Goal: Task Accomplishment & Management: Manage account settings

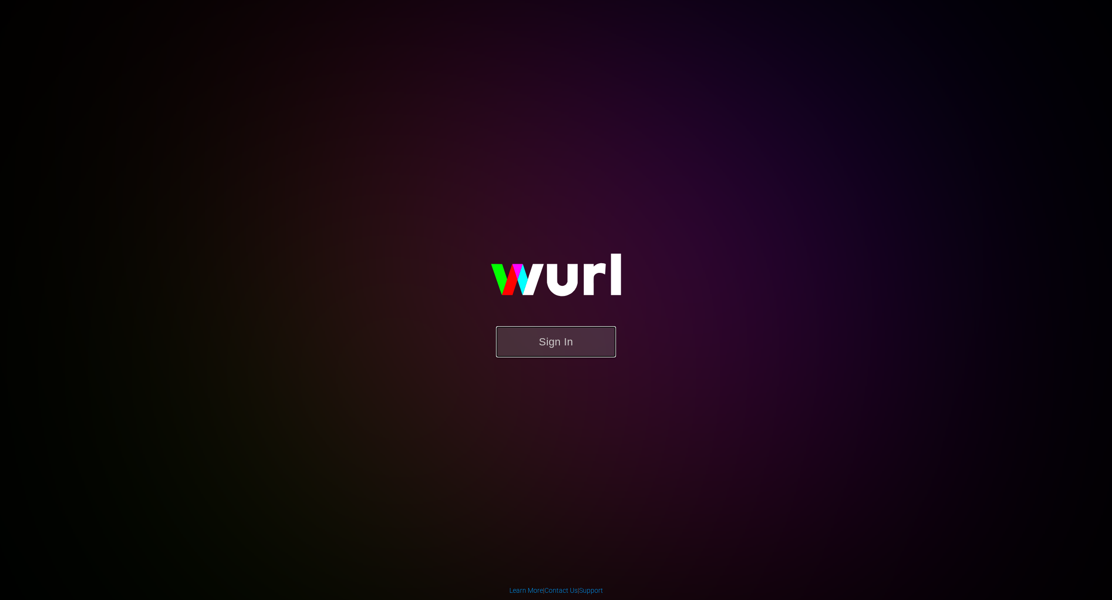
click at [582, 338] on button "Sign In" at bounding box center [556, 341] width 120 height 31
click at [548, 343] on button "Sign In" at bounding box center [556, 341] width 120 height 31
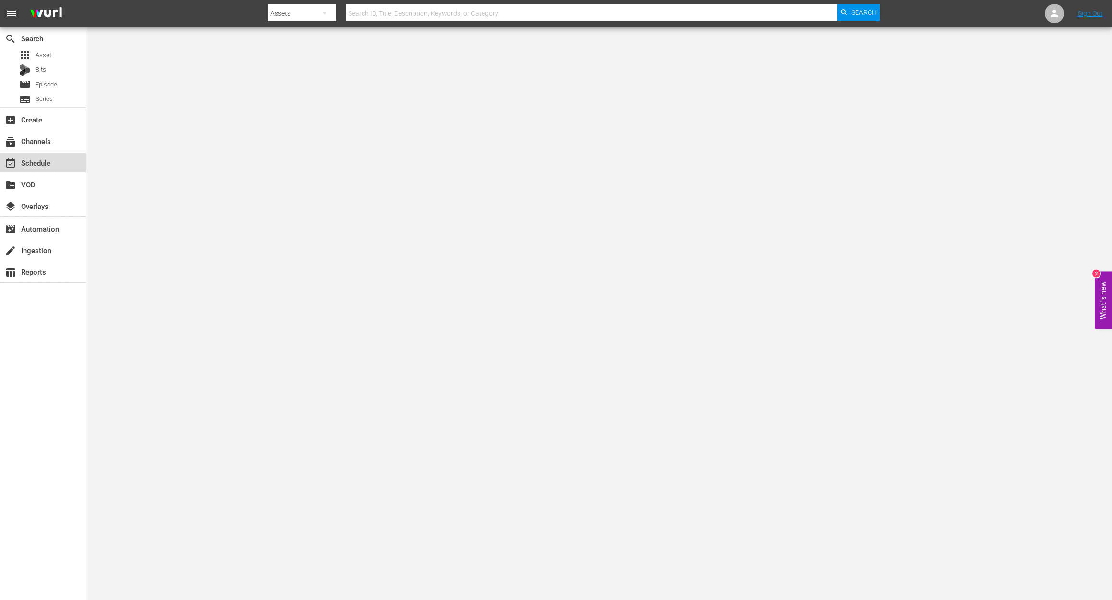
click at [37, 170] on div "event_available Schedule" at bounding box center [43, 162] width 86 height 19
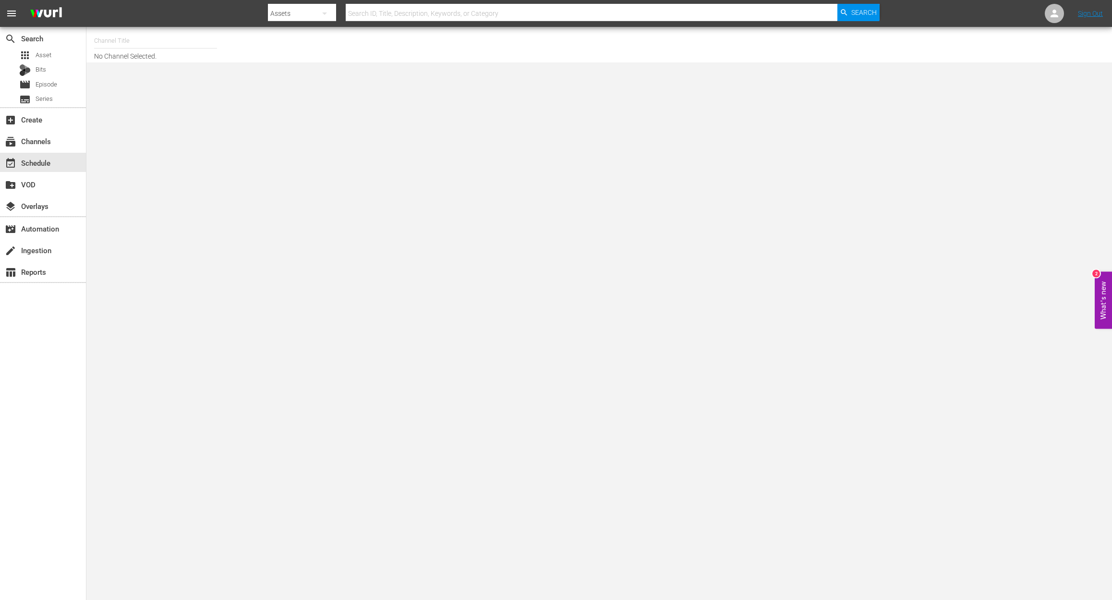
click at [145, 37] on input "text" at bounding box center [155, 40] width 123 height 23
click at [190, 68] on div "Ancient Aliens (1852 - ae_networks_ancientaliens_1)" at bounding box center [226, 67] width 249 height 23
type input "Ancient Aliens (1852 - ae_networks_ancientaliens_1)"
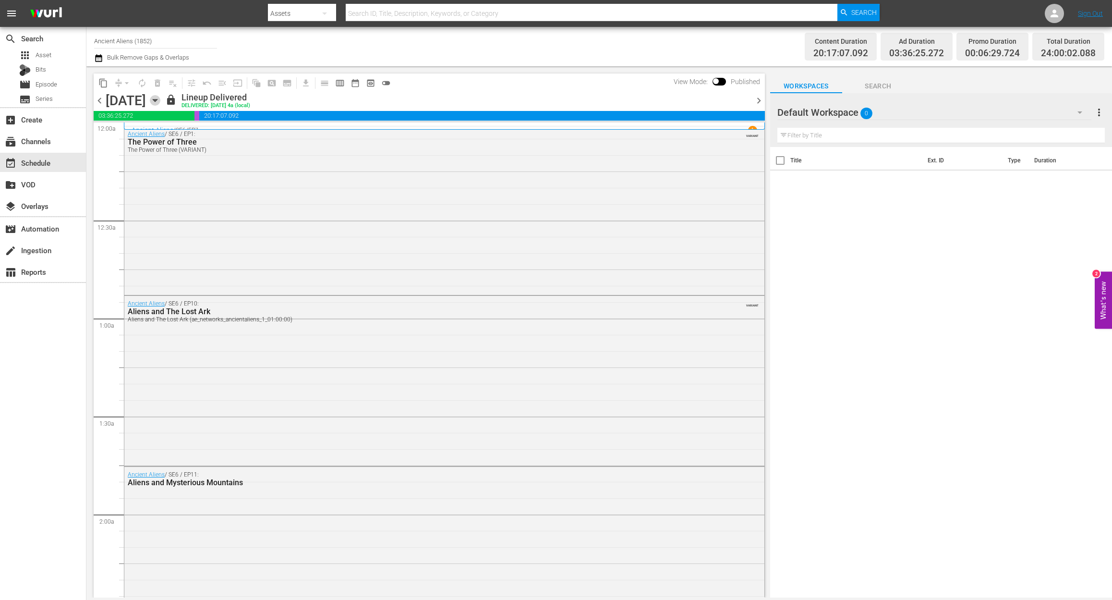
click at [157, 99] on icon "button" at bounding box center [155, 100] width 4 height 2
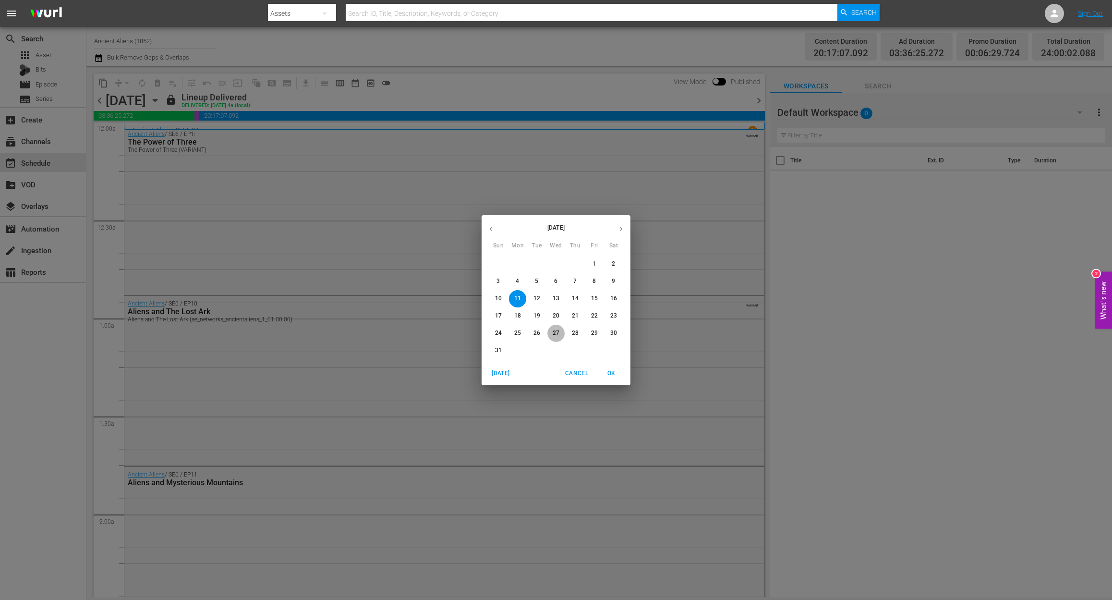
click at [550, 333] on span "27" at bounding box center [556, 333] width 17 height 8
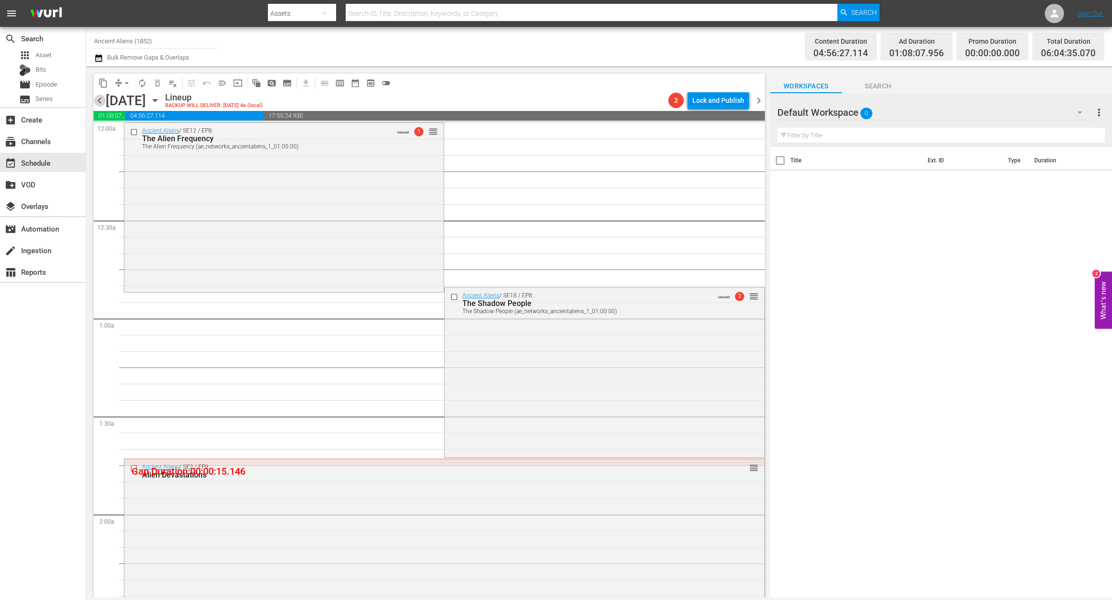
click at [98, 98] on span "chevron_left" at bounding box center [100, 101] width 12 height 12
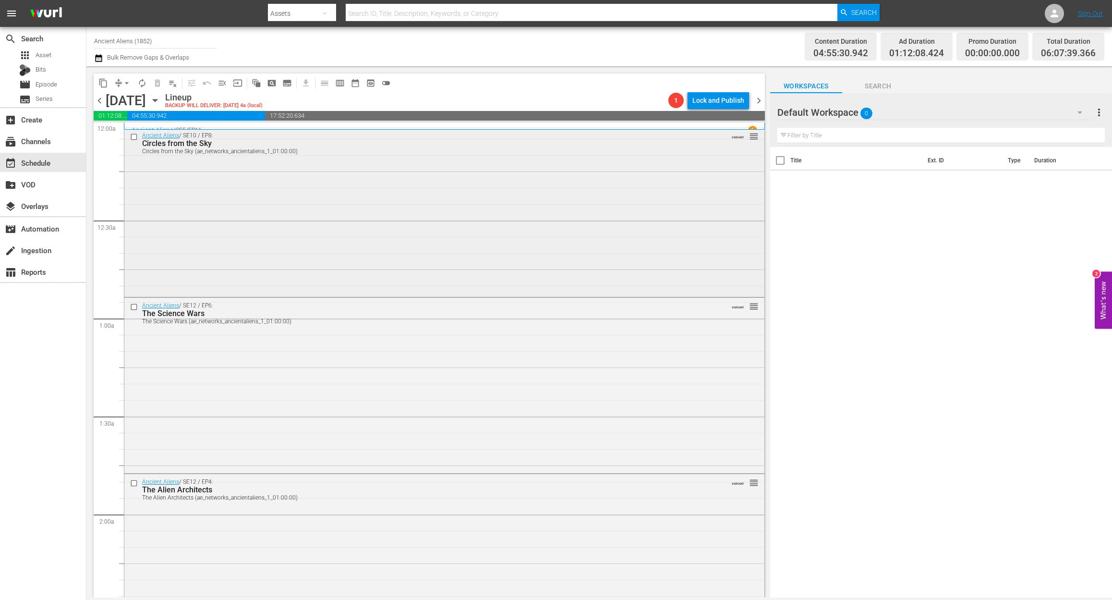
click at [270, 191] on div "Ancient Aliens / SE10 / EP8: Circles from the Sky Circles from the Sky (ae_netw…" at bounding box center [444, 211] width 640 height 167
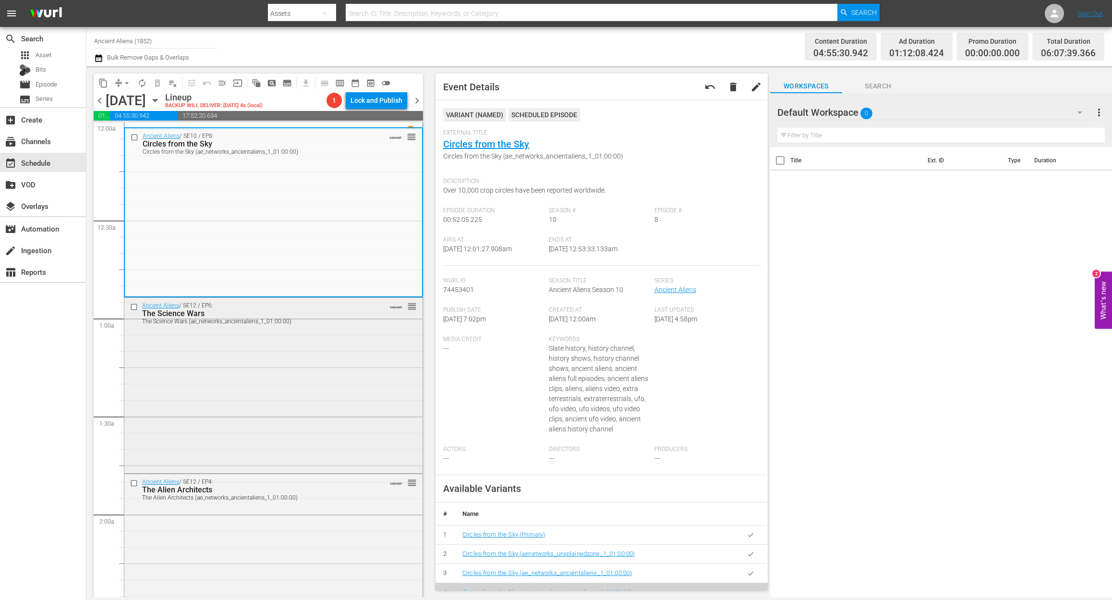
click at [283, 389] on div "Ancient Aliens / SE12 / EP6: The Science Wars The Science Wars (ae_networks_anc…" at bounding box center [273, 385] width 298 height 174
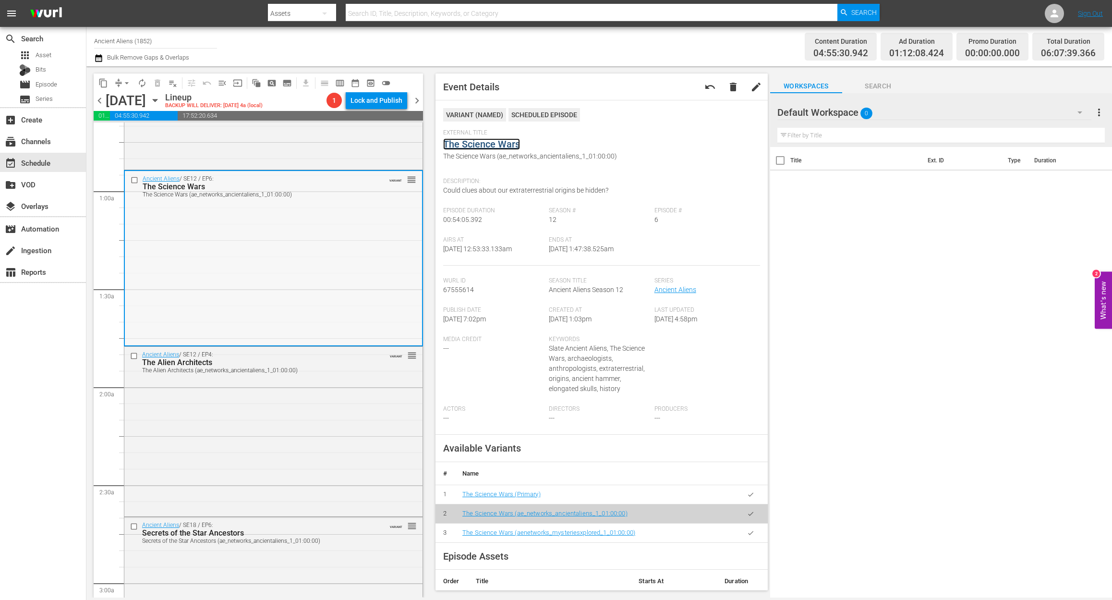
scroll to position [128, 0]
click at [294, 433] on div "Ancient Aliens / SE12 / EP4: The Alien Architects The Alien Architects (ae_netw…" at bounding box center [273, 429] width 298 height 167
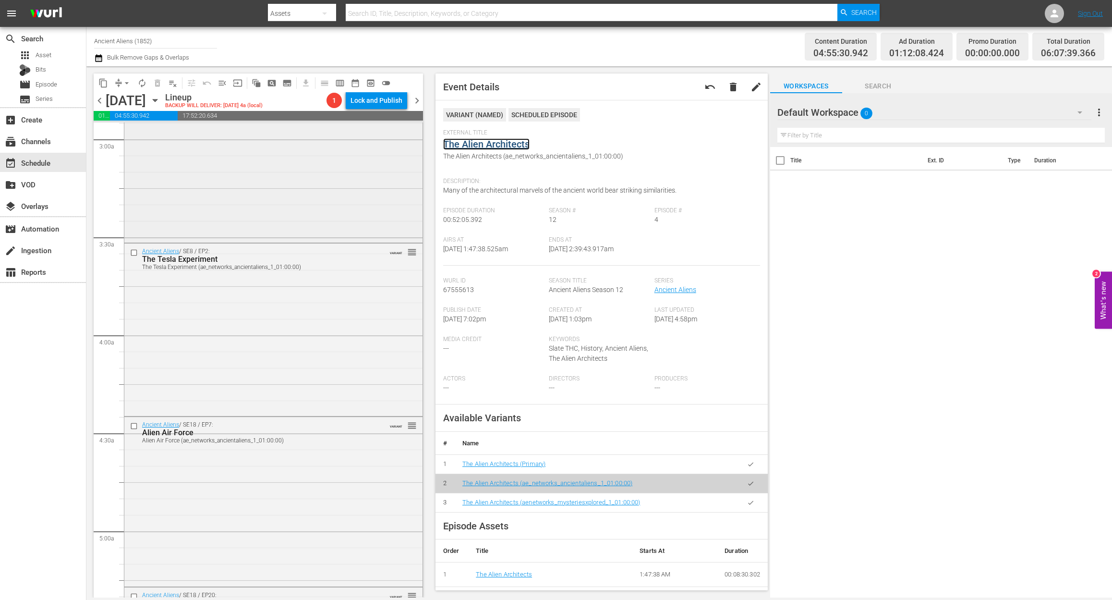
scroll to position [576, 0]
click at [340, 301] on div "Ancient Aliens / SE8 / EP2: The Tesla Experiment The Tesla Experiment (ae_netwo…" at bounding box center [273, 323] width 298 height 171
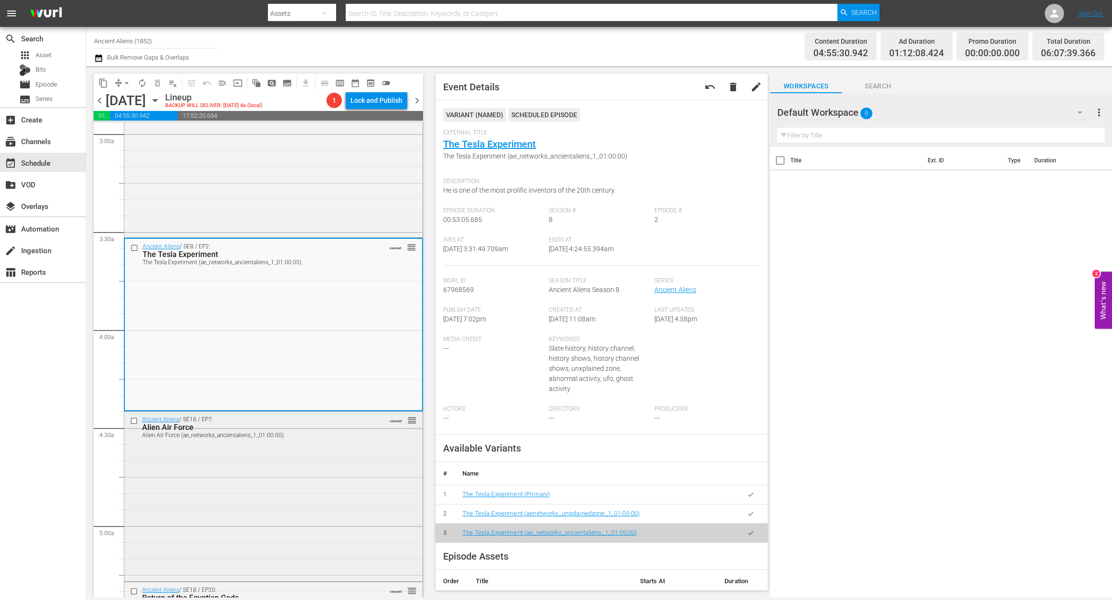
click at [305, 476] on div "Ancient Aliens / SE18 / EP7: Alien Air Force Alien Air Force (ae_networks_ancie…" at bounding box center [273, 495] width 298 height 167
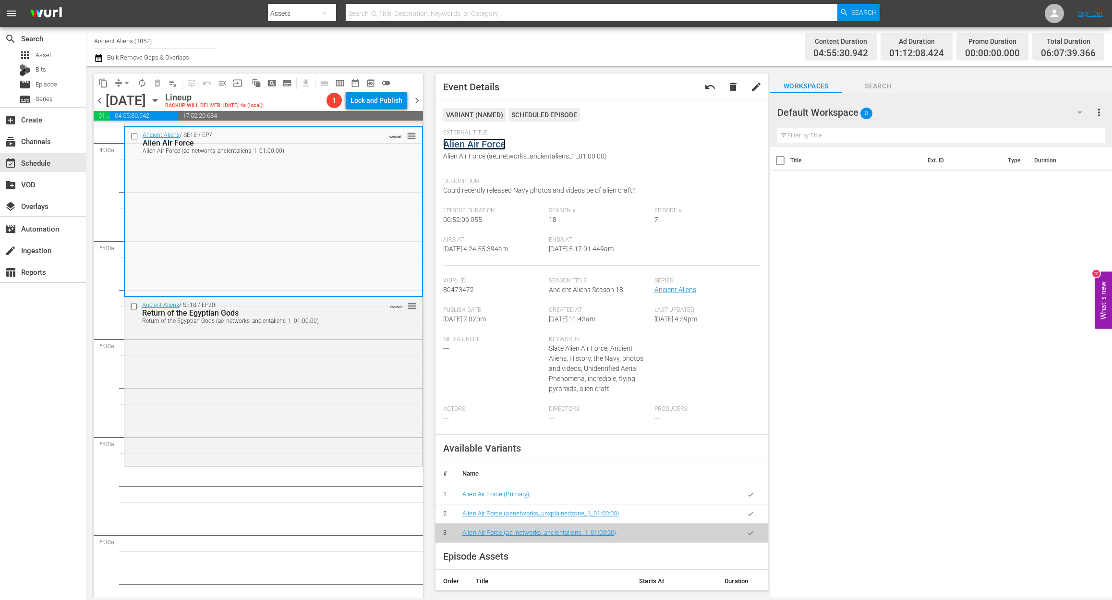
scroll to position [961, 0]
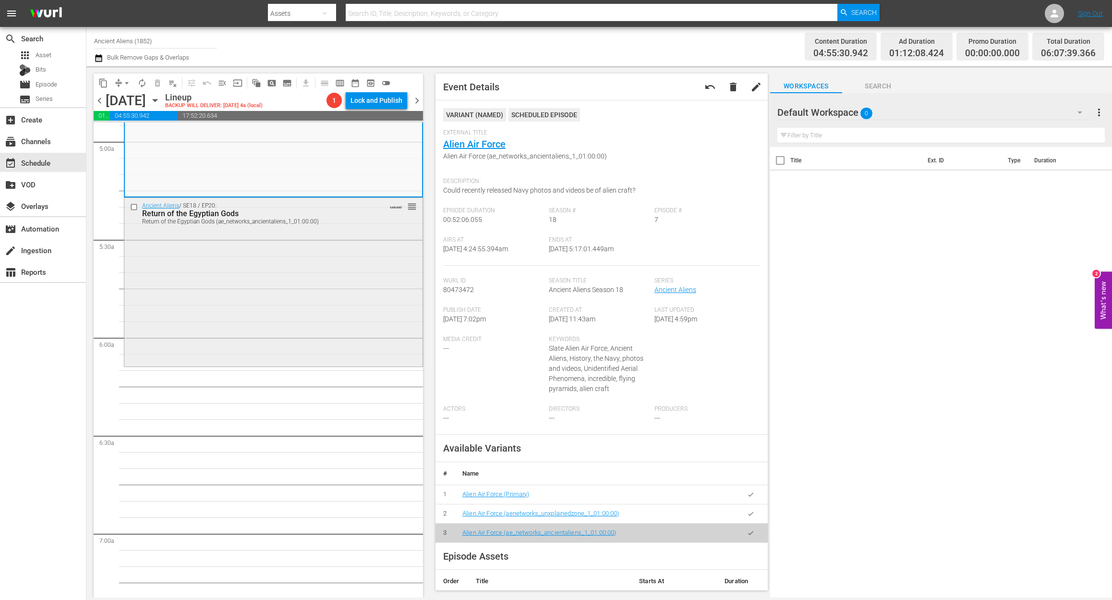
click at [260, 337] on div "Ancient Aliens / SE18 / EP20: Return of the Egyptian Gods Return of the Egyptia…" at bounding box center [273, 281] width 298 height 167
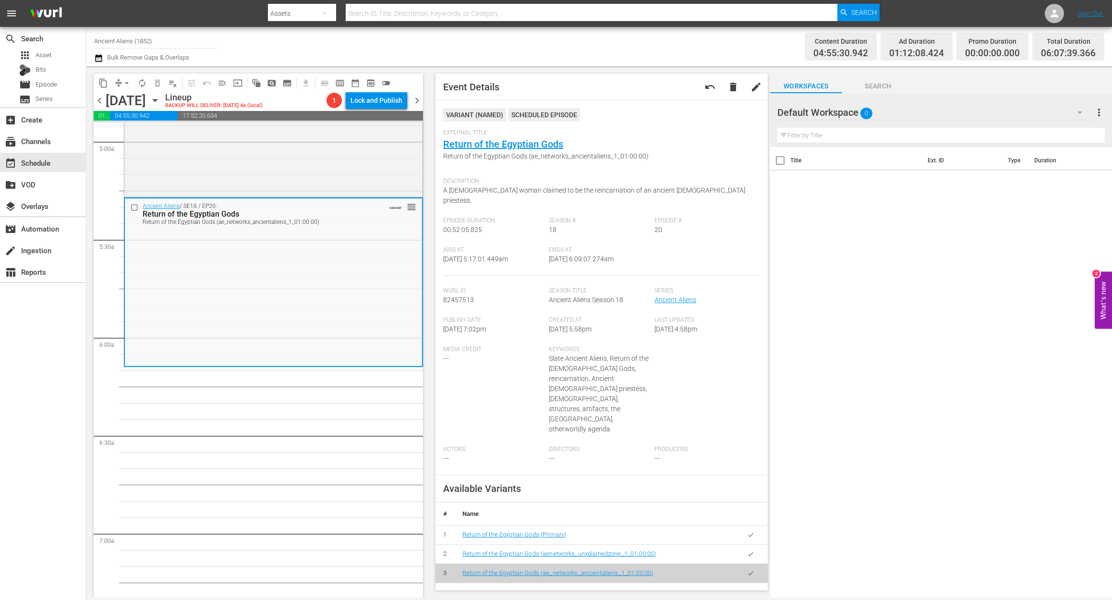
click at [94, 60] on icon "button" at bounding box center [98, 58] width 9 height 12
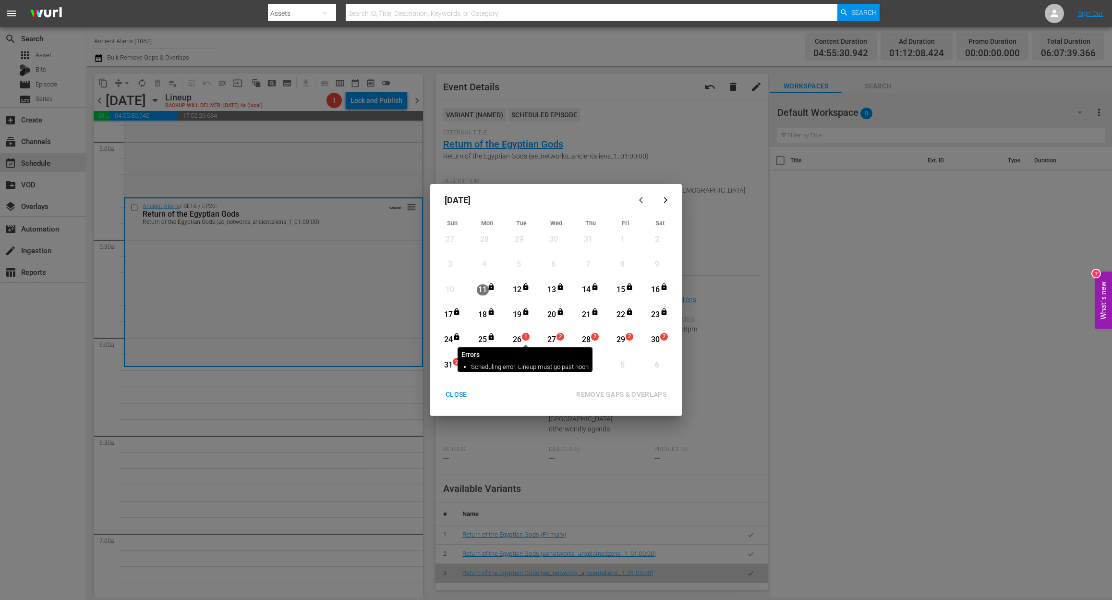
click at [524, 337] on span "1" at bounding box center [526, 337] width 7 height 8
click at [633, 390] on div "REMOVE GAPS & OVERLAPS" at bounding box center [622, 395] width 106 height 12
click at [519, 336] on div "26" at bounding box center [518, 339] width 12 height 11
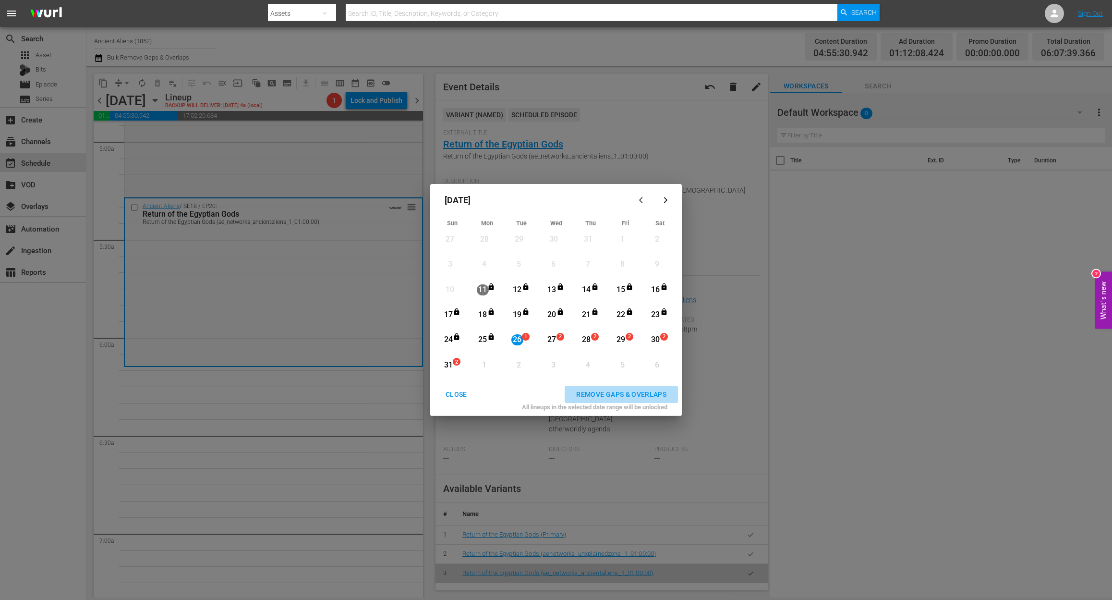
click at [610, 389] on div "REMOVE GAPS & OVERLAPS" at bounding box center [622, 395] width 106 height 12
click at [447, 392] on div "CLOSE" at bounding box center [456, 395] width 37 height 12
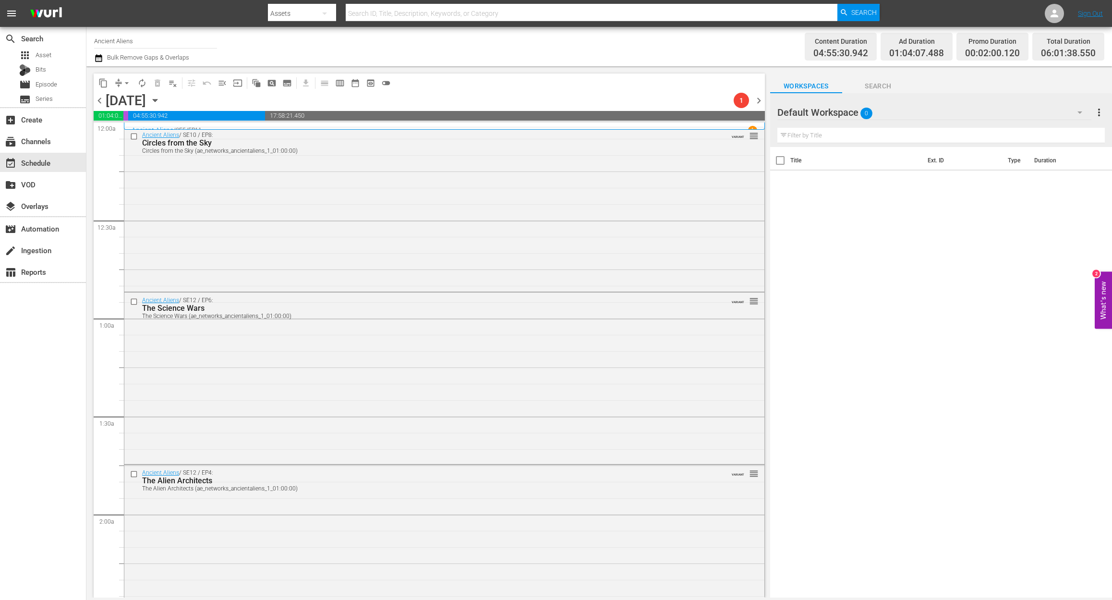
click at [95, 61] on icon "button" at bounding box center [98, 58] width 7 height 8
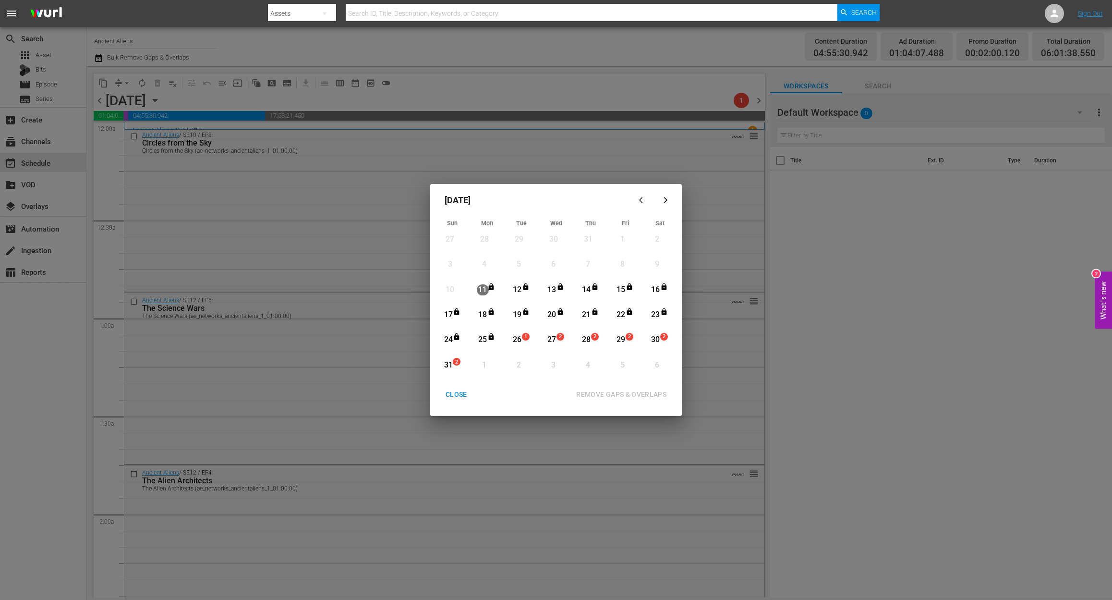
click at [524, 343] on div "1" at bounding box center [528, 340] width 8 height 10
click at [630, 389] on div "REMOVE GAPS & OVERLAPS" at bounding box center [622, 395] width 106 height 12
click at [517, 333] on div "26" at bounding box center [518, 339] width 12 height 17
click at [620, 391] on div "REMOVE GAPS & OVERLAPS" at bounding box center [622, 395] width 106 height 12
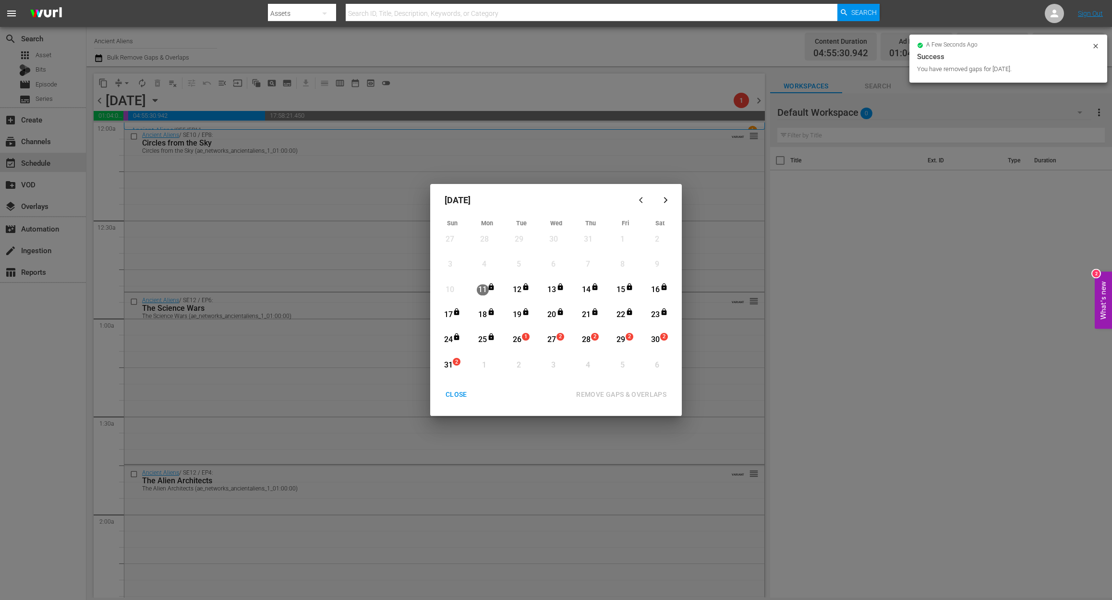
click at [454, 398] on div "CLOSE" at bounding box center [456, 395] width 37 height 12
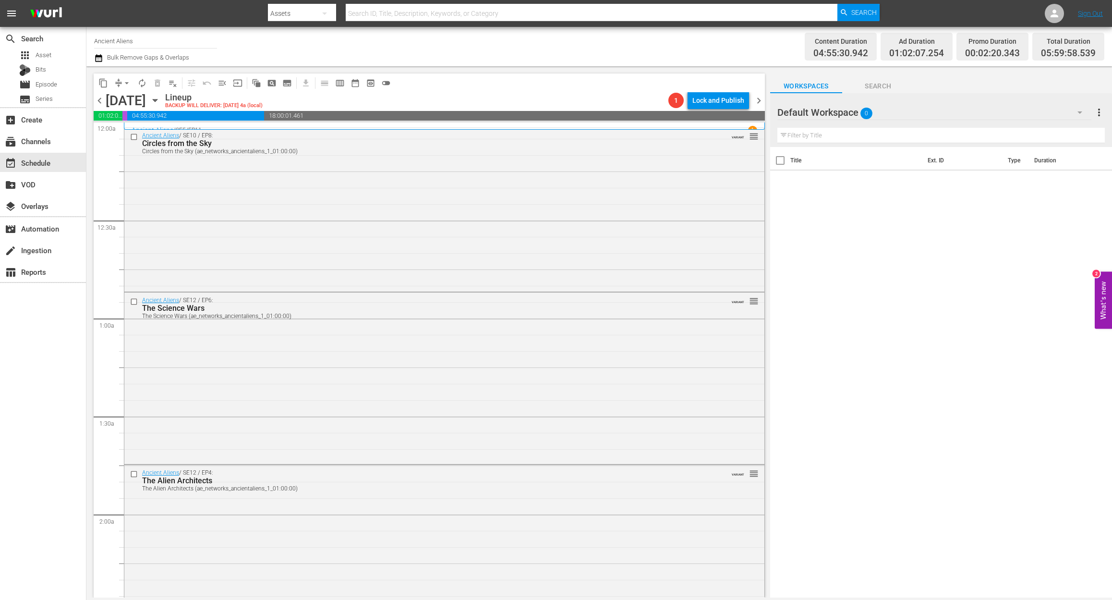
click at [104, 56] on button "button" at bounding box center [100, 58] width 12 height 12
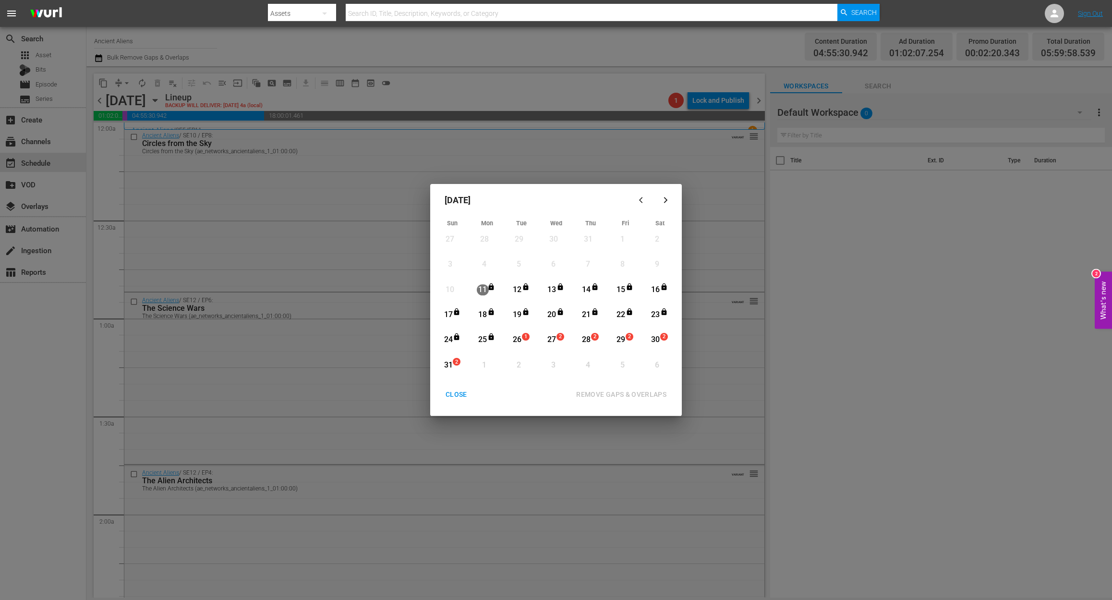
click at [519, 337] on div "26" at bounding box center [518, 339] width 12 height 11
click at [610, 392] on div "REMOVE GAPS & OVERLAPS" at bounding box center [622, 395] width 106 height 12
click at [449, 390] on div "CLOSE" at bounding box center [456, 395] width 37 height 12
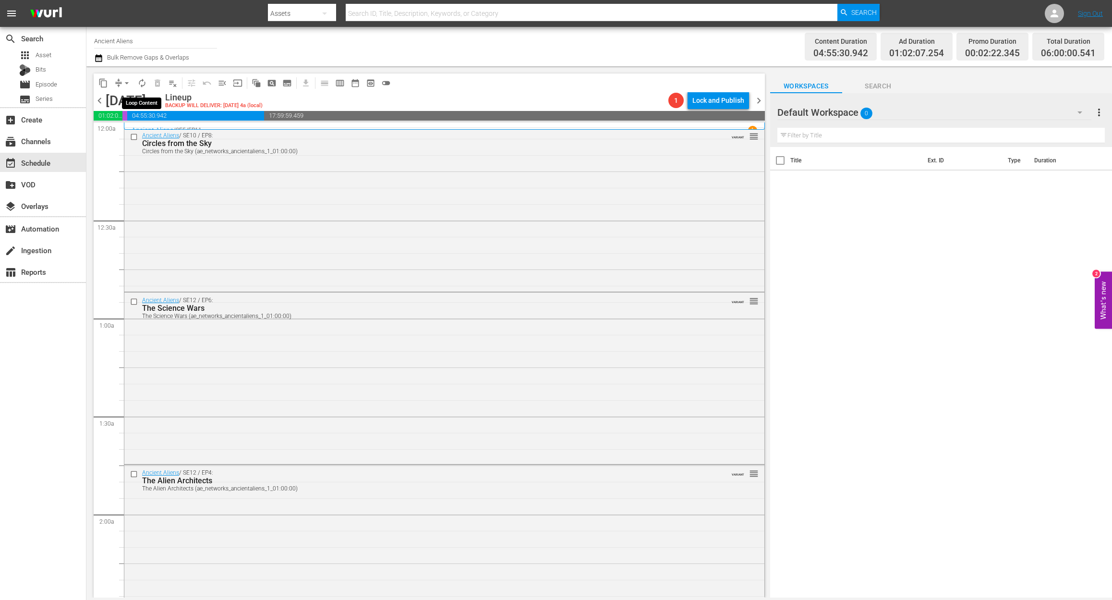
click at [147, 85] on button "autorenew_outlined" at bounding box center [141, 82] width 15 height 15
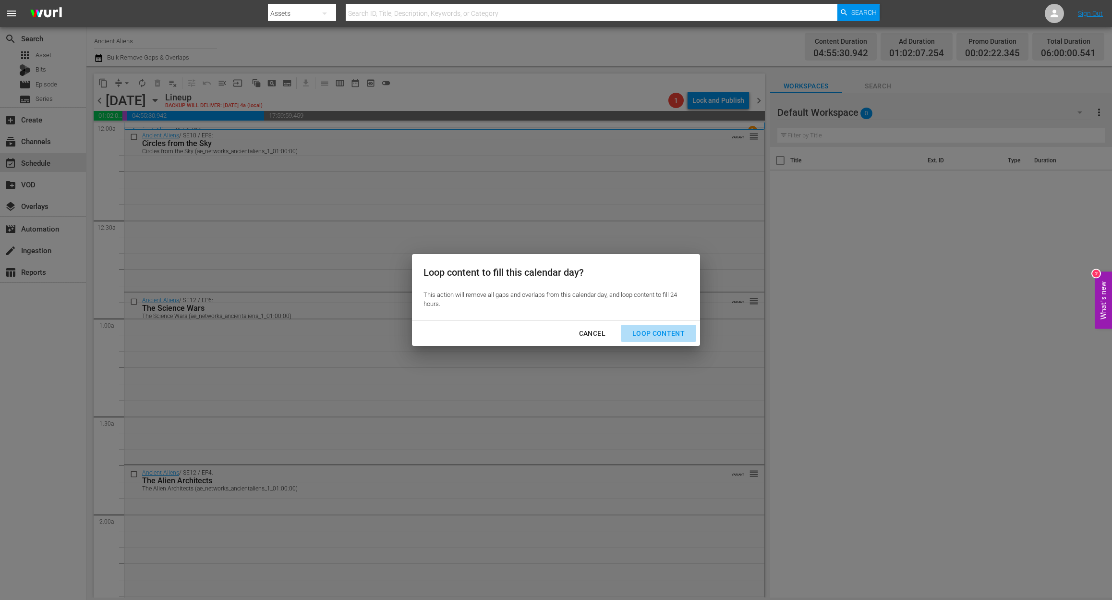
click at [670, 335] on div "Loop Content" at bounding box center [659, 334] width 68 height 12
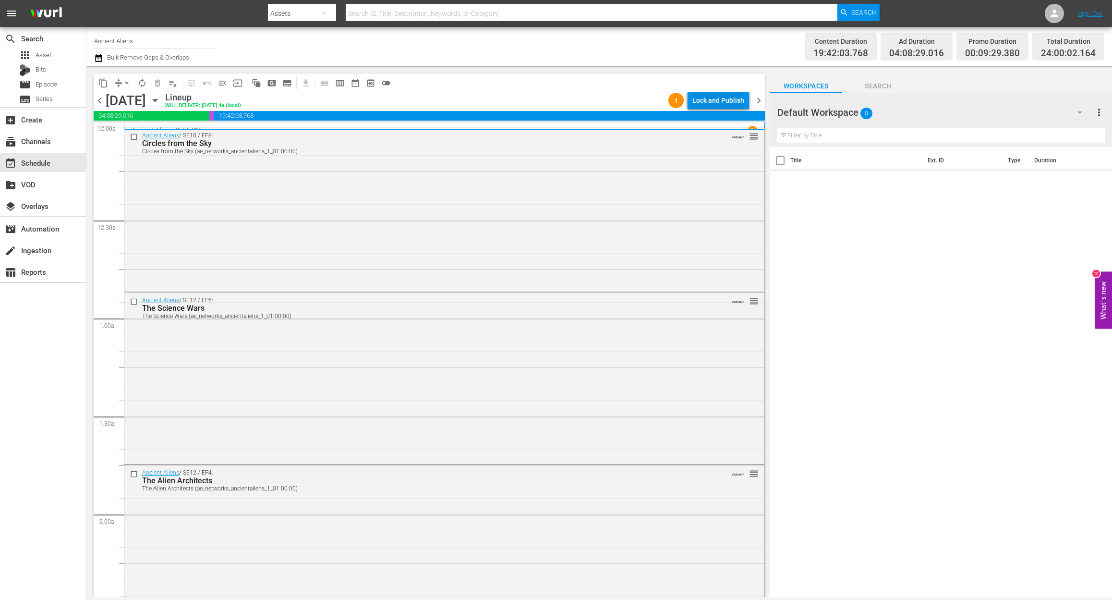
click at [733, 102] on div "Lock and Publish" at bounding box center [719, 100] width 52 height 17
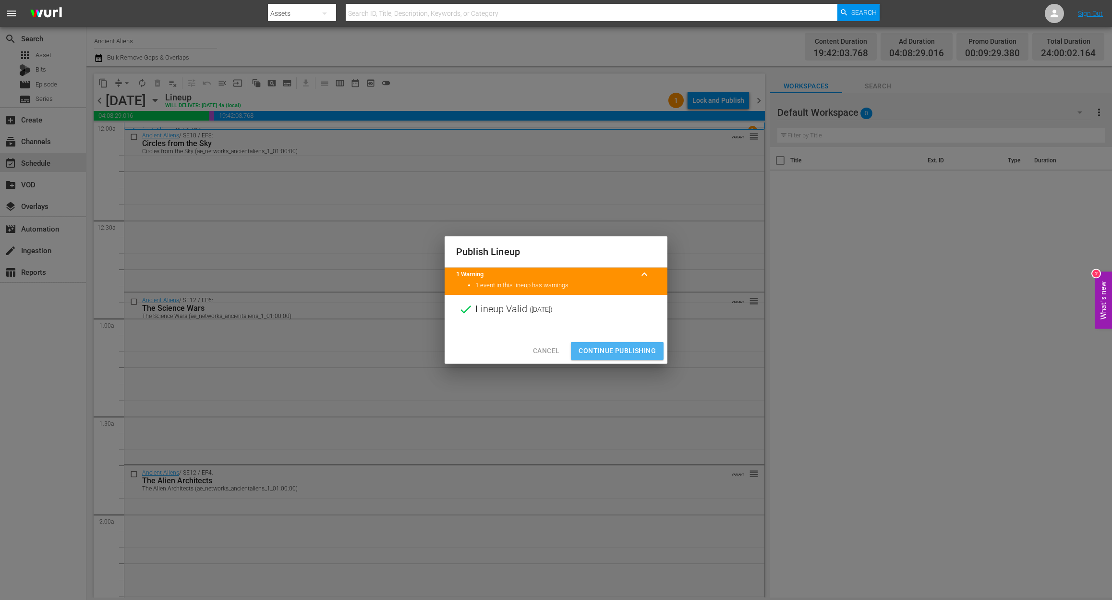
click at [617, 342] on button "Continue Publishing" at bounding box center [617, 351] width 93 height 18
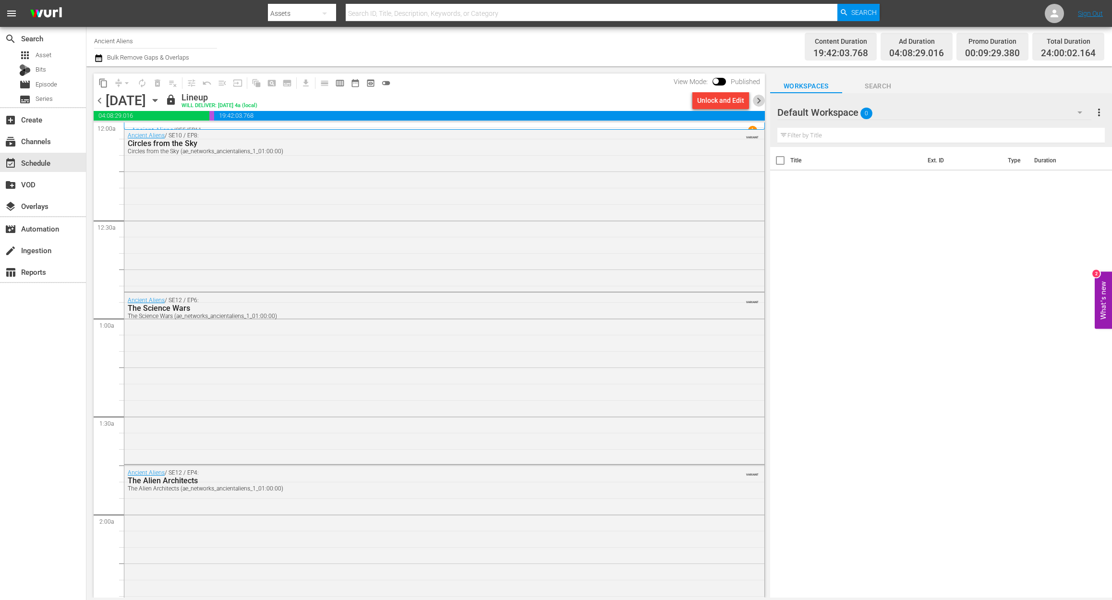
click at [757, 100] on span "chevron_right" at bounding box center [759, 101] width 12 height 12
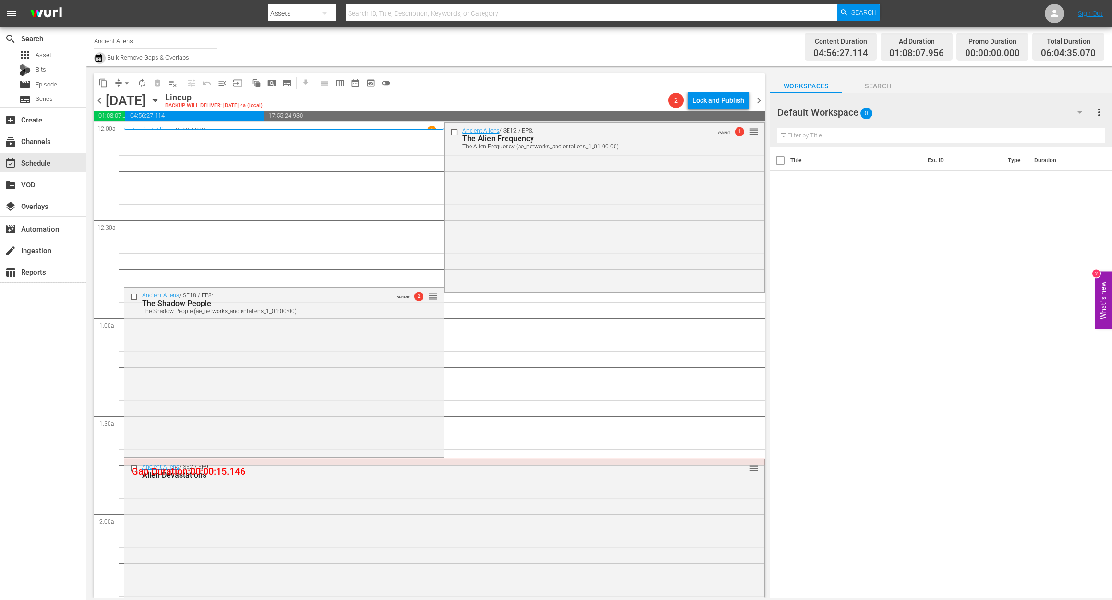
click at [98, 58] on icon "button" at bounding box center [98, 58] width 9 height 12
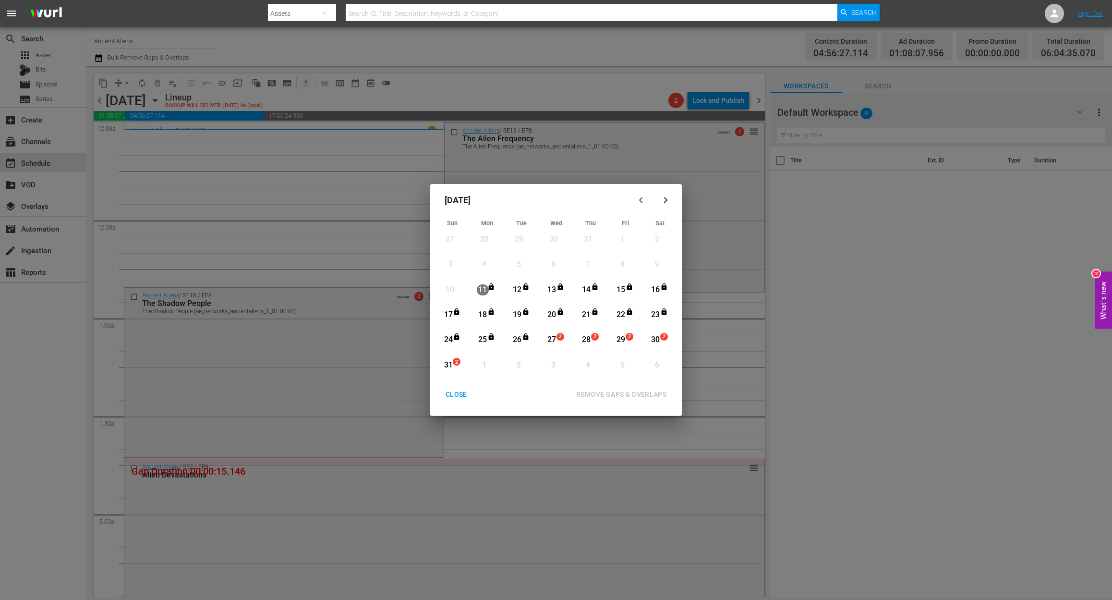
click at [557, 338] on span "2" at bounding box center [560, 337] width 7 height 8
click at [615, 390] on div "REMOVE GAPS & OVERLAPS" at bounding box center [622, 395] width 106 height 12
click at [553, 341] on div "27" at bounding box center [552, 339] width 12 height 11
click at [616, 392] on div "REMOVE GAPS & OVERLAPS" at bounding box center [622, 395] width 106 height 12
click at [457, 393] on div "CLOSE" at bounding box center [456, 395] width 37 height 12
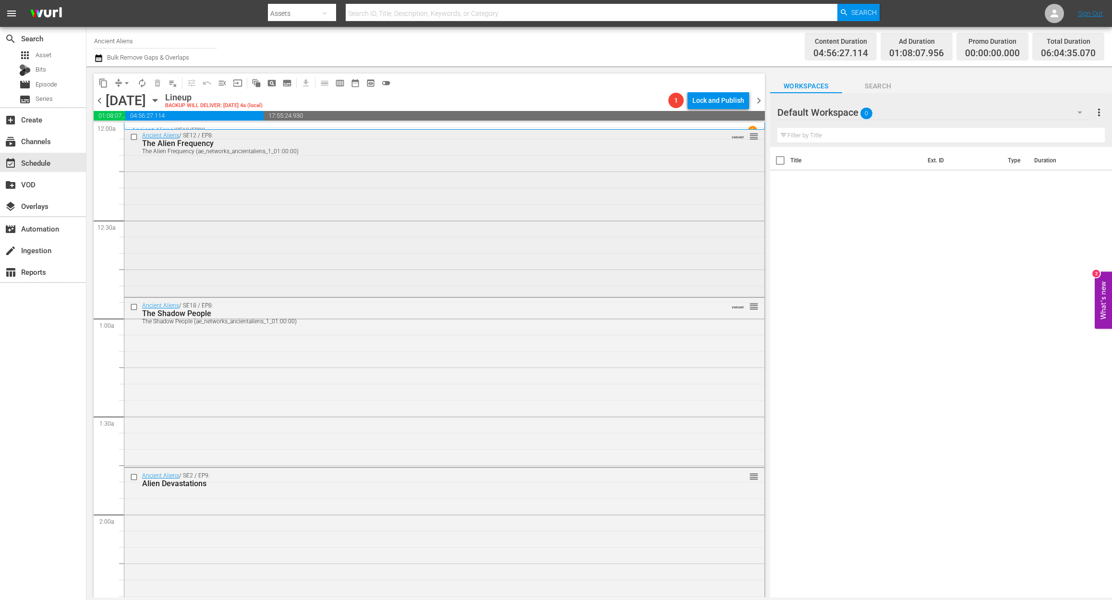
click at [291, 205] on div "Ancient Aliens / SE12 / EP8: The Alien Frequency The Alien Frequency (ae_networ…" at bounding box center [444, 211] width 640 height 167
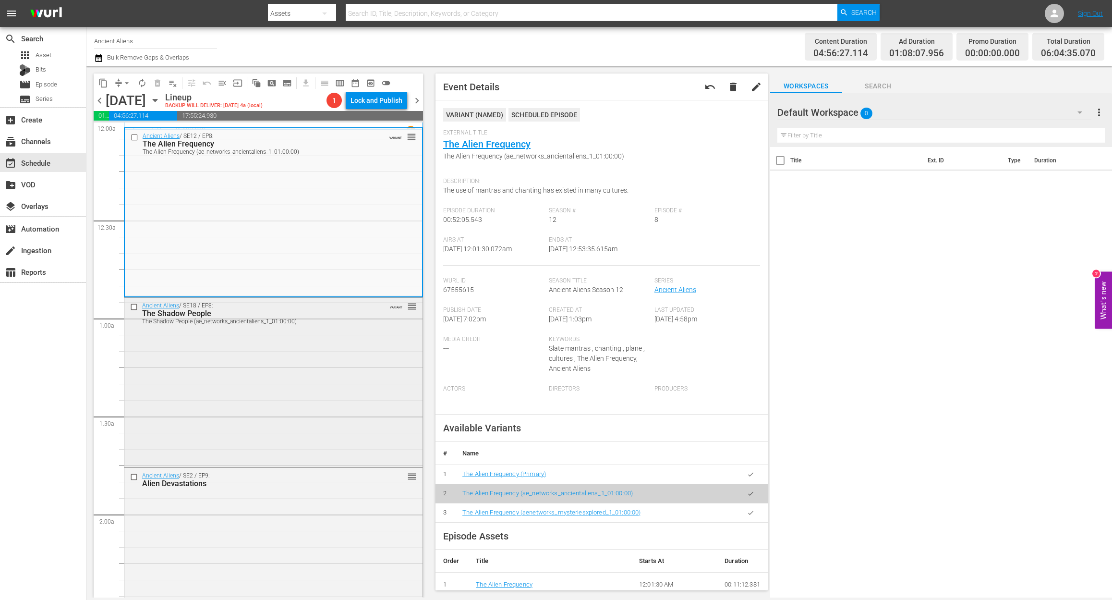
click at [277, 381] on div "Ancient Aliens / SE18 / EP8: The Shadow People The Shadow People (ae_networks_a…" at bounding box center [273, 381] width 298 height 167
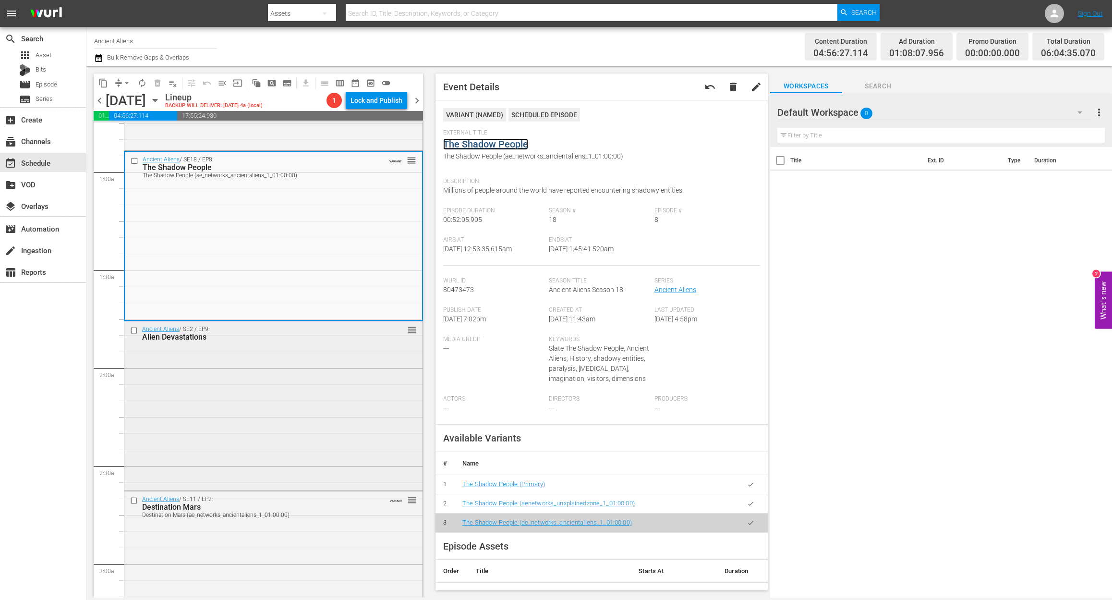
scroll to position [192, 0]
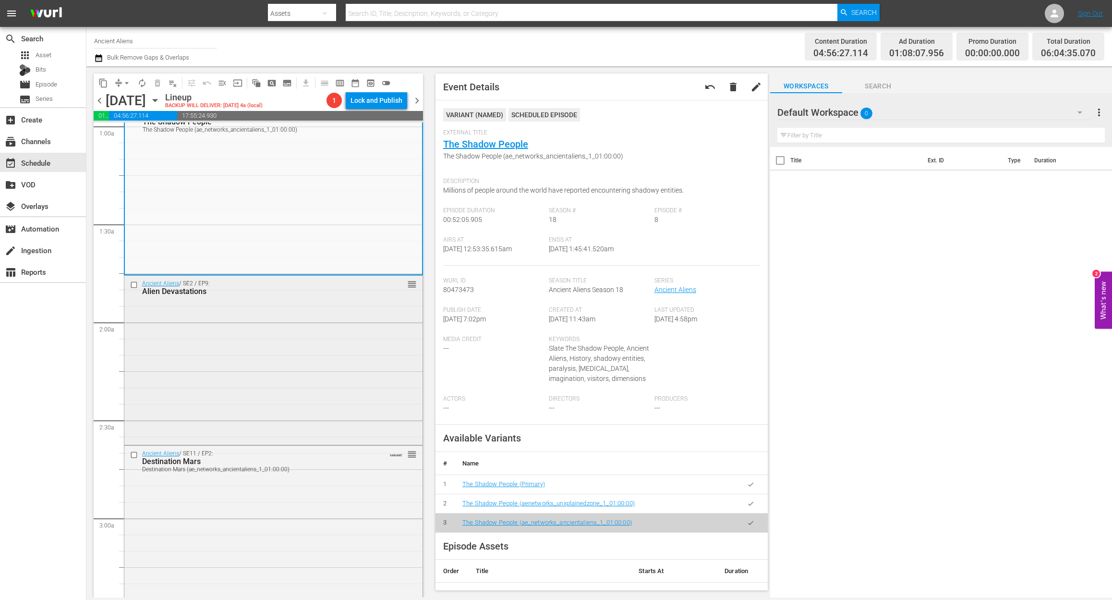
click at [316, 353] on div "Ancient Aliens / SE2 / EP9: Alien Devastations reorder" at bounding box center [273, 359] width 298 height 167
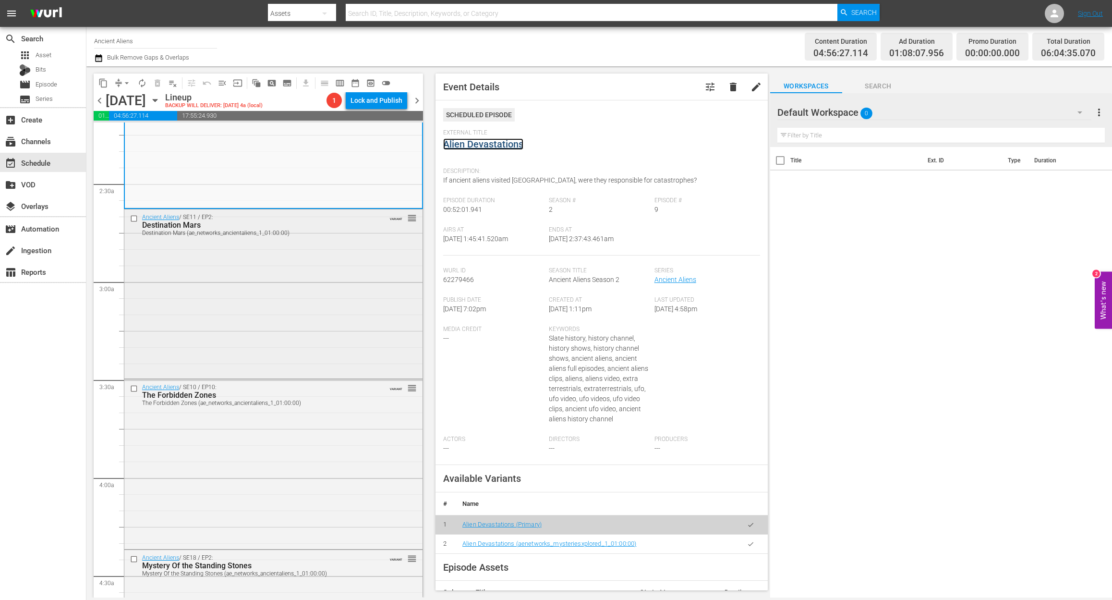
scroll to position [448, 0]
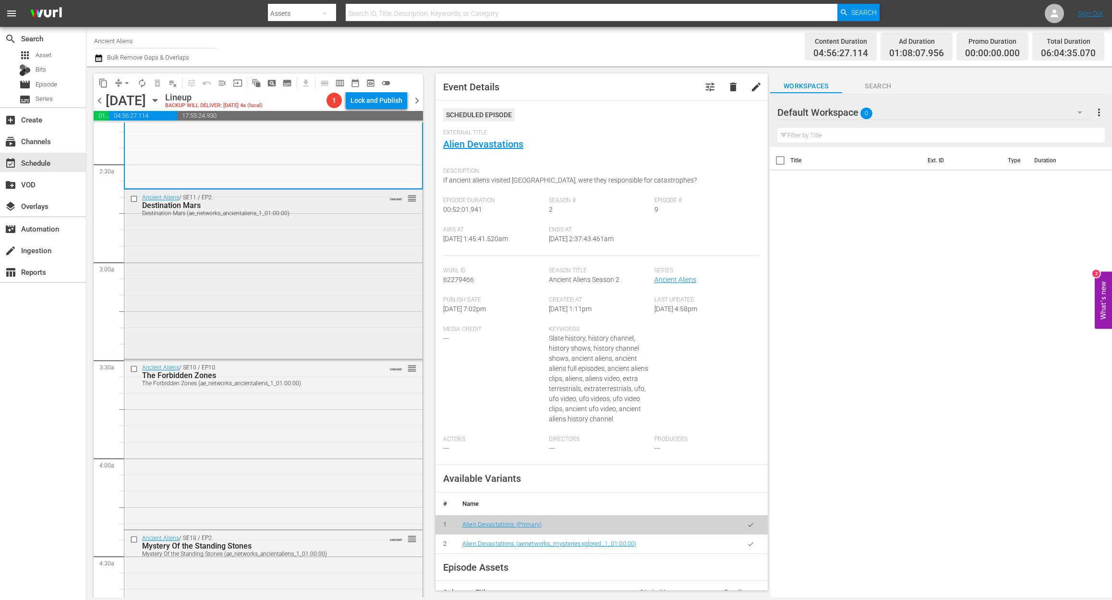
click at [287, 306] on div "Ancient Aliens / SE11 / EP2: Destination Mars Destination Mars (ae_networks_anc…" at bounding box center [273, 273] width 298 height 167
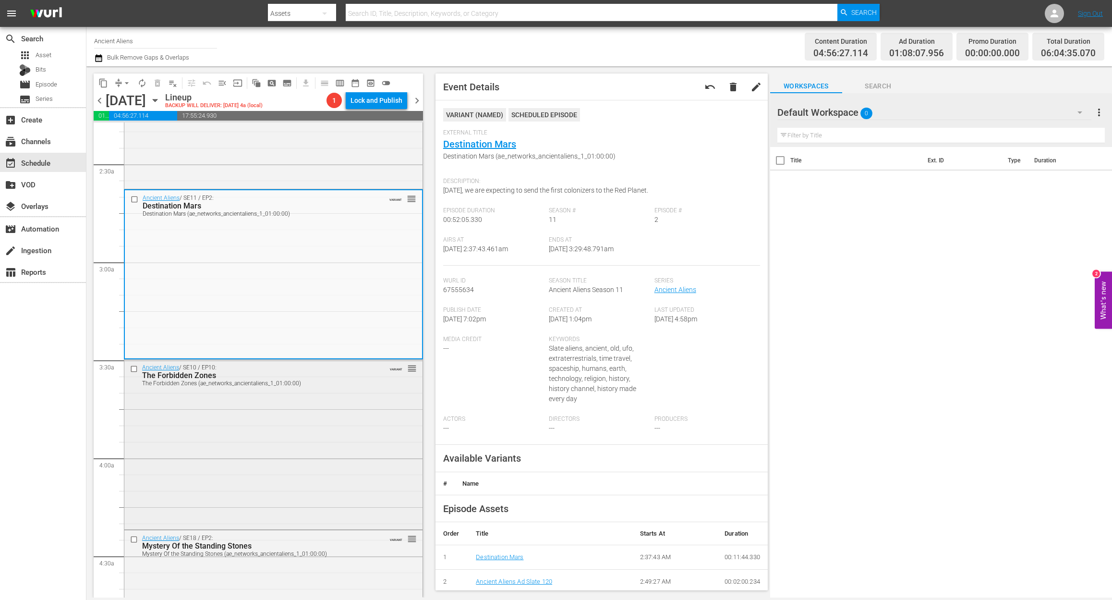
click at [227, 458] on div "Ancient Aliens / SE10 / EP10: The Forbidden Zones The Forbidden Zones (ae_netwo…" at bounding box center [273, 443] width 298 height 167
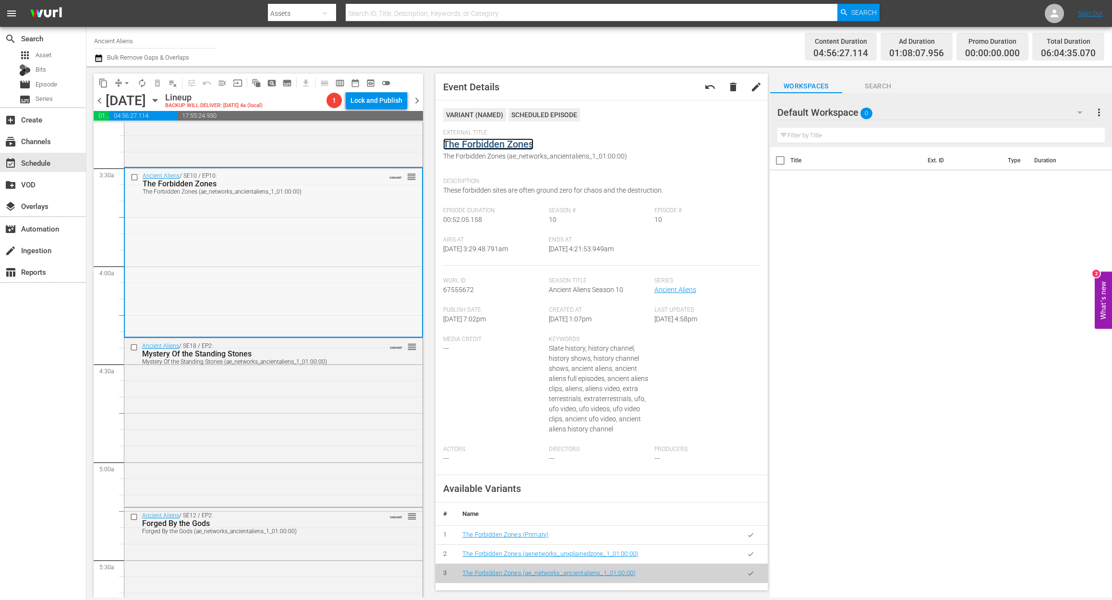
scroll to position [769, 0]
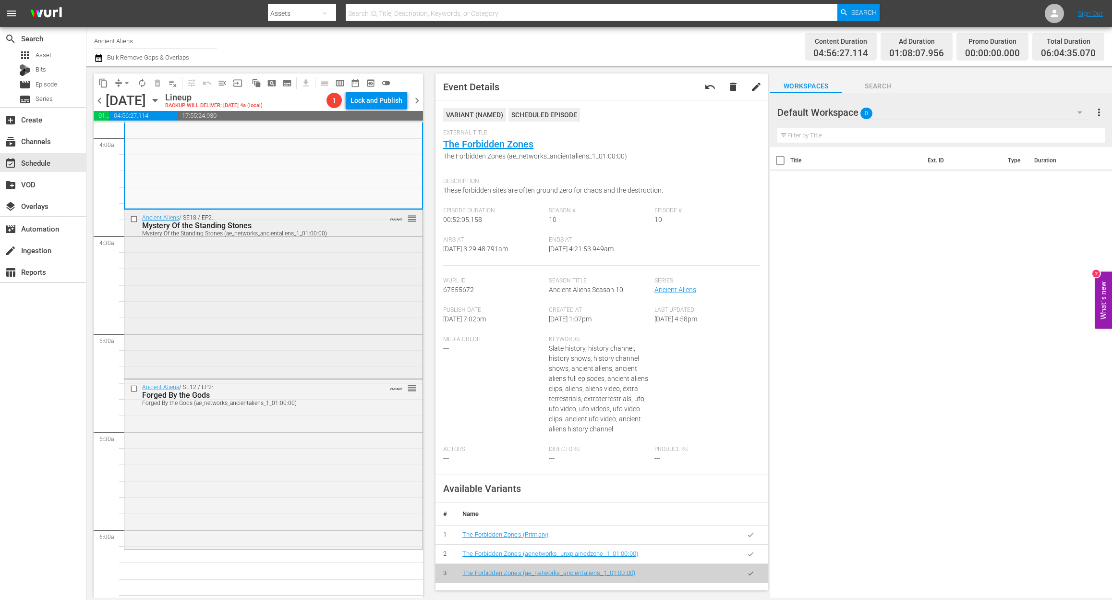
click at [308, 323] on div "Ancient Aliens / SE18 / EP2: Mystery Of the Standing Stones Mystery Of the Stan…" at bounding box center [273, 293] width 298 height 167
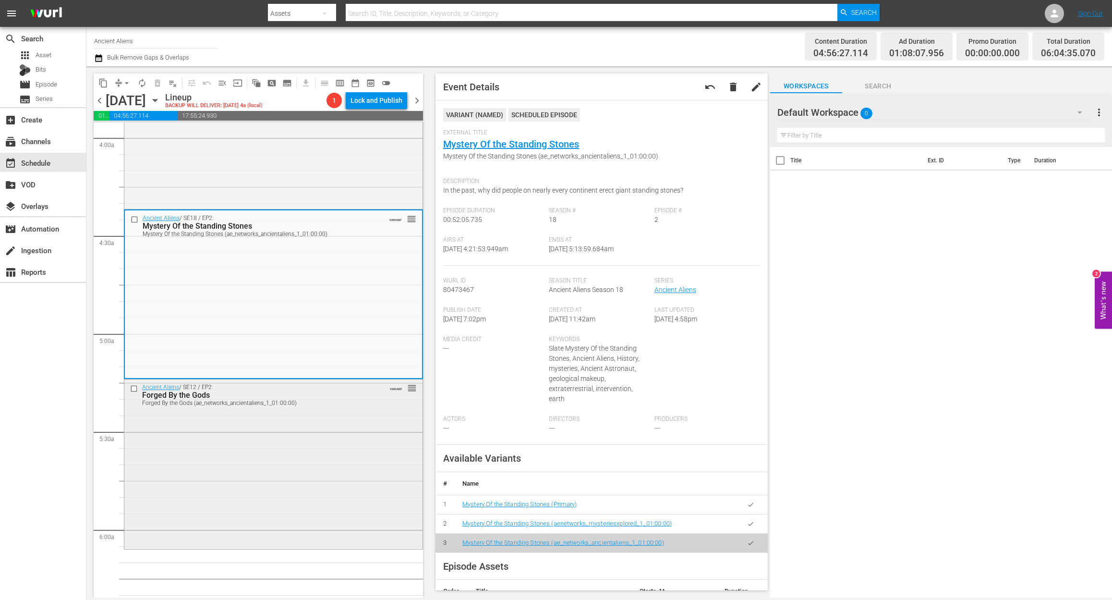
click at [311, 443] on div "Ancient Aliens / SE12 / EP2: Forged By the Gods Forged By the Gods (ae_networks…" at bounding box center [273, 462] width 298 height 167
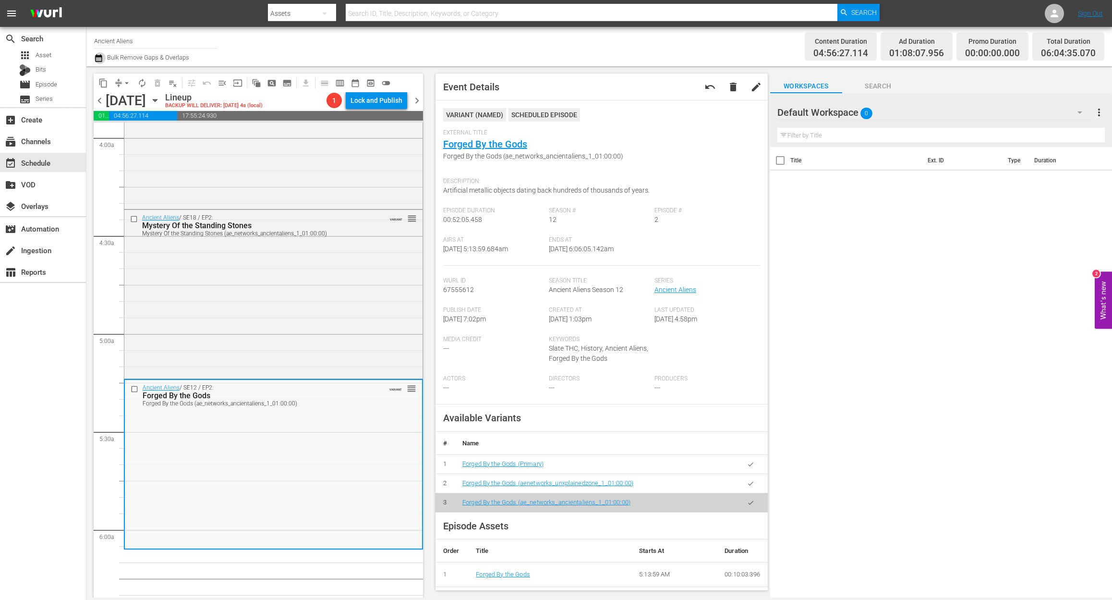
click at [97, 62] on icon "button" at bounding box center [98, 58] width 9 height 12
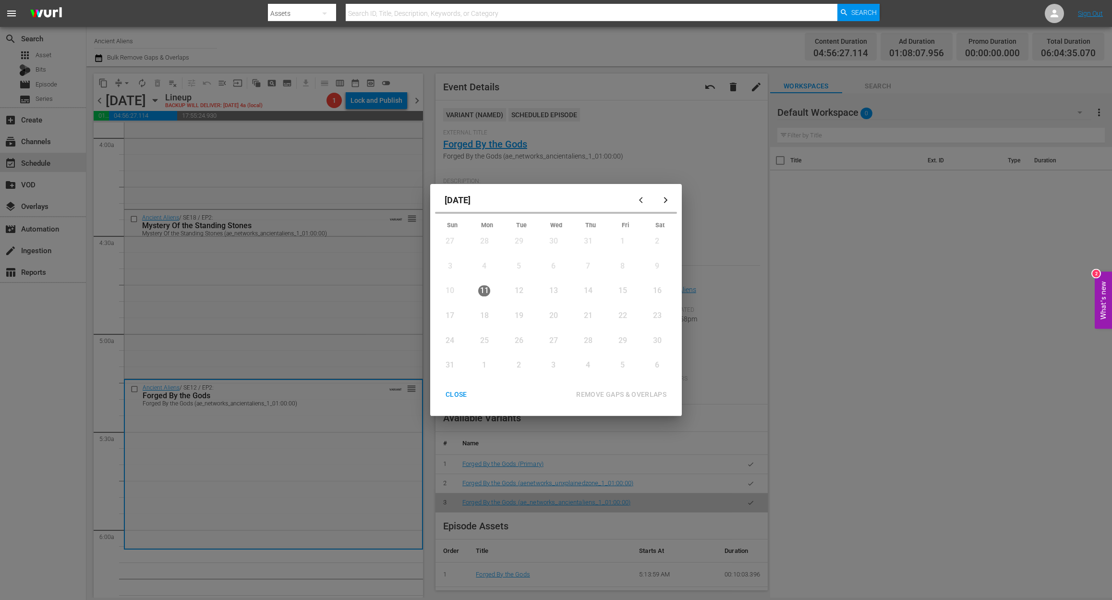
click at [555, 339] on div "27" at bounding box center [554, 340] width 12 height 11
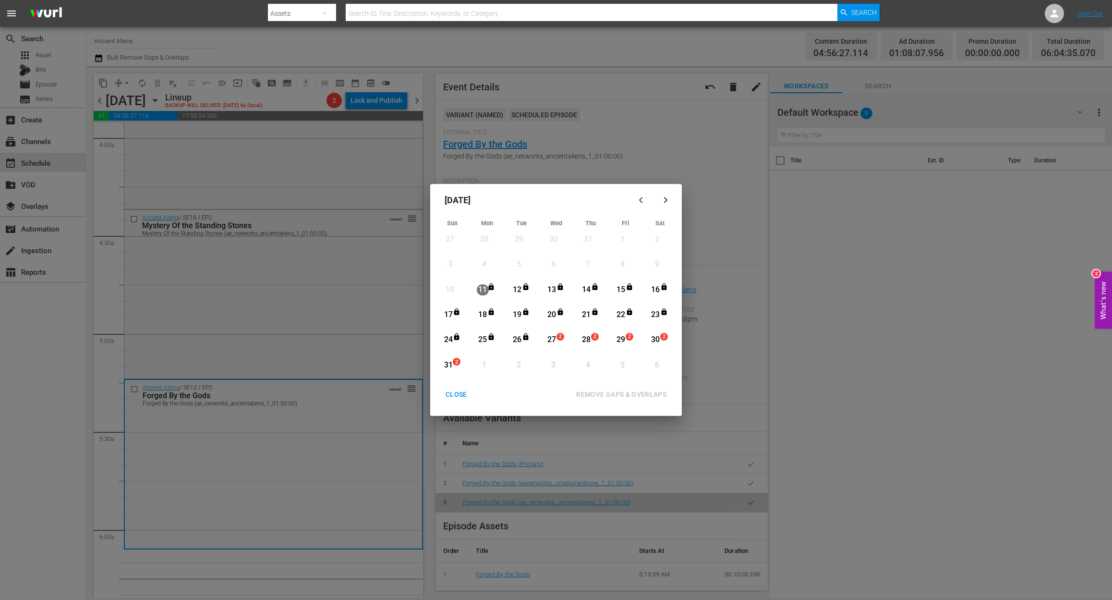
click at [552, 339] on div "27" at bounding box center [552, 339] width 12 height 11
click at [625, 389] on div "REMOVE GAPS & OVERLAPS" at bounding box center [622, 395] width 106 height 12
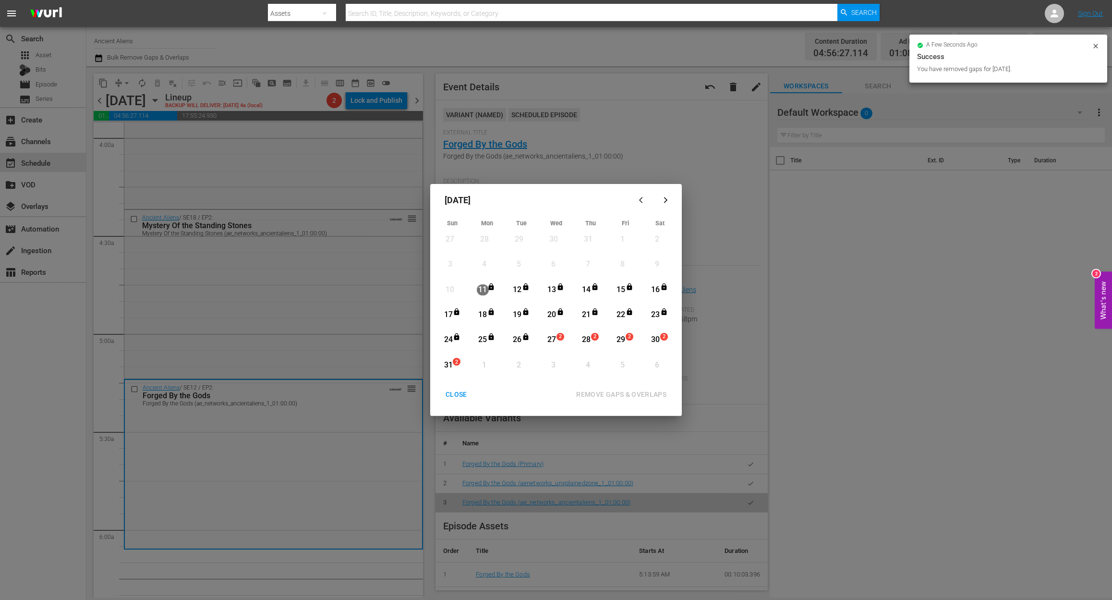
click at [451, 393] on div "CLOSE" at bounding box center [456, 395] width 37 height 12
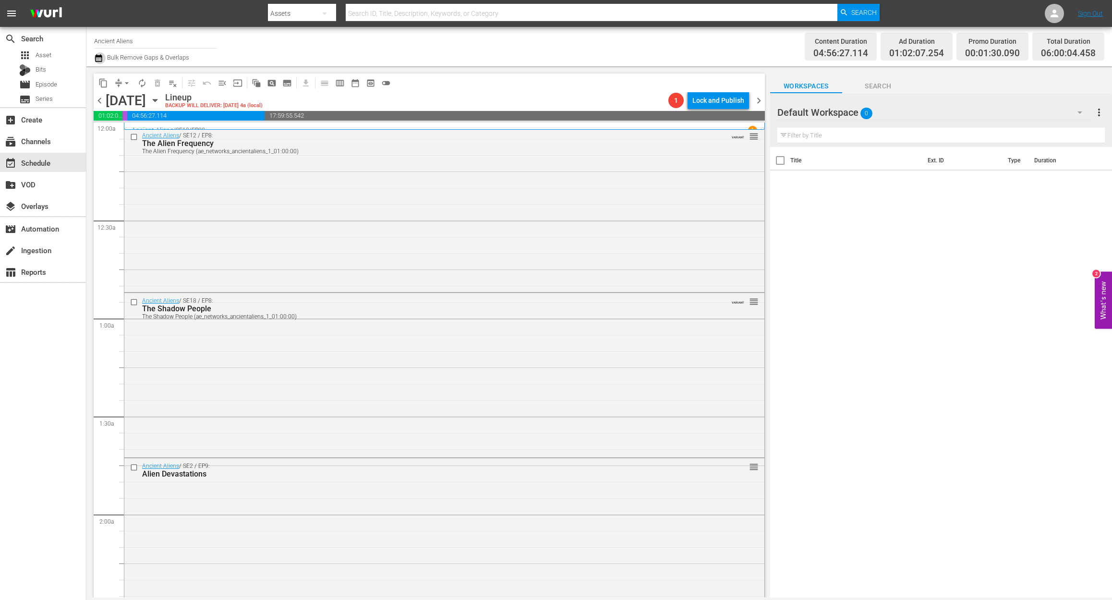
click at [98, 57] on icon "button" at bounding box center [98, 58] width 7 height 8
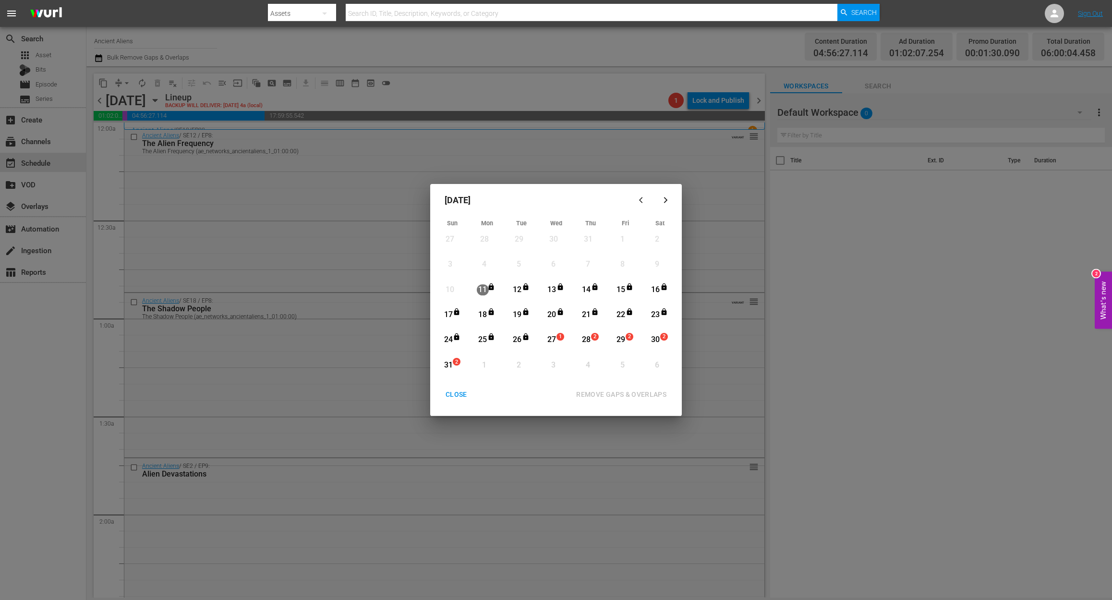
click at [552, 340] on div "27" at bounding box center [552, 339] width 12 height 11
click at [607, 392] on div "REMOVE GAPS & OVERLAPS" at bounding box center [622, 395] width 106 height 12
click at [553, 339] on div "27" at bounding box center [552, 339] width 12 height 11
click at [620, 392] on div "REMOVE GAPS & OVERLAPS" at bounding box center [622, 395] width 106 height 12
click at [550, 341] on div "27" at bounding box center [552, 339] width 12 height 11
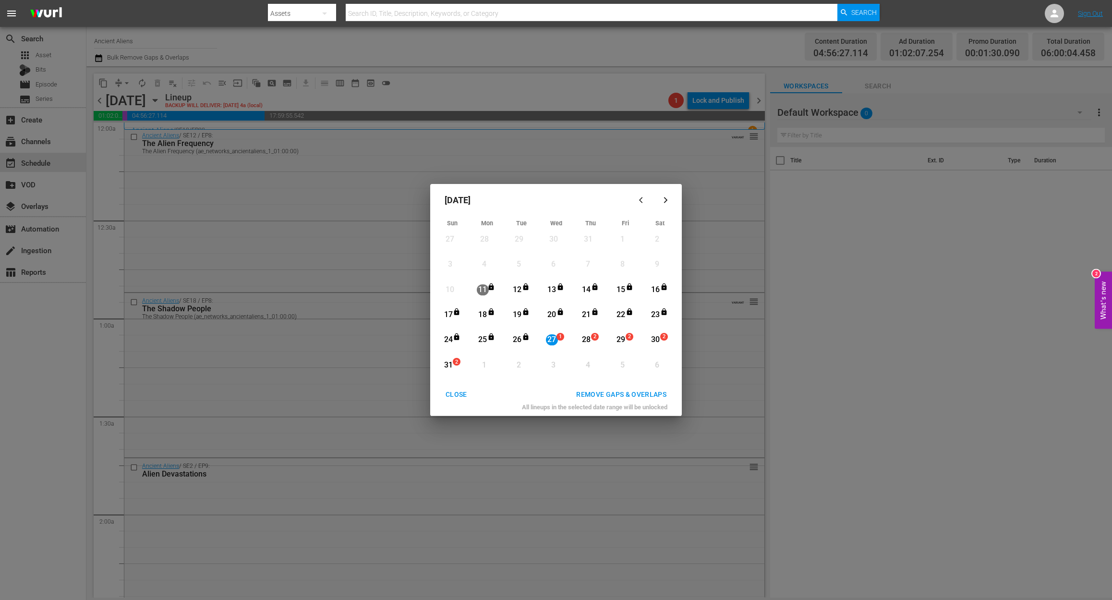
click at [623, 393] on div "REMOVE GAPS & OVERLAPS" at bounding box center [622, 395] width 106 height 12
click at [551, 337] on div "27" at bounding box center [552, 339] width 12 height 11
click at [608, 391] on div "REMOVE GAPS & OVERLAPS" at bounding box center [622, 395] width 106 height 12
click at [83, 391] on div "August 2025 Sun Mon Tue Wed Thu Fri Sat 27 View Lineup 28 View Lineup 29 View L…" at bounding box center [556, 300] width 1112 height 600
click at [550, 337] on div "27" at bounding box center [552, 339] width 12 height 11
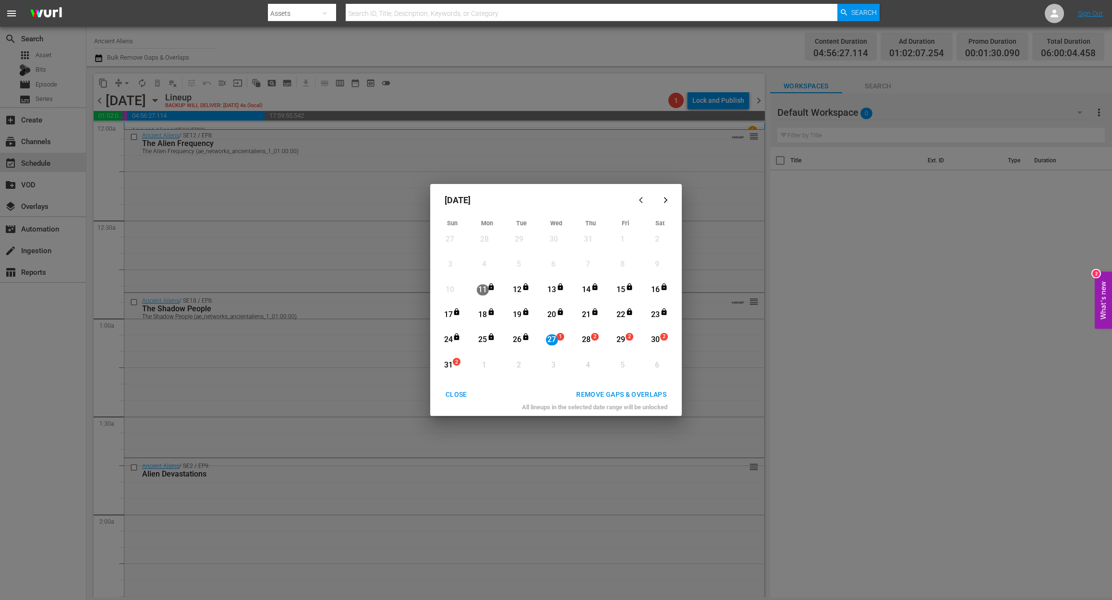
click at [612, 393] on div "REMOVE GAPS & OVERLAPS" at bounding box center [622, 395] width 106 height 12
click at [241, 171] on div "August 2025 Sun Mon Tue Wed Thu Fri Sat 27 View Lineup 28 View Lineup 29 View L…" at bounding box center [556, 300] width 1112 height 600
click at [548, 340] on div "27" at bounding box center [552, 339] width 12 height 11
click at [613, 396] on div "REMOVE GAPS & OVERLAPS" at bounding box center [622, 395] width 106 height 12
click at [455, 398] on div "CLOSE" at bounding box center [456, 395] width 37 height 12
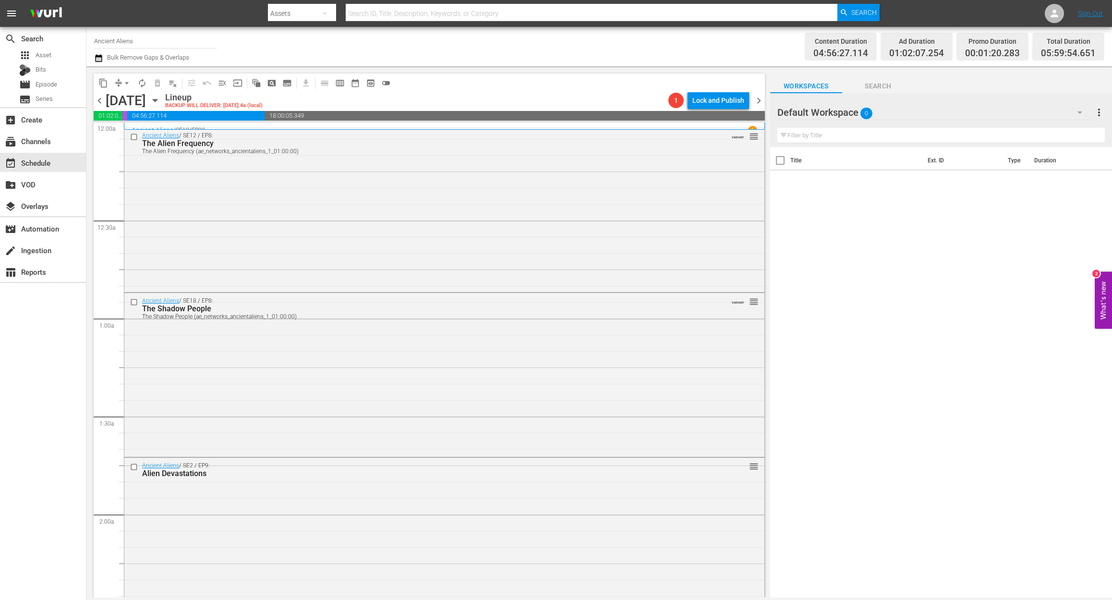
click at [98, 61] on icon "button" at bounding box center [98, 58] width 7 height 8
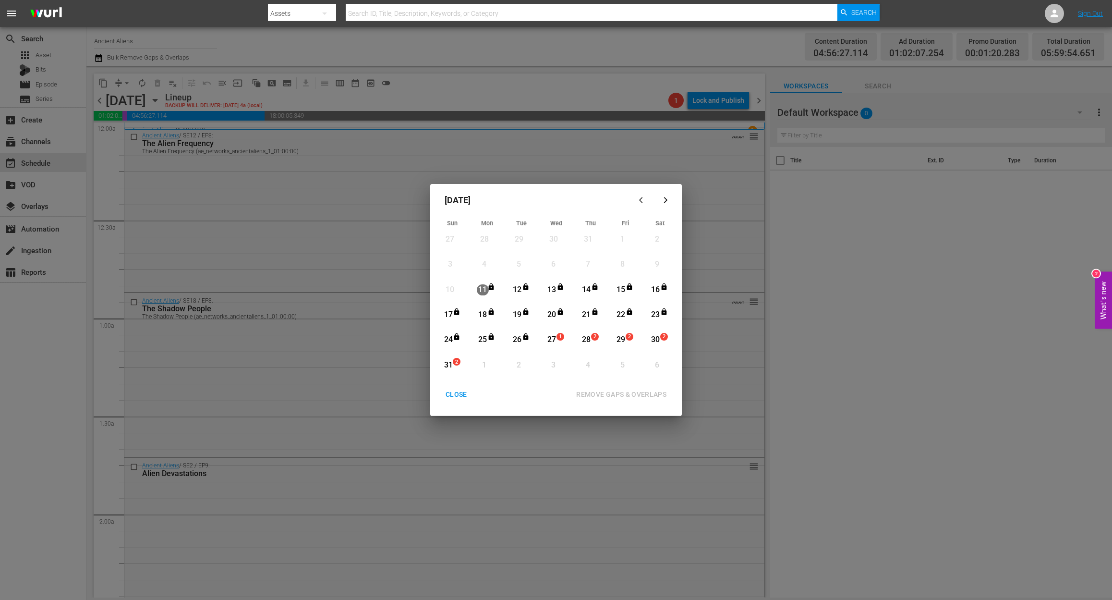
click at [555, 341] on div "27" at bounding box center [552, 339] width 12 height 11
click at [640, 394] on div "REMOVE GAPS & OVERLAPS" at bounding box center [622, 395] width 106 height 12
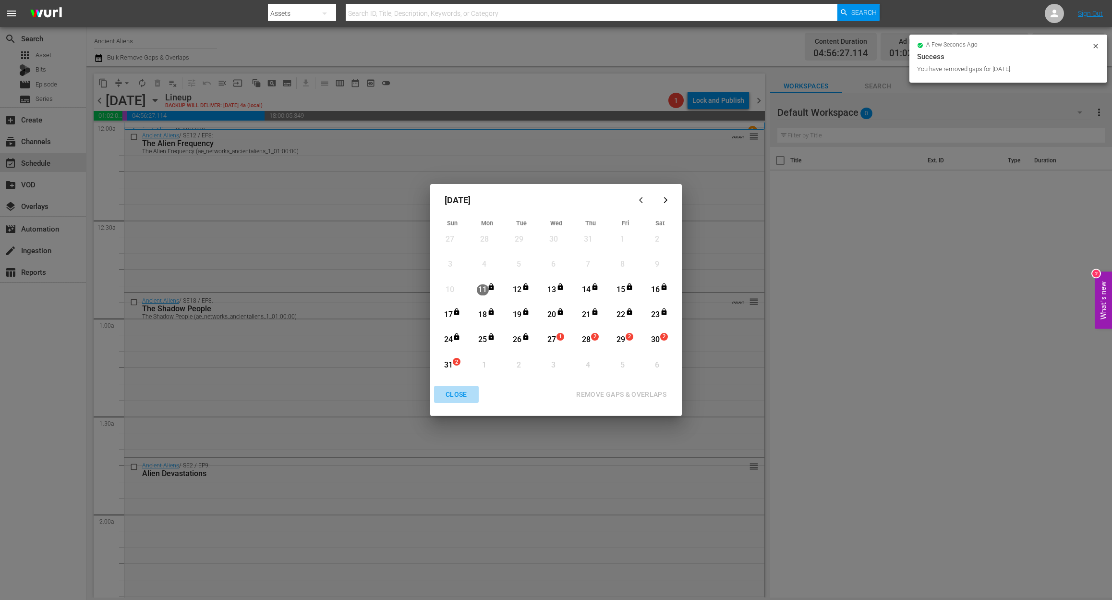
click at [455, 392] on div "CLOSE" at bounding box center [456, 395] width 37 height 12
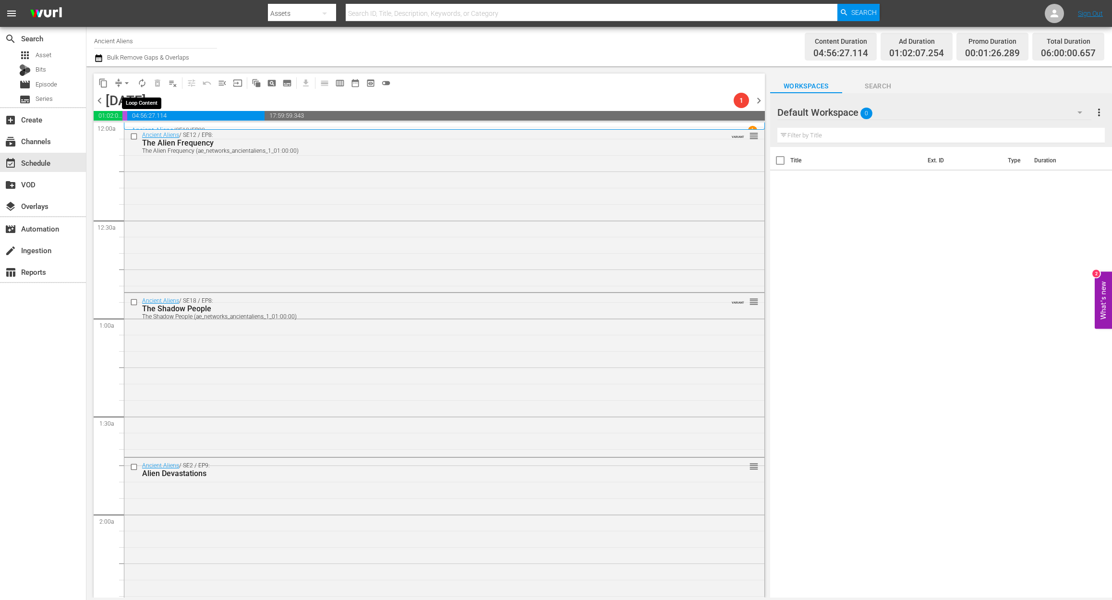
click at [145, 81] on span "autorenew_outlined" at bounding box center [142, 83] width 10 height 10
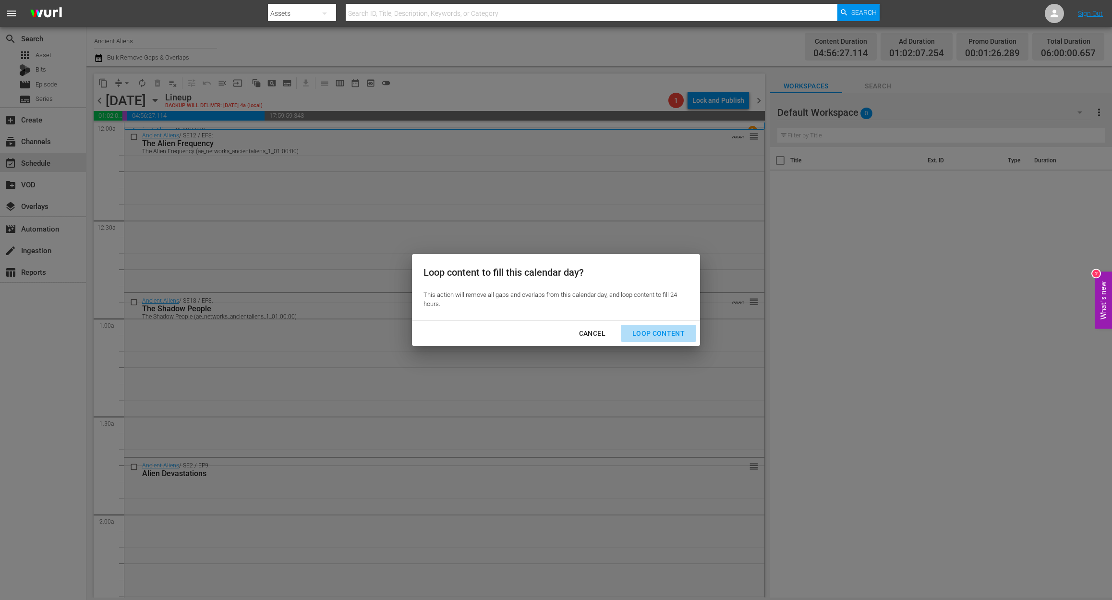
click at [659, 333] on div "Loop Content" at bounding box center [659, 334] width 68 height 12
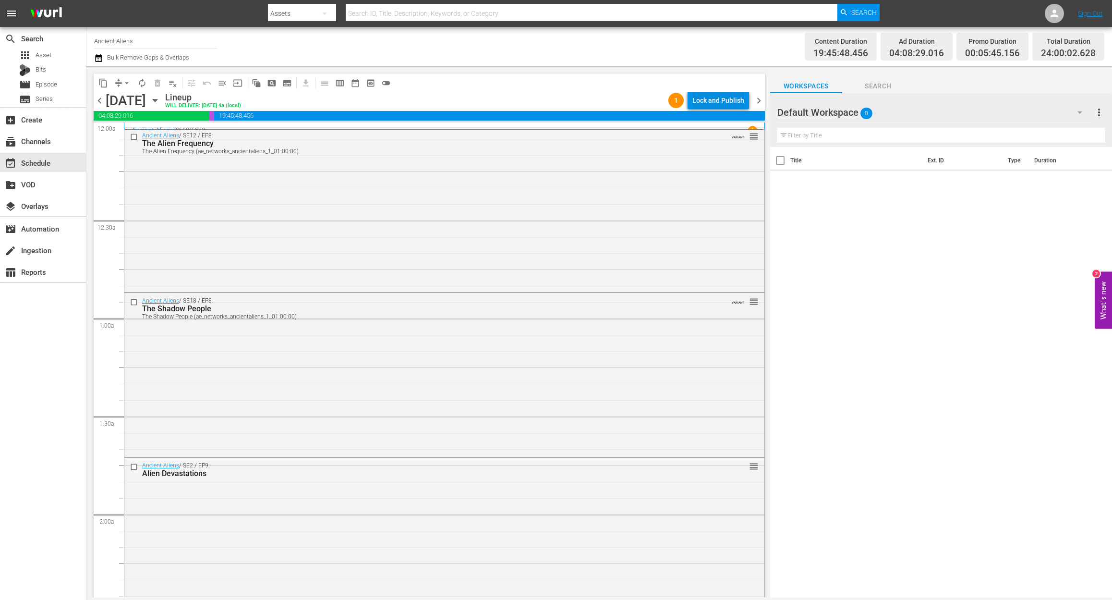
click at [703, 94] on div "Lock and Publish" at bounding box center [719, 100] width 52 height 17
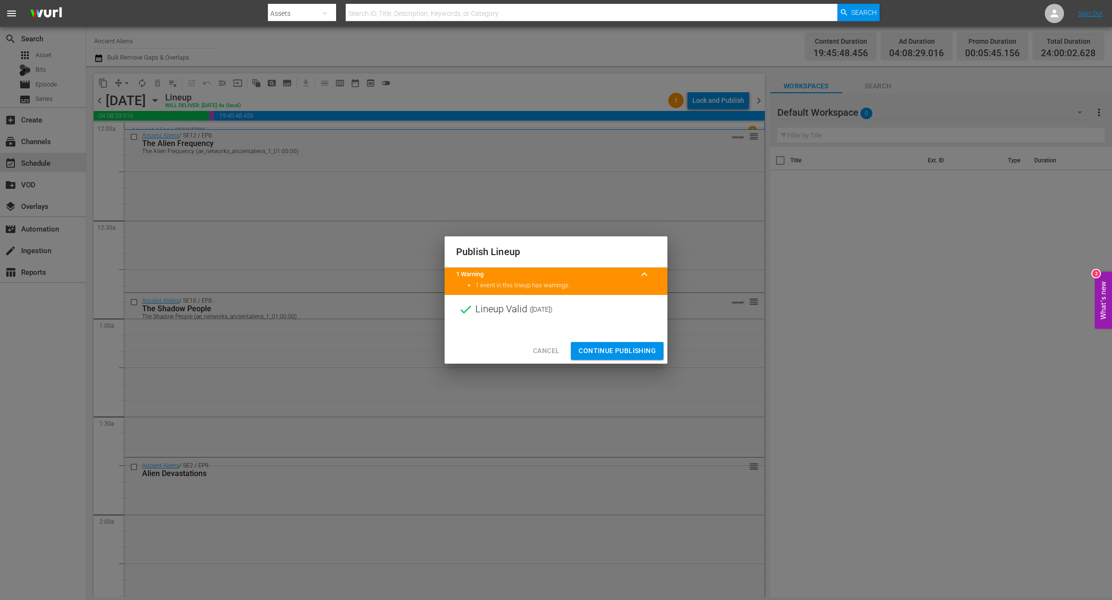
click at [631, 350] on span "Continue Publishing" at bounding box center [617, 351] width 77 height 12
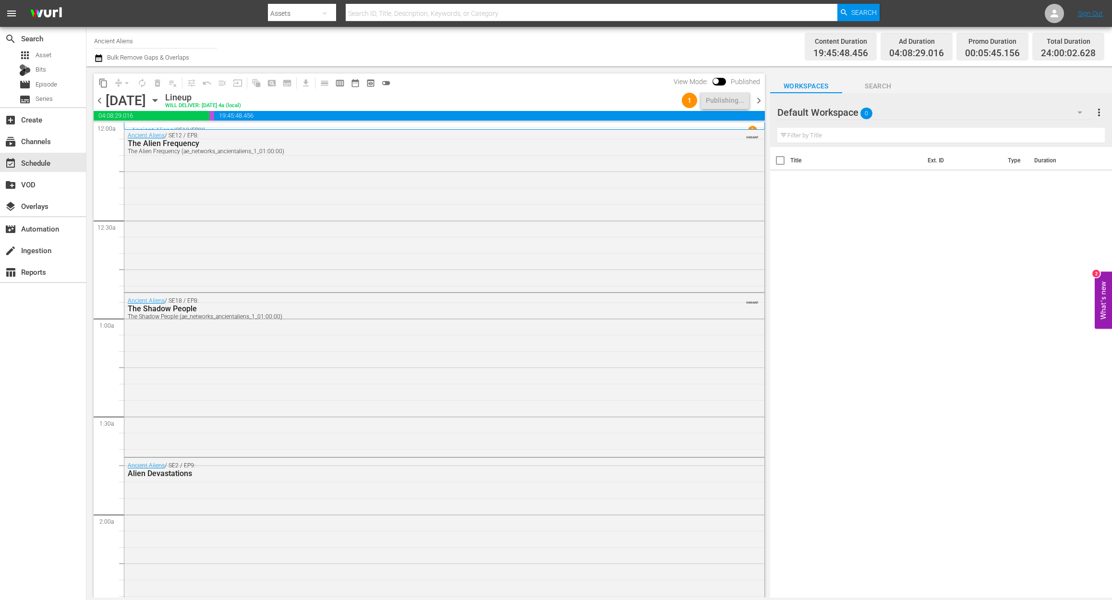
click at [64, 444] on div "search Search apps Asset Bits movie Episode subtitles Series add_box Create sub…" at bounding box center [43, 327] width 86 height 600
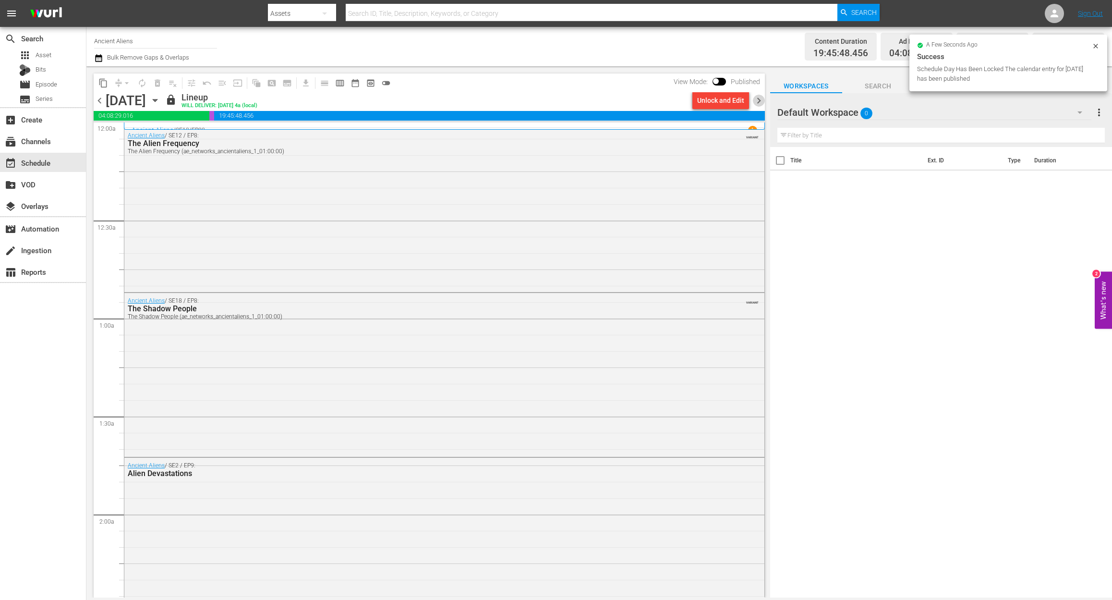
click at [759, 100] on span "chevron_right" at bounding box center [759, 101] width 12 height 12
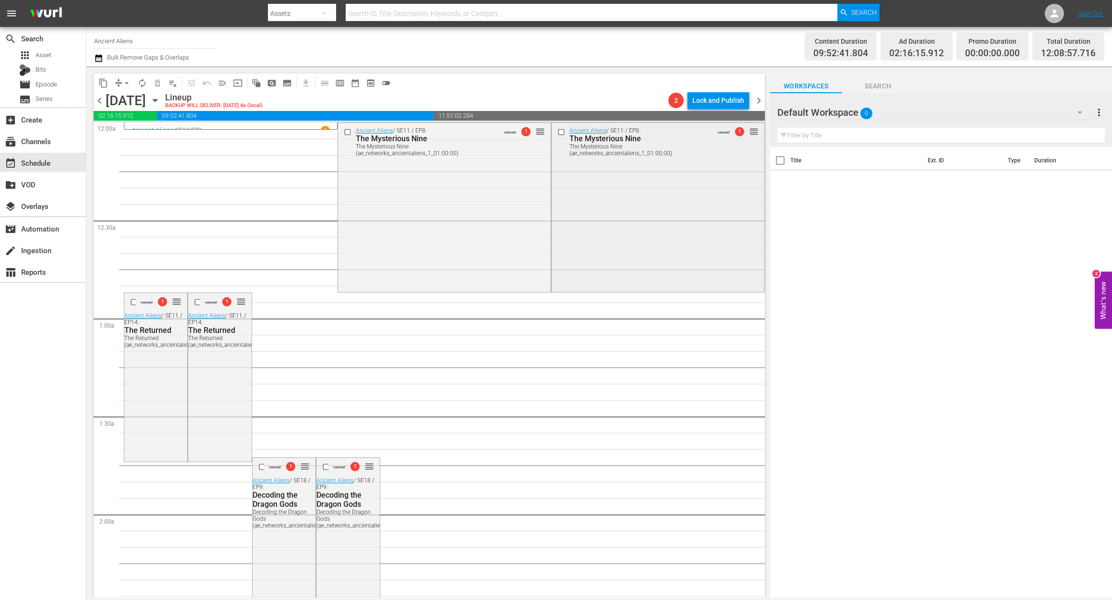
drag, startPoint x: 637, startPoint y: 200, endPoint x: 644, endPoint y: 200, distance: 7.2
click at [684, 231] on div "Delete Event" at bounding box center [679, 227] width 76 height 13
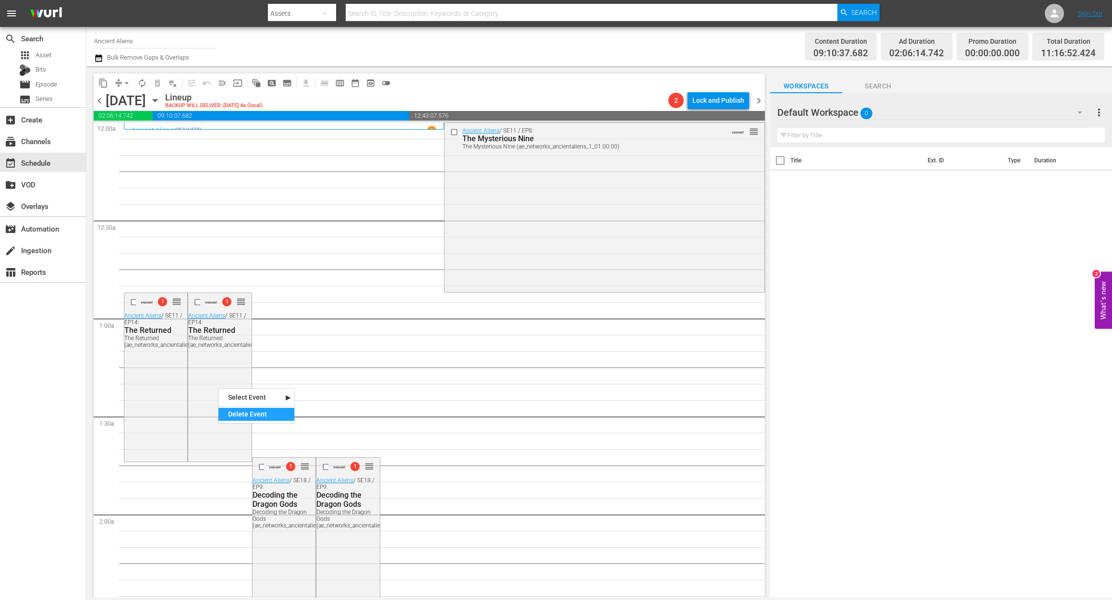
click at [256, 415] on div "Delete Event" at bounding box center [257, 414] width 76 height 13
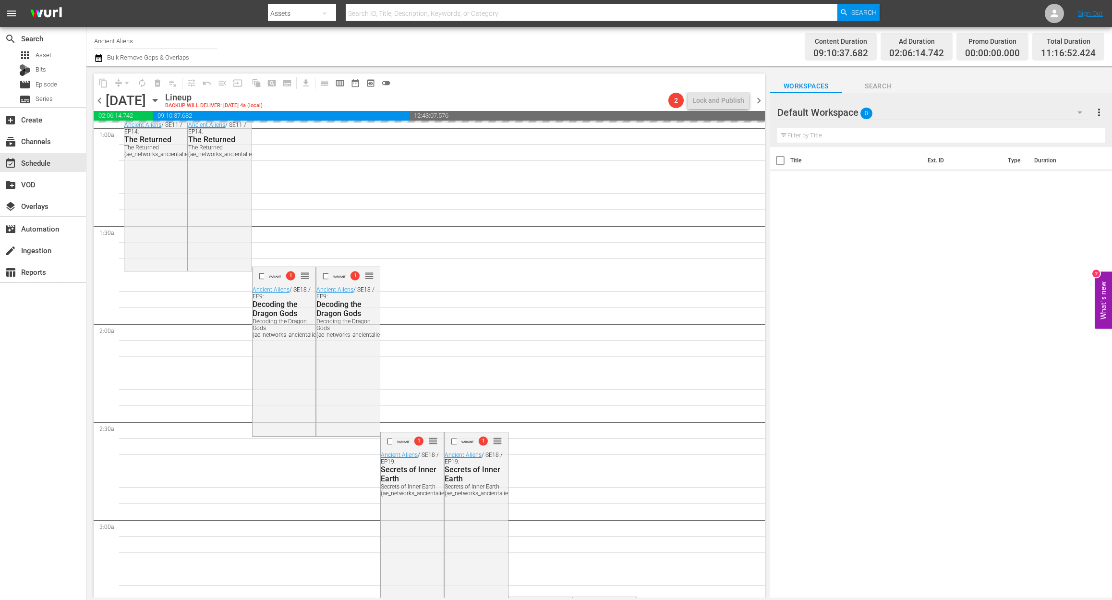
scroll to position [192, 0]
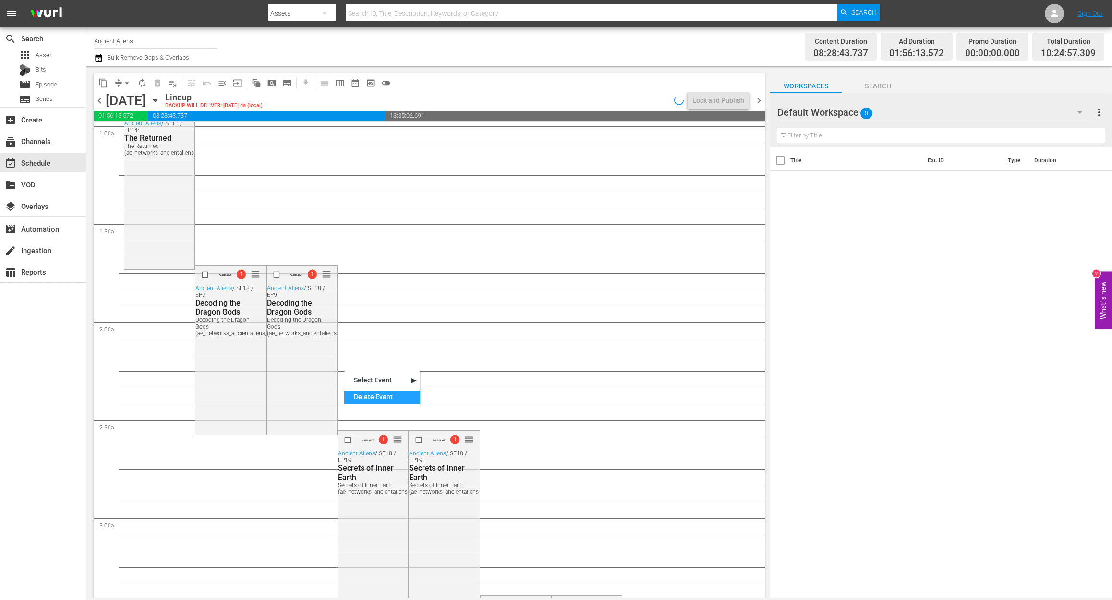
click at [387, 396] on div "Delete Event" at bounding box center [382, 397] width 76 height 13
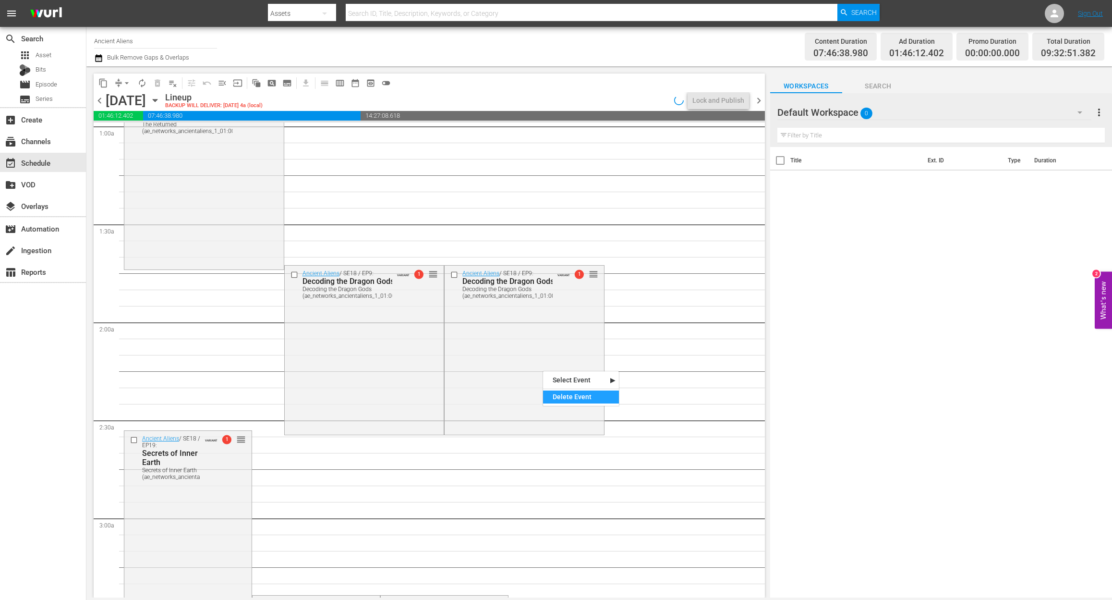
click at [594, 402] on div "Delete Event" at bounding box center [581, 397] width 76 height 13
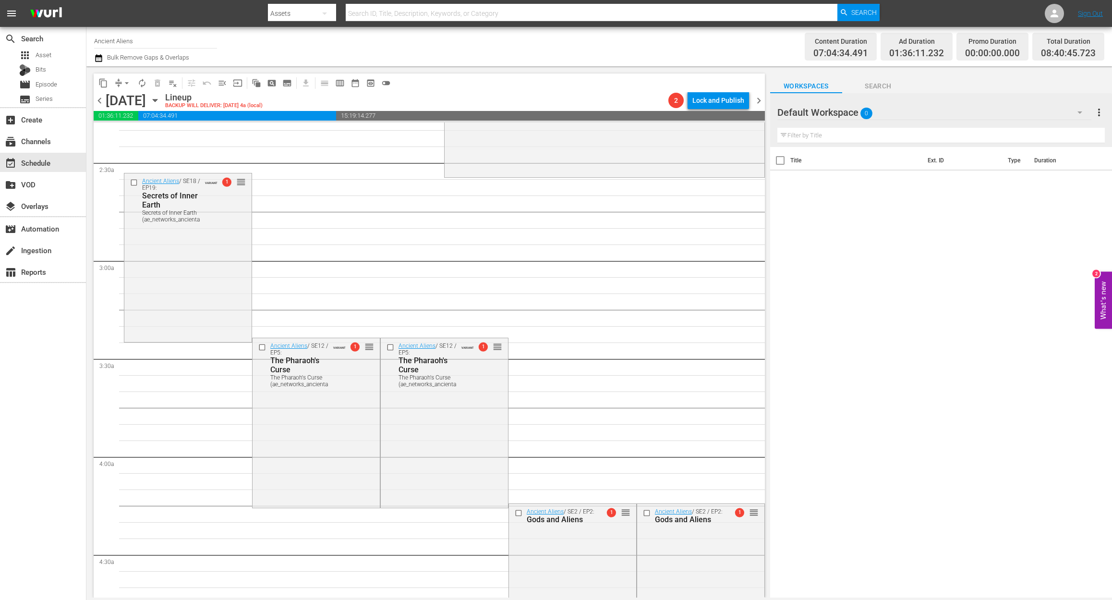
scroll to position [512, 0]
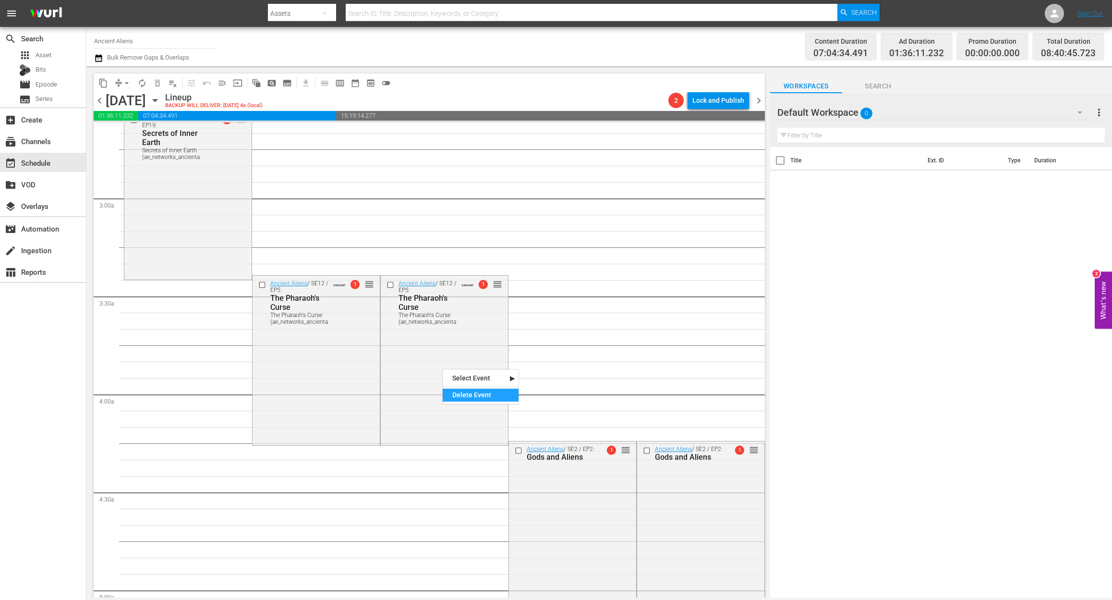
click at [476, 396] on div "Delete Event" at bounding box center [481, 395] width 76 height 13
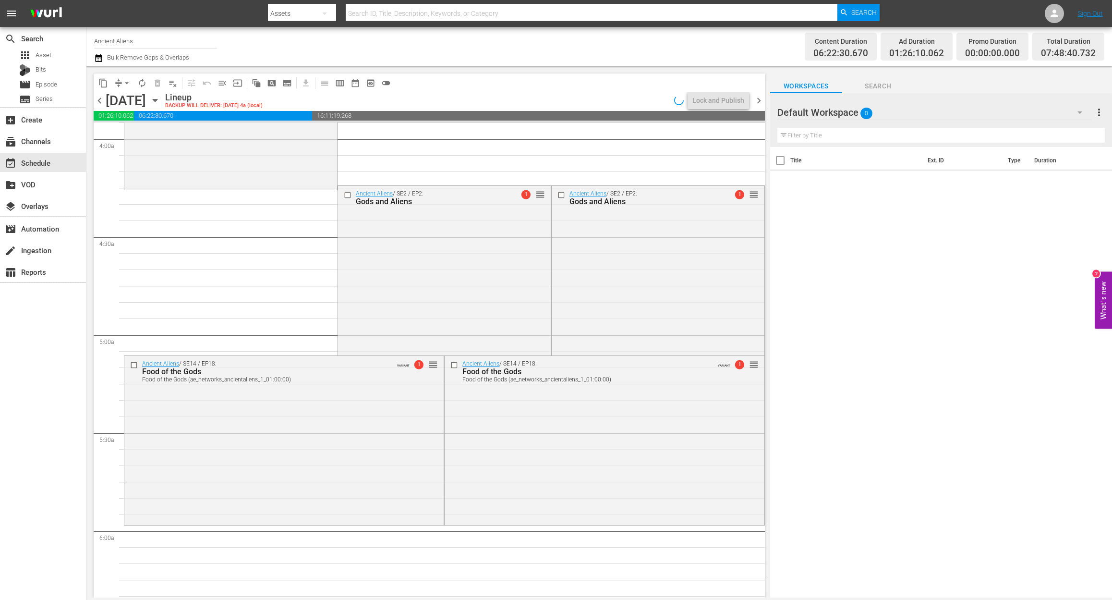
scroll to position [769, 0]
click at [656, 314] on div "Delete Event" at bounding box center [655, 315] width 76 height 13
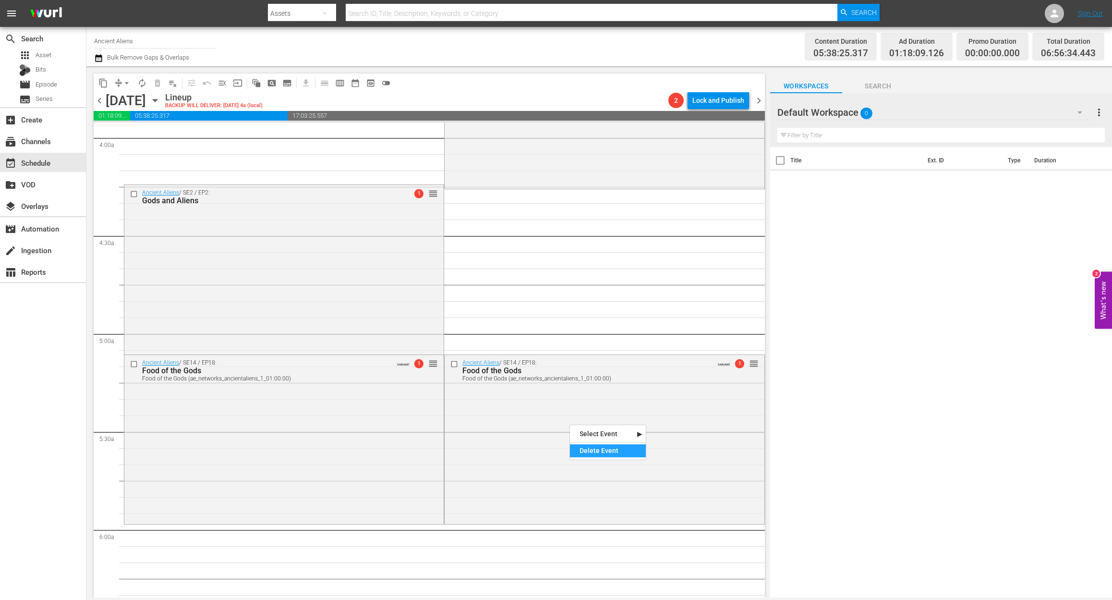
click at [604, 451] on div "Delete Event" at bounding box center [608, 450] width 76 height 13
click at [100, 56] on icon "button" at bounding box center [98, 58] width 7 height 8
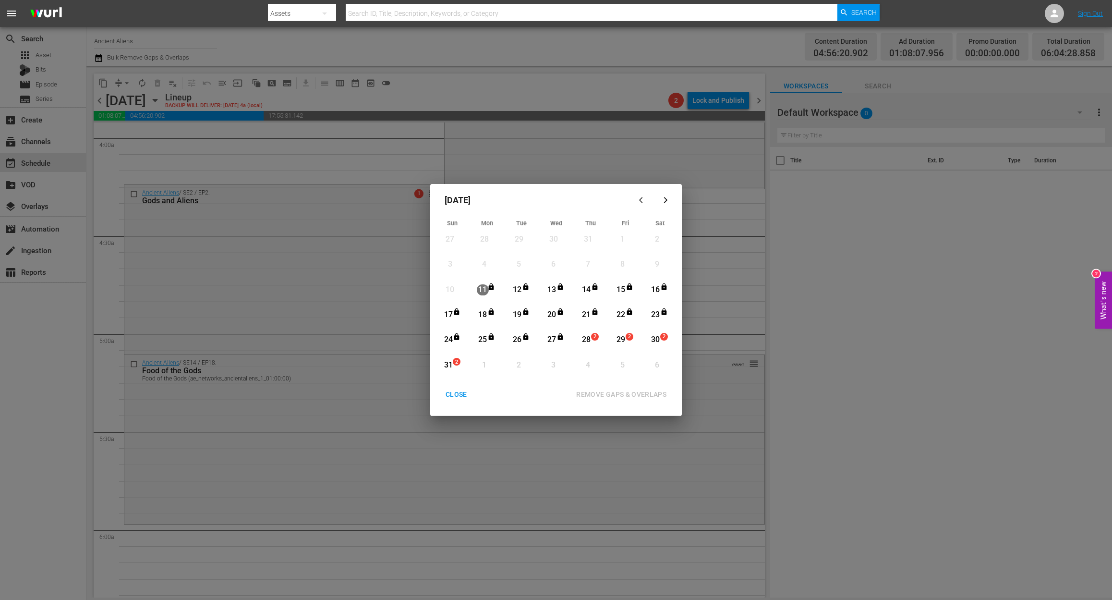
click at [588, 339] on div "28" at bounding box center [587, 339] width 12 height 11
click at [631, 393] on div "REMOVE GAPS & OVERLAPS" at bounding box center [622, 395] width 106 height 12
click at [452, 390] on div "CLOSE" at bounding box center [456, 395] width 37 height 12
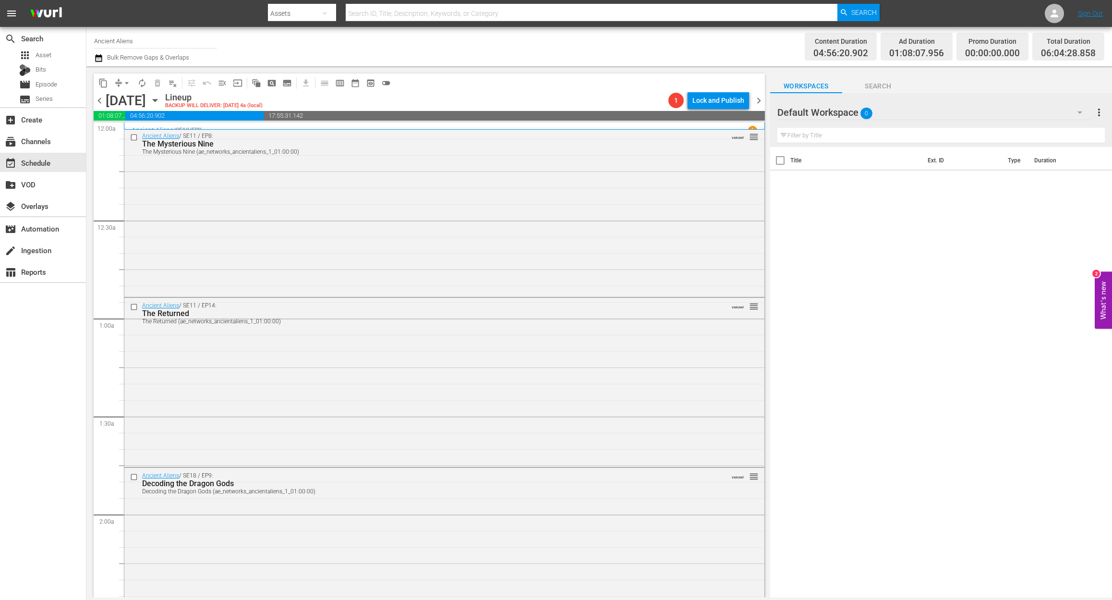
click at [68, 389] on div "search Search apps Asset Bits movie Episode subtitles Series add_box Create sub…" at bounding box center [43, 327] width 86 height 600
click at [371, 185] on div "Ancient Aliens / SE11 / EP8: The Mysterious Nine The Mysterious Nine (ae_networ…" at bounding box center [444, 211] width 640 height 167
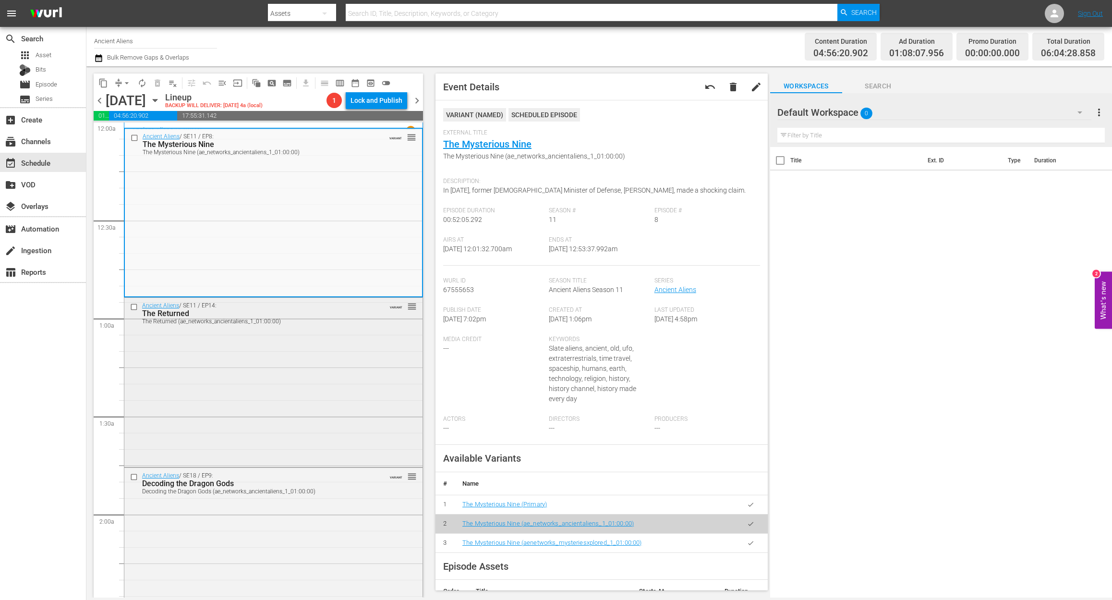
click at [306, 379] on div "Ancient Aliens / SE11 / EP14: The Returned The Returned (ae_networks_ancientali…" at bounding box center [273, 381] width 298 height 167
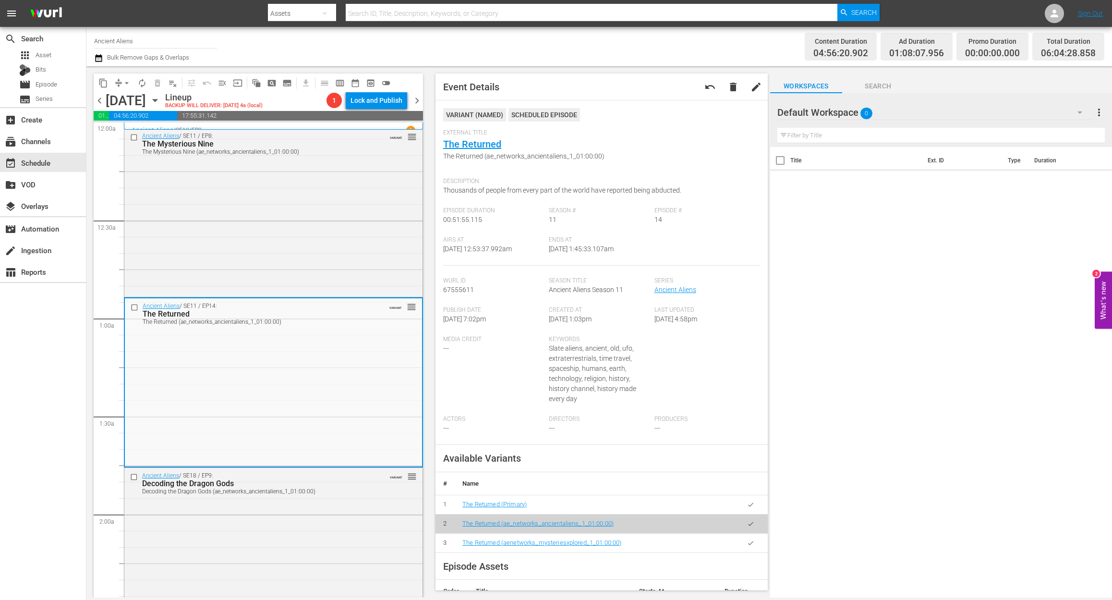
click at [38, 386] on div "search Search apps Asset Bits movie Episode subtitles Series add_box Create sub…" at bounding box center [43, 327] width 86 height 600
click at [326, 524] on div "Ancient Aliens / SE18 / EP9: Decoding the Dragon Gods Decoding the Dragon Gods …" at bounding box center [273, 551] width 298 height 167
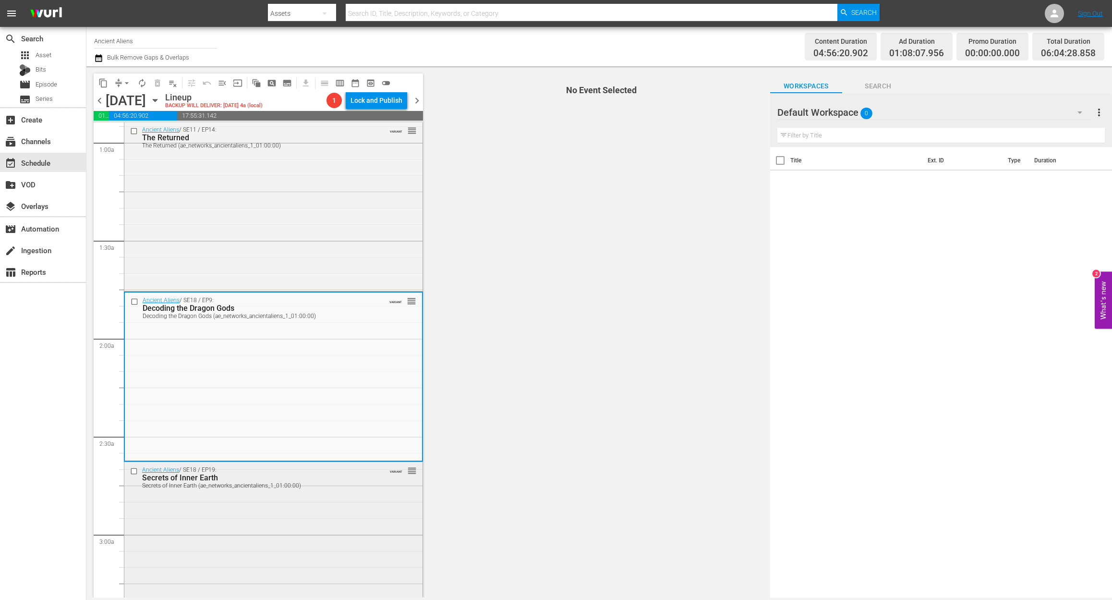
scroll to position [192, 0]
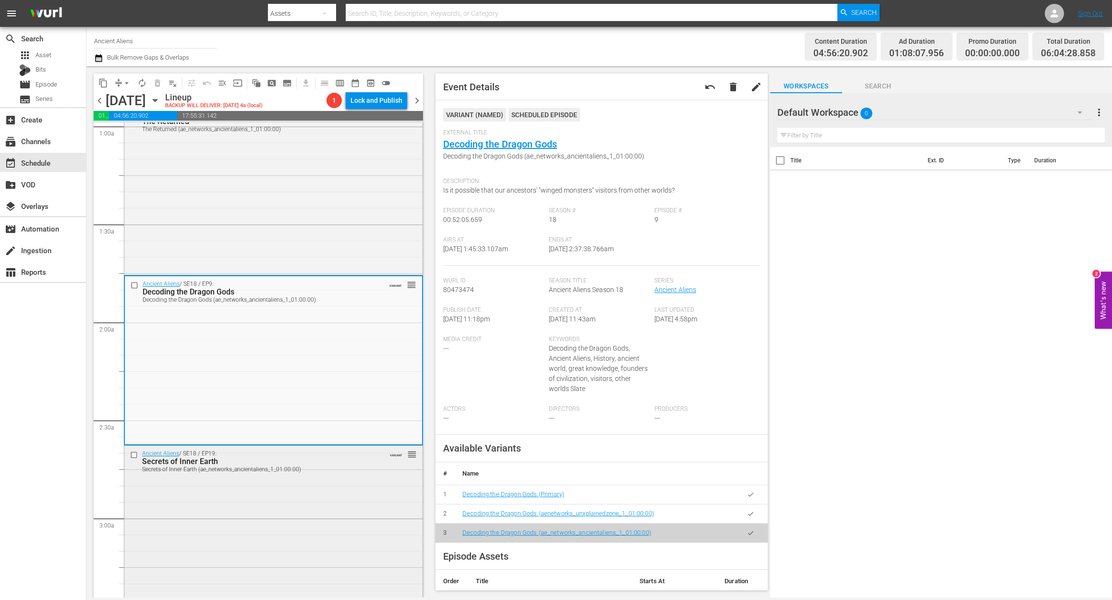
click at [276, 526] on div "Ancient Aliens / SE18 / EP19: Secrets of Inner Earth Secrets of Inner Earth (ae…" at bounding box center [273, 529] width 298 height 167
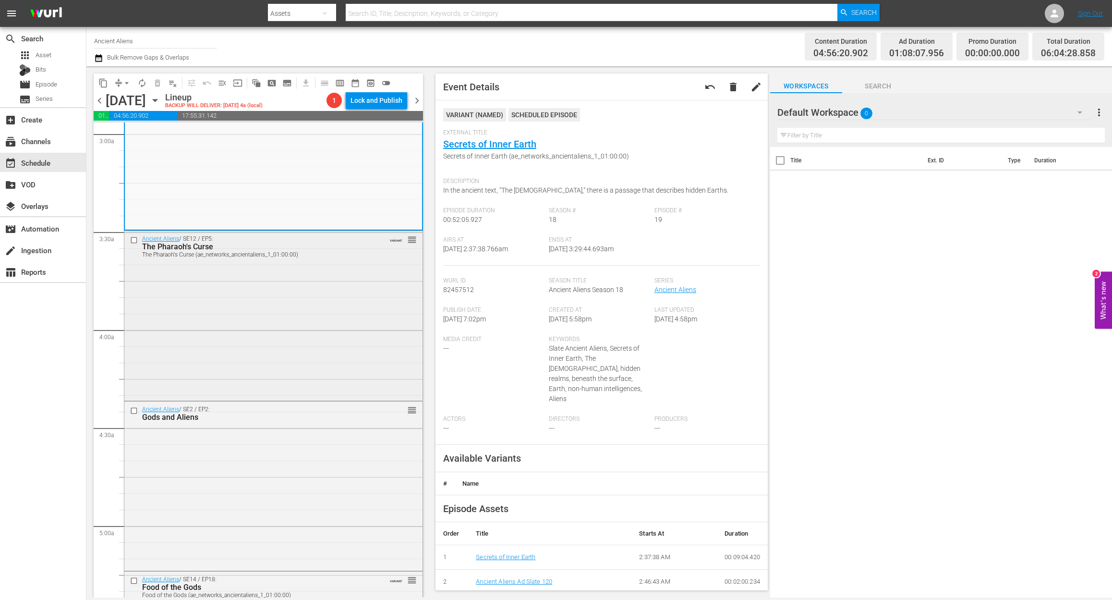
scroll to position [512, 0]
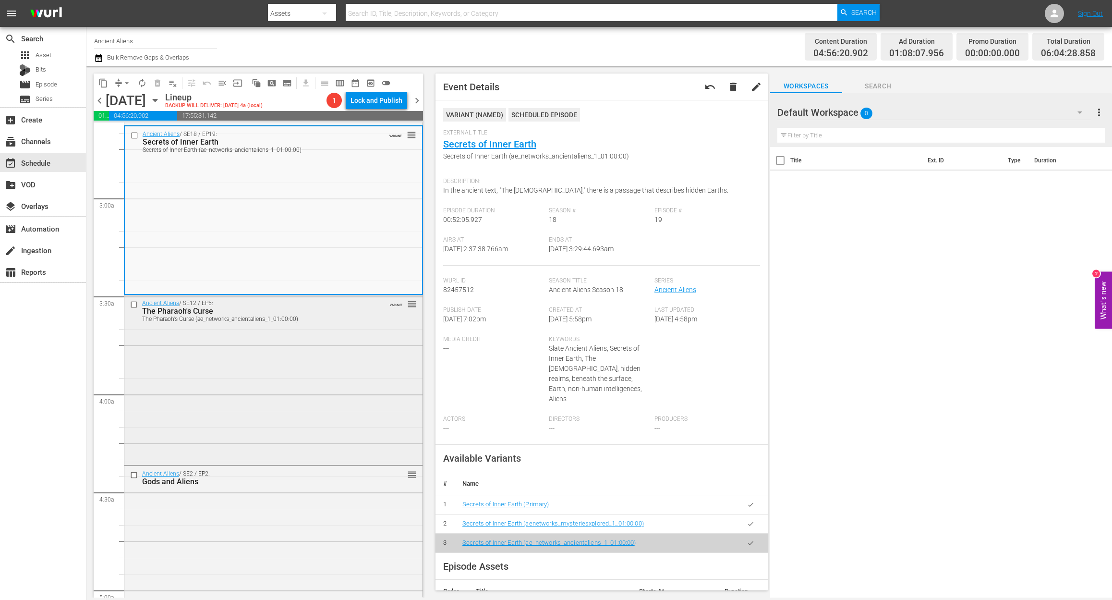
click at [268, 398] on div "Ancient Aliens / SE12 / EP5: The Pharaoh's Curse The Pharaoh's Curse (ae_networ…" at bounding box center [273, 378] width 298 height 167
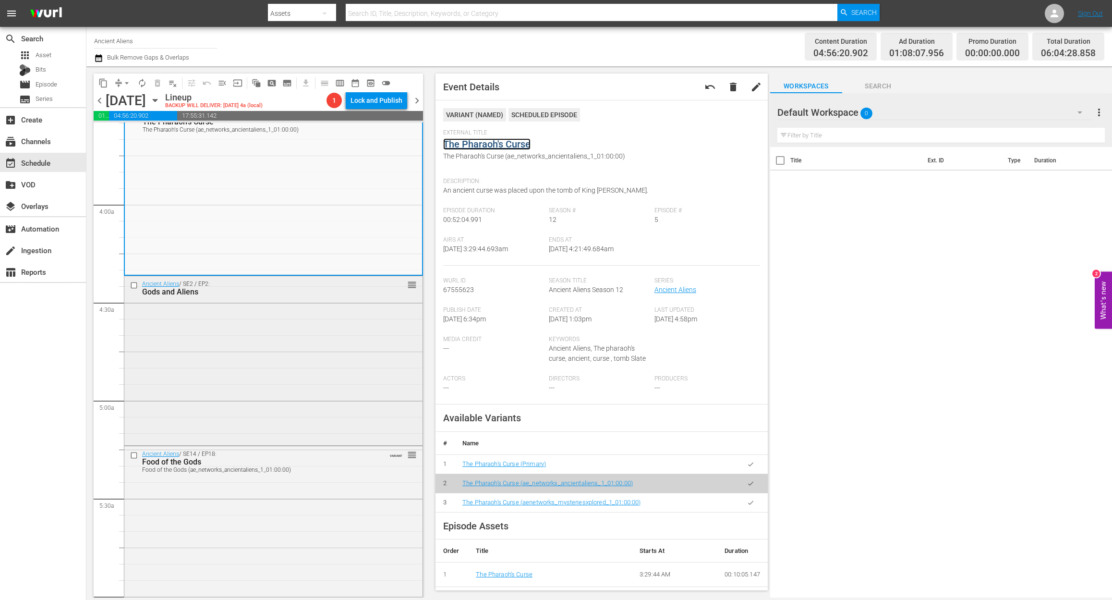
scroll to position [704, 0]
click at [291, 380] on div "Ancient Aliens / SE2 / EP2: Gods and Aliens reorder" at bounding box center [273, 357] width 298 height 167
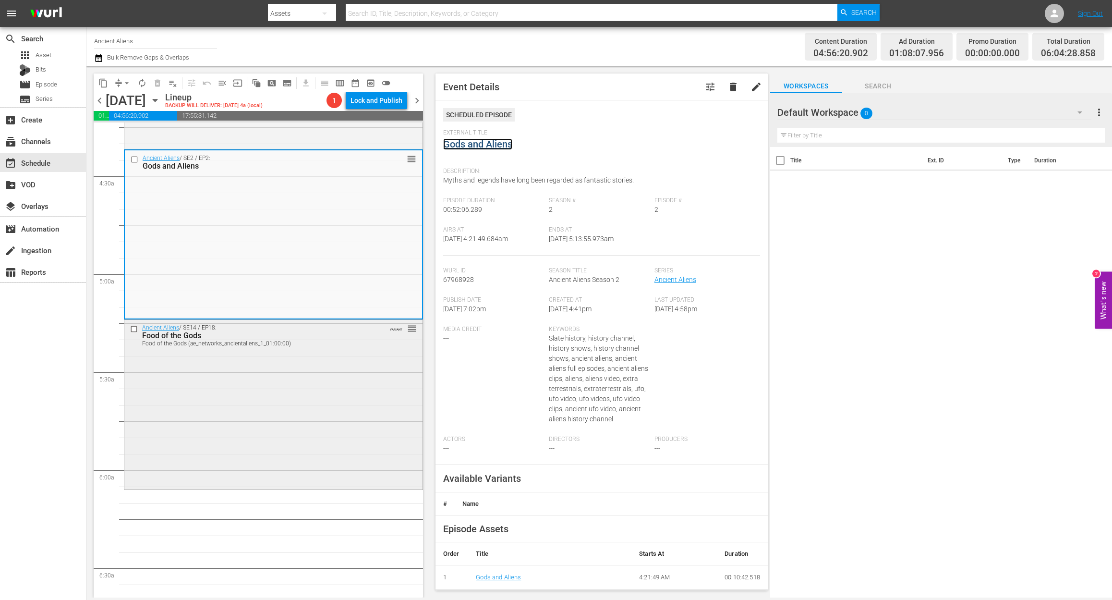
scroll to position [832, 0]
click at [323, 389] on div "Ancient Aliens / SE14 / EP18: Food of the Gods Food of the Gods (ae_networks_an…" at bounding box center [273, 399] width 298 height 167
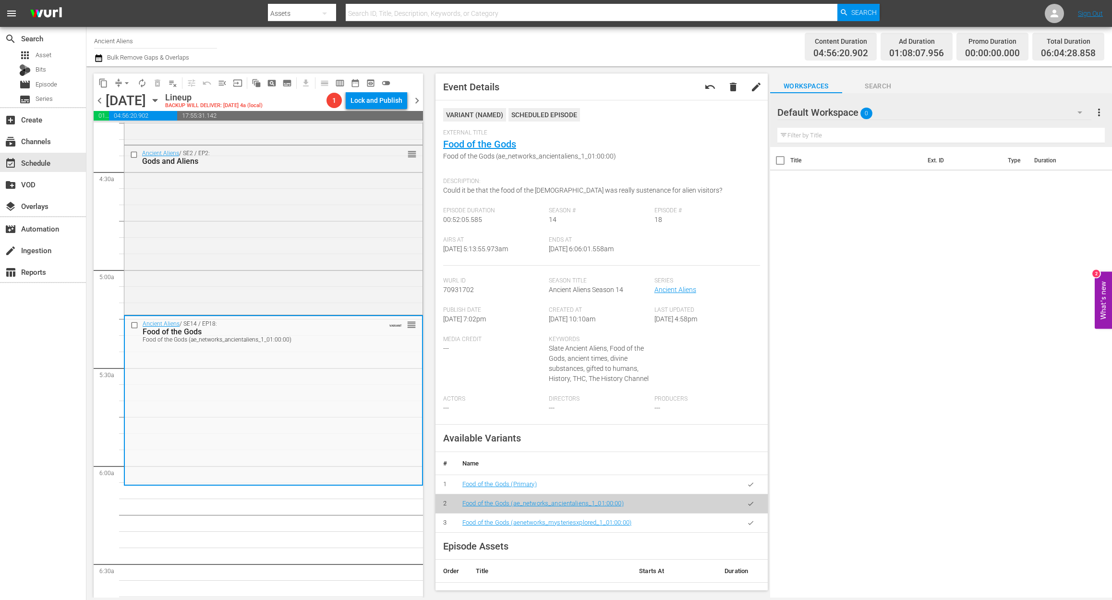
click at [69, 436] on div "search Search apps Asset Bits movie Episode subtitles Series add_box Create sub…" at bounding box center [43, 327] width 86 height 600
click at [104, 58] on button "button" at bounding box center [100, 58] width 12 height 12
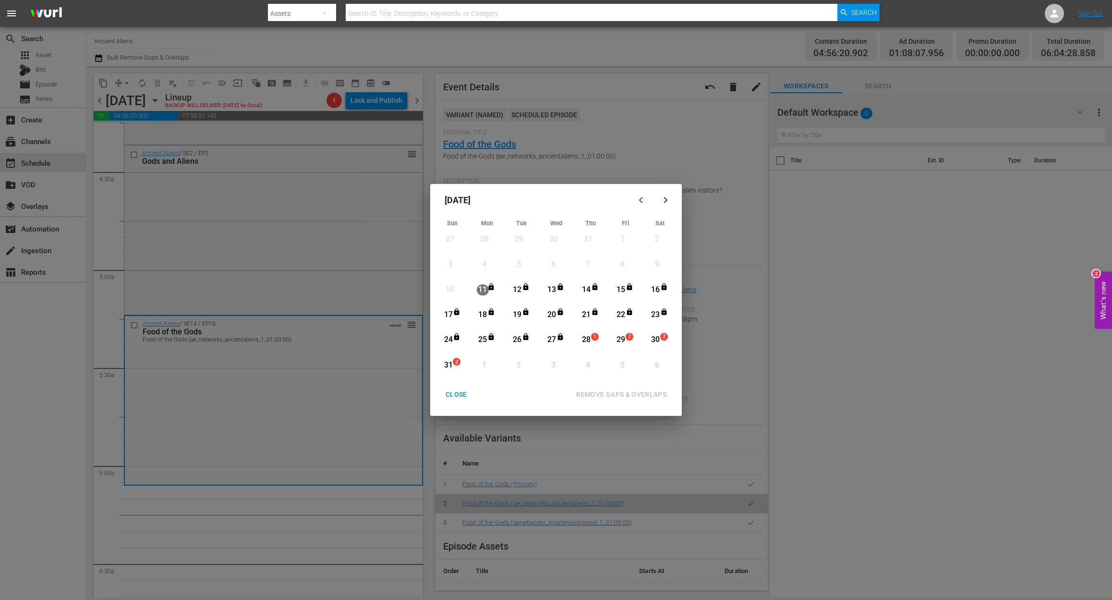
click at [588, 341] on div "28" at bounding box center [587, 339] width 12 height 11
click at [647, 395] on div "REMOVE GAPS & OVERLAPS" at bounding box center [622, 395] width 106 height 12
click at [592, 337] on span "1" at bounding box center [595, 337] width 7 height 8
click at [615, 391] on div "REMOVE GAPS & OVERLAPS" at bounding box center [622, 395] width 106 height 12
click at [458, 395] on div "CLOSE" at bounding box center [456, 395] width 37 height 12
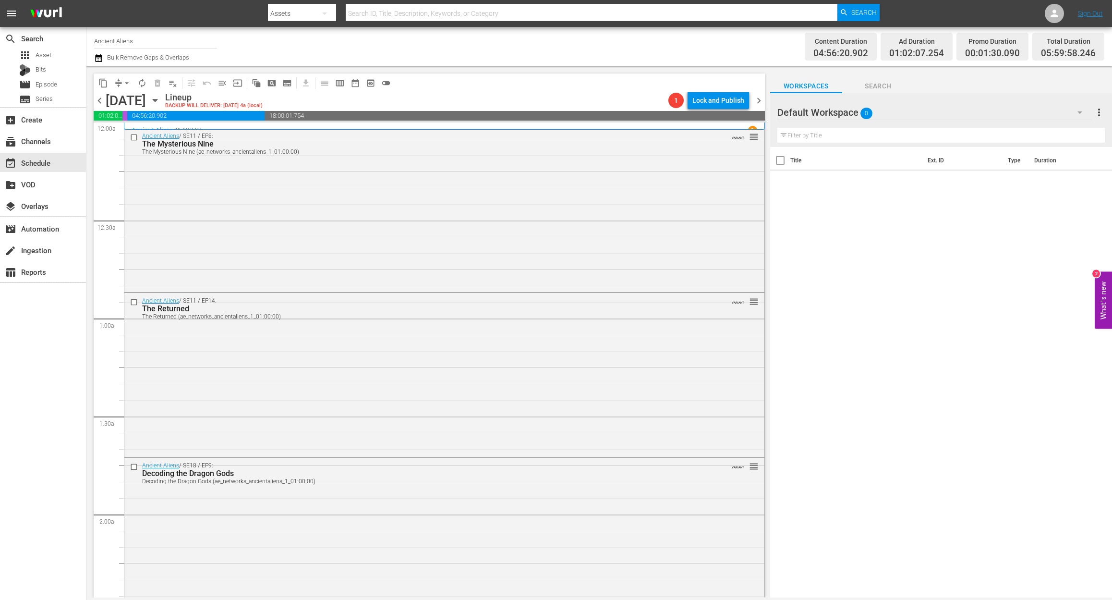
click at [97, 56] on icon "button" at bounding box center [98, 58] width 7 height 8
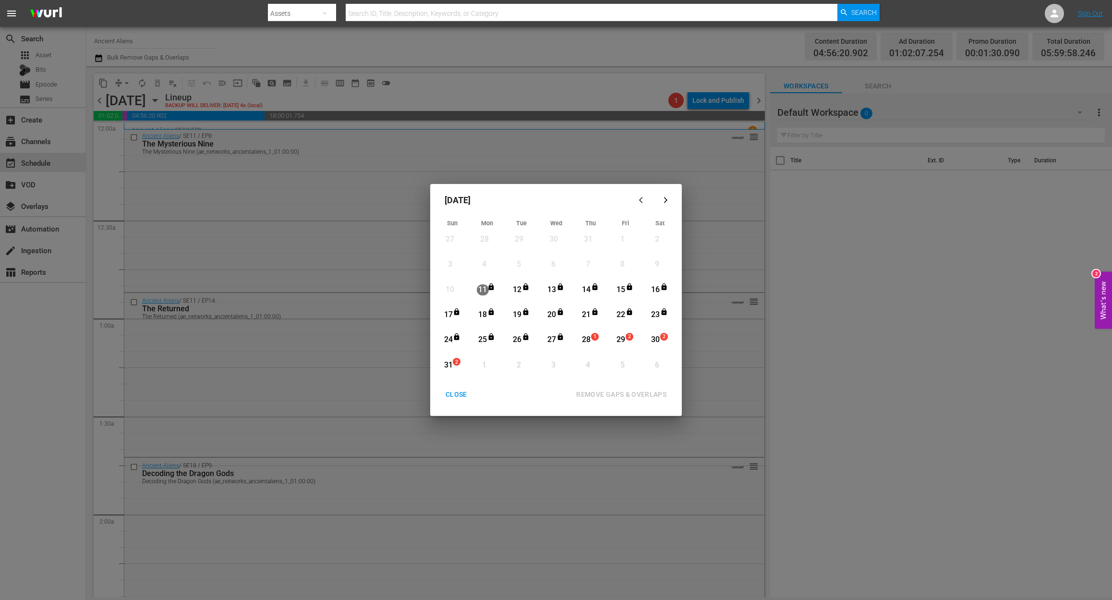
click at [583, 339] on div "28" at bounding box center [587, 339] width 12 height 11
click at [626, 391] on div "REMOVE GAPS & OVERLAPS" at bounding box center [622, 395] width 106 height 12
click at [590, 339] on div "28" at bounding box center [587, 339] width 12 height 11
click at [625, 392] on div "REMOVE GAPS & OVERLAPS" at bounding box center [622, 395] width 106 height 12
drag, startPoint x: 588, startPoint y: 334, endPoint x: 590, endPoint y: 342, distance: 7.9
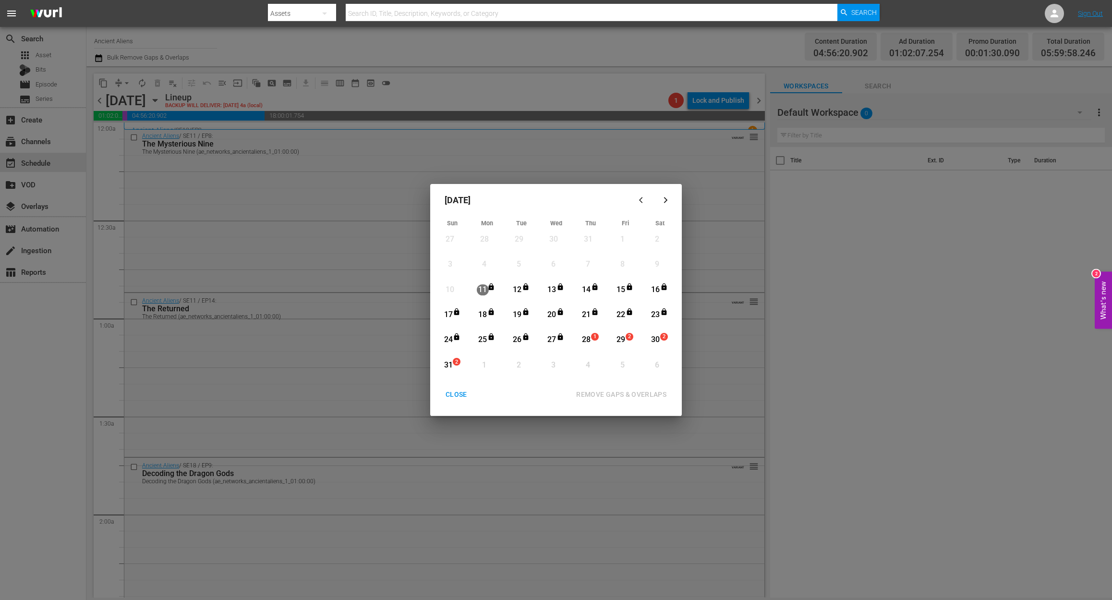
click at [588, 335] on div "28" at bounding box center [587, 339] width 12 height 11
click at [615, 390] on div "REMOVE GAPS & OVERLAPS" at bounding box center [622, 395] width 106 height 12
click at [450, 395] on div "CLOSE" at bounding box center [456, 395] width 37 height 12
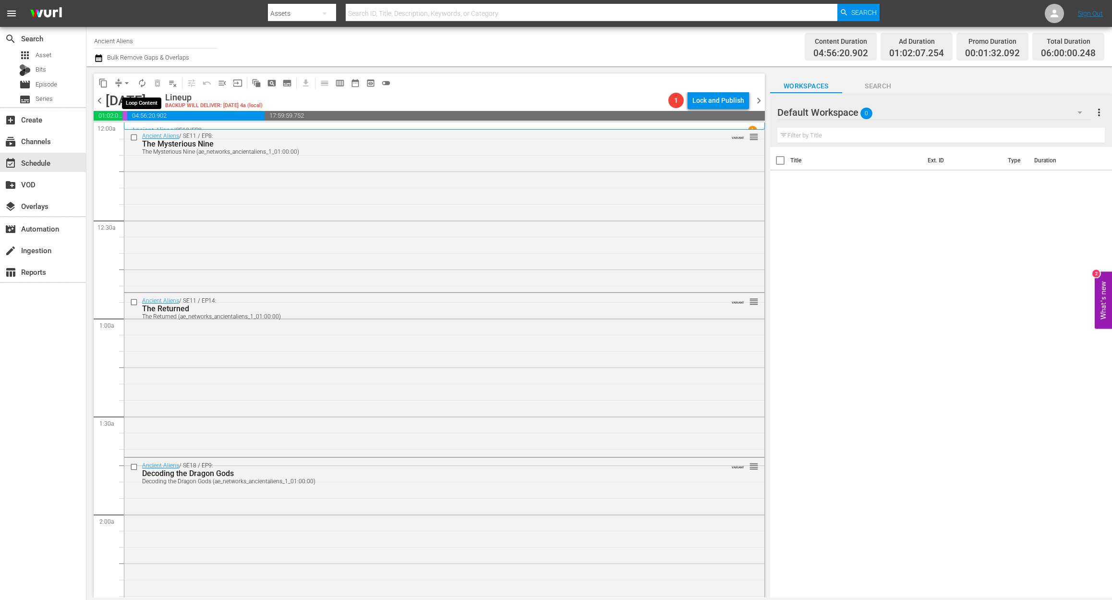
click at [143, 86] on span "autorenew_outlined" at bounding box center [142, 83] width 10 height 10
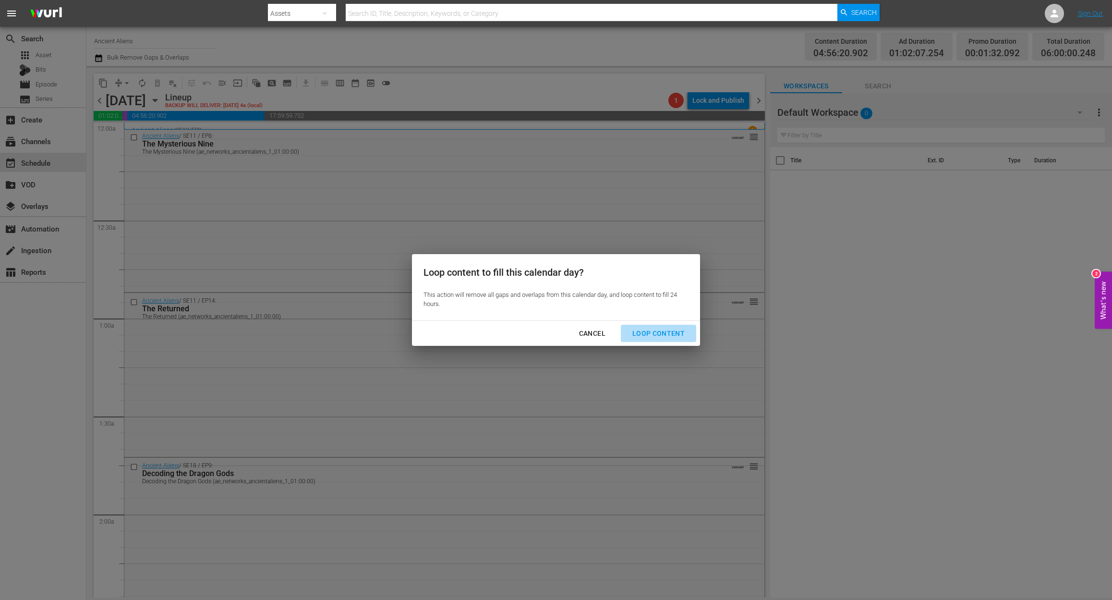
click at [677, 330] on div "Loop Content" at bounding box center [659, 334] width 68 height 12
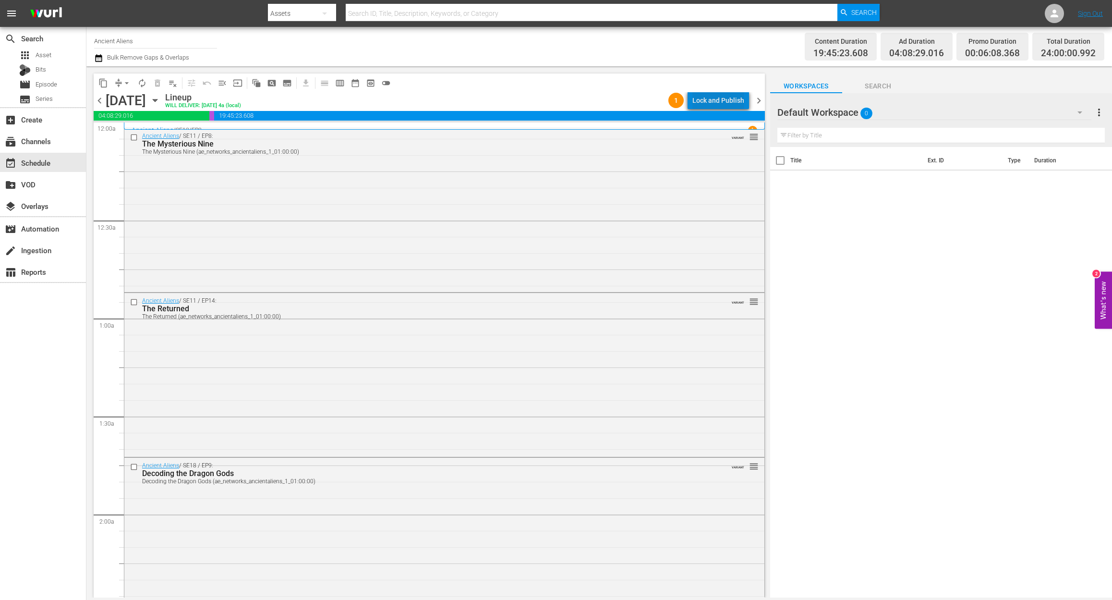
click at [735, 100] on div "Lock and Publish" at bounding box center [719, 100] width 52 height 17
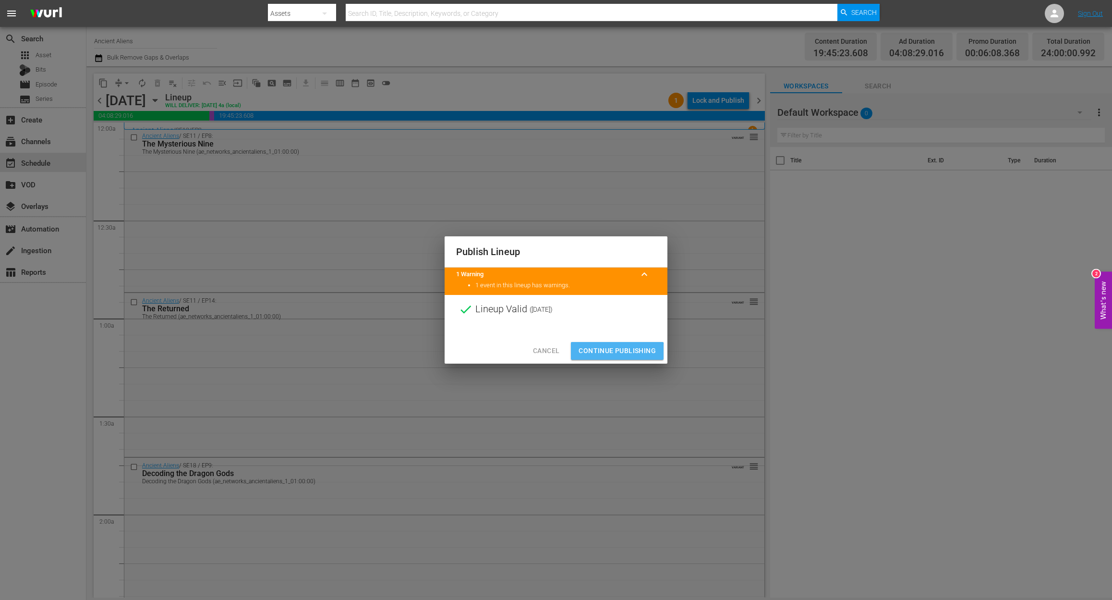
click at [607, 352] on span "Continue Publishing" at bounding box center [617, 351] width 77 height 12
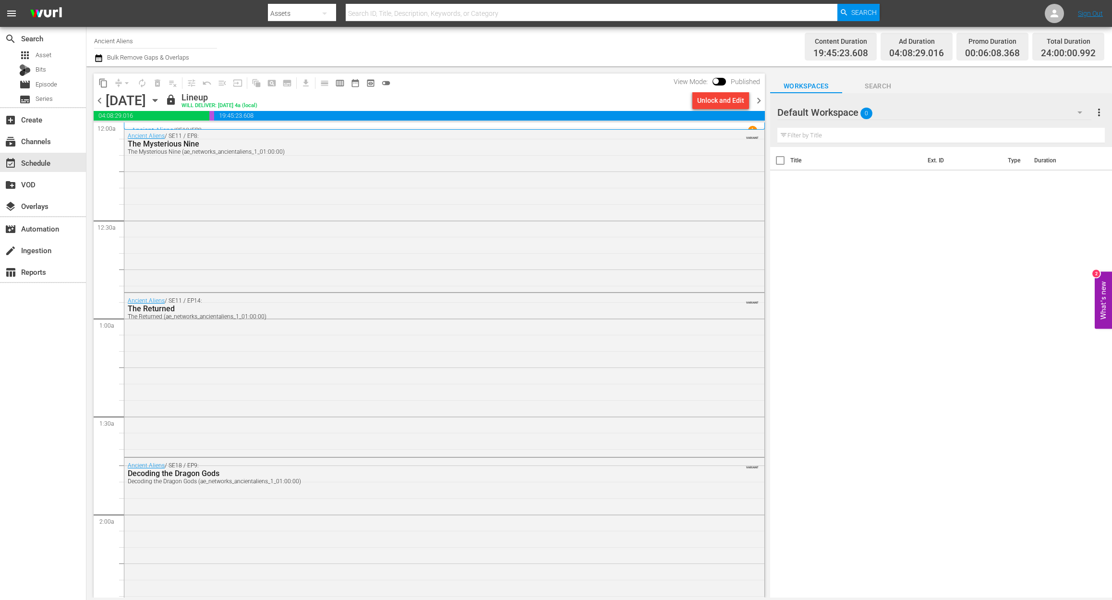
click at [758, 102] on span "chevron_right" at bounding box center [759, 101] width 12 height 12
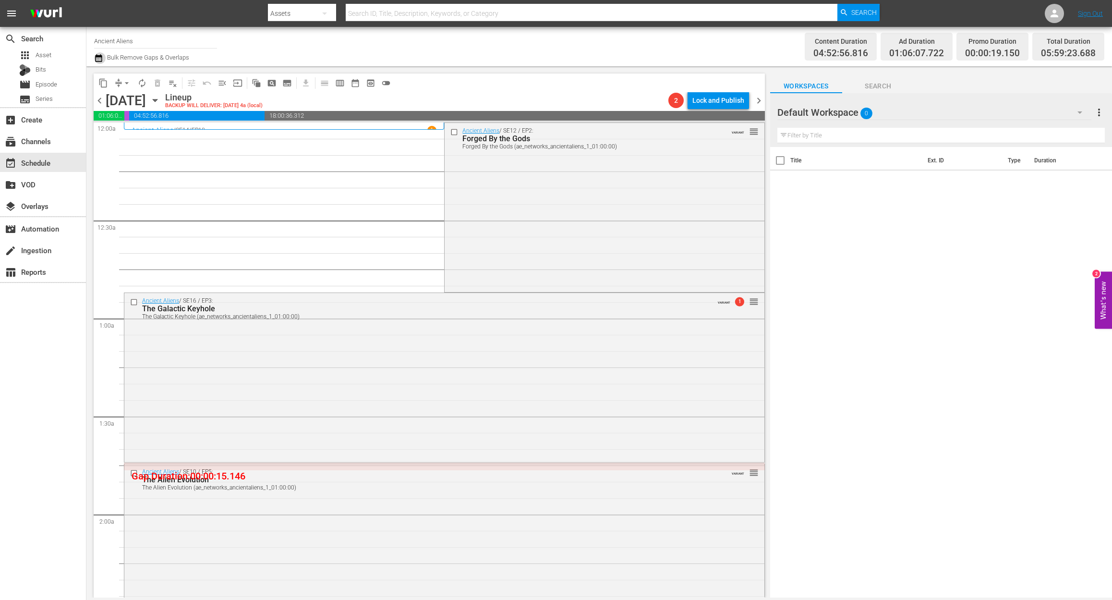
click at [94, 60] on icon "button" at bounding box center [98, 58] width 9 height 12
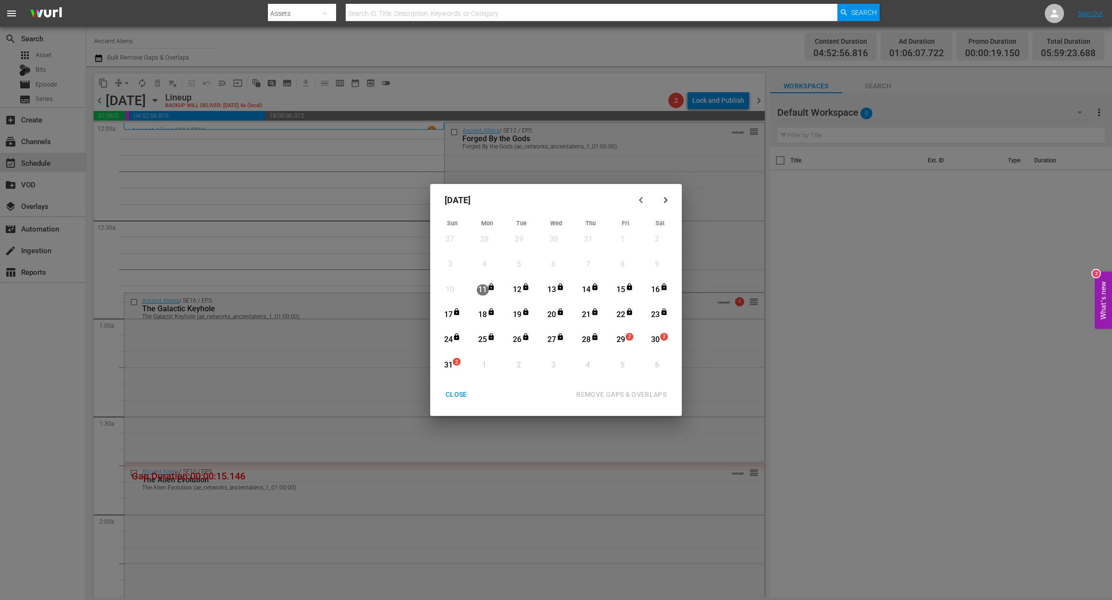
click at [623, 344] on div "29" at bounding box center [621, 339] width 12 height 11
click at [633, 391] on div "REMOVE GAPS & OVERLAPS" at bounding box center [622, 395] width 106 height 12
click at [625, 341] on div "29" at bounding box center [621, 339] width 12 height 11
click at [623, 392] on div "REMOVE GAPS & OVERLAPS" at bounding box center [622, 395] width 106 height 12
click at [623, 342] on div "29" at bounding box center [621, 339] width 12 height 11
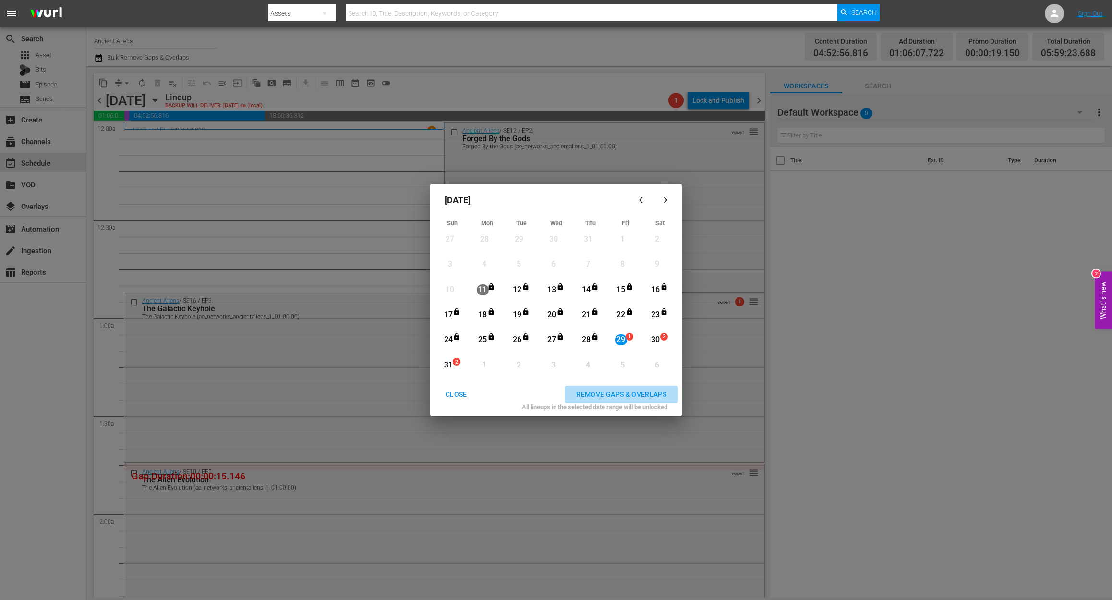
click at [638, 395] on div "REMOVE GAPS & OVERLAPS" at bounding box center [622, 395] width 106 height 12
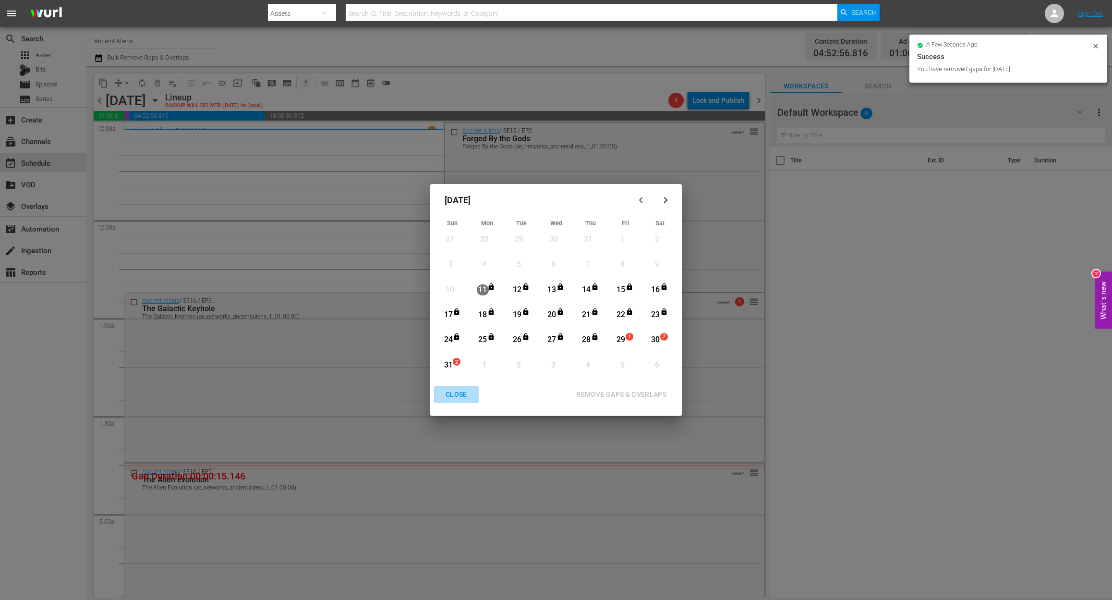
click at [453, 392] on div "CLOSE" at bounding box center [456, 395] width 37 height 12
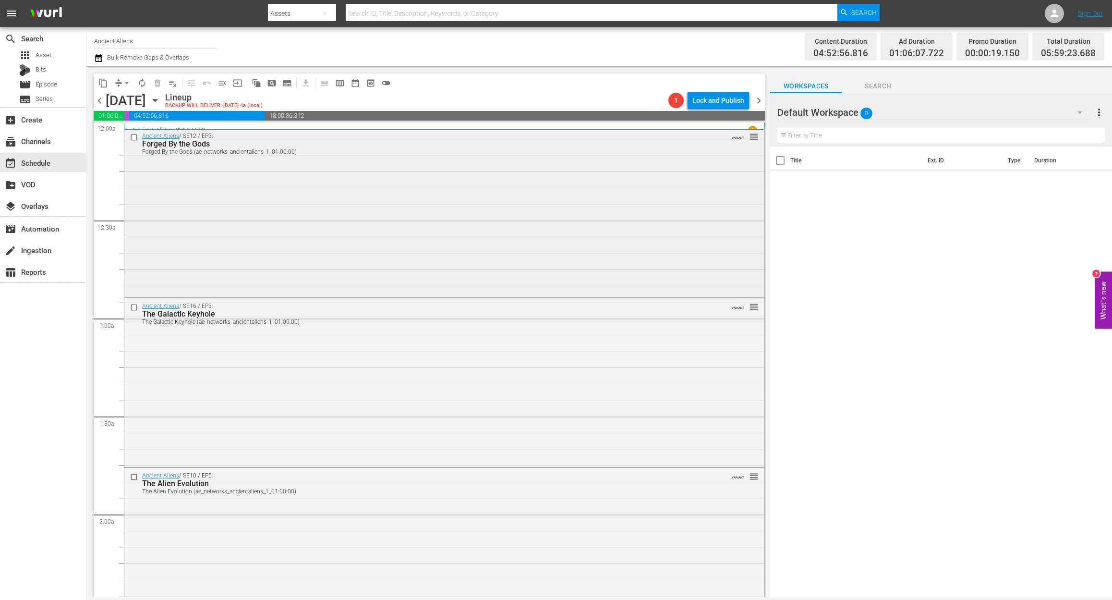
click at [308, 220] on div "Ancient Aliens / SE12 / EP2: Forged By the Gods Forged By the Gods (ae_networks…" at bounding box center [444, 211] width 640 height 167
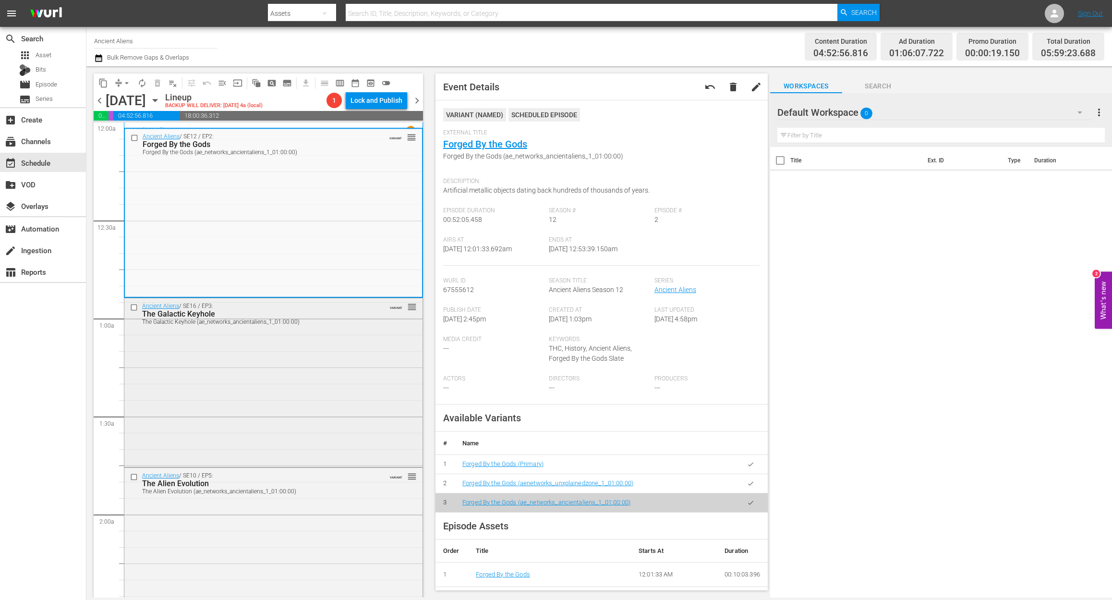
click at [314, 393] on div "Ancient Aliens / SE16 / EP3: The Galactic Keyhole The Galactic Keyhole (ae_netw…" at bounding box center [273, 381] width 298 height 167
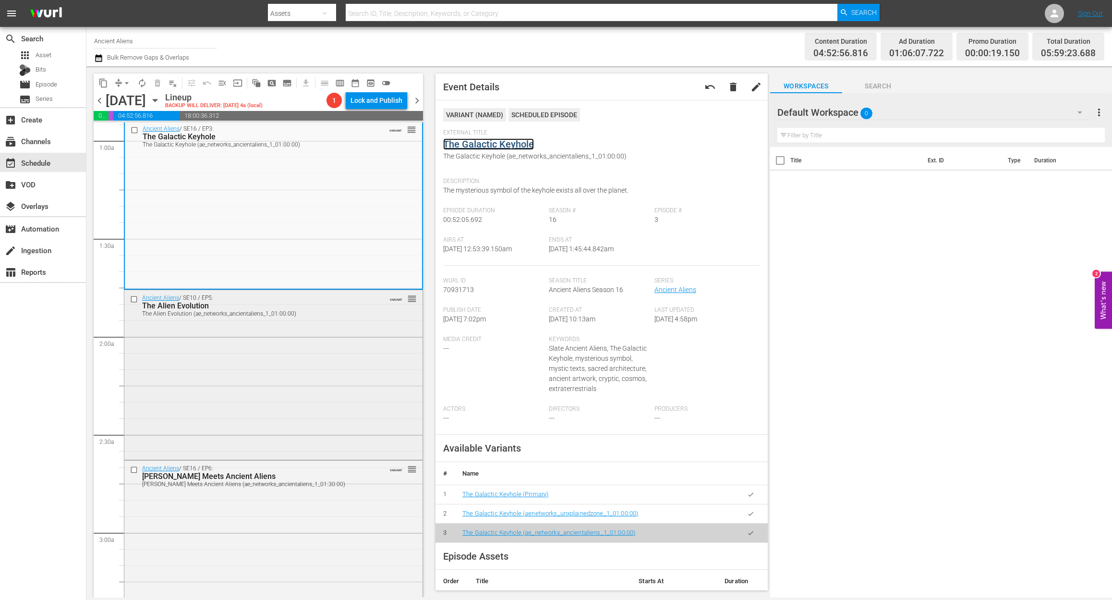
scroll to position [192, 0]
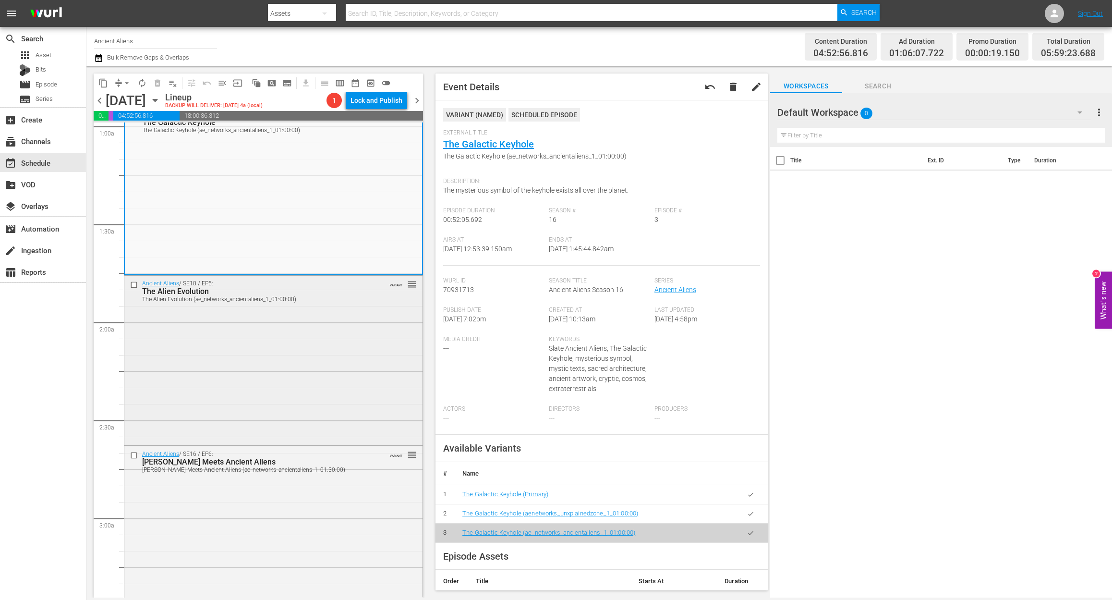
click at [283, 377] on div "Ancient Aliens / SE10 / EP5: The Alien Evolution The Alien Evolution (ae_networ…" at bounding box center [273, 359] width 298 height 167
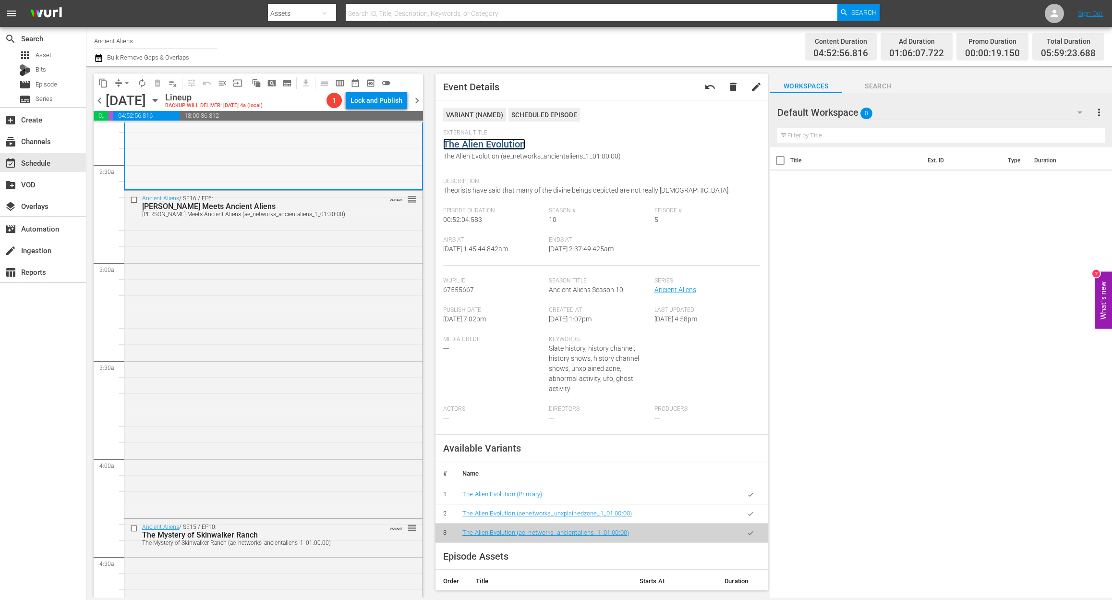
scroll to position [448, 0]
click at [320, 320] on div "Ancient Aliens / SE16 / EP6: William Shatner Meets Ancient Aliens William Shatn…" at bounding box center [273, 353] width 298 height 326
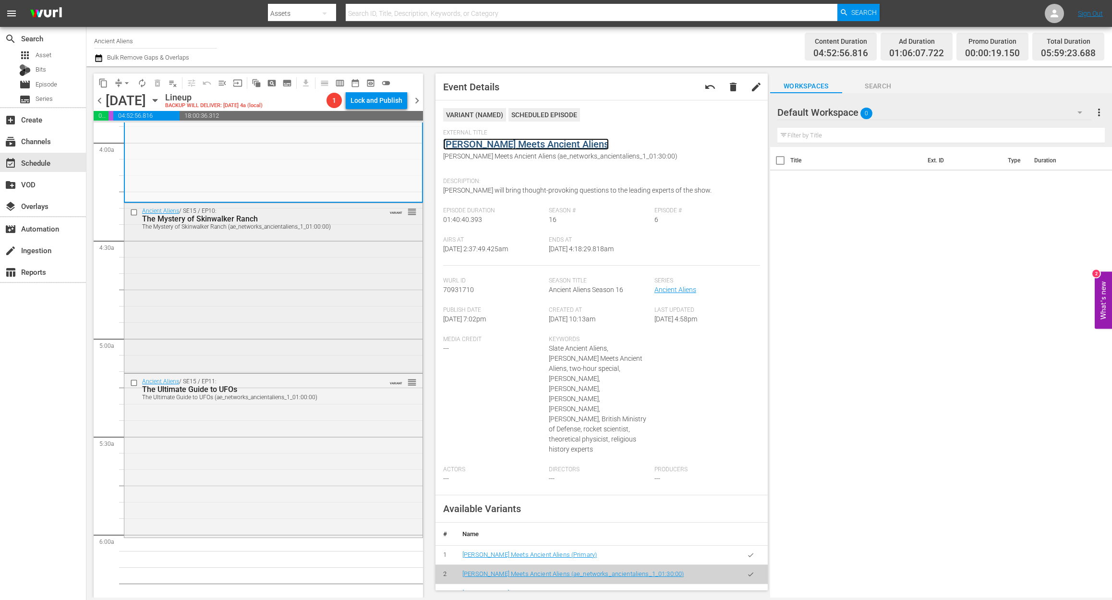
scroll to position [769, 0]
click at [305, 323] on div "Ancient Aliens / SE15 / EP10: The Mystery of Skinwalker Ranch The Mystery of Sk…" at bounding box center [273, 281] width 298 height 167
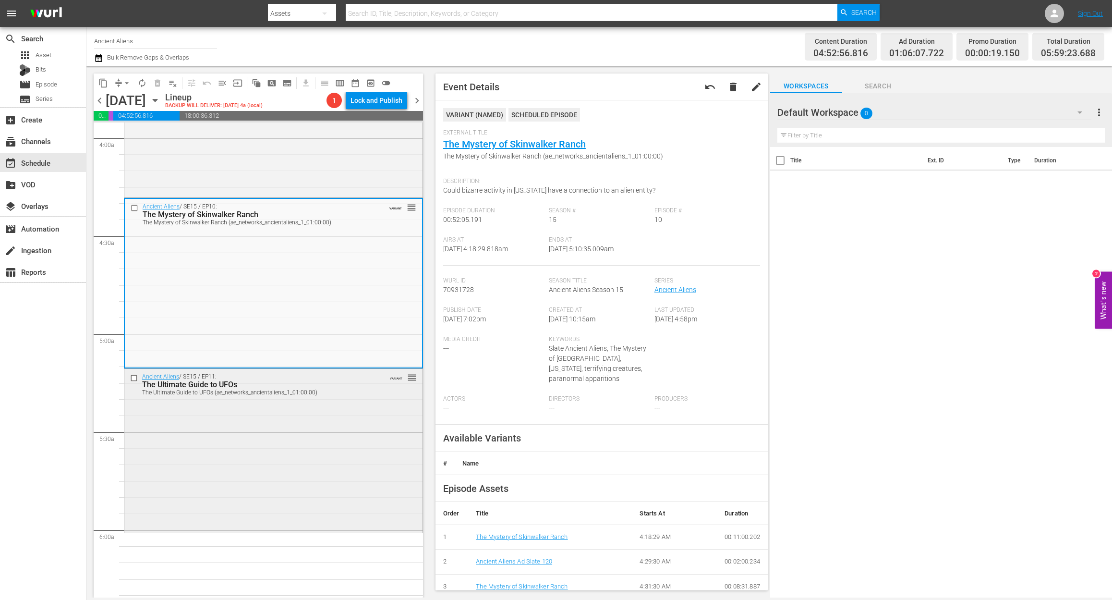
click at [280, 491] on div "Ancient Aliens / SE15 / EP11: The Ultimate Guide to UFOs The Ultimate Guide to …" at bounding box center [273, 450] width 298 height 162
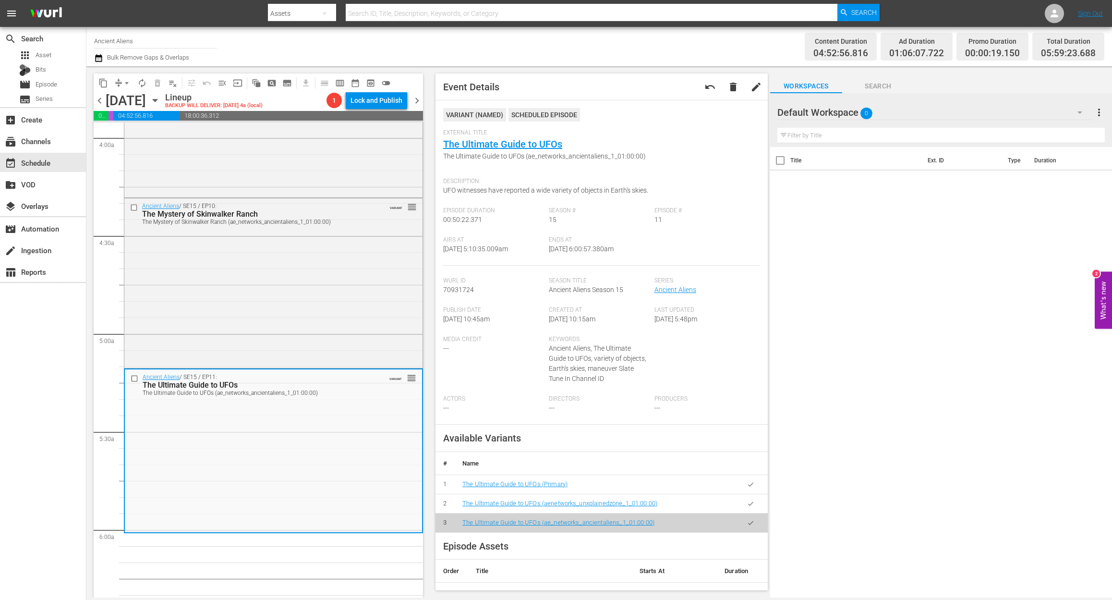
click at [97, 54] on icon "button" at bounding box center [98, 58] width 9 height 12
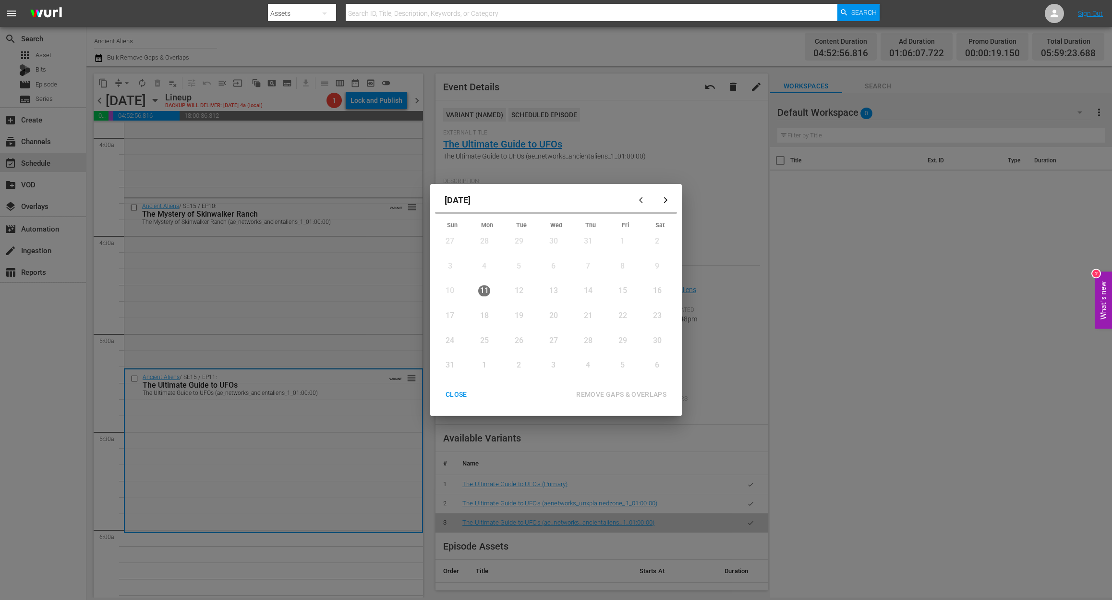
click at [623, 342] on div "29" at bounding box center [623, 340] width 12 height 11
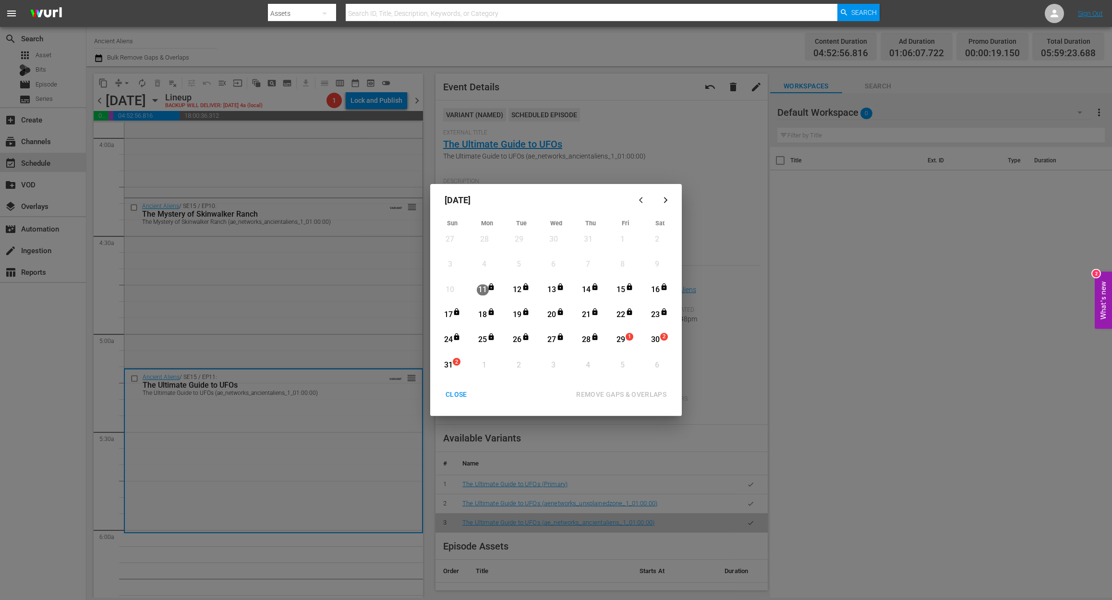
click at [623, 342] on div "29" at bounding box center [621, 339] width 12 height 11
click at [648, 394] on div "REMOVE GAPS & OVERLAPS" at bounding box center [622, 395] width 106 height 12
click at [626, 343] on div "29" at bounding box center [621, 339] width 12 height 11
click at [642, 394] on div "REMOVE GAPS & OVERLAPS" at bounding box center [622, 395] width 106 height 12
click at [438, 391] on button "CLOSE" at bounding box center [456, 395] width 45 height 18
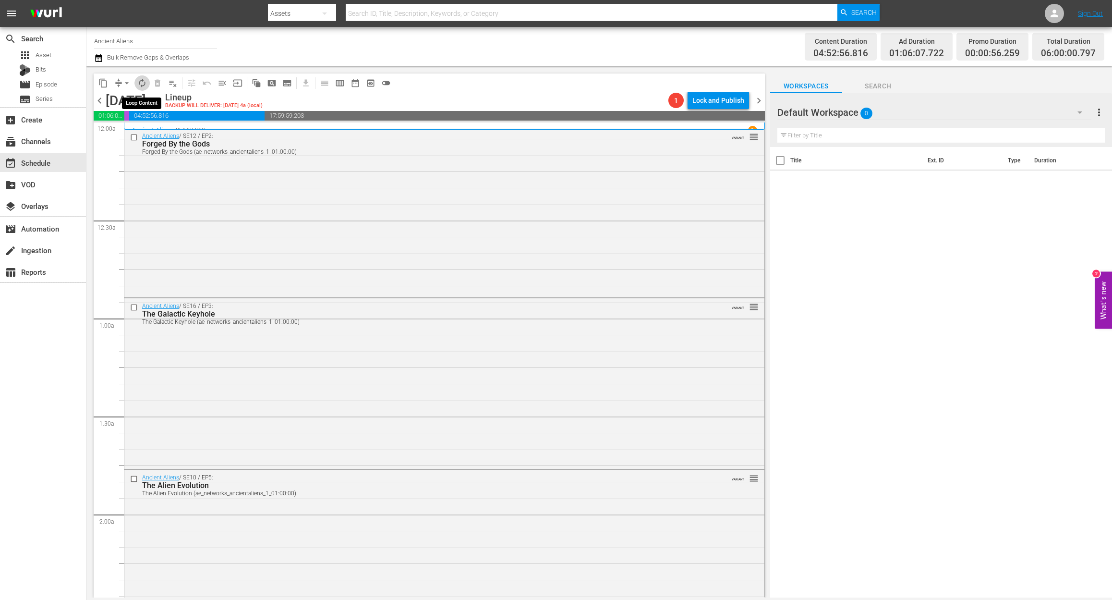
click at [137, 80] on span "autorenew_outlined" at bounding box center [142, 83] width 10 height 10
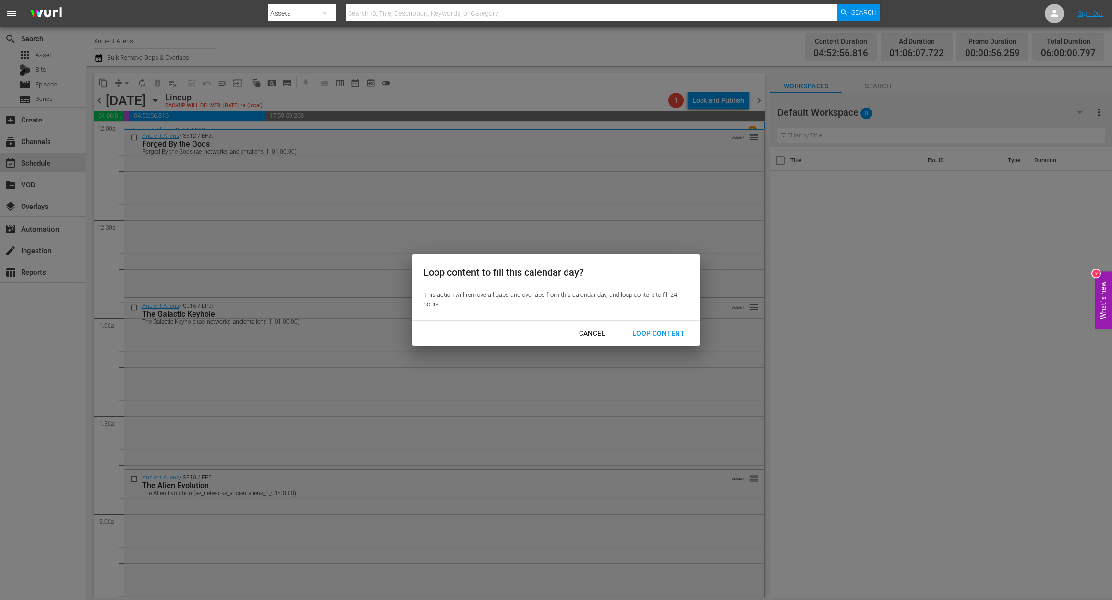
click at [655, 333] on div "Loop Content" at bounding box center [659, 334] width 68 height 12
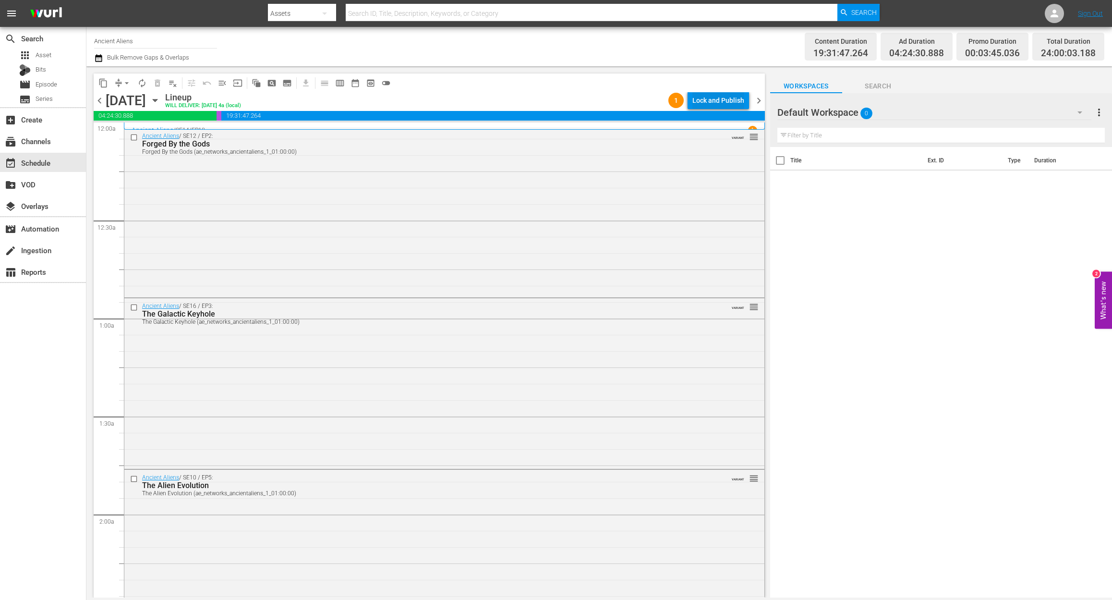
click at [727, 99] on div "Lock and Publish" at bounding box center [719, 100] width 52 height 17
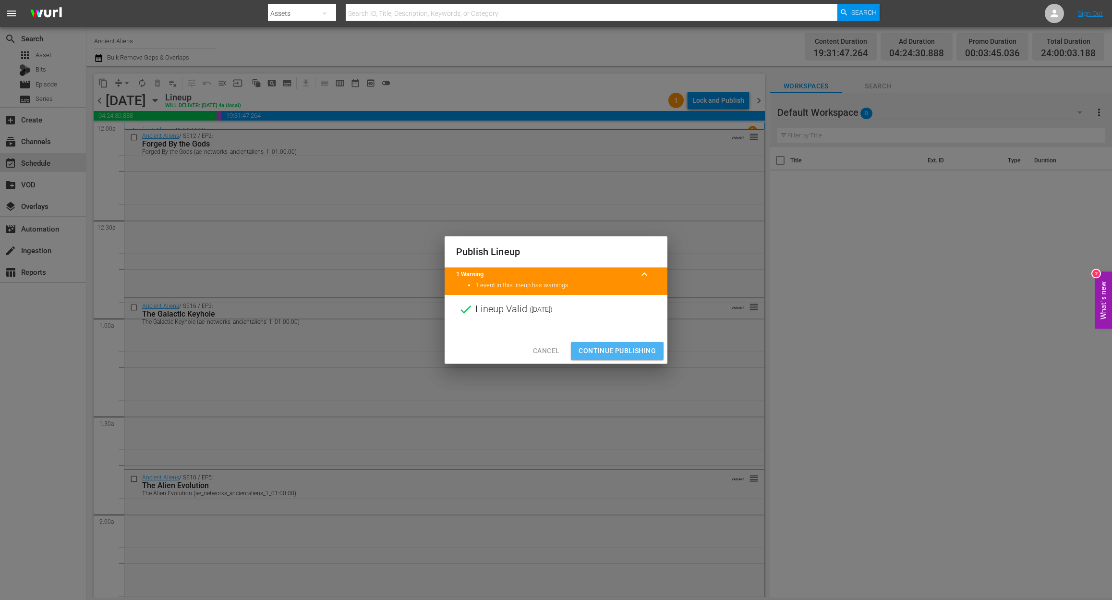
click at [629, 354] on span "Continue Publishing" at bounding box center [617, 351] width 77 height 12
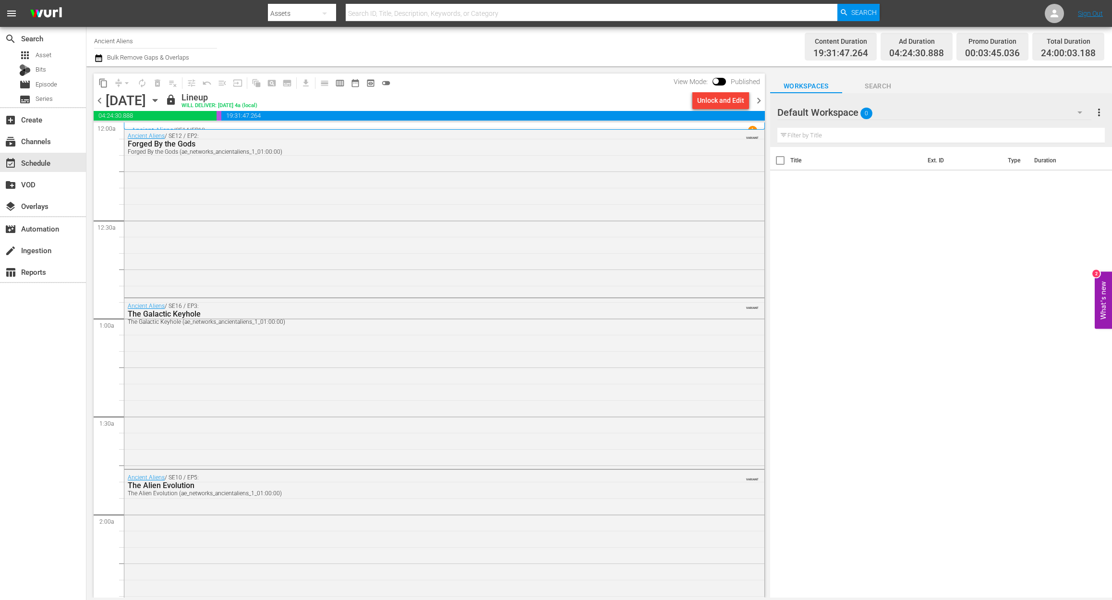
click at [754, 98] on span "chevron_right" at bounding box center [759, 101] width 12 height 12
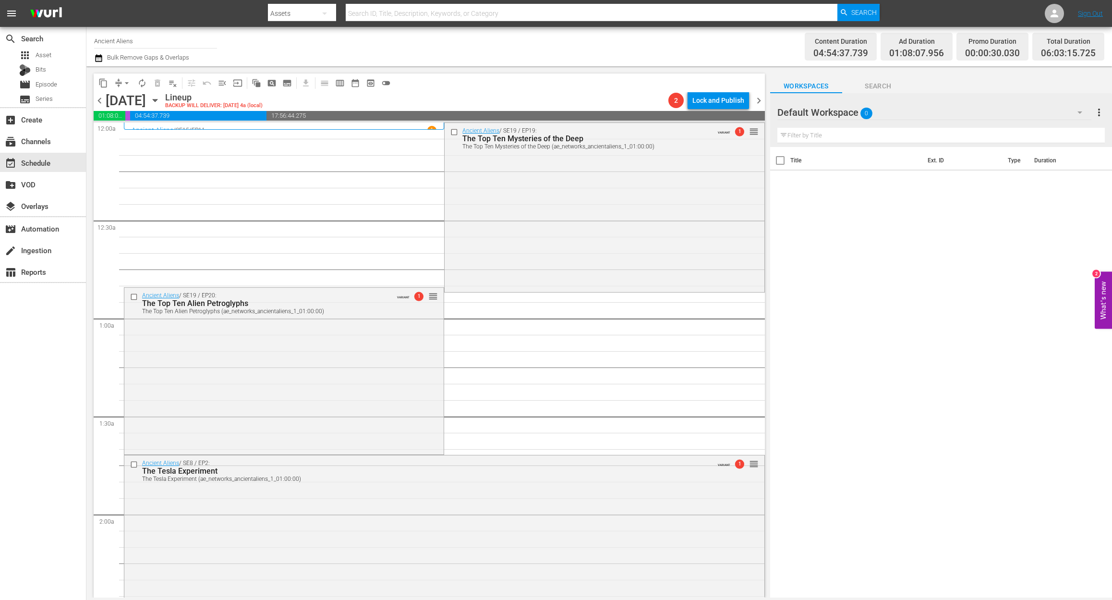
click at [97, 58] on icon "button" at bounding box center [98, 58] width 9 height 12
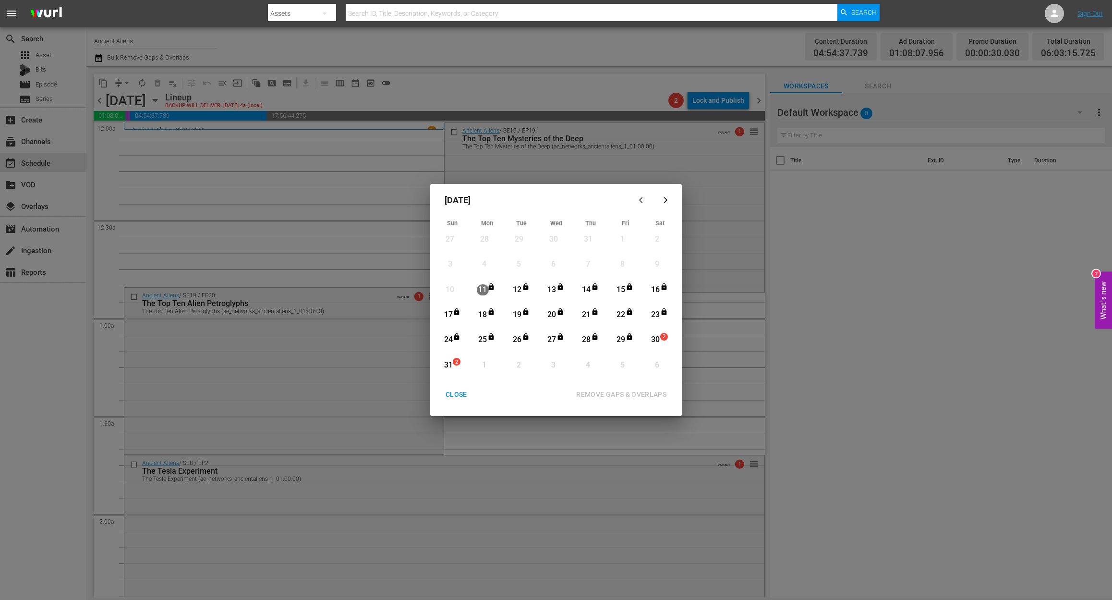
click at [659, 337] on div "30" at bounding box center [656, 339] width 12 height 11
click at [638, 397] on div "REMOVE GAPS & OVERLAPS" at bounding box center [622, 395] width 106 height 12
click at [455, 392] on div "CLOSE" at bounding box center [456, 395] width 37 height 12
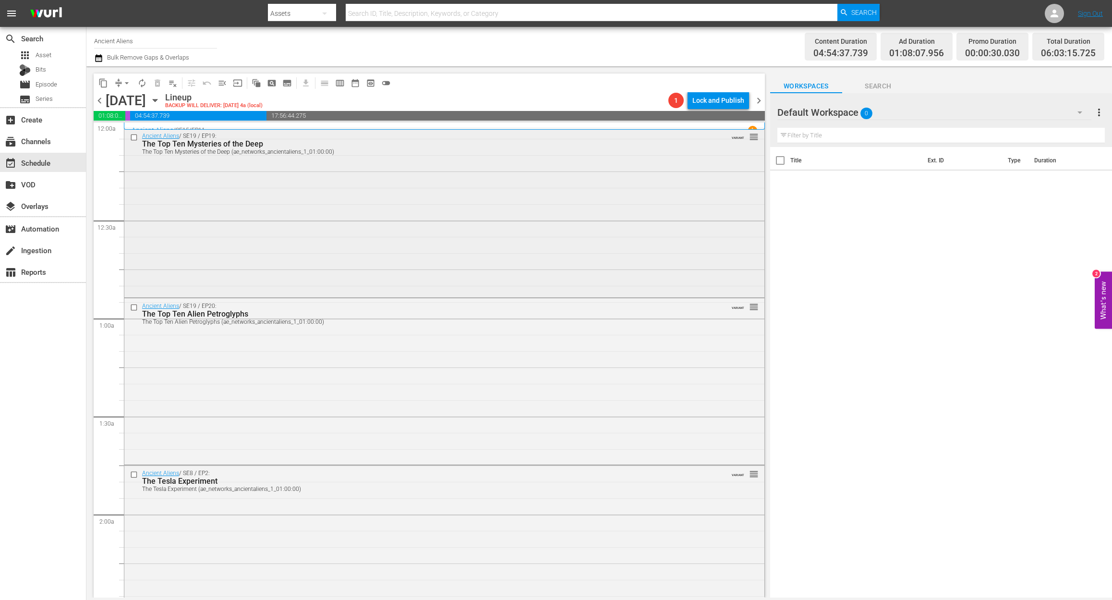
click at [347, 225] on div "Ancient Aliens / SE19 / EP19: The Top Ten Mysteries of the Deep The Top Ten Mys…" at bounding box center [444, 211] width 640 height 167
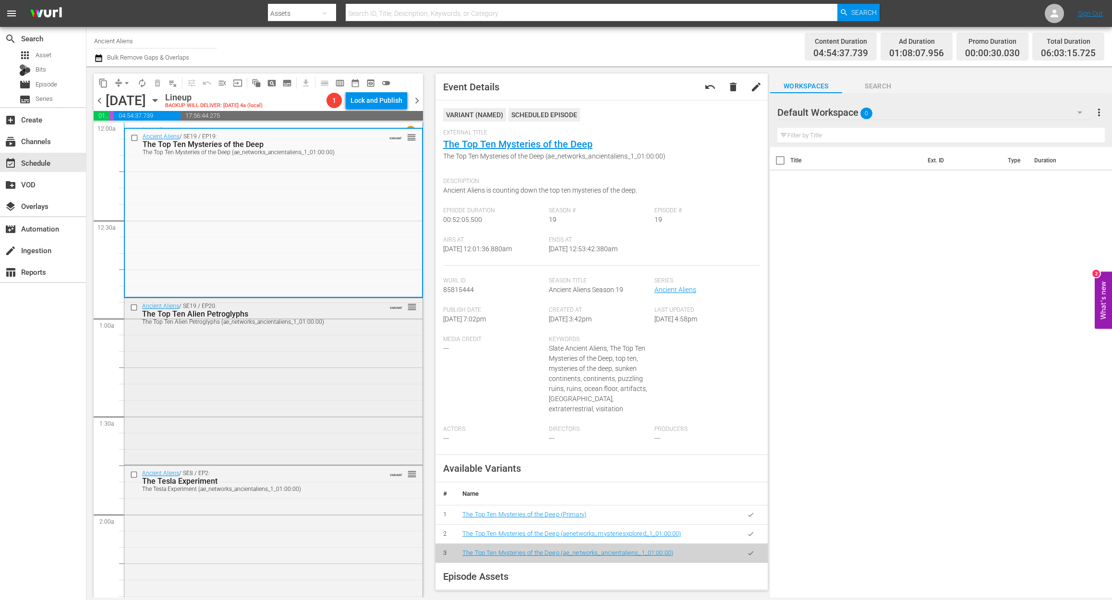
click at [314, 369] on div "Ancient Aliens / SE19 / EP20: The Top Ten Alien Petroglyphs The Top Ten Alien P…" at bounding box center [273, 380] width 298 height 164
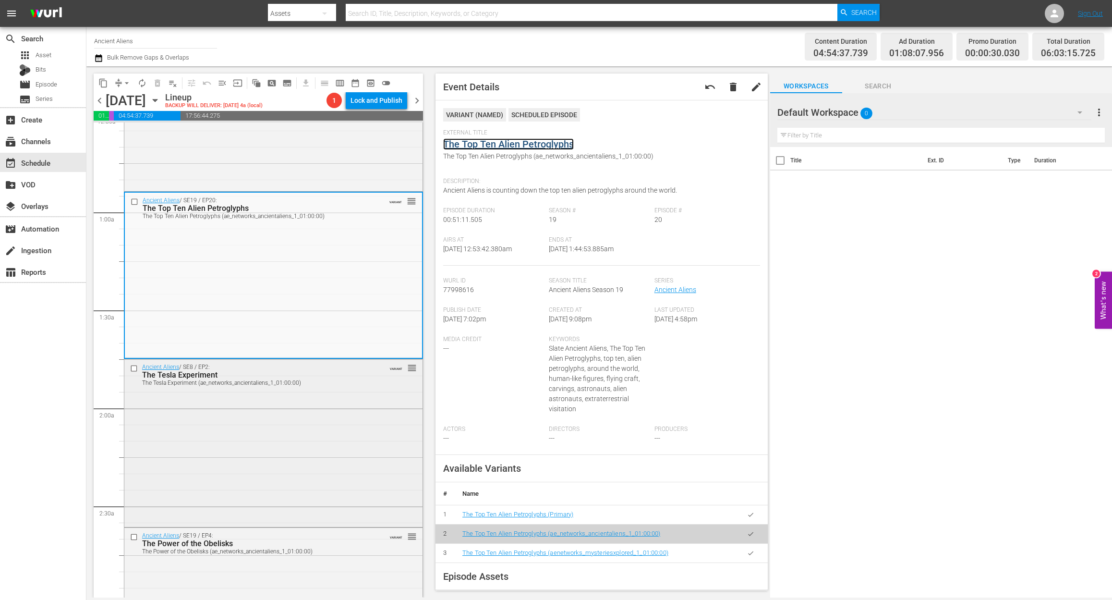
scroll to position [128, 0]
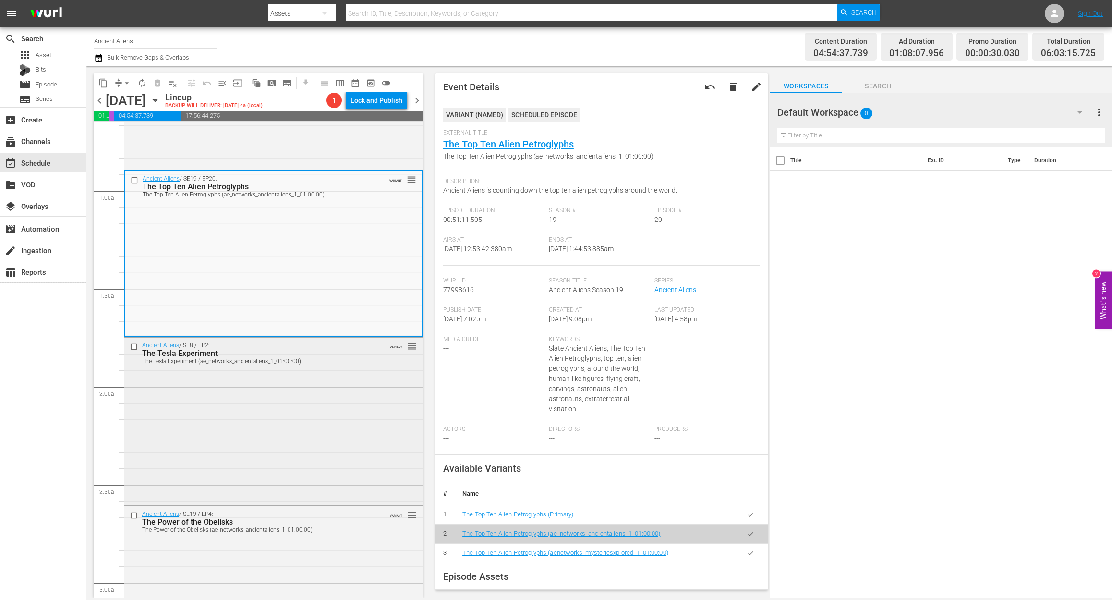
click at [330, 420] on div "Ancient Aliens / SE8 / EP2: The Tesla Experiment The Tesla Experiment (ae_netwo…" at bounding box center [273, 421] width 298 height 166
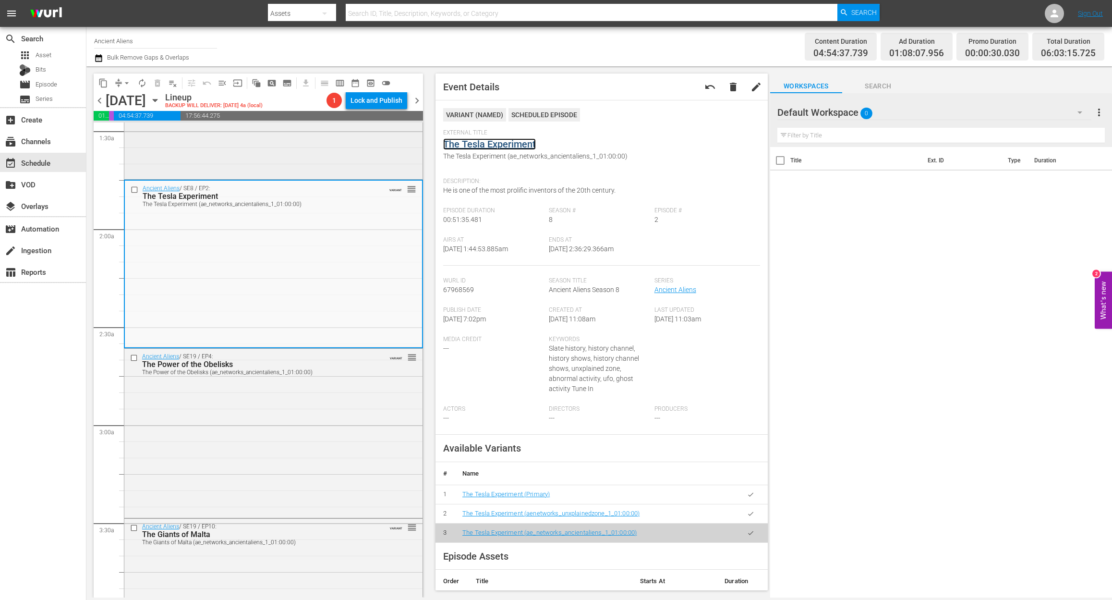
scroll to position [384, 0]
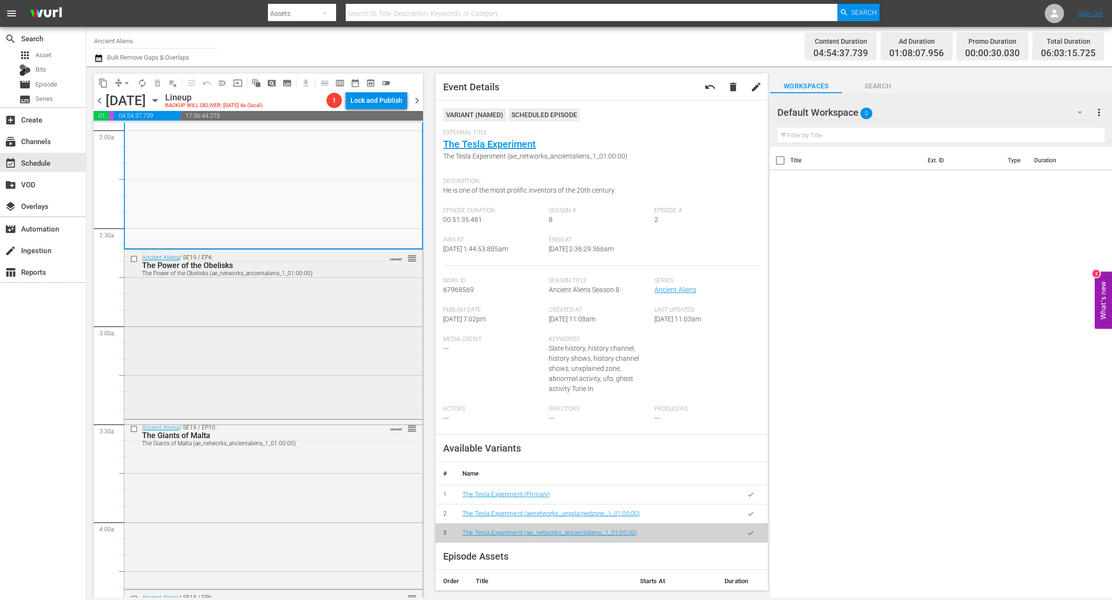
click at [279, 311] on div "Ancient Aliens / SE19 / EP4: The Power of the Obelisks The Power of the Obelisk…" at bounding box center [273, 333] width 298 height 167
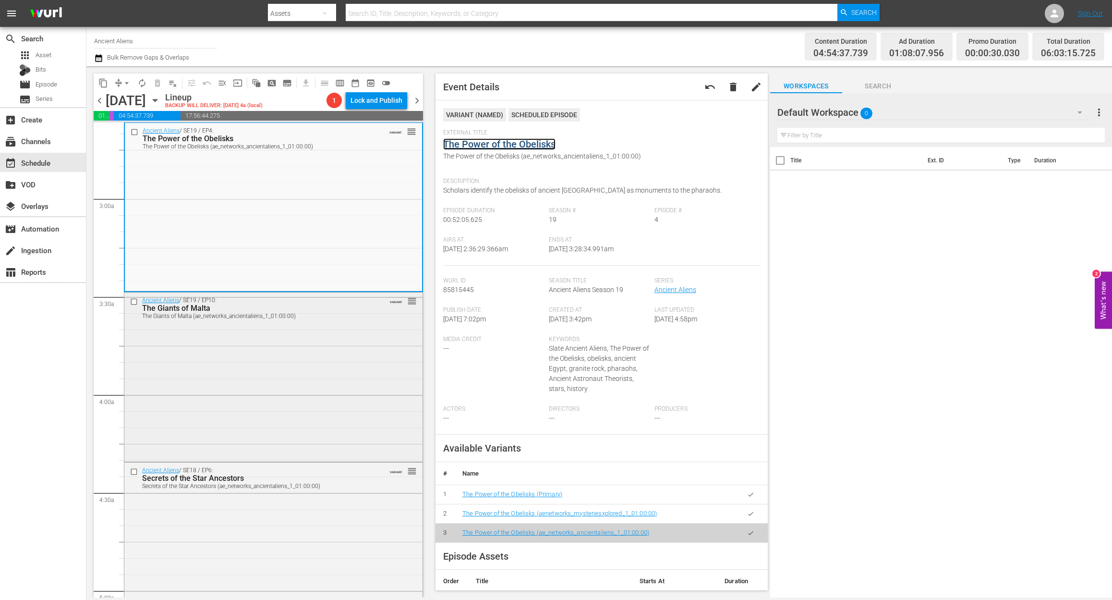
scroll to position [512, 0]
click at [279, 403] on div "Ancient Aliens / SE19 / EP10: The Giants of Malta The Giants of Malta (ae_netwo…" at bounding box center [273, 375] width 298 height 167
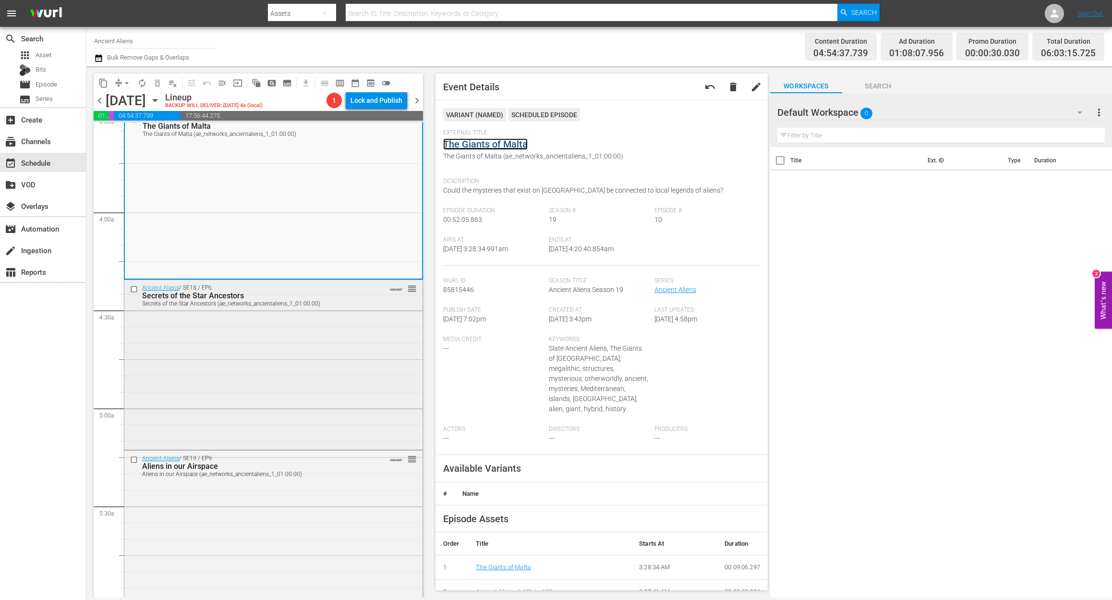
scroll to position [769, 0]
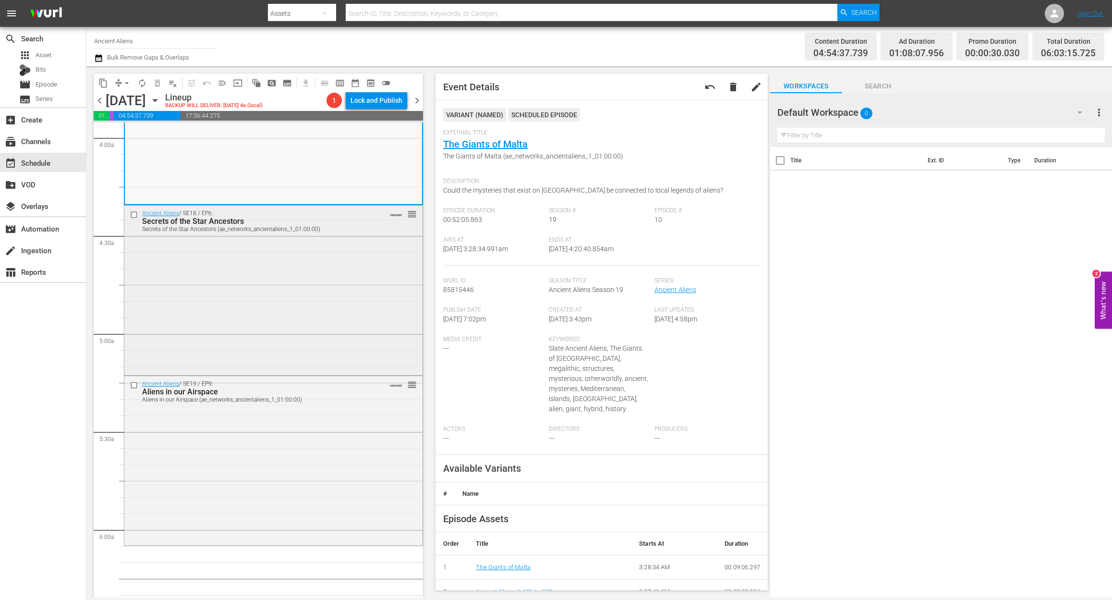
click at [333, 329] on div "Ancient Aliens / SE18 / EP6: Secrets of the Star Ancestors Secrets of the Star …" at bounding box center [273, 289] width 298 height 167
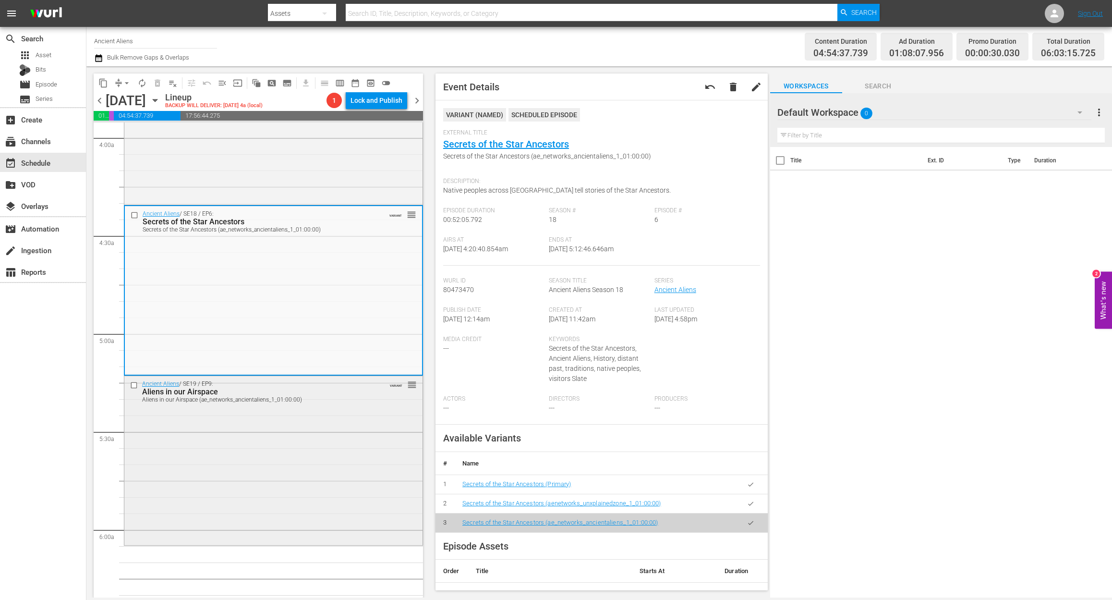
click at [310, 447] on div "Ancient Aliens / SE19 / EP9: Aliens in our Airspace Aliens in our Airspace (ae_…" at bounding box center [273, 459] width 298 height 167
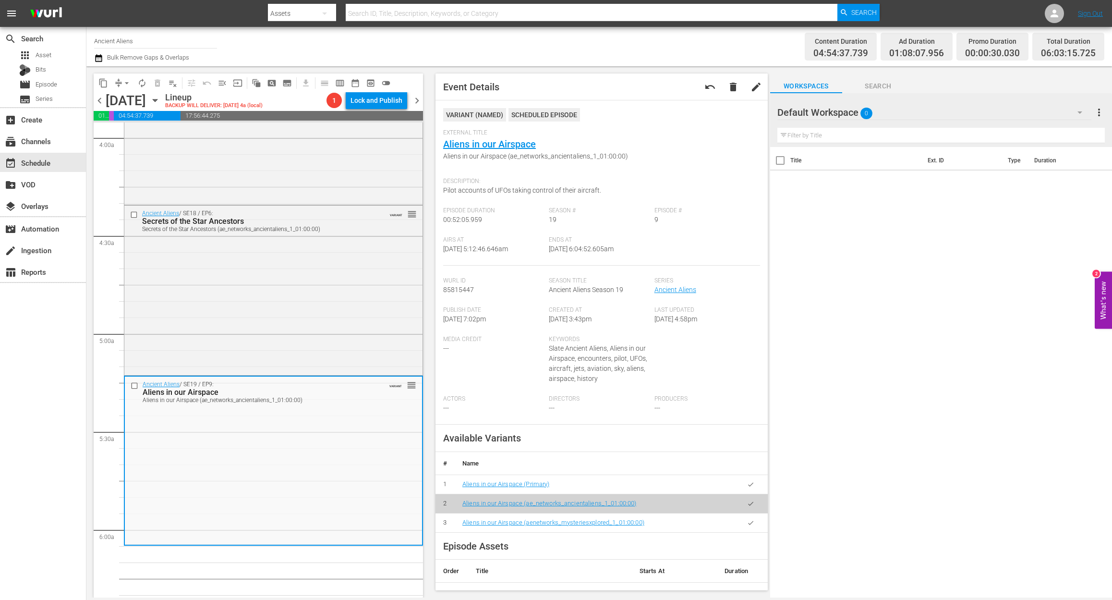
click at [98, 59] on icon "button" at bounding box center [98, 58] width 9 height 12
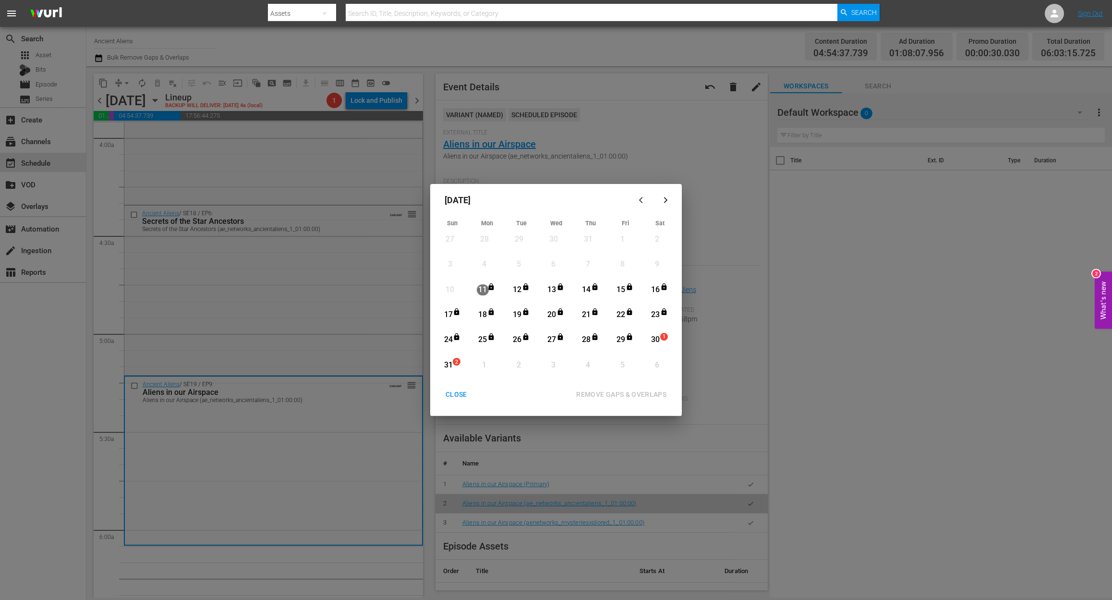
click at [657, 341] on div "30" at bounding box center [656, 339] width 12 height 11
click at [632, 389] on div "REMOVE GAPS & OVERLAPS" at bounding box center [622, 395] width 106 height 12
click at [458, 395] on div "CLOSE" at bounding box center [456, 395] width 37 height 12
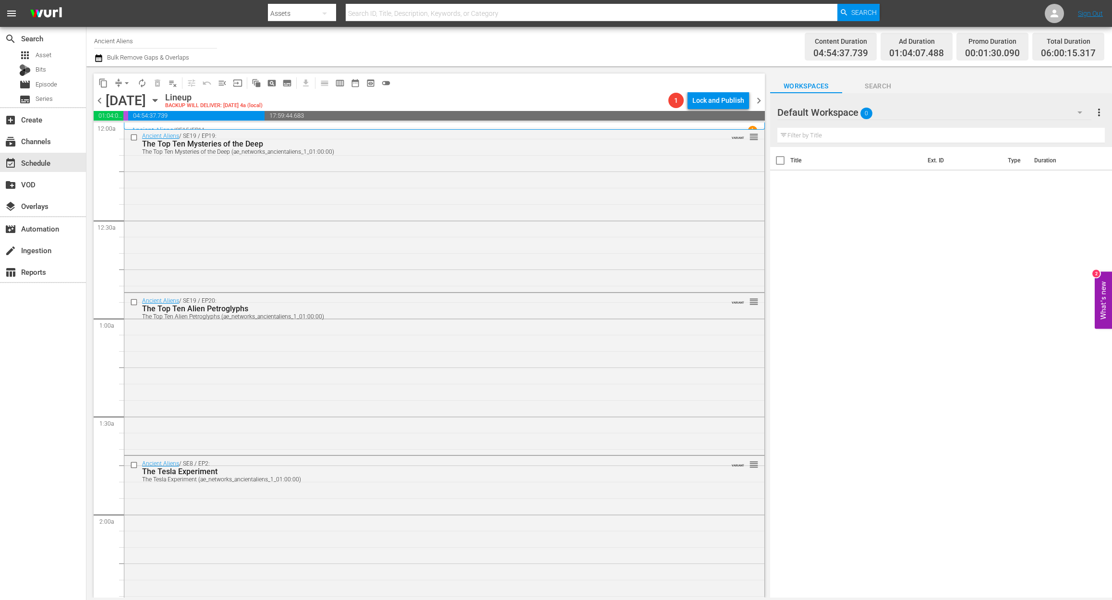
click at [97, 61] on icon "button" at bounding box center [98, 58] width 9 height 12
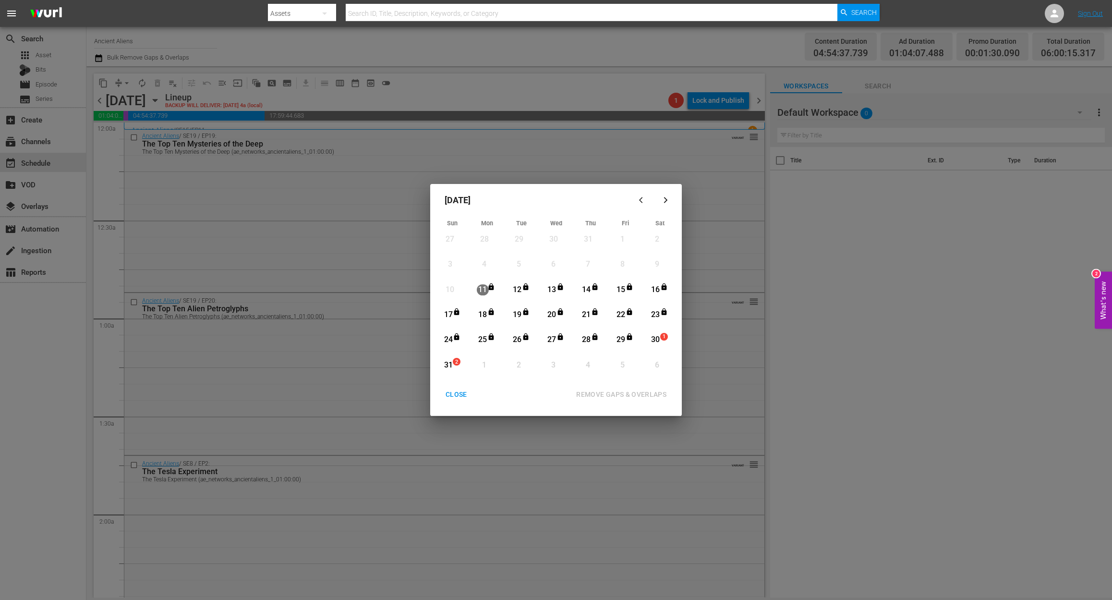
click at [657, 340] on div "30" at bounding box center [656, 339] width 12 height 11
click at [623, 394] on div "REMOVE GAPS & OVERLAPS" at bounding box center [622, 395] width 106 height 12
click at [663, 334] on span "1" at bounding box center [664, 337] width 7 height 8
click at [595, 396] on div "REMOVE GAPS & OVERLAPS" at bounding box center [622, 395] width 106 height 12
click at [466, 395] on div "CLOSE" at bounding box center [456, 395] width 37 height 12
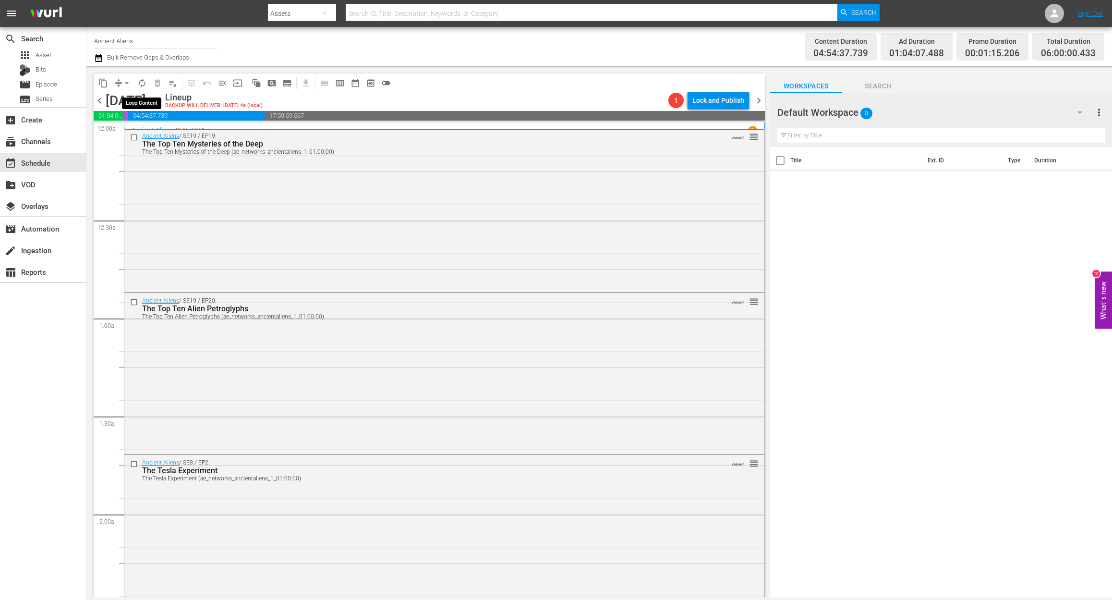
click at [138, 84] on span "autorenew_outlined" at bounding box center [142, 83] width 10 height 10
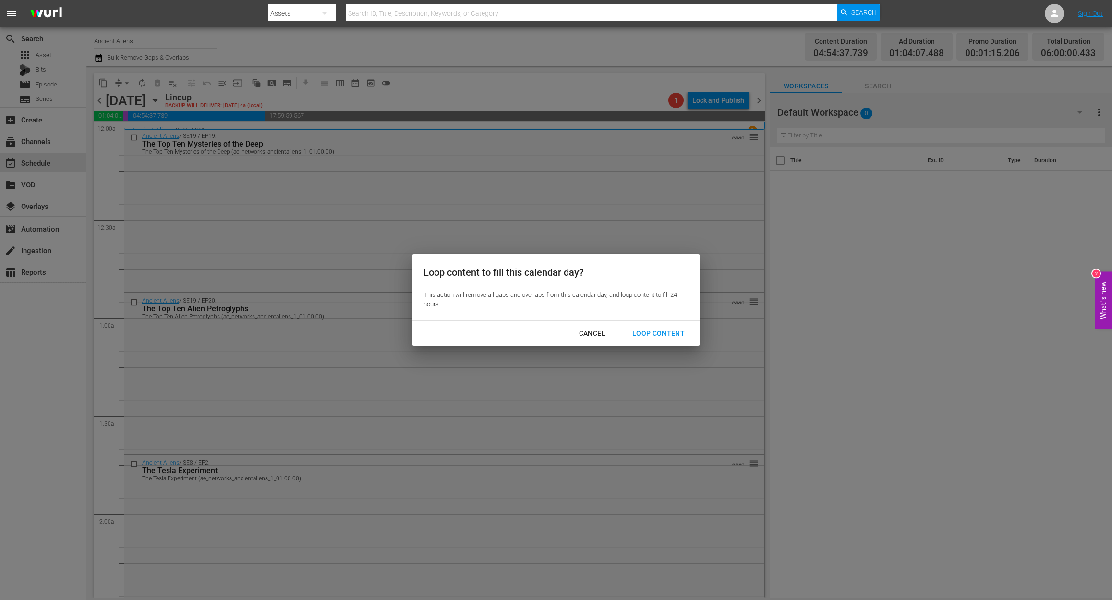
click at [665, 335] on div "Loop Content" at bounding box center [659, 334] width 68 height 12
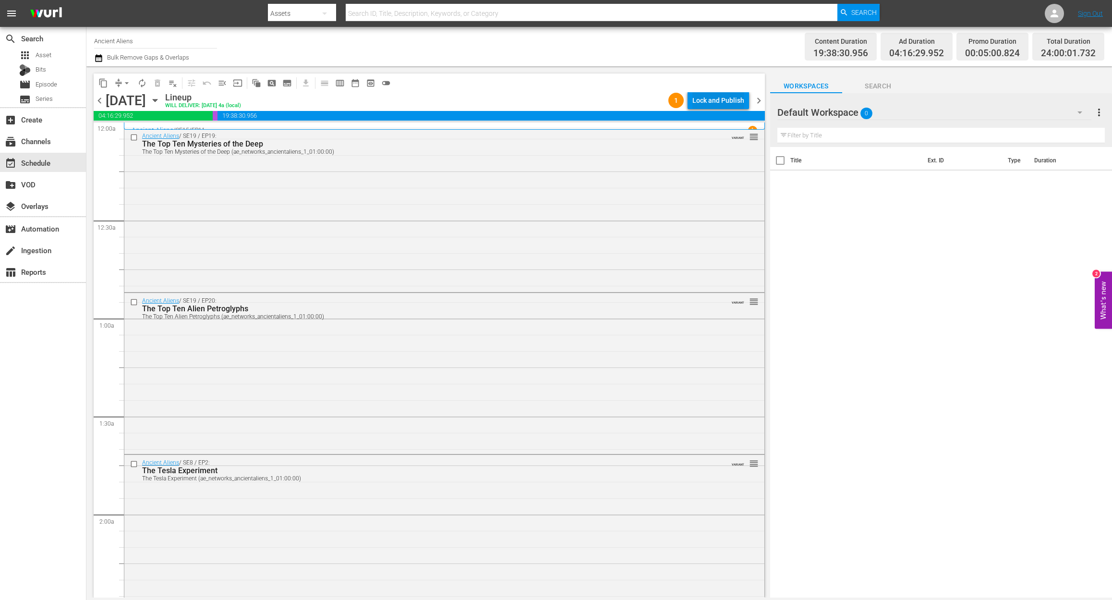
click at [736, 100] on div "Lock and Publish" at bounding box center [719, 100] width 52 height 17
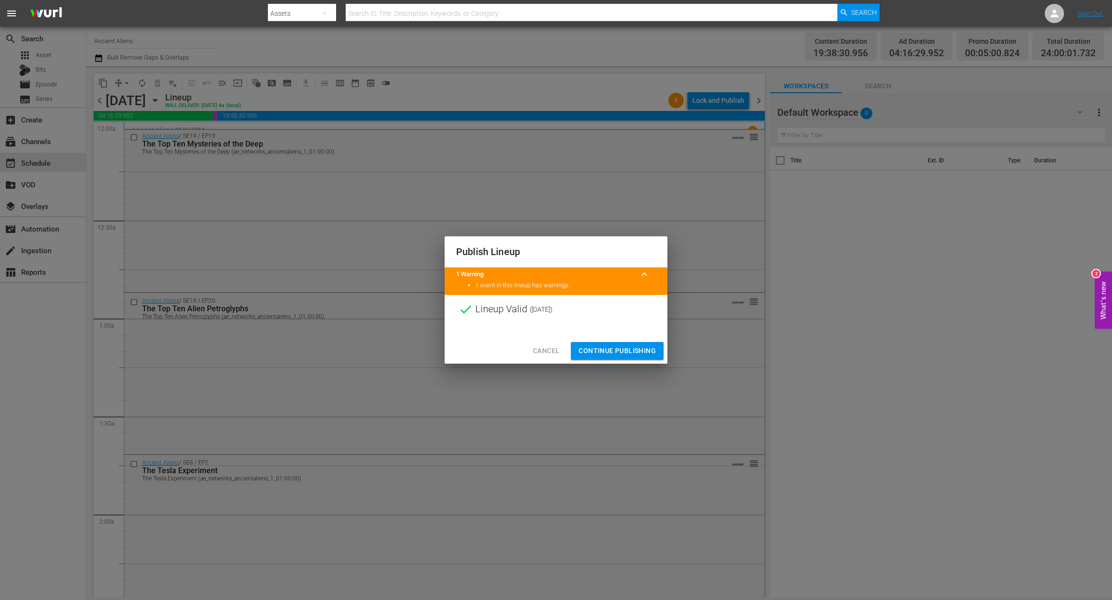
click at [622, 350] on span "Continue Publishing" at bounding box center [617, 351] width 77 height 12
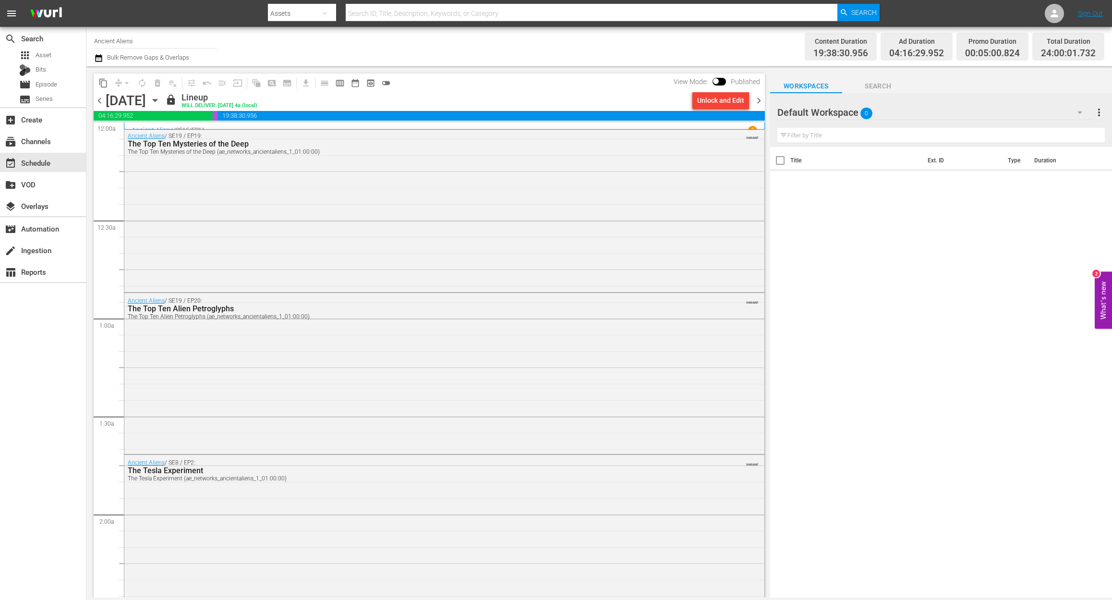
click at [758, 98] on span "chevron_right" at bounding box center [759, 101] width 12 height 12
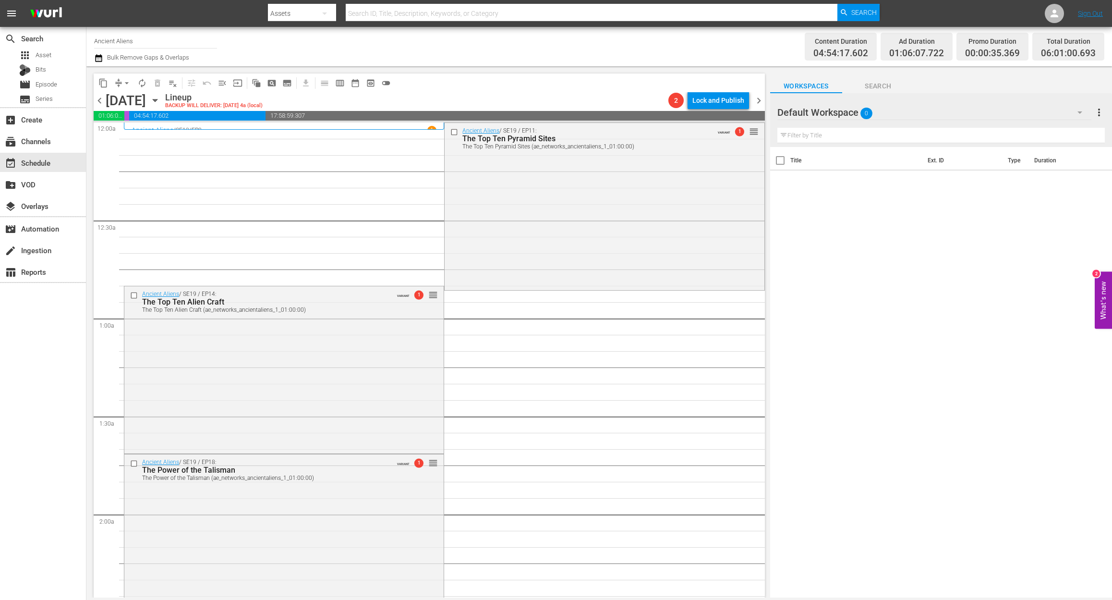
click at [95, 61] on icon "button" at bounding box center [98, 58] width 9 height 12
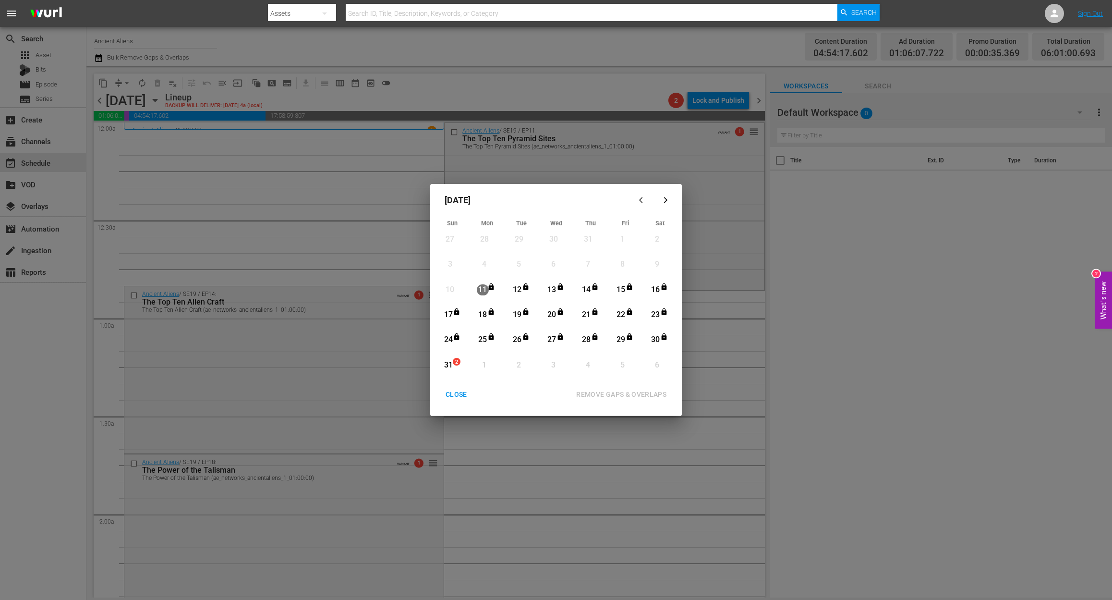
click at [450, 360] on div "31" at bounding box center [448, 365] width 12 height 11
click at [626, 393] on div "REMOVE GAPS & OVERLAPS" at bounding box center [622, 395] width 106 height 12
click at [448, 367] on div "31" at bounding box center [448, 365] width 12 height 11
click at [640, 398] on div "REMOVE GAPS & OVERLAPS" at bounding box center [622, 395] width 106 height 12
click at [454, 394] on div "CLOSE" at bounding box center [456, 395] width 37 height 12
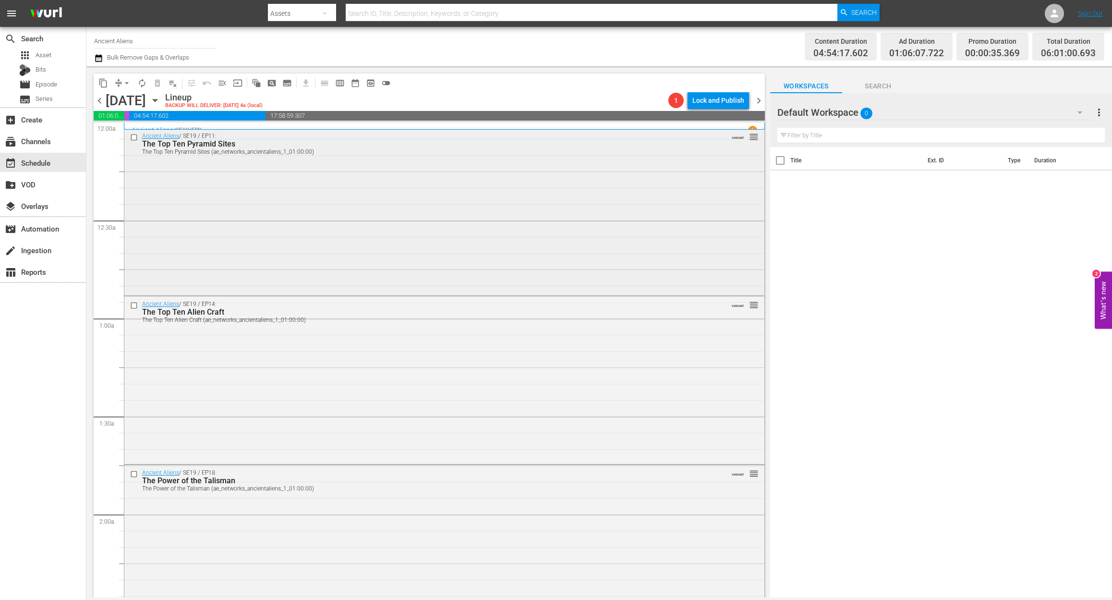
click at [339, 202] on div "Ancient Aliens / SE19 / EP11: The Top Ten Pyramid Sites The Top Ten Pyramid Sit…" at bounding box center [444, 210] width 640 height 165
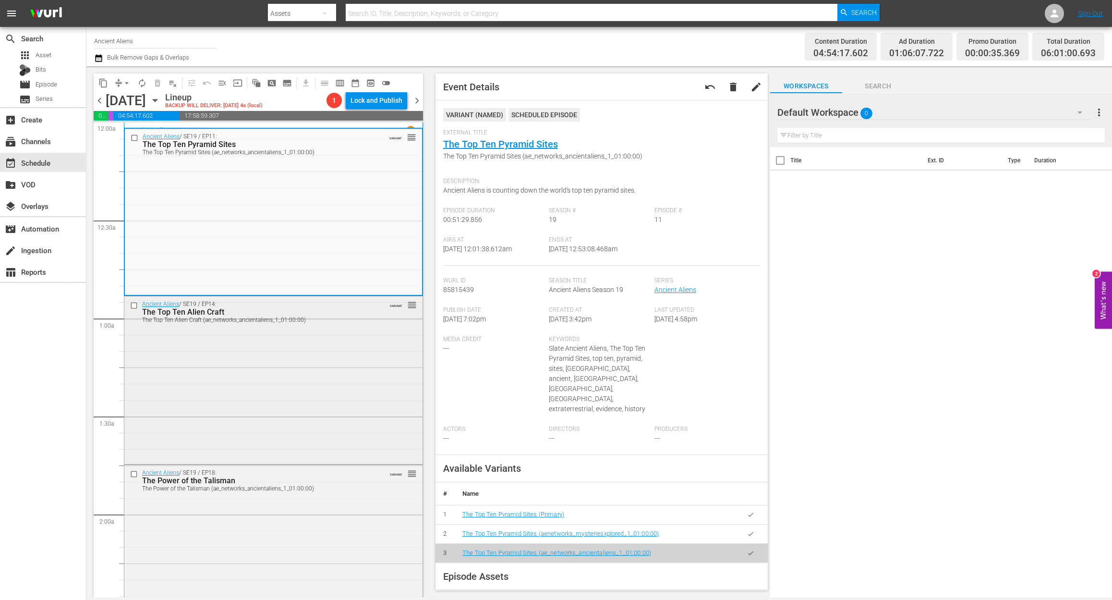
click at [278, 385] on div "Ancient Aliens / SE19 / EP14: The Top Ten Alien Craft The Top Ten Alien Craft (…" at bounding box center [273, 378] width 298 height 165
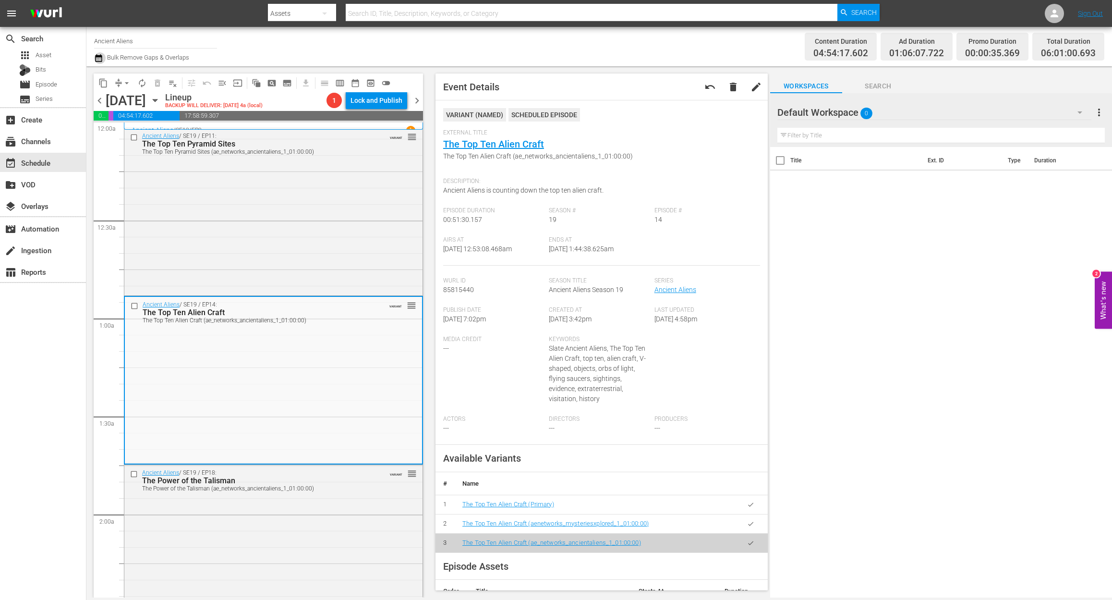
click at [97, 60] on icon "button" at bounding box center [98, 58] width 9 height 12
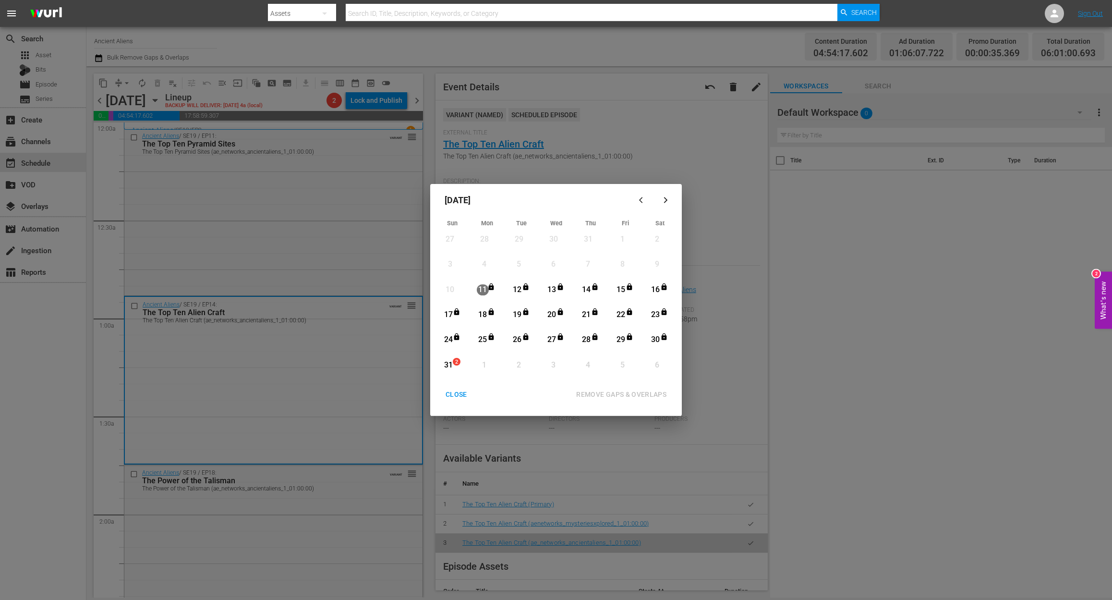
click at [448, 363] on div "31" at bounding box center [448, 365] width 12 height 11
click at [610, 395] on div "REMOVE GAPS & OVERLAPS" at bounding box center [622, 395] width 106 height 12
click at [446, 391] on div "CLOSE" at bounding box center [456, 395] width 37 height 12
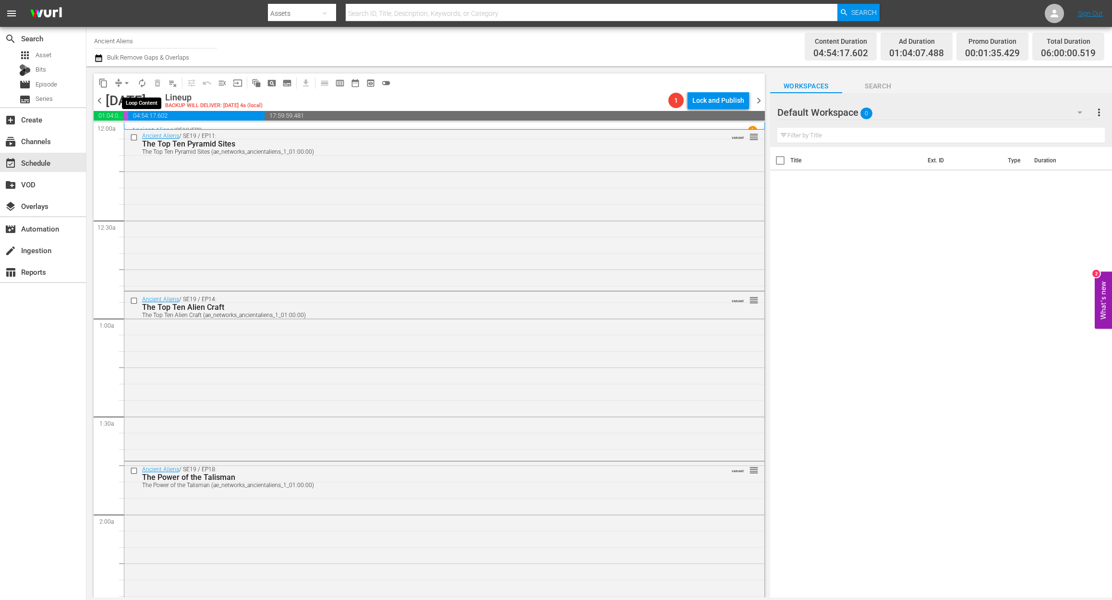
click at [142, 85] on span "autorenew_outlined" at bounding box center [142, 83] width 10 height 10
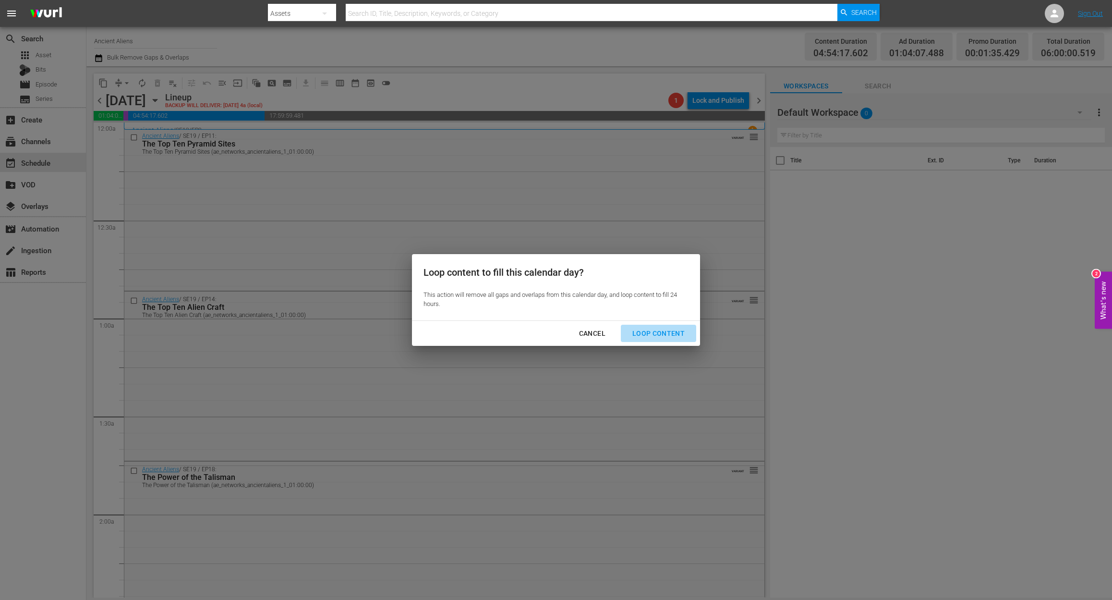
click at [675, 333] on div "Loop Content" at bounding box center [659, 334] width 68 height 12
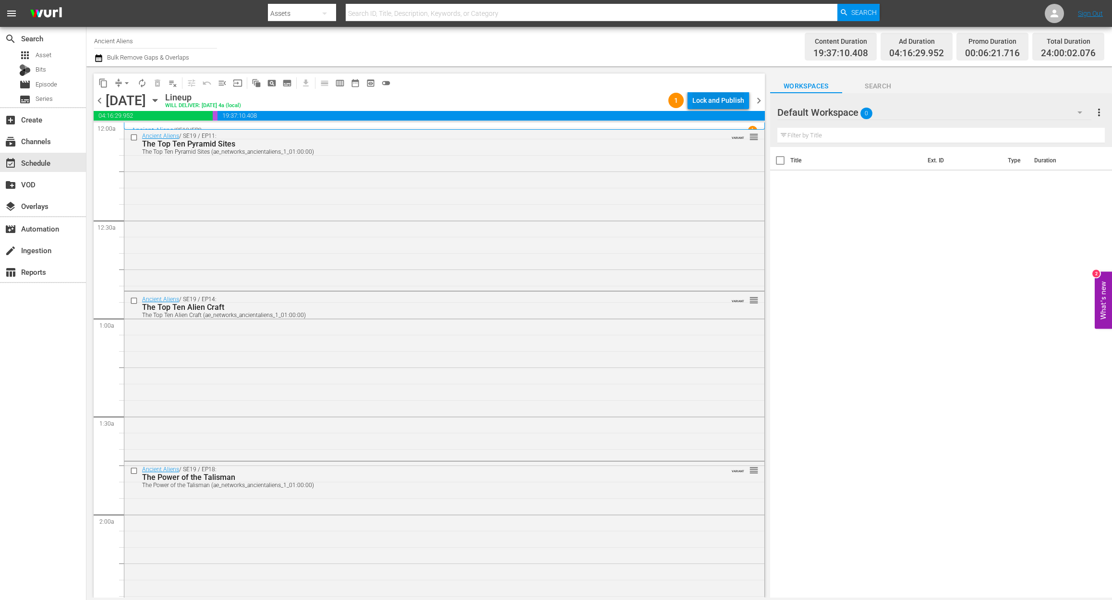
click at [715, 100] on div "Lock and Publish" at bounding box center [719, 100] width 52 height 17
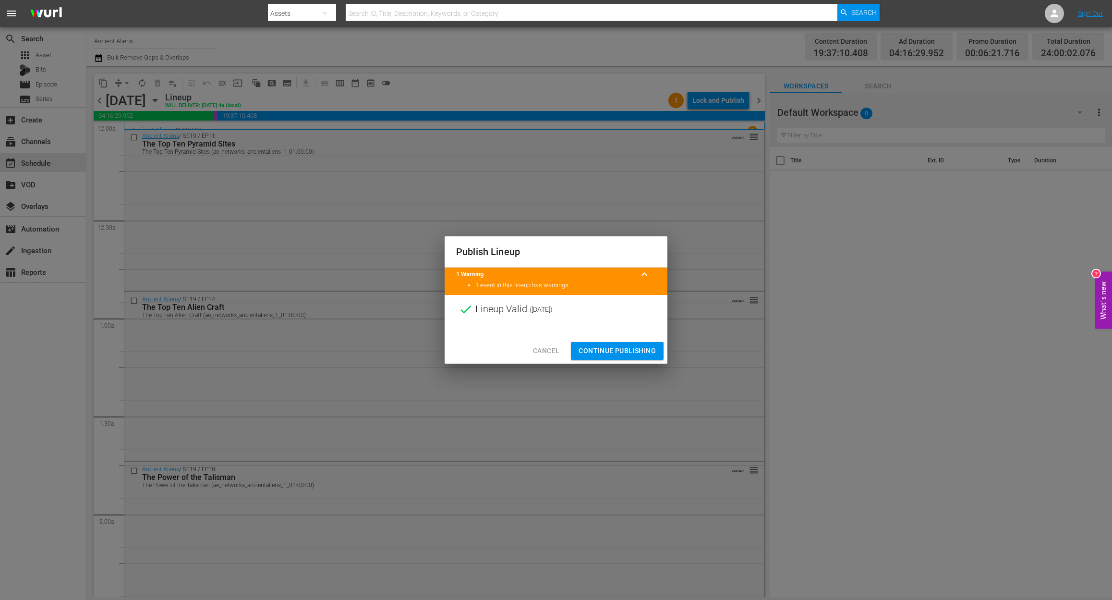
click at [638, 352] on span "Continue Publishing" at bounding box center [617, 351] width 77 height 12
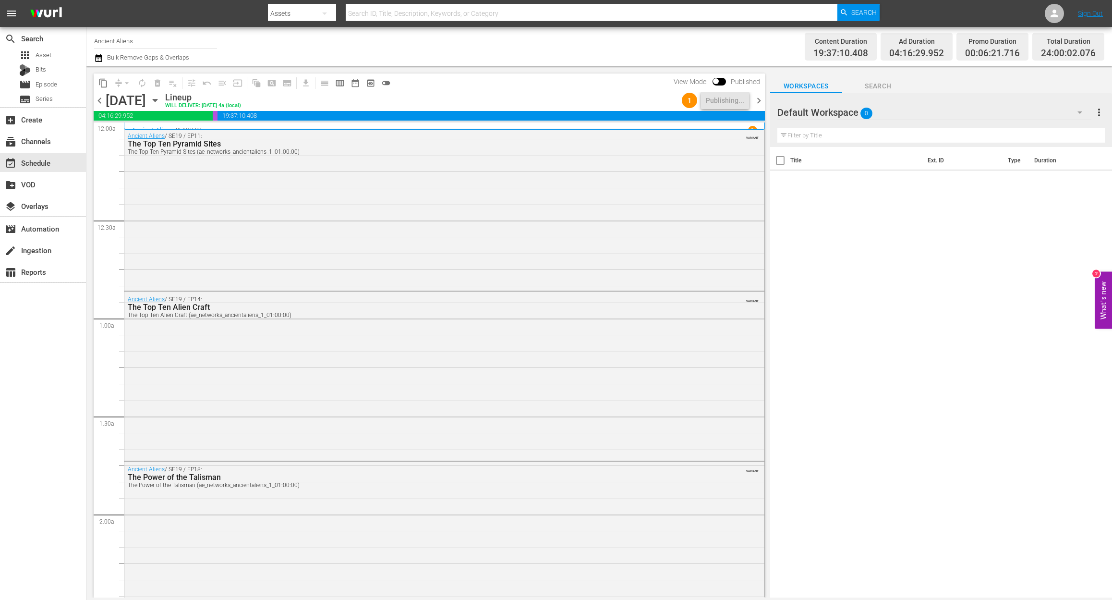
click at [177, 37] on input "Ancient Aliens" at bounding box center [155, 40] width 123 height 23
drag, startPoint x: 153, startPoint y: 39, endPoint x: 4, endPoint y: 20, distance: 149.7
click at [4, 20] on div "menu Search By Assets Search ID, Title, Description, Keywords, or Category Sear…" at bounding box center [556, 299] width 1112 height 598
click at [179, 69] on div "UnXplained Zone (1018 - aenetworks_unxplainedzone_1)" at bounding box center [226, 67] width 249 height 23
type input "UnXplained Zone (1018 - aenetworks_unxplainedzone_1)"
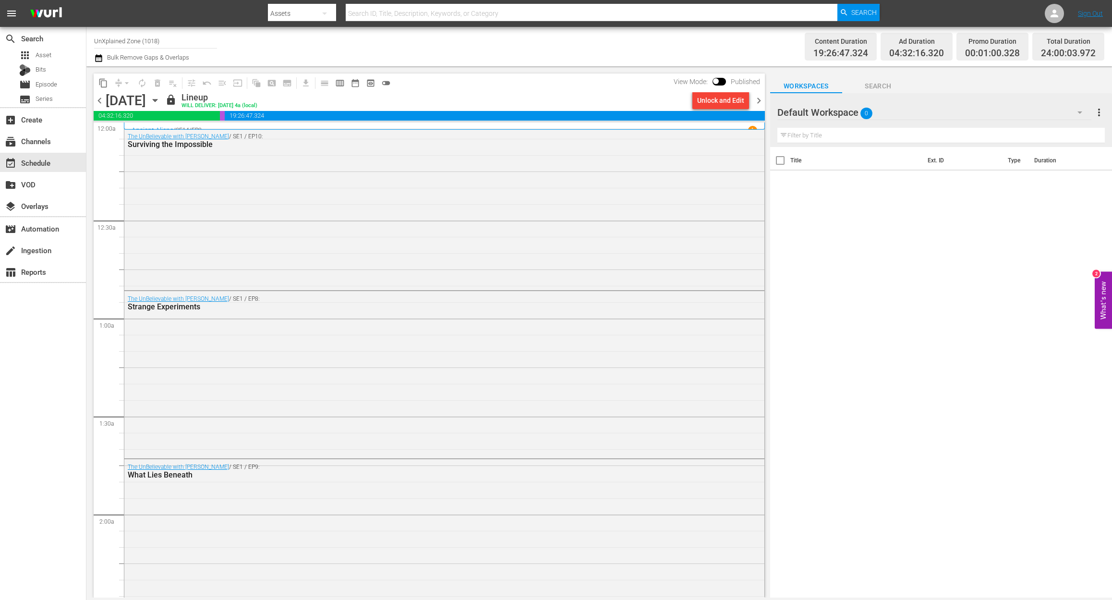
click at [160, 104] on icon "button" at bounding box center [155, 100] width 11 height 11
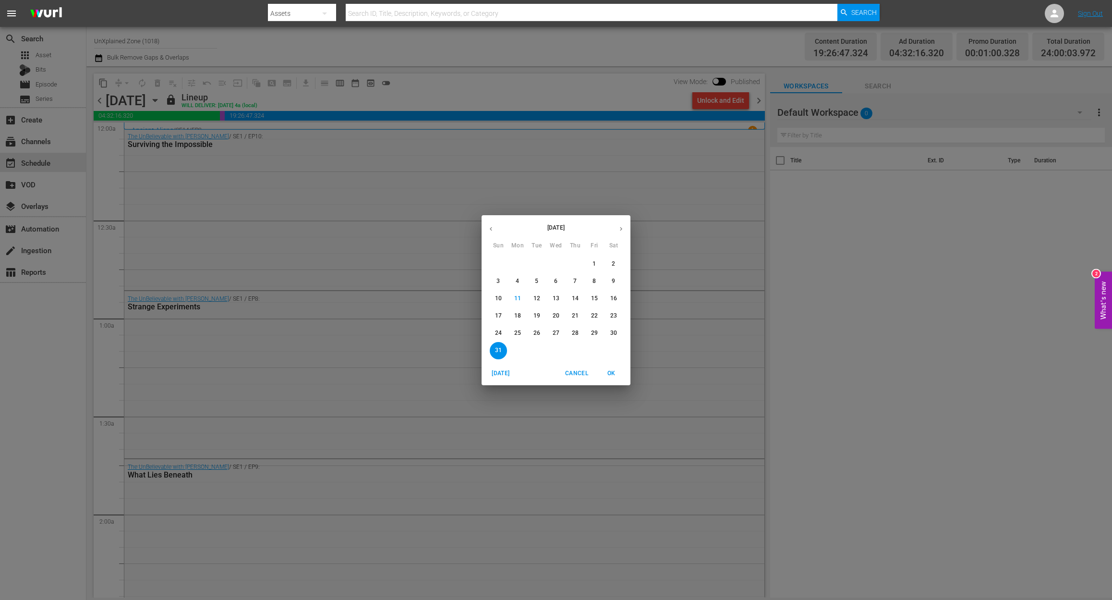
click at [596, 297] on p "15" at bounding box center [594, 298] width 7 height 8
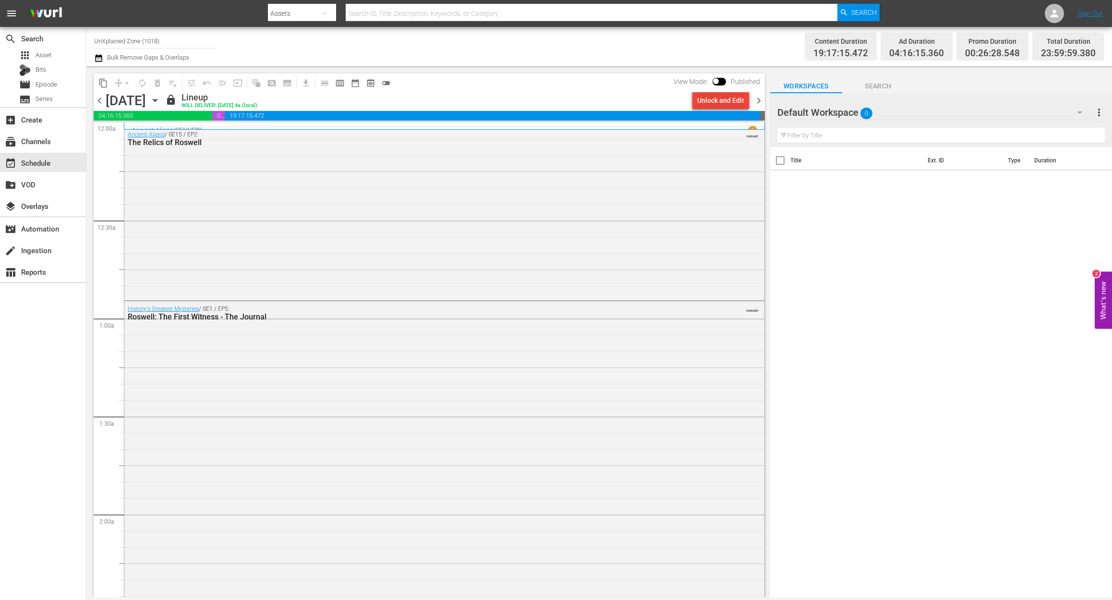
click at [731, 97] on div "Unlock and Edit" at bounding box center [720, 100] width 47 height 17
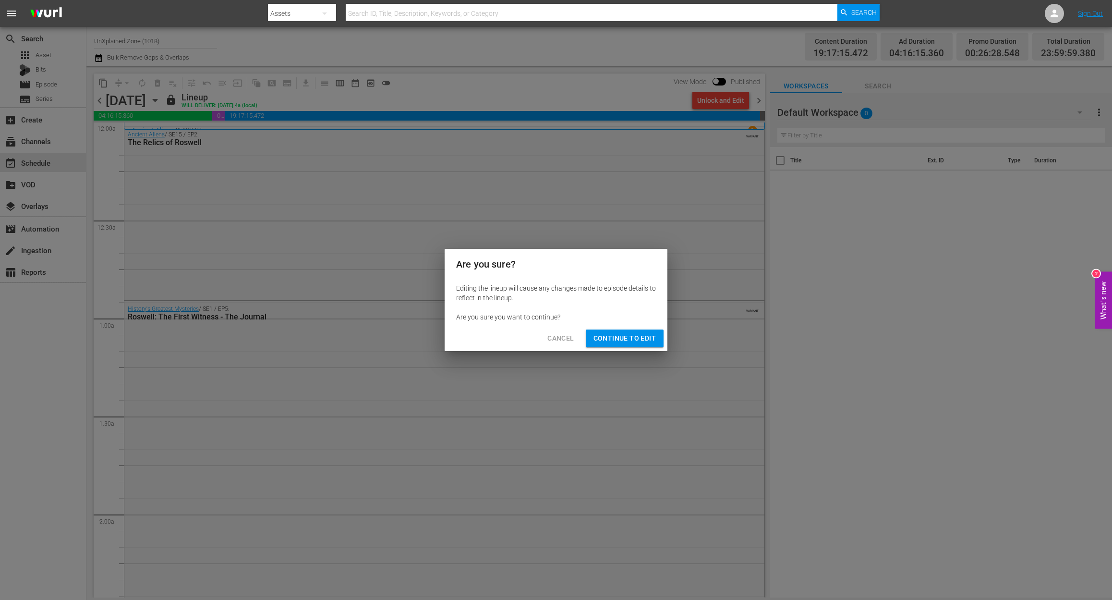
click at [623, 341] on span "Continue to Edit" at bounding box center [625, 338] width 62 height 12
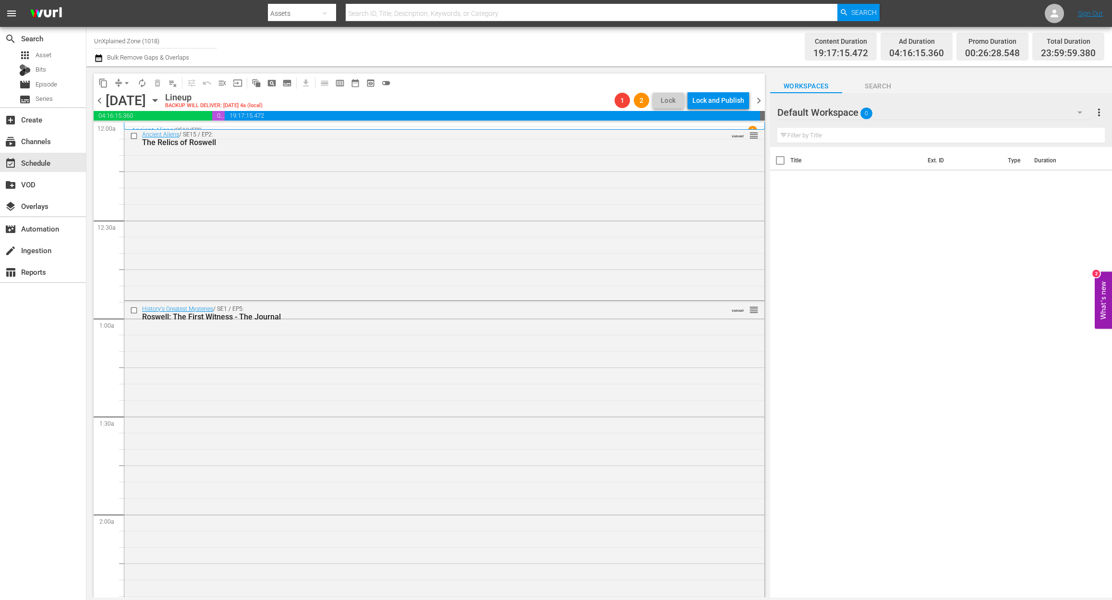
click at [62, 397] on div "search Search apps Asset Bits movie Episode subtitles Series add_box Create sub…" at bounding box center [43, 327] width 86 height 600
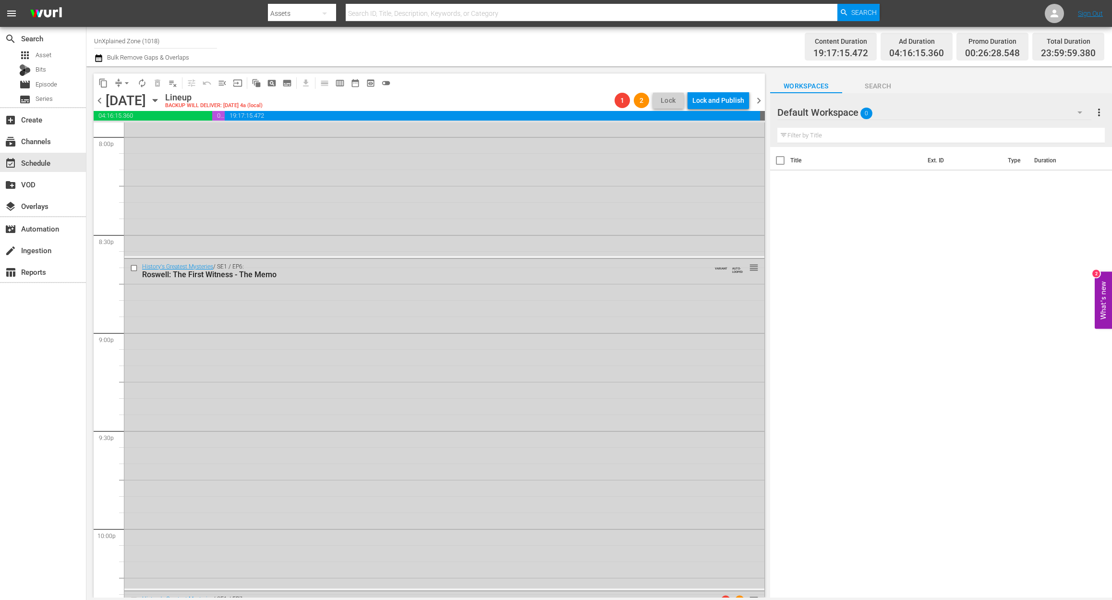
scroll to position [4232, 0]
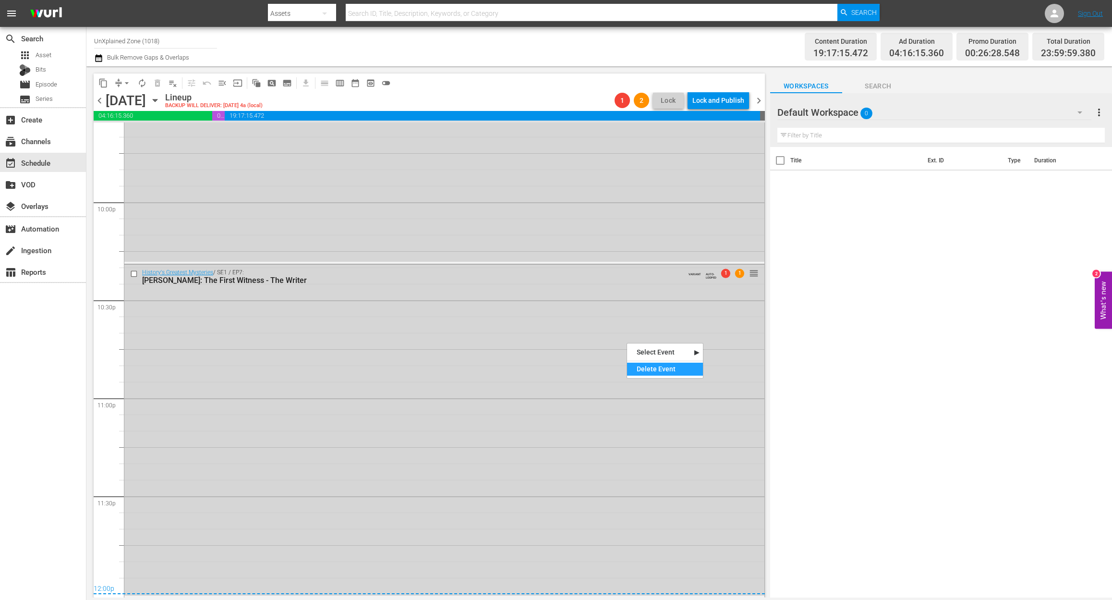
click at [656, 371] on div "Delete Event" at bounding box center [665, 369] width 76 height 13
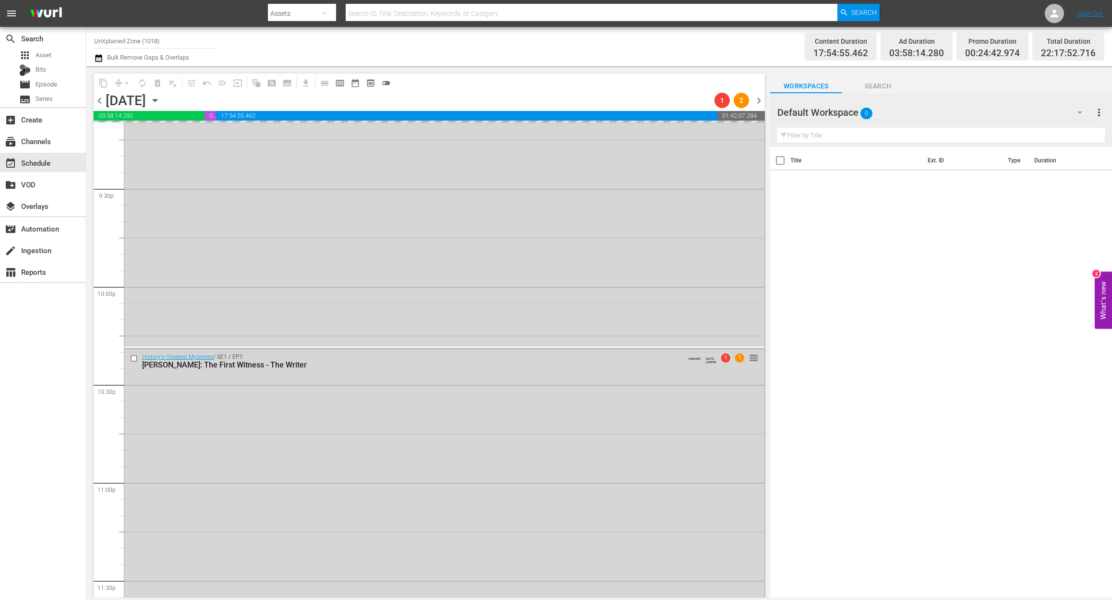
scroll to position [4040, 0]
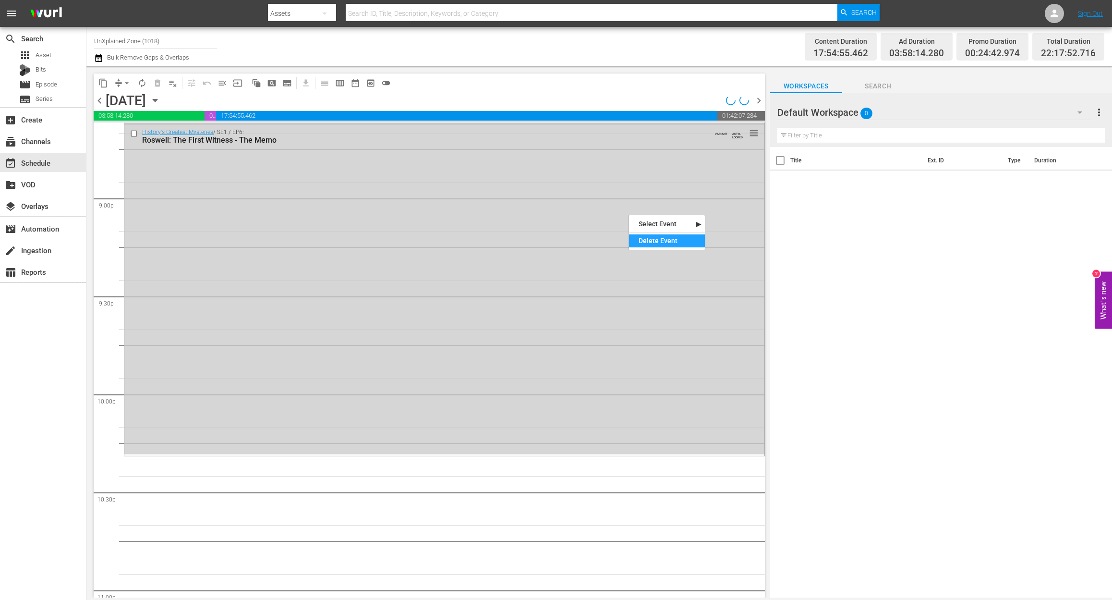
click at [647, 239] on div "Delete Event" at bounding box center [667, 240] width 76 height 13
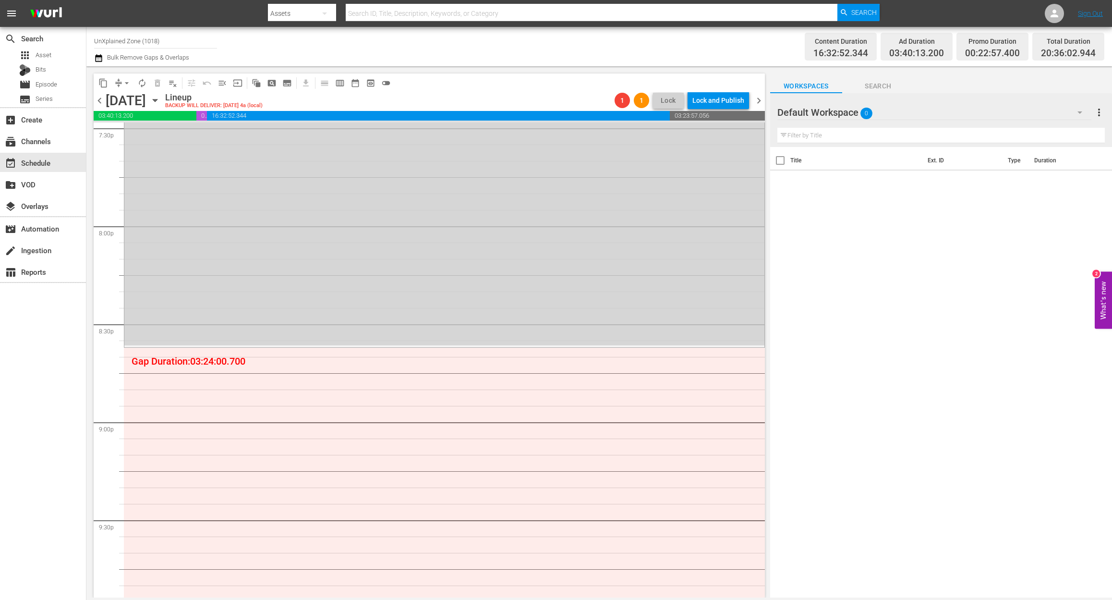
scroll to position [3655, 0]
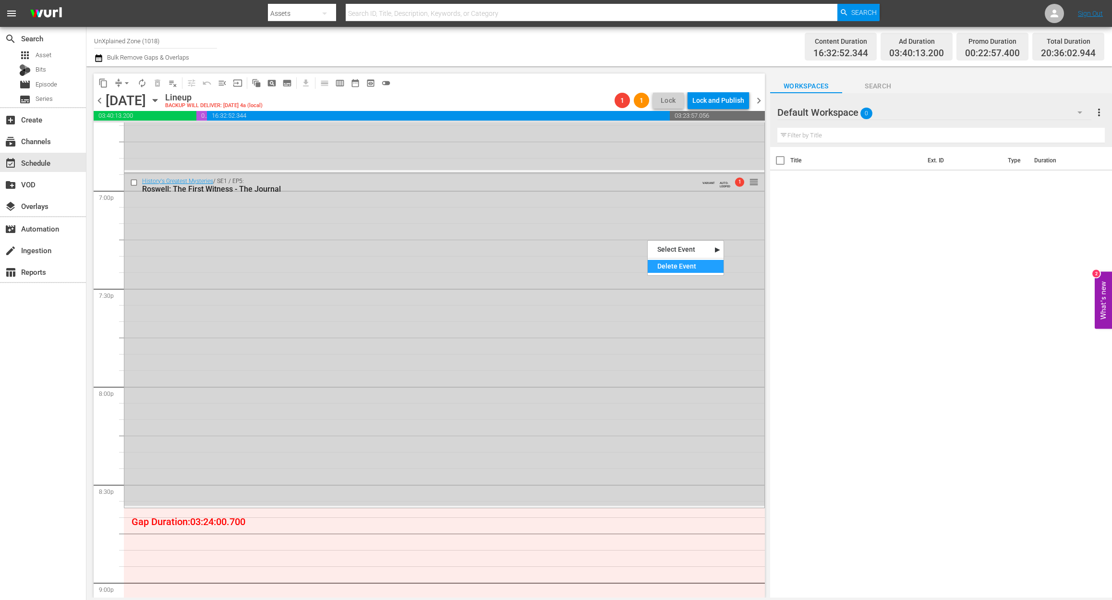
click at [687, 266] on div "Delete Event" at bounding box center [686, 266] width 76 height 13
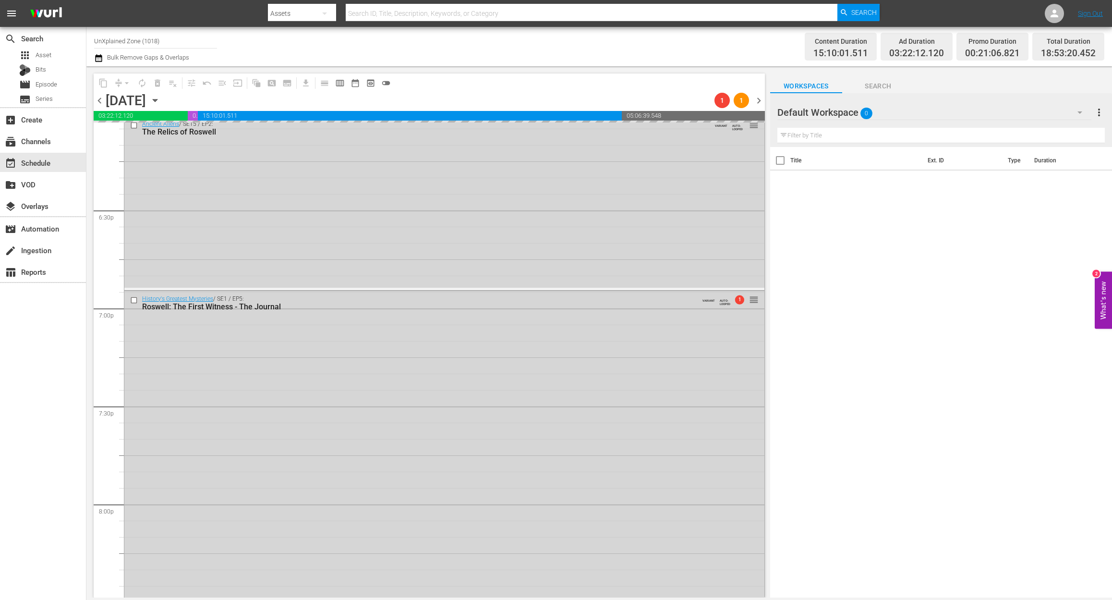
scroll to position [3463, 0]
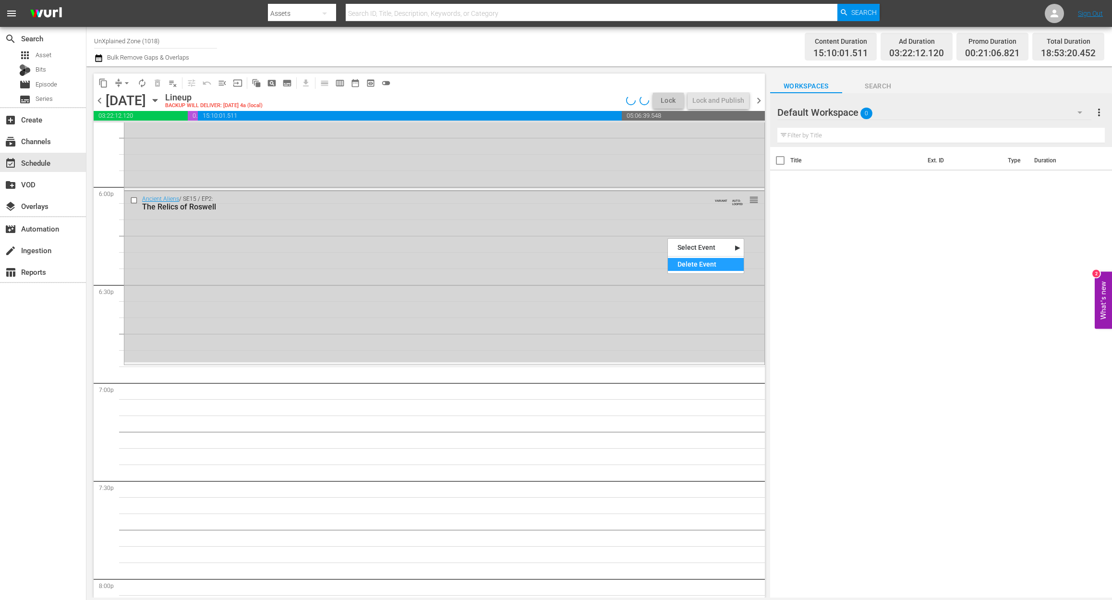
click at [706, 266] on div "Delete Event" at bounding box center [706, 264] width 76 height 13
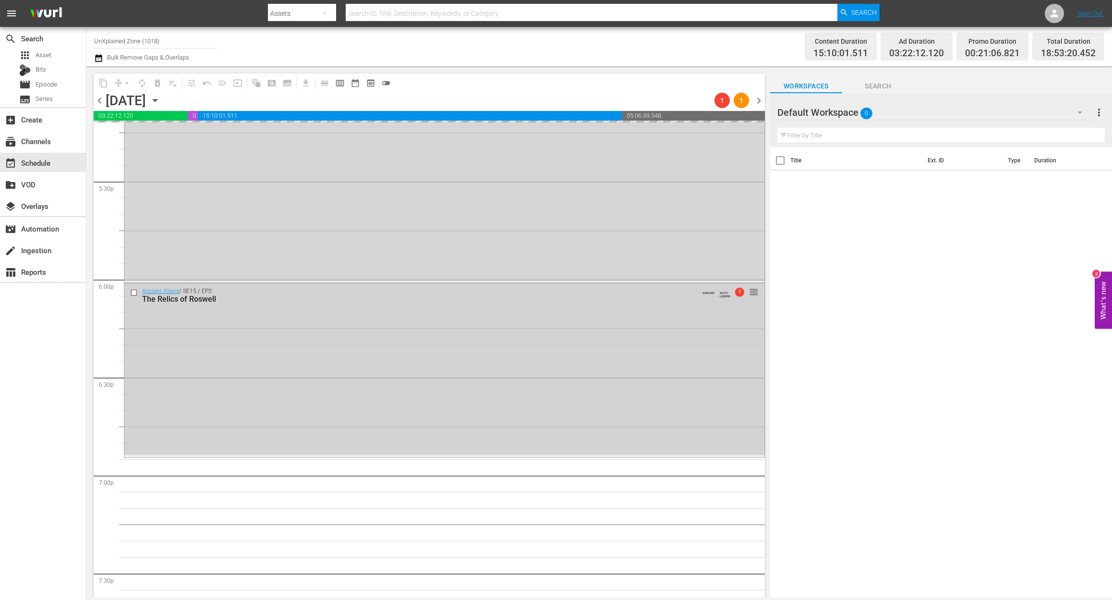
scroll to position [3335, 0]
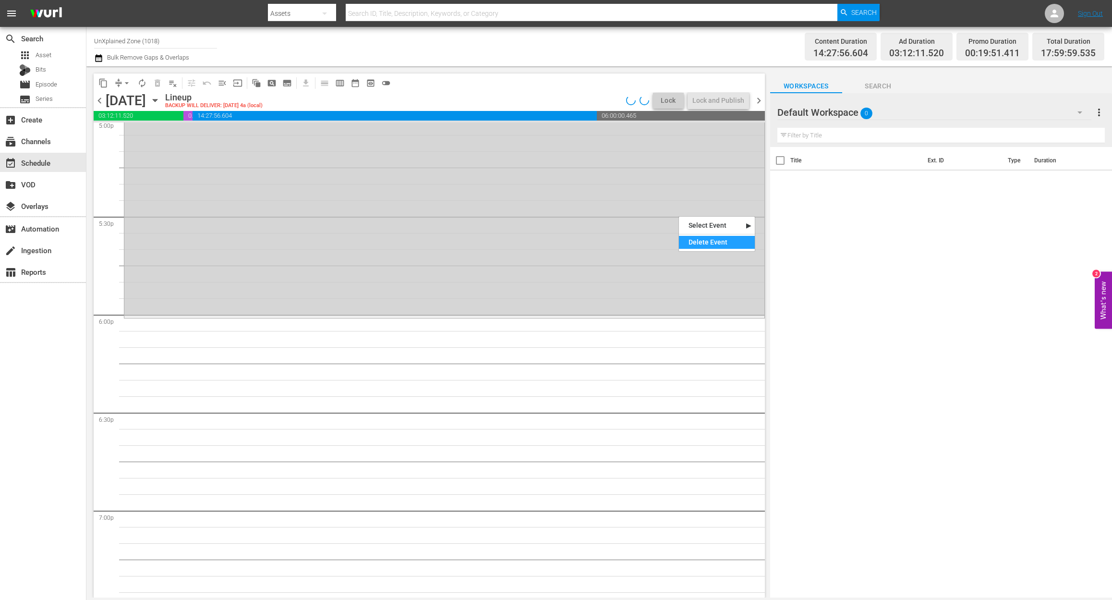
click at [709, 240] on div "Delete Event" at bounding box center [717, 242] width 76 height 13
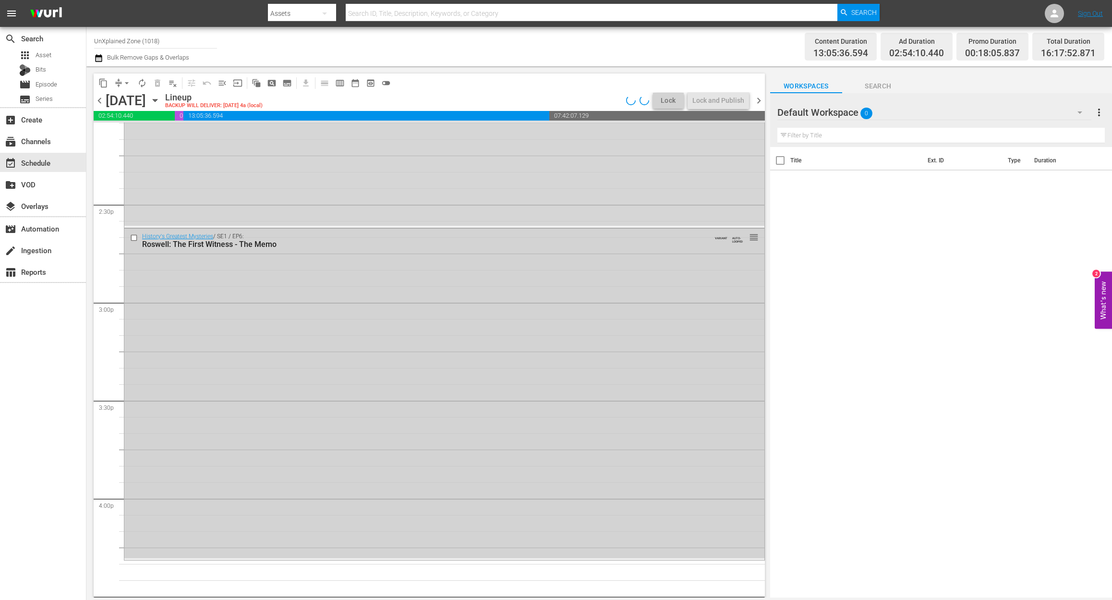
scroll to position [2759, 0]
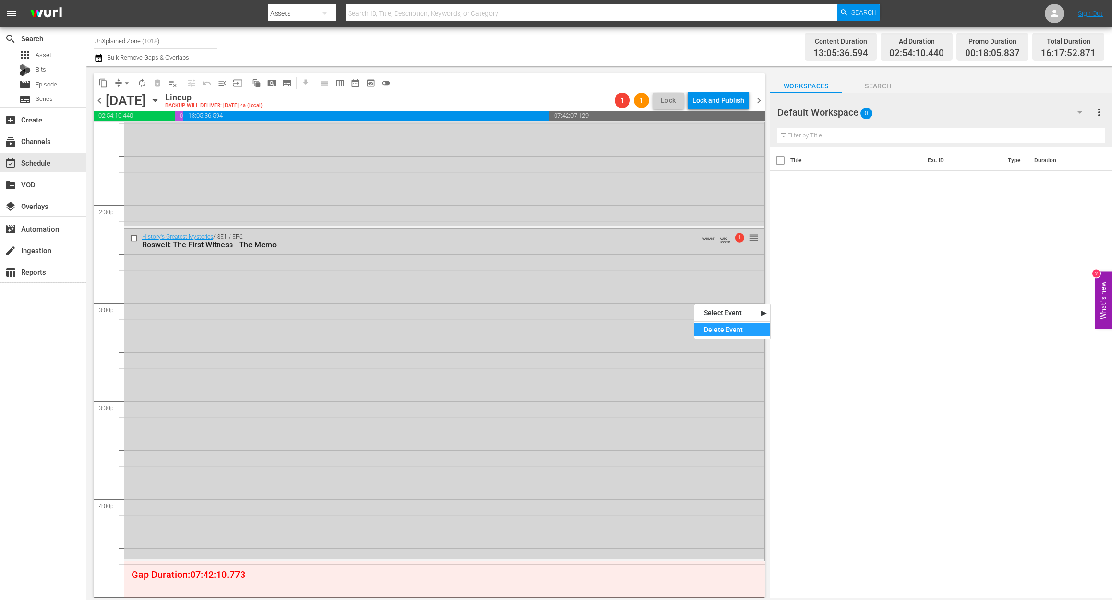
click at [711, 333] on div "Delete Event" at bounding box center [733, 329] width 76 height 13
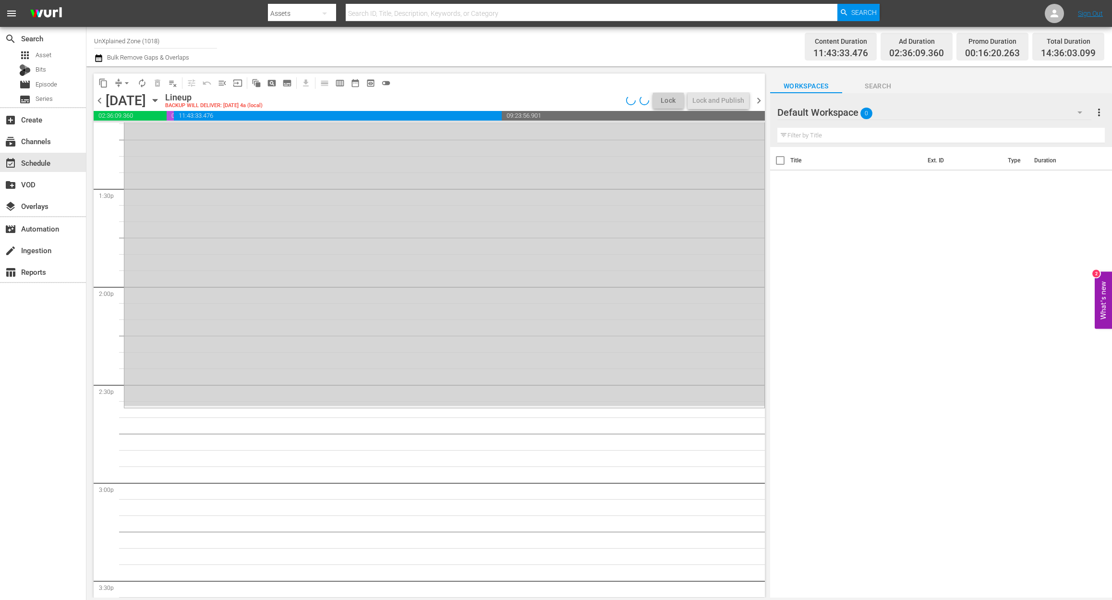
scroll to position [2502, 0]
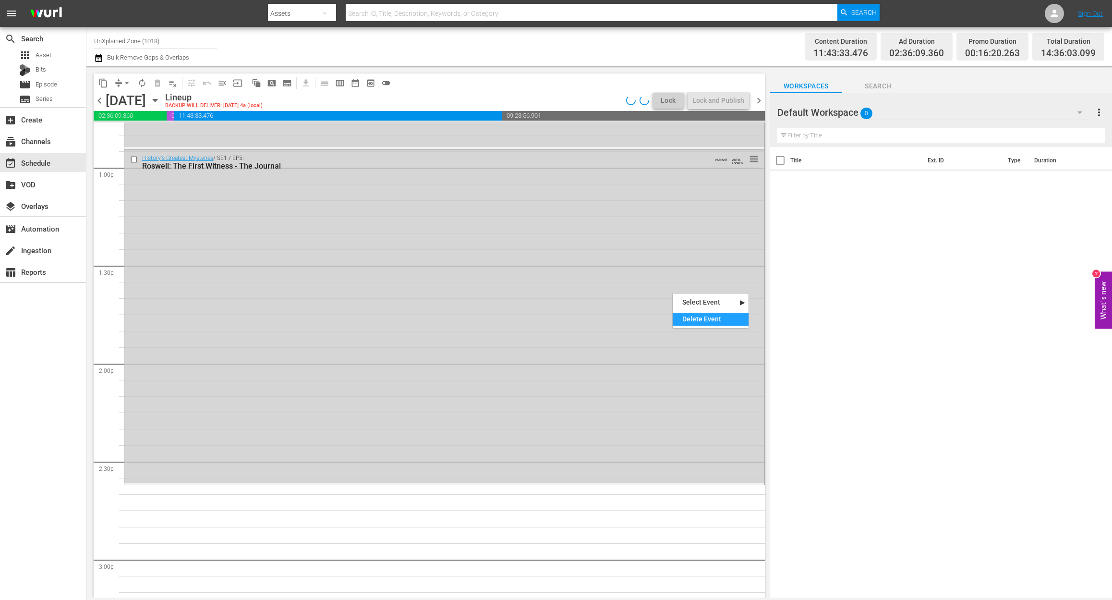
click at [702, 315] on div "Delete Event" at bounding box center [711, 319] width 76 height 13
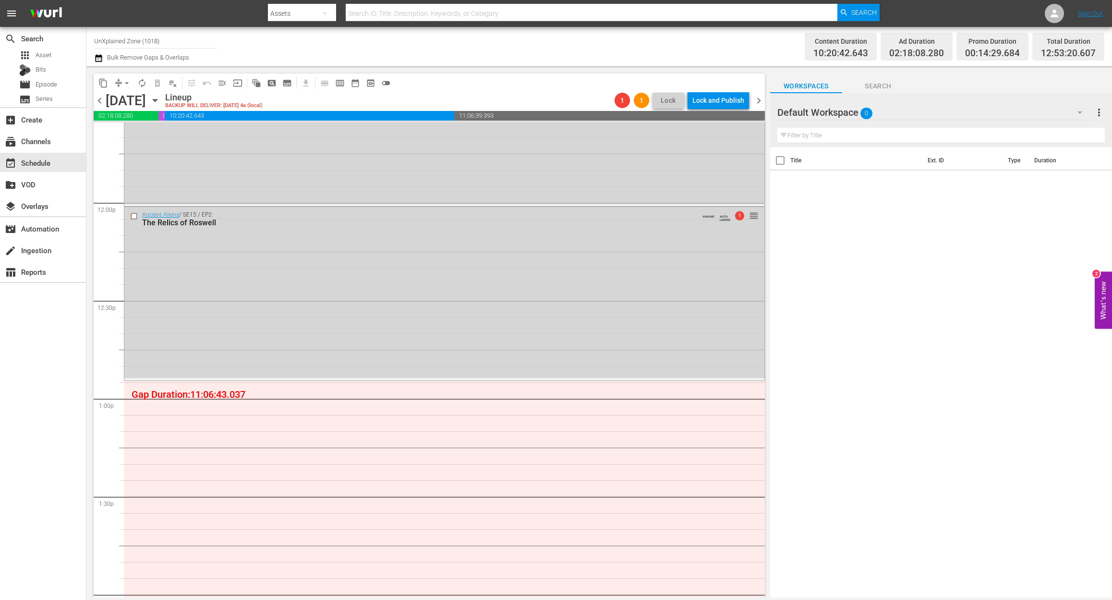
scroll to position [2246, 0]
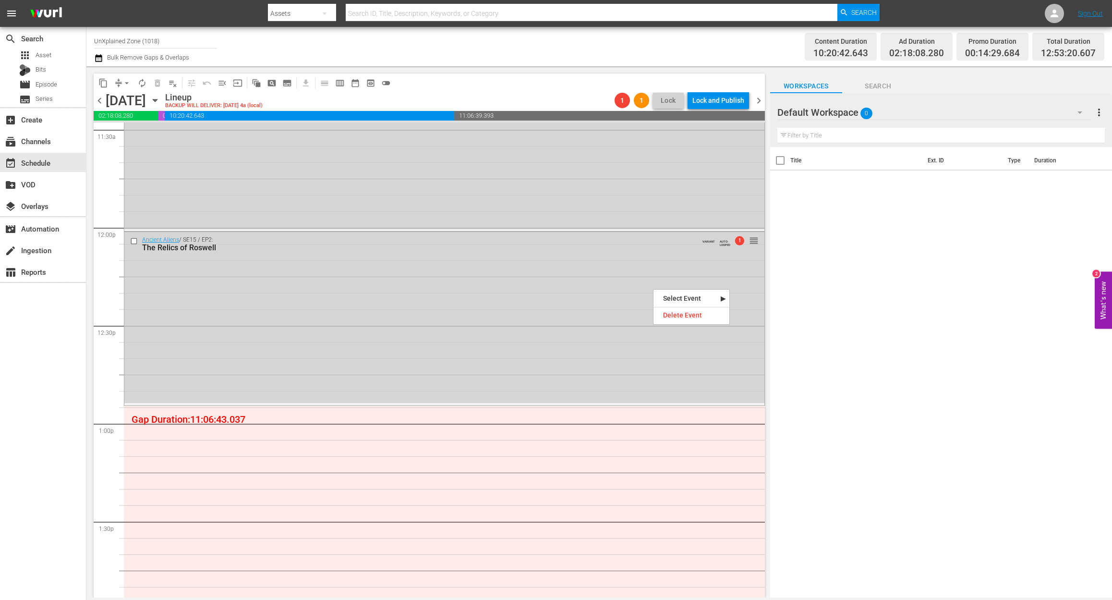
click at [676, 308] on nav "Select Event The Relics of Roswell Delete Event" at bounding box center [691, 307] width 77 height 36
click at [675, 315] on div "Delete Event" at bounding box center [692, 315] width 76 height 13
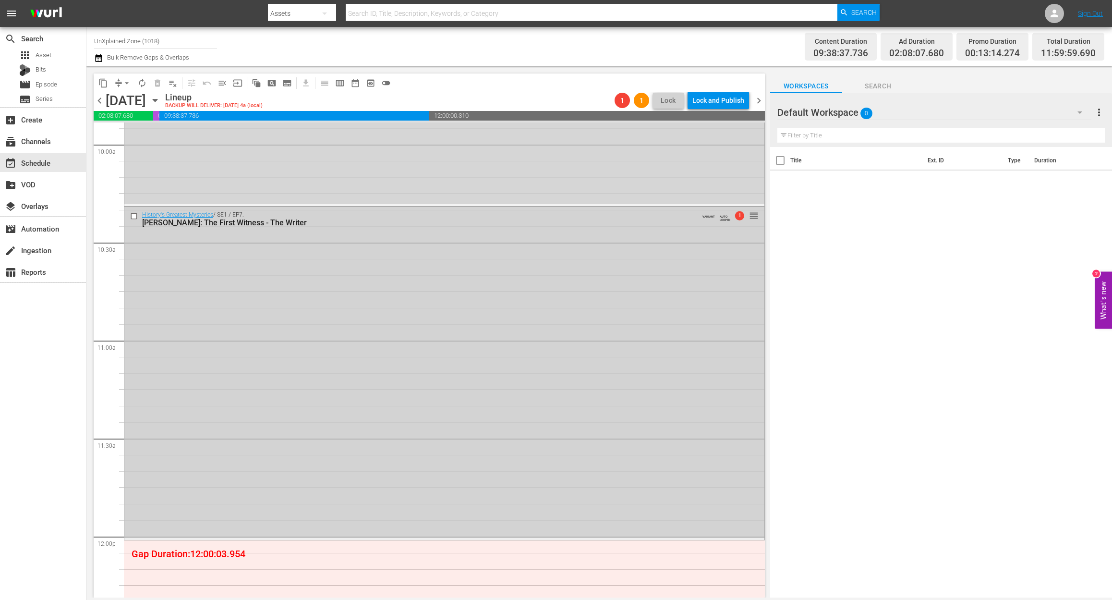
scroll to position [1926, 0]
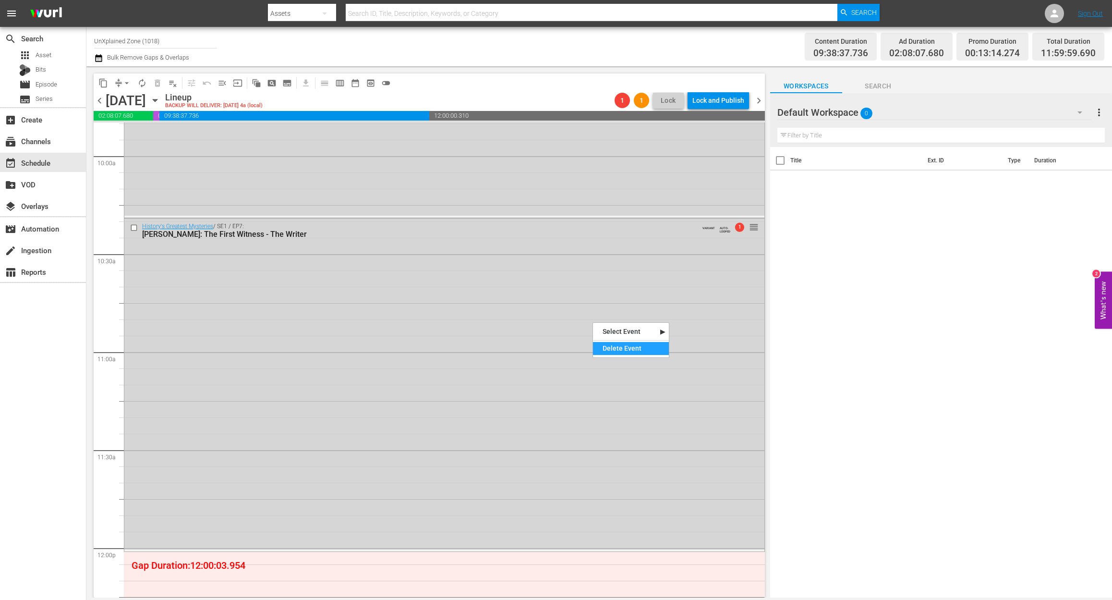
click at [617, 350] on div "Delete Event" at bounding box center [631, 348] width 76 height 13
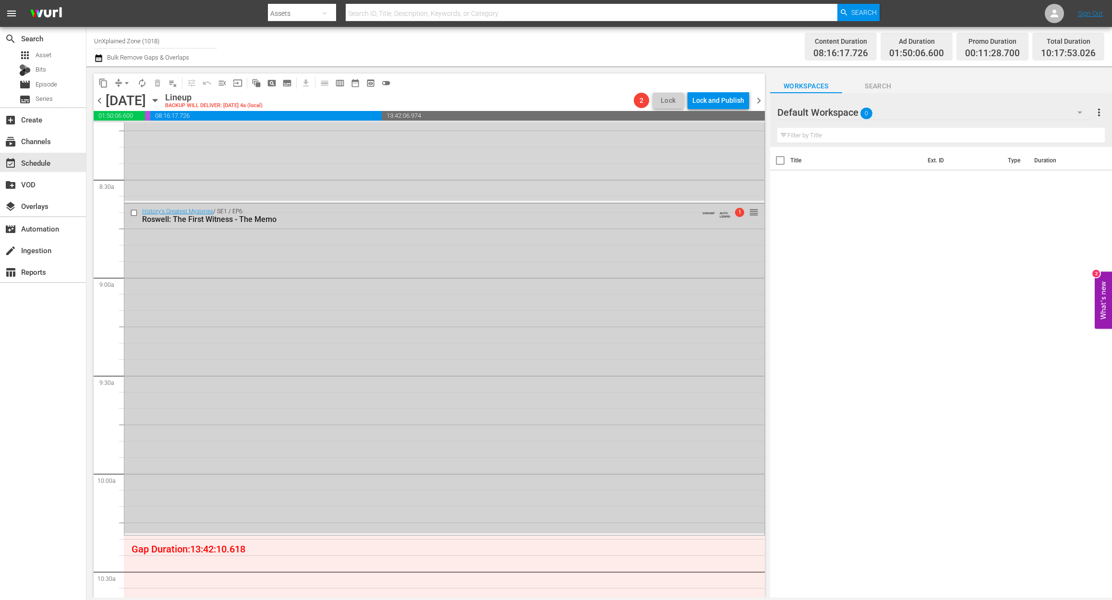
scroll to position [1606, 0]
click at [586, 362] on div "Delete Event" at bounding box center [597, 361] width 76 height 13
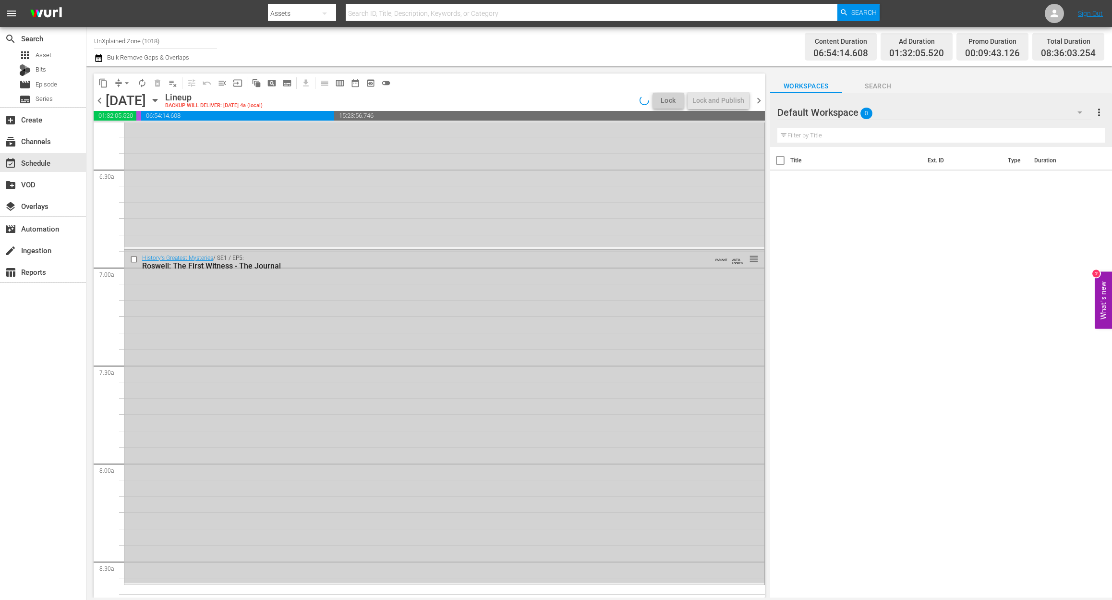
scroll to position [1222, 0]
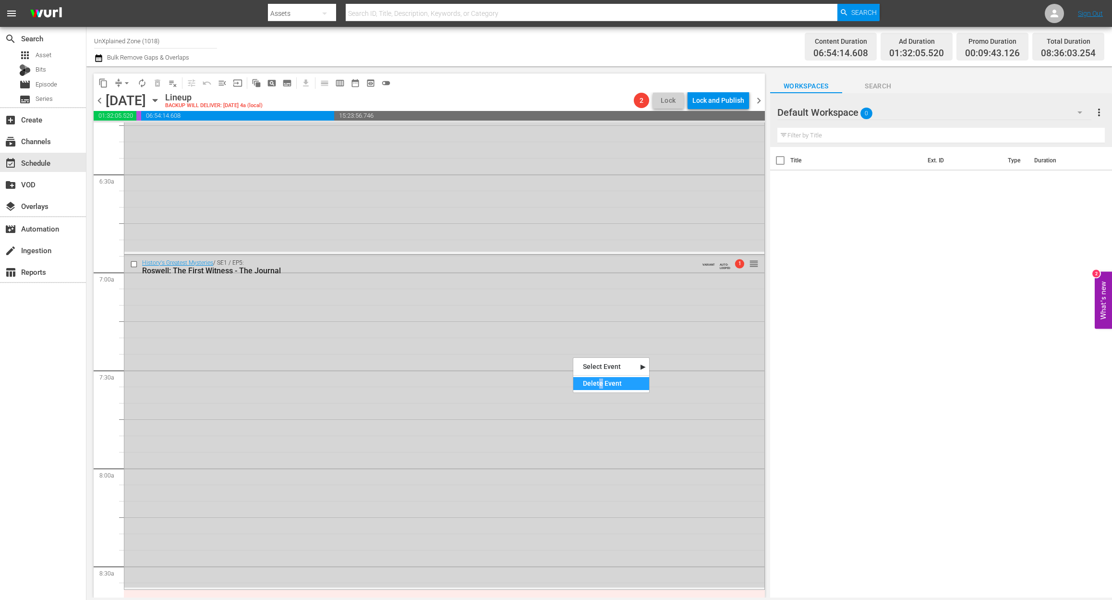
click at [600, 379] on div "Delete Event" at bounding box center [612, 383] width 76 height 13
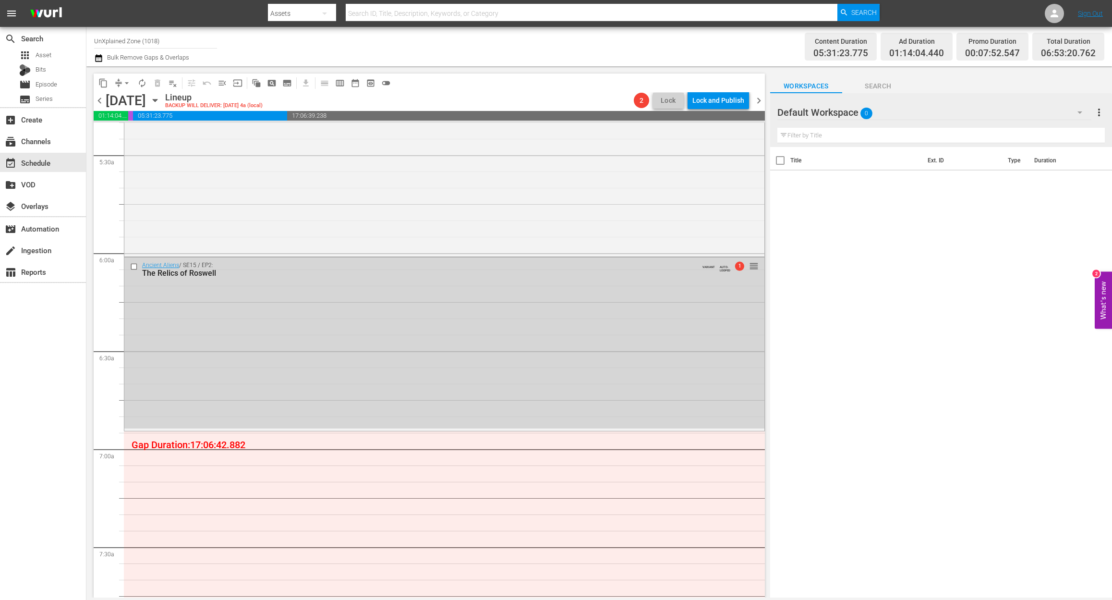
scroll to position [1030, 0]
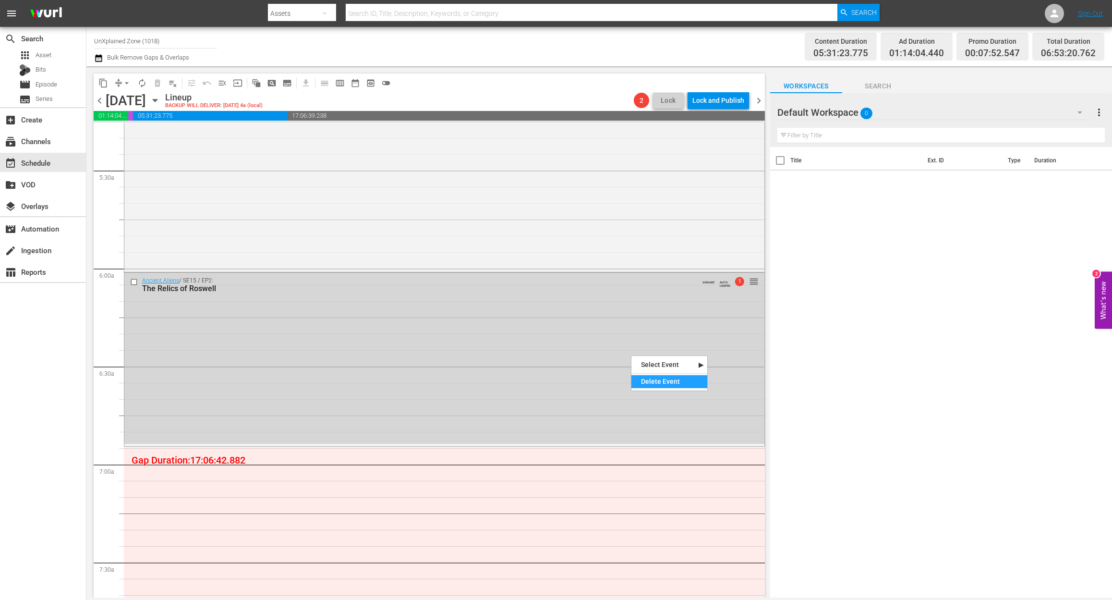
click at [674, 385] on div "Delete Event" at bounding box center [670, 381] width 76 height 13
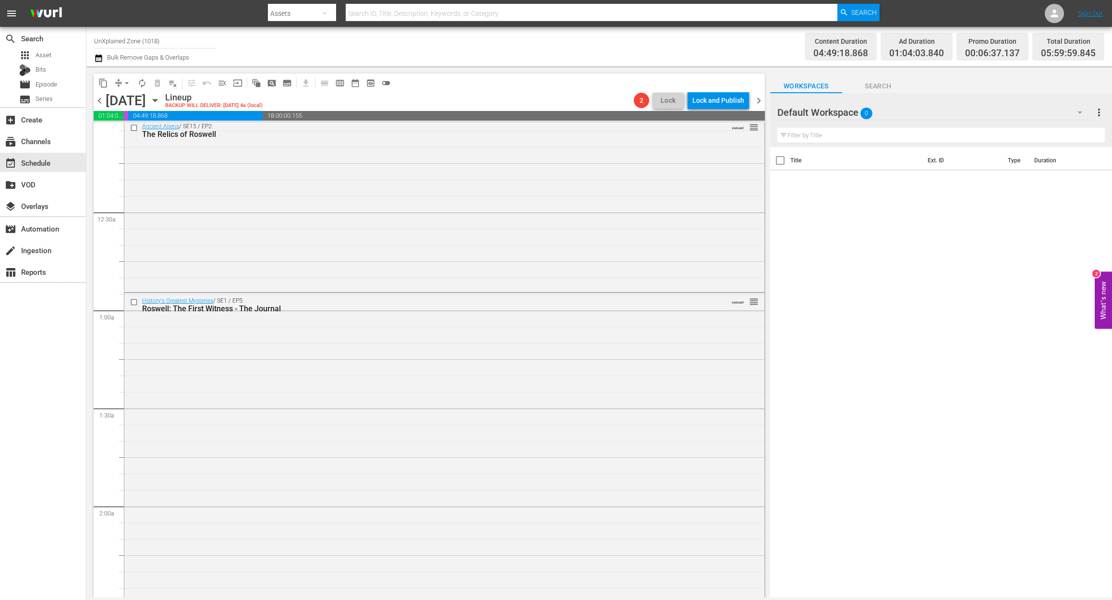
scroll to position [0, 0]
click at [306, 183] on div "Ancient Aliens / SE15 / EP2: The Relics of Roswell VARIANT reorder" at bounding box center [444, 212] width 640 height 171
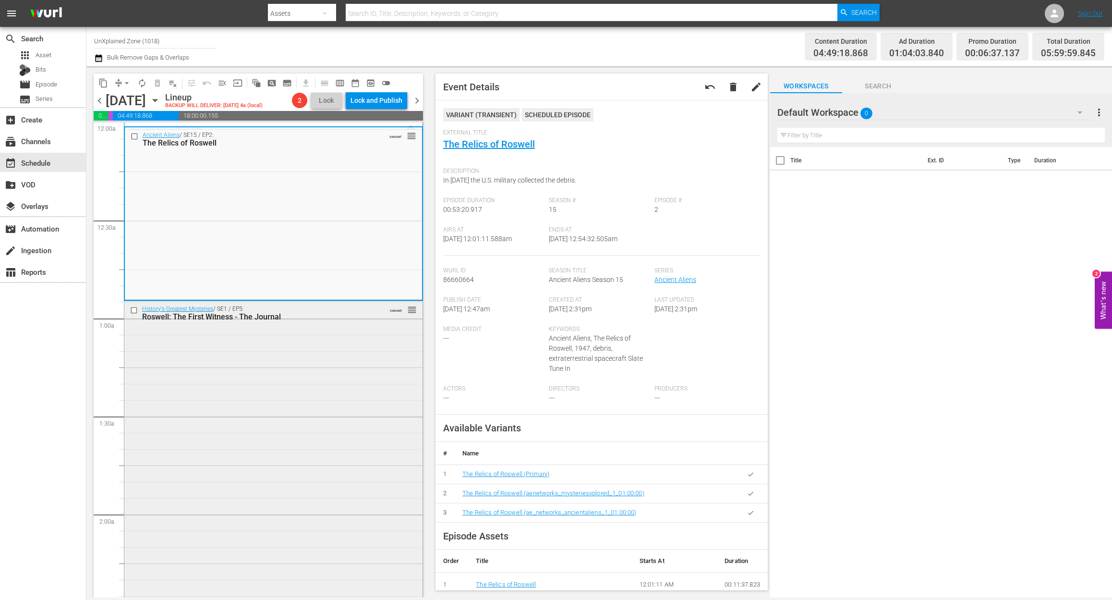
click at [305, 438] on div "History's Greatest Mysteries / SE1 / EP5: Roswell: The First Witness - The Jour…" at bounding box center [273, 467] width 298 height 332
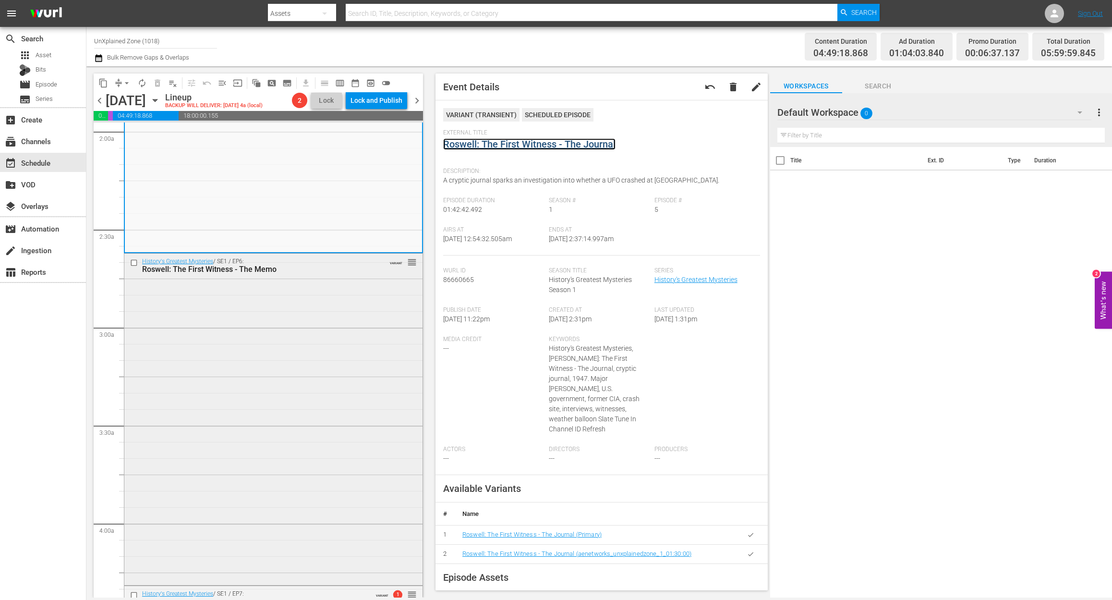
scroll to position [384, 0]
click at [263, 371] on div "History's Greatest Mysteries / SE1 / EP6: Roswell: The First Witness - The Memo…" at bounding box center [273, 417] width 298 height 330
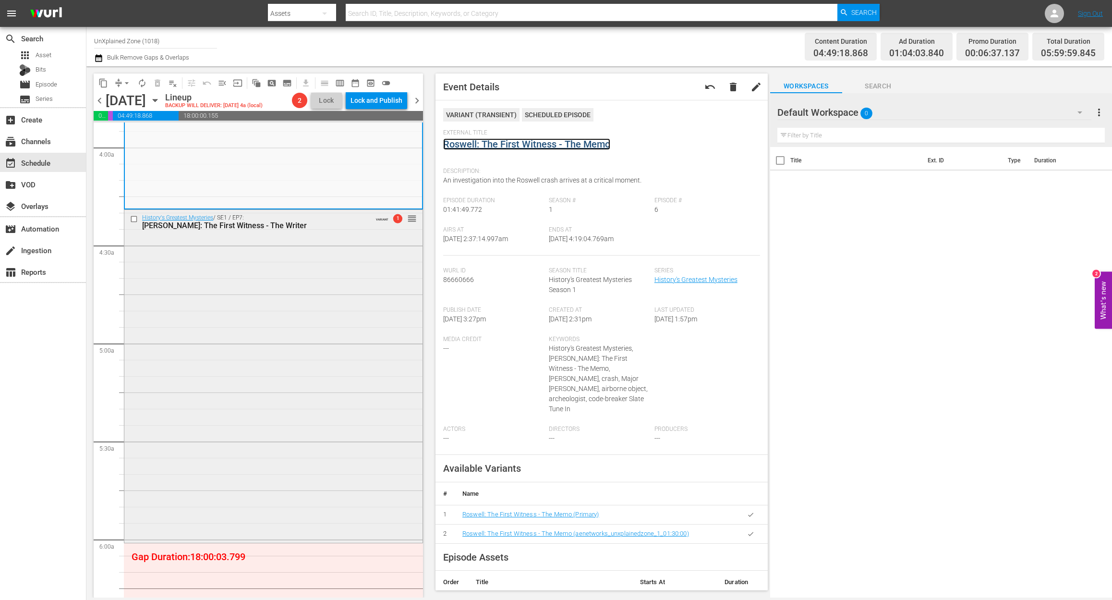
scroll to position [769, 0]
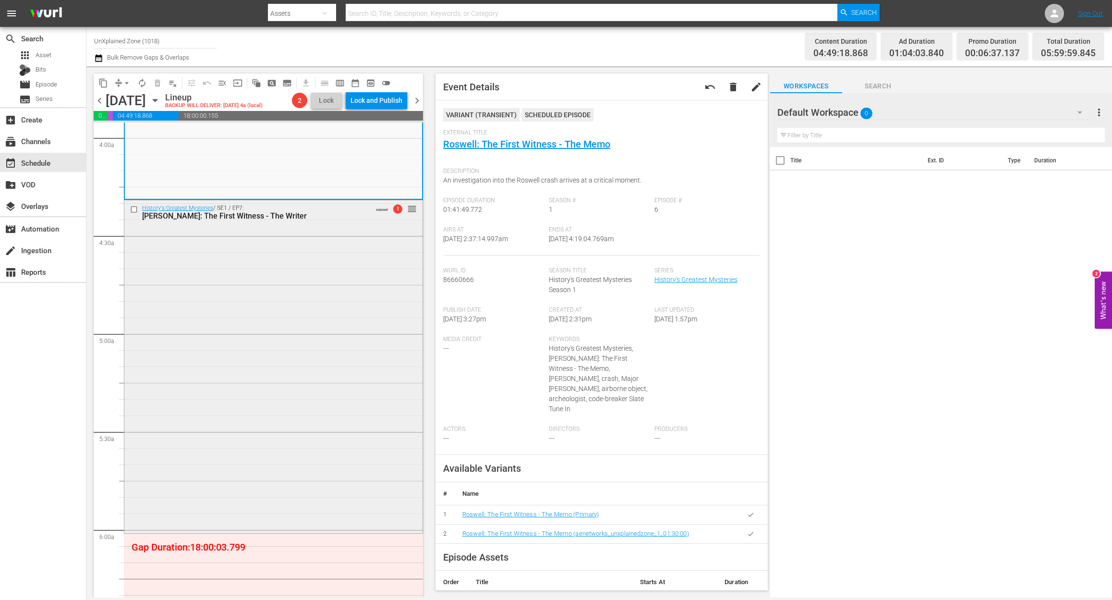
click at [298, 358] on div "History's Greatest Mysteries / SE1 / EP7: Roswell: The First Witness - The Writ…" at bounding box center [273, 365] width 298 height 330
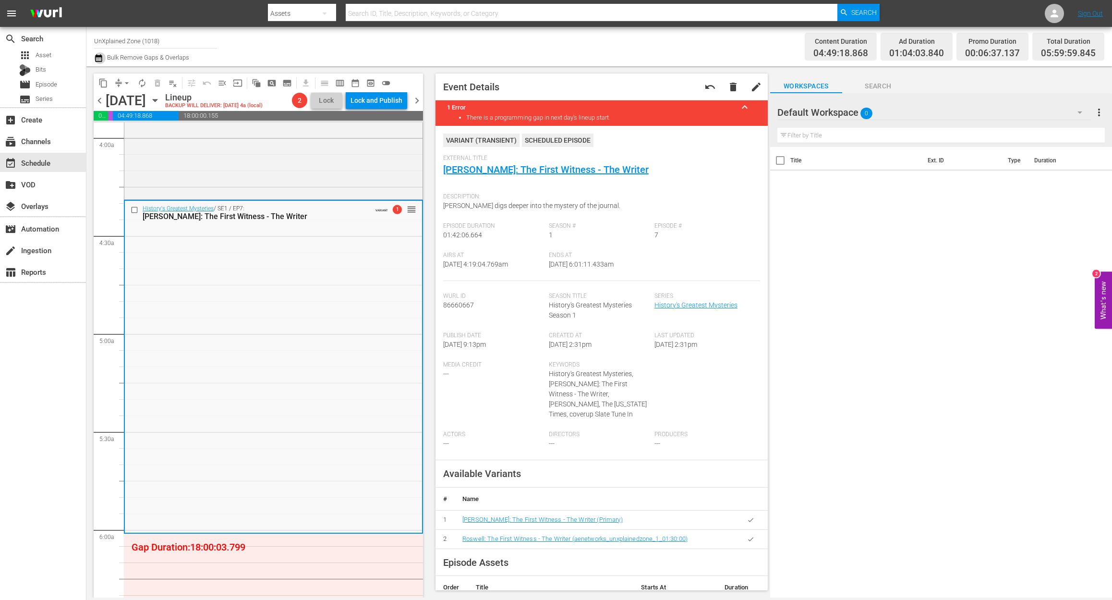
click at [101, 57] on icon "button" at bounding box center [98, 58] width 7 height 8
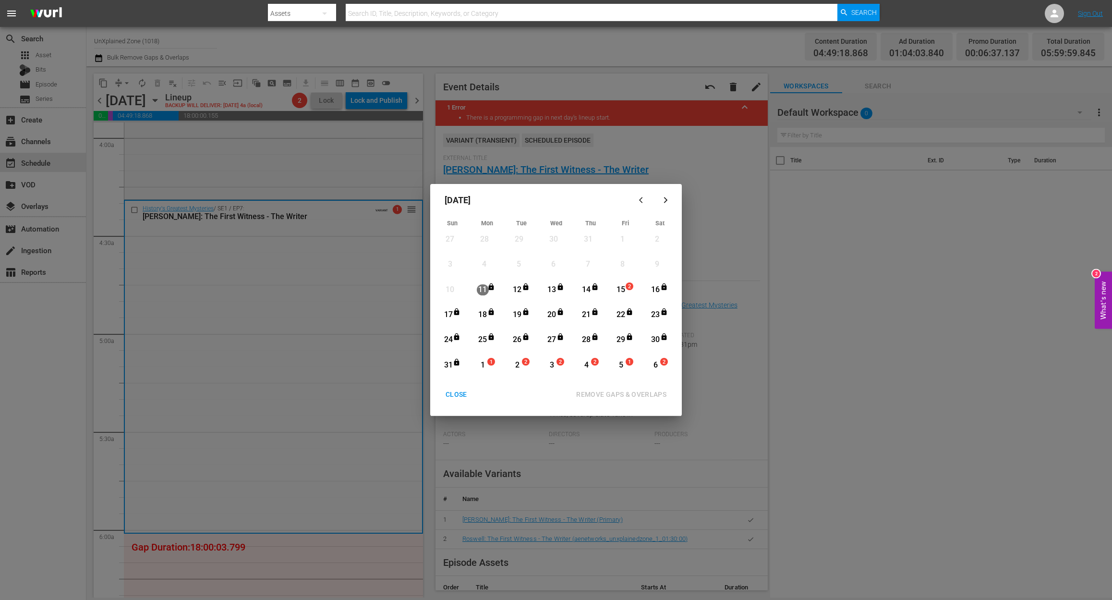
click at [625, 285] on div "15" at bounding box center [621, 289] width 12 height 11
click at [652, 391] on div "REMOVE GAPS & OVERLAPS" at bounding box center [622, 395] width 106 height 12
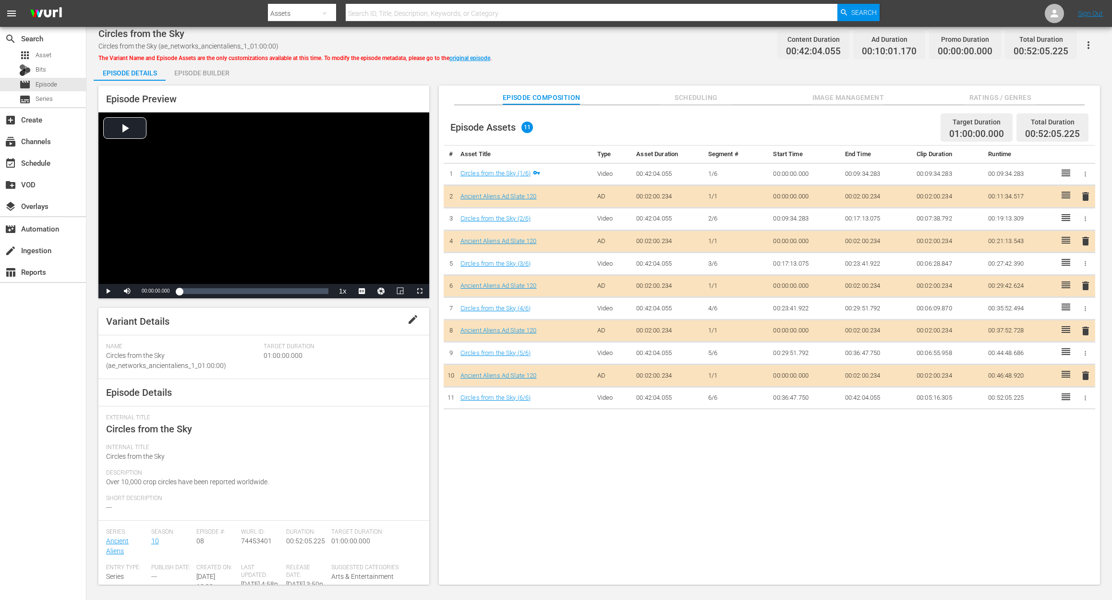
click at [190, 73] on div "Episode Builder" at bounding box center [202, 72] width 72 height 23
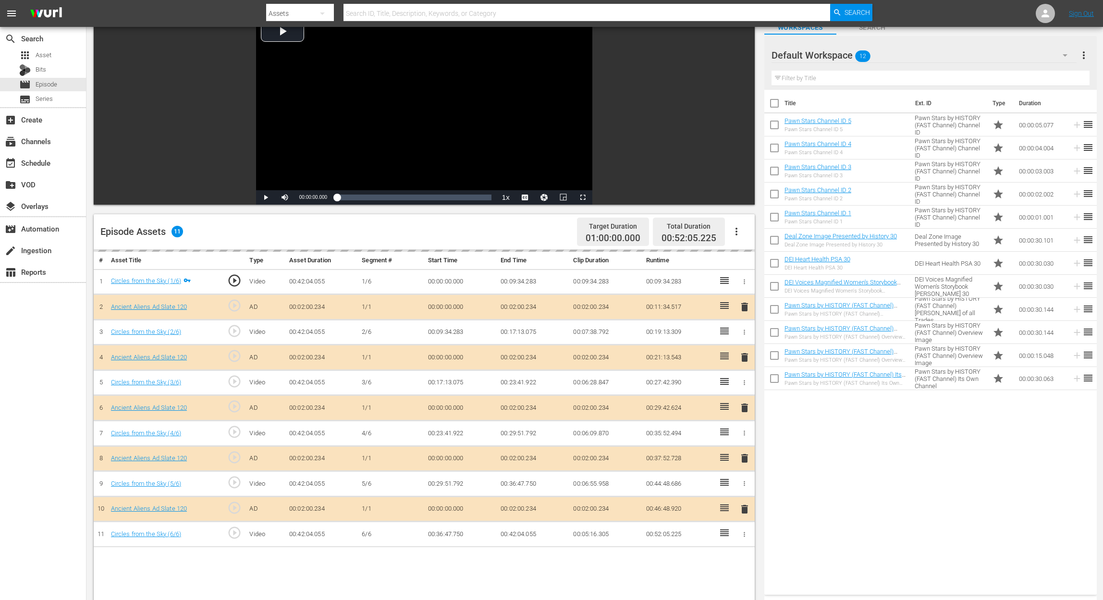
scroll to position [128, 0]
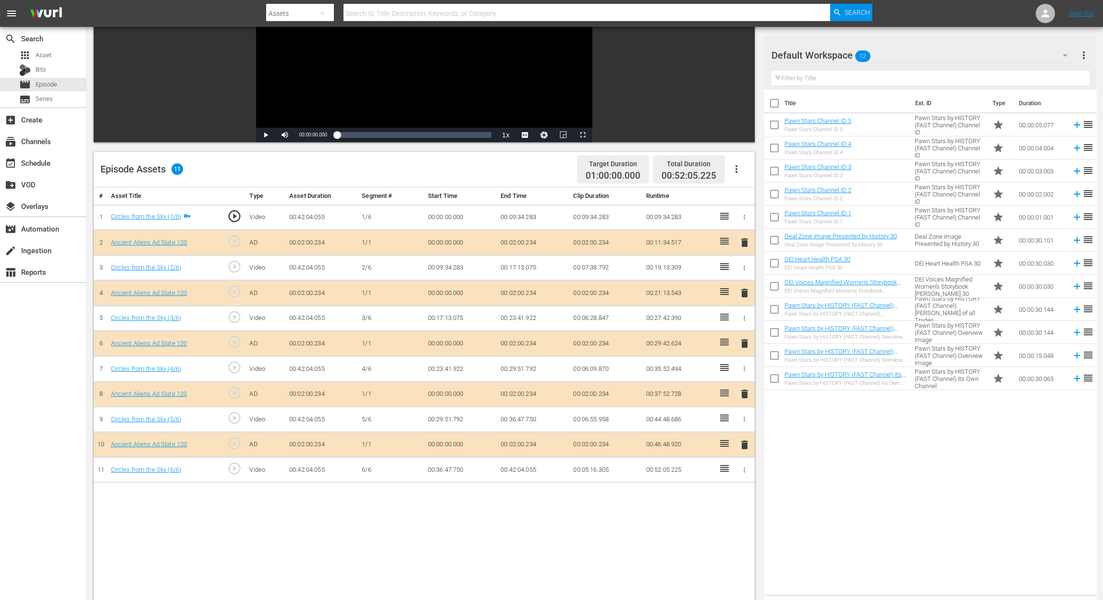
click at [744, 393] on span "delete" at bounding box center [745, 394] width 12 height 12
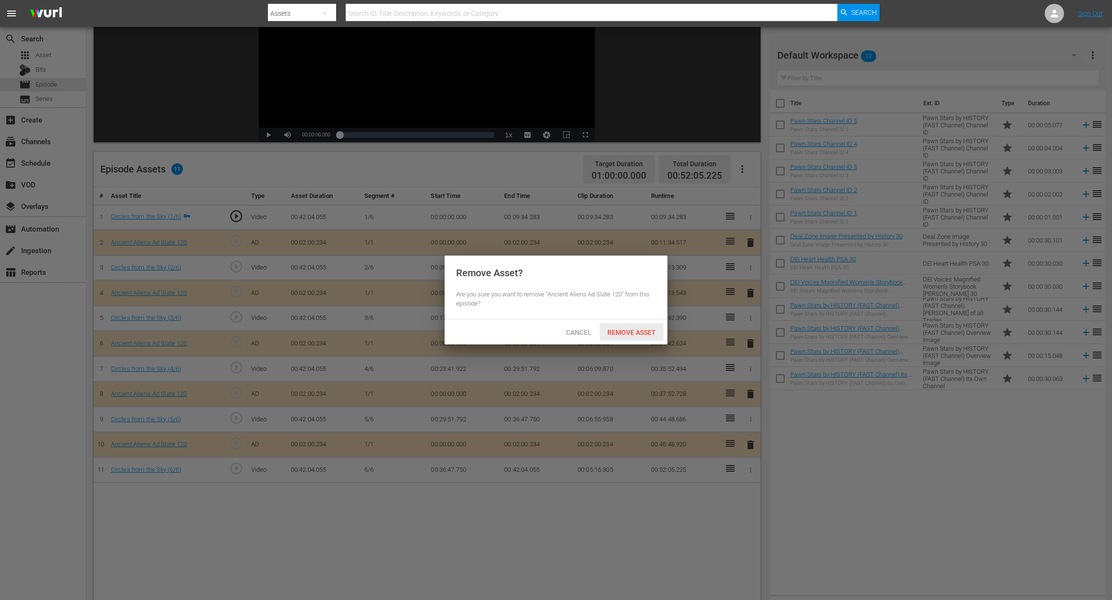
click at [638, 329] on span "Remove Asset" at bounding box center [632, 333] width 64 height 8
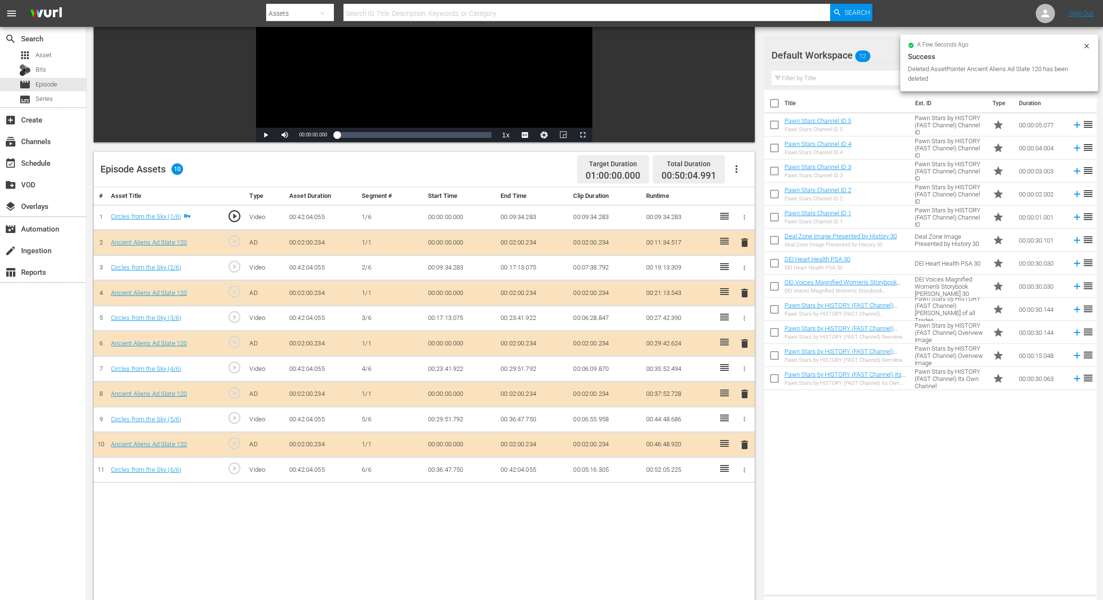
click at [834, 53] on div "Success" at bounding box center [999, 57] width 183 height 12
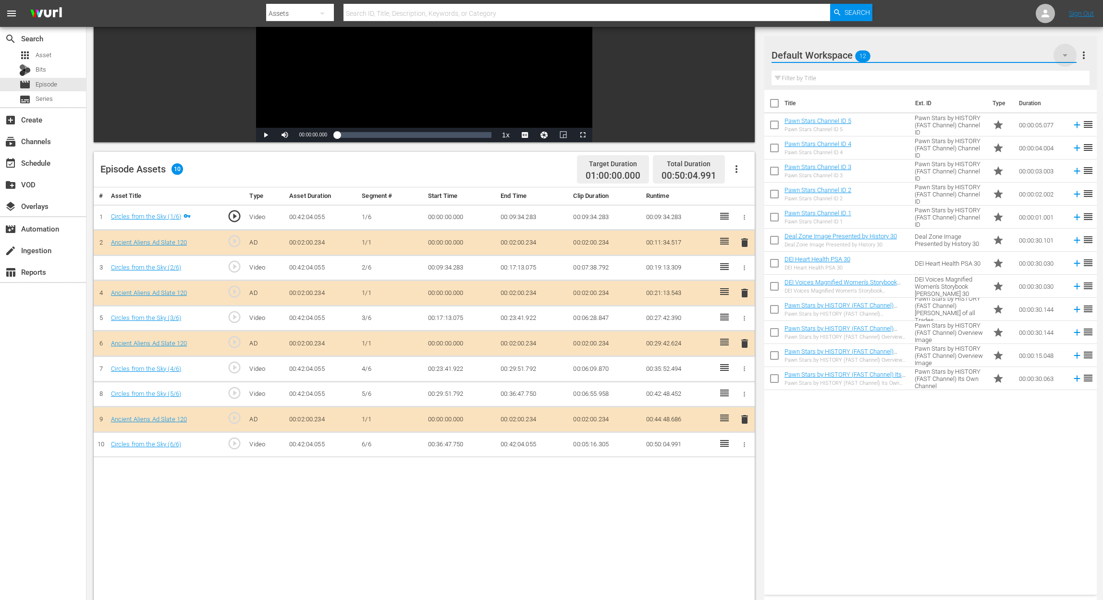
click at [834, 52] on icon "button" at bounding box center [1065, 55] width 12 height 12
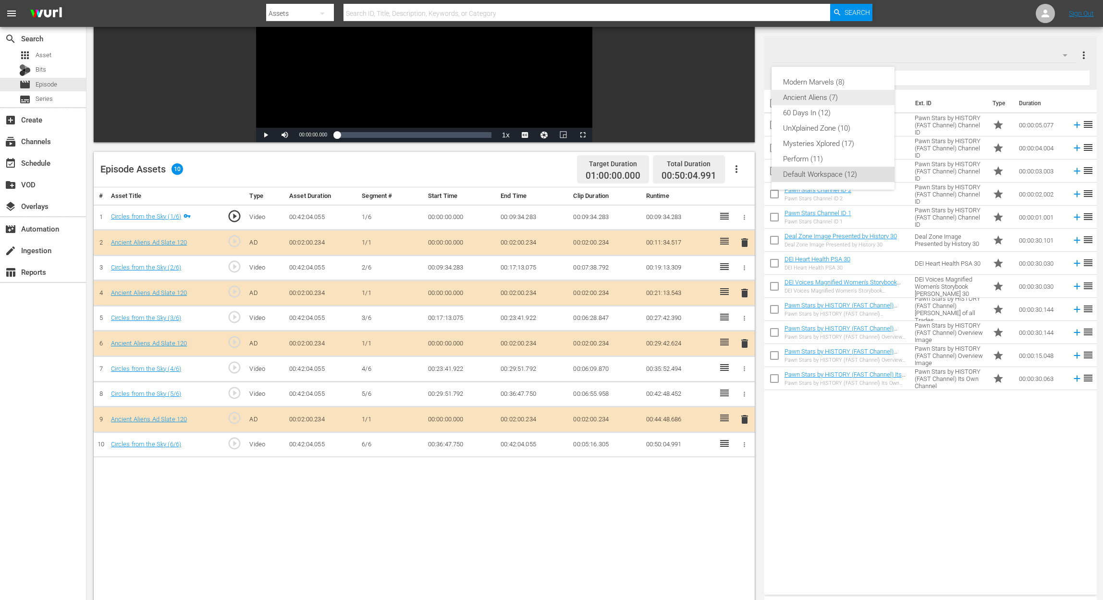
click at [828, 98] on div "Ancient Aliens (7)" at bounding box center [833, 97] width 100 height 15
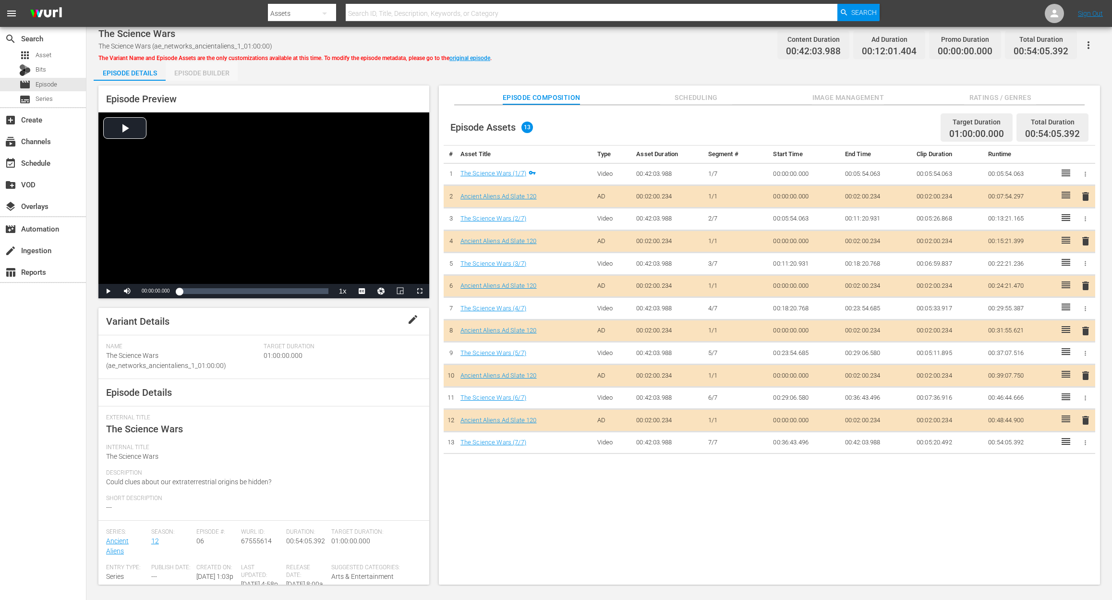
click at [192, 72] on div "Episode Builder" at bounding box center [202, 72] width 72 height 23
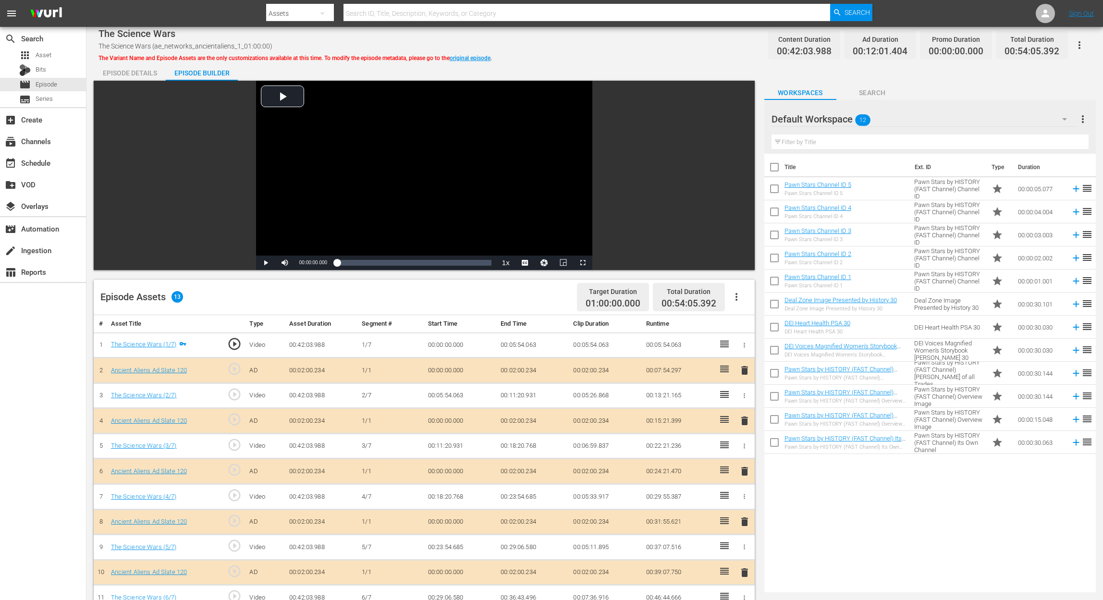
click at [834, 118] on icon "button" at bounding box center [1065, 119] width 12 height 12
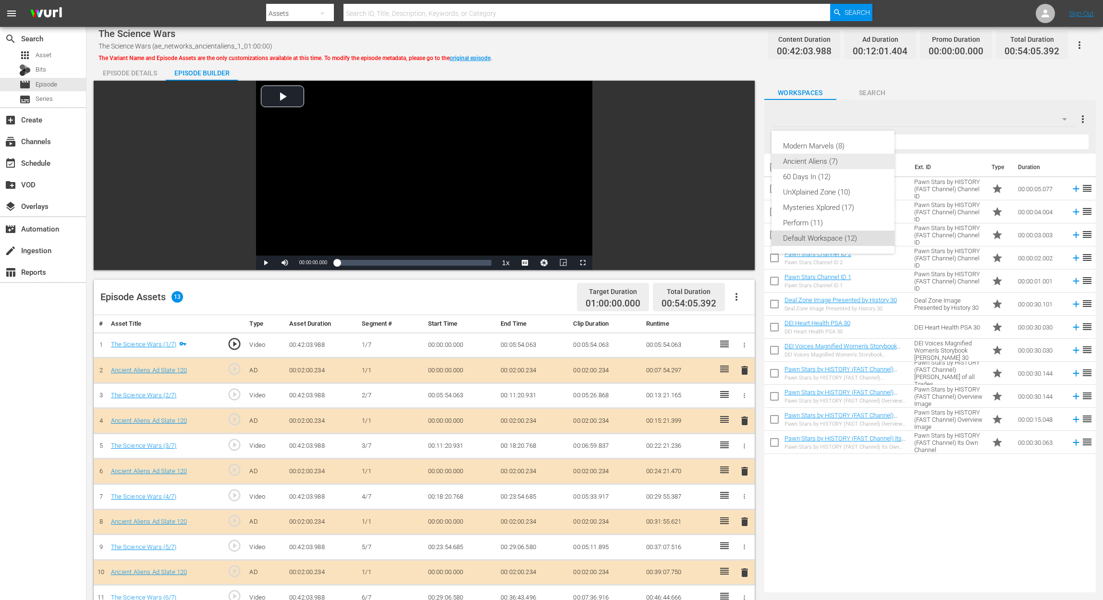
click at [816, 166] on div "Ancient Aliens (7)" at bounding box center [833, 161] width 100 height 15
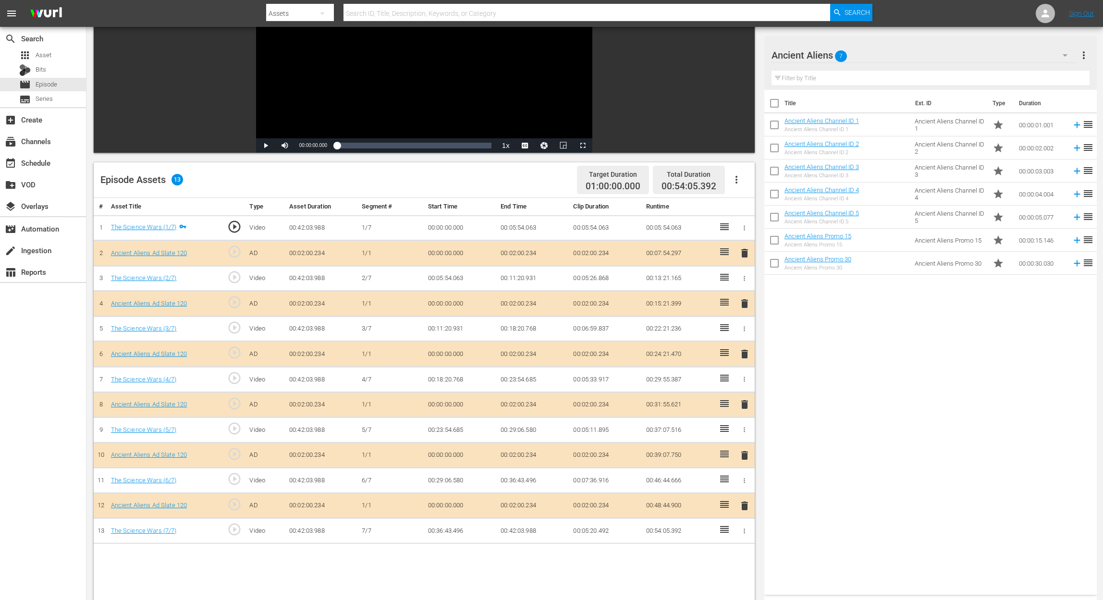
scroll to position [128, 0]
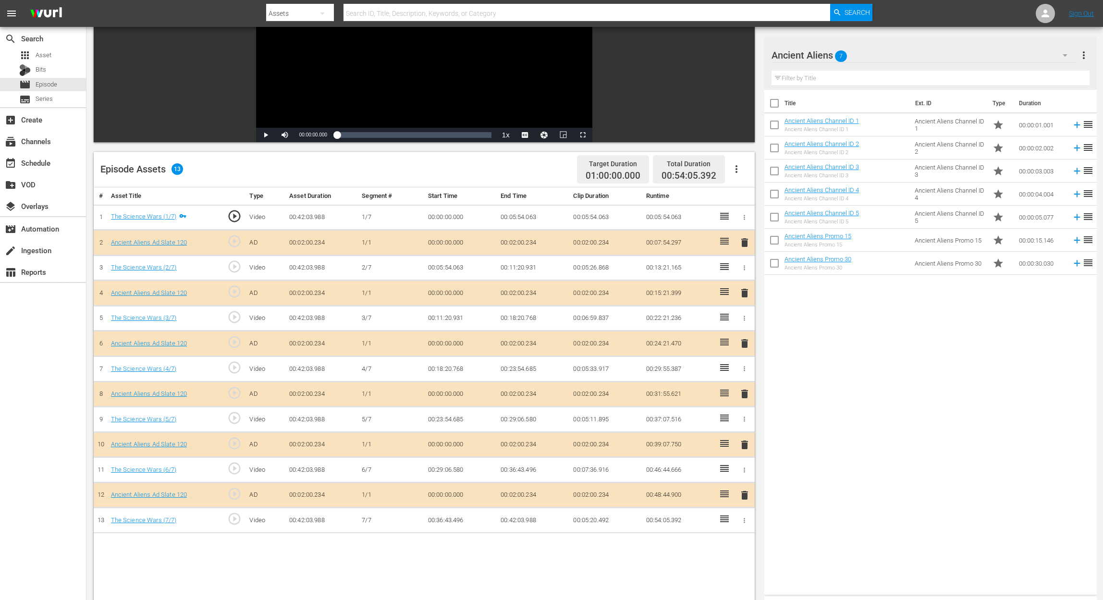
click at [743, 390] on span "delete" at bounding box center [745, 394] width 12 height 12
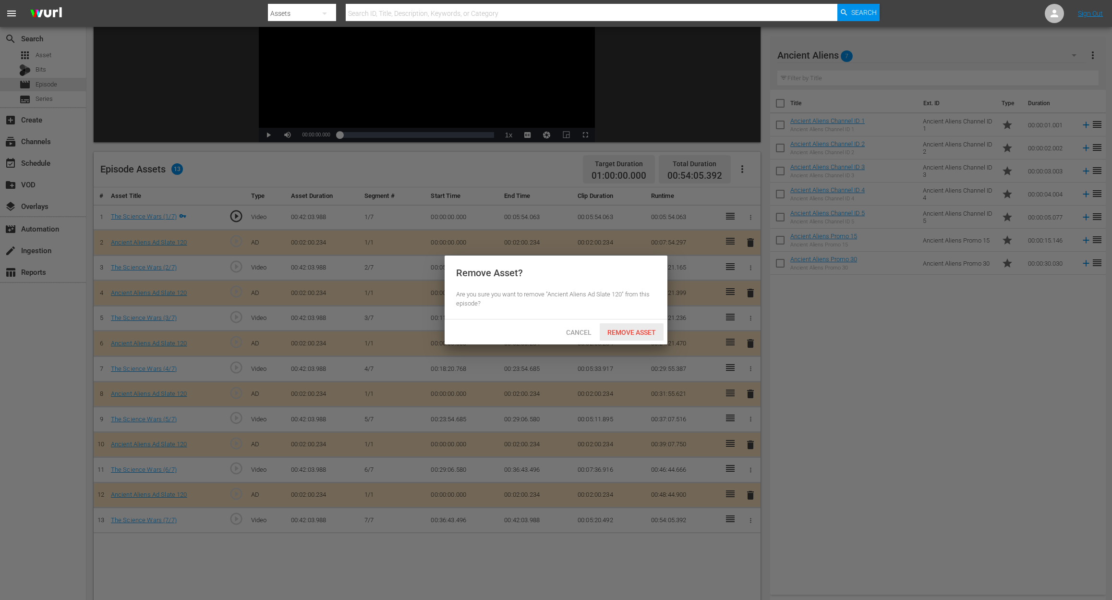
click at [636, 334] on span "Remove Asset" at bounding box center [632, 333] width 64 height 8
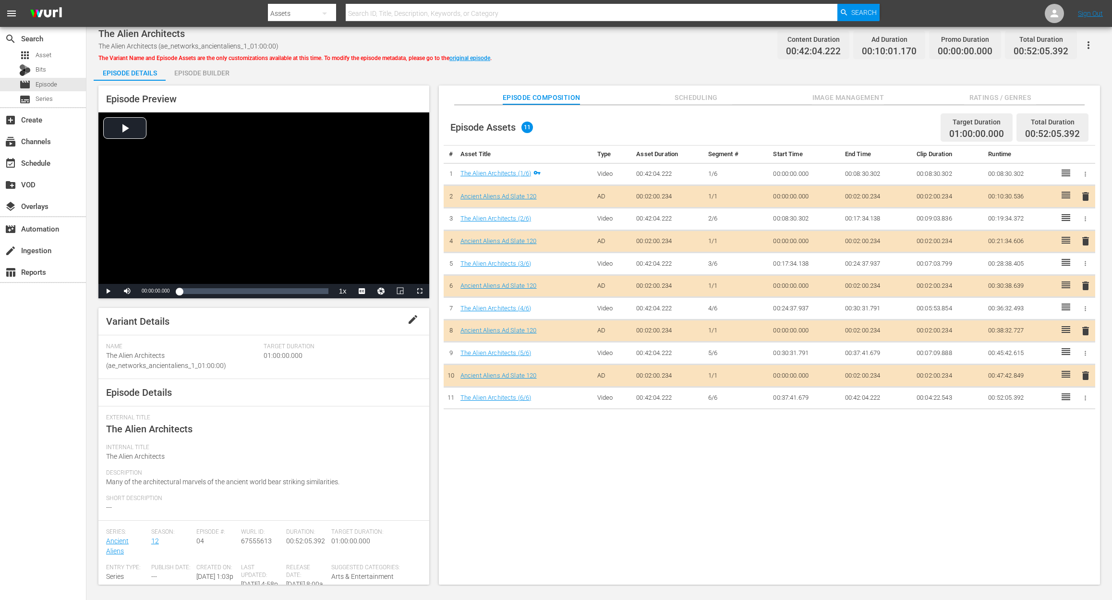
click at [218, 75] on div "Episode Builder" at bounding box center [202, 72] width 72 height 23
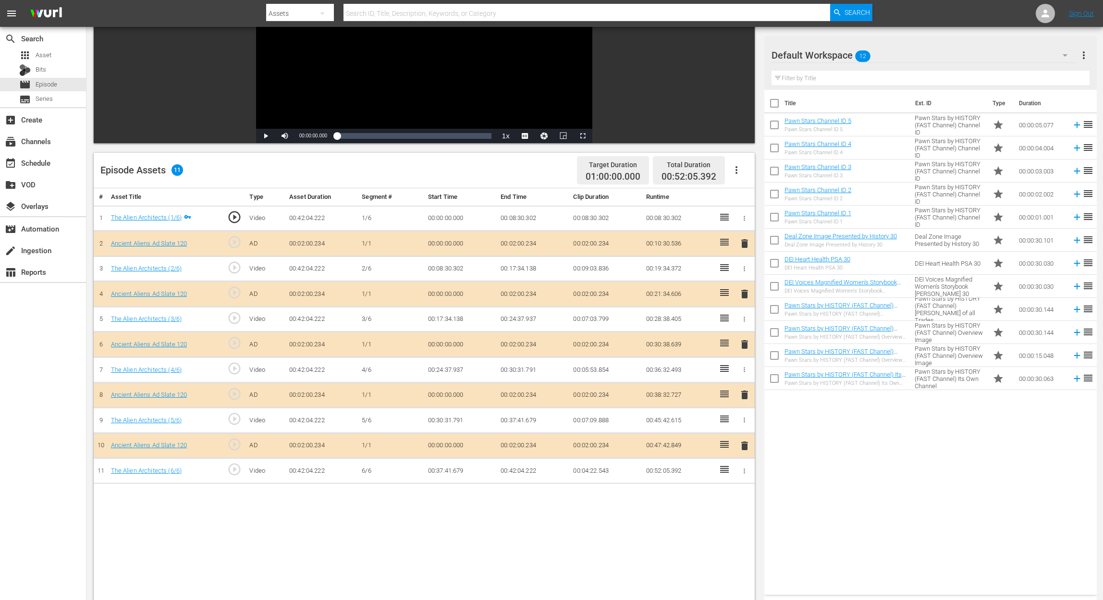
scroll to position [128, 0]
click at [745, 341] on span "delete" at bounding box center [745, 344] width 12 height 12
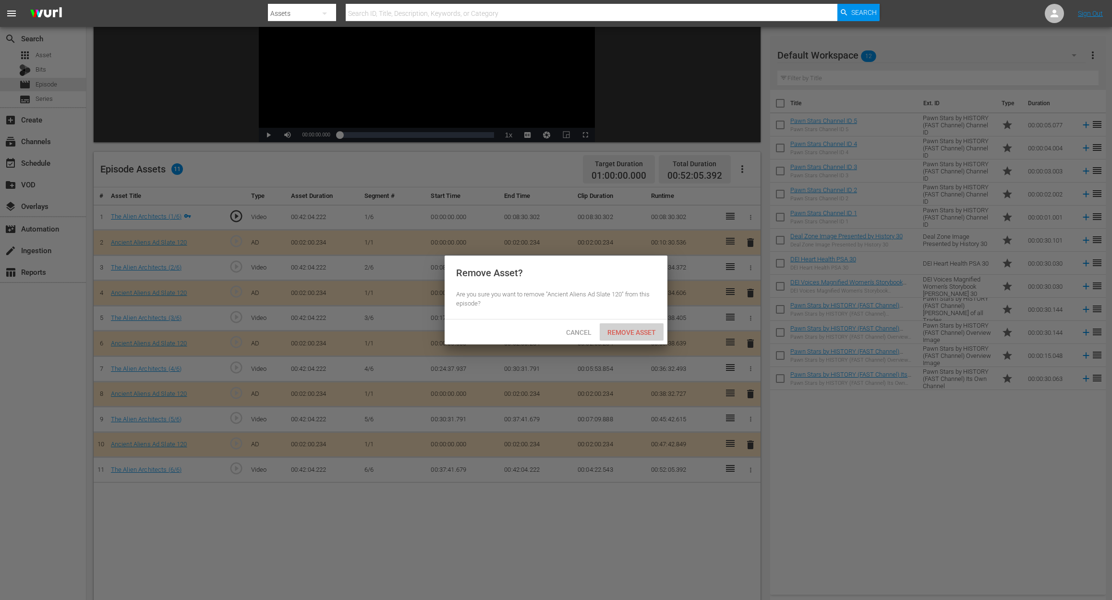
click at [631, 332] on span "Remove Asset" at bounding box center [632, 333] width 64 height 8
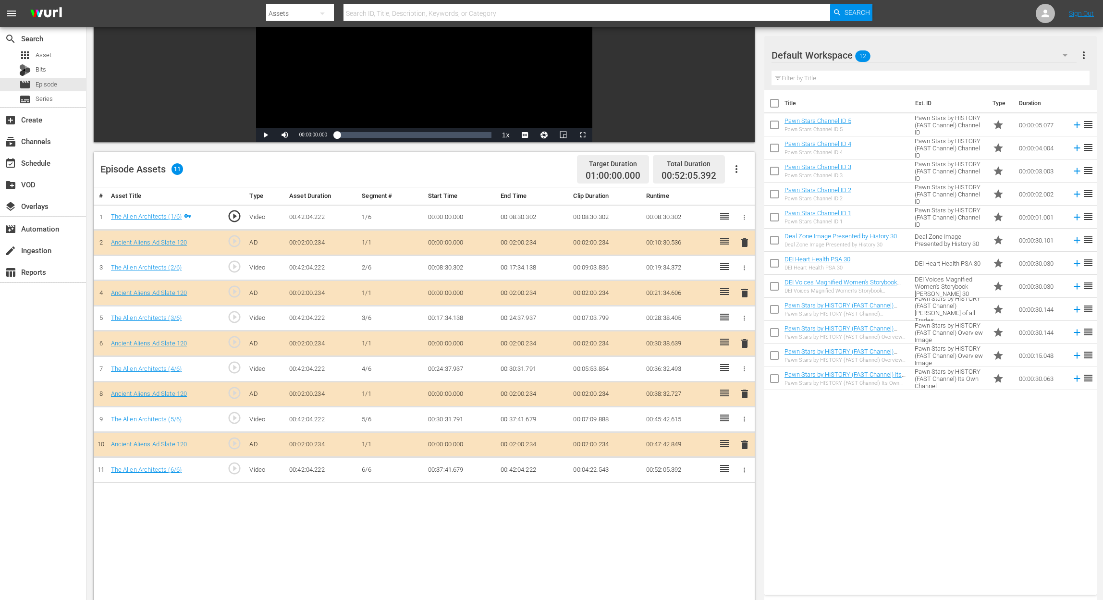
click at [834, 56] on icon "button" at bounding box center [1064, 55] width 5 height 2
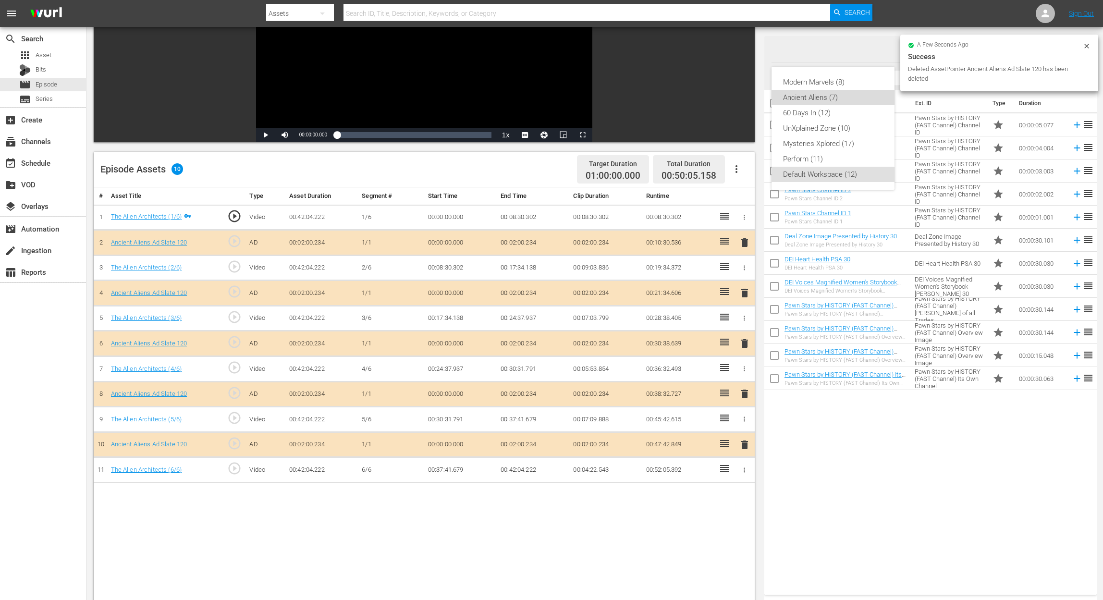
click at [834, 100] on div "Ancient Aliens (7)" at bounding box center [833, 97] width 100 height 15
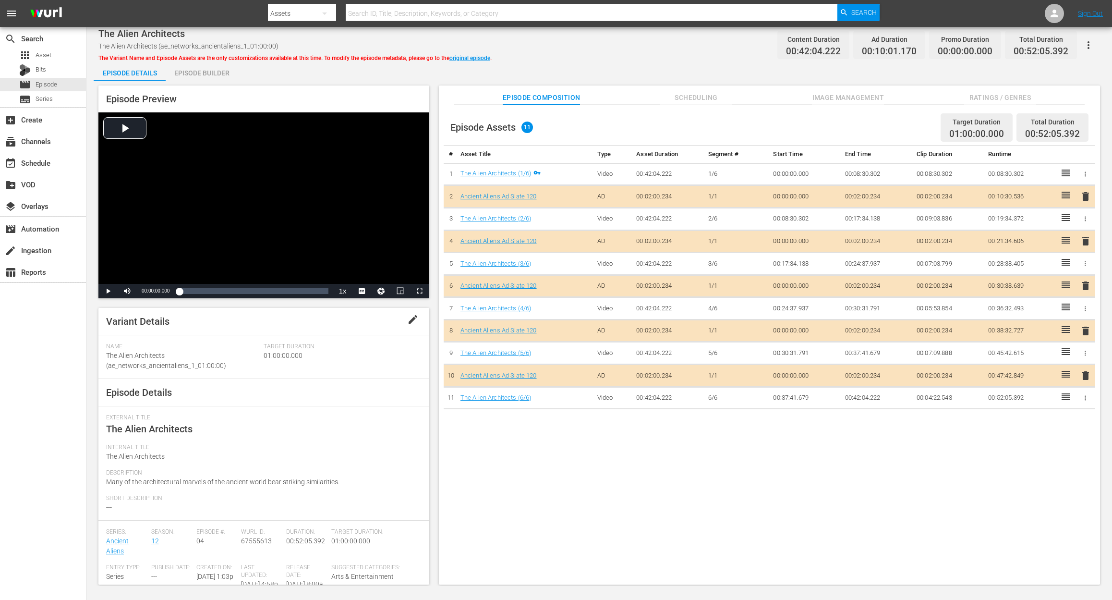
click at [200, 71] on div "Episode Builder" at bounding box center [202, 72] width 72 height 23
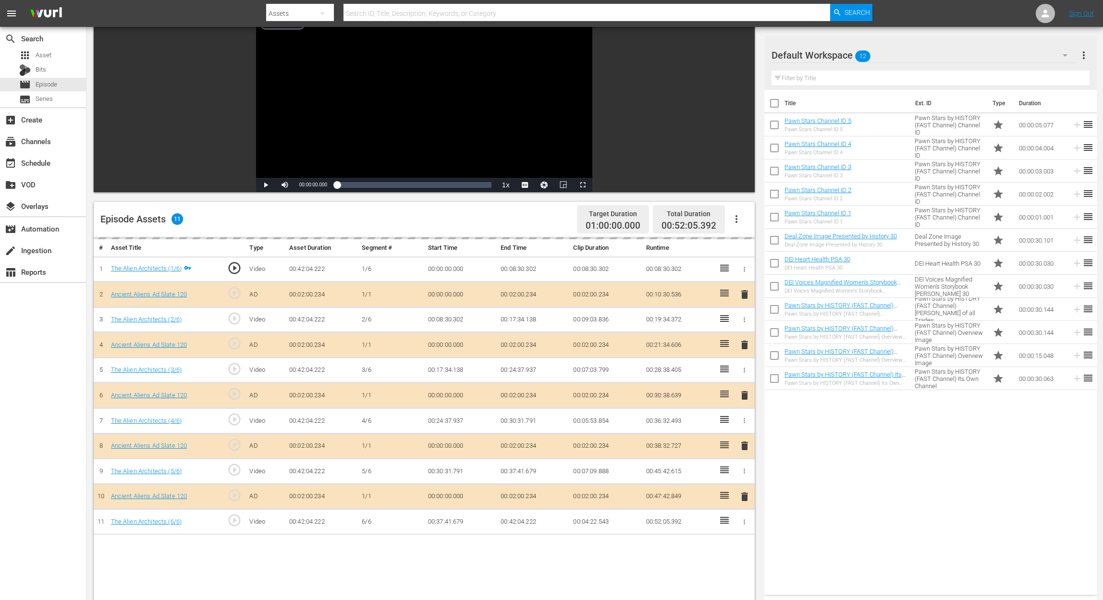
scroll to position [192, 0]
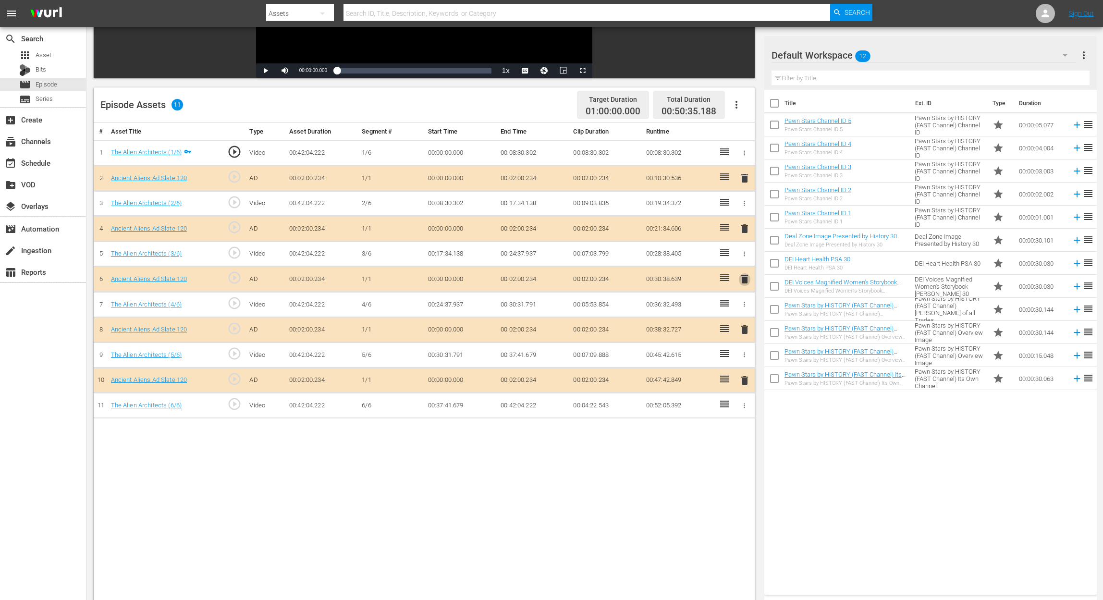
click at [742, 279] on span "delete" at bounding box center [745, 279] width 12 height 12
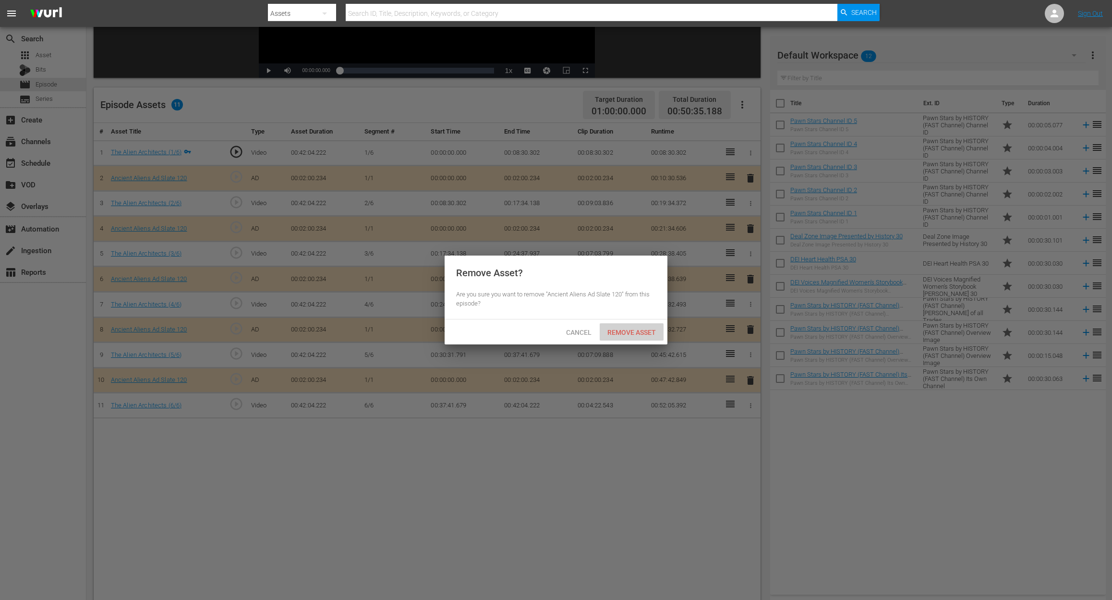
click at [646, 333] on span "Remove Asset" at bounding box center [632, 333] width 64 height 8
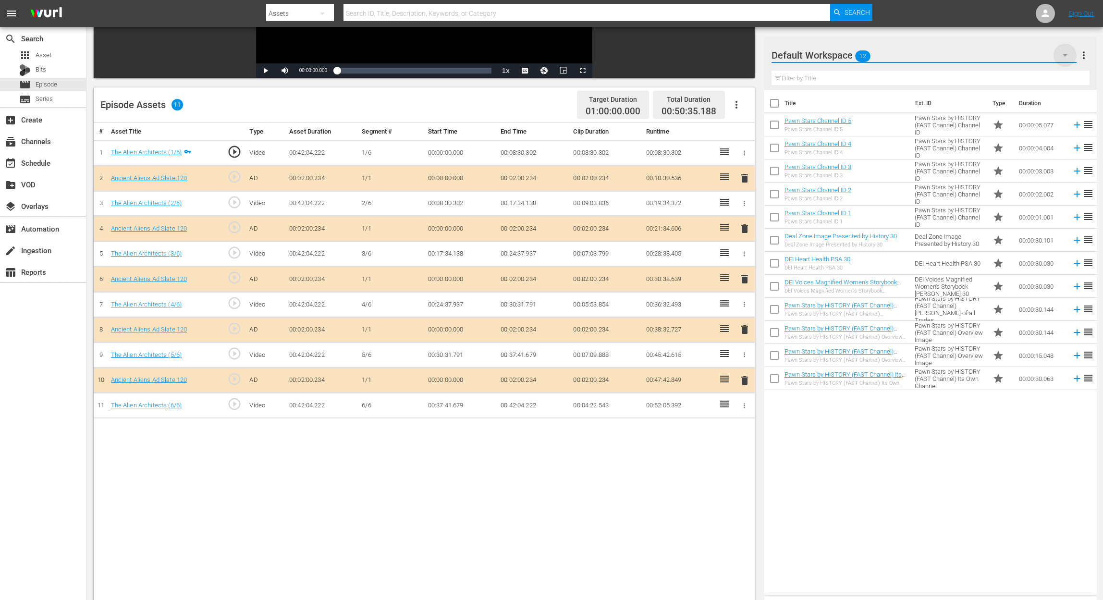
click at [834, 57] on icon "button" at bounding box center [1065, 55] width 12 height 12
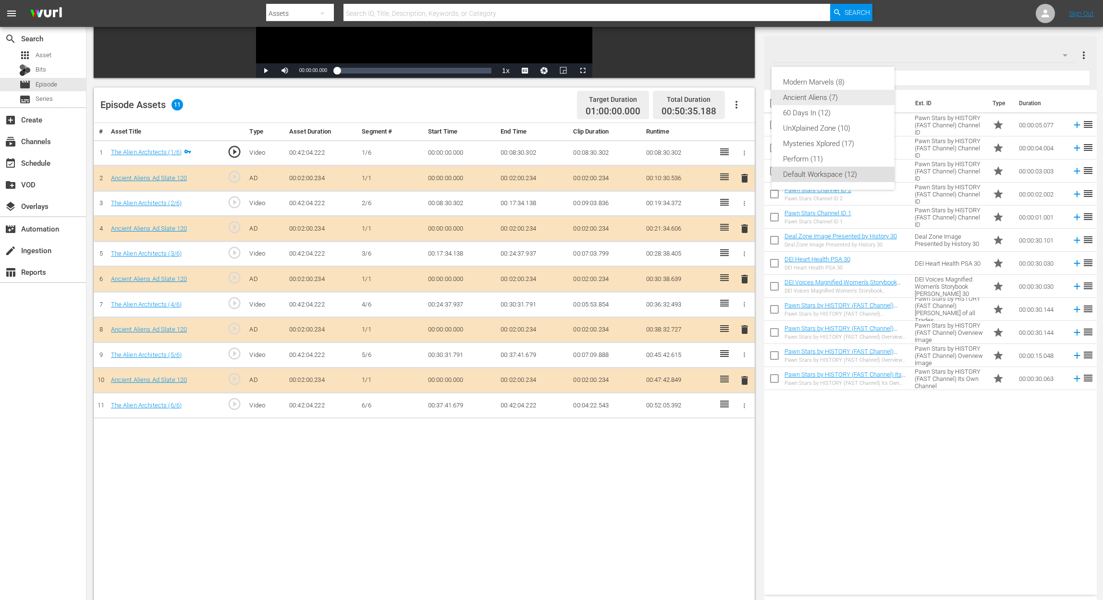
click at [819, 98] on div "Ancient Aliens (7)" at bounding box center [833, 97] width 100 height 15
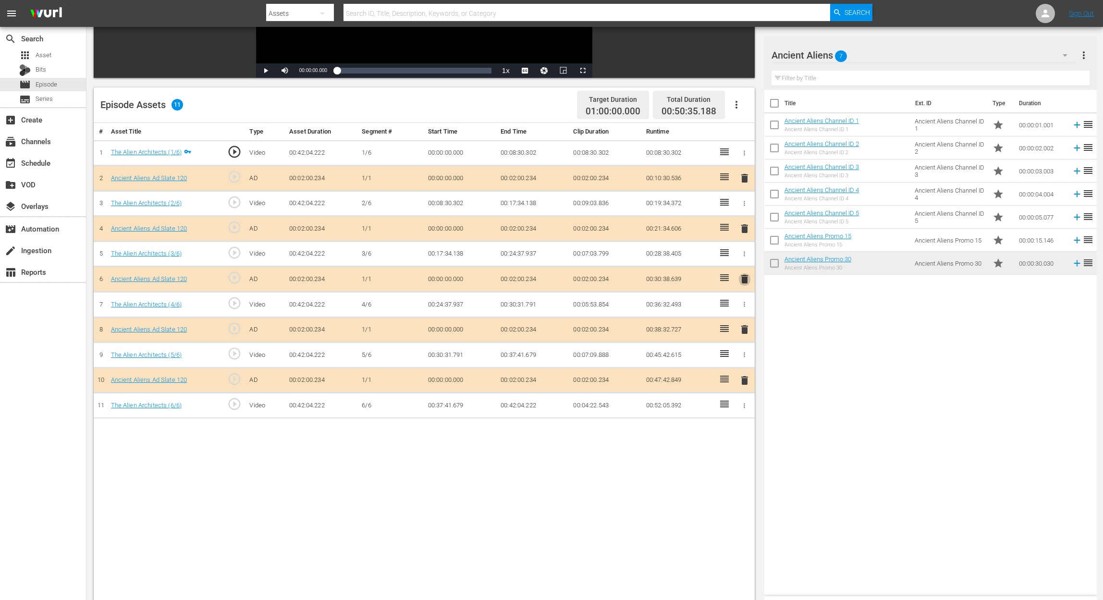
click at [746, 277] on span "delete" at bounding box center [745, 279] width 12 height 12
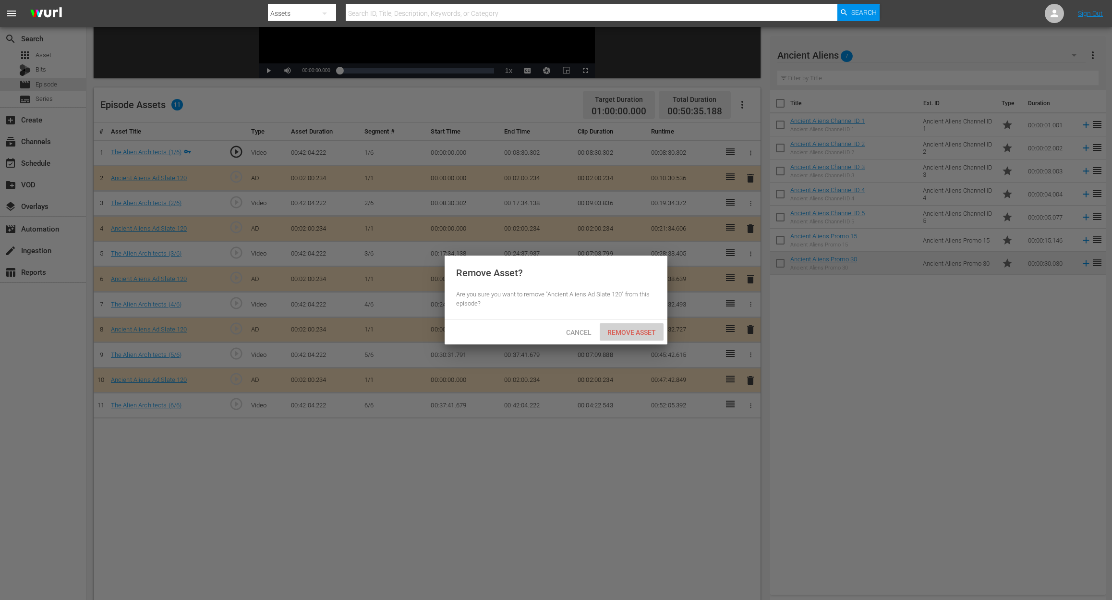
click at [634, 328] on div "Remove Asset" at bounding box center [632, 332] width 64 height 18
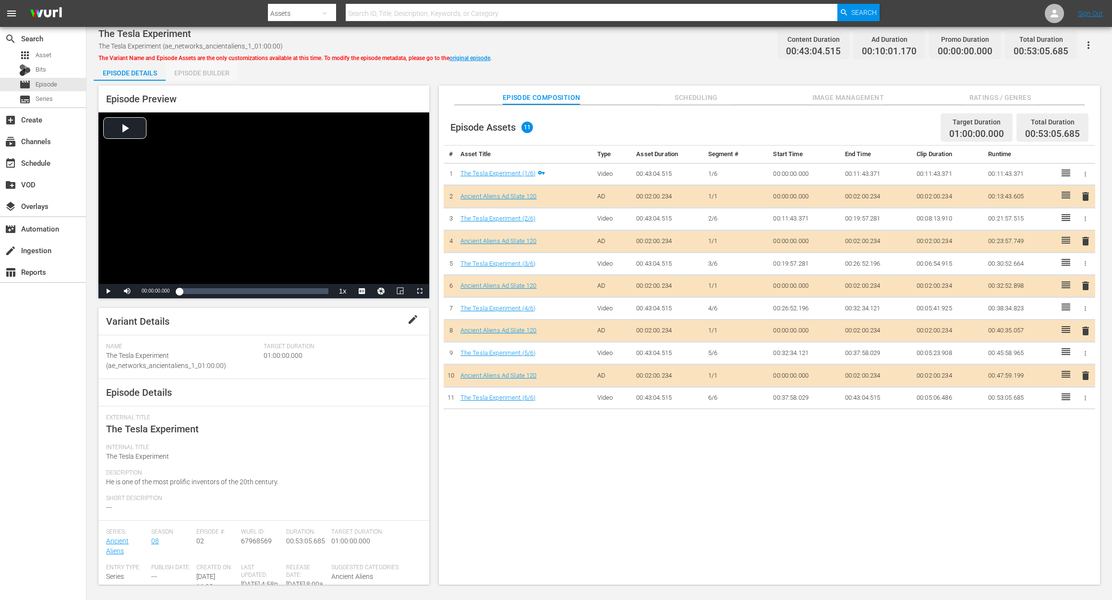
click at [195, 72] on div "Episode Builder" at bounding box center [202, 72] width 72 height 23
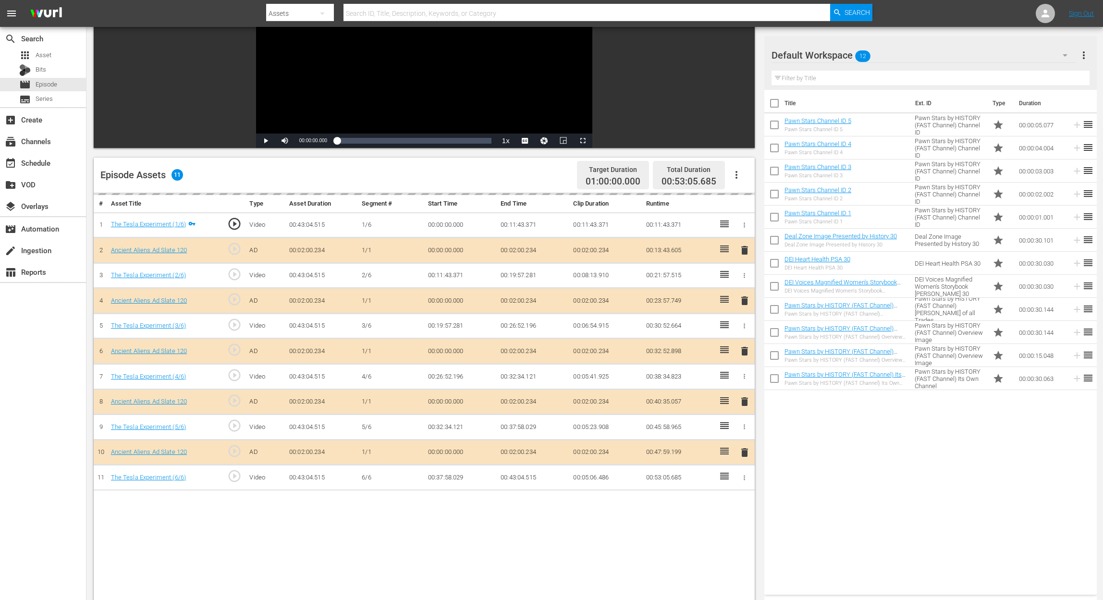
scroll to position [128, 0]
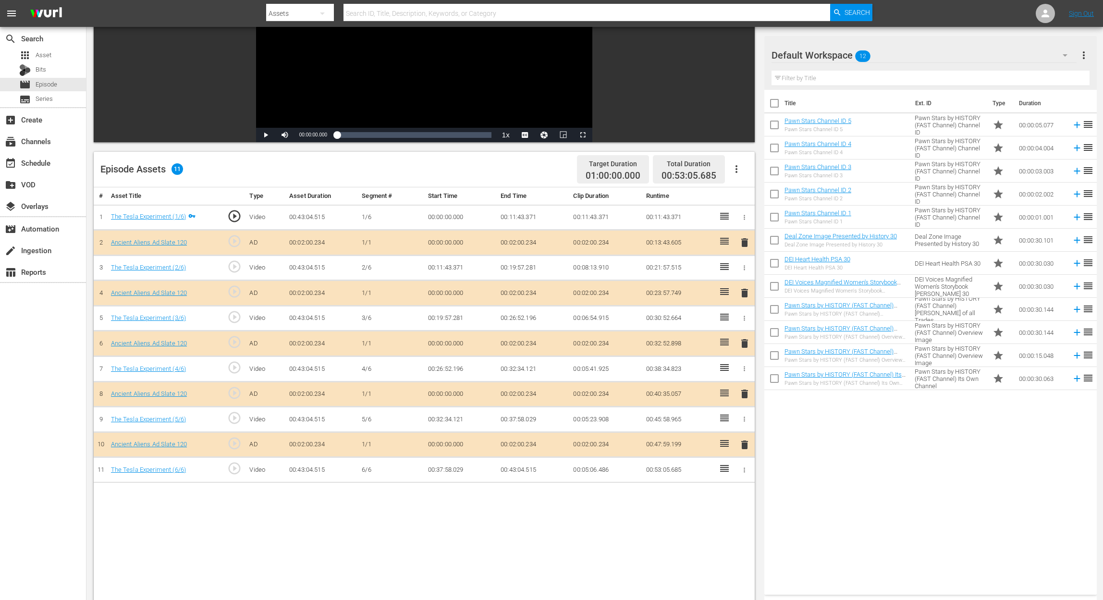
click at [745, 391] on span "delete" at bounding box center [745, 394] width 12 height 12
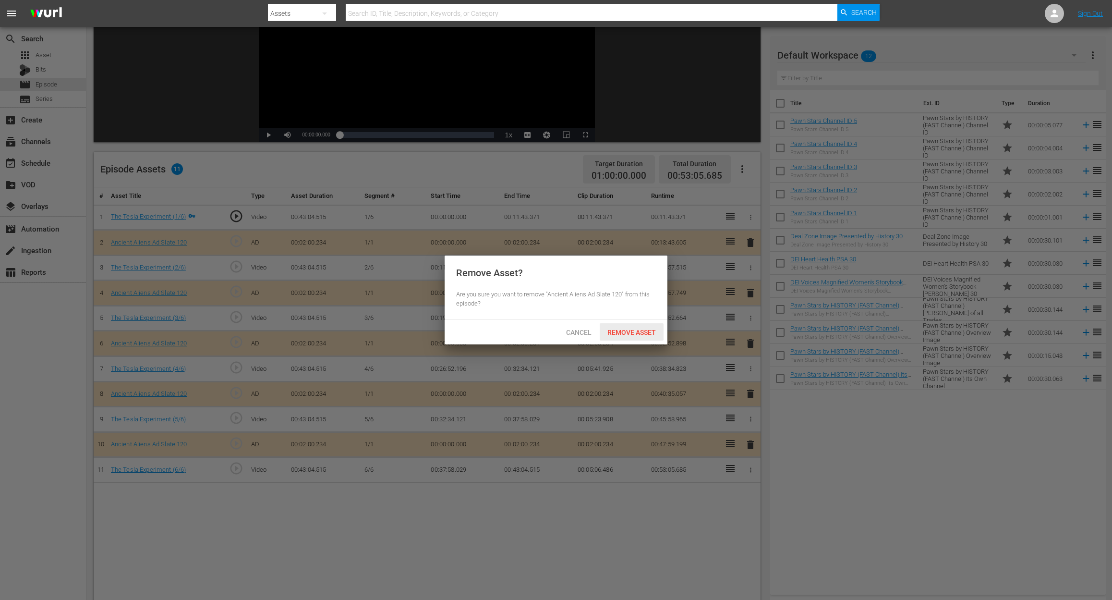
click at [633, 332] on span "Remove Asset" at bounding box center [632, 333] width 64 height 8
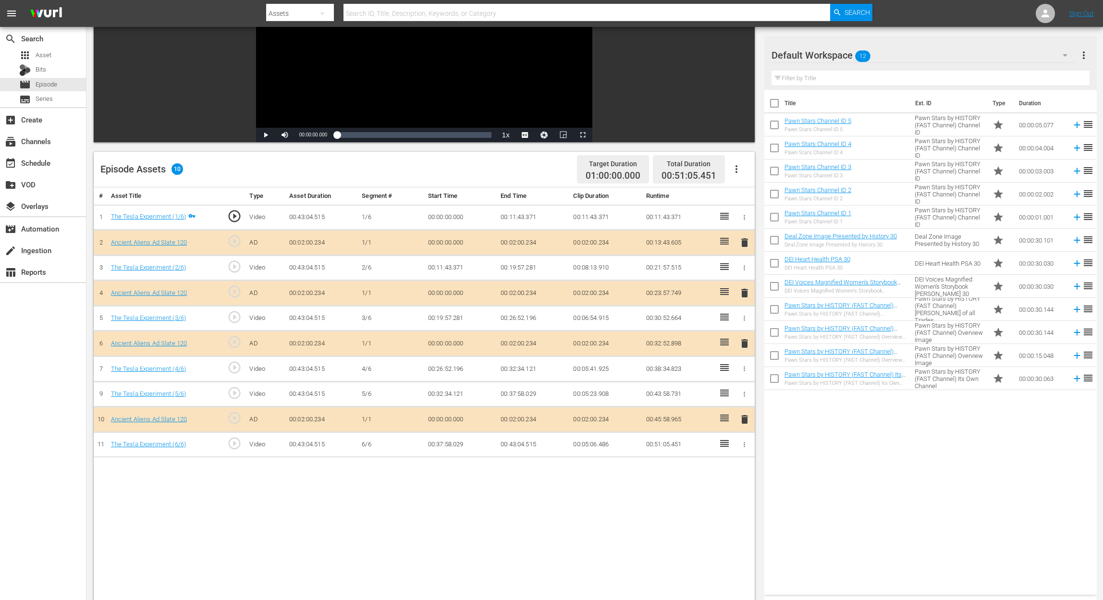
click at [834, 51] on icon "button" at bounding box center [1065, 55] width 12 height 12
click at [834, 91] on div "Ancient Aliens (7)" at bounding box center [833, 97] width 100 height 15
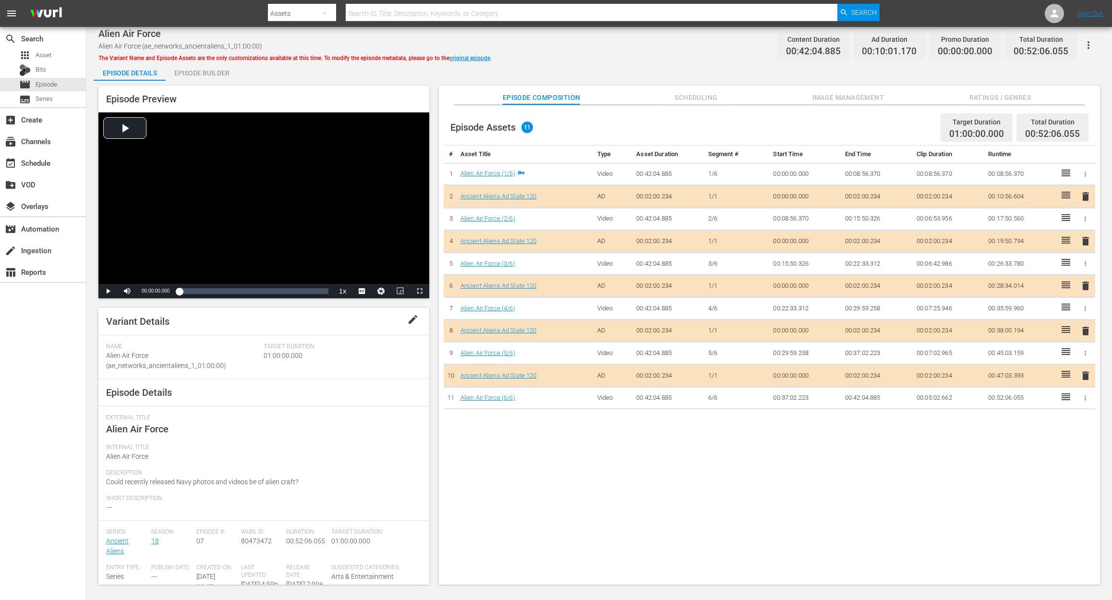
click at [208, 73] on div "Episode Builder" at bounding box center [202, 72] width 72 height 23
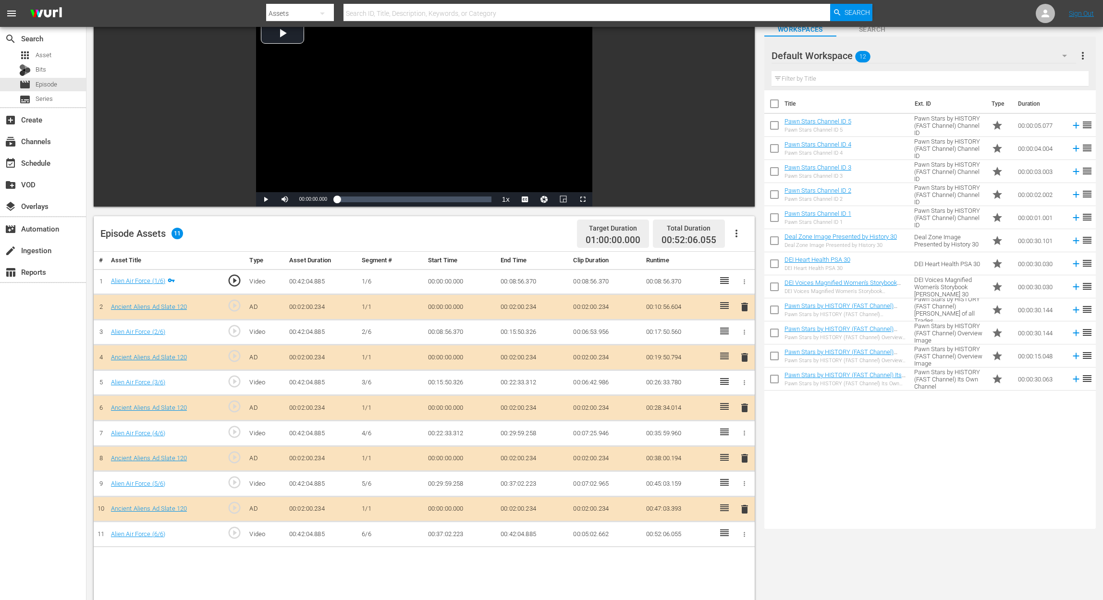
scroll to position [64, 0]
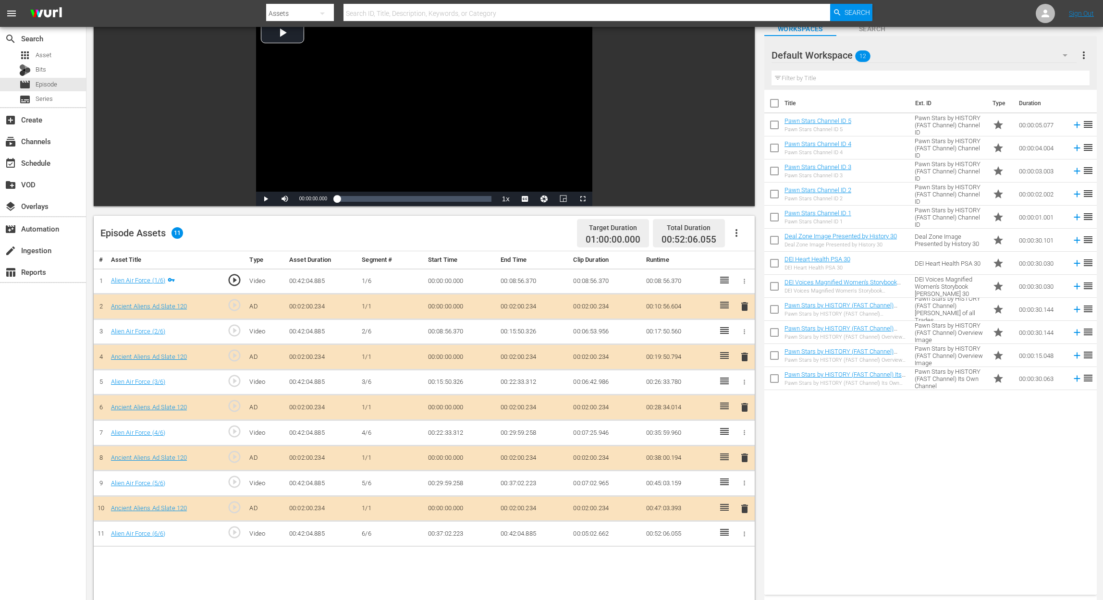
click at [746, 408] on span "delete" at bounding box center [745, 408] width 12 height 12
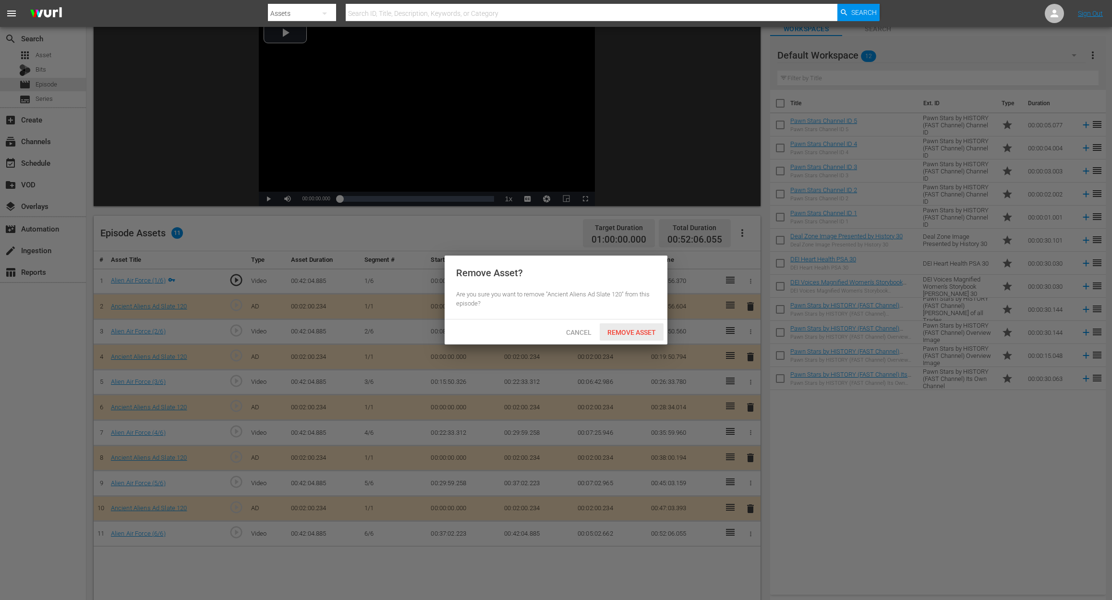
click at [636, 332] on span "Remove Asset" at bounding box center [632, 333] width 64 height 8
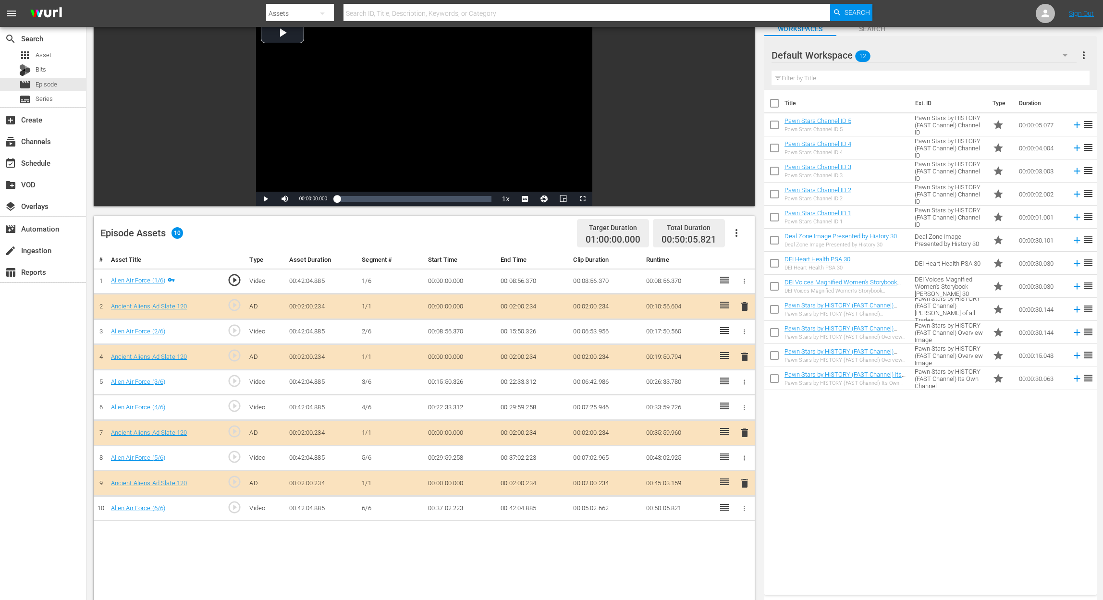
click at [834, 54] on icon "button" at bounding box center [1064, 55] width 5 height 2
click at [817, 98] on div "Ancient Aliens (7)" at bounding box center [833, 97] width 100 height 15
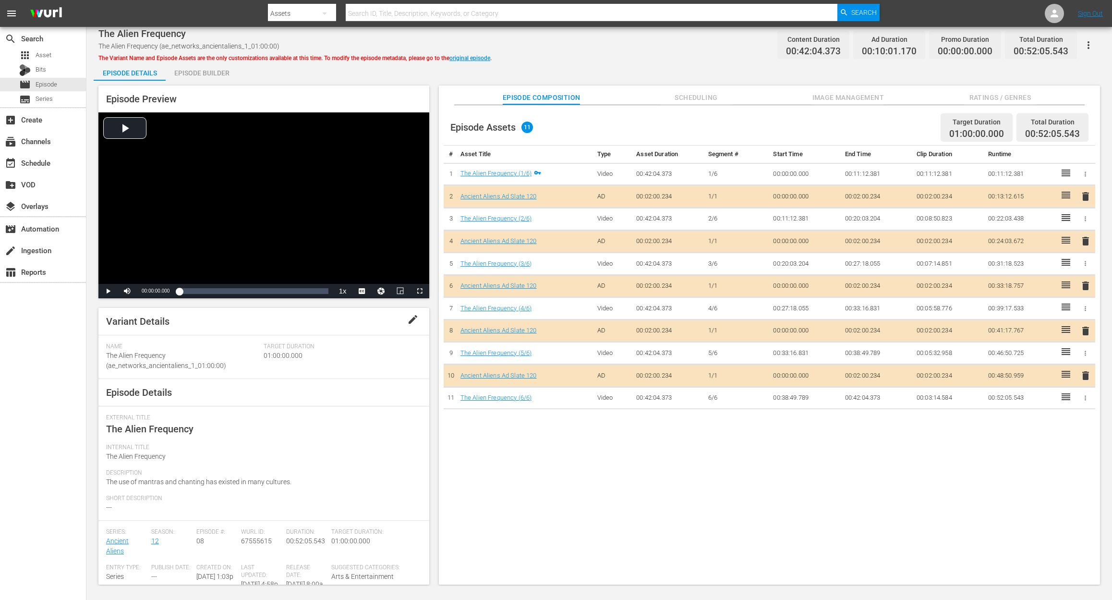
click at [215, 71] on div "Episode Builder" at bounding box center [202, 72] width 72 height 23
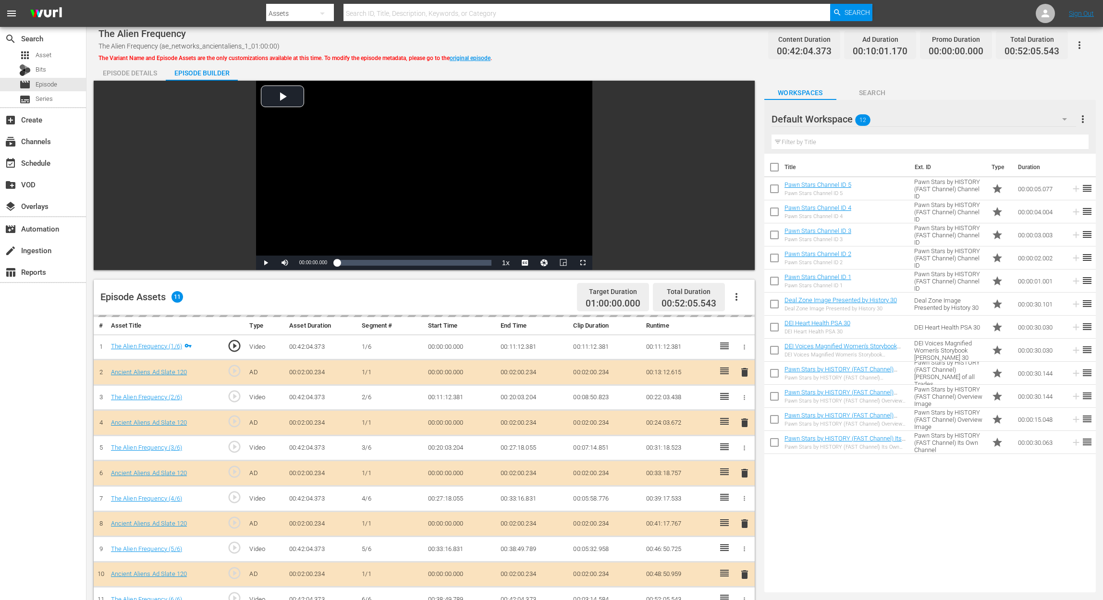
scroll to position [128, 0]
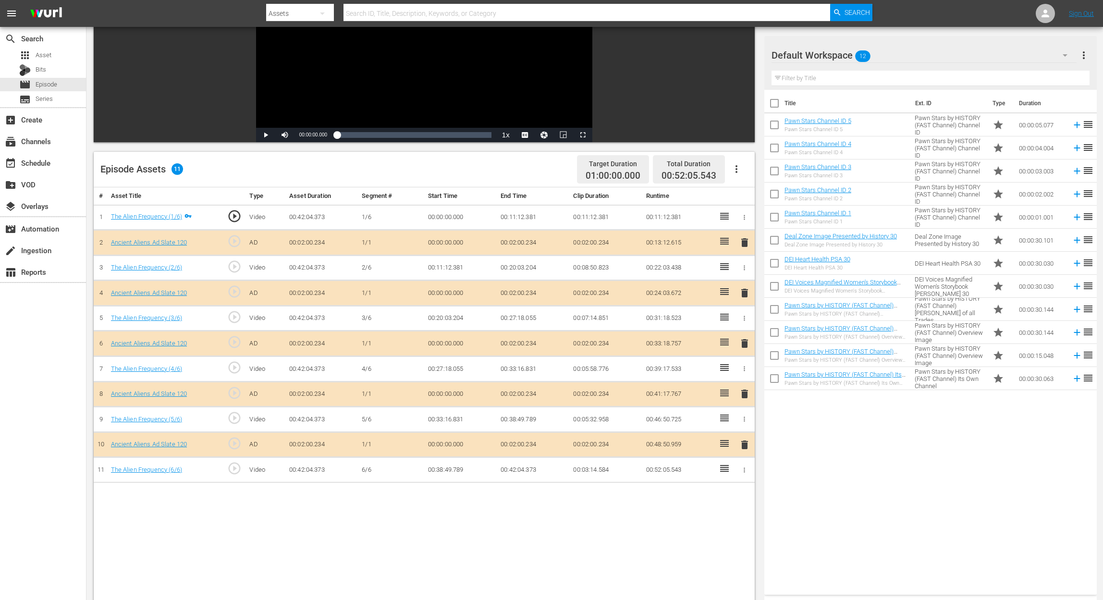
click at [741, 342] on span "delete" at bounding box center [745, 344] width 12 height 12
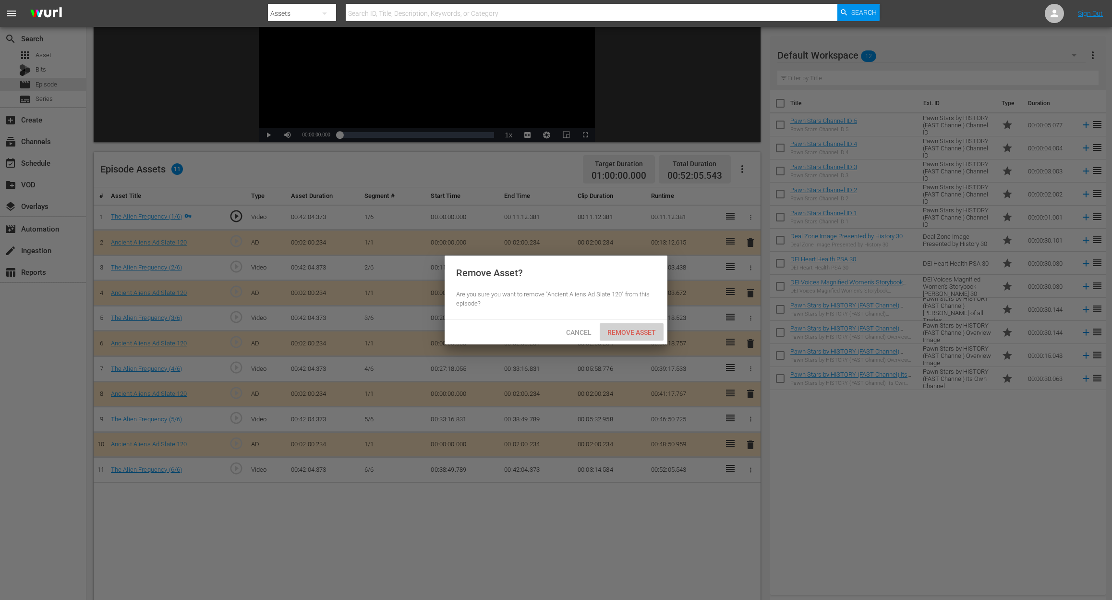
click at [636, 333] on span "Remove Asset" at bounding box center [632, 333] width 64 height 8
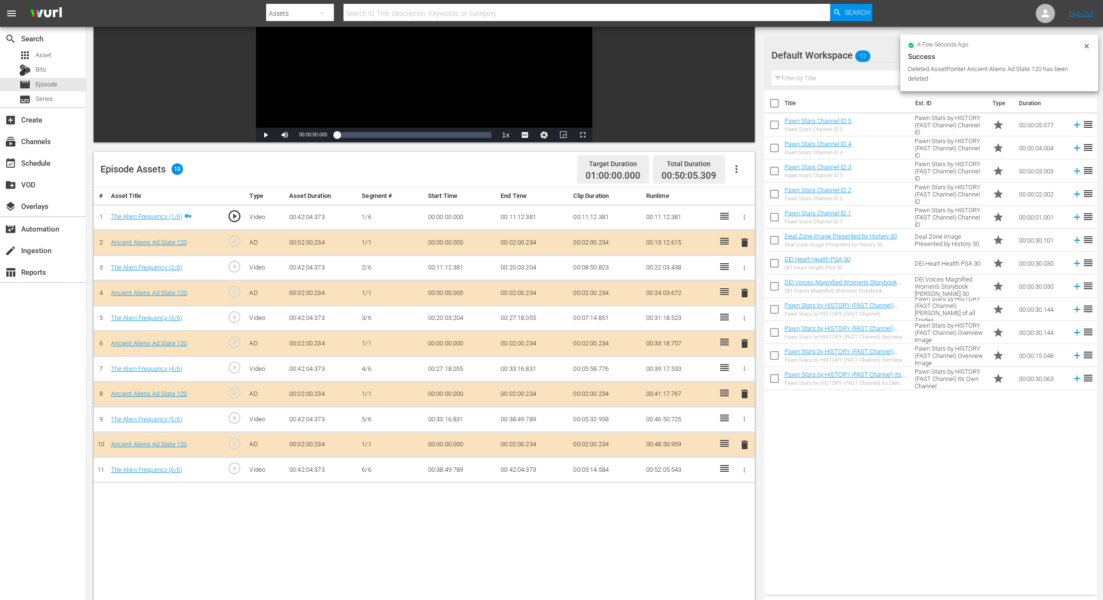
click at [834, 54] on div "Success" at bounding box center [999, 57] width 183 height 12
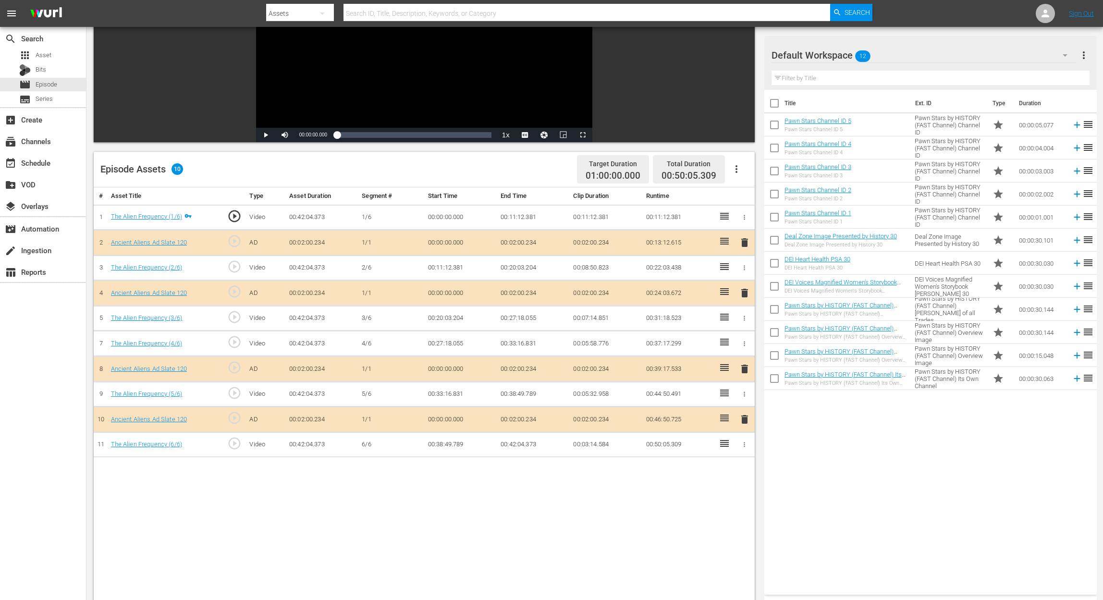
click at [834, 54] on icon "button" at bounding box center [1065, 55] width 12 height 12
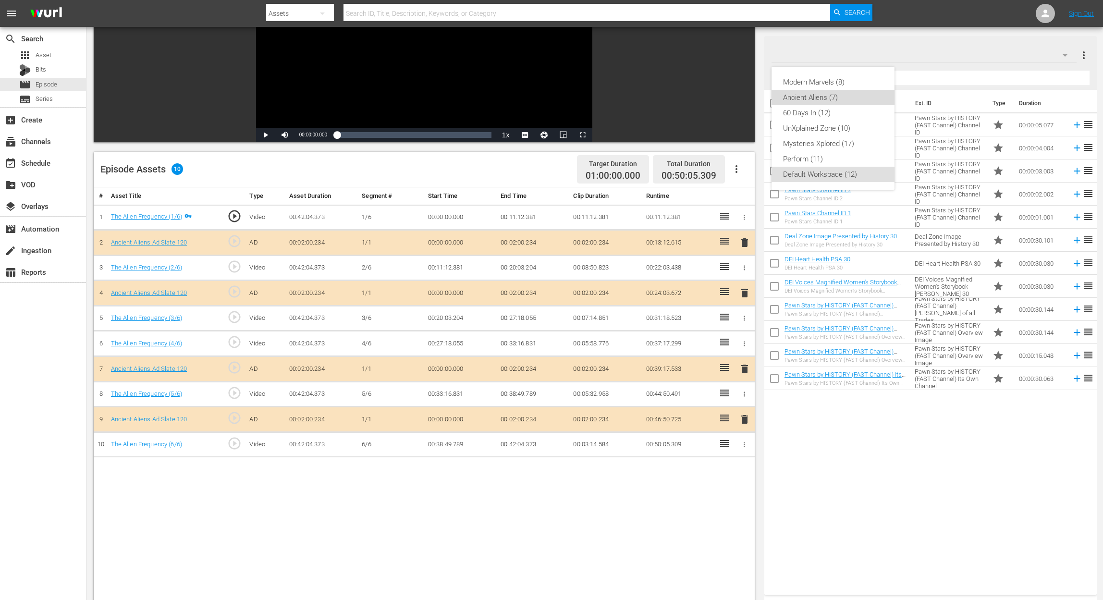
click at [819, 98] on div "Ancient Aliens (7)" at bounding box center [833, 97] width 100 height 15
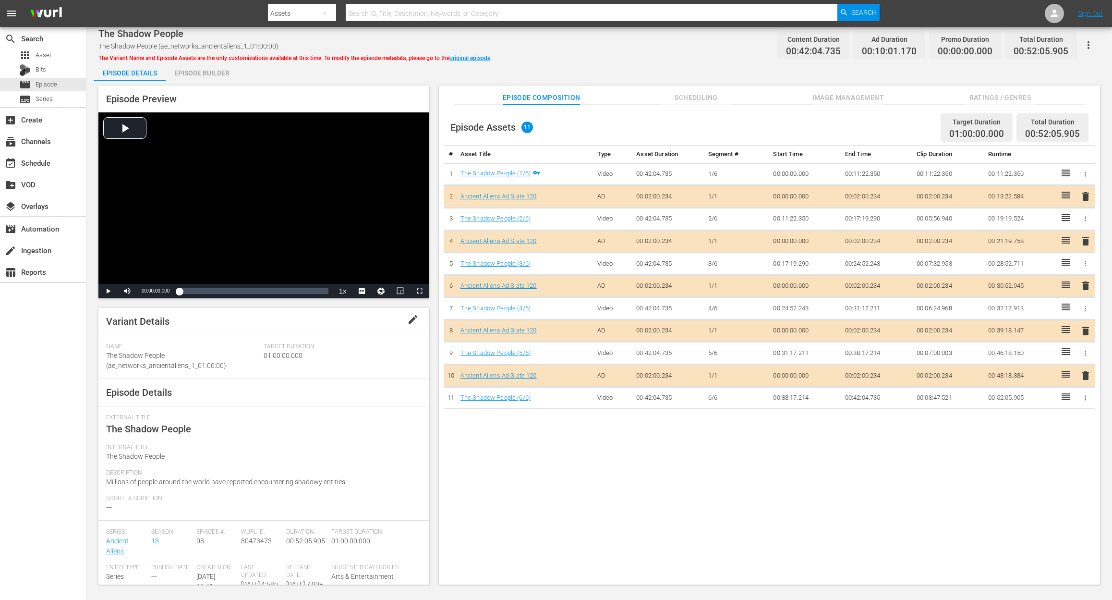
click at [834, 285] on span "delete" at bounding box center [1086, 286] width 12 height 12
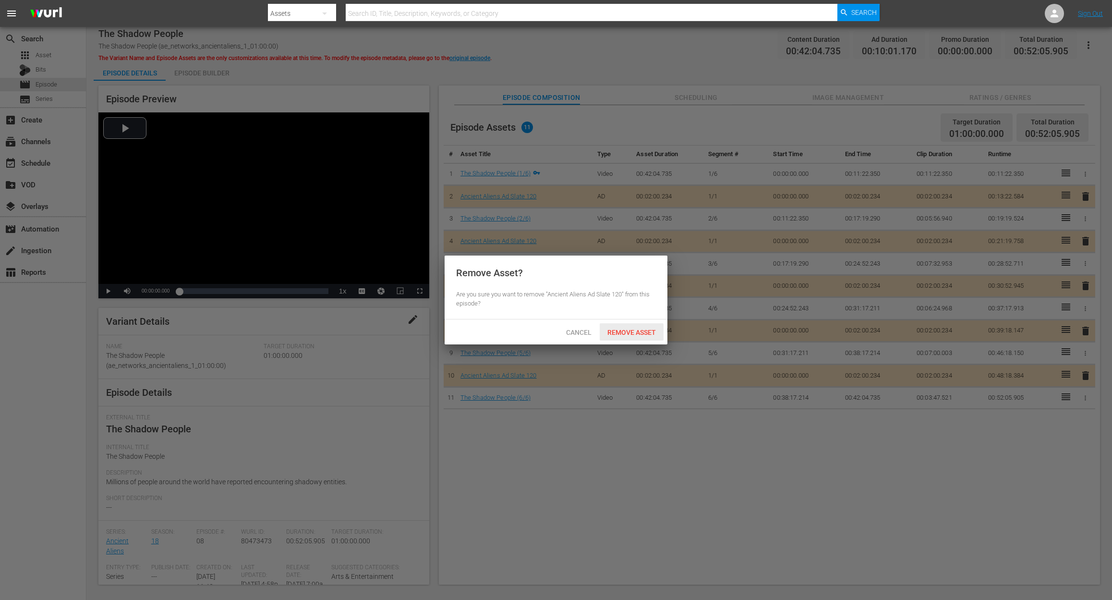
click at [626, 327] on div "Remove Asset" at bounding box center [632, 332] width 64 height 18
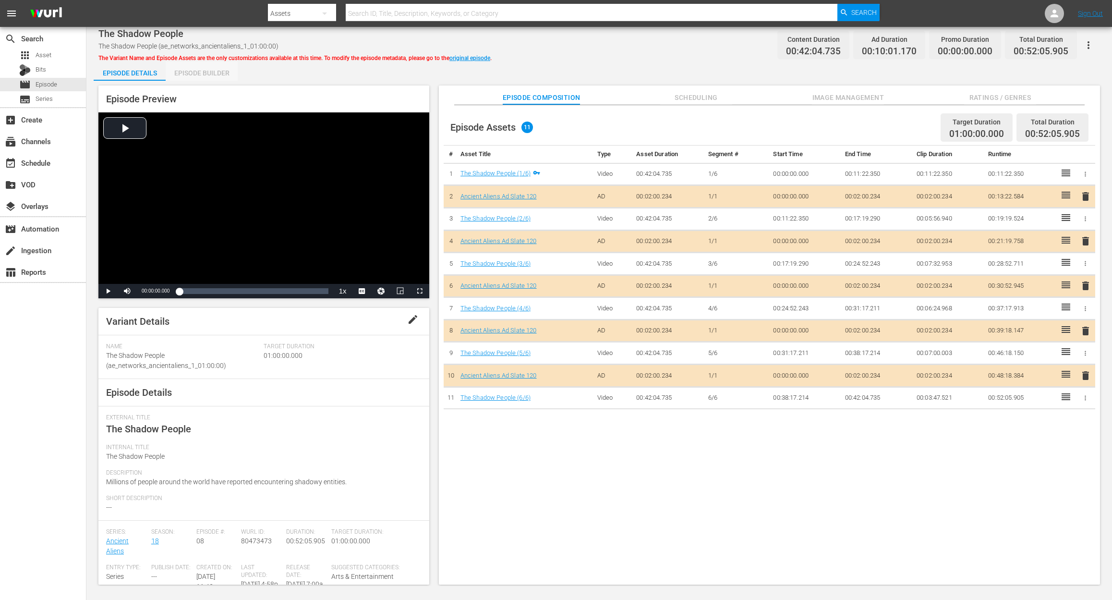
click at [202, 79] on div "Episode Builder" at bounding box center [202, 72] width 72 height 23
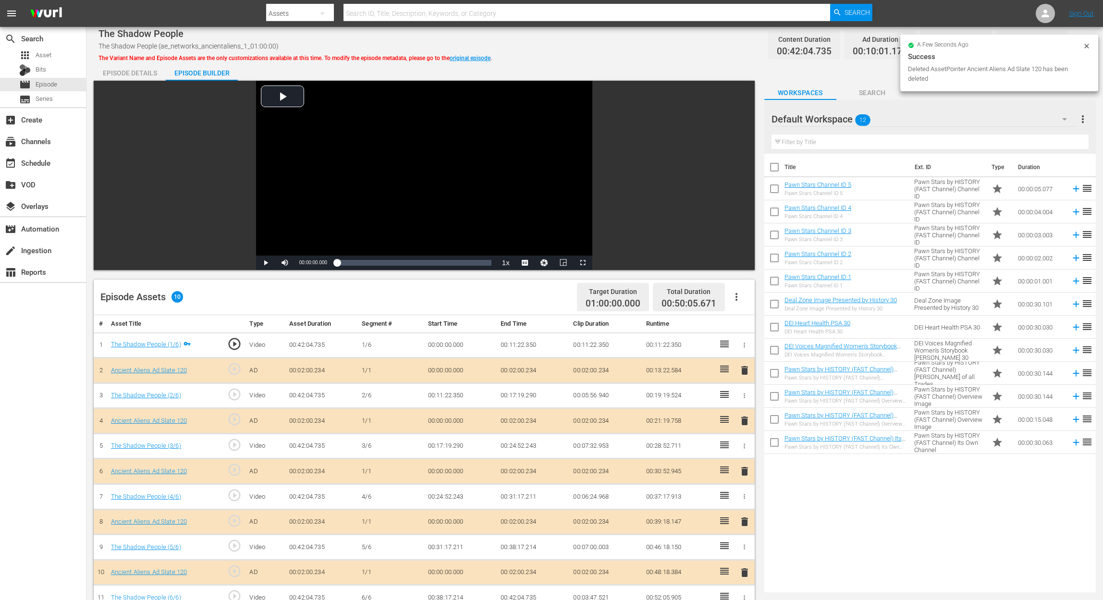
click at [834, 120] on icon "button" at bounding box center [1065, 119] width 12 height 12
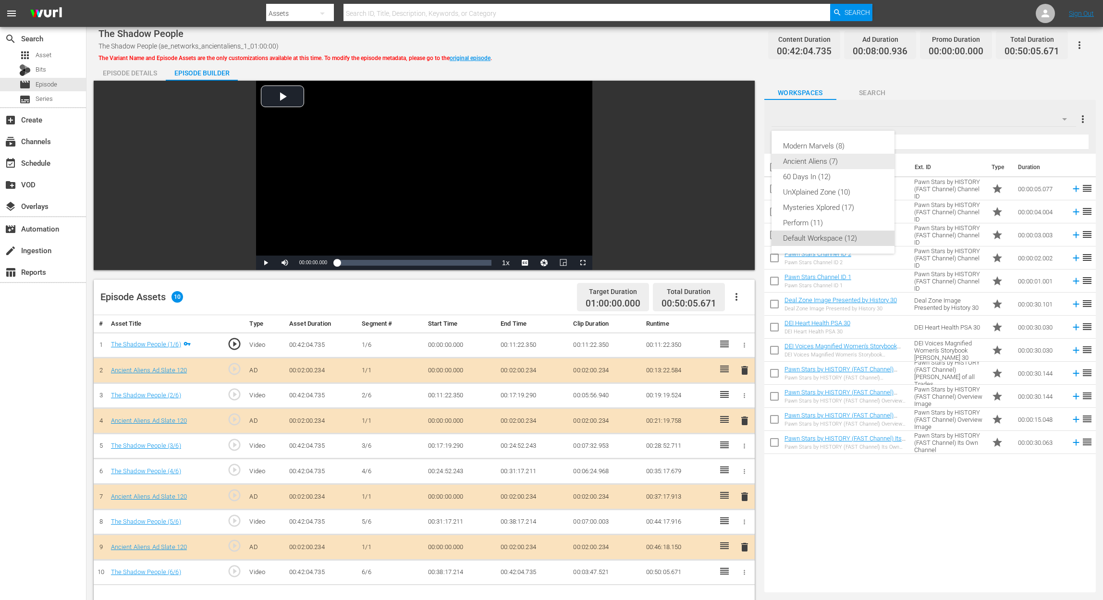
click at [815, 166] on div "Ancient Aliens (7)" at bounding box center [833, 161] width 100 height 15
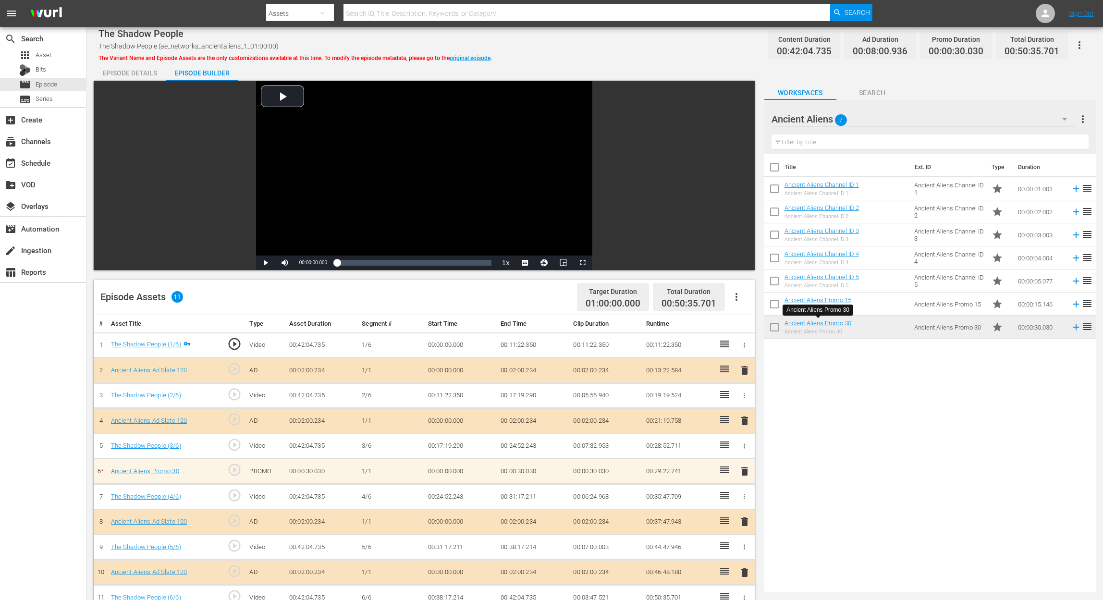
click at [742, 450] on span "delete" at bounding box center [745, 471] width 12 height 12
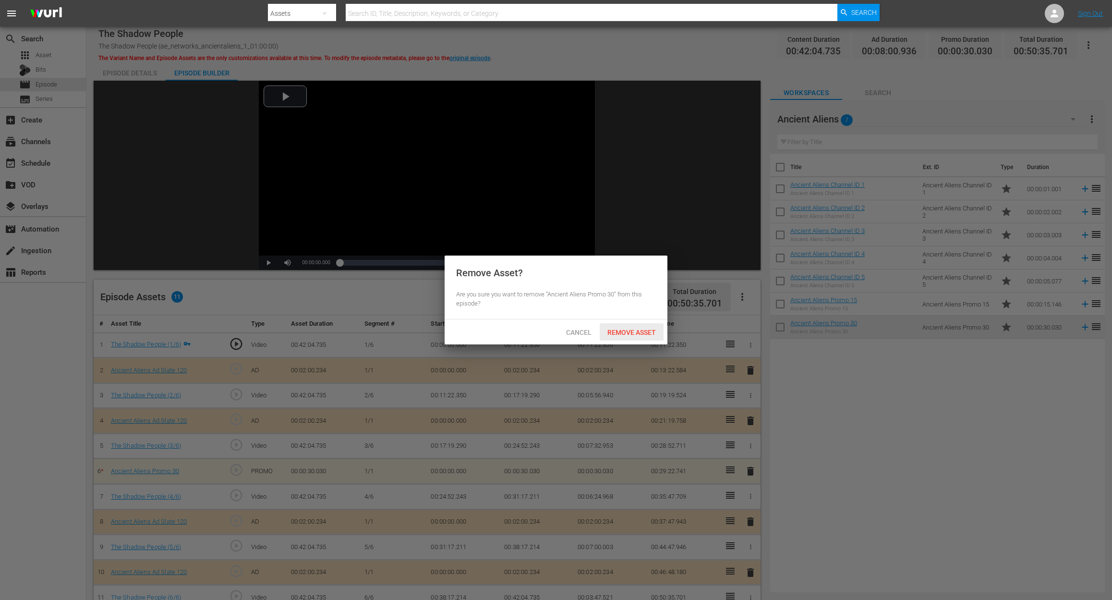
click at [635, 337] on div "Remove Asset" at bounding box center [632, 332] width 64 height 18
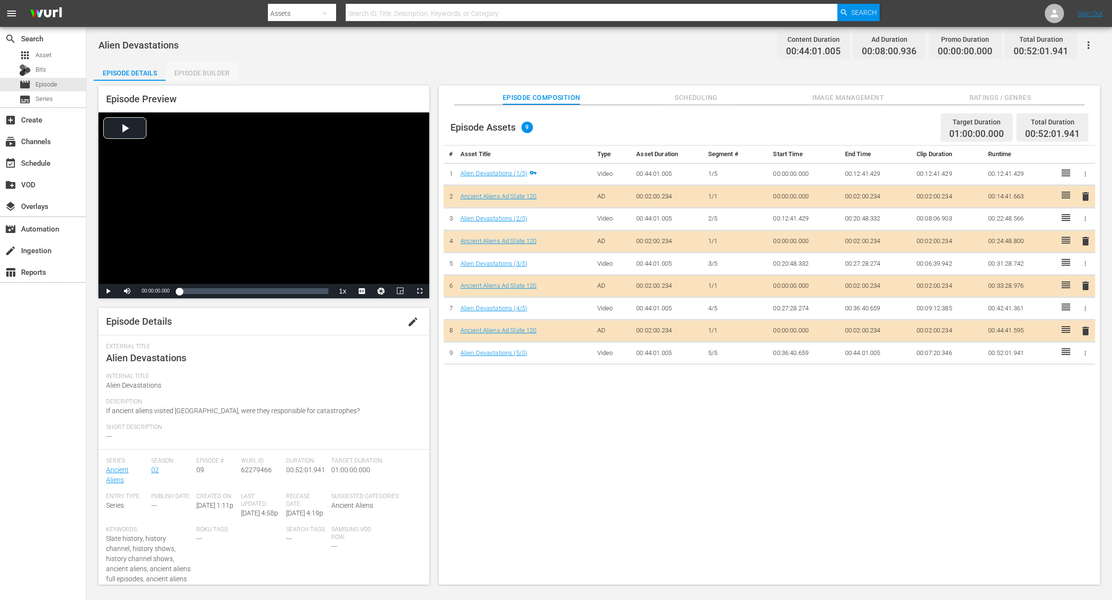
click at [195, 68] on div "Episode Builder" at bounding box center [202, 72] width 72 height 23
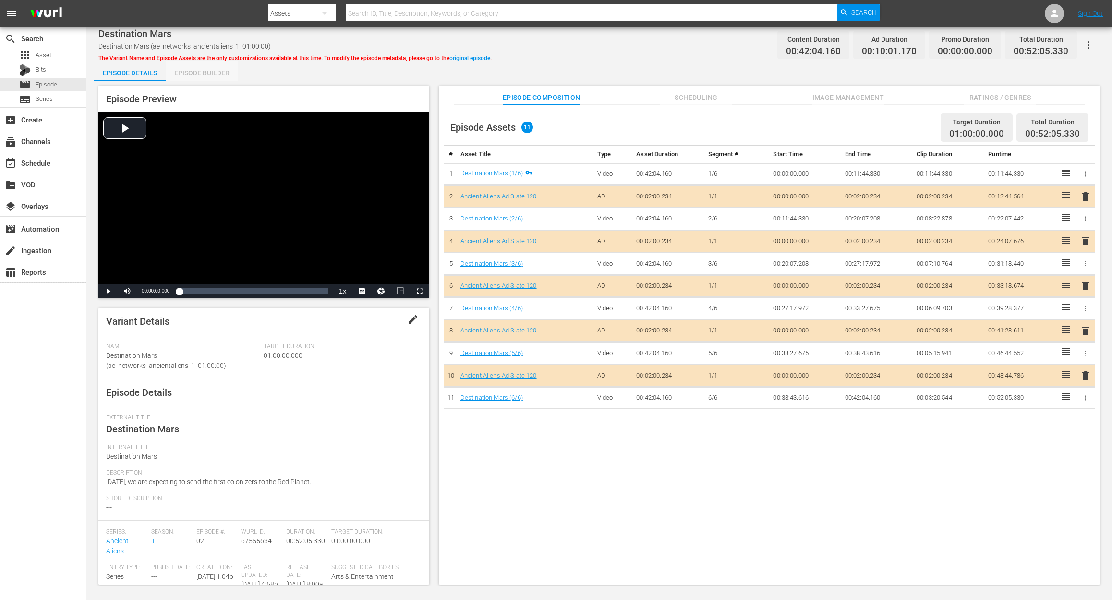
click at [211, 64] on div "Episode Builder" at bounding box center [202, 72] width 72 height 23
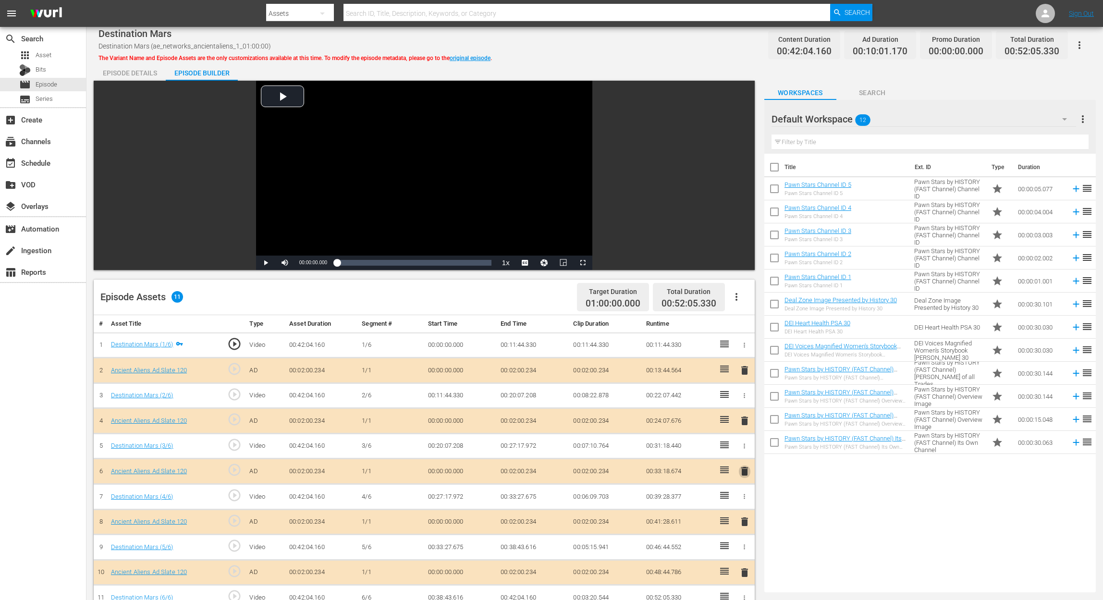
click at [744, 450] on span "delete" at bounding box center [745, 471] width 12 height 12
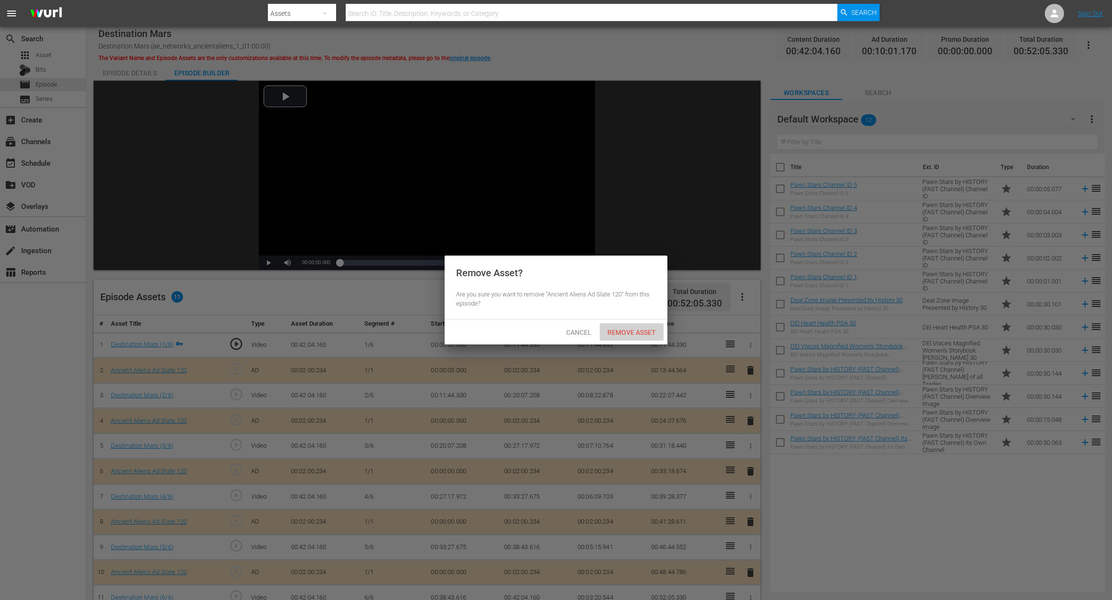
click at [640, 331] on span "Remove Asset" at bounding box center [632, 333] width 64 height 8
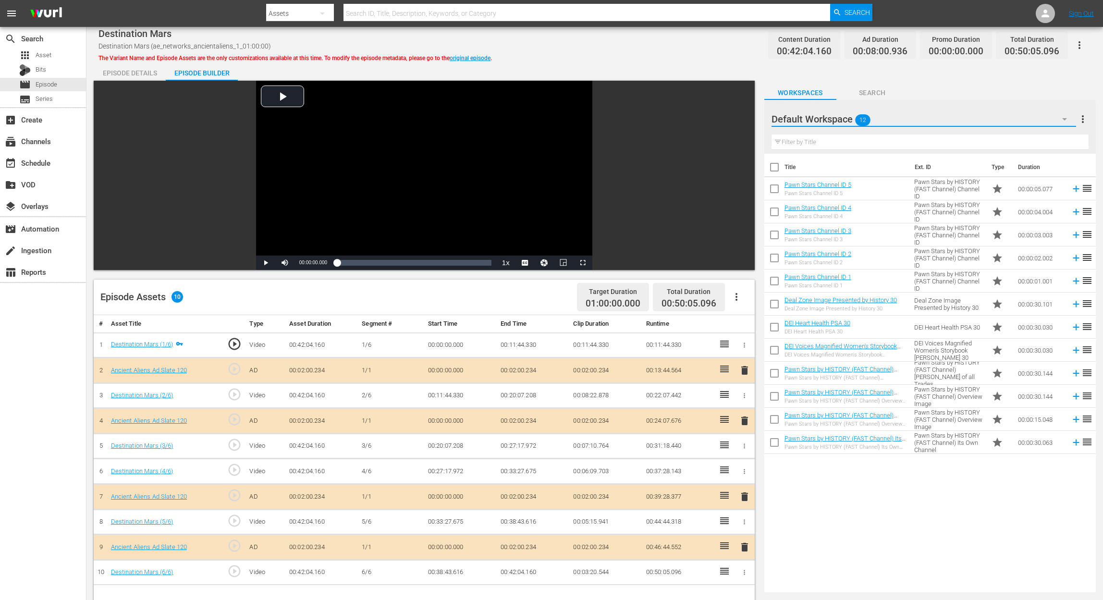
click at [834, 110] on button "button" at bounding box center [1064, 119] width 23 height 23
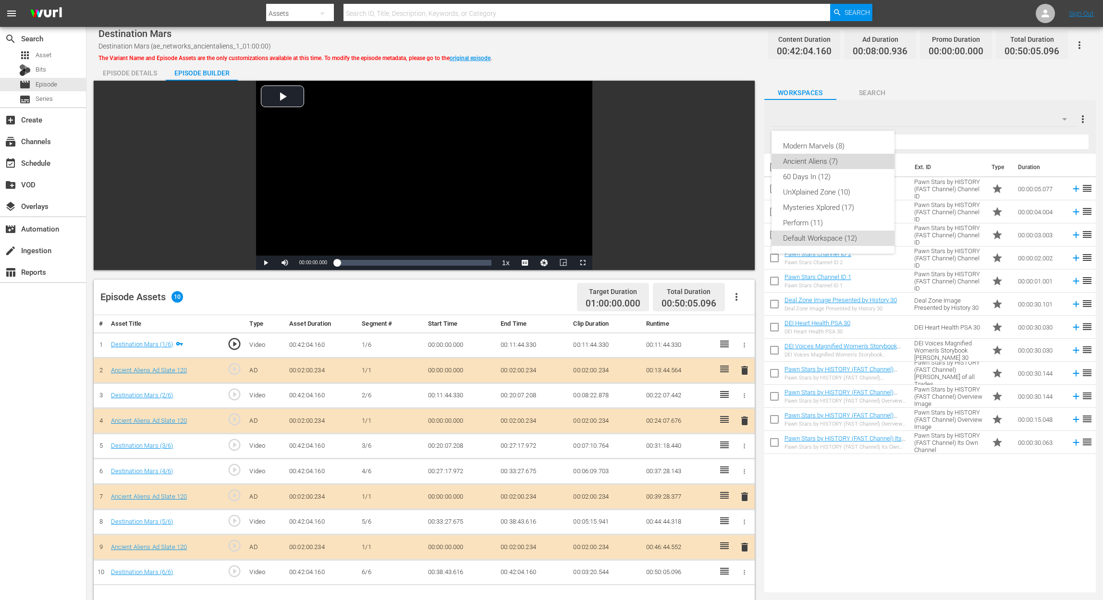
click at [834, 163] on div "Ancient Aliens (7)" at bounding box center [833, 161] width 100 height 15
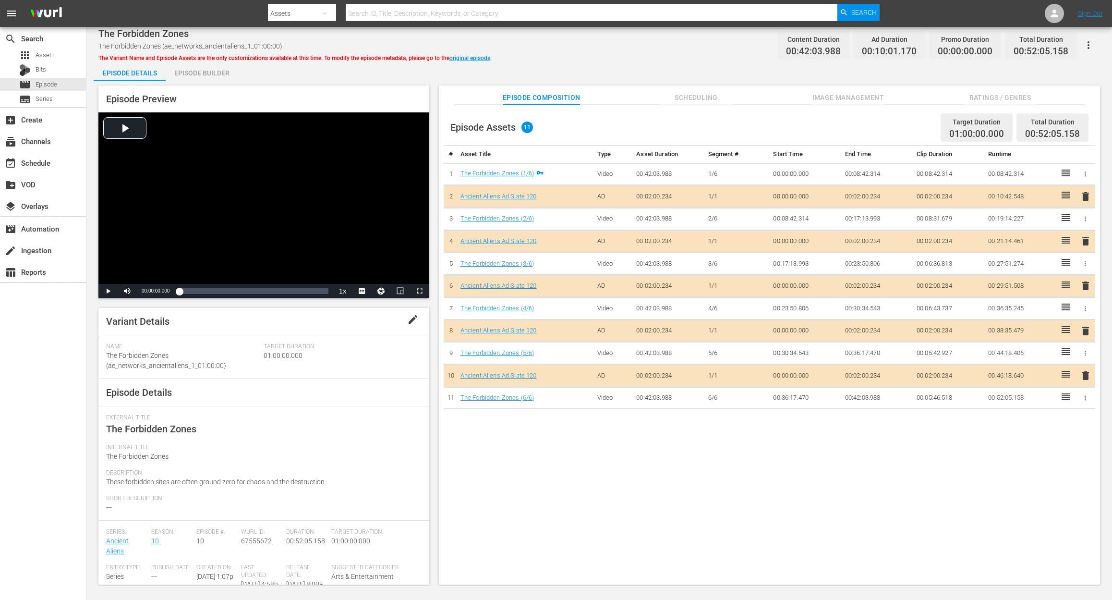
click at [208, 71] on div "Episode Builder" at bounding box center [202, 72] width 72 height 23
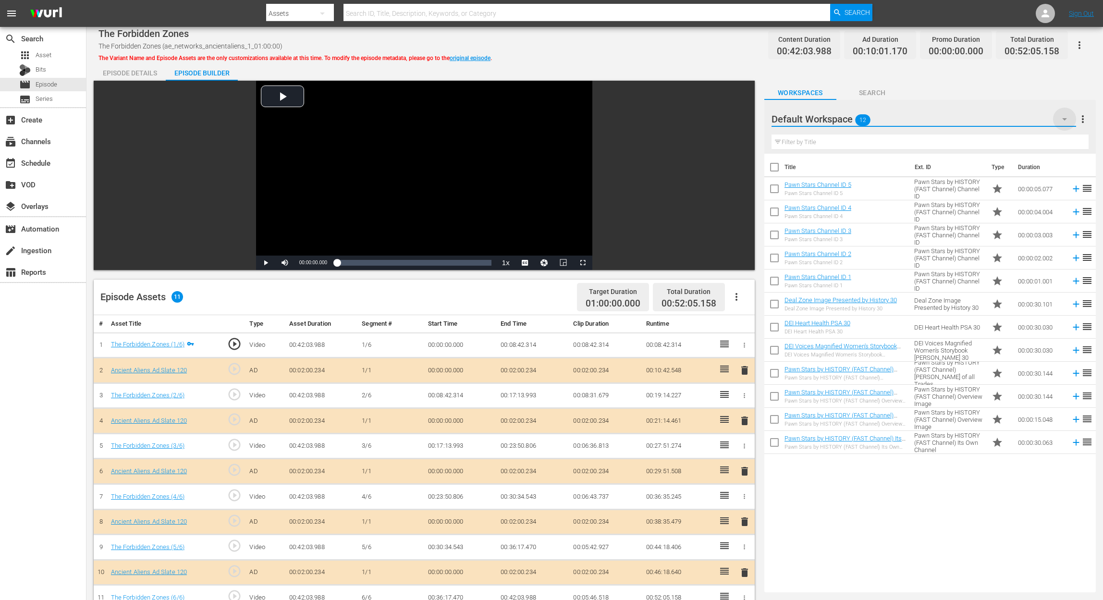
click at [834, 122] on icon "button" at bounding box center [1065, 119] width 12 height 12
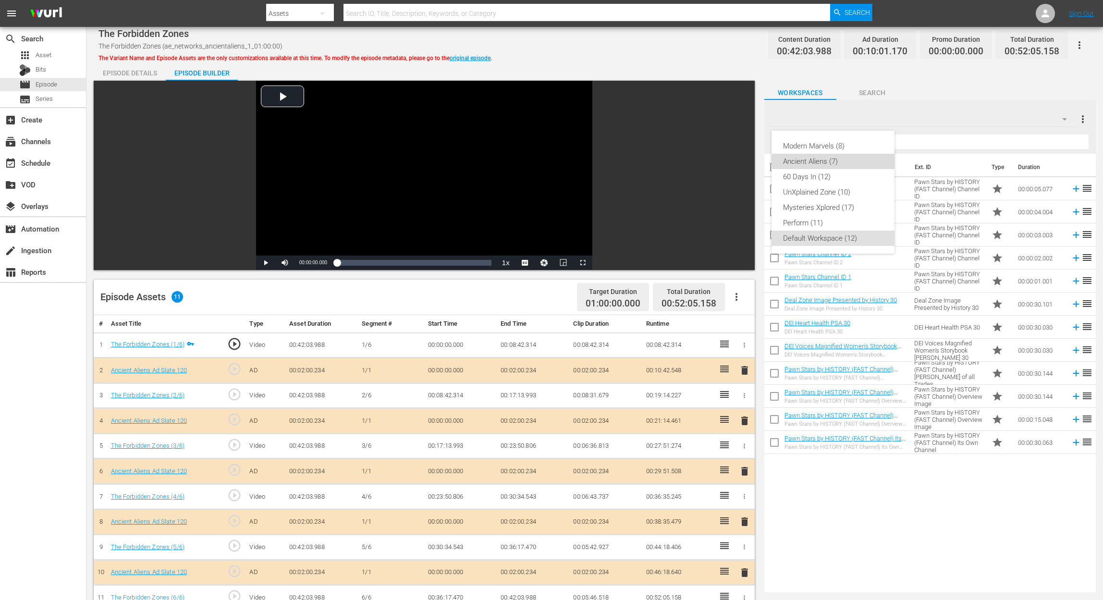
click at [817, 164] on div "Ancient Aliens (7)" at bounding box center [833, 161] width 100 height 15
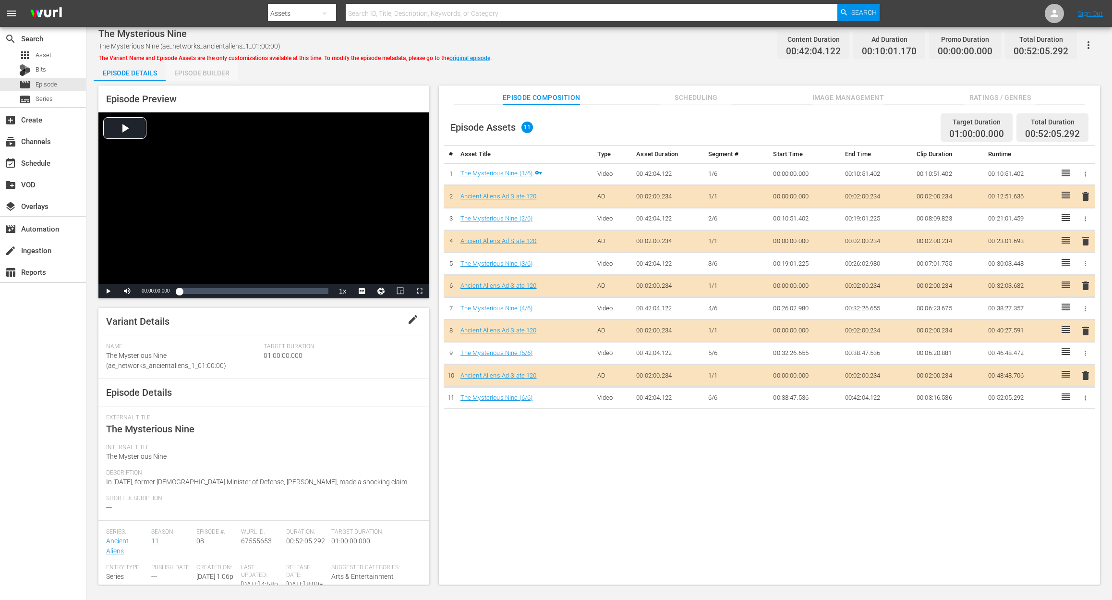
click at [200, 72] on div "Episode Builder" at bounding box center [202, 72] width 72 height 23
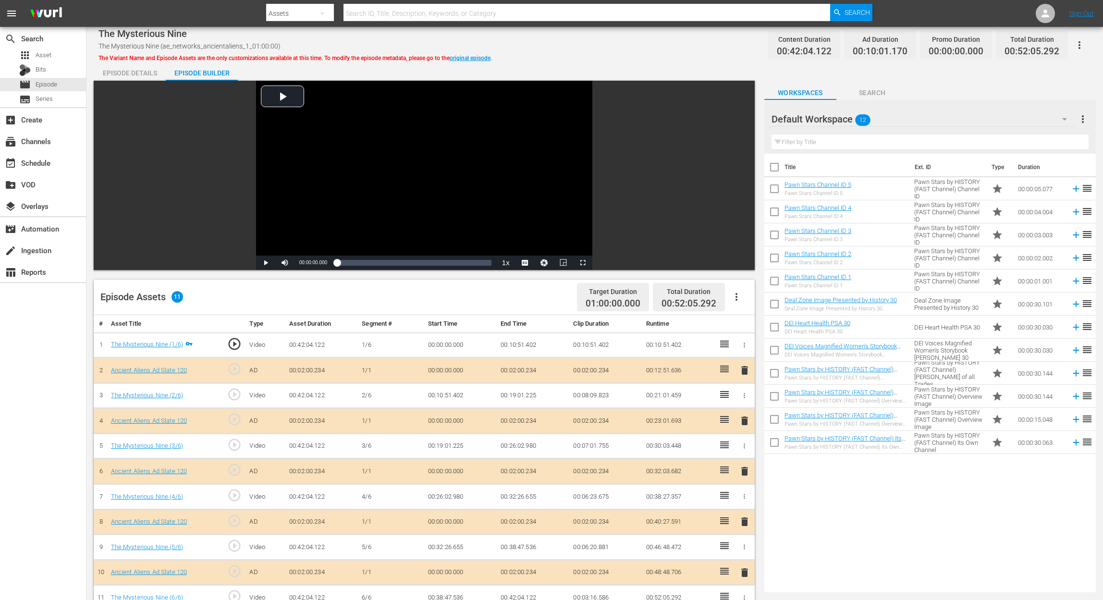
click at [834, 118] on icon "button" at bounding box center [1065, 119] width 12 height 12
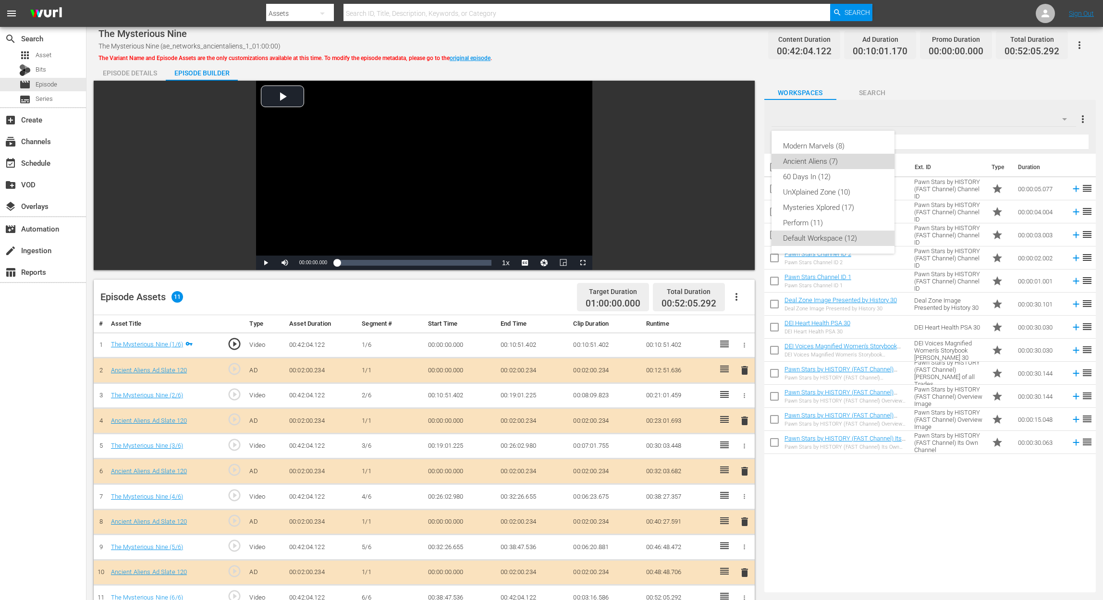
click at [834, 157] on div "Ancient Aliens (7)" at bounding box center [833, 161] width 100 height 15
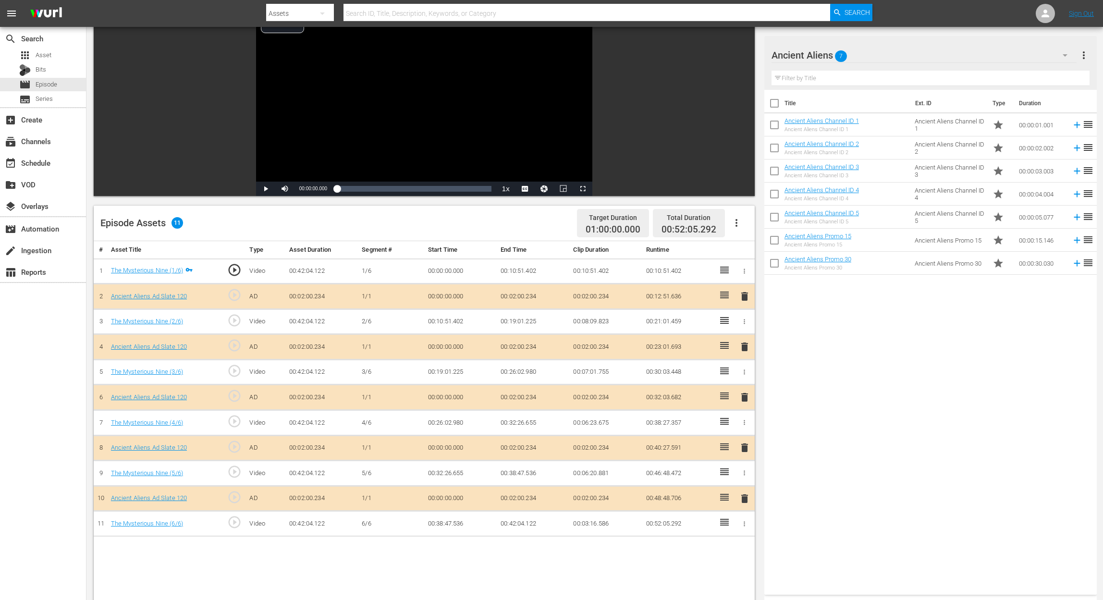
scroll to position [192, 0]
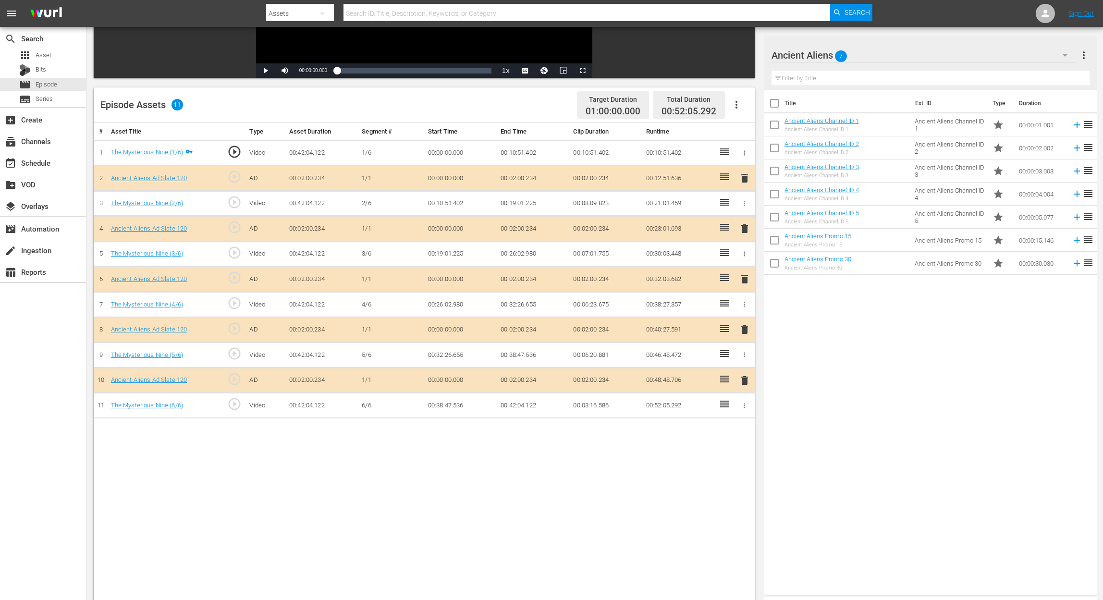
click at [745, 324] on span "delete" at bounding box center [745, 330] width 12 height 12
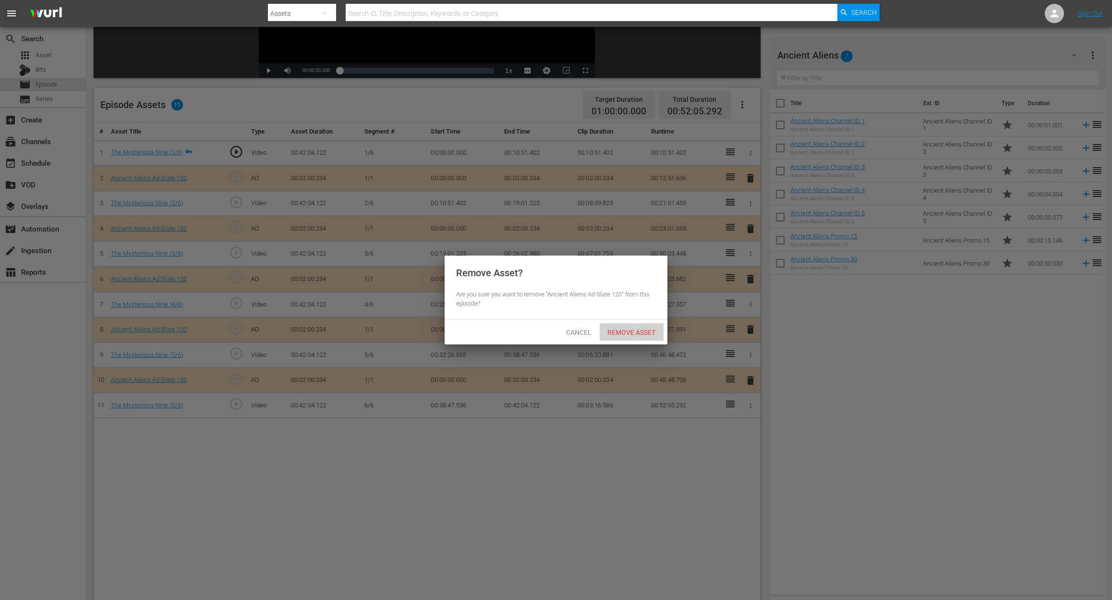
click at [640, 333] on span "Remove Asset" at bounding box center [632, 333] width 64 height 8
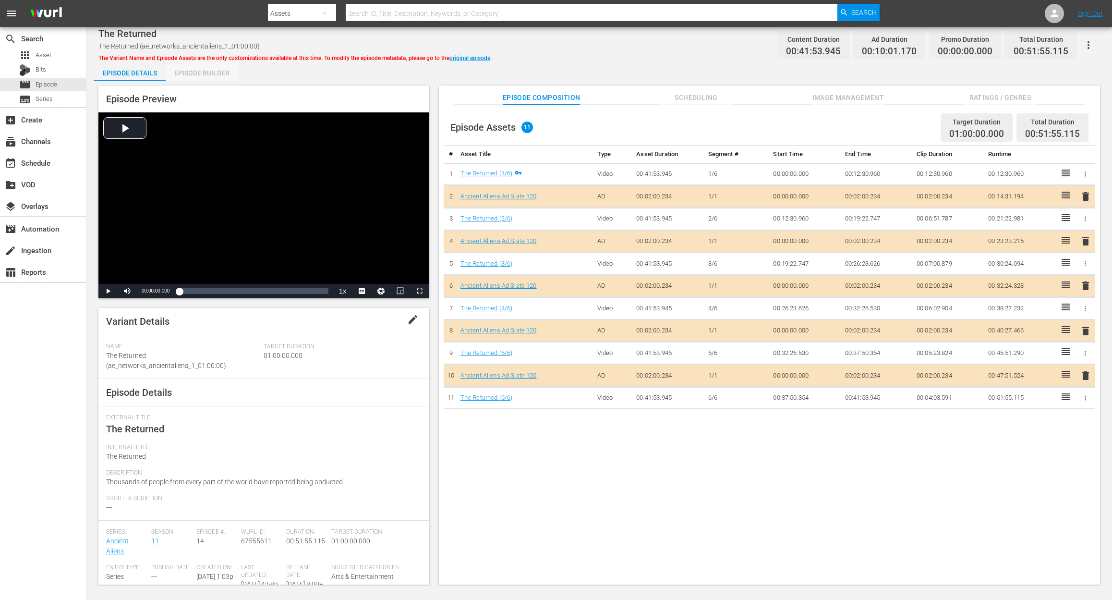
click at [206, 75] on div "Episode Builder" at bounding box center [202, 72] width 72 height 23
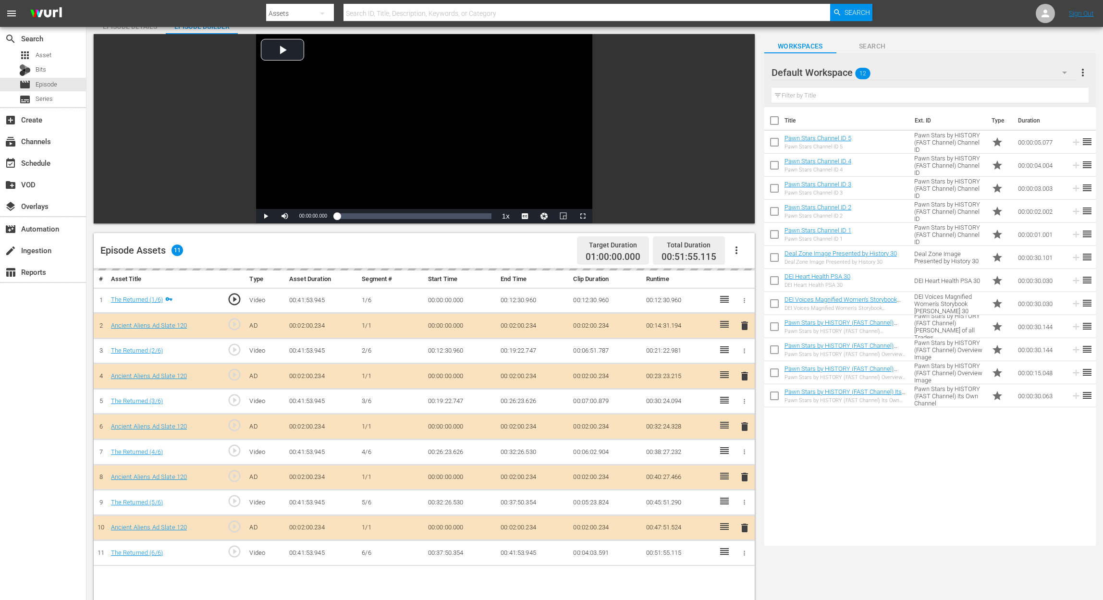
scroll to position [128, 0]
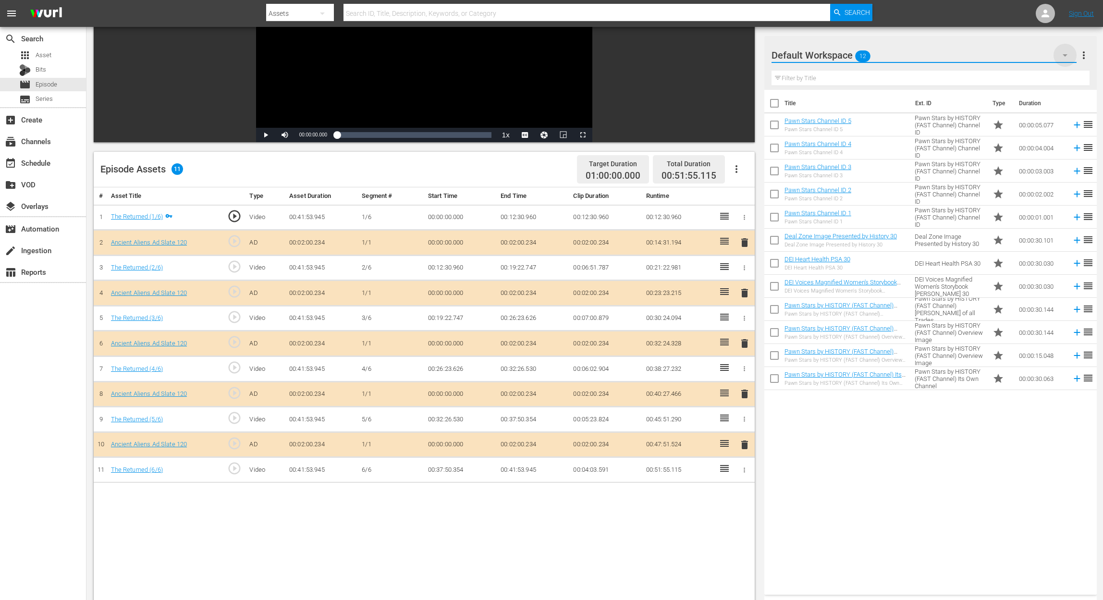
click at [834, 53] on icon "button" at bounding box center [1065, 55] width 12 height 12
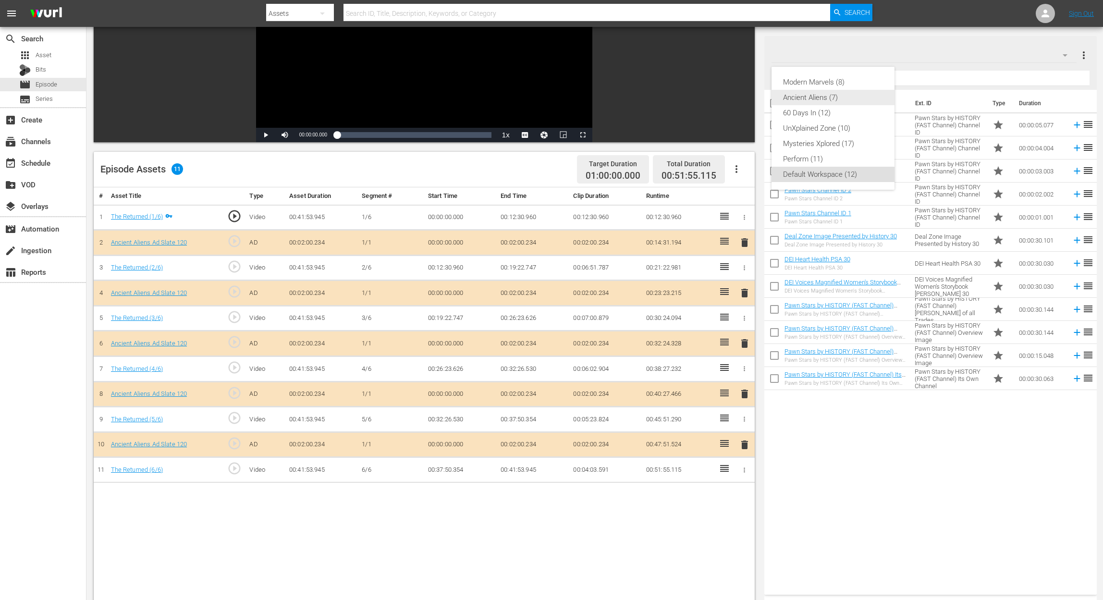
click at [834, 93] on div "Ancient Aliens (7)" at bounding box center [833, 97] width 100 height 15
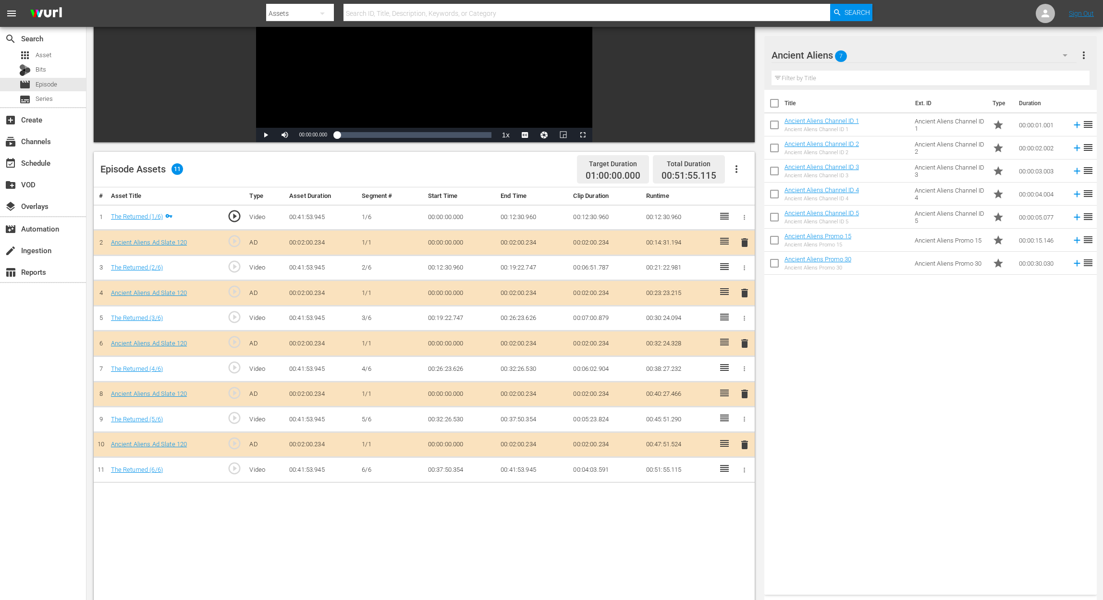
click at [745, 392] on span "delete" at bounding box center [745, 394] width 12 height 12
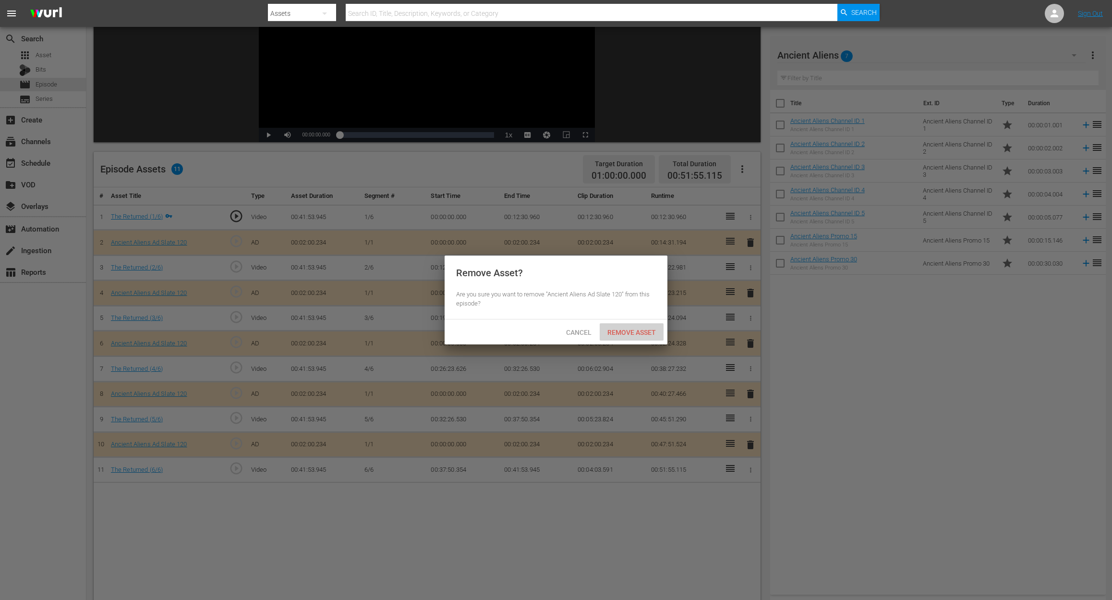
click at [633, 330] on span "Remove Asset" at bounding box center [632, 333] width 64 height 8
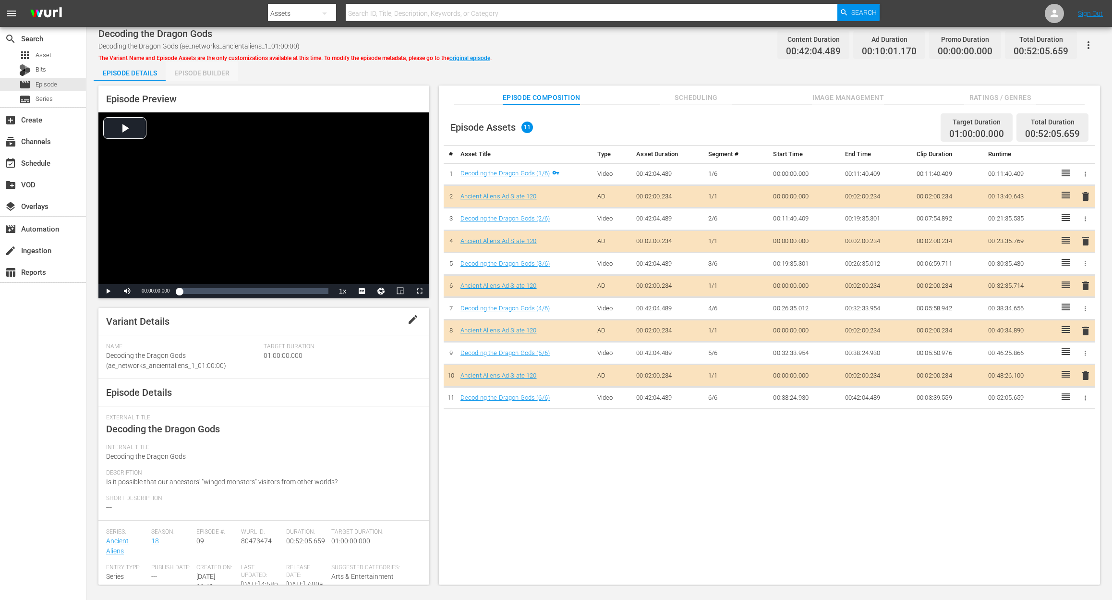
click at [208, 74] on div "Episode Builder" at bounding box center [202, 72] width 72 height 23
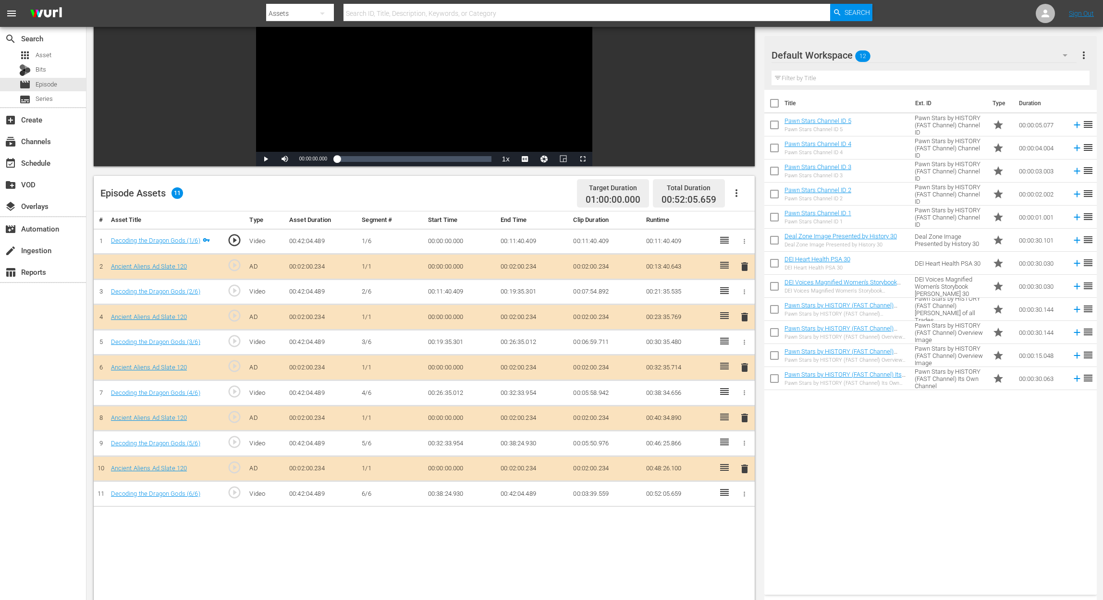
scroll to position [128, 0]
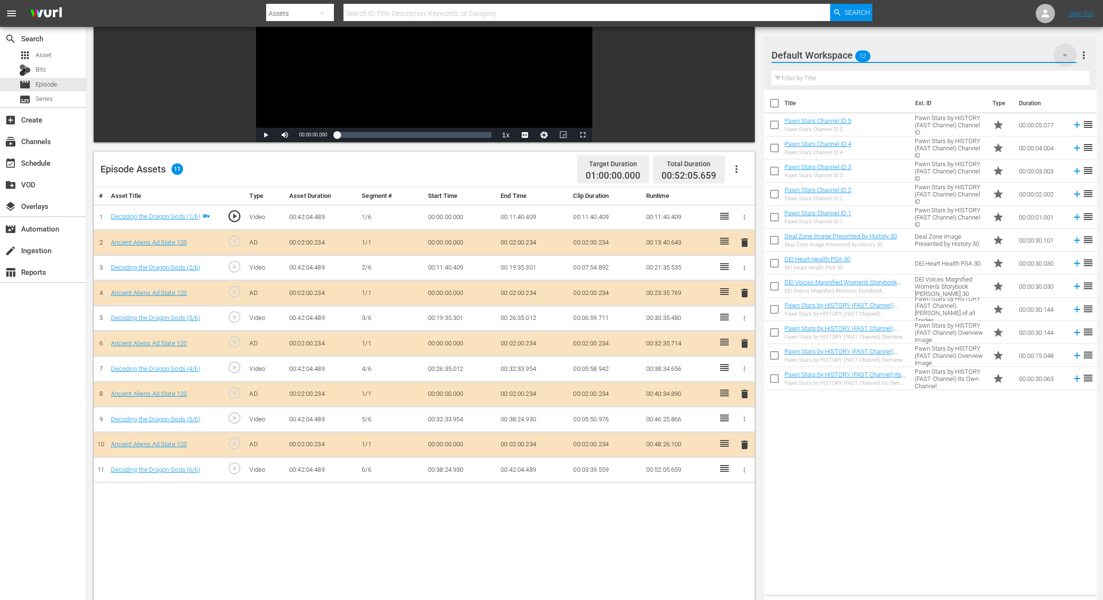
click at [834, 56] on icon "button" at bounding box center [1064, 55] width 5 height 2
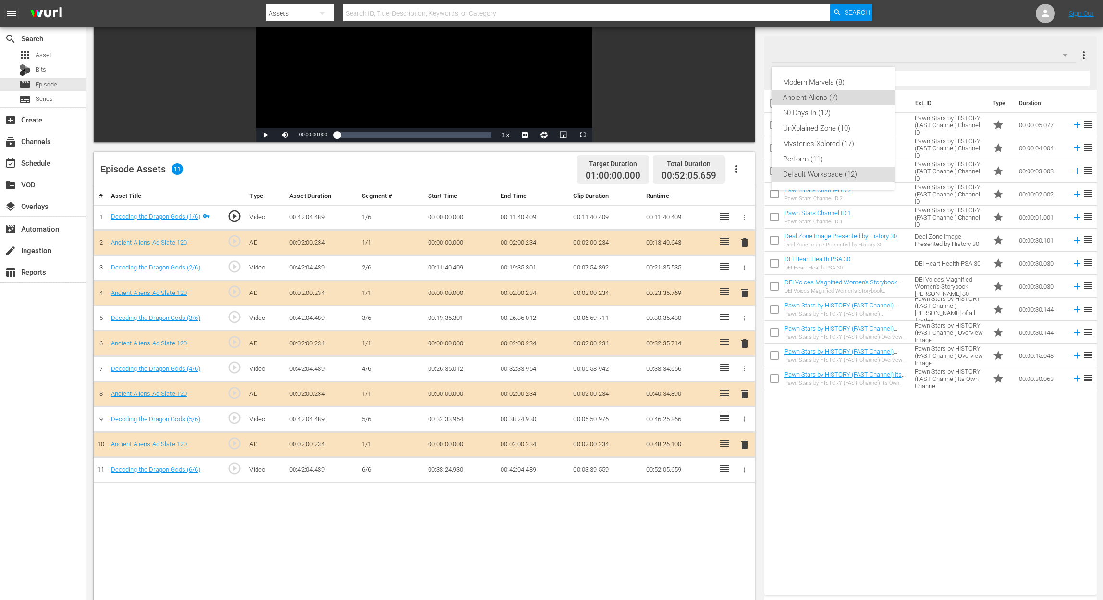
click at [834, 97] on div "Ancient Aliens (7)" at bounding box center [833, 97] width 100 height 15
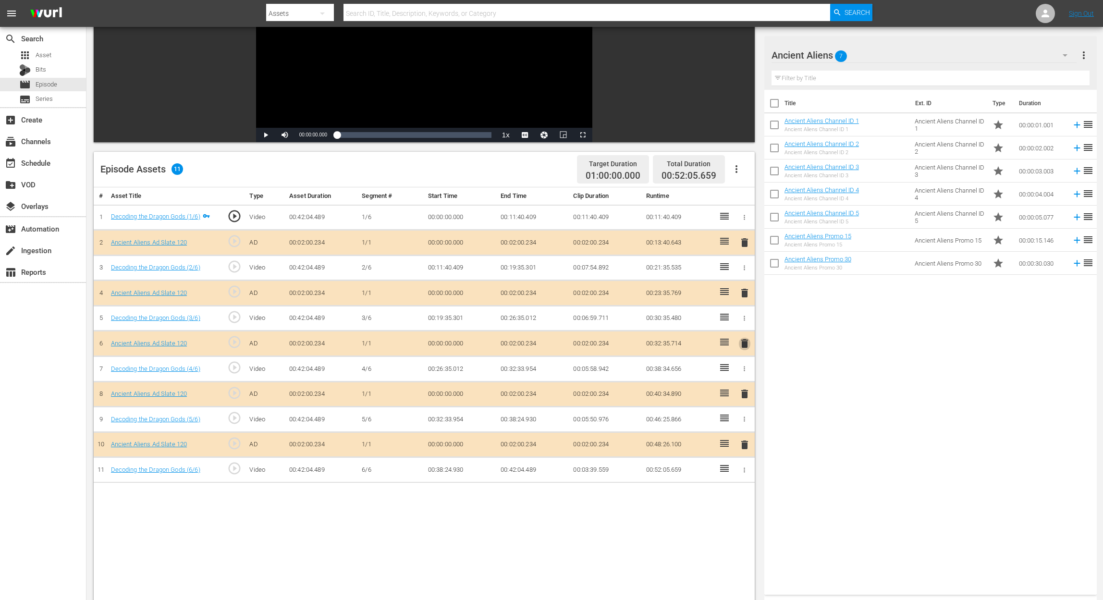
click at [740, 341] on span "delete" at bounding box center [745, 344] width 12 height 12
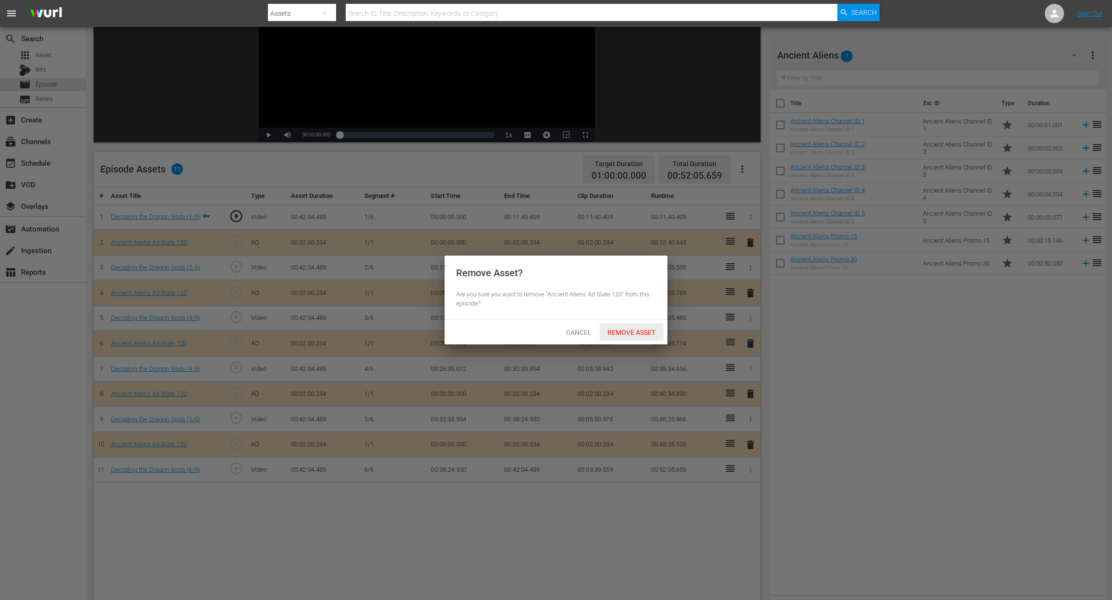
click at [647, 335] on span "Remove Asset" at bounding box center [632, 333] width 64 height 8
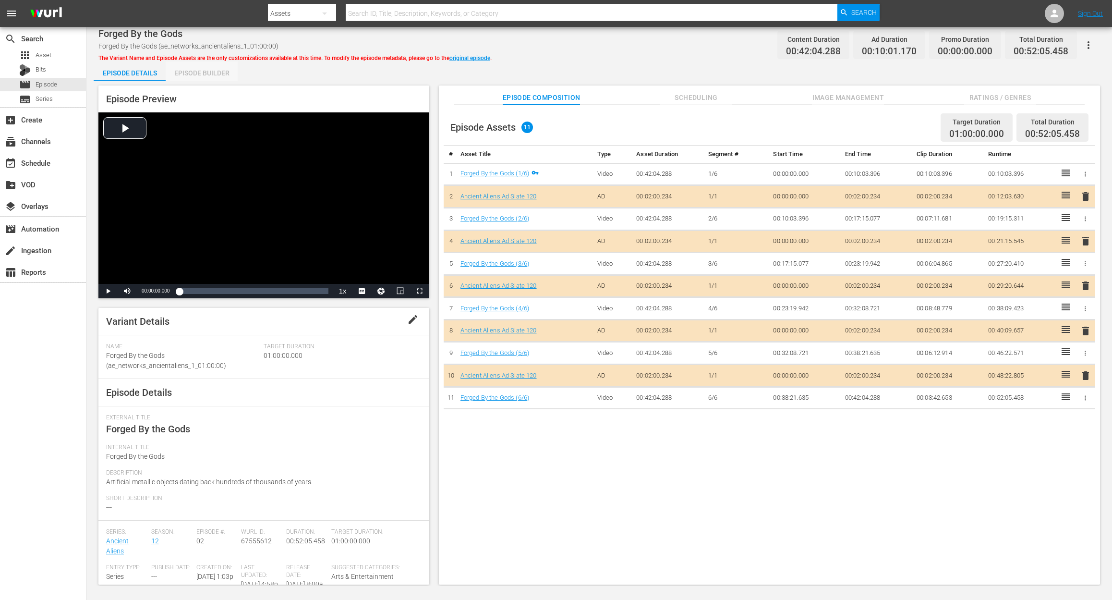
click at [224, 78] on div "Episode Builder" at bounding box center [202, 72] width 72 height 23
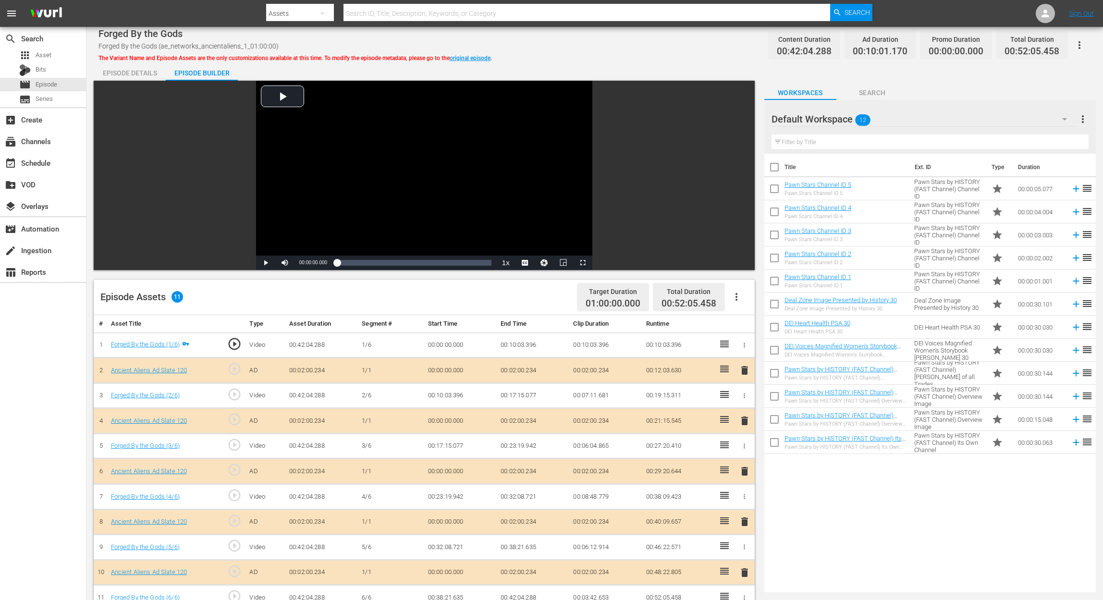
click at [834, 117] on icon "button" at bounding box center [1065, 119] width 12 height 12
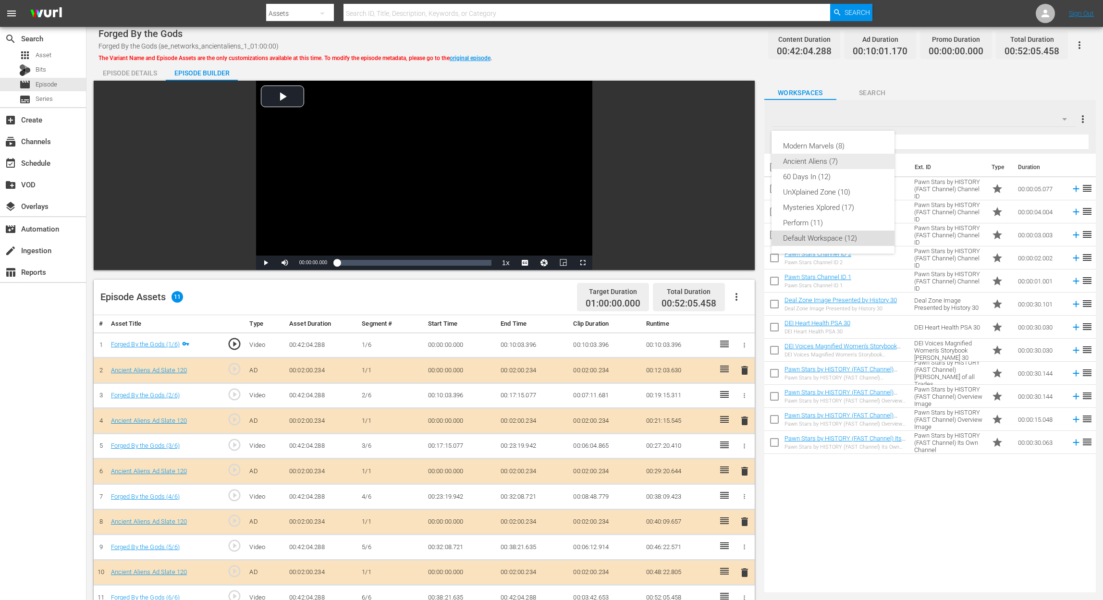
click at [823, 162] on div "Ancient Aliens (7)" at bounding box center [833, 161] width 100 height 15
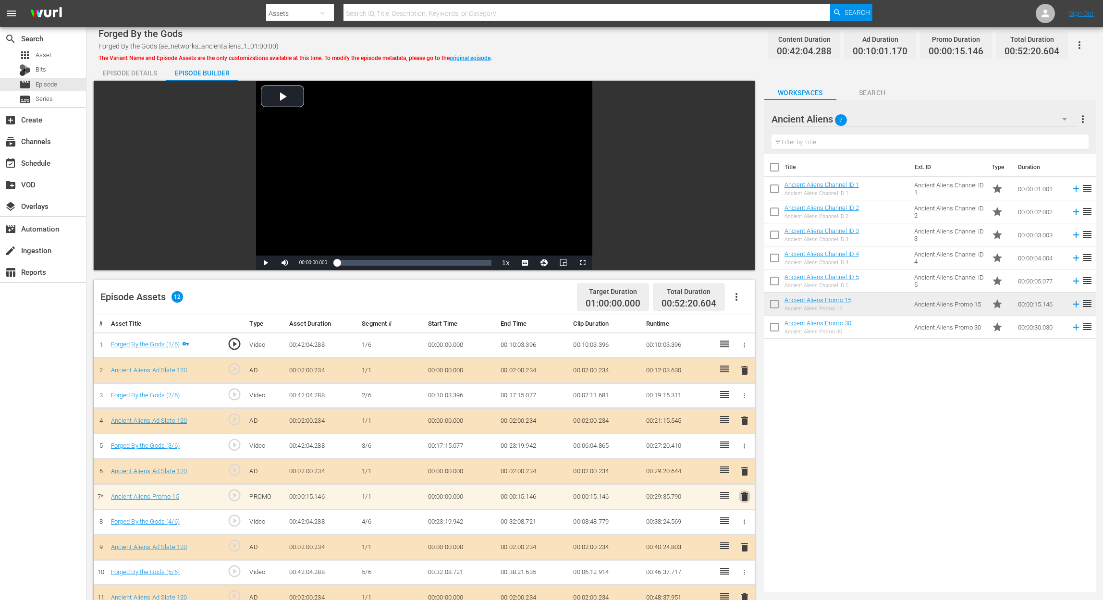
click at [745, 450] on span "delete" at bounding box center [745, 497] width 12 height 12
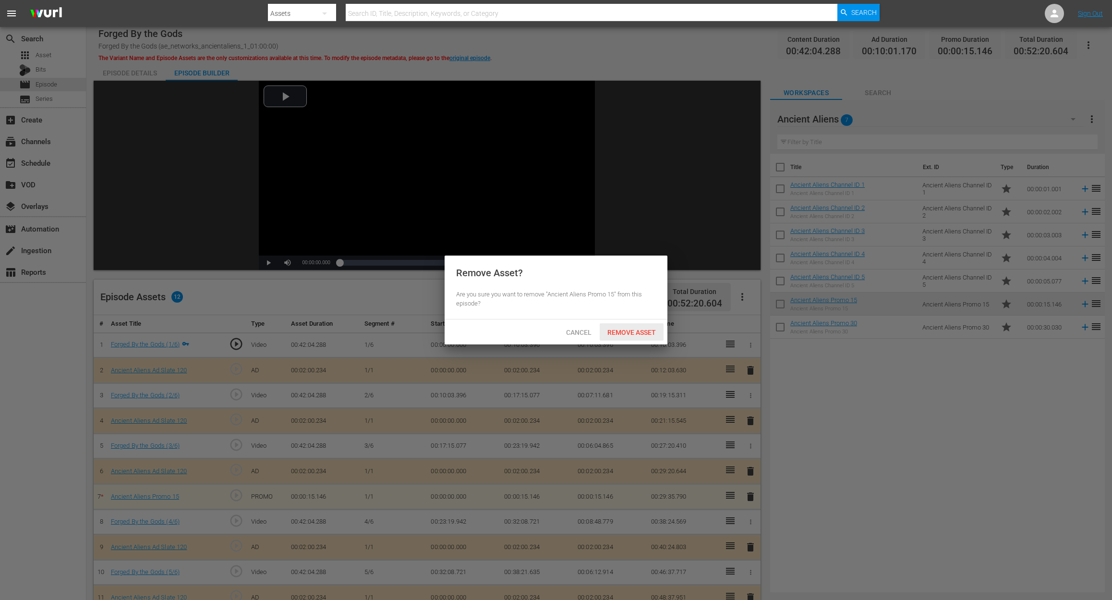
click at [629, 336] on span "Remove Asset" at bounding box center [632, 333] width 64 height 8
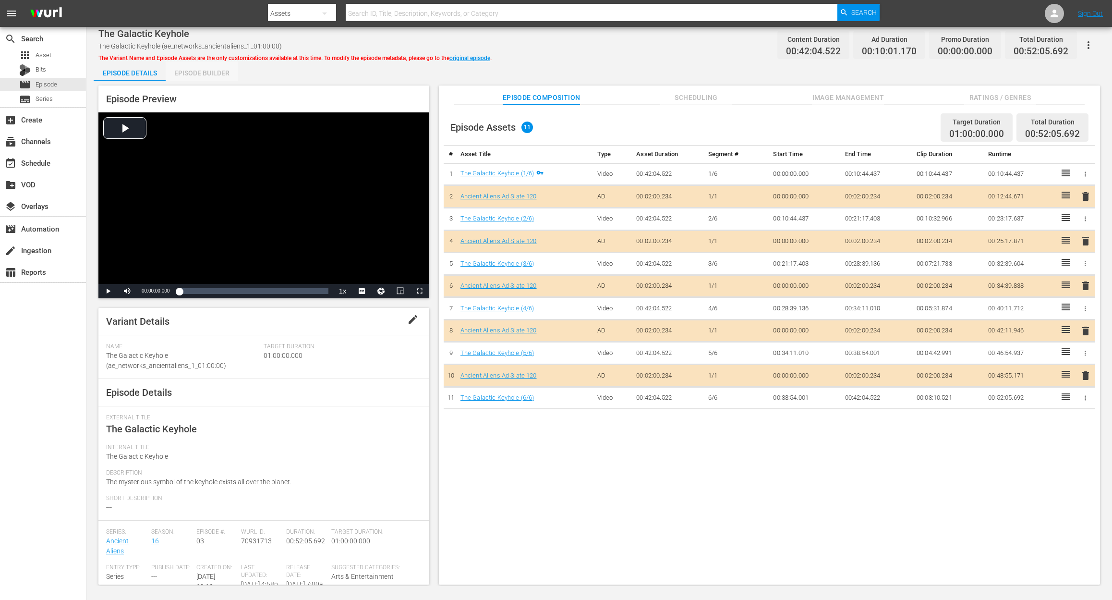
click at [210, 70] on div "Episode Builder" at bounding box center [202, 72] width 72 height 23
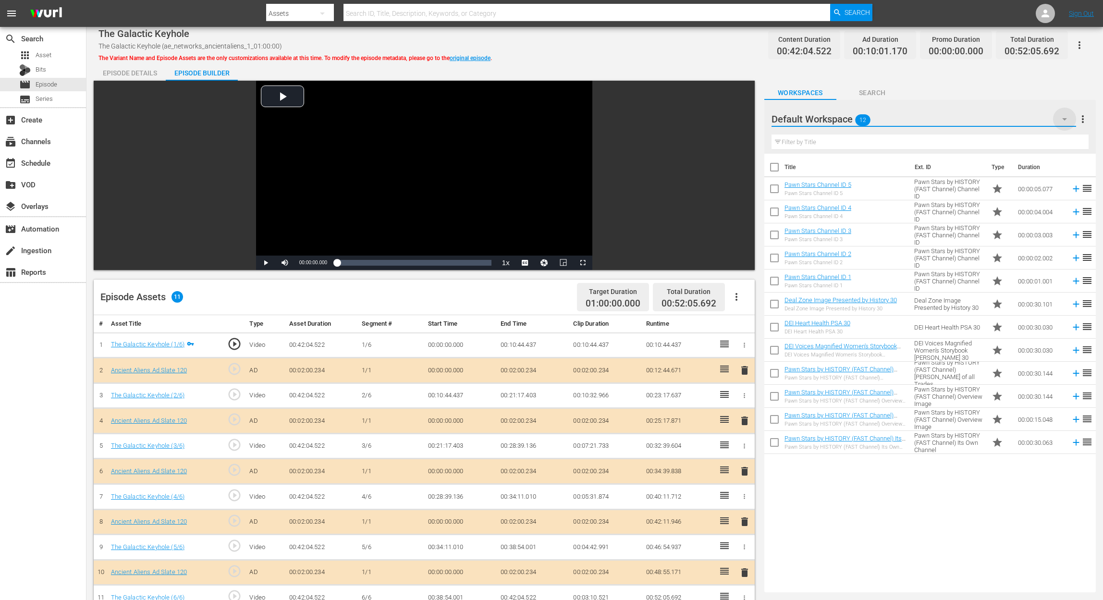
click at [834, 119] on icon "button" at bounding box center [1065, 119] width 12 height 12
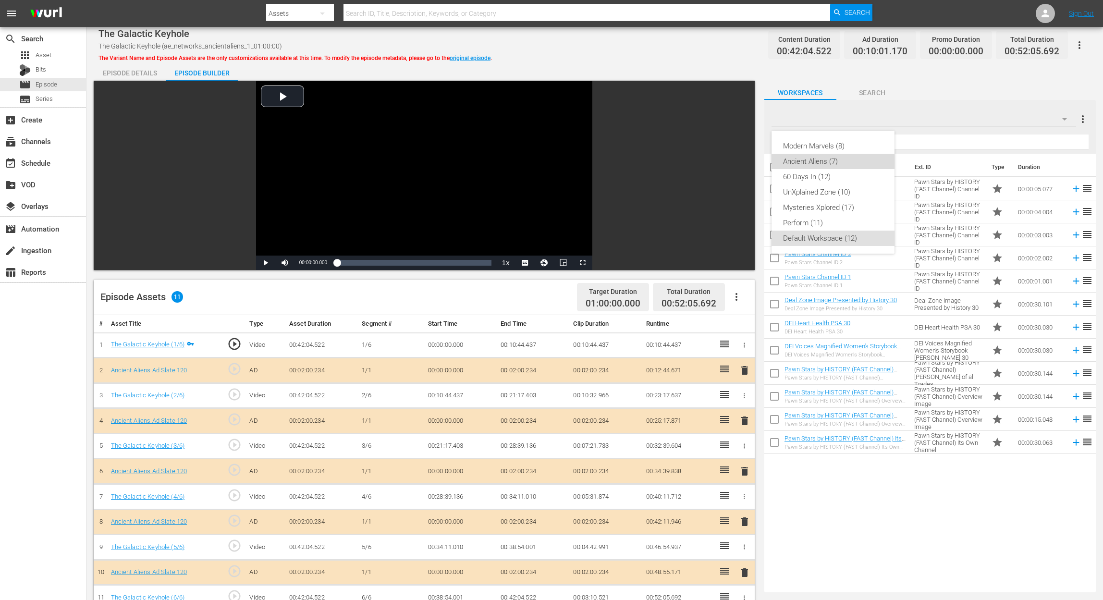
click at [822, 163] on div "Ancient Aliens (7)" at bounding box center [833, 161] width 100 height 15
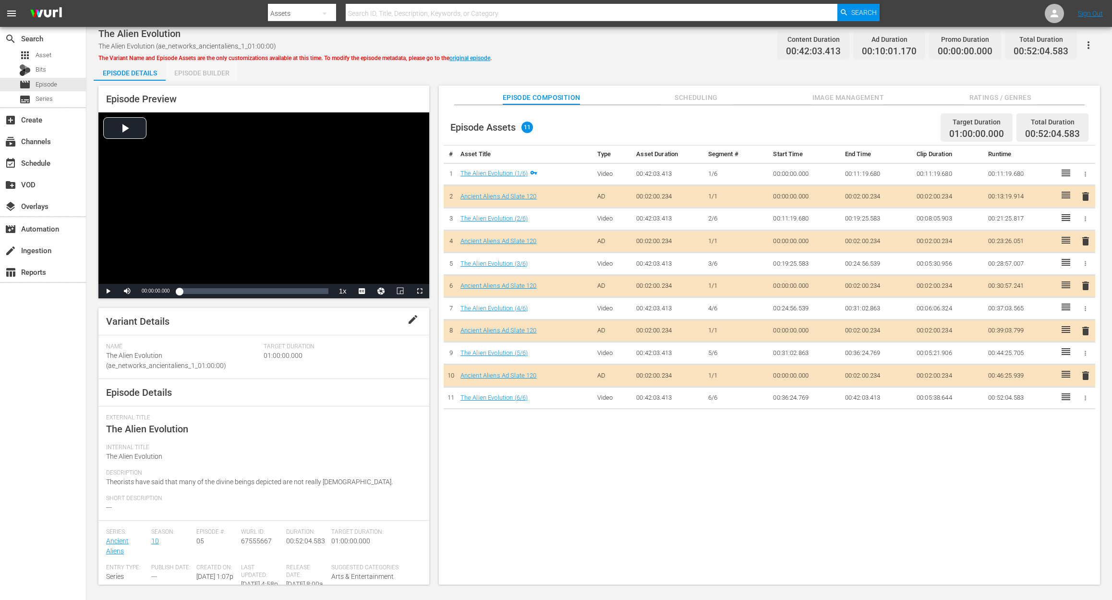
click at [212, 72] on div "Episode Builder" at bounding box center [202, 72] width 72 height 23
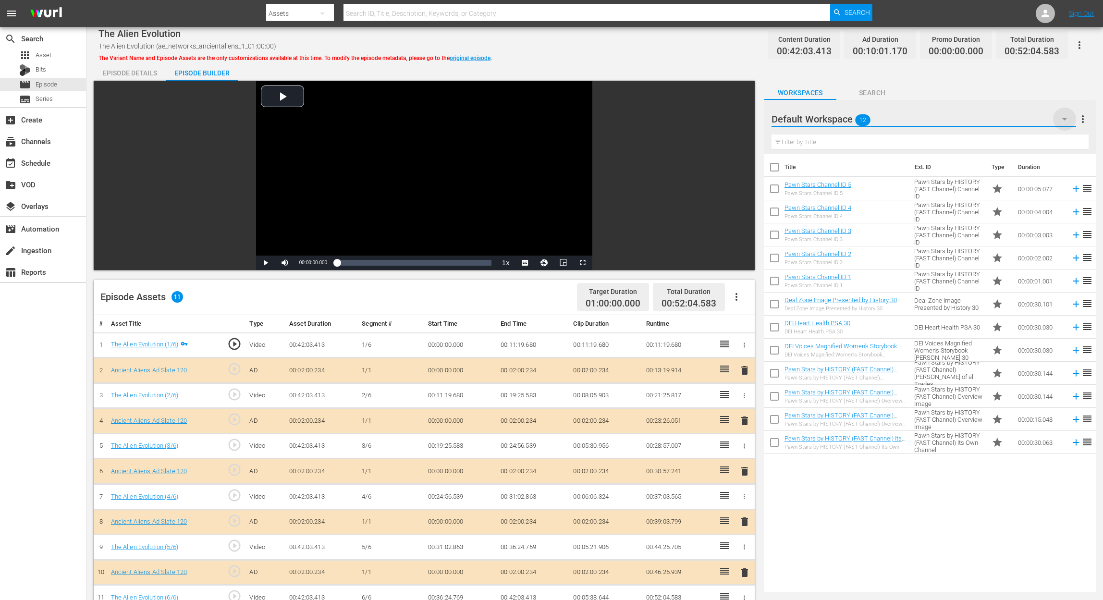
click at [834, 119] on icon "button" at bounding box center [1065, 119] width 12 height 12
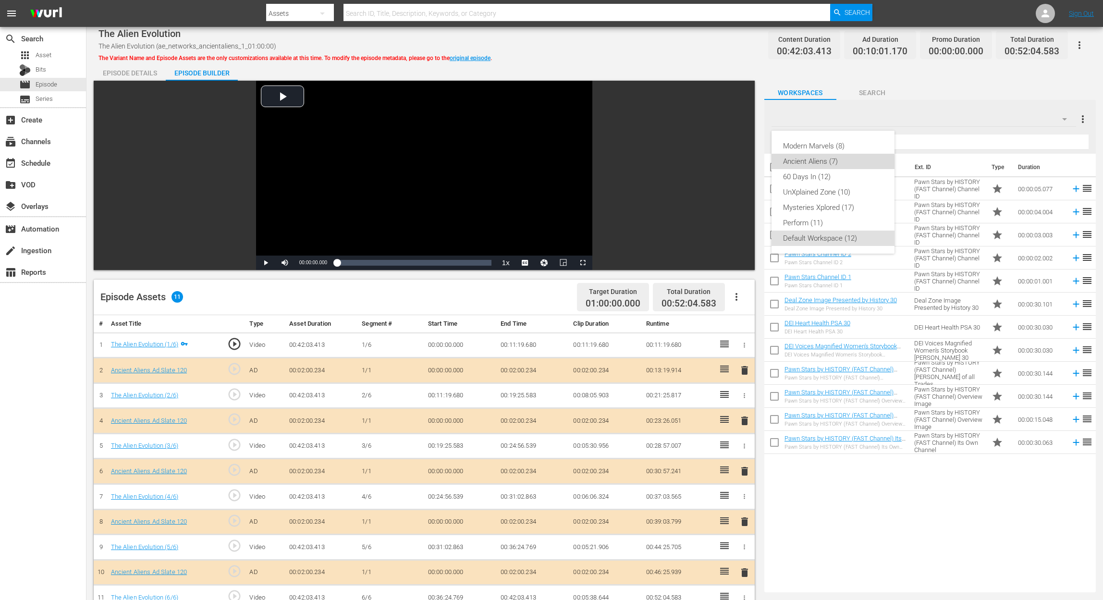
click at [832, 164] on div "Ancient Aliens (7)" at bounding box center [833, 161] width 100 height 15
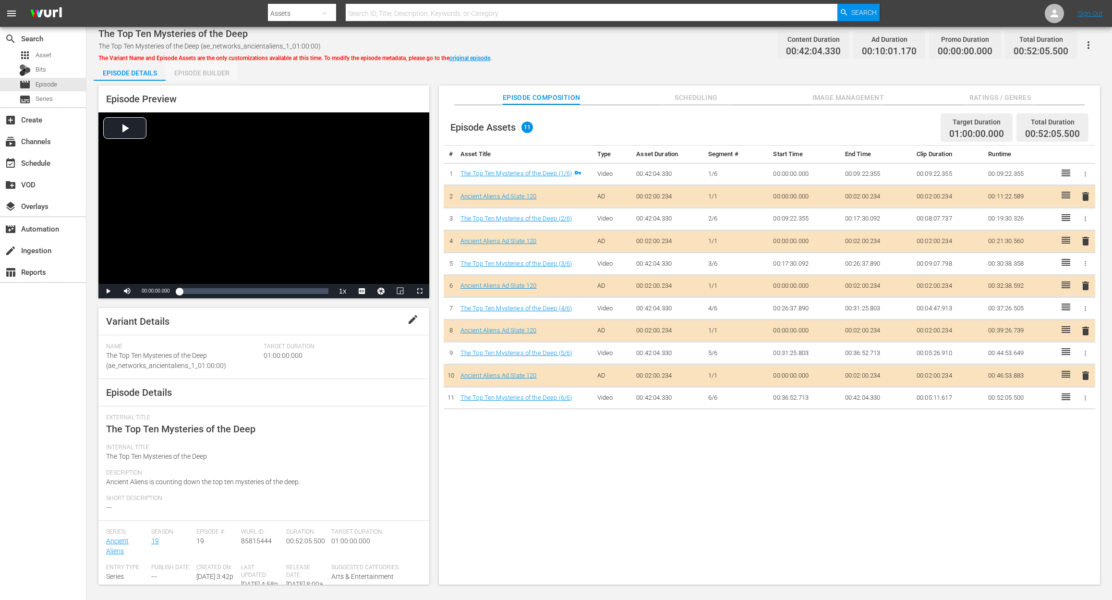
click at [217, 69] on div "Episode Builder" at bounding box center [202, 72] width 72 height 23
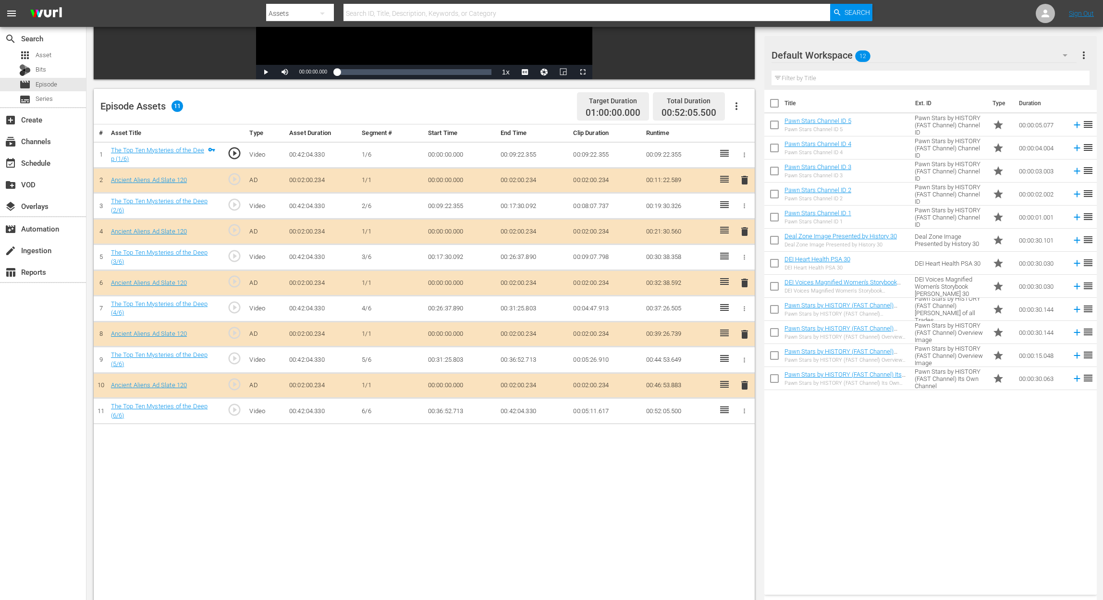
scroll to position [192, 0]
click at [742, 281] on span "delete" at bounding box center [745, 282] width 12 height 12
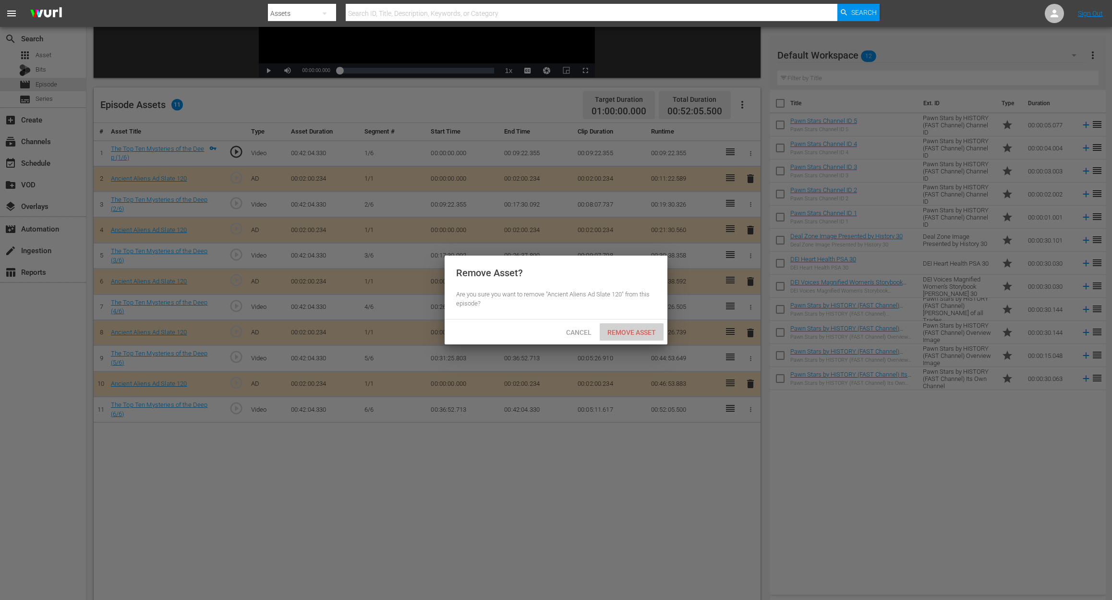
click at [636, 335] on span "Remove Asset" at bounding box center [632, 333] width 64 height 8
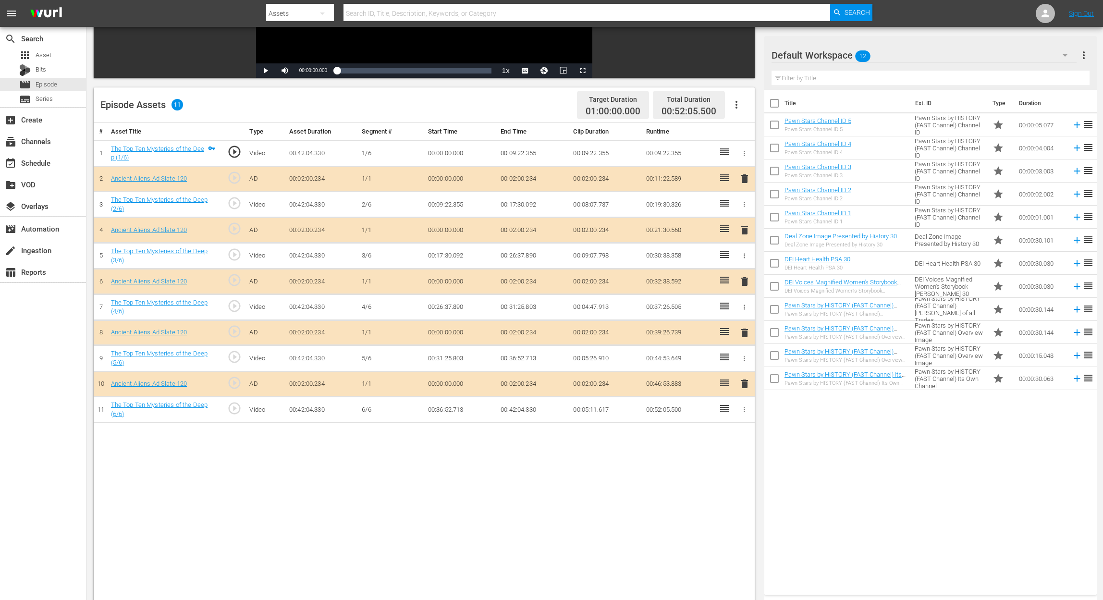
click at [834, 51] on icon "button" at bounding box center [1065, 55] width 12 height 12
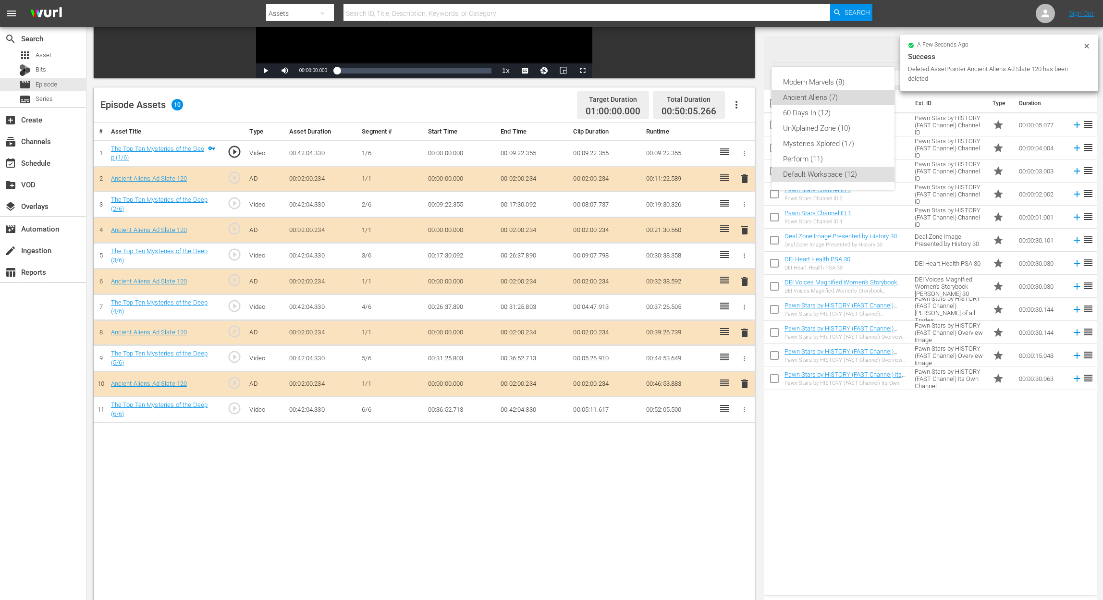
click at [834, 97] on div "Ancient Aliens (7)" at bounding box center [833, 97] width 100 height 15
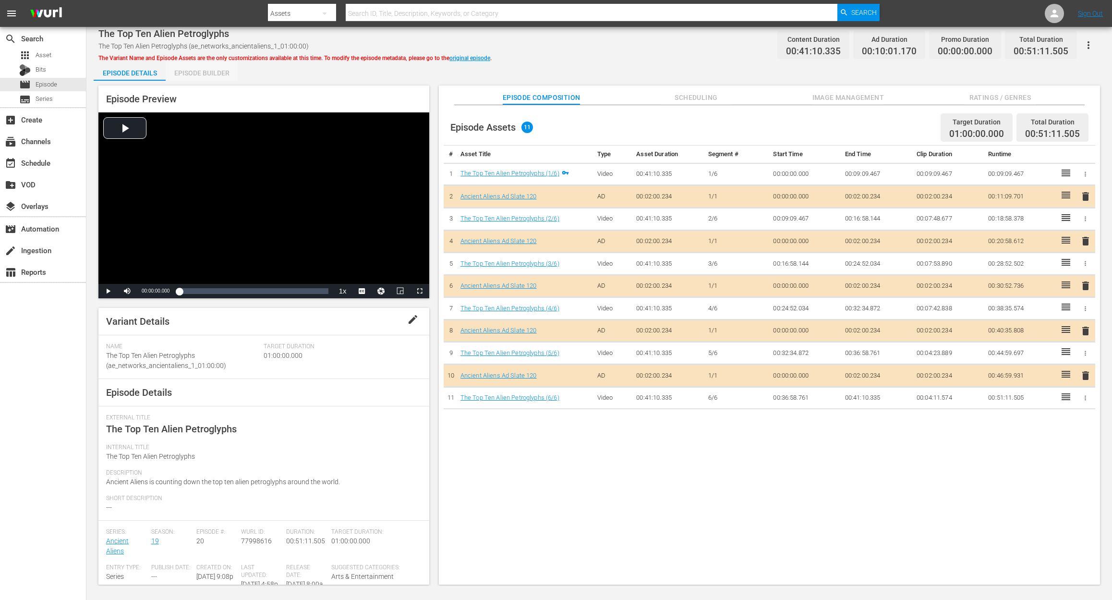
click at [204, 71] on div "Episode Builder" at bounding box center [202, 72] width 72 height 23
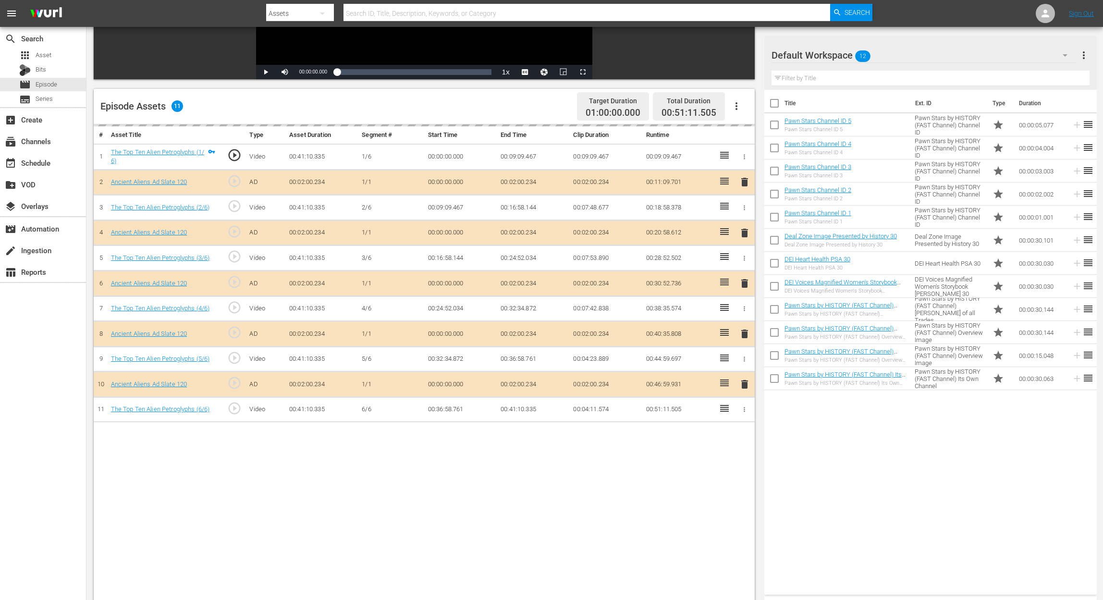
scroll to position [192, 0]
click at [744, 330] on div "delete" at bounding box center [744, 332] width 12 height 14
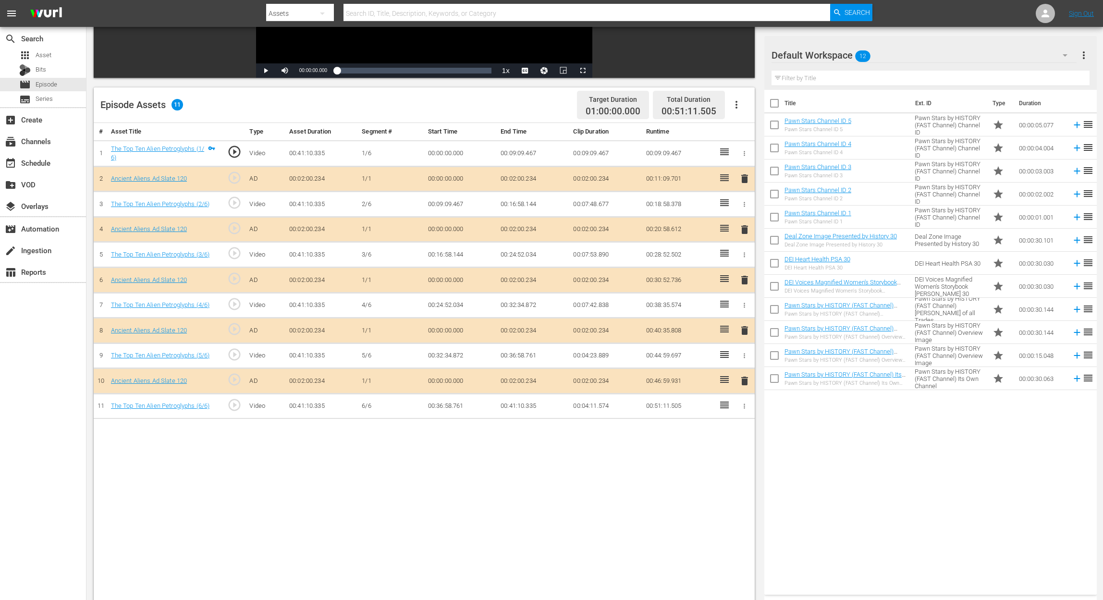
click at [834, 49] on icon "button" at bounding box center [1065, 55] width 12 height 12
click at [810, 96] on div "Ancient Aliens (7)" at bounding box center [833, 97] width 100 height 15
click at [744, 331] on span "delete" at bounding box center [745, 331] width 12 height 12
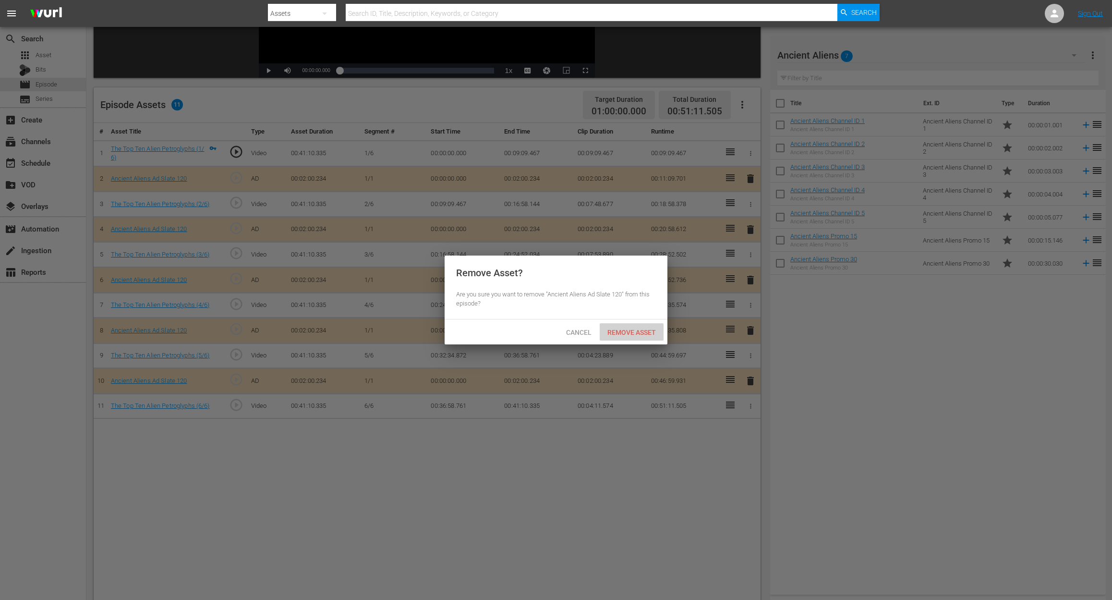
click at [650, 328] on div "Remove Asset" at bounding box center [632, 332] width 64 height 18
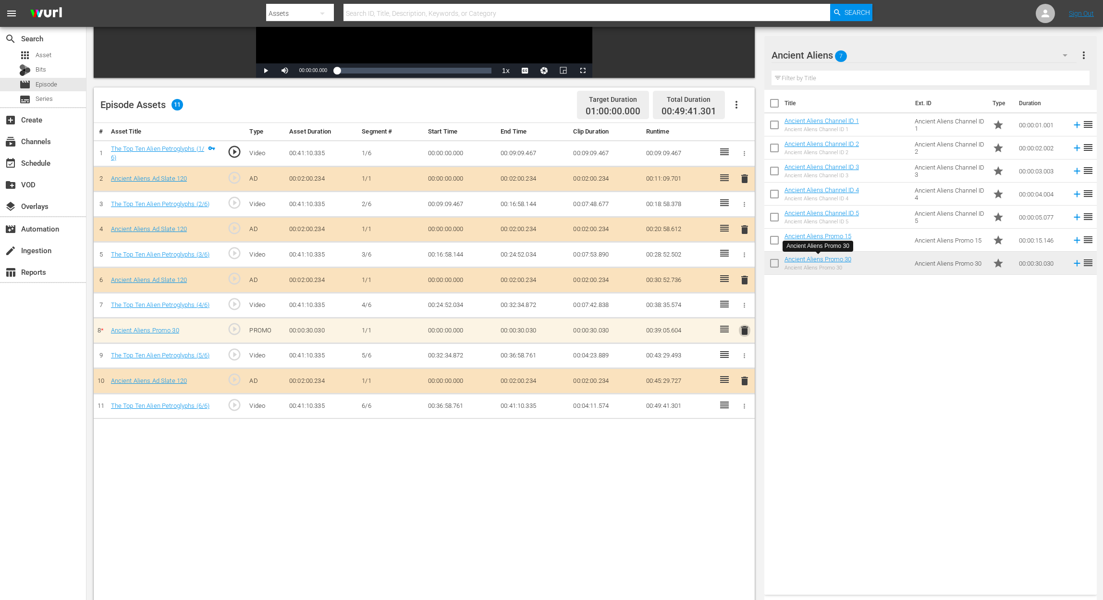
click at [745, 333] on span "delete" at bounding box center [745, 331] width 12 height 12
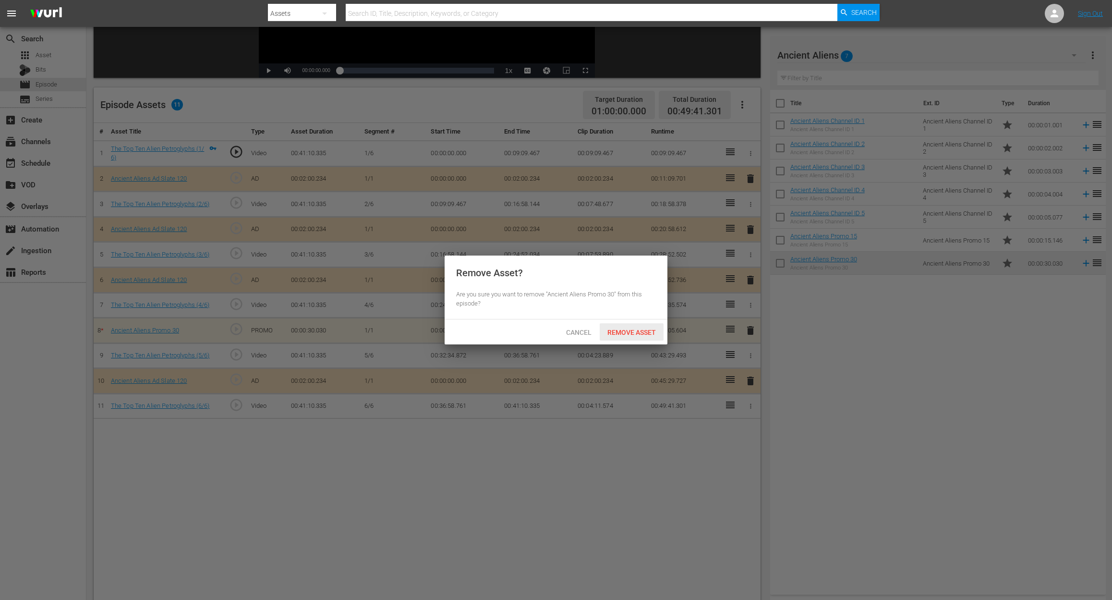
click at [640, 334] on span "Remove Asset" at bounding box center [632, 333] width 64 height 8
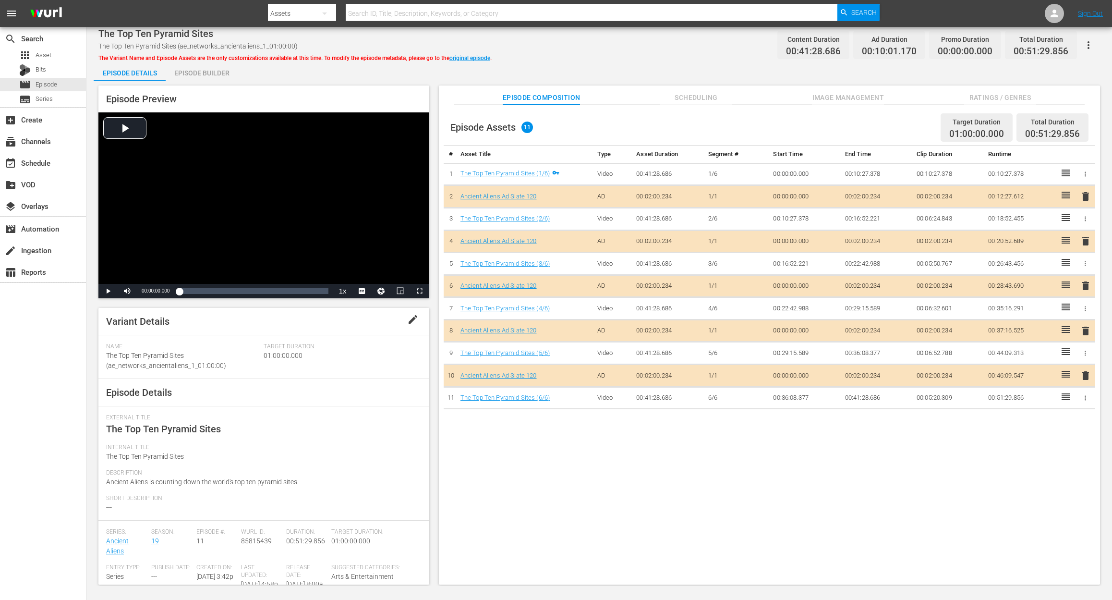
click at [216, 77] on div "Episode Builder" at bounding box center [202, 72] width 72 height 23
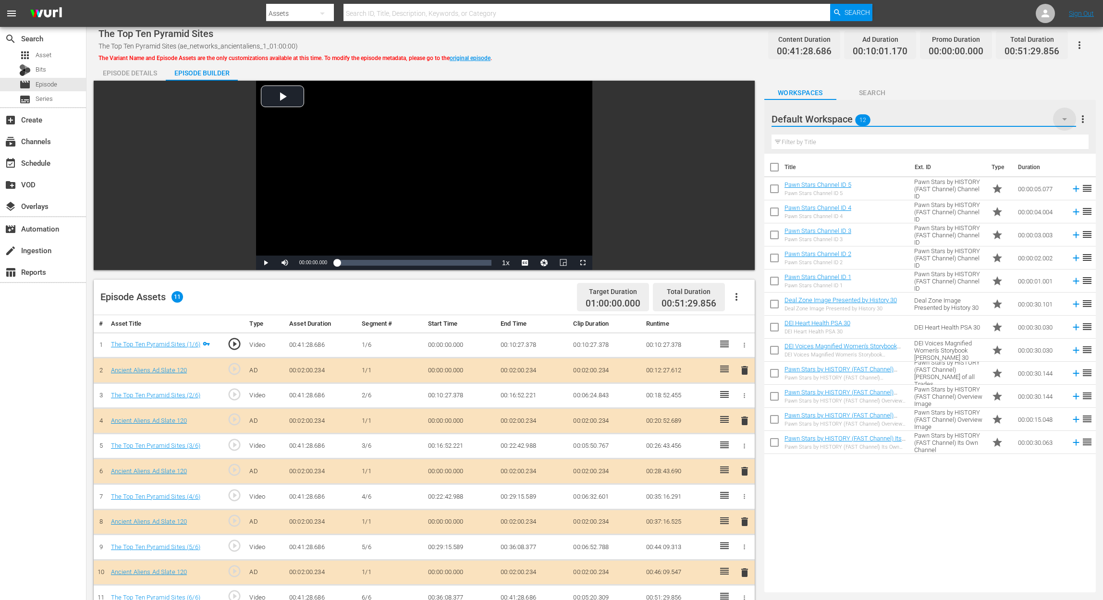
click at [834, 116] on icon "button" at bounding box center [1065, 119] width 12 height 12
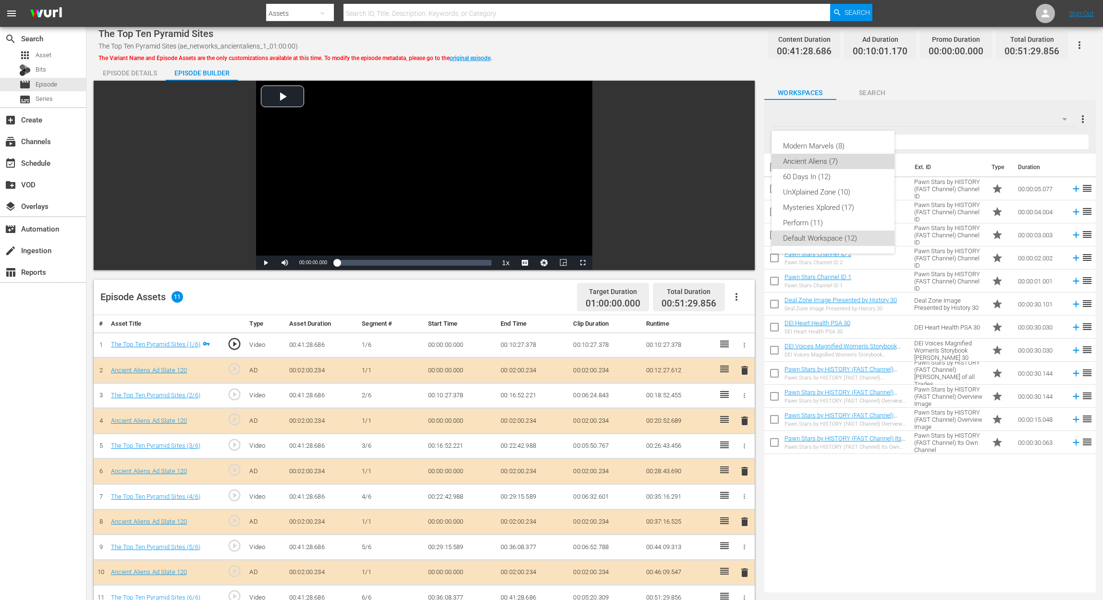
click at [834, 159] on div "Ancient Aliens (7)" at bounding box center [833, 161] width 100 height 15
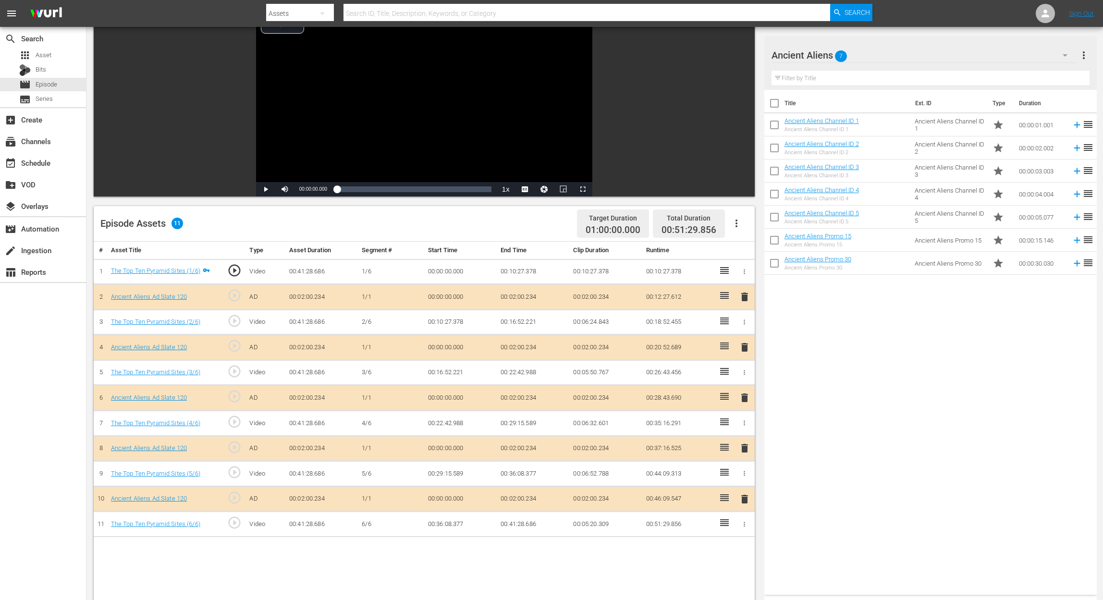
scroll to position [192, 0]
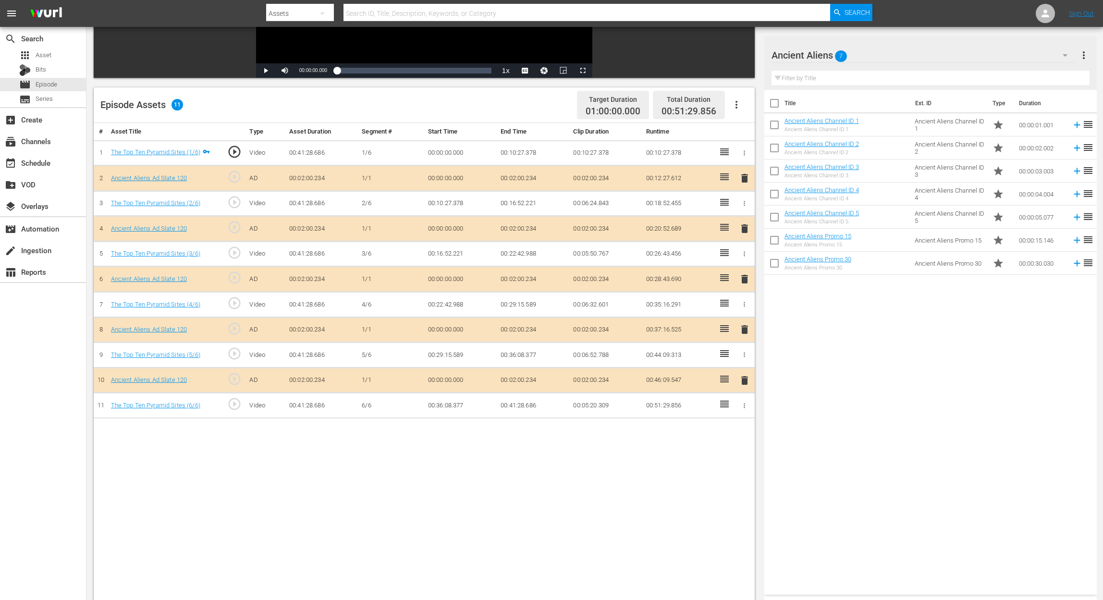
click at [744, 274] on span "delete" at bounding box center [745, 279] width 12 height 12
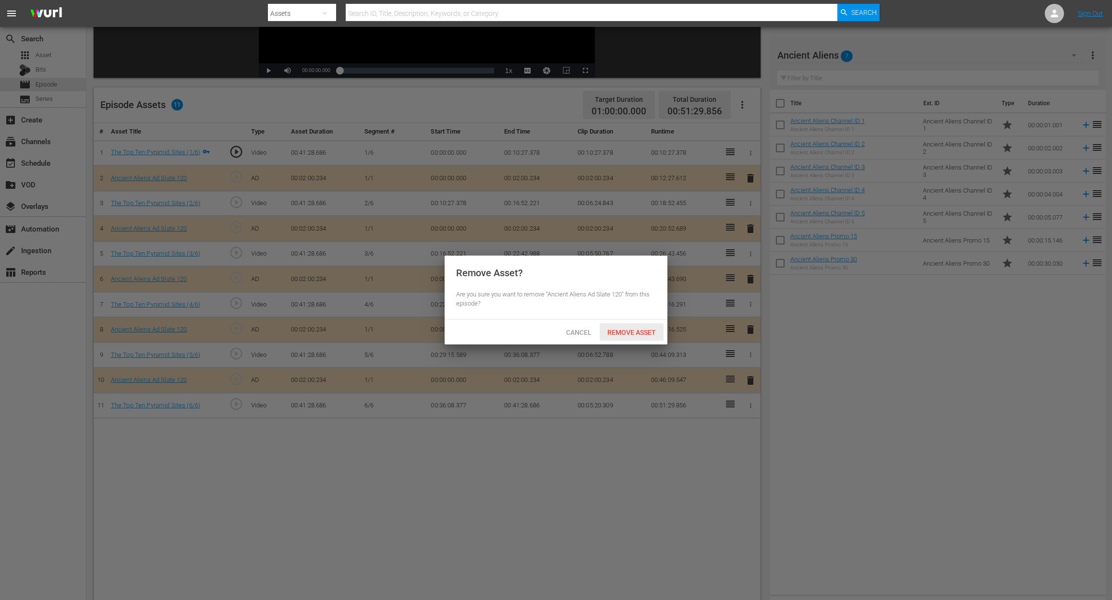
click at [634, 330] on span "Remove Asset" at bounding box center [632, 333] width 64 height 8
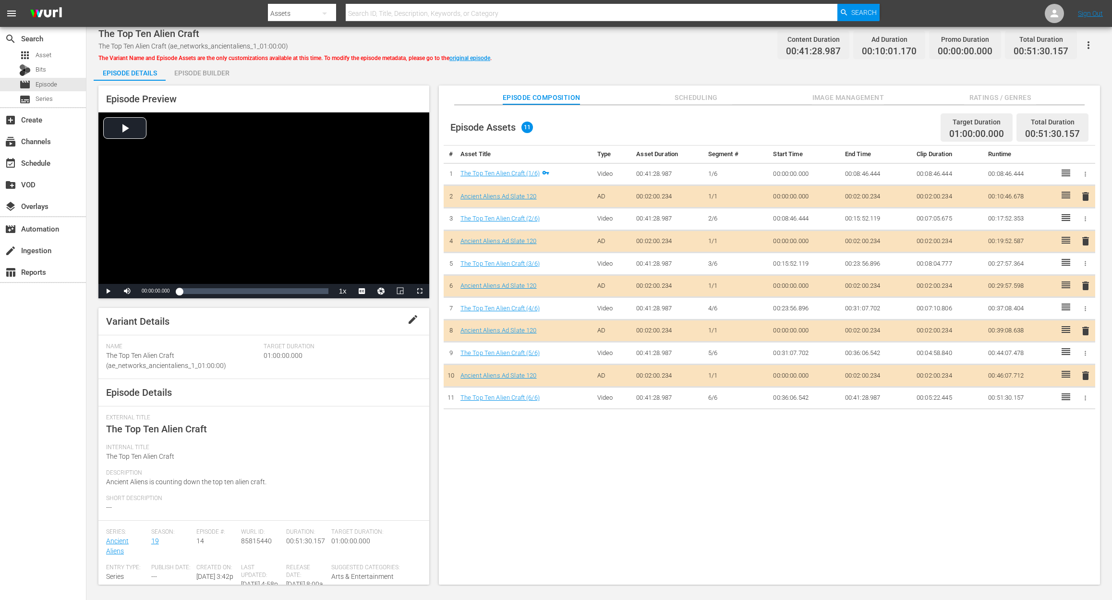
click at [213, 77] on div "Episode Builder" at bounding box center [202, 72] width 72 height 23
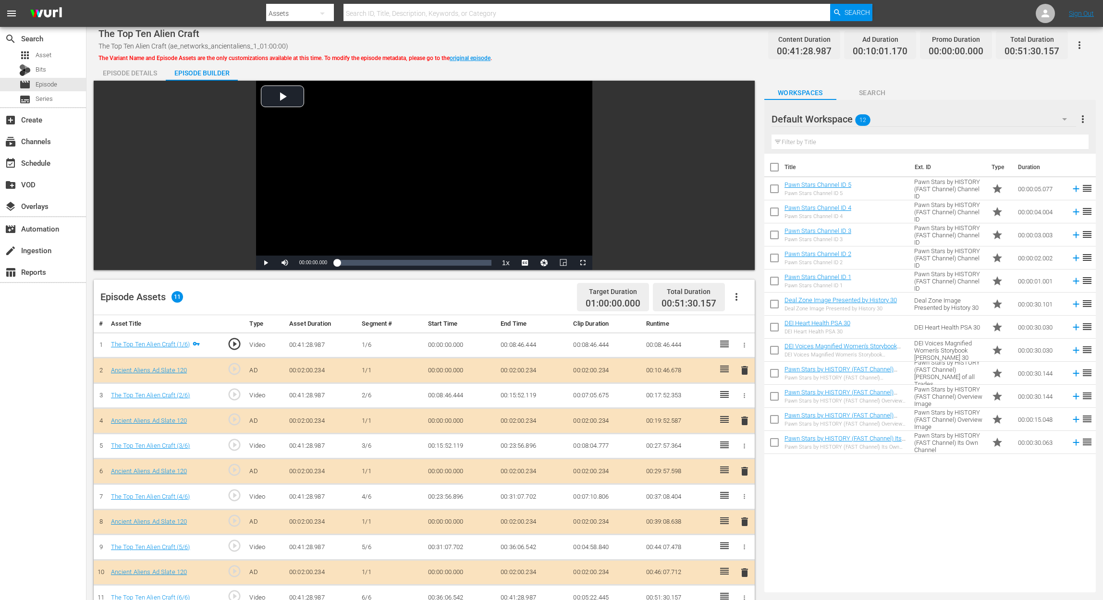
click at [1064, 120] on icon "button" at bounding box center [1065, 119] width 12 height 12
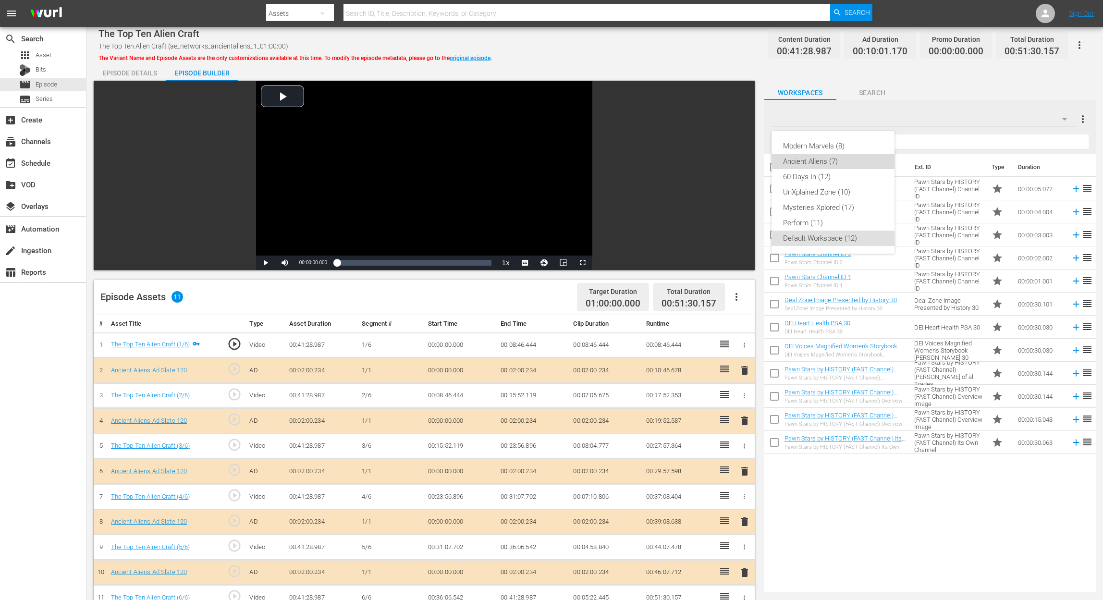
click at [831, 163] on div "Ancient Aliens (7)" at bounding box center [833, 161] width 100 height 15
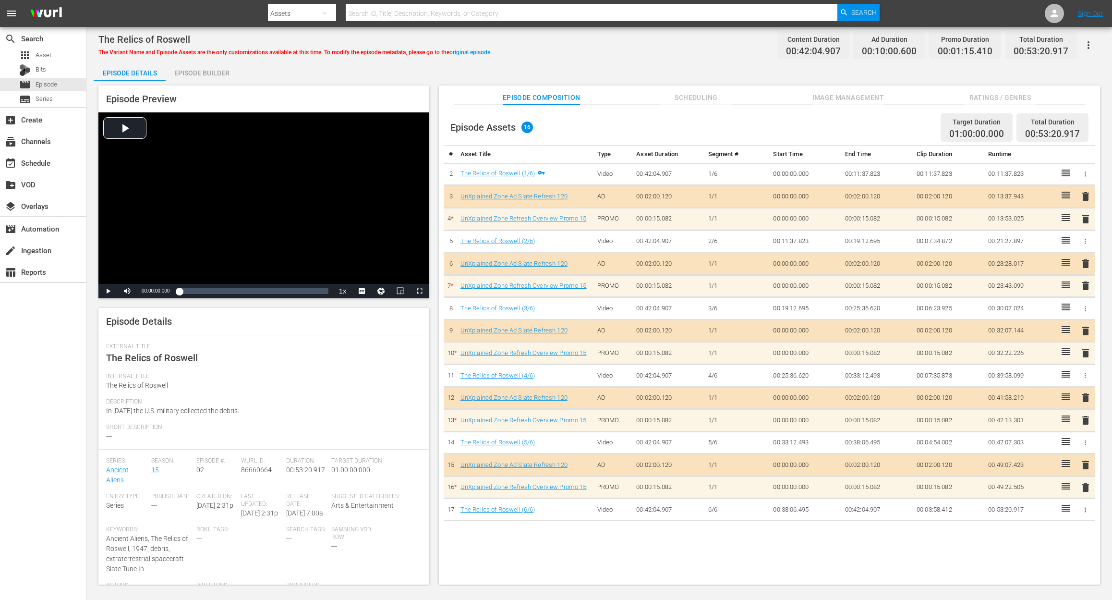
click at [214, 73] on div "Episode Builder" at bounding box center [202, 72] width 72 height 23
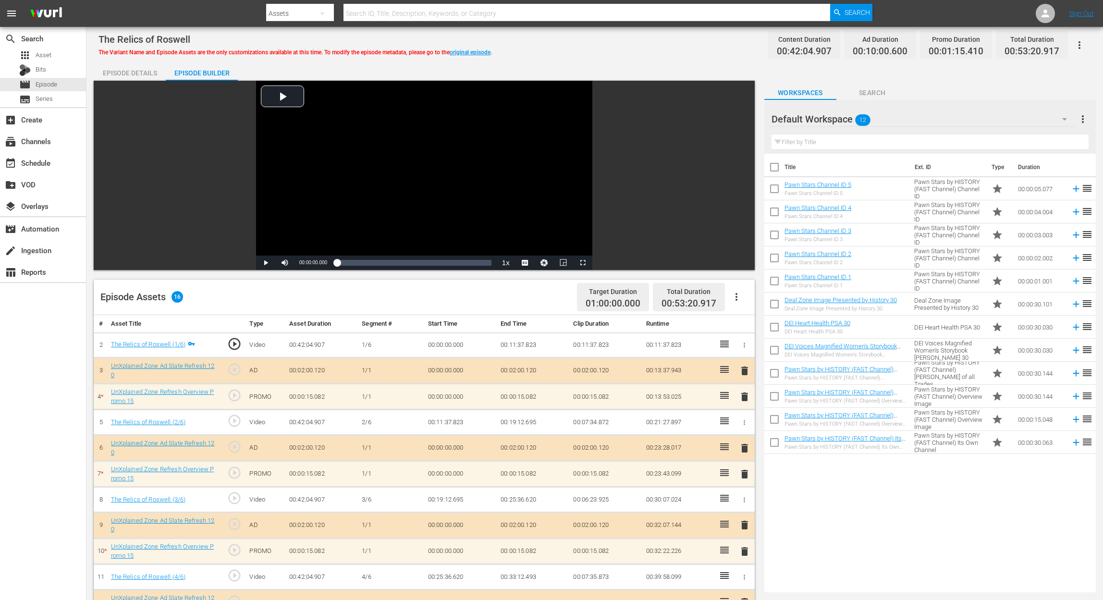
click at [834, 117] on icon "button" at bounding box center [1065, 119] width 12 height 12
click at [834, 198] on div "UnXplained Zone (10)" at bounding box center [833, 191] width 100 height 15
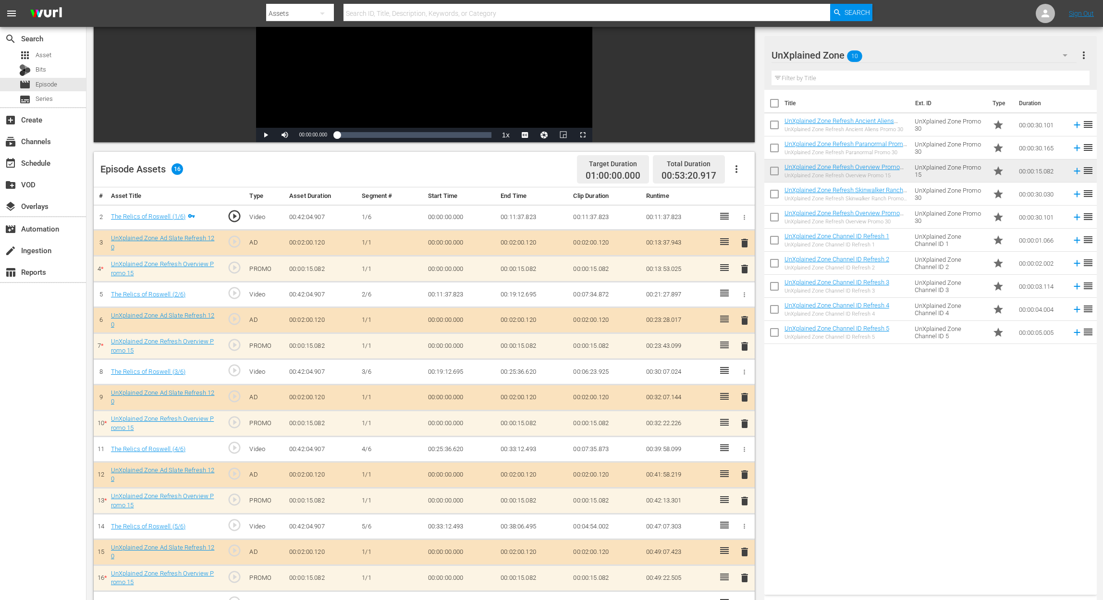
scroll to position [192, 0]
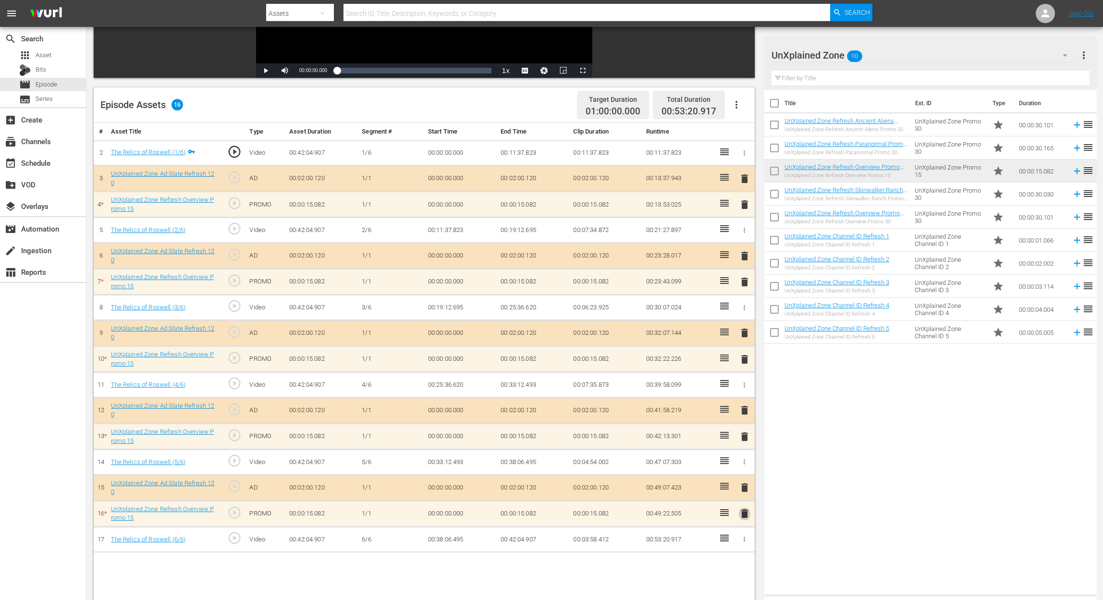
click at [745, 450] on span "delete" at bounding box center [745, 514] width 12 height 12
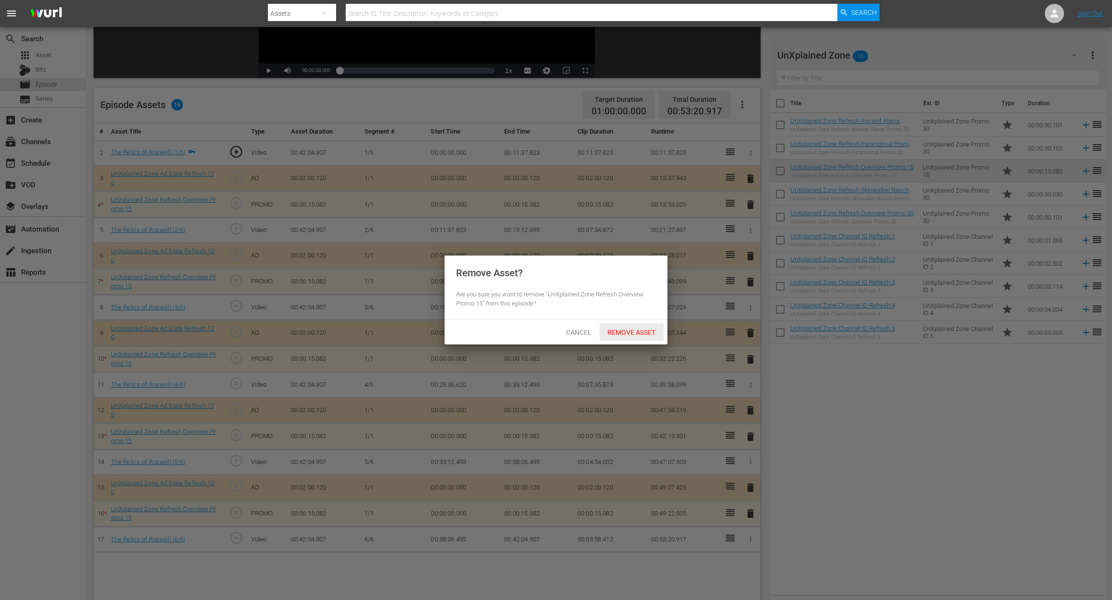
click at [644, 332] on span "Remove Asset" at bounding box center [632, 333] width 64 height 8
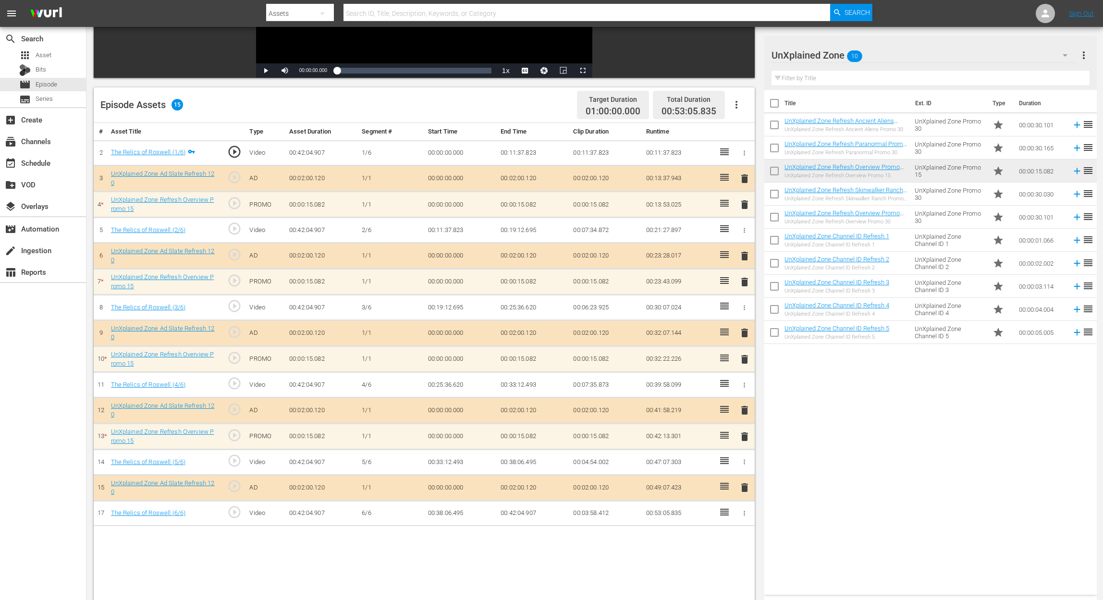
click at [746, 435] on span "delete" at bounding box center [745, 437] width 12 height 12
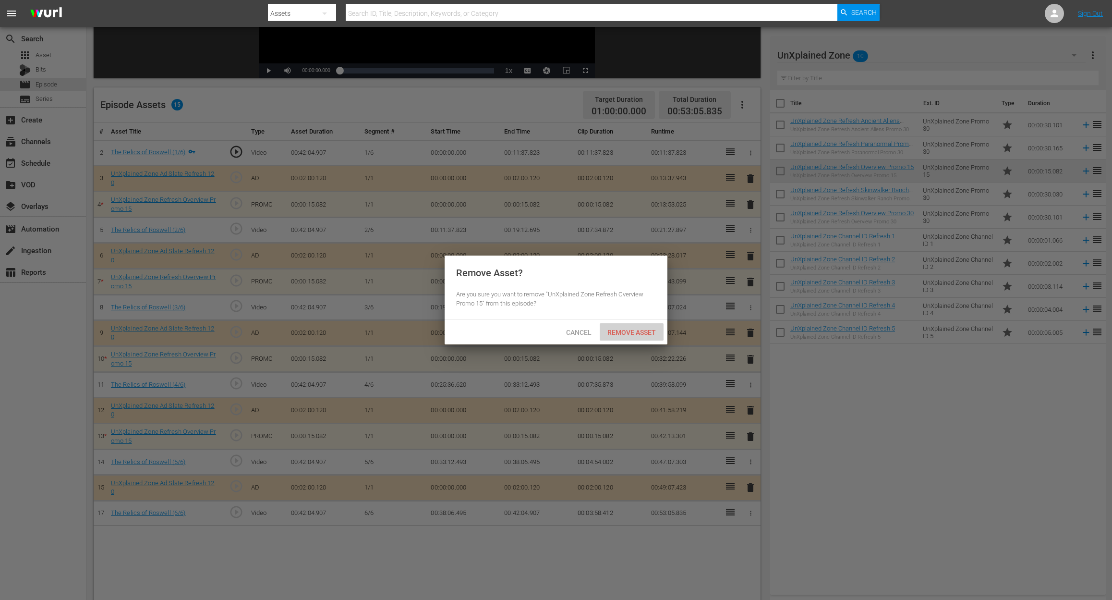
click at [642, 332] on span "Remove Asset" at bounding box center [632, 333] width 64 height 8
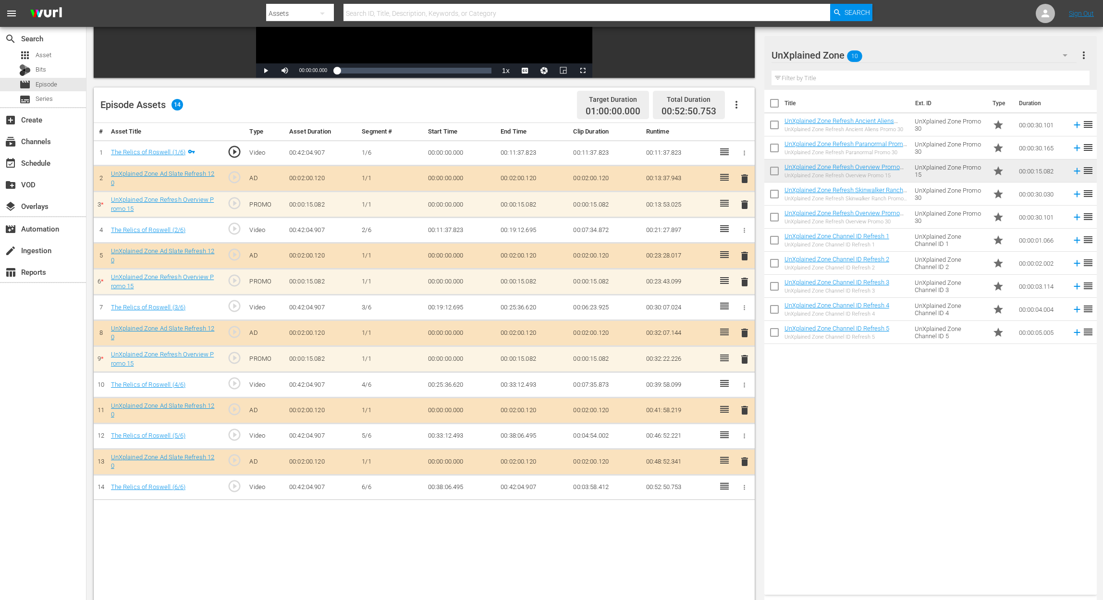
click at [745, 278] on span "delete" at bounding box center [745, 282] width 12 height 12
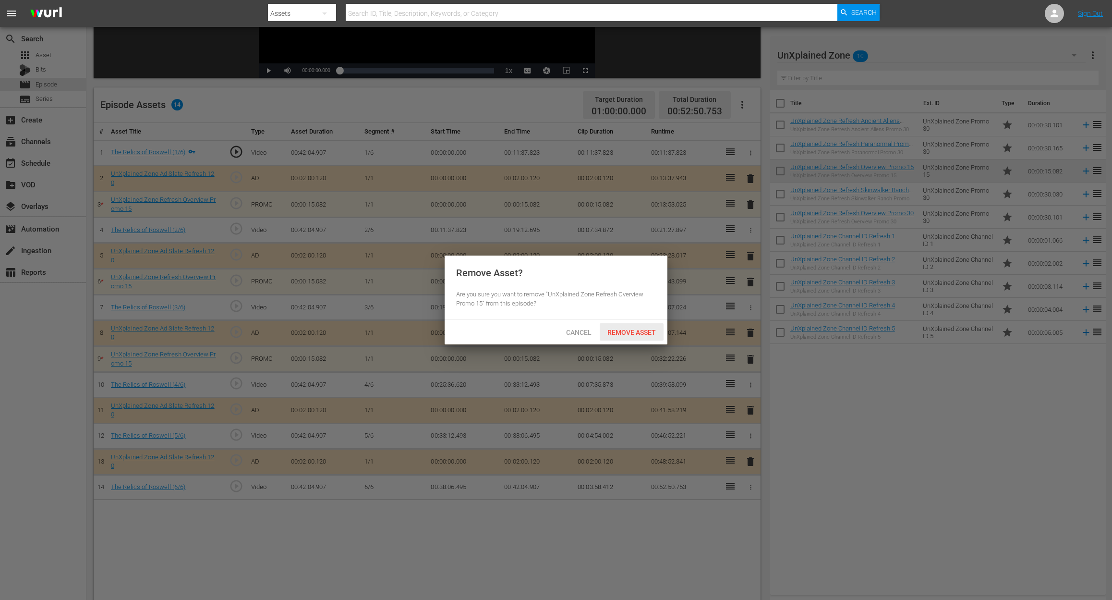
click at [635, 329] on span "Remove Asset" at bounding box center [632, 333] width 64 height 8
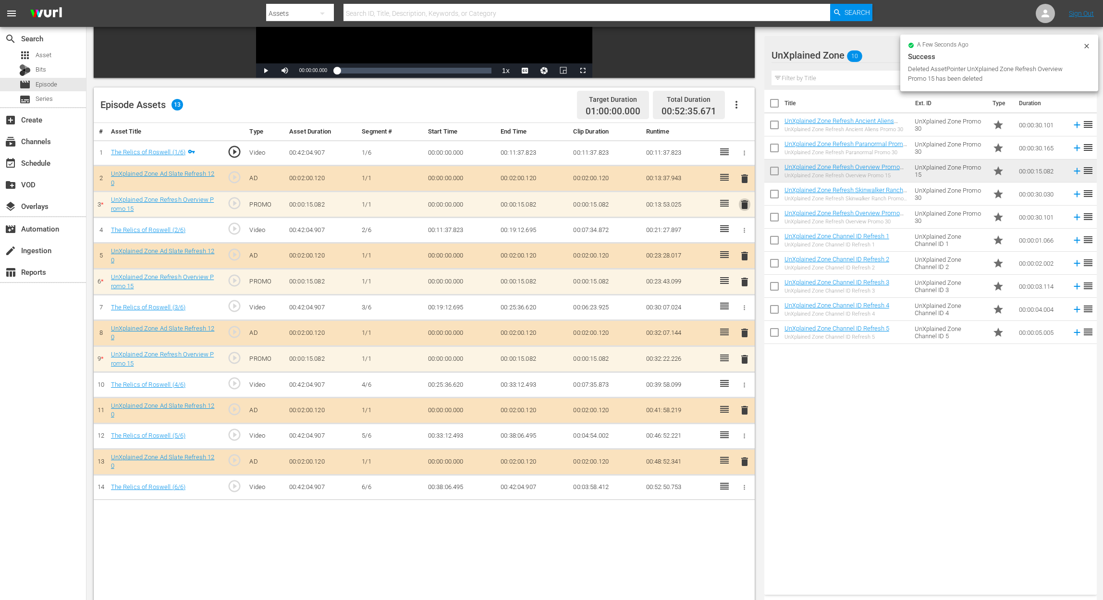
click at [747, 204] on span "delete" at bounding box center [745, 205] width 12 height 12
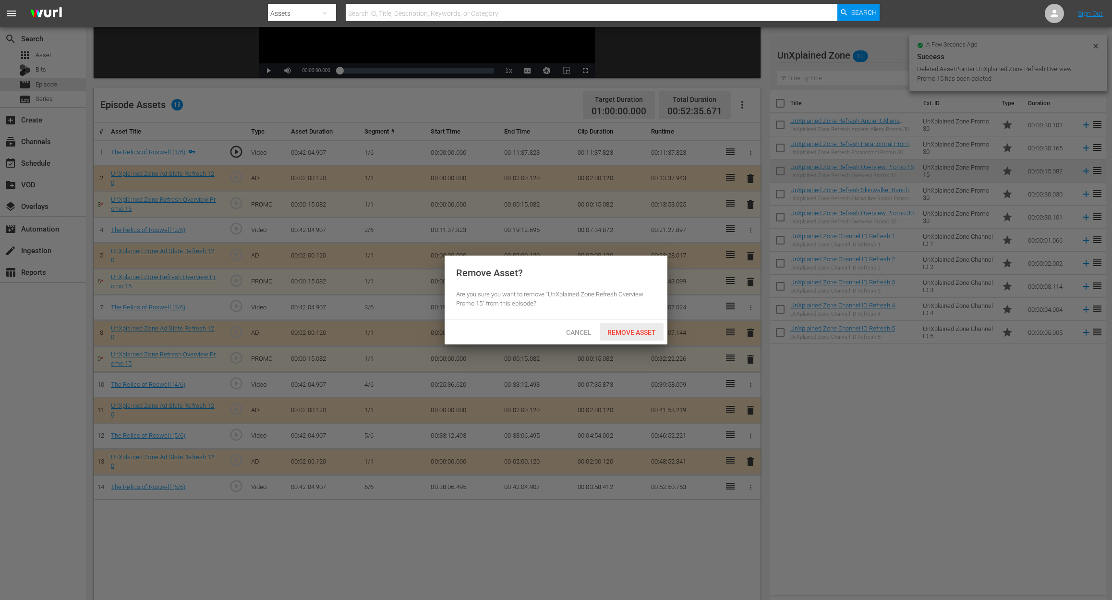
click at [652, 331] on span "Remove Asset" at bounding box center [632, 333] width 64 height 8
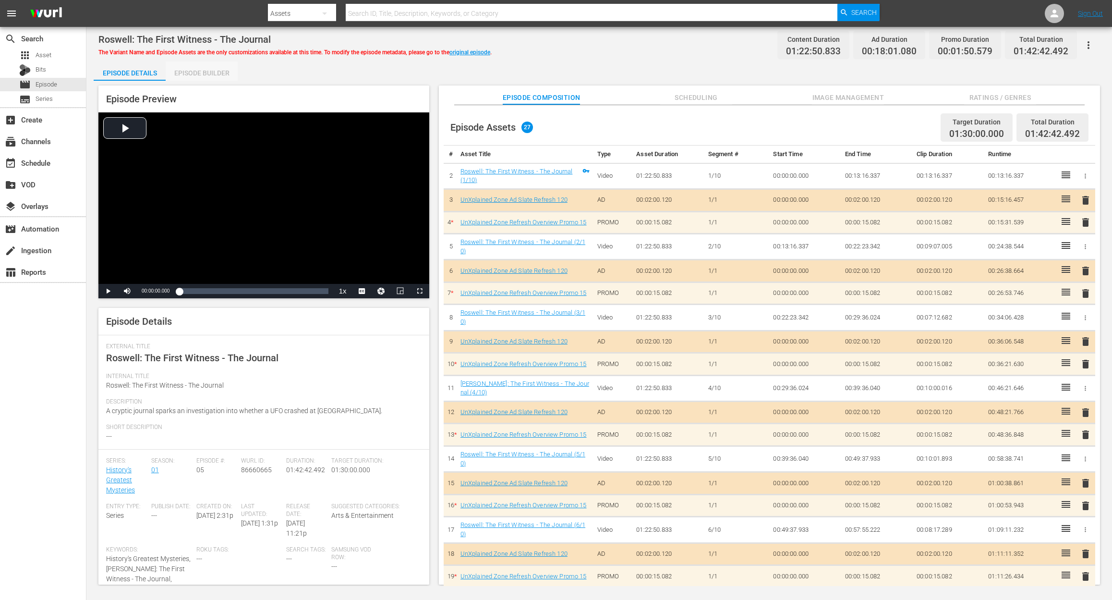
click at [216, 75] on div "Episode Builder" at bounding box center [202, 72] width 72 height 23
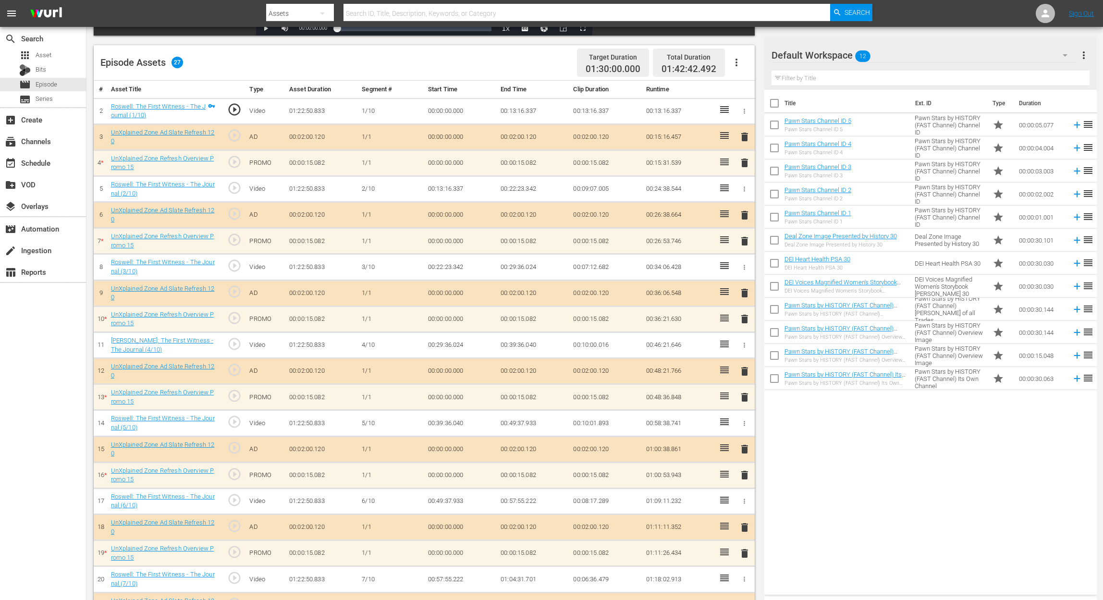
scroll to position [256, 0]
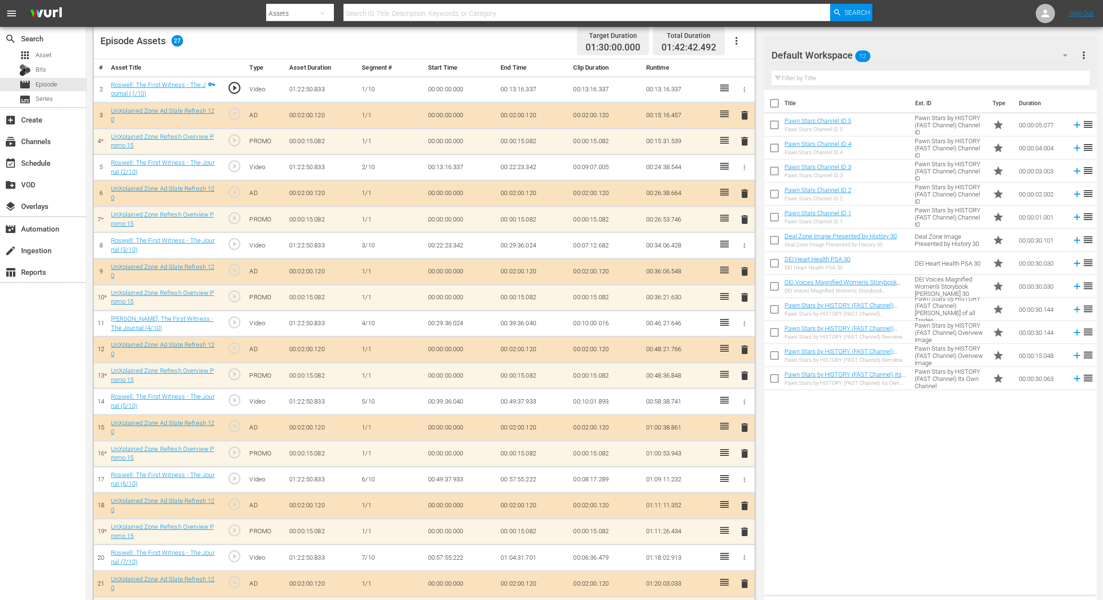
click at [744, 142] on span "delete" at bounding box center [745, 141] width 12 height 12
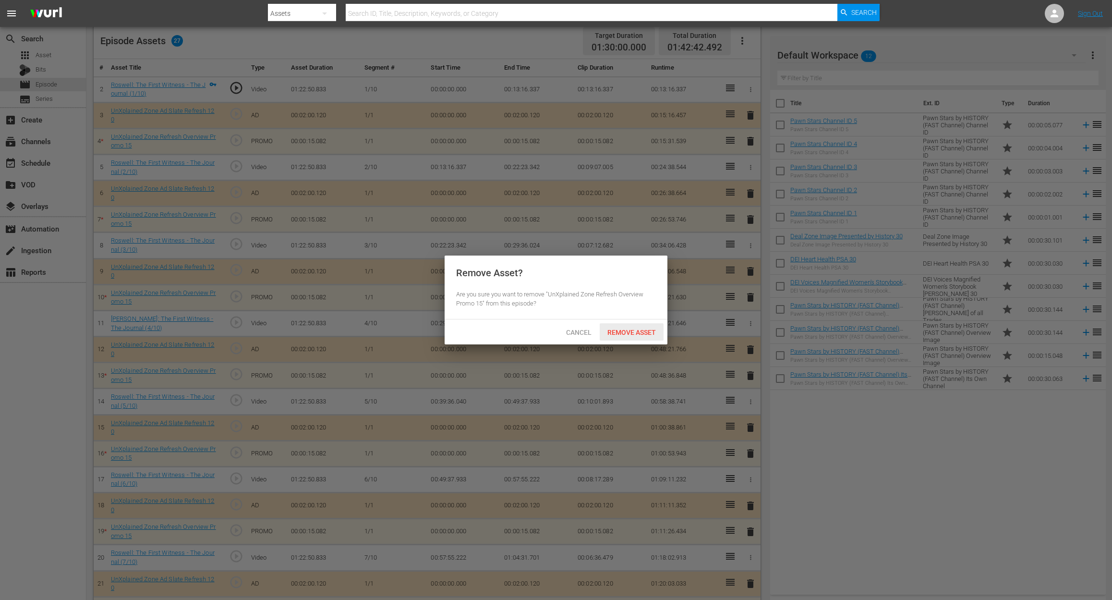
click at [631, 334] on span "Remove Asset" at bounding box center [632, 333] width 64 height 8
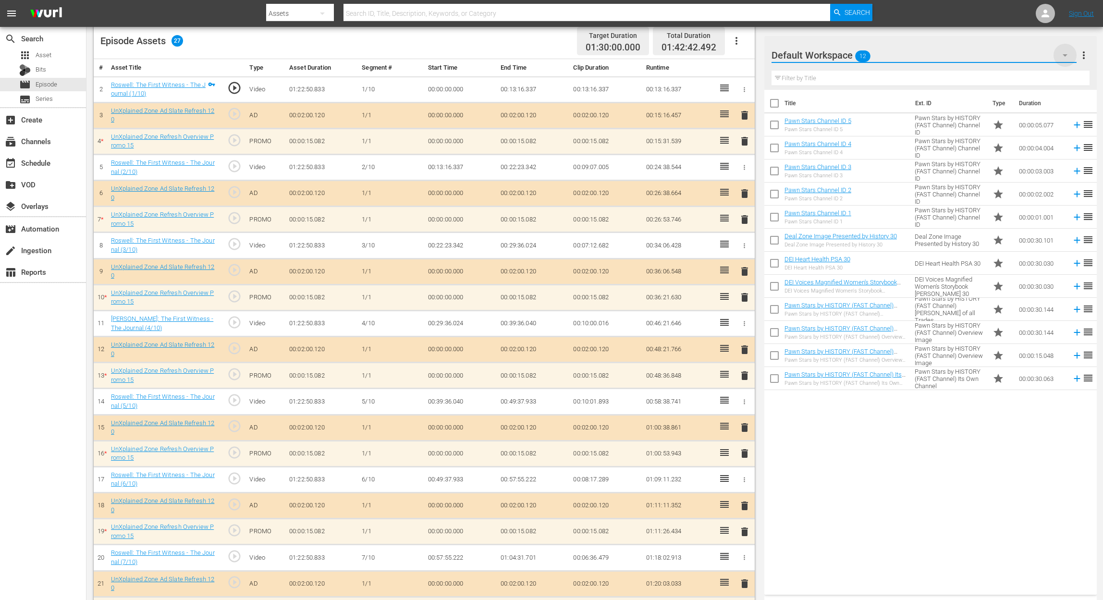
click at [834, 58] on icon "button" at bounding box center [1065, 55] width 12 height 12
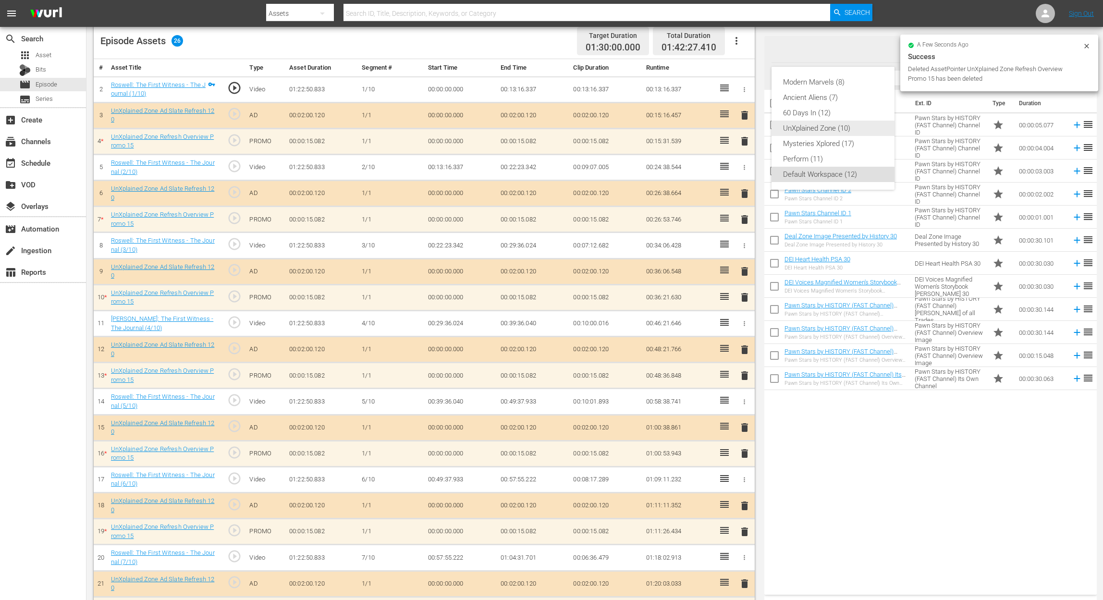
click at [834, 129] on div "UnXplained Zone (10)" at bounding box center [833, 128] width 100 height 15
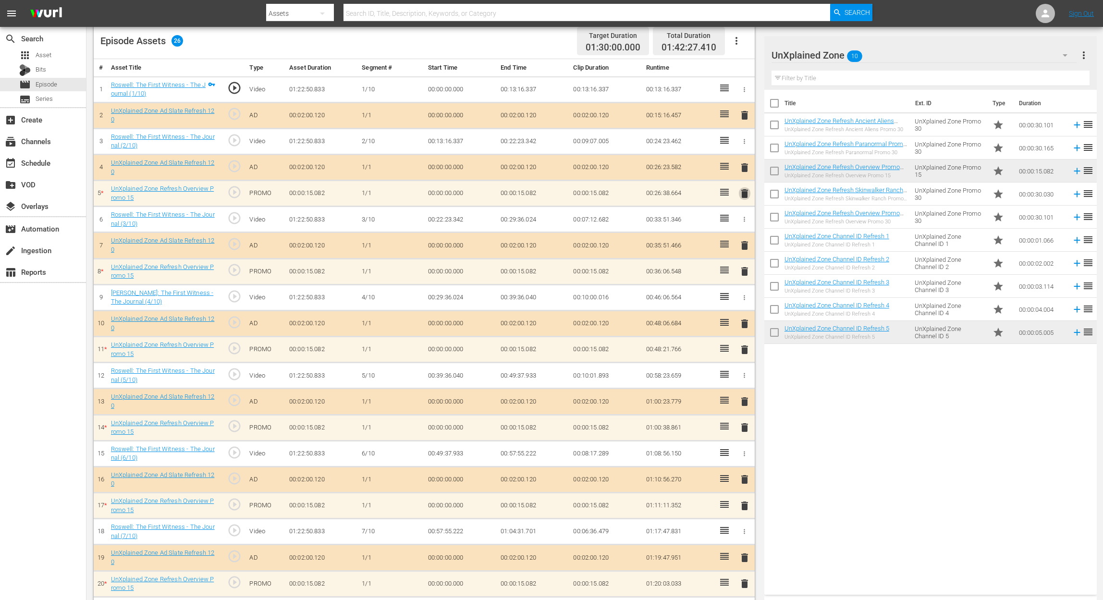
click at [746, 195] on span "delete" at bounding box center [745, 194] width 12 height 12
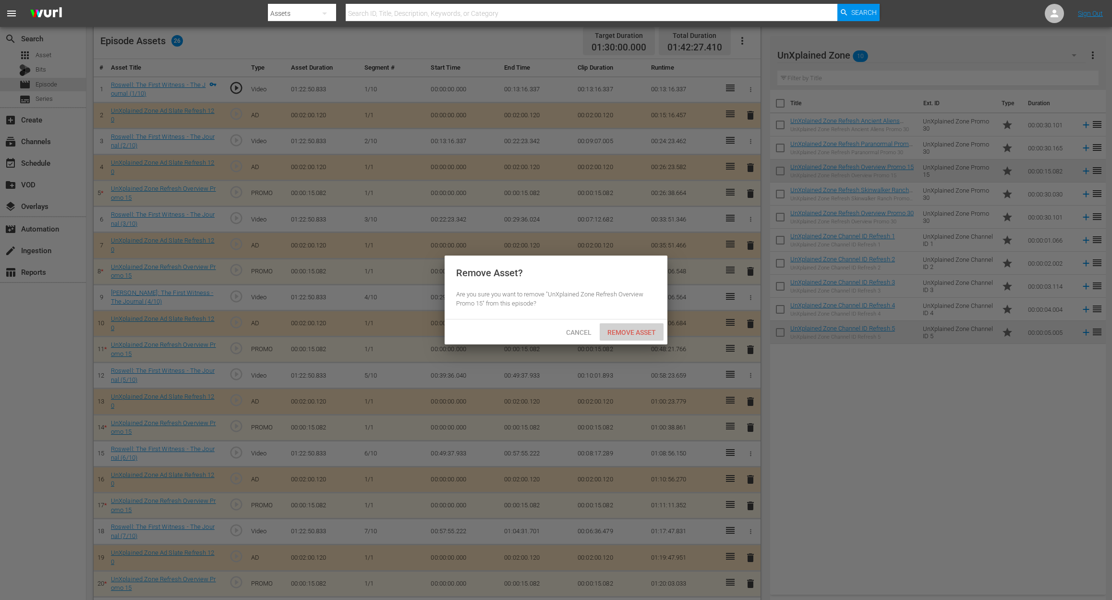
click at [627, 330] on span "Remove Asset" at bounding box center [632, 333] width 64 height 8
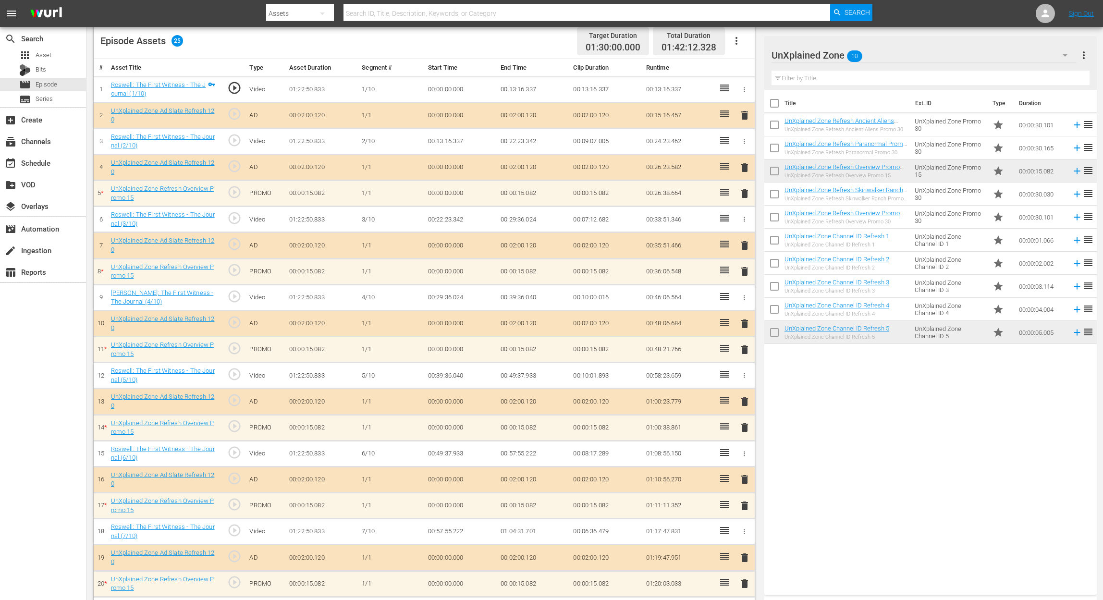
click at [743, 277] on span "delete" at bounding box center [745, 272] width 12 height 12
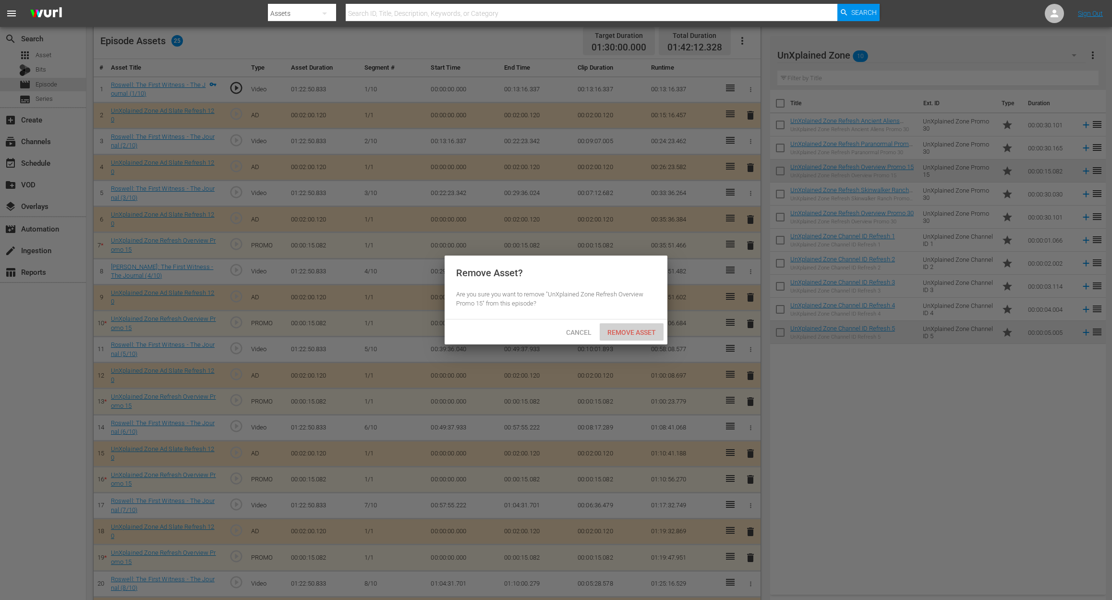
click at [644, 332] on span "Remove Asset" at bounding box center [632, 333] width 64 height 8
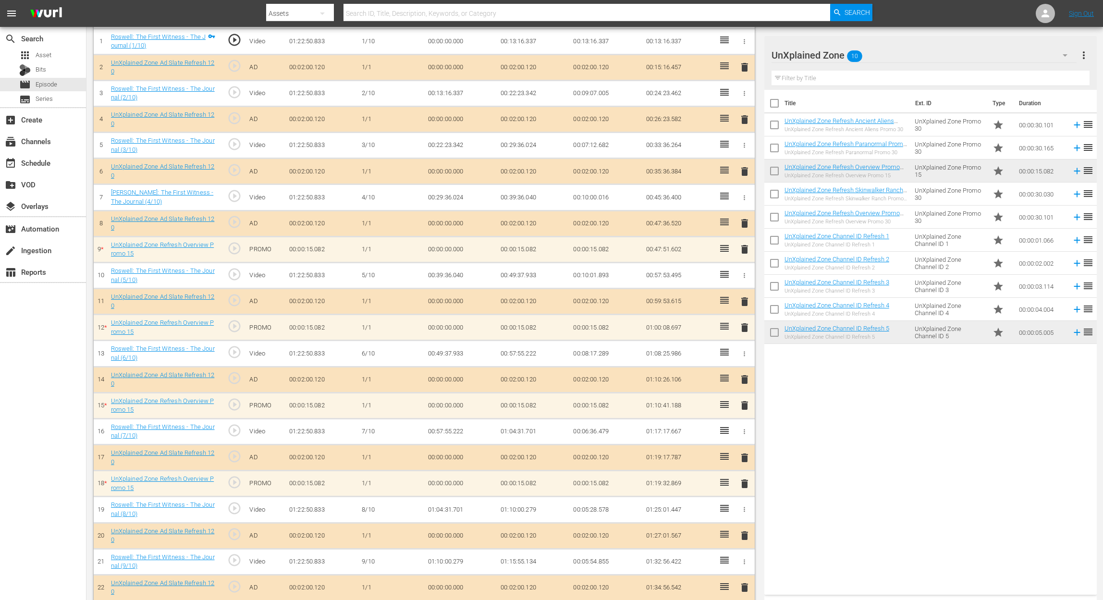
scroll to position [368, 0]
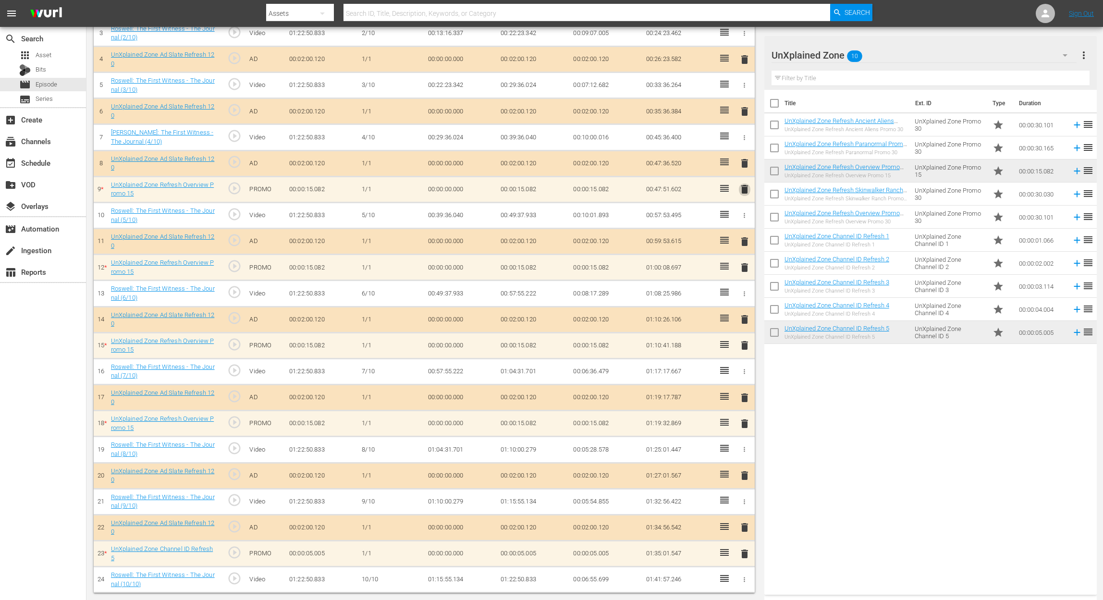
click at [744, 183] on span "delete" at bounding box center [745, 189] width 12 height 12
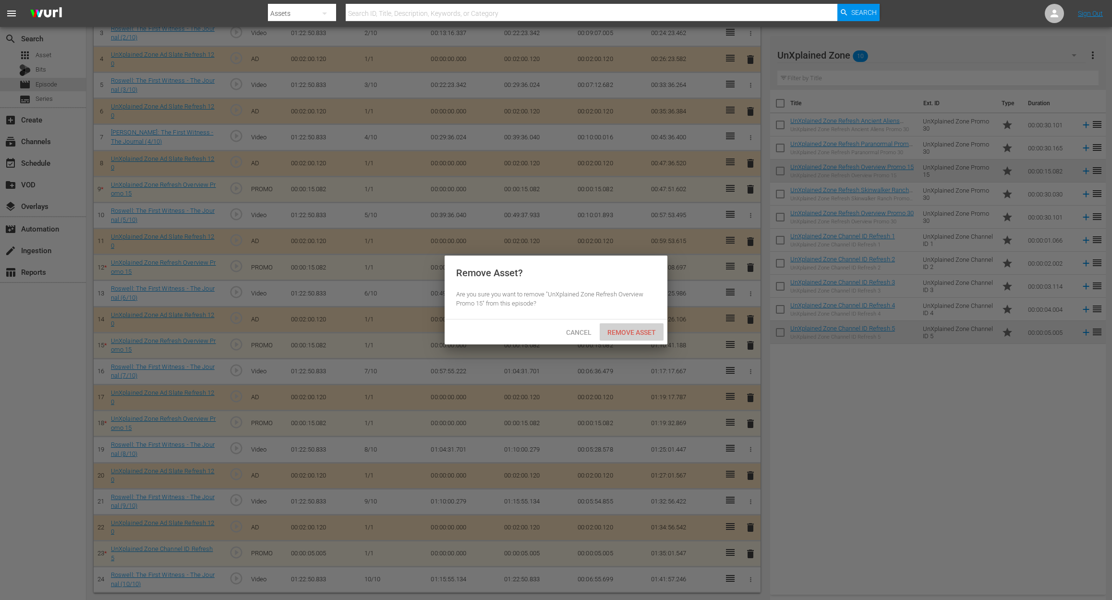
click at [624, 332] on span "Remove Asset" at bounding box center [632, 333] width 64 height 8
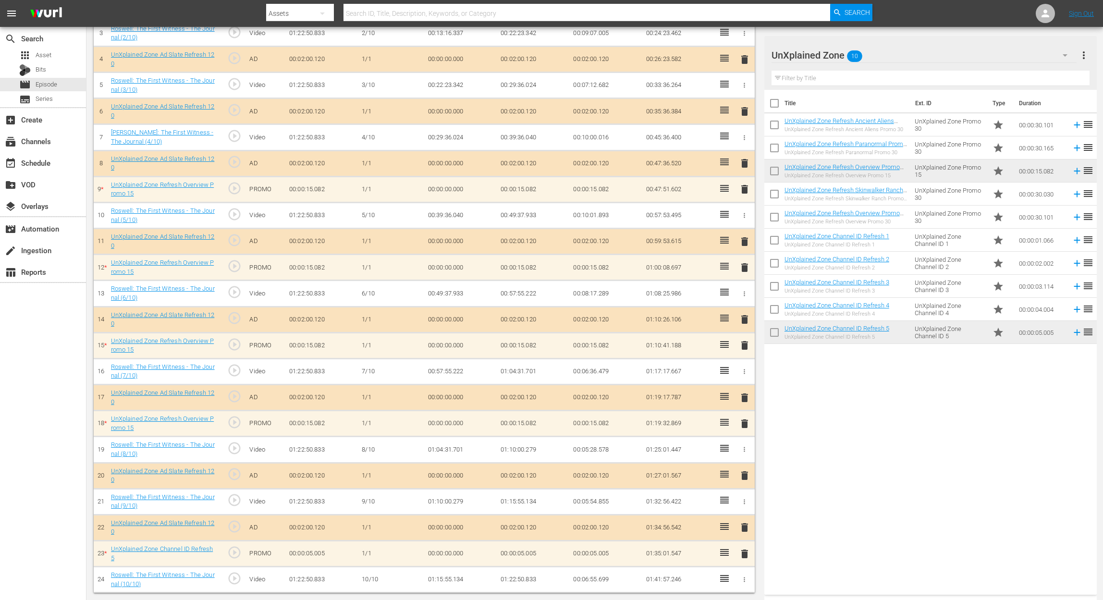
scroll to position [342, 0]
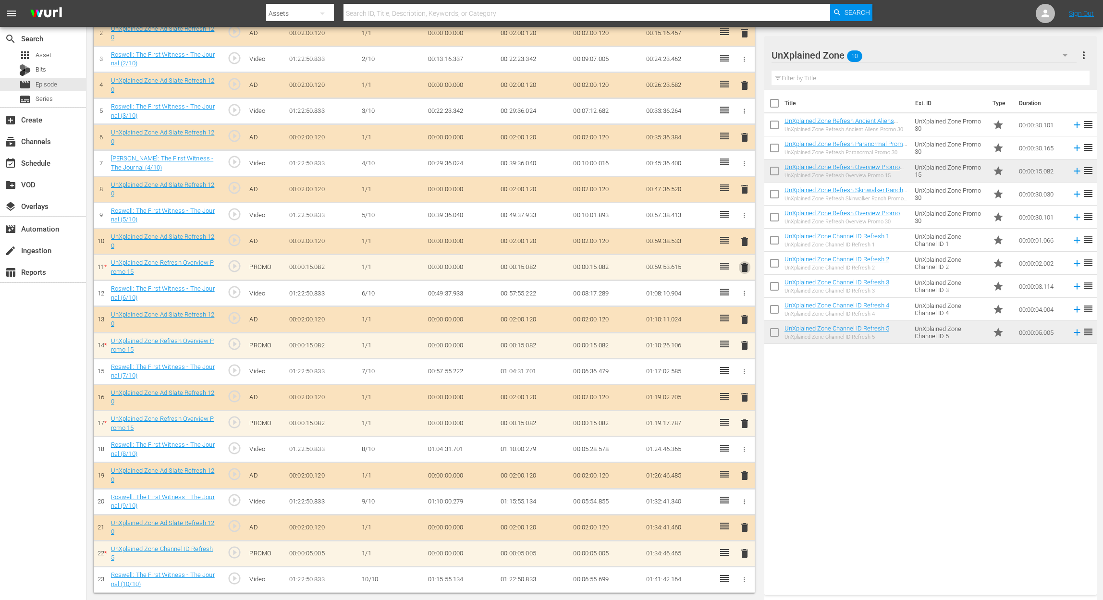
click at [743, 265] on span "delete" at bounding box center [745, 268] width 12 height 12
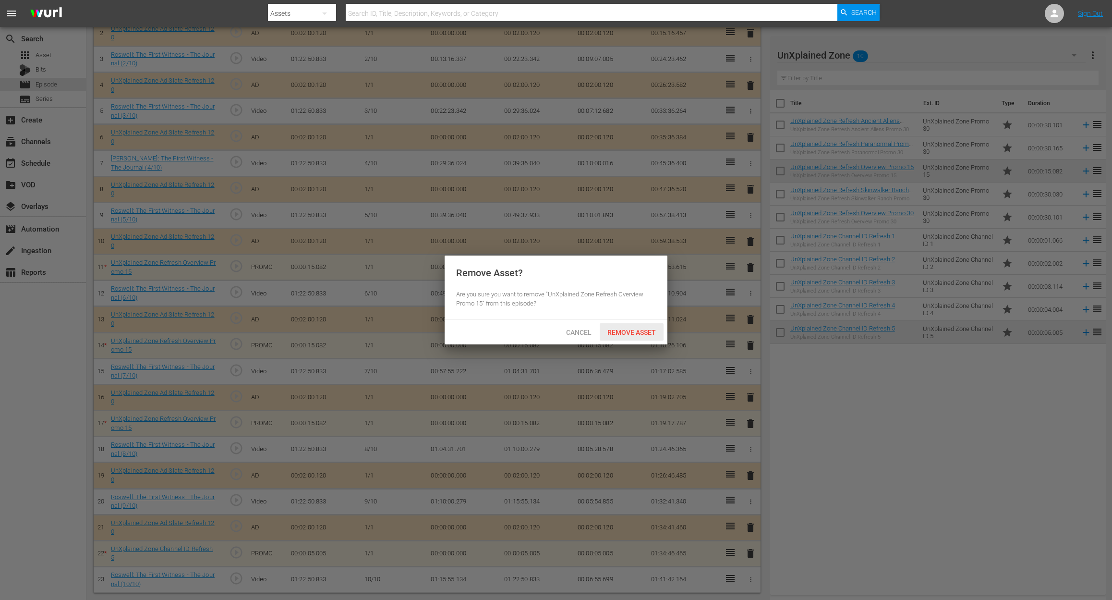
click at [641, 330] on span "Remove Asset" at bounding box center [632, 333] width 64 height 8
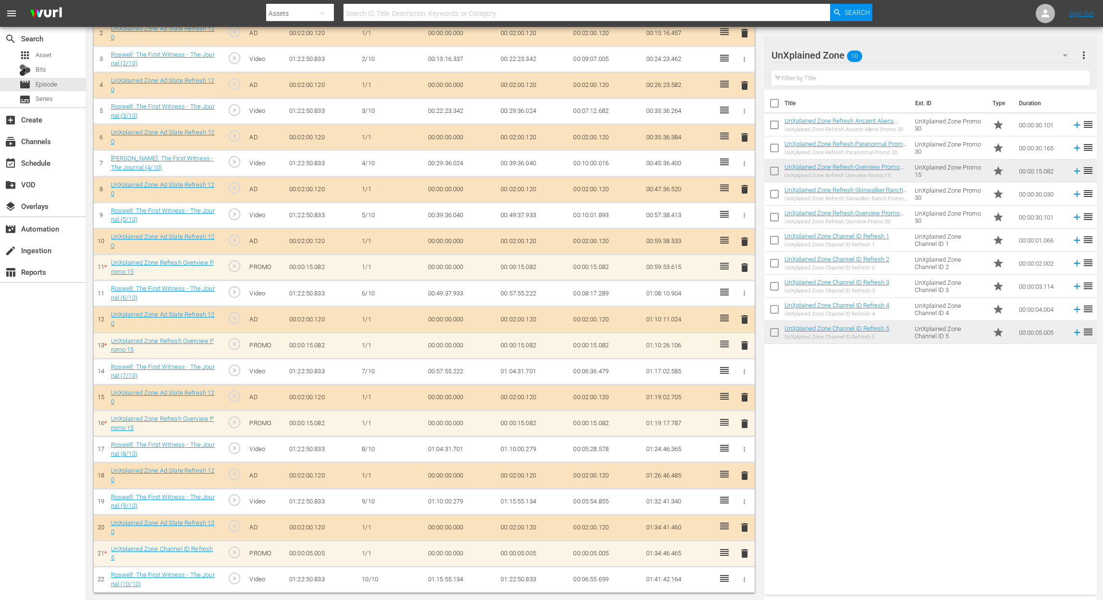
scroll to position [316, 0]
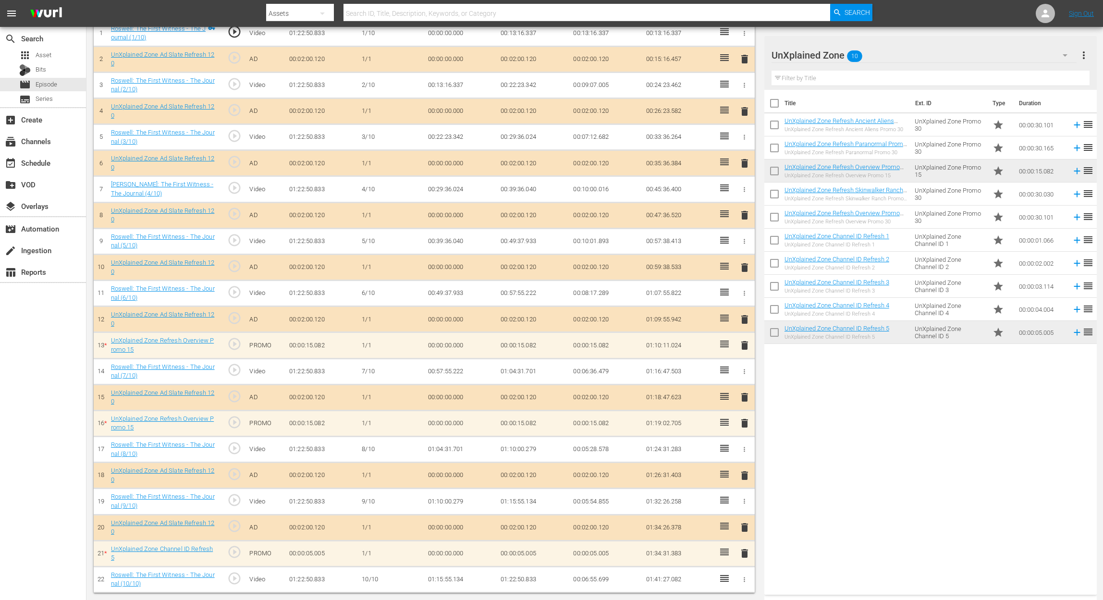
click at [745, 347] on span "delete" at bounding box center [745, 346] width 12 height 12
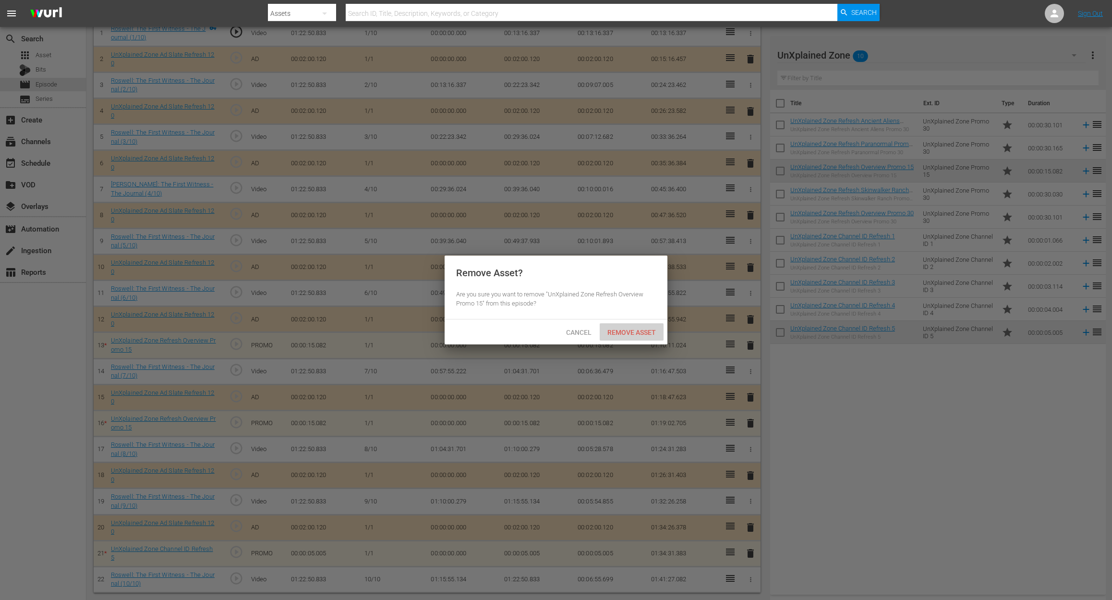
click at [639, 334] on span "Remove Asset" at bounding box center [632, 333] width 64 height 8
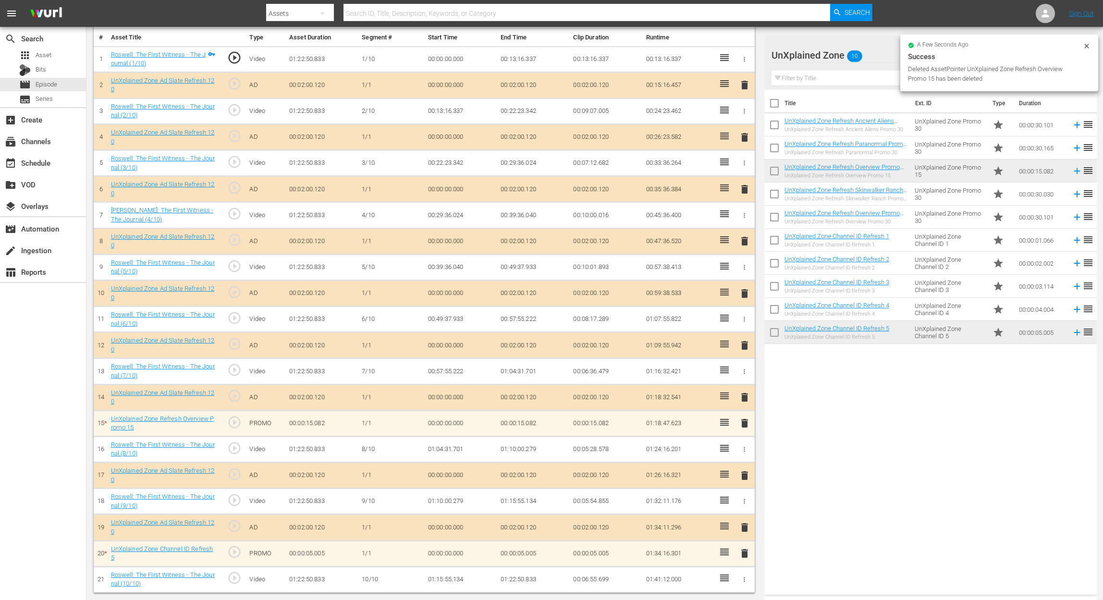
scroll to position [290, 0]
click at [743, 420] on span "delete" at bounding box center [745, 423] width 12 height 12
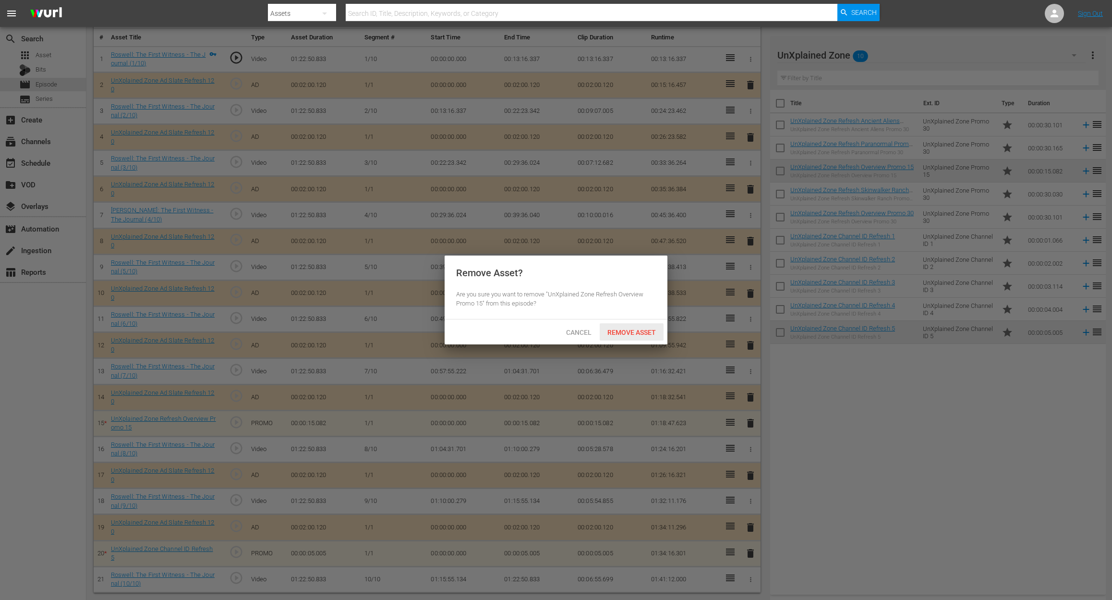
click at [646, 329] on span "Remove Asset" at bounding box center [632, 333] width 64 height 8
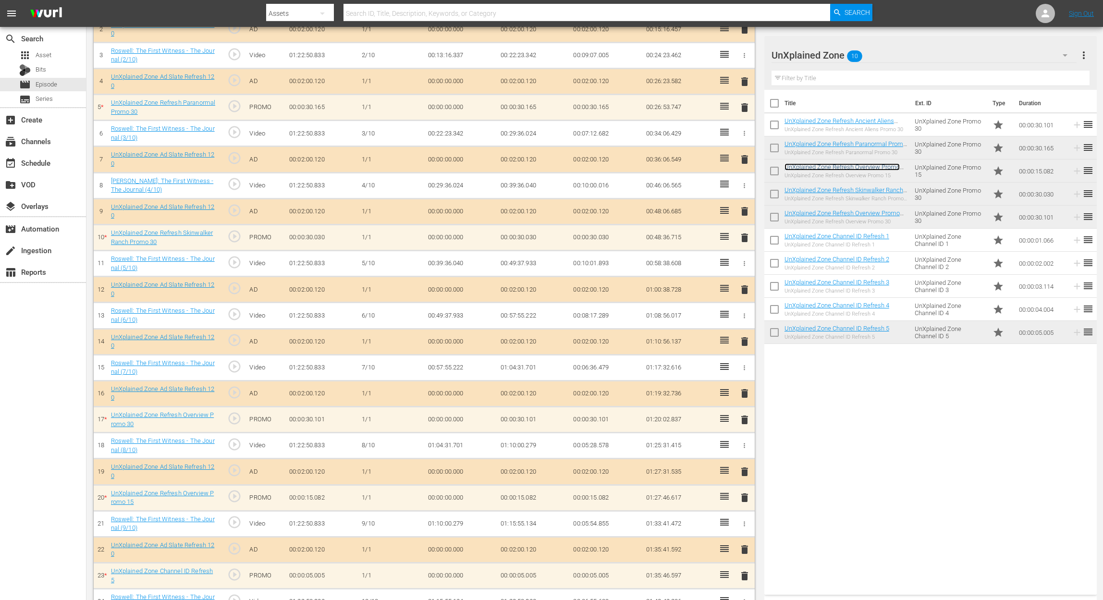
scroll to position [342, 0]
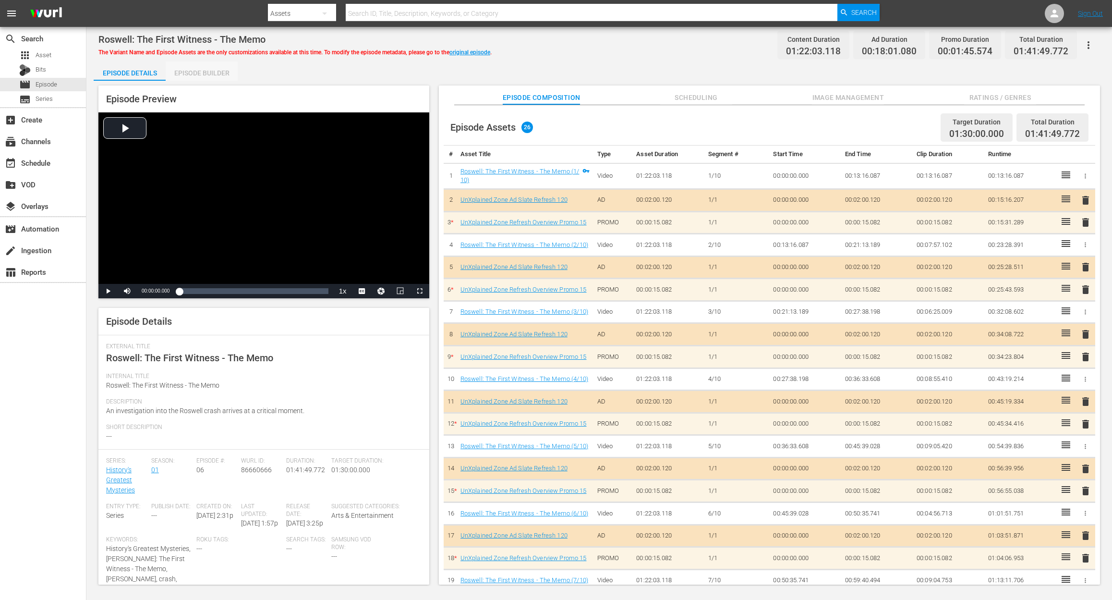
click at [223, 70] on div "Episode Builder" at bounding box center [202, 72] width 72 height 23
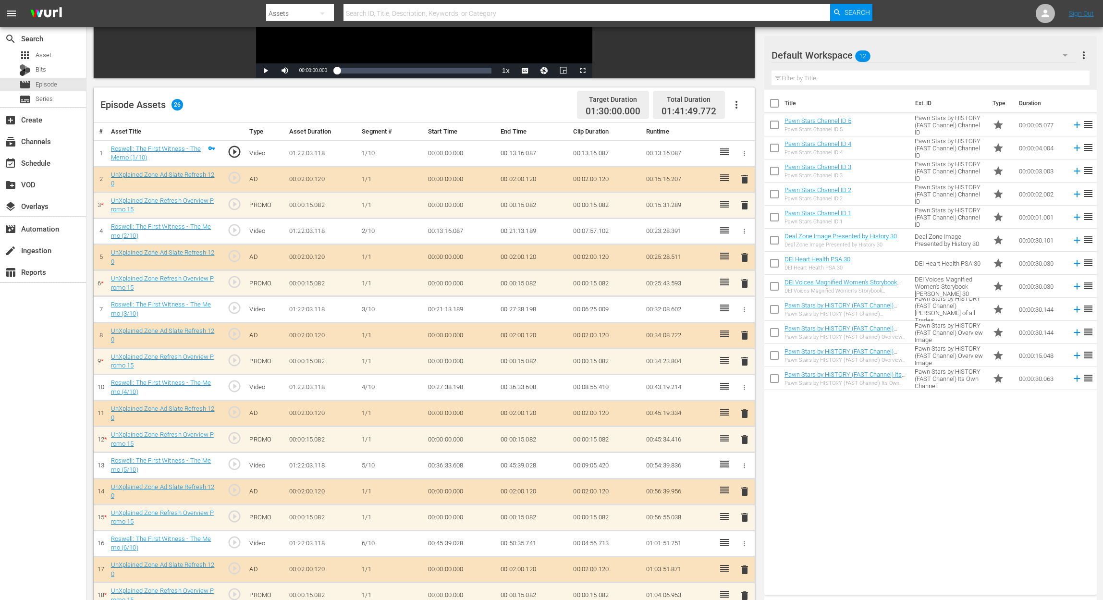
scroll to position [256, 0]
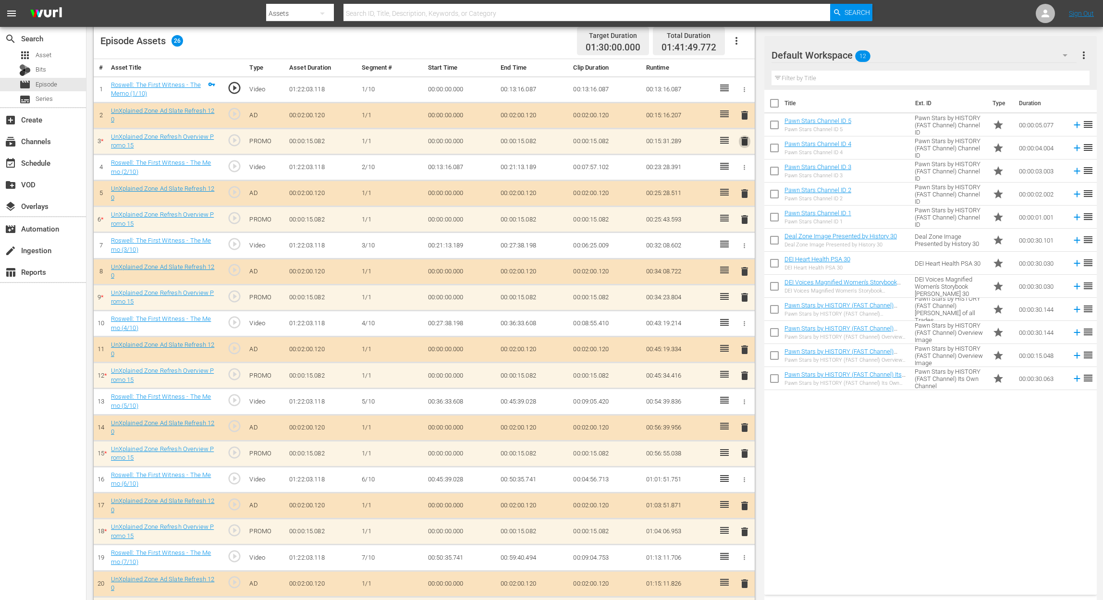
click at [746, 143] on span "delete" at bounding box center [745, 141] width 12 height 12
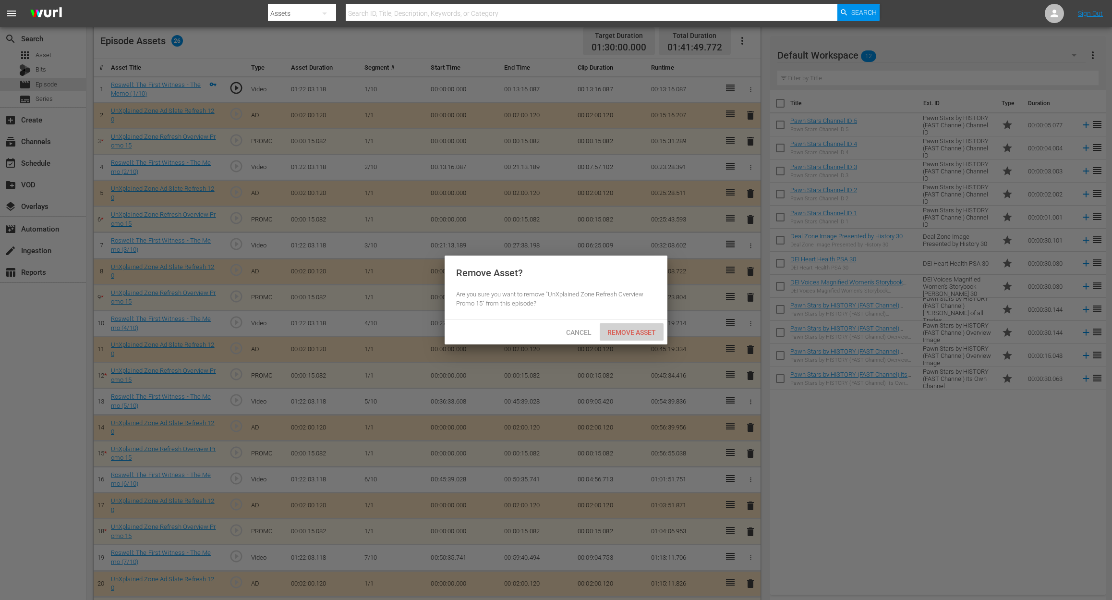
click at [648, 330] on span "Remove Asset" at bounding box center [632, 333] width 64 height 8
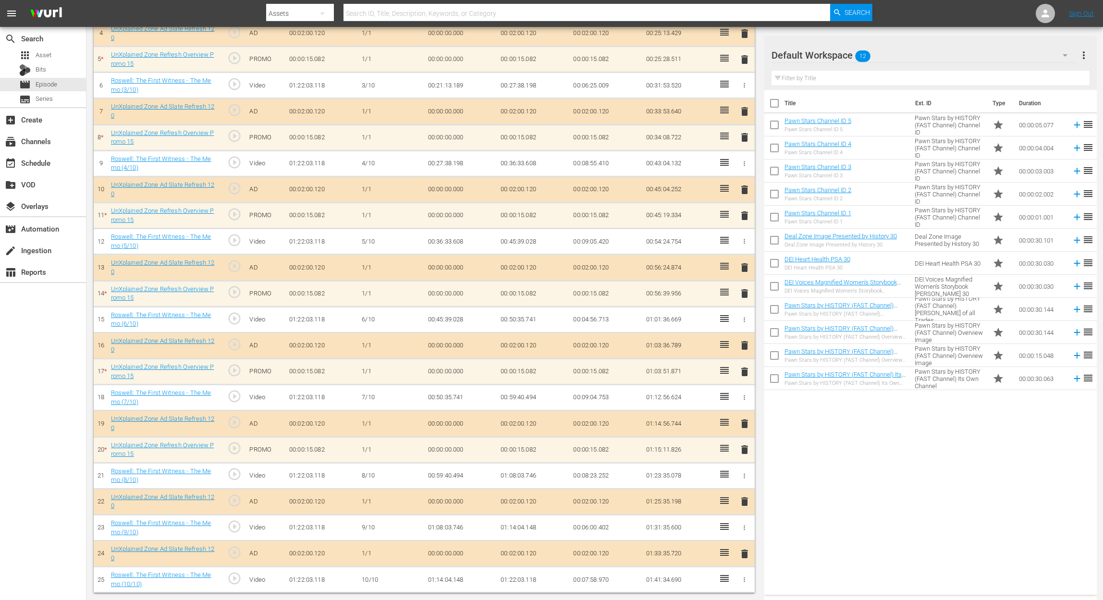
scroll to position [394, 0]
click at [744, 450] on span "delete" at bounding box center [745, 450] width 12 height 12
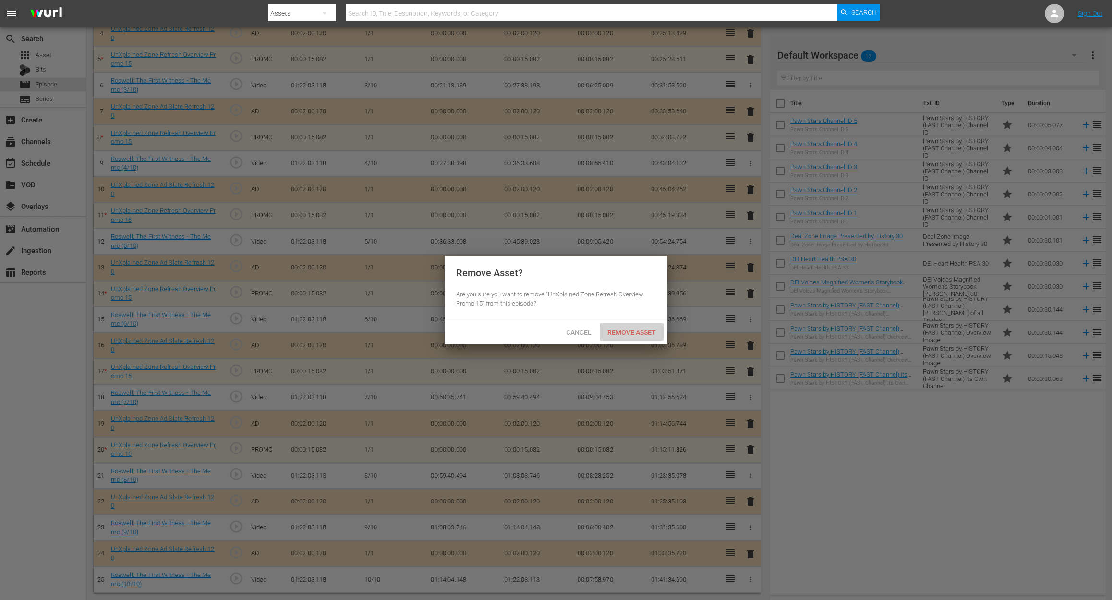
click at [642, 330] on span "Remove Asset" at bounding box center [632, 333] width 64 height 8
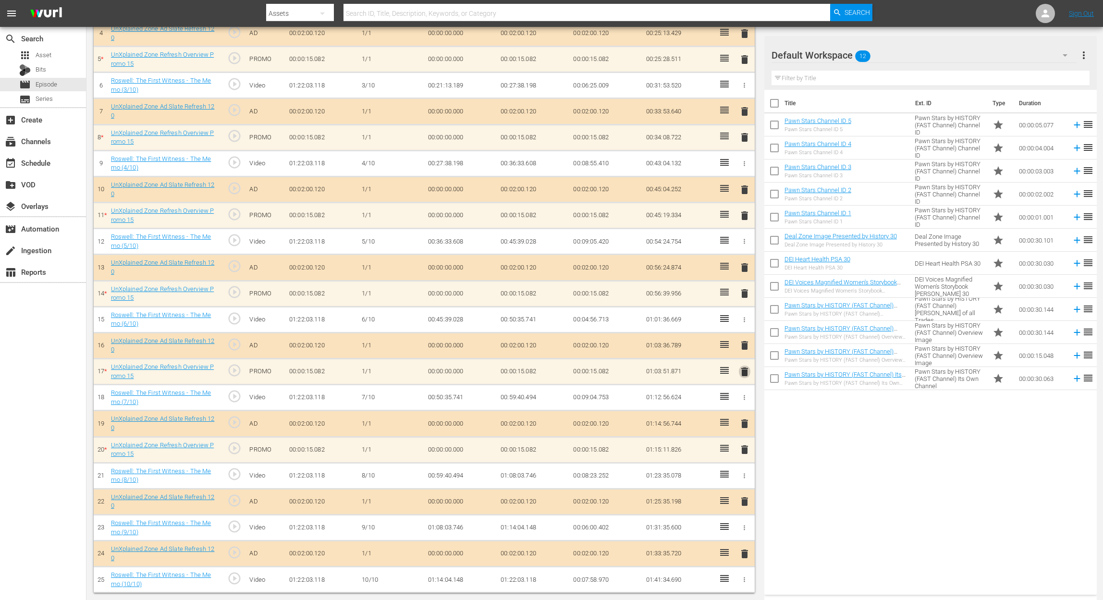
click at [745, 369] on span "delete" at bounding box center [745, 372] width 12 height 12
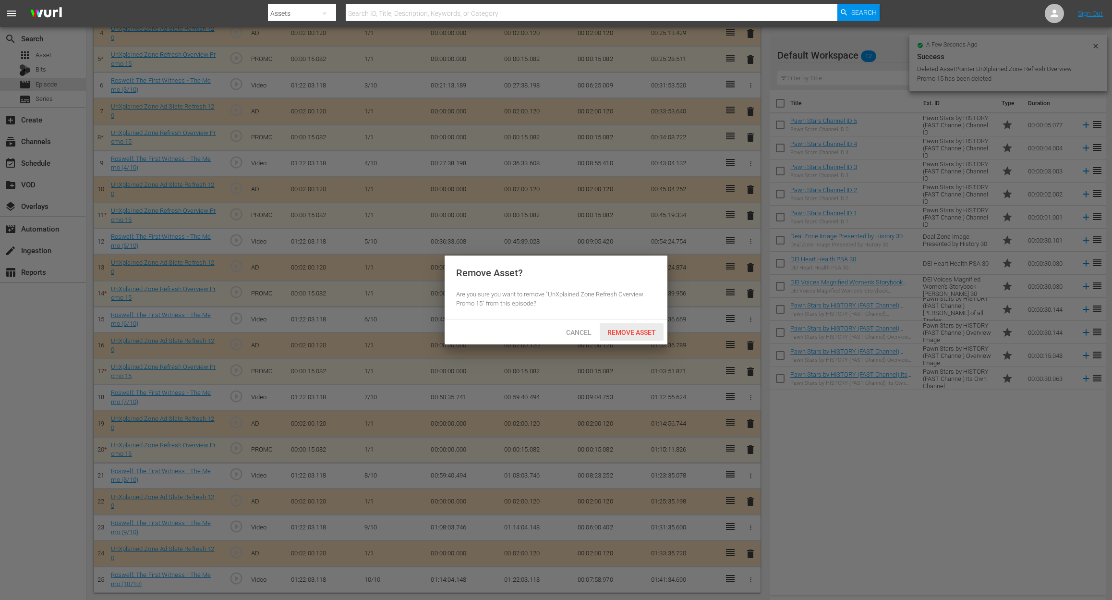
click at [631, 331] on span "Remove Asset" at bounding box center [632, 333] width 64 height 8
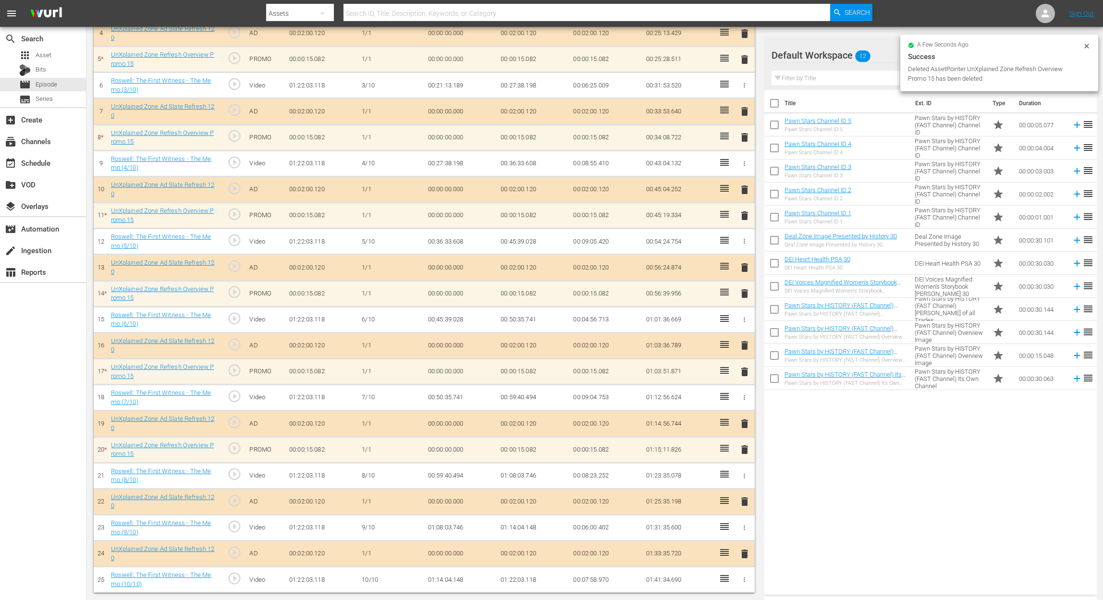
click at [744, 291] on span "delete" at bounding box center [745, 294] width 12 height 12
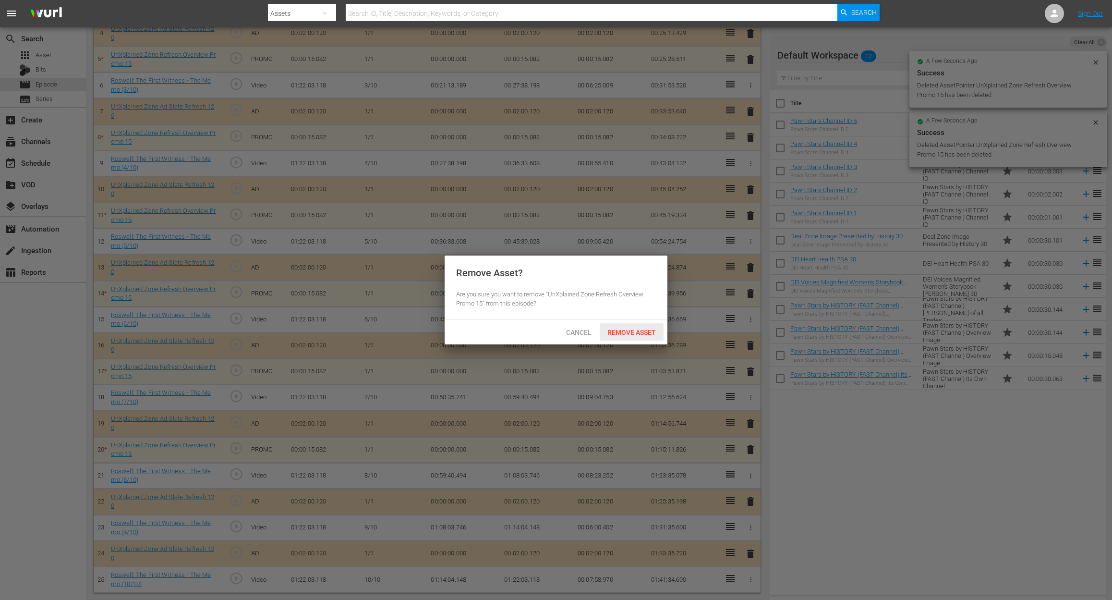
click at [636, 332] on span "Remove Asset" at bounding box center [632, 333] width 64 height 8
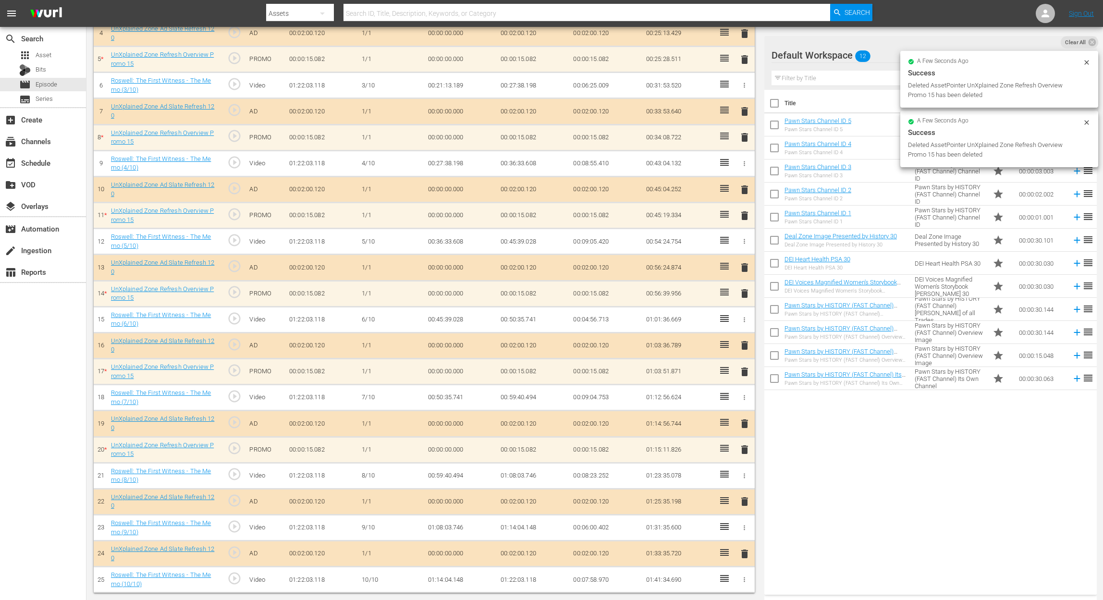
scroll to position [342, 0]
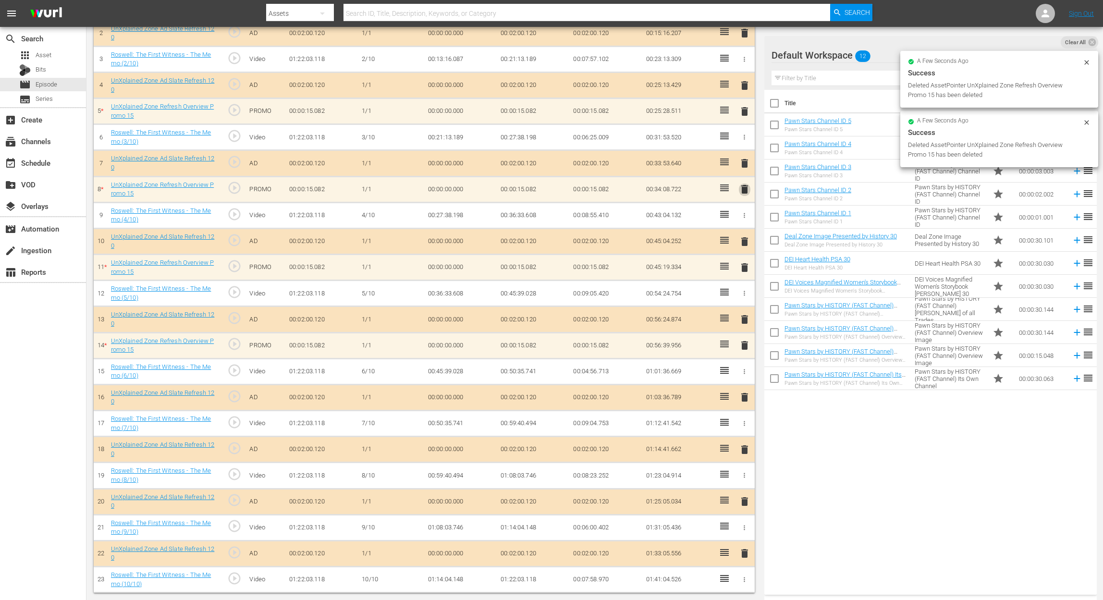
click at [744, 187] on span "delete" at bounding box center [745, 189] width 12 height 12
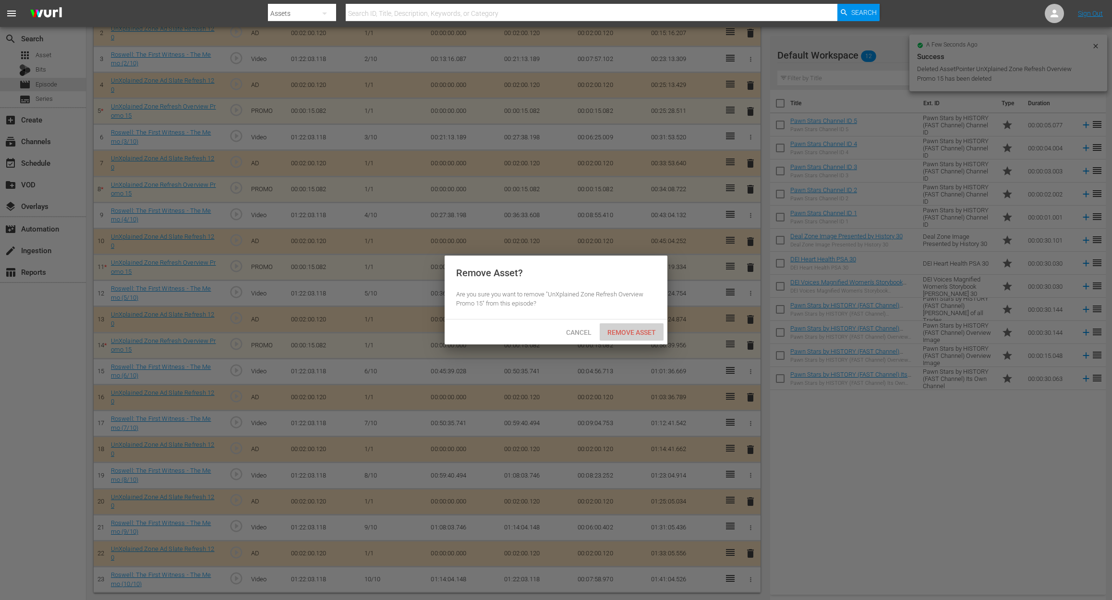
click at [640, 330] on span "Remove Asset" at bounding box center [632, 333] width 64 height 8
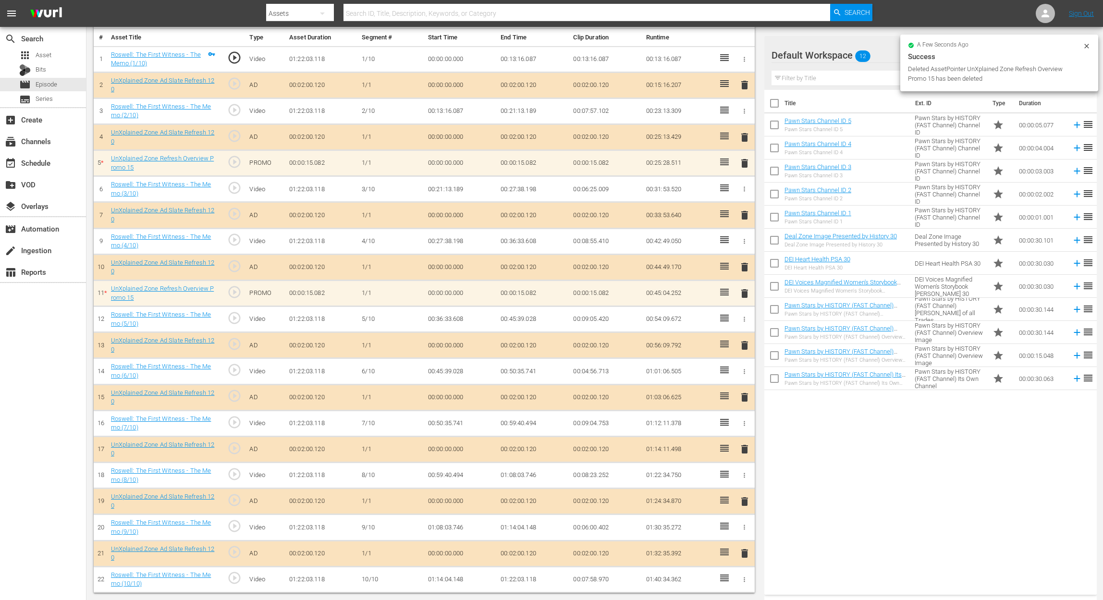
scroll to position [290, 0]
click at [748, 290] on span "delete" at bounding box center [745, 294] width 12 height 12
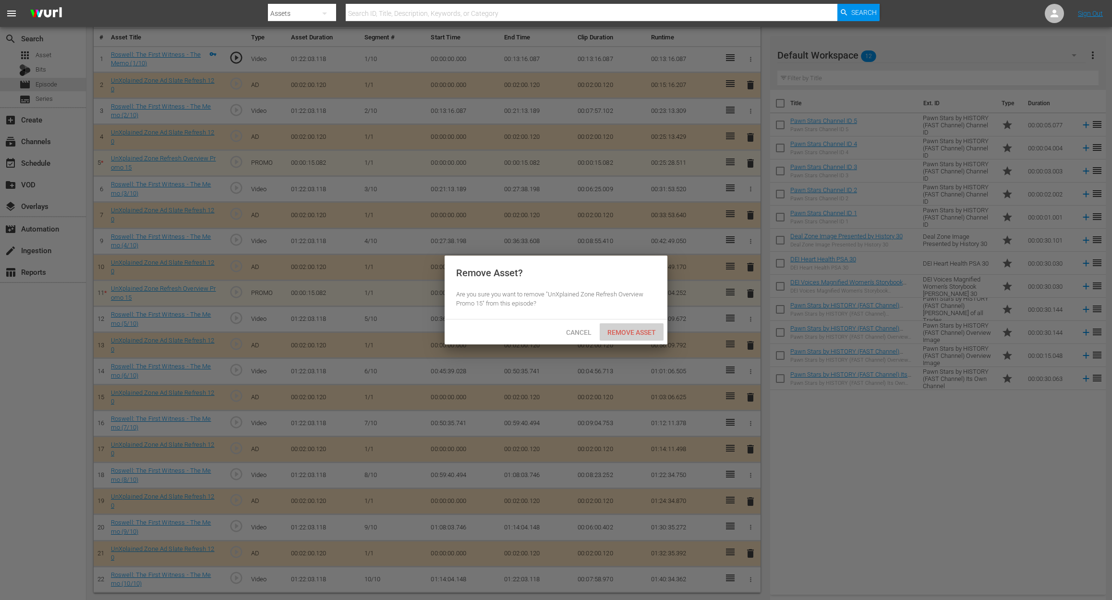
click at [611, 335] on span "Remove Asset" at bounding box center [632, 333] width 64 height 8
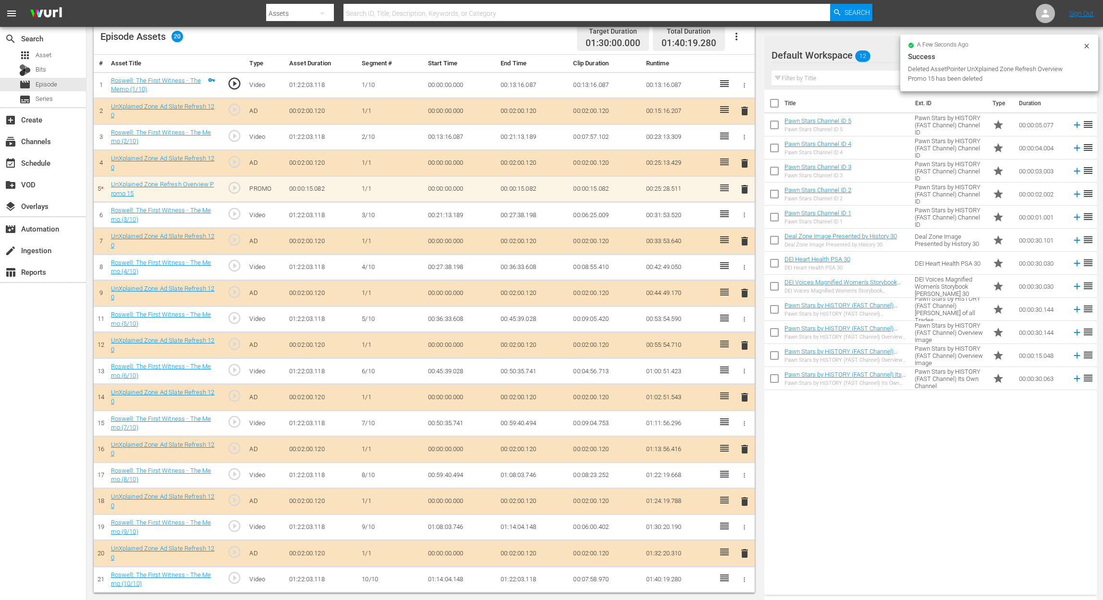
scroll to position [264, 0]
click at [743, 189] on span "delete" at bounding box center [745, 189] width 12 height 12
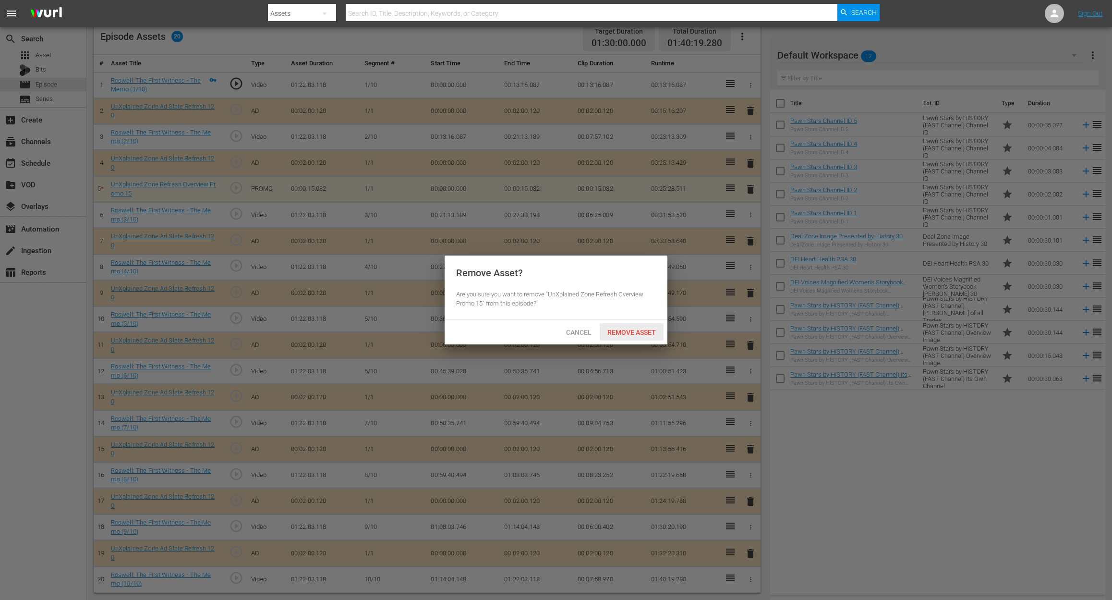
click at [637, 331] on span "Remove Asset" at bounding box center [632, 333] width 64 height 8
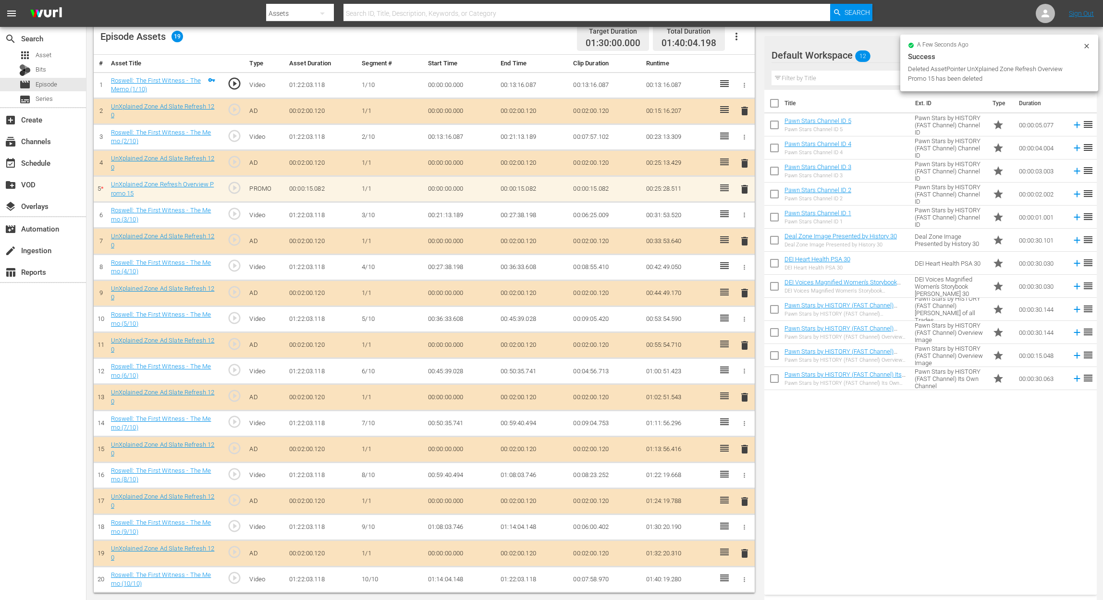
scroll to position [250, 0]
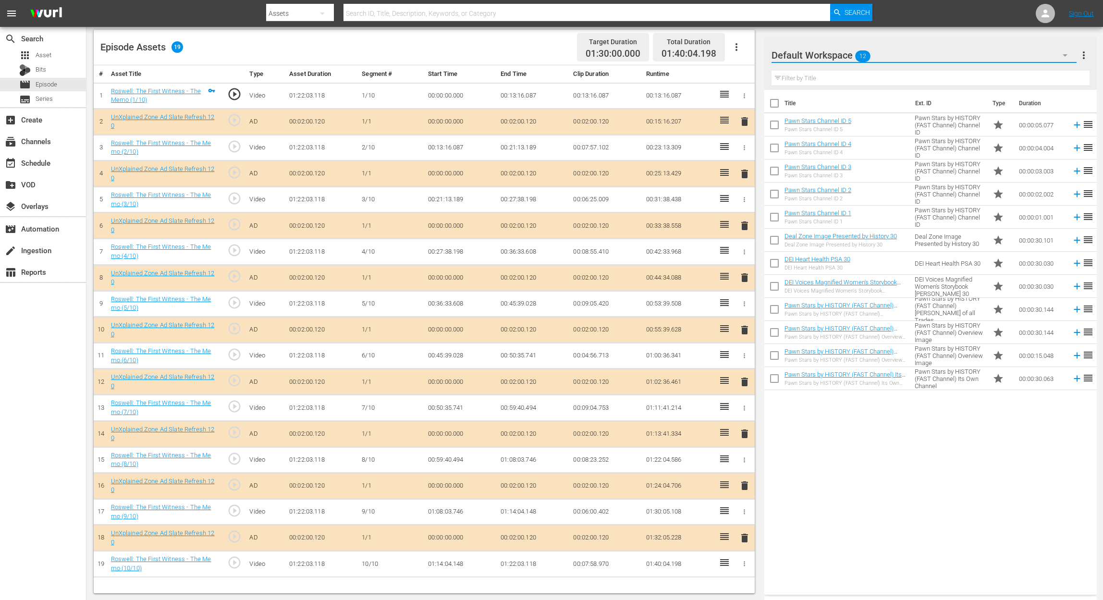
drag, startPoint x: 1065, startPoint y: 53, endPoint x: 855, endPoint y: 496, distance: 490.5
click at [834, 450] on div "Title Ext. ID Type Duration Pawn Stars Channel ID 5 Pawn Stars Channel ID 5 Paw…" at bounding box center [930, 340] width 332 height 501
click at [834, 53] on icon "button" at bounding box center [1065, 55] width 12 height 12
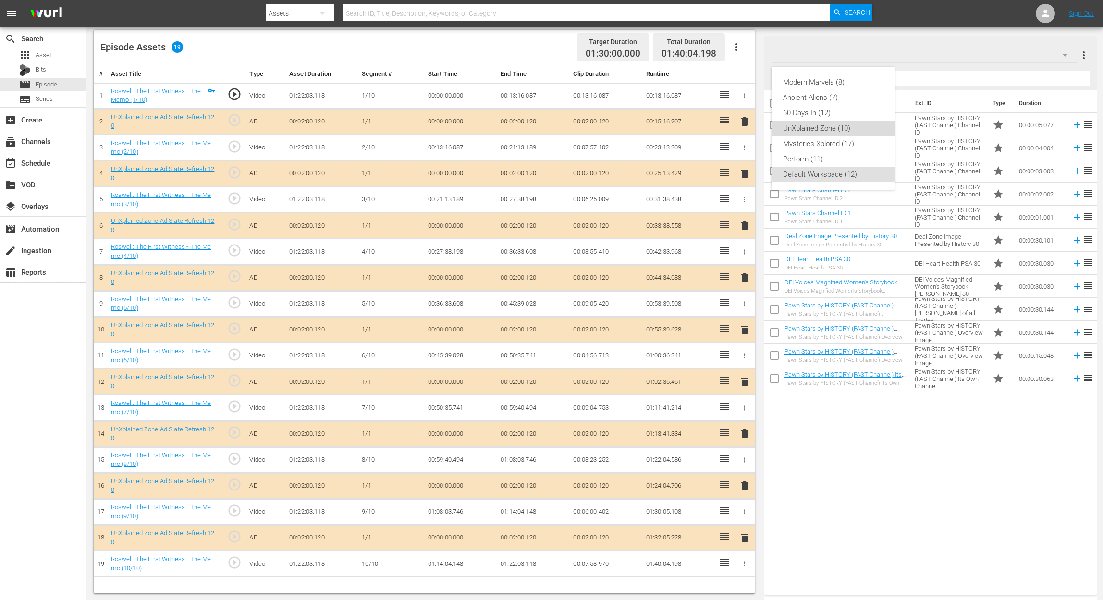
click at [833, 131] on div "UnXplained Zone (10)" at bounding box center [833, 128] width 100 height 15
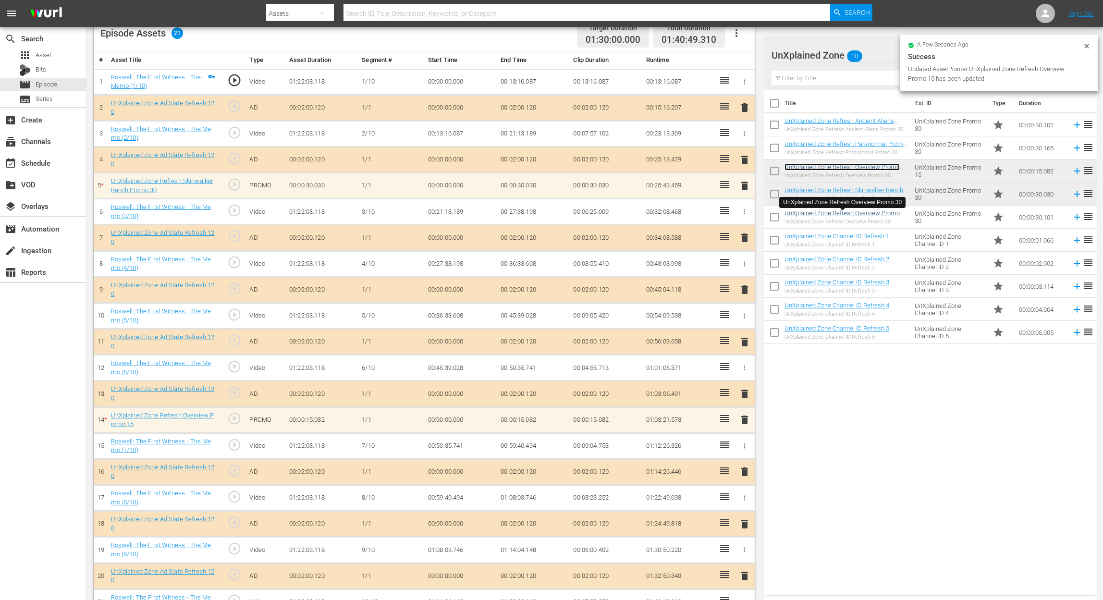
scroll to position [266, 0]
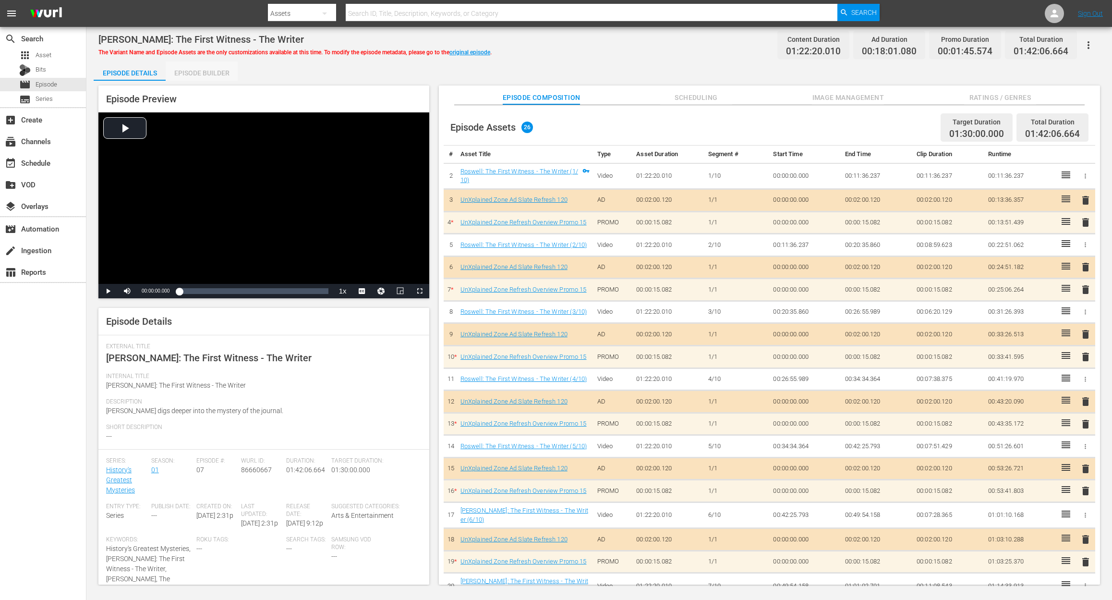
click at [208, 72] on div "Episode Builder" at bounding box center [202, 72] width 72 height 23
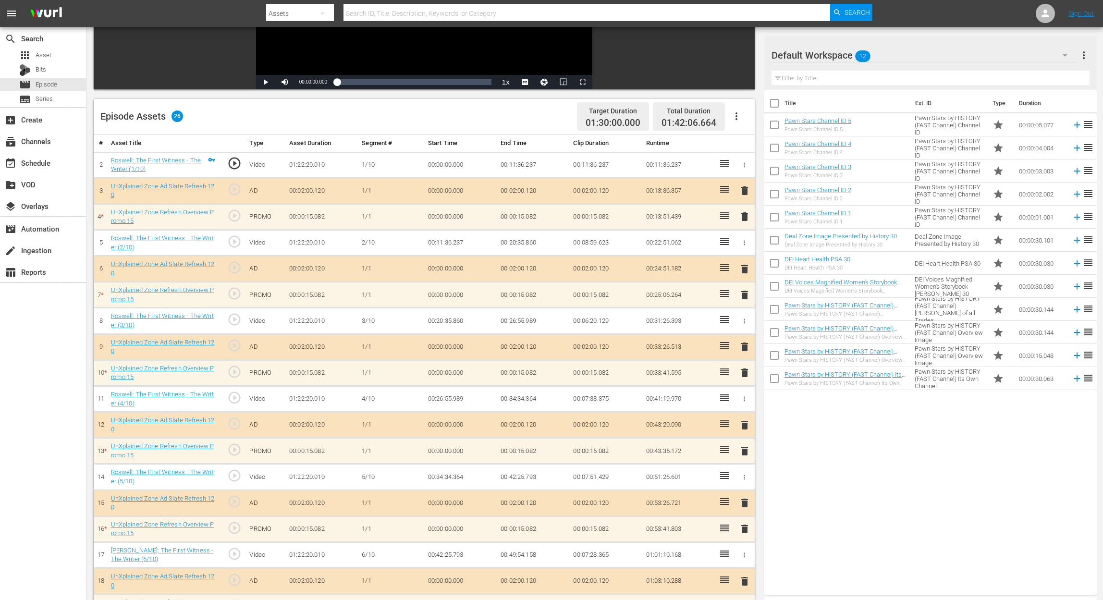
scroll to position [192, 0]
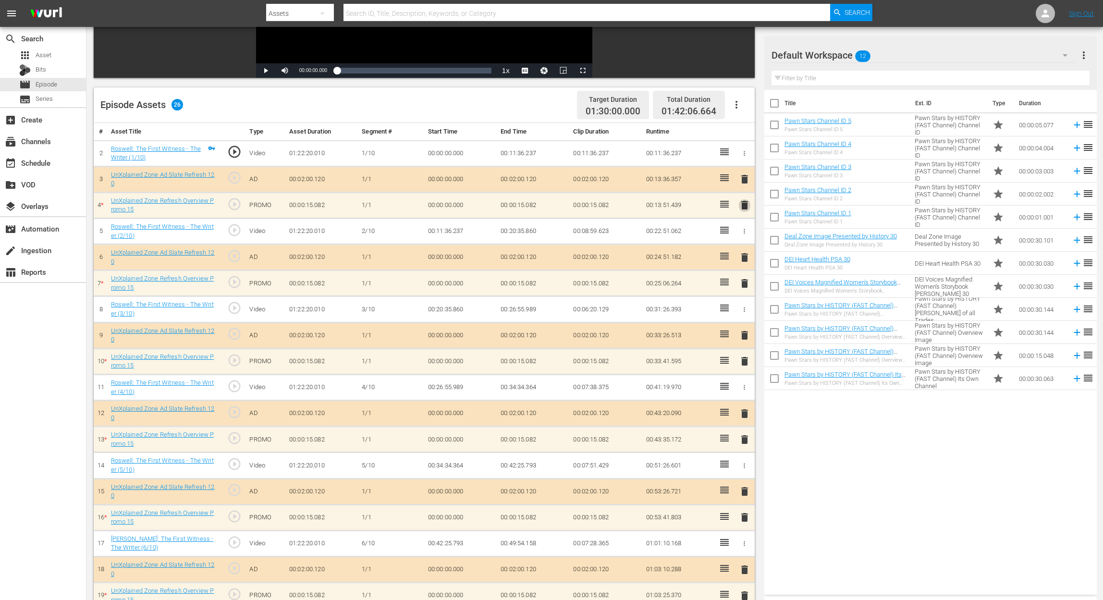
click at [740, 203] on span "delete" at bounding box center [745, 205] width 12 height 12
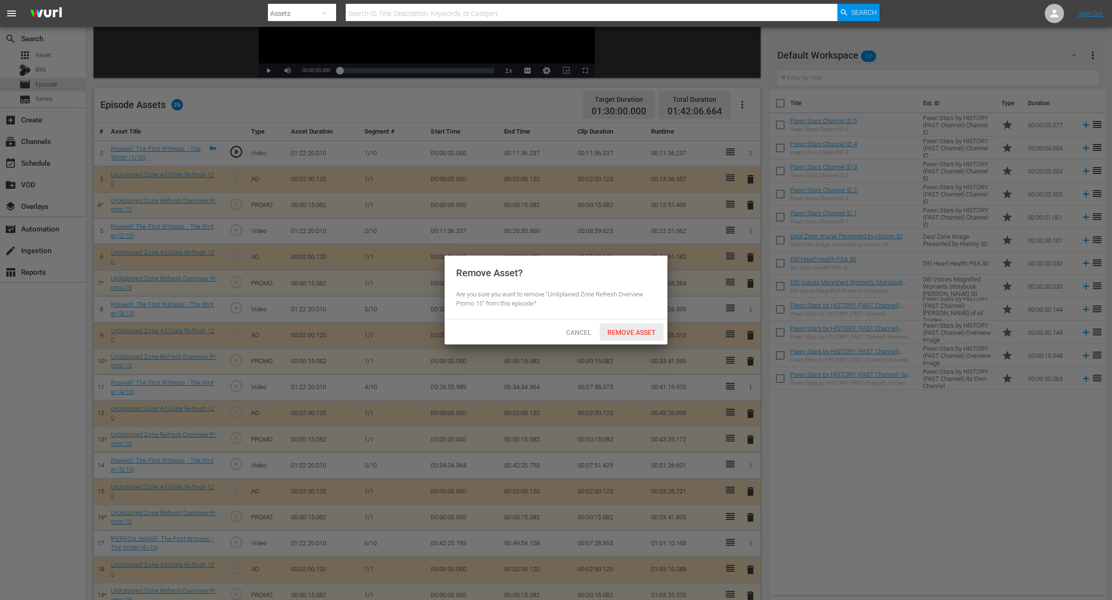
click at [644, 330] on span "Remove Asset" at bounding box center [632, 333] width 64 height 8
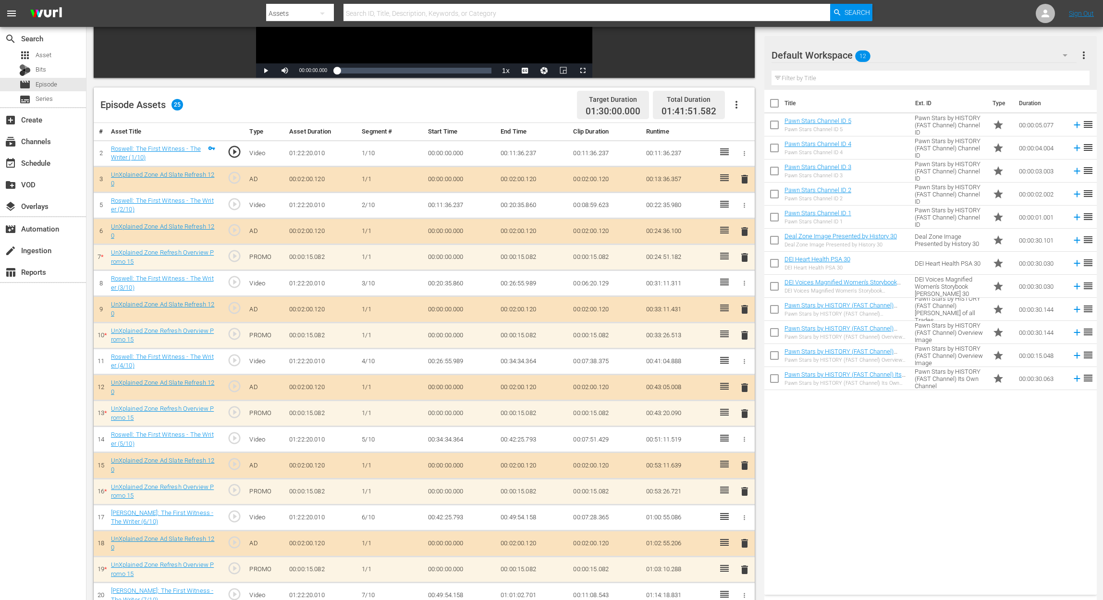
click at [745, 256] on span "delete" at bounding box center [745, 258] width 12 height 12
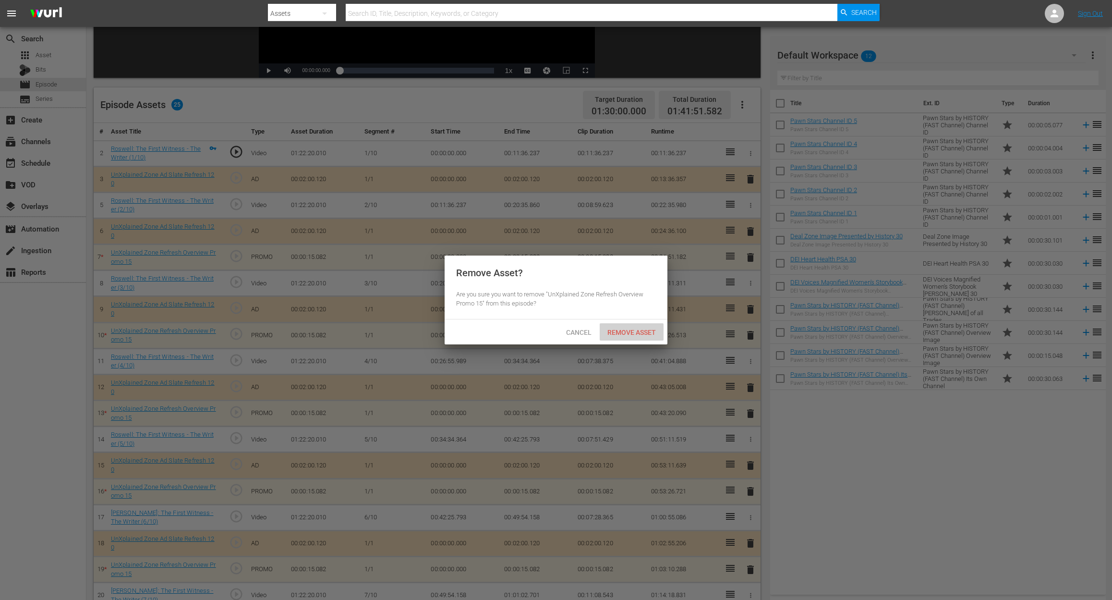
click at [619, 339] on div "Remove Asset" at bounding box center [632, 332] width 64 height 18
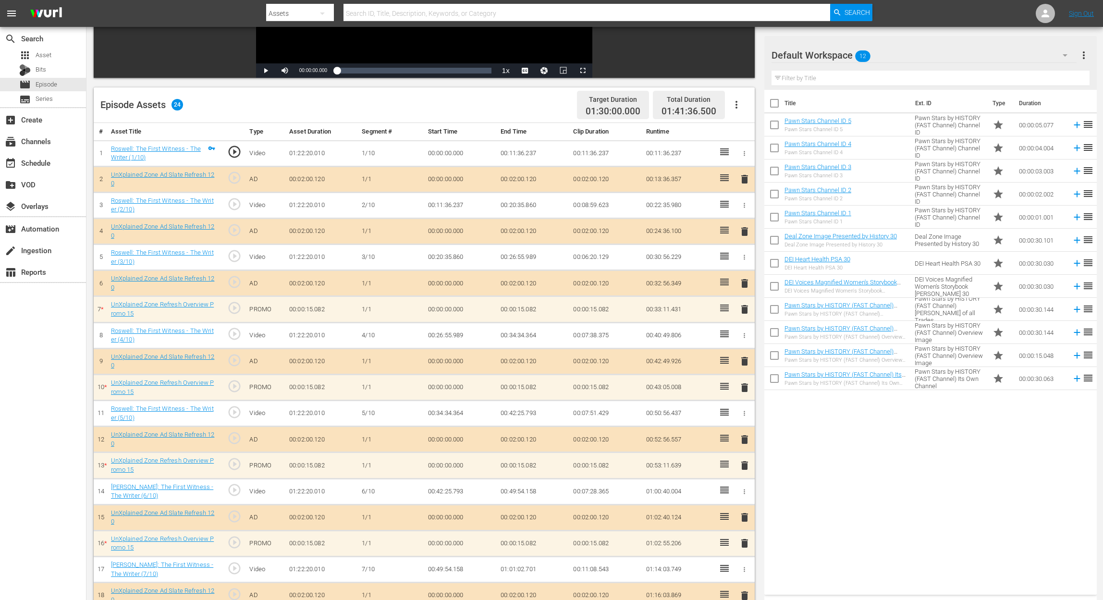
click at [744, 311] on span "delete" at bounding box center [745, 310] width 12 height 12
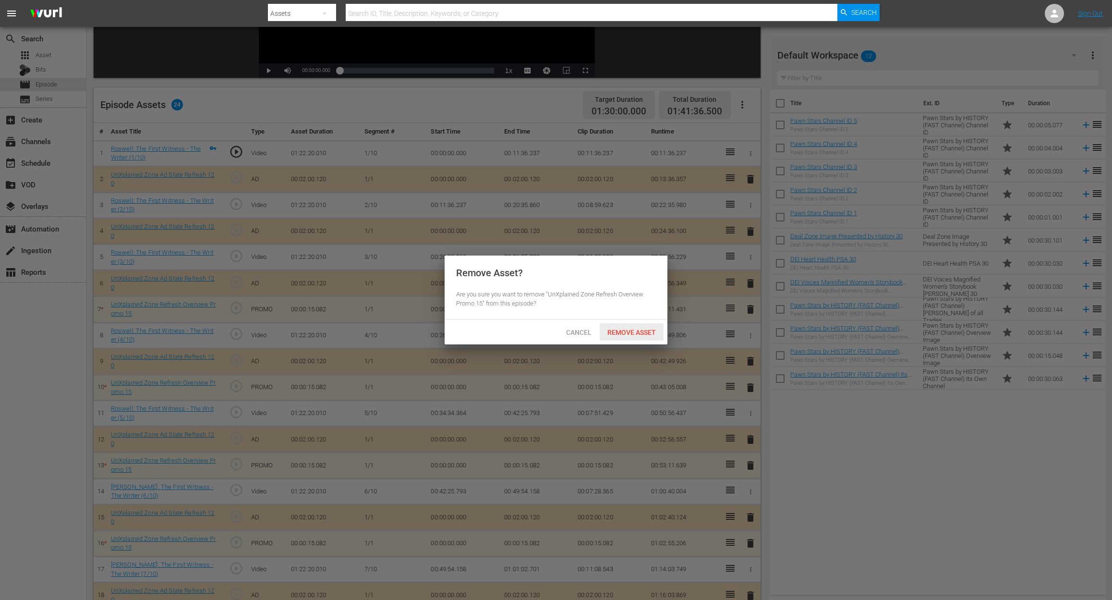
click at [629, 331] on span "Remove Asset" at bounding box center [632, 333] width 64 height 8
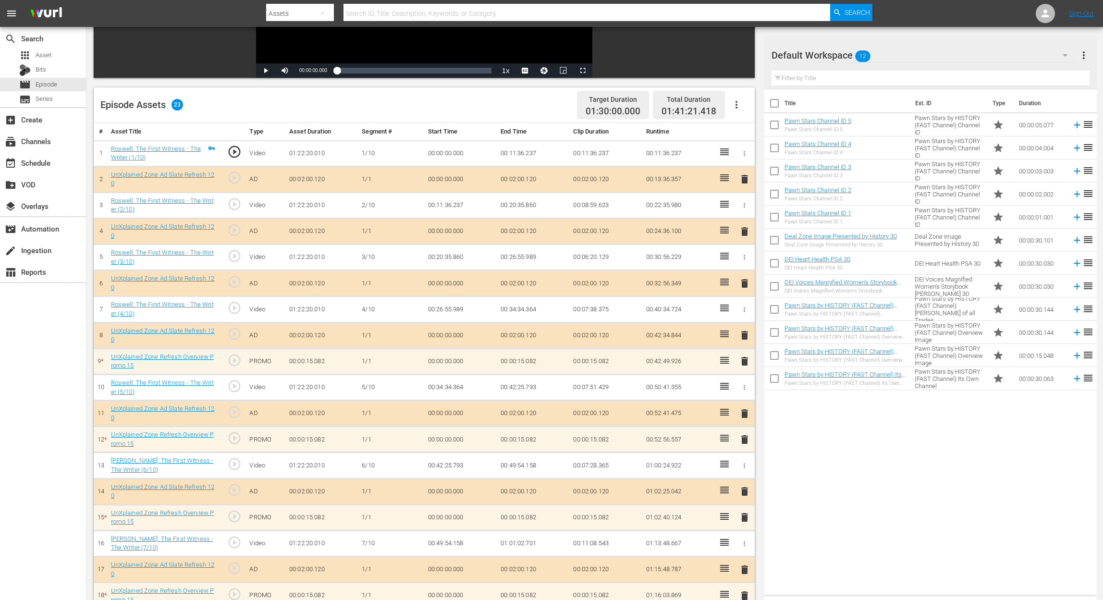
click at [748, 367] on span "delete" at bounding box center [745, 361] width 12 height 12
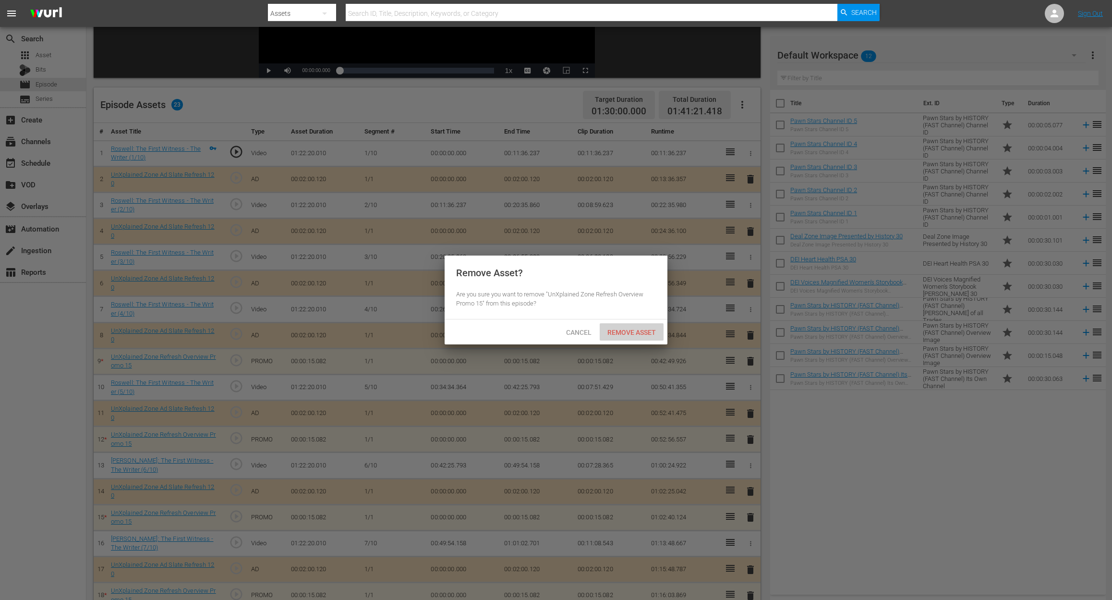
click at [640, 334] on span "Remove Asset" at bounding box center [632, 333] width 64 height 8
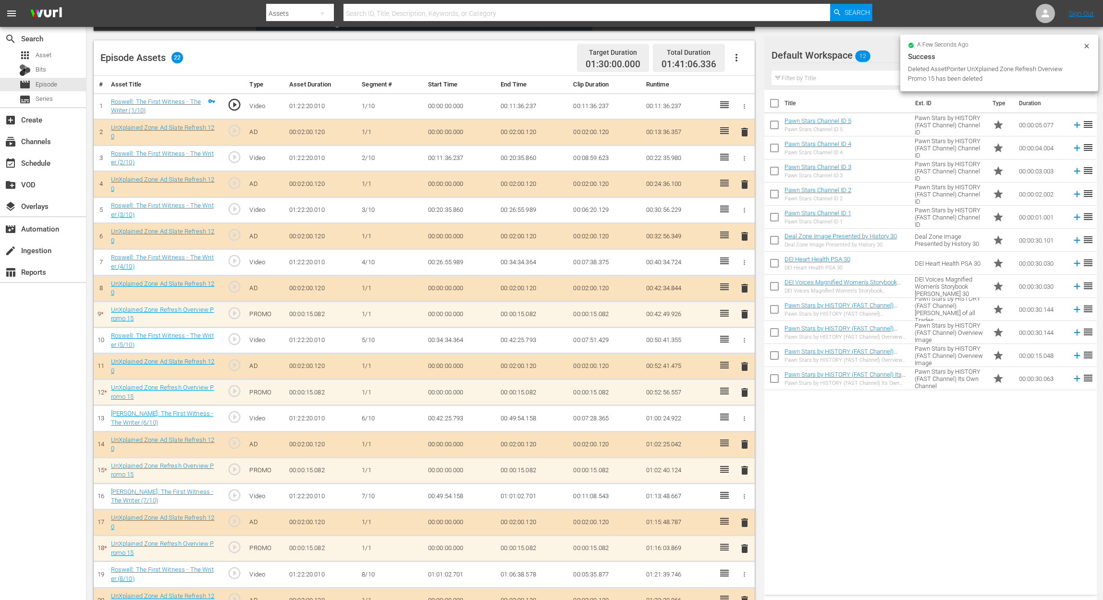
scroll to position [342, 0]
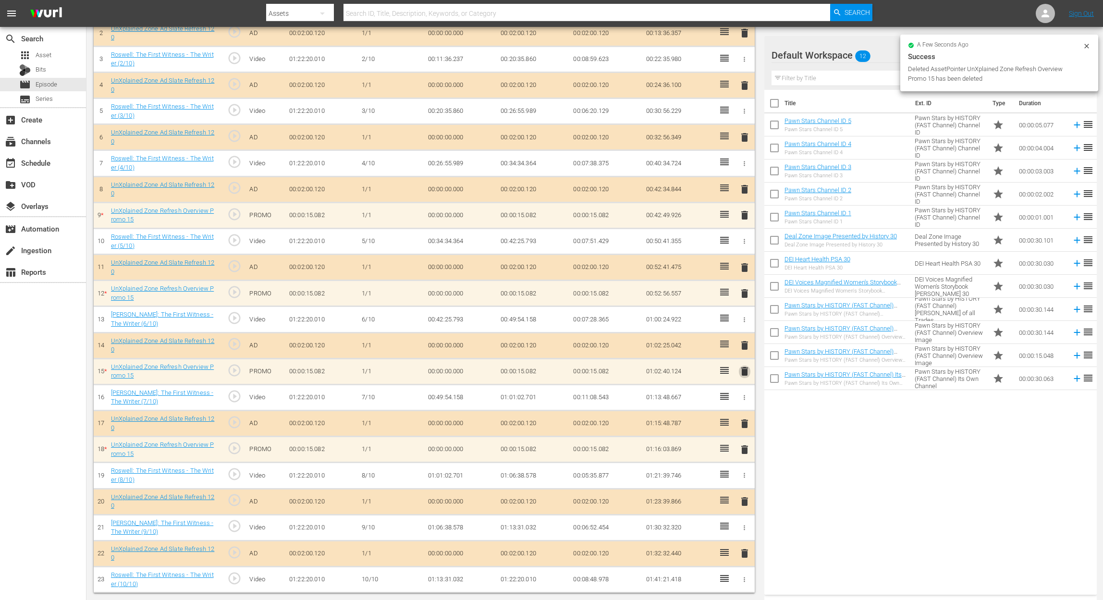
click at [746, 372] on span "delete" at bounding box center [745, 372] width 12 height 12
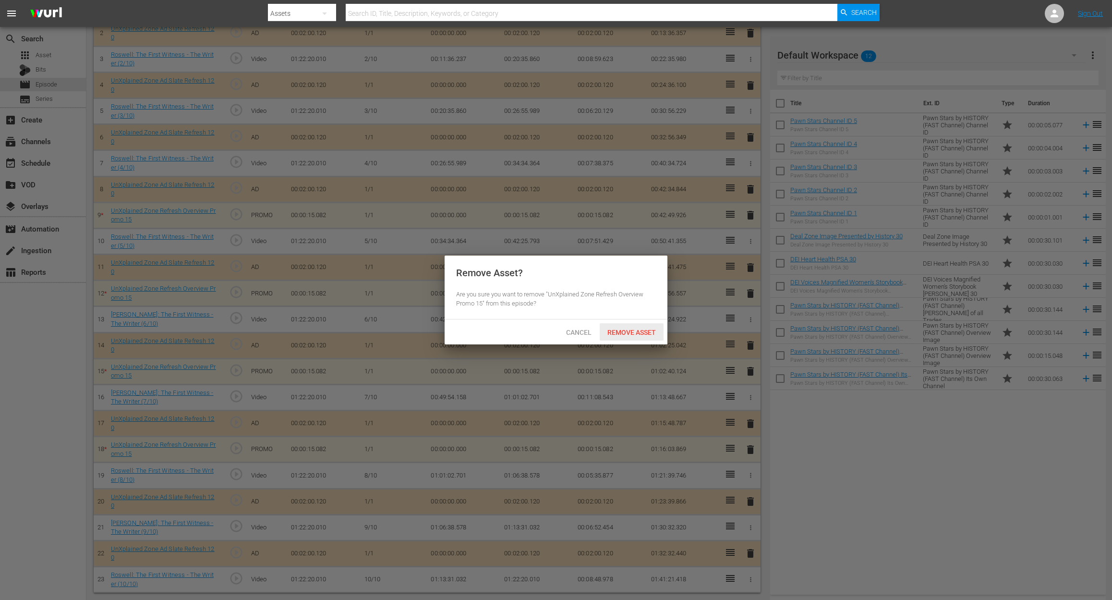
click at [638, 330] on span "Remove Asset" at bounding box center [632, 333] width 64 height 8
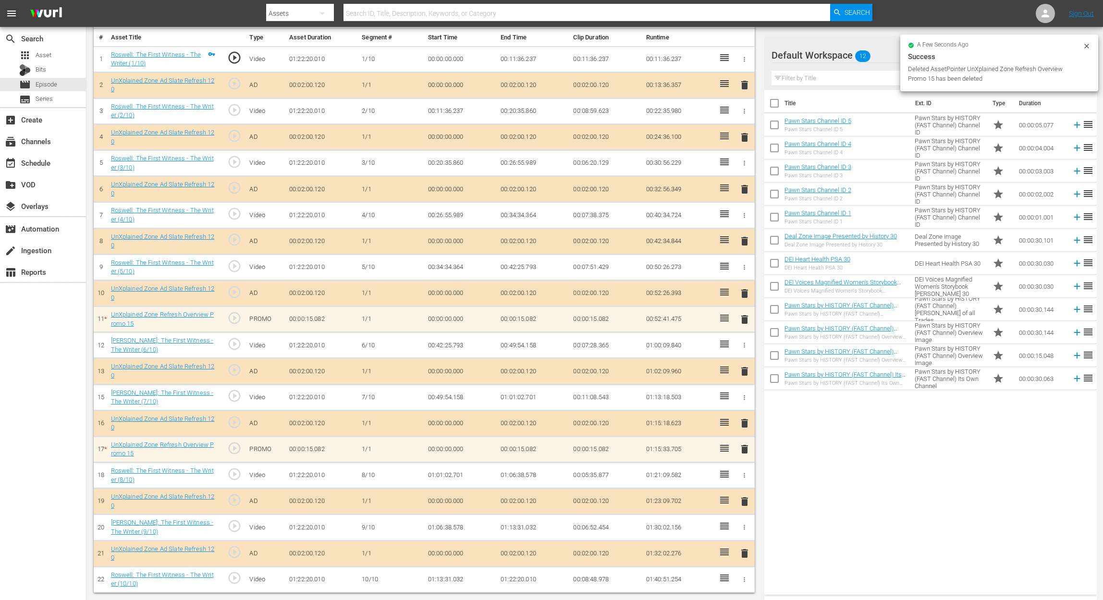
scroll to position [290, 0]
click at [744, 450] on span "delete" at bounding box center [745, 449] width 12 height 12
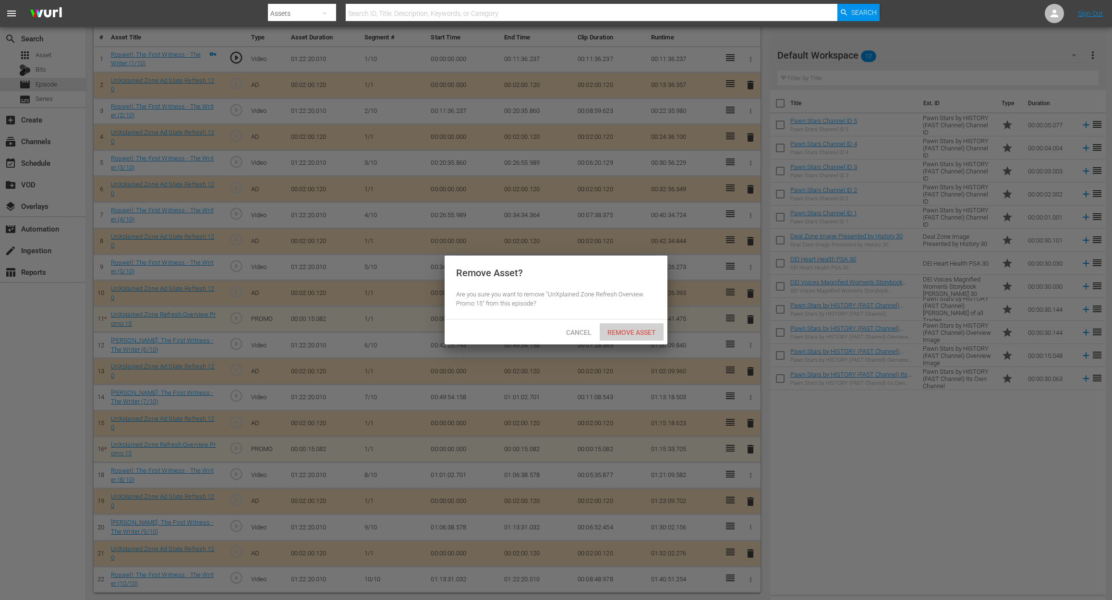
drag, startPoint x: 645, startPoint y: 336, endPoint x: 650, endPoint y: 327, distance: 11.2
click at [646, 329] on span "Remove Asset" at bounding box center [632, 333] width 64 height 8
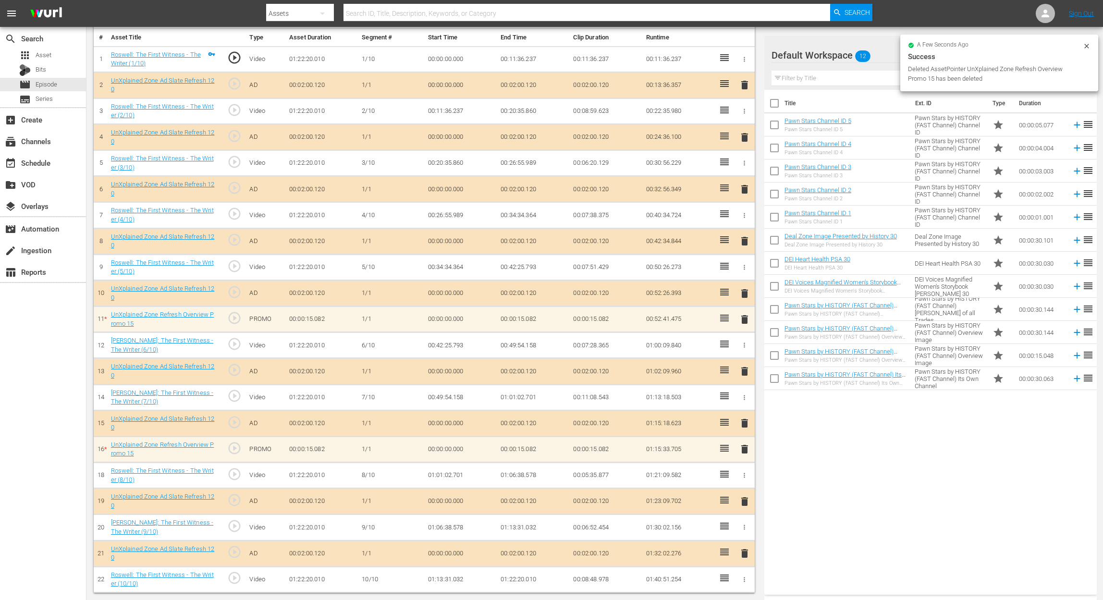
scroll to position [264, 0]
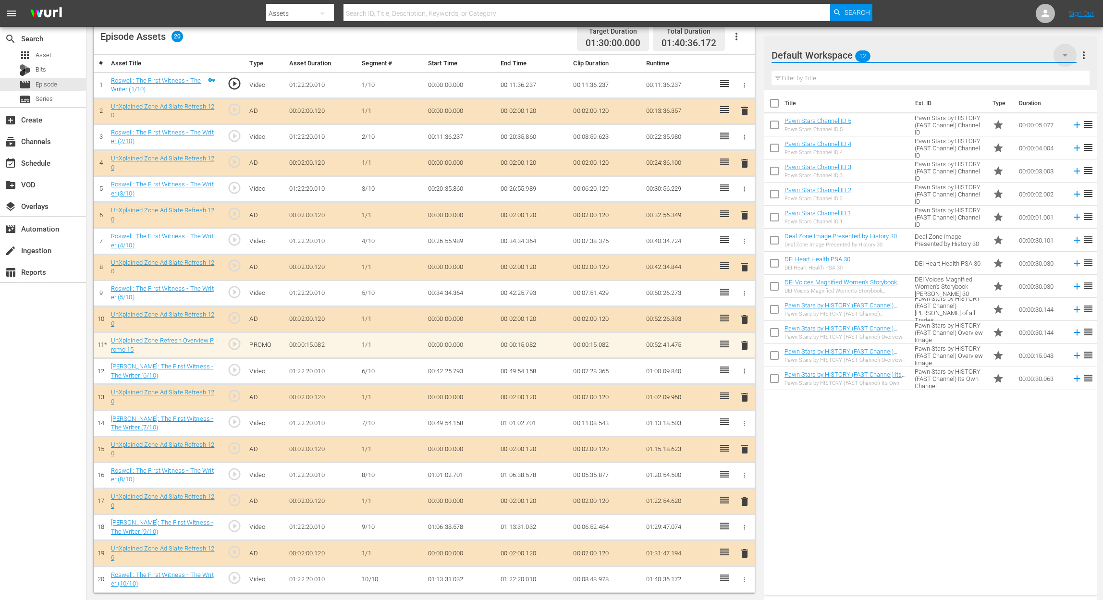
click at [834, 52] on icon "button" at bounding box center [1065, 55] width 12 height 12
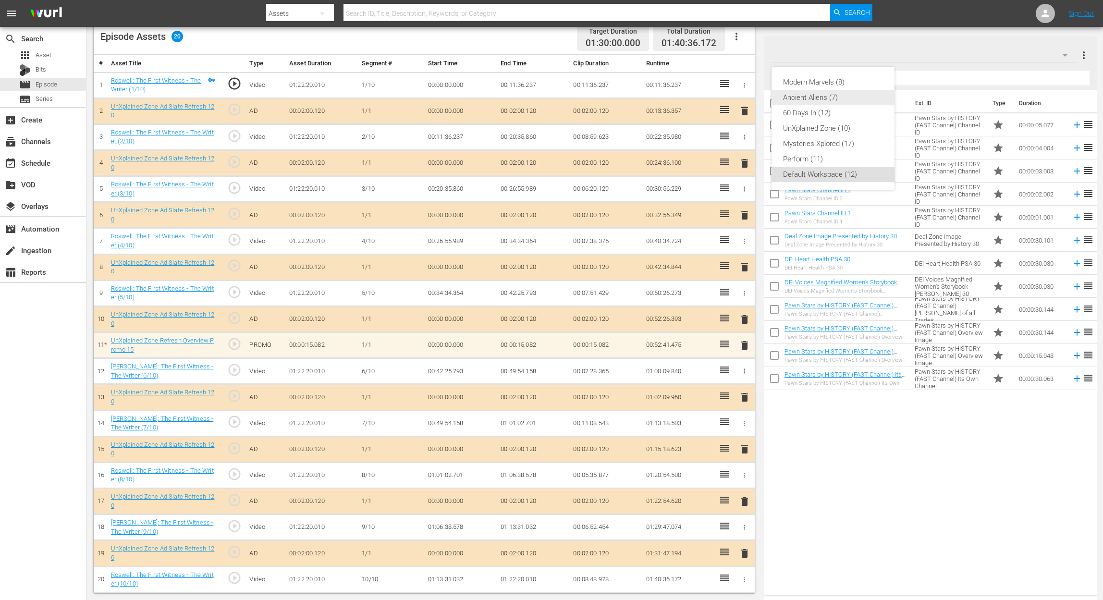
drag, startPoint x: 846, startPoint y: 92, endPoint x: 846, endPoint y: 85, distance: 7.2
click at [834, 91] on div "Ancient Aliens (7)" at bounding box center [833, 97] width 100 height 15
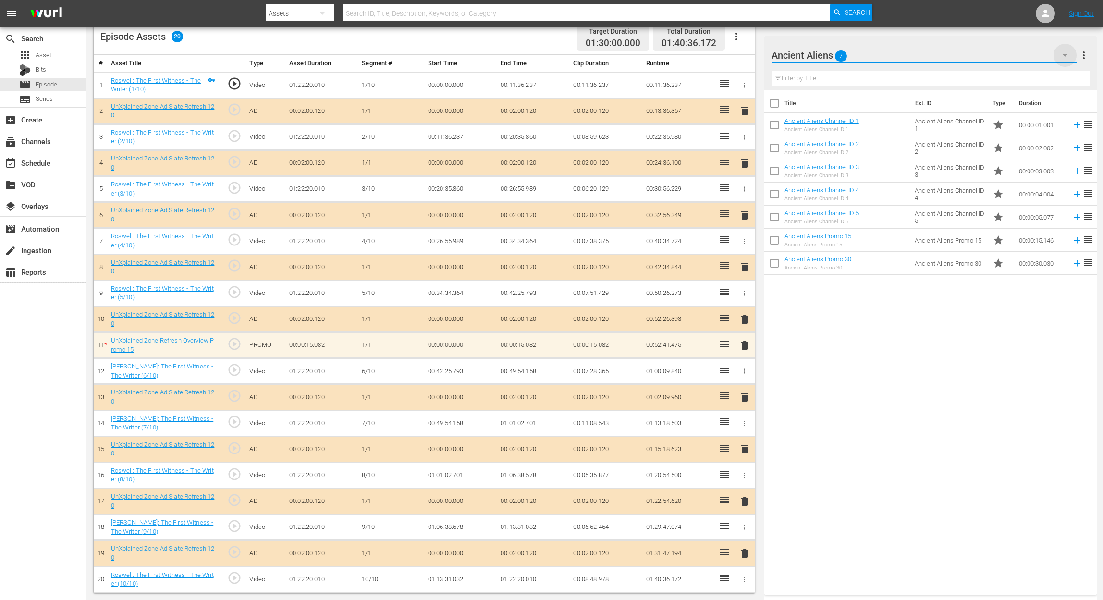
click at [834, 55] on icon "button" at bounding box center [1065, 55] width 12 height 12
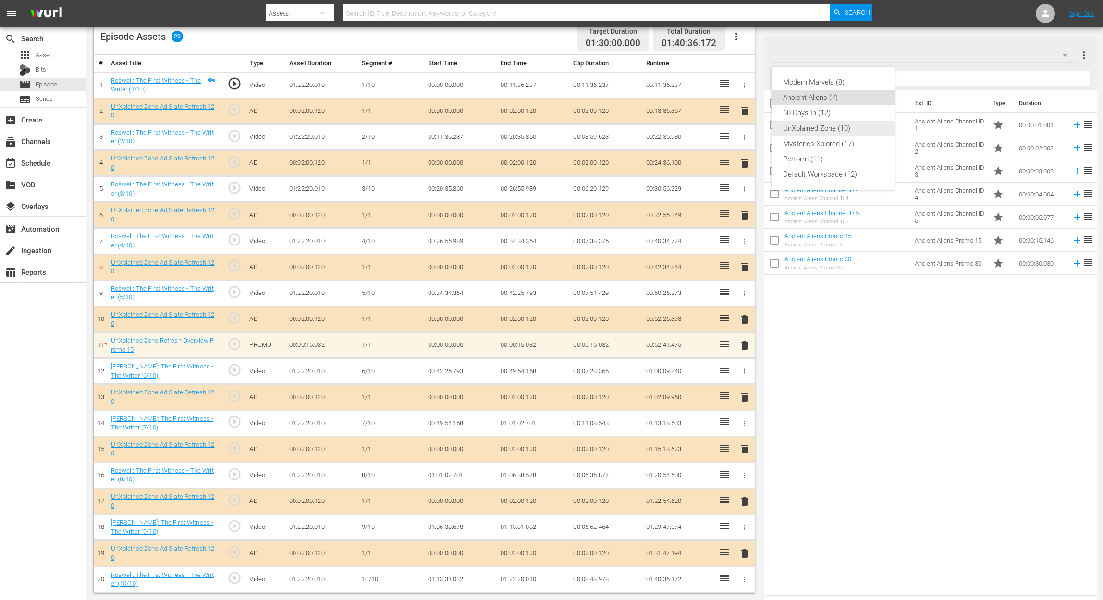
click at [834, 127] on div "UnXplained Zone (10)" at bounding box center [833, 128] width 100 height 15
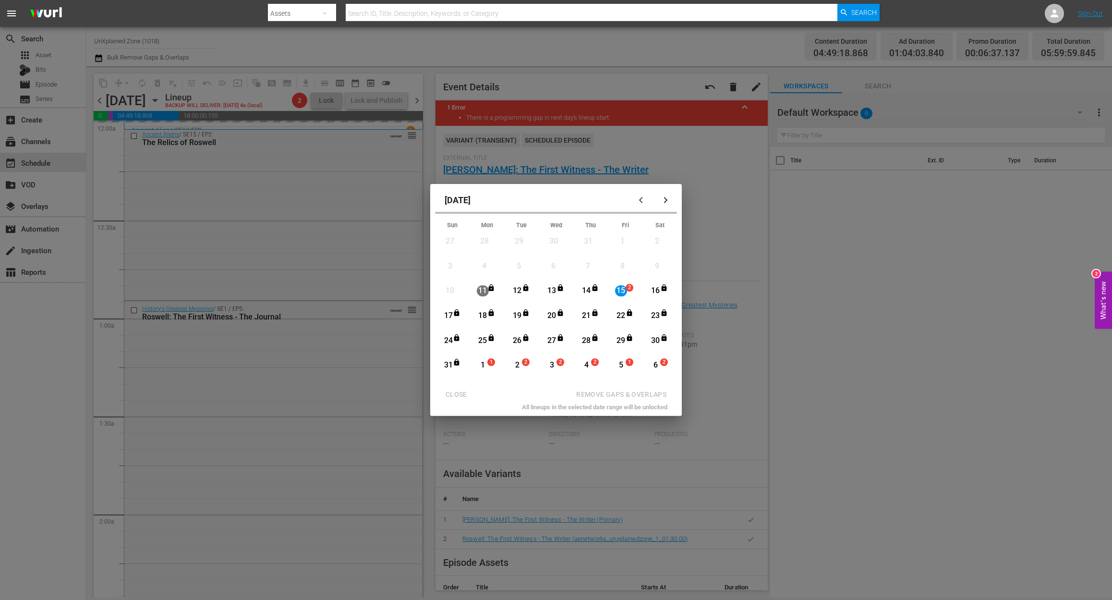
scroll to position [769, 0]
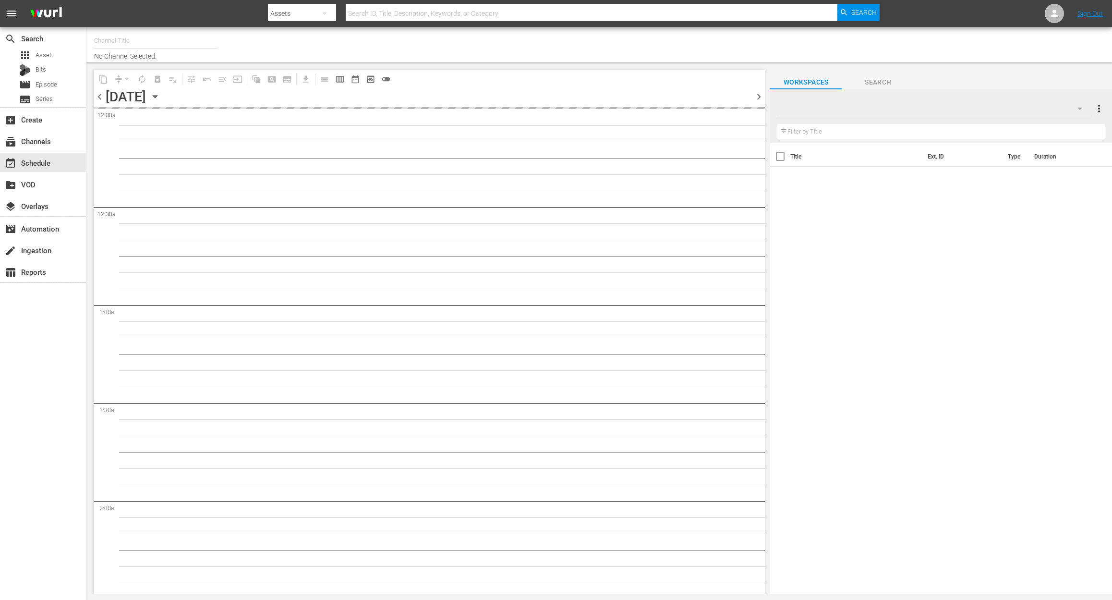
type input "UnXplained Zone (1018)"
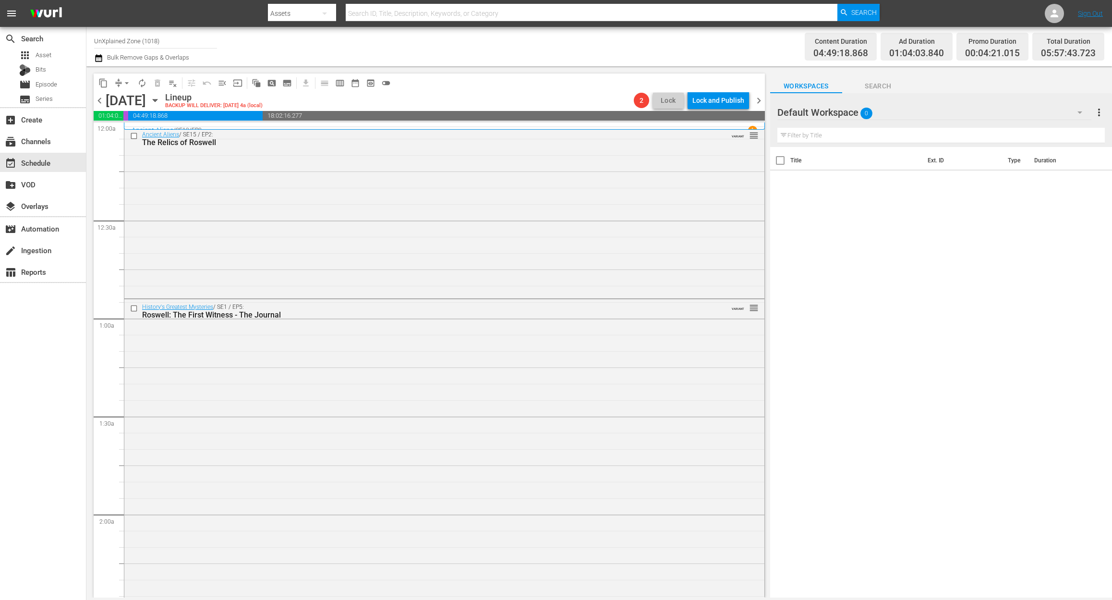
click at [100, 56] on icon "button" at bounding box center [98, 58] width 7 height 8
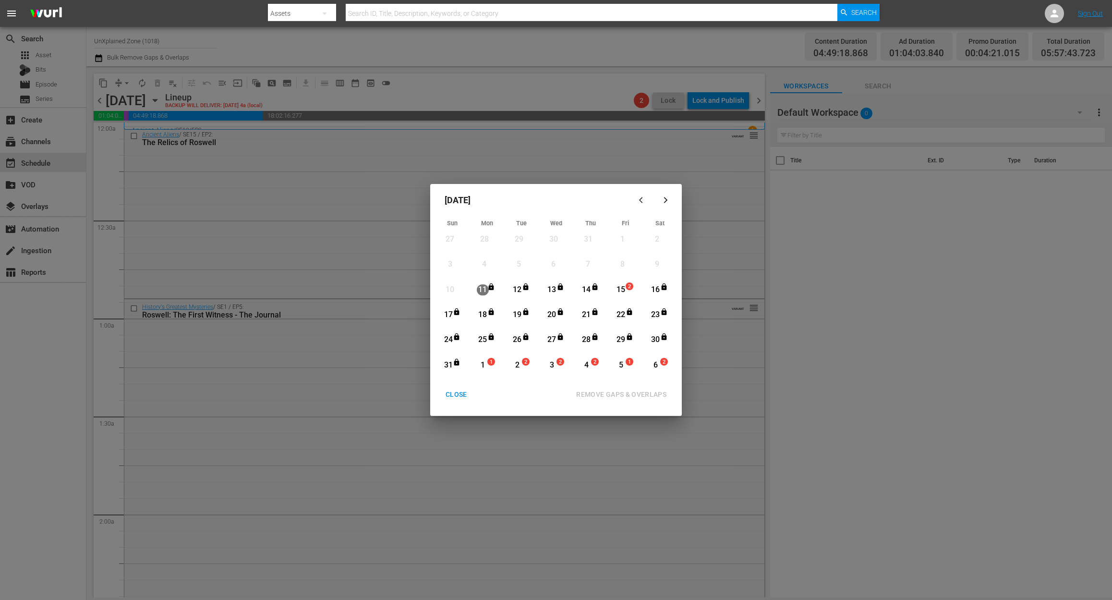
click at [620, 281] on div "15 2 View Lineup" at bounding box center [626, 290] width 34 height 19
click at [637, 389] on div "REMOVE GAPS & OVERLAPS" at bounding box center [622, 395] width 106 height 12
click at [460, 392] on div "CLOSE" at bounding box center [456, 395] width 37 height 12
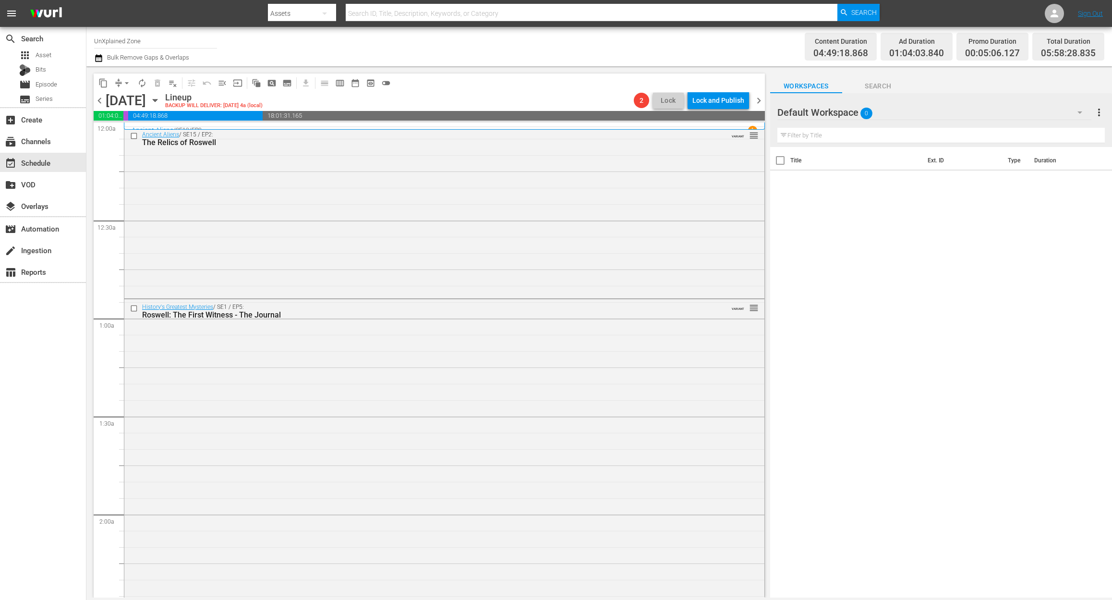
click at [105, 58] on button "button" at bounding box center [100, 58] width 12 height 12
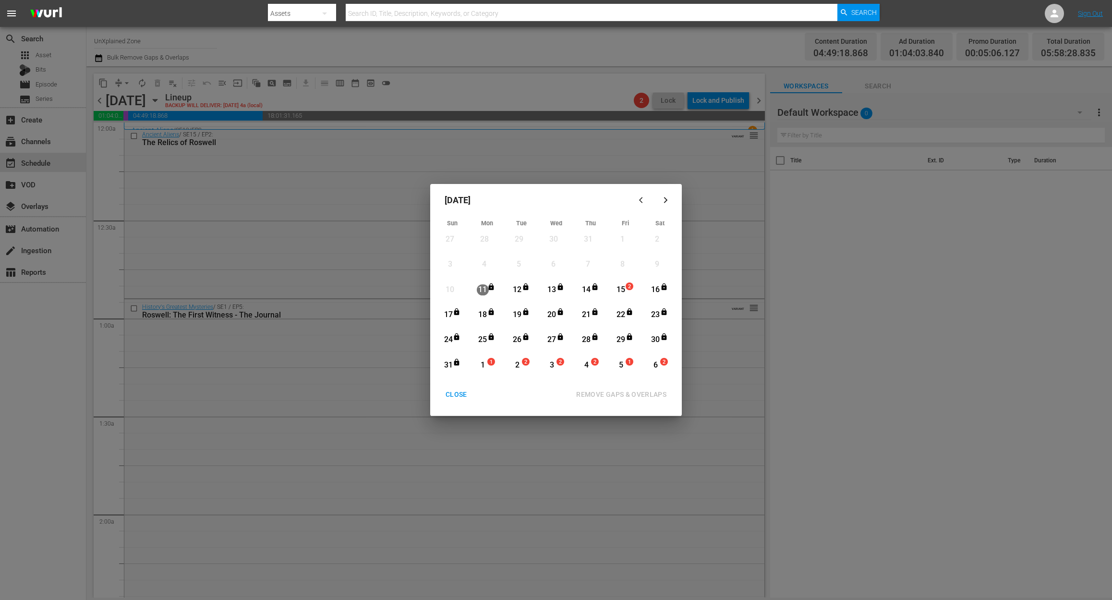
click at [627, 291] on div "15 2" at bounding box center [623, 289] width 24 height 17
click at [642, 393] on div "REMOVE GAPS & OVERLAPS" at bounding box center [622, 395] width 106 height 12
click at [455, 397] on div "CLOSE" at bounding box center [456, 395] width 37 height 12
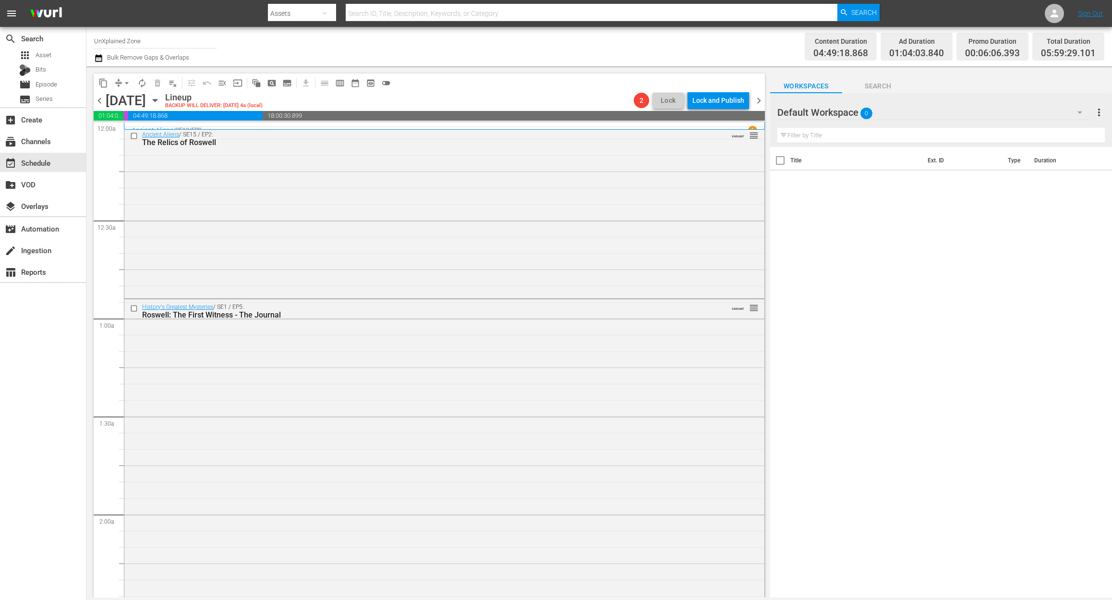
click at [96, 60] on icon "button" at bounding box center [98, 58] width 9 height 12
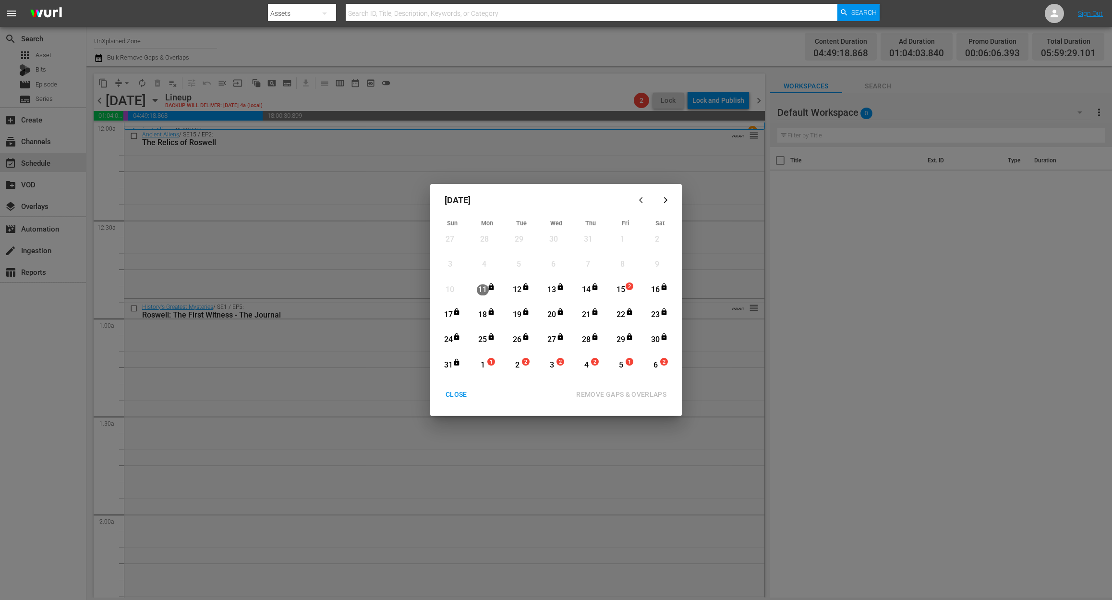
click at [624, 290] on div "15" at bounding box center [621, 289] width 12 height 11
click at [648, 390] on div "REMOVE GAPS & OVERLAPS" at bounding box center [622, 395] width 106 height 12
click at [458, 391] on div "CLOSE" at bounding box center [456, 395] width 37 height 12
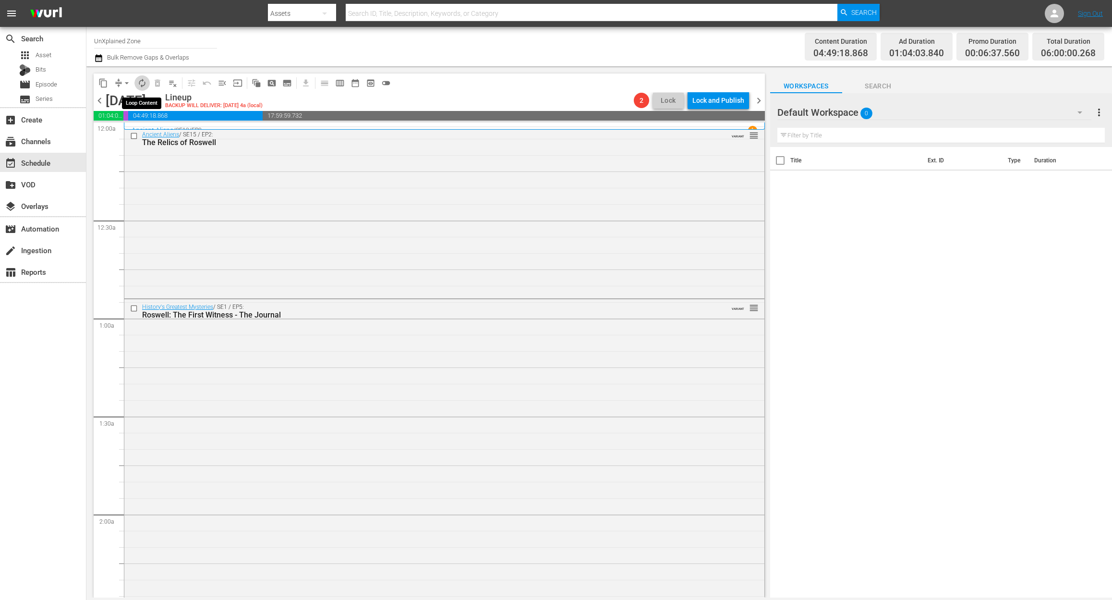
click at [145, 81] on span "autorenew_outlined" at bounding box center [142, 83] width 10 height 10
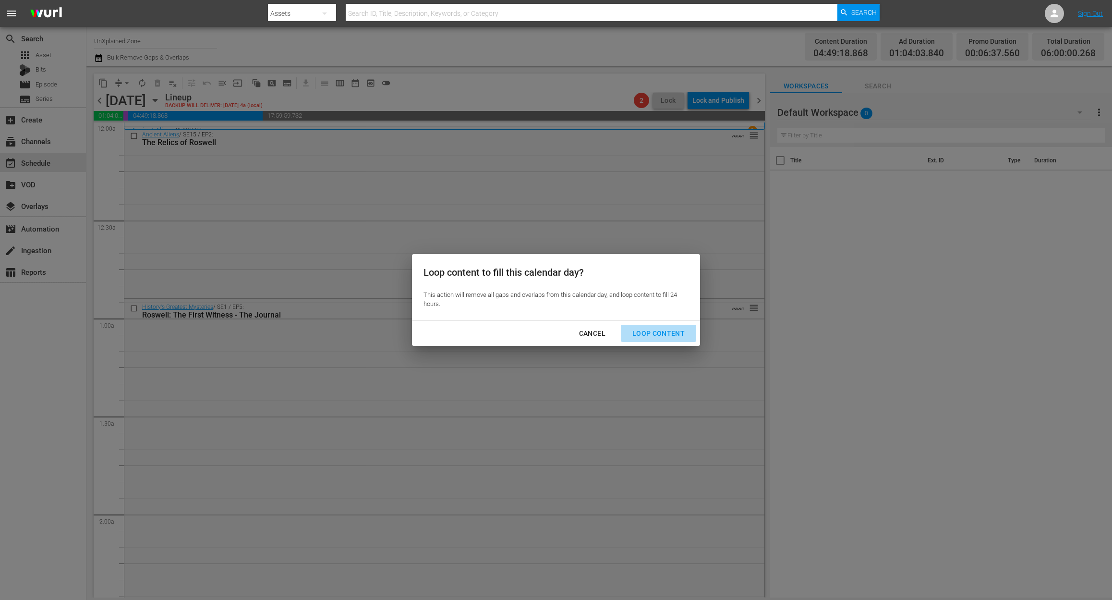
click at [677, 333] on div "Loop Content" at bounding box center [659, 334] width 68 height 12
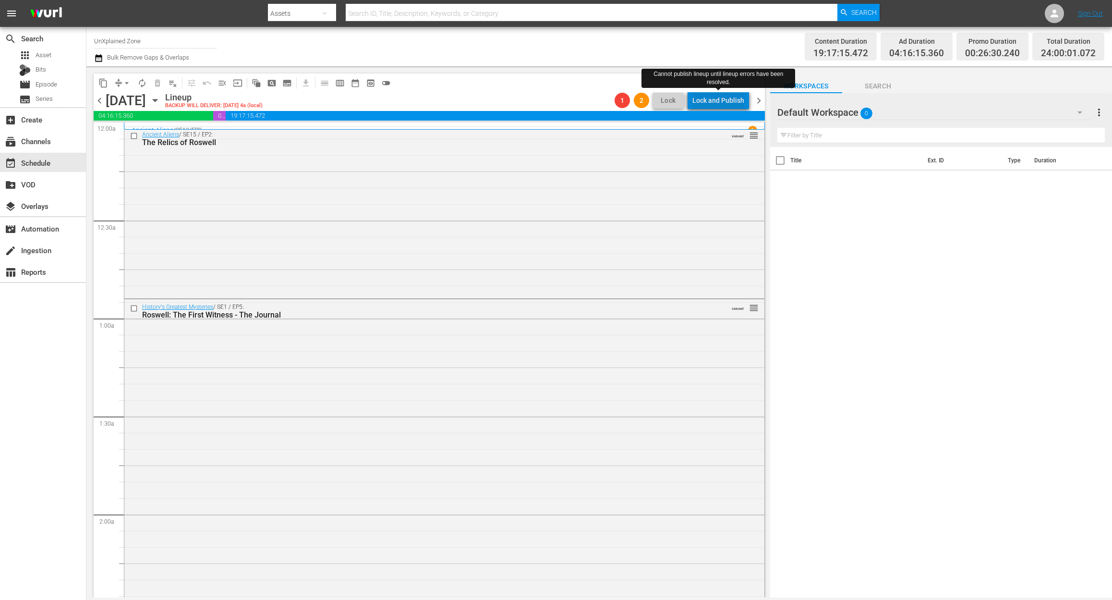
click at [732, 104] on div "Lock and Publish" at bounding box center [719, 100] width 52 height 17
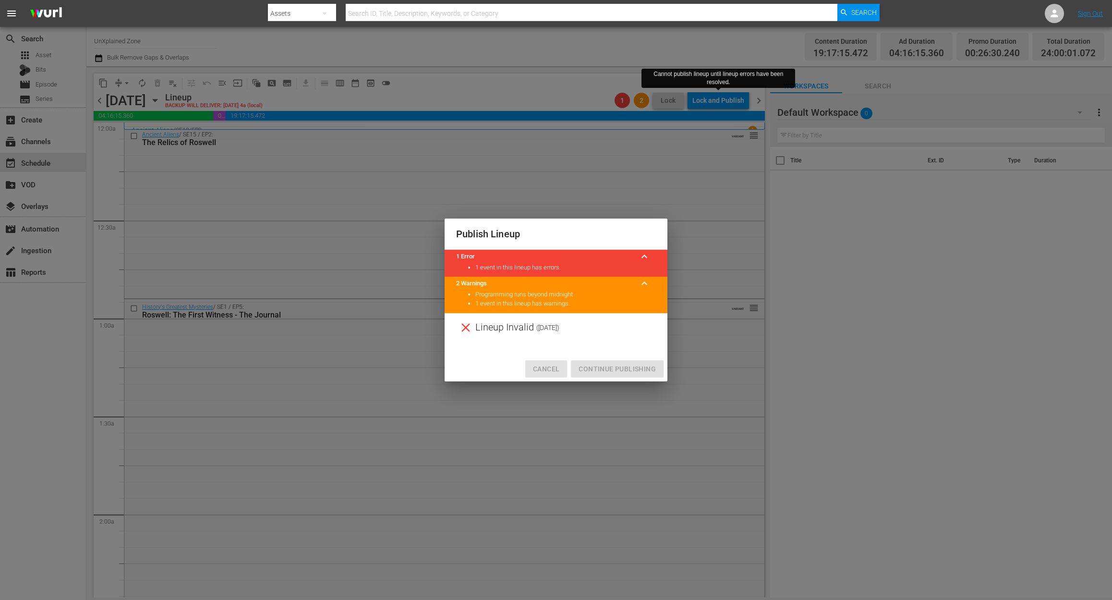
click at [552, 371] on span "Cancel" at bounding box center [546, 369] width 26 height 12
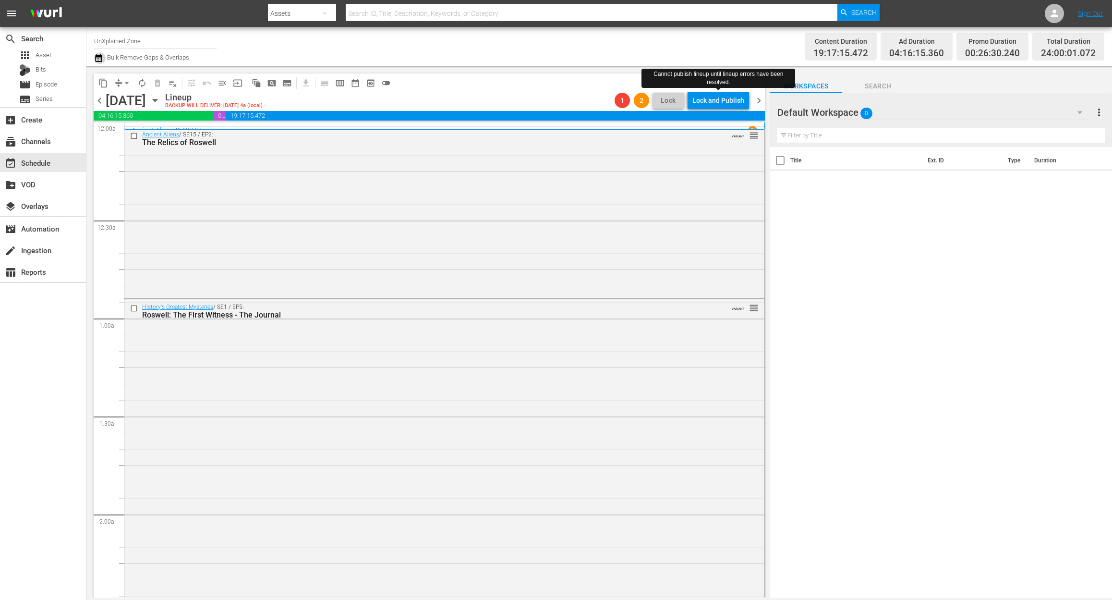
click at [98, 61] on icon "button" at bounding box center [98, 58] width 9 height 12
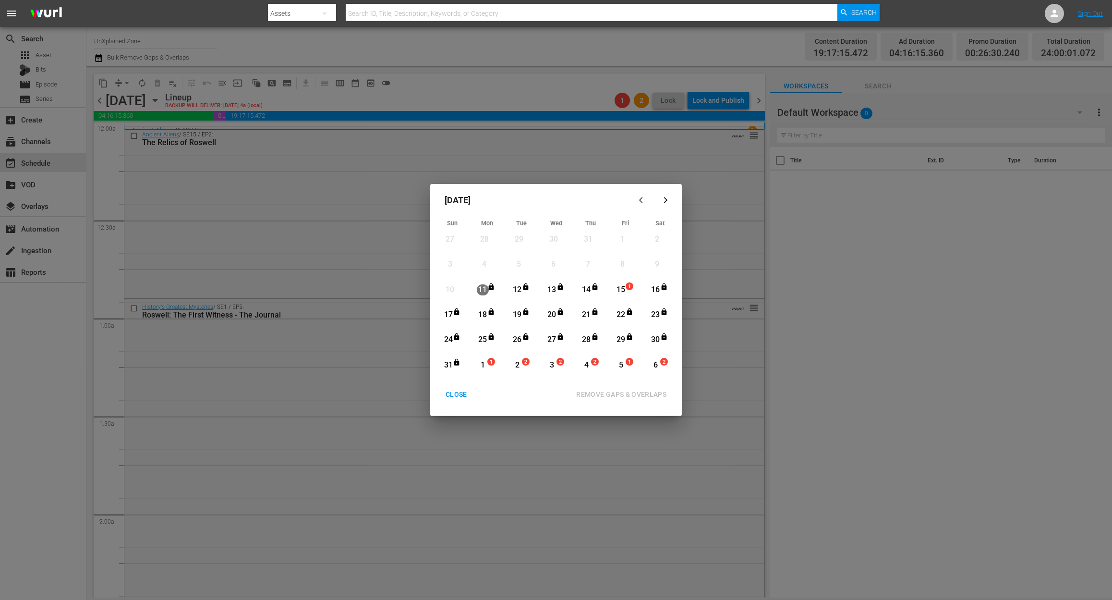
click at [623, 287] on div "15" at bounding box center [621, 289] width 12 height 11
click at [642, 389] on div "REMOVE GAPS & OVERLAPS" at bounding box center [622, 395] width 106 height 12
click at [452, 389] on div "CLOSE" at bounding box center [456, 395] width 37 height 12
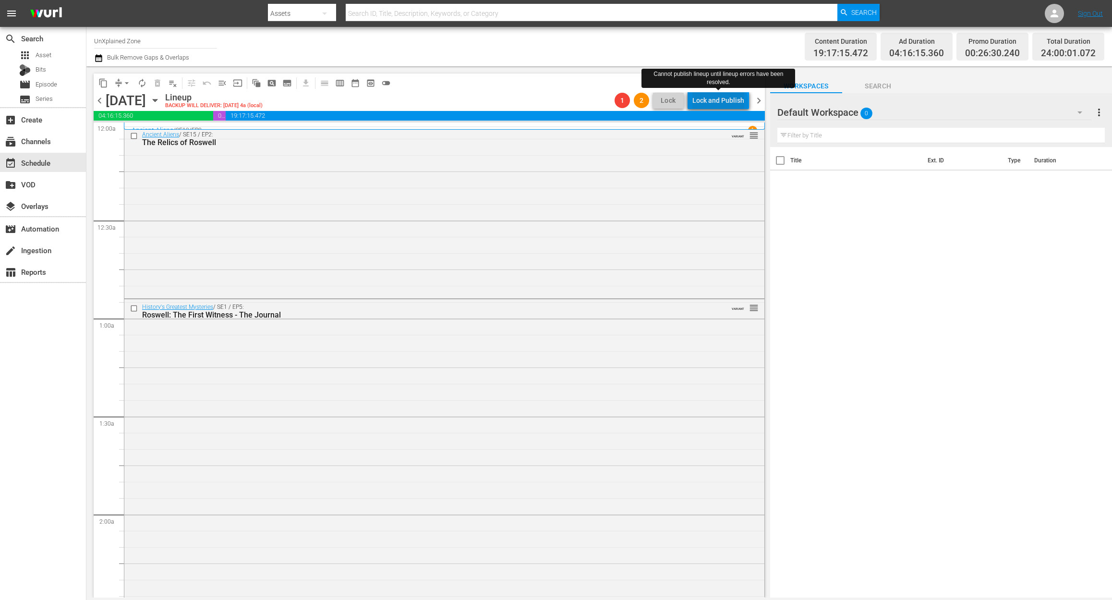
click at [722, 103] on div "Lock and Publish" at bounding box center [719, 100] width 52 height 17
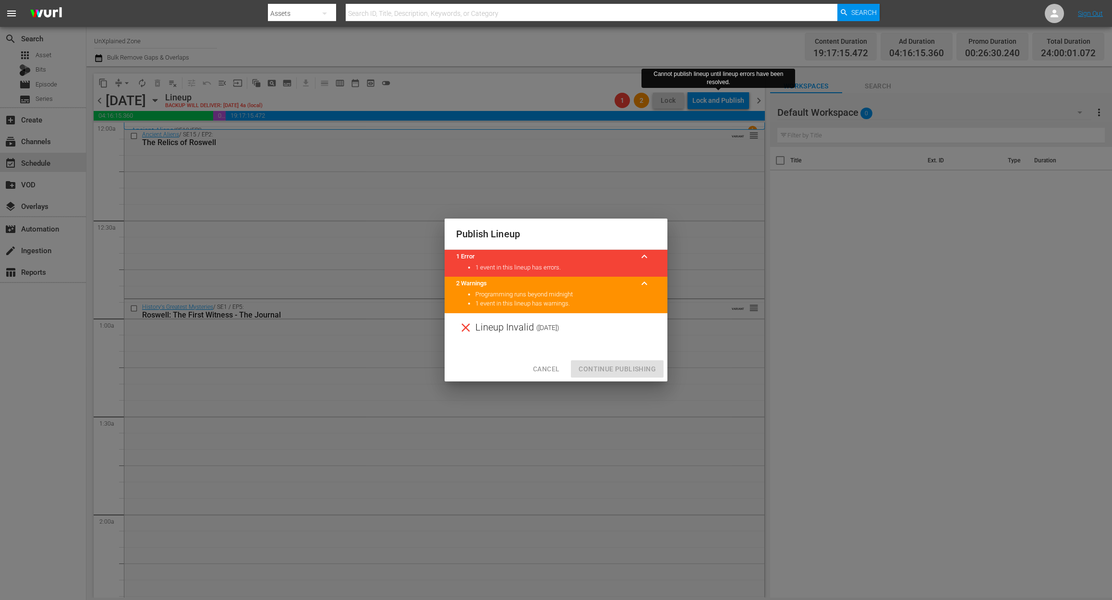
click at [550, 366] on span "Cancel" at bounding box center [546, 369] width 26 height 12
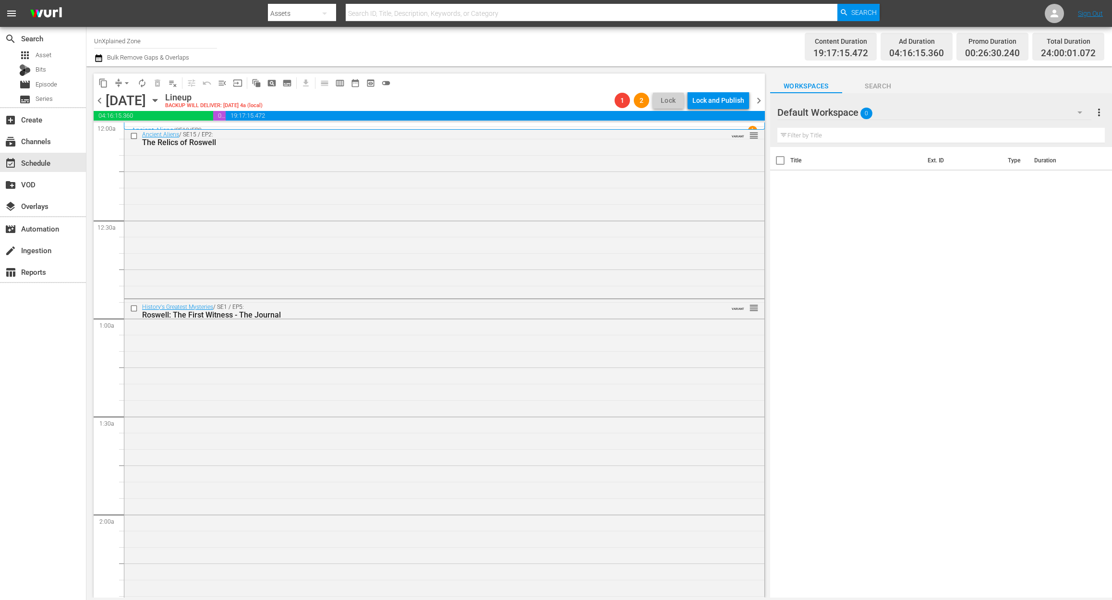
click at [758, 100] on span "chevron_right" at bounding box center [759, 101] width 12 height 12
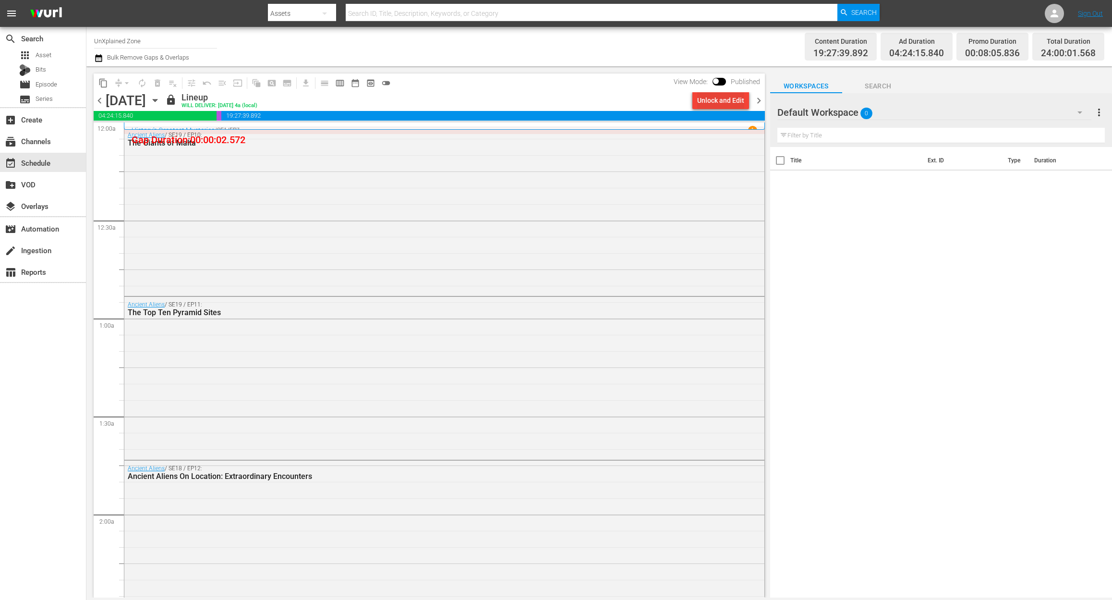
click at [740, 97] on div "Unlock and Edit" at bounding box center [720, 100] width 47 height 17
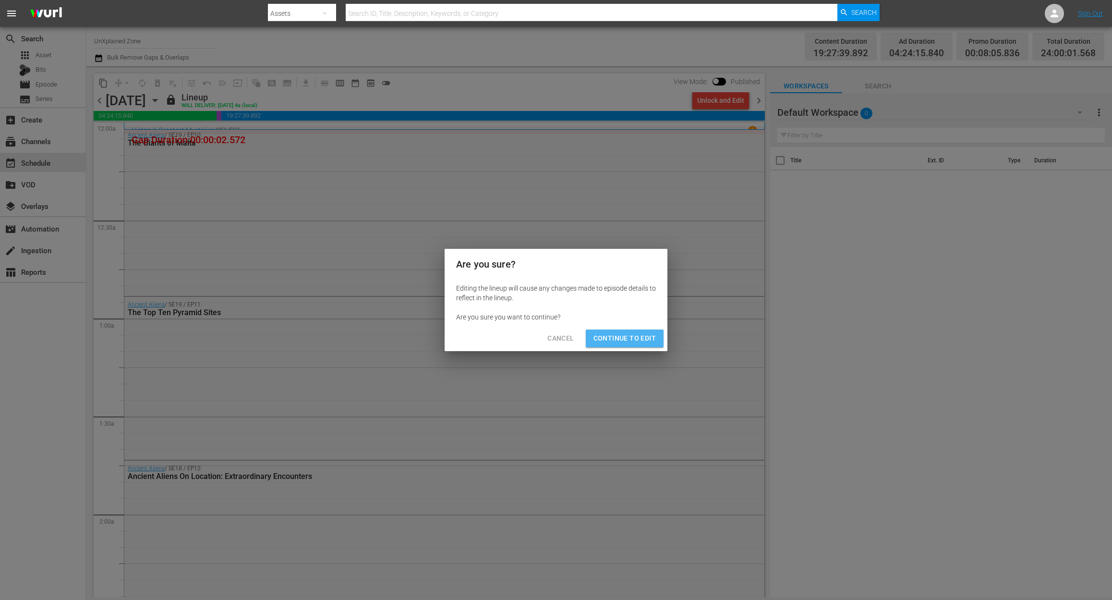
click at [640, 332] on span "Continue to Edit" at bounding box center [625, 338] width 62 height 12
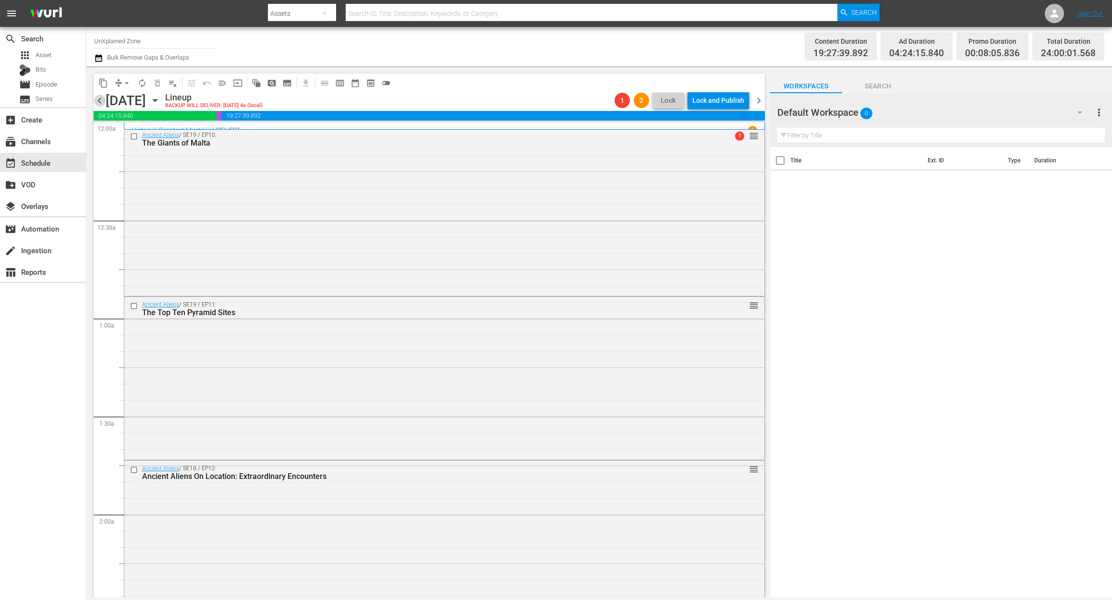
click at [99, 97] on span "chevron_left" at bounding box center [100, 101] width 12 height 12
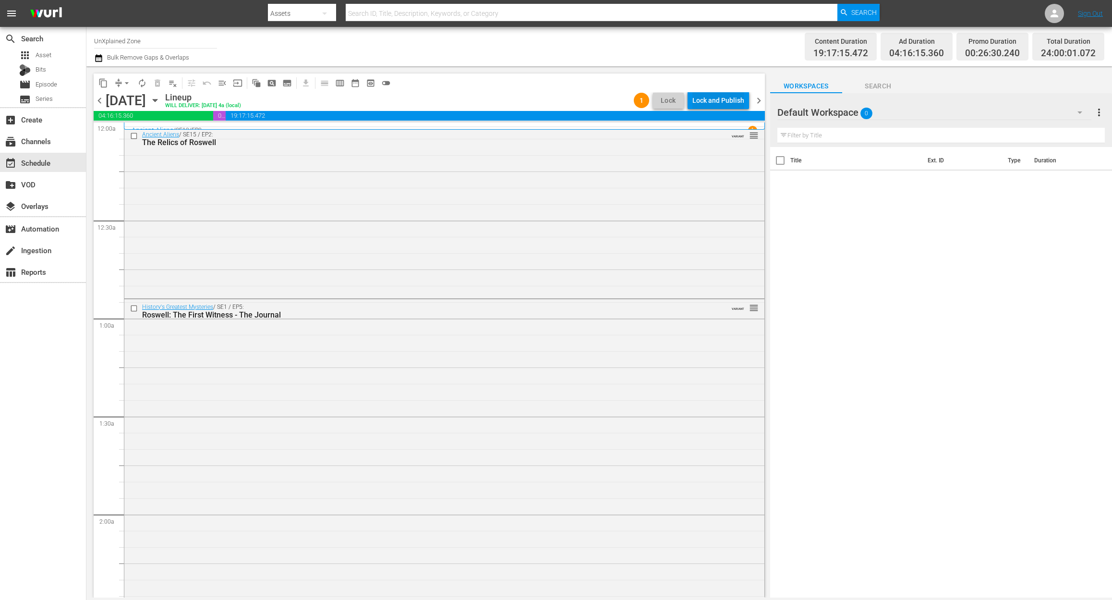
click at [721, 102] on div "Lock and Publish" at bounding box center [719, 100] width 52 height 17
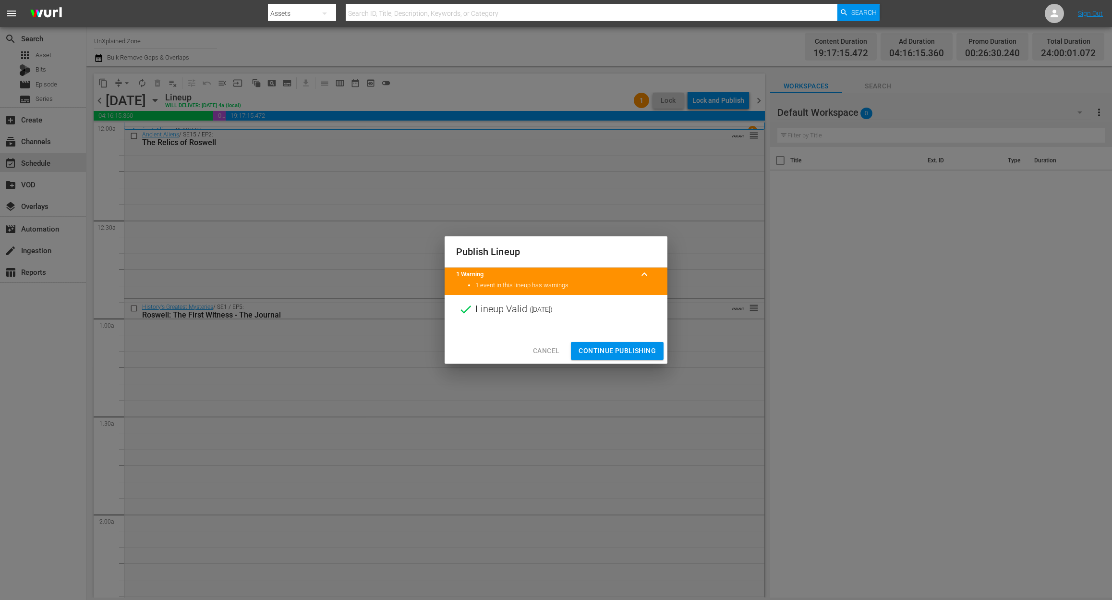
click at [625, 354] on span "Continue Publishing" at bounding box center [617, 351] width 77 height 12
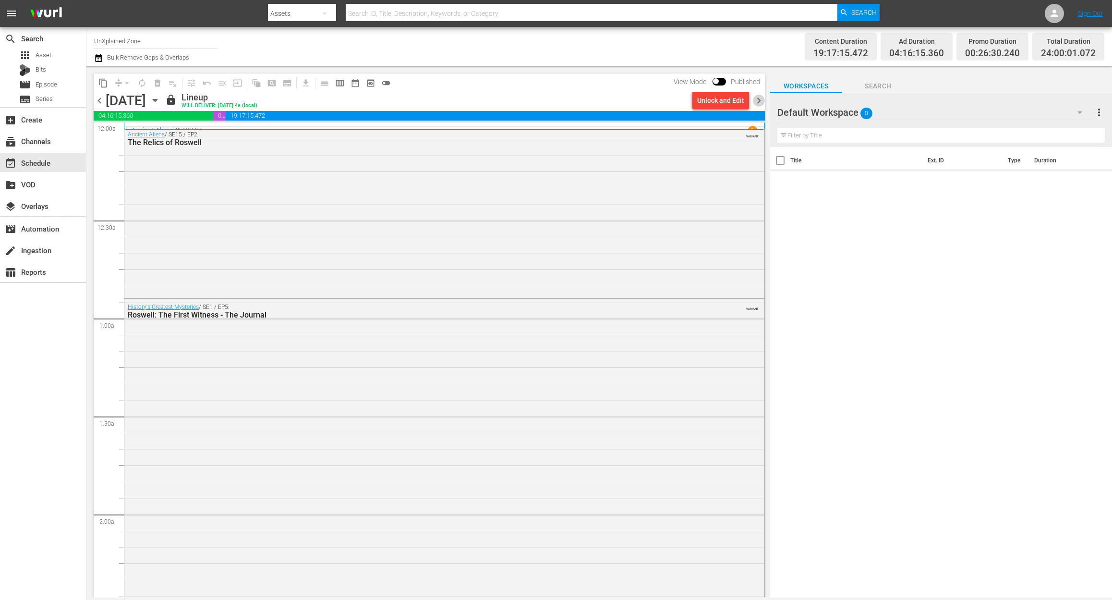
click at [761, 102] on span "chevron_right" at bounding box center [759, 101] width 12 height 12
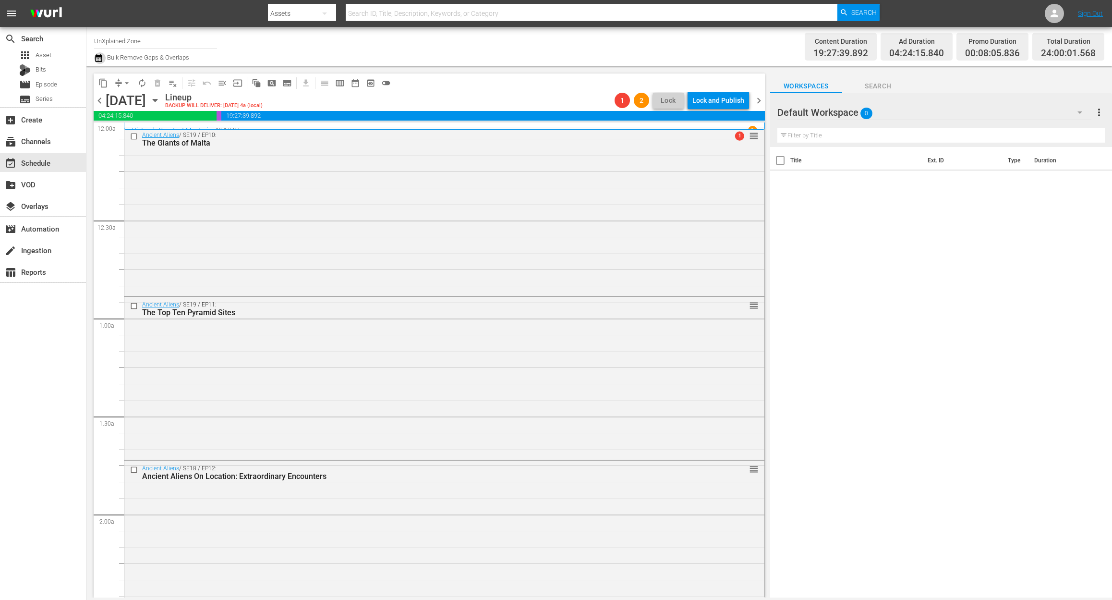
click at [100, 60] on icon "button" at bounding box center [98, 58] width 7 height 8
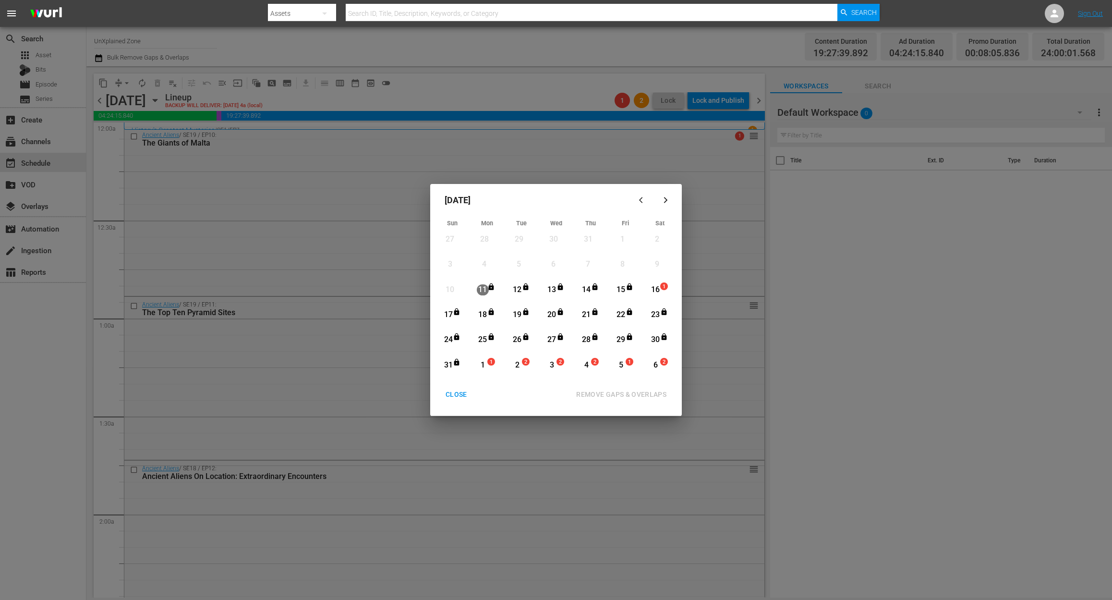
click at [659, 288] on div "16" at bounding box center [656, 289] width 12 height 11
click at [654, 390] on div "REMOVE GAPS & OVERLAPS" at bounding box center [622, 395] width 106 height 12
click at [454, 396] on div "CLOSE" at bounding box center [456, 395] width 37 height 12
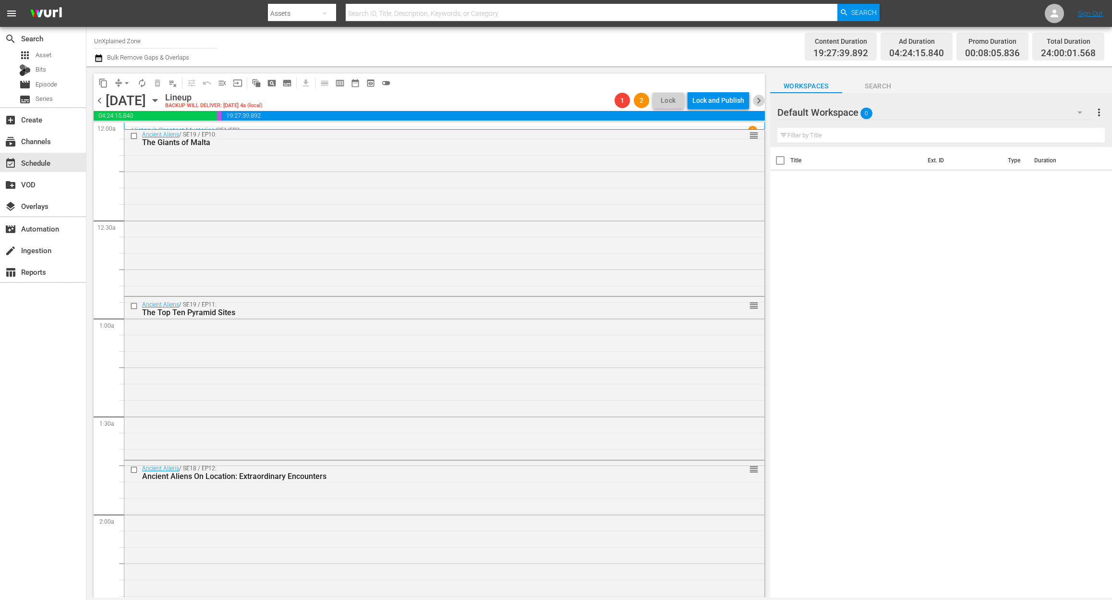
click at [758, 100] on span "chevron_right" at bounding box center [759, 101] width 12 height 12
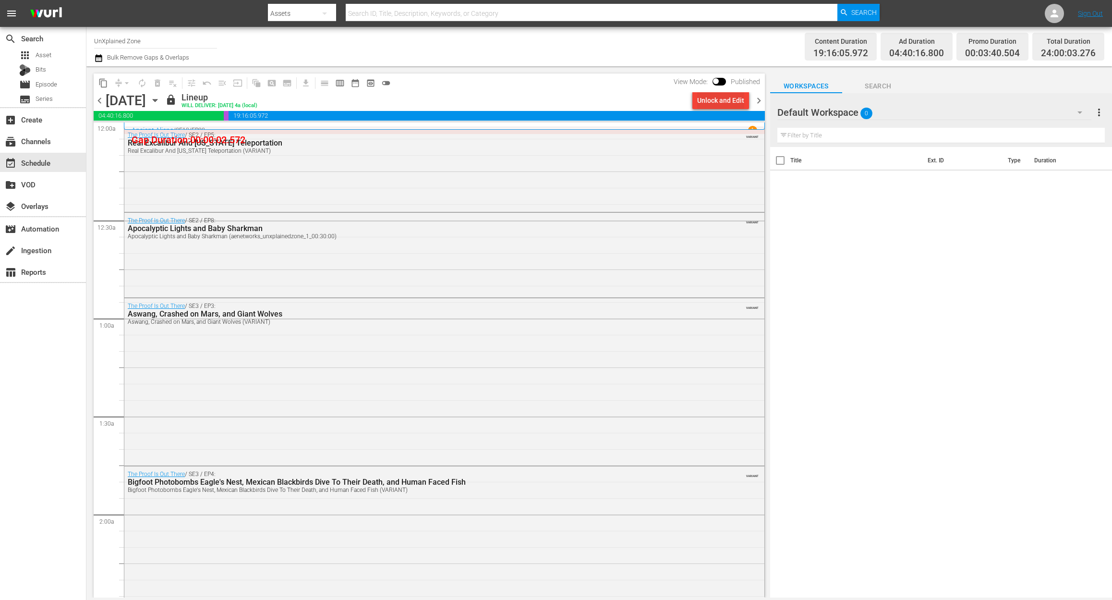
click at [717, 96] on div "Unlock and Edit" at bounding box center [720, 100] width 47 height 17
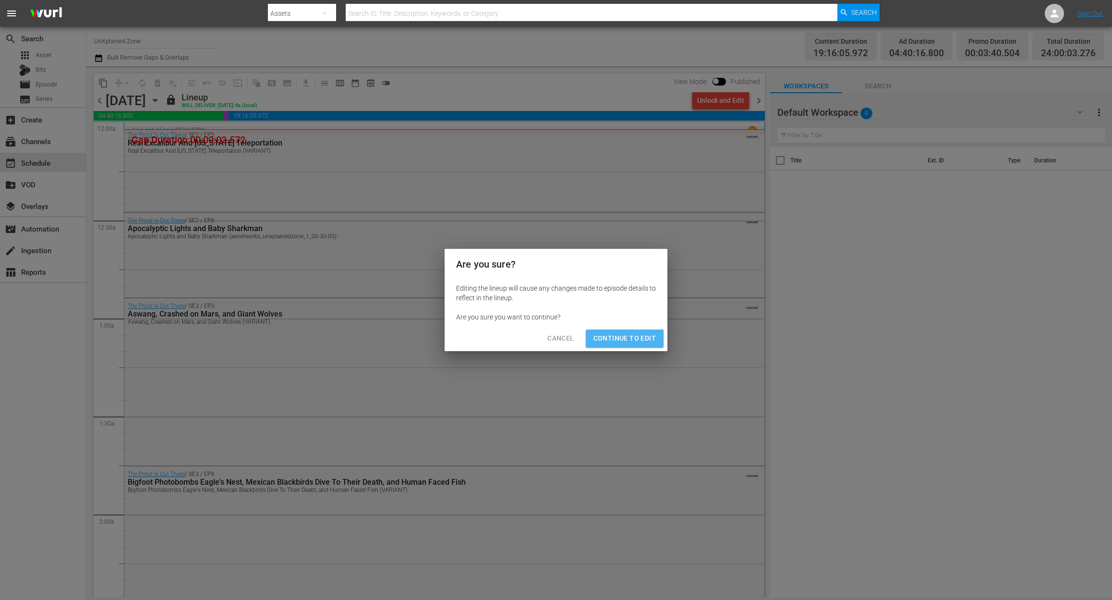
click at [636, 342] on span "Continue to Edit" at bounding box center [625, 338] width 62 height 12
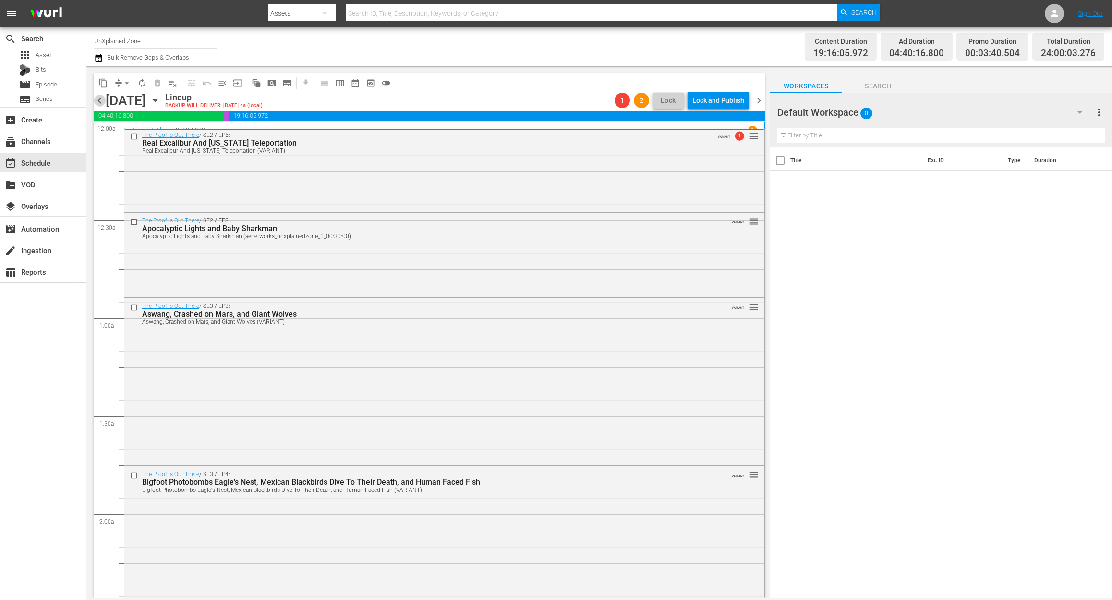
click at [98, 102] on span "chevron_left" at bounding box center [100, 101] width 12 height 12
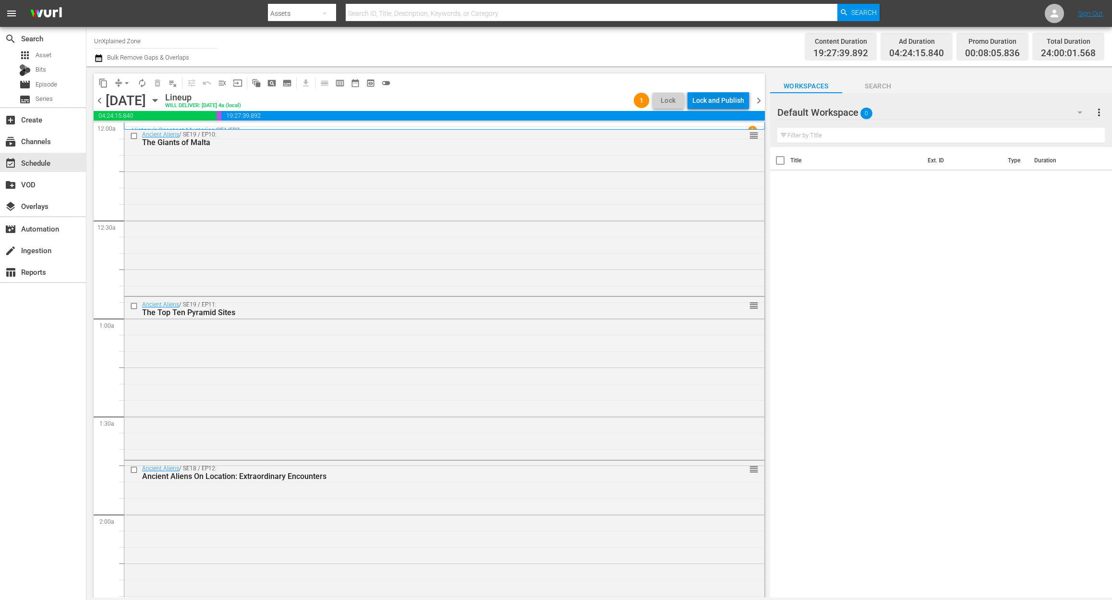
click at [735, 97] on div "Lock and Publish" at bounding box center [719, 100] width 52 height 17
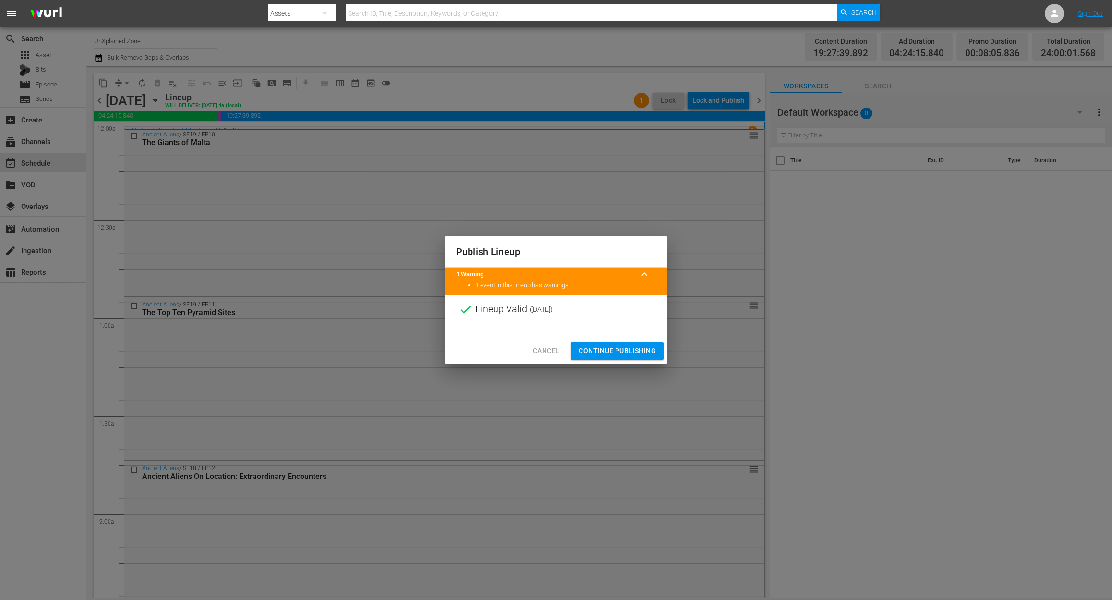
click at [627, 351] on span "Continue Publishing" at bounding box center [617, 351] width 77 height 12
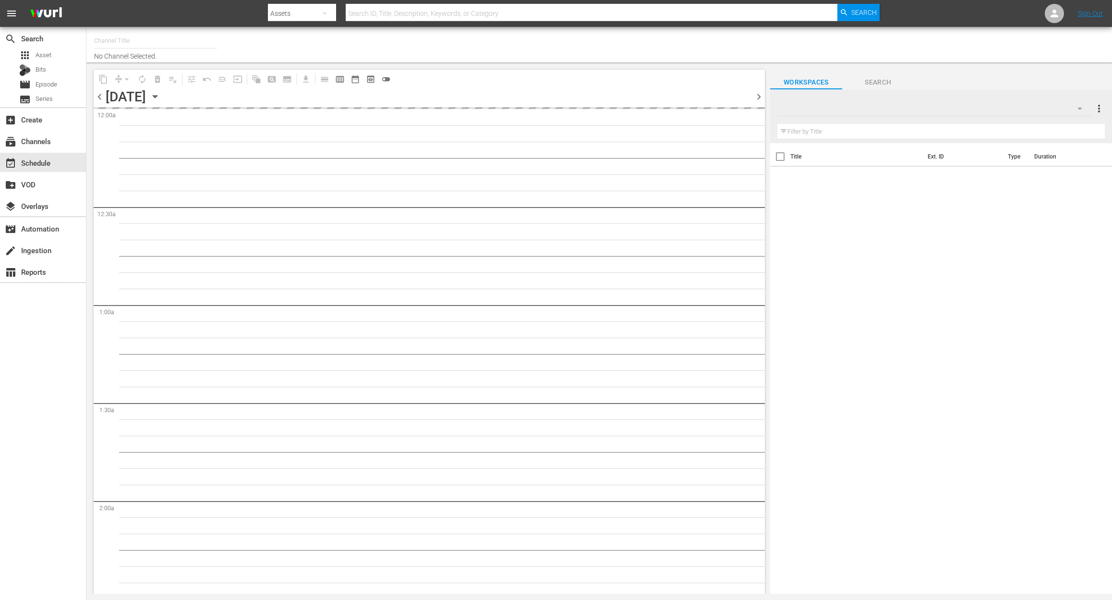
type input "UnXplained Zone (1018)"
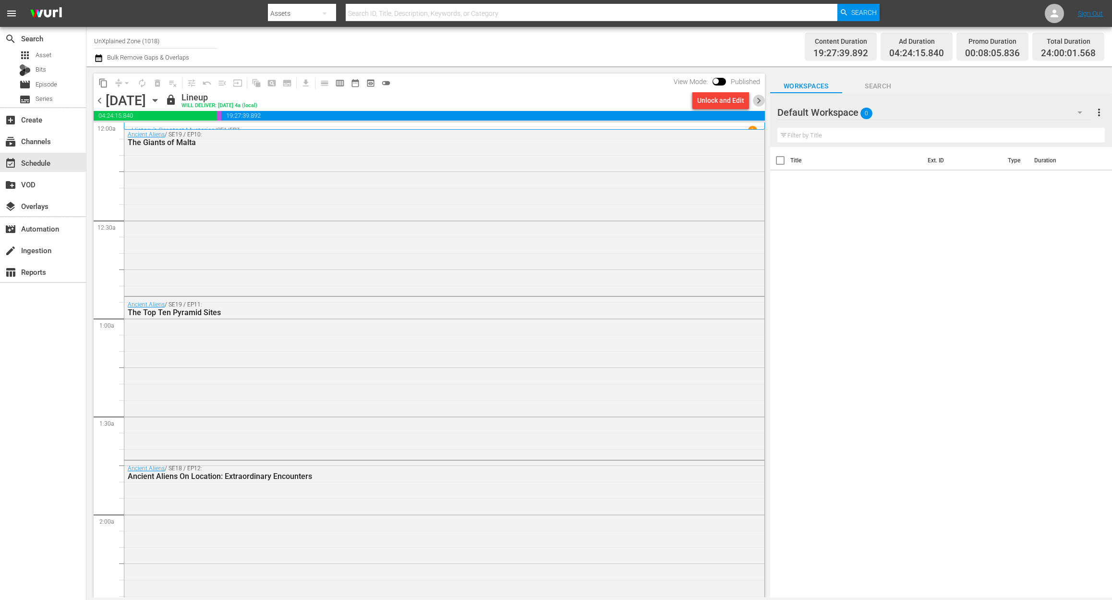
click at [755, 100] on span "chevron_right" at bounding box center [759, 101] width 12 height 12
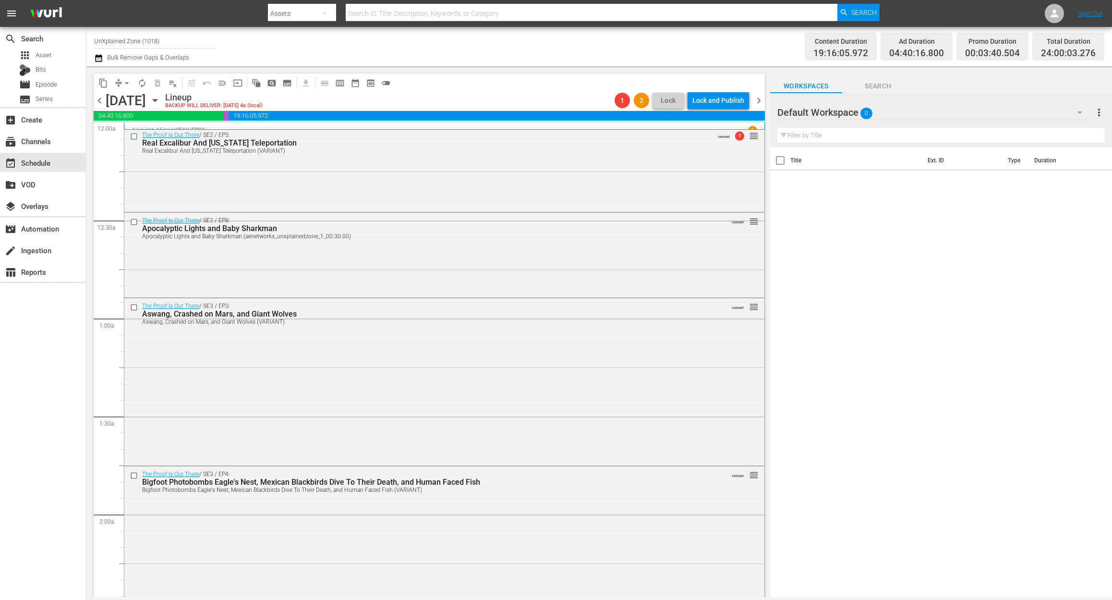
click at [98, 57] on icon "button" at bounding box center [98, 58] width 7 height 8
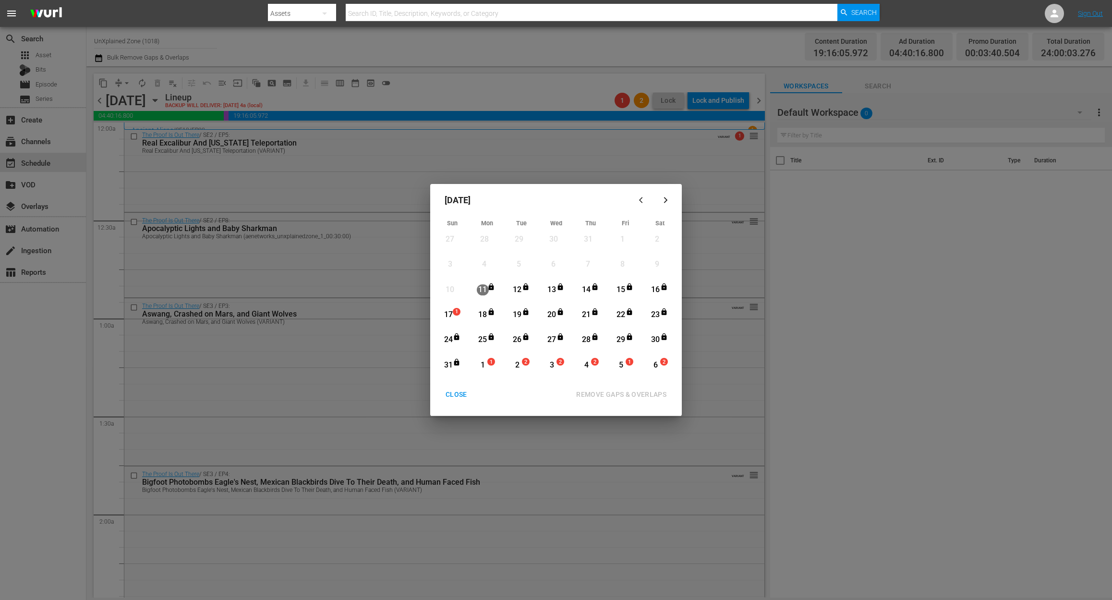
click at [450, 310] on div "17" at bounding box center [448, 314] width 12 height 11
click at [648, 393] on div "REMOVE GAPS & OVERLAPS" at bounding box center [622, 395] width 106 height 12
click at [455, 310] on span "1" at bounding box center [456, 312] width 7 height 8
drag, startPoint x: 630, startPoint y: 396, endPoint x: 625, endPoint y: 392, distance: 6.3
click at [629, 395] on div "REMOVE GAPS & OVERLAPS" at bounding box center [622, 395] width 106 height 12
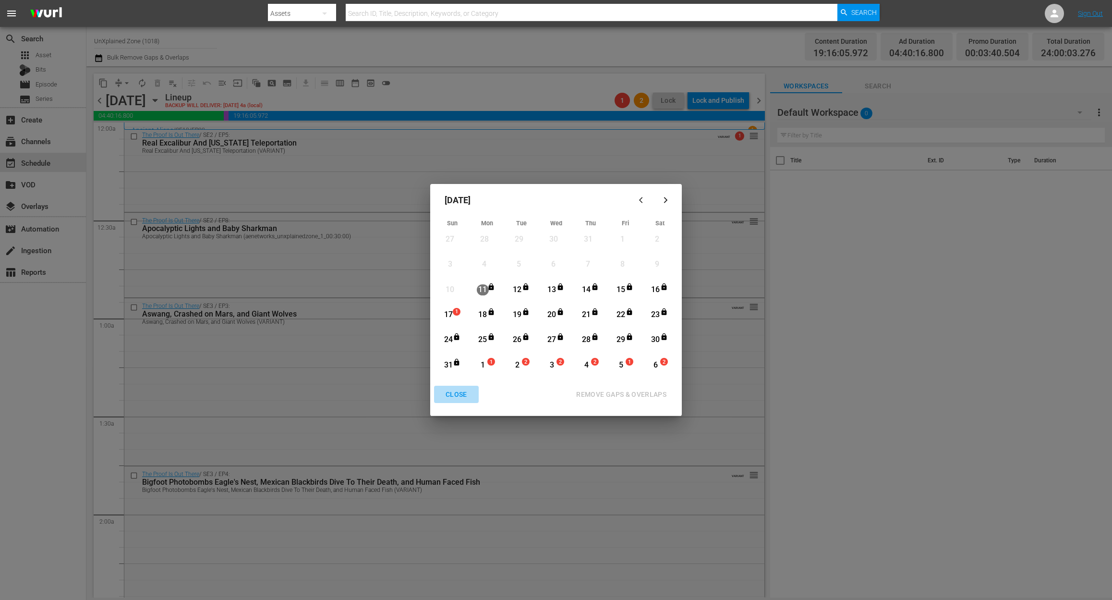
click at [458, 396] on div "CLOSE" at bounding box center [456, 395] width 37 height 12
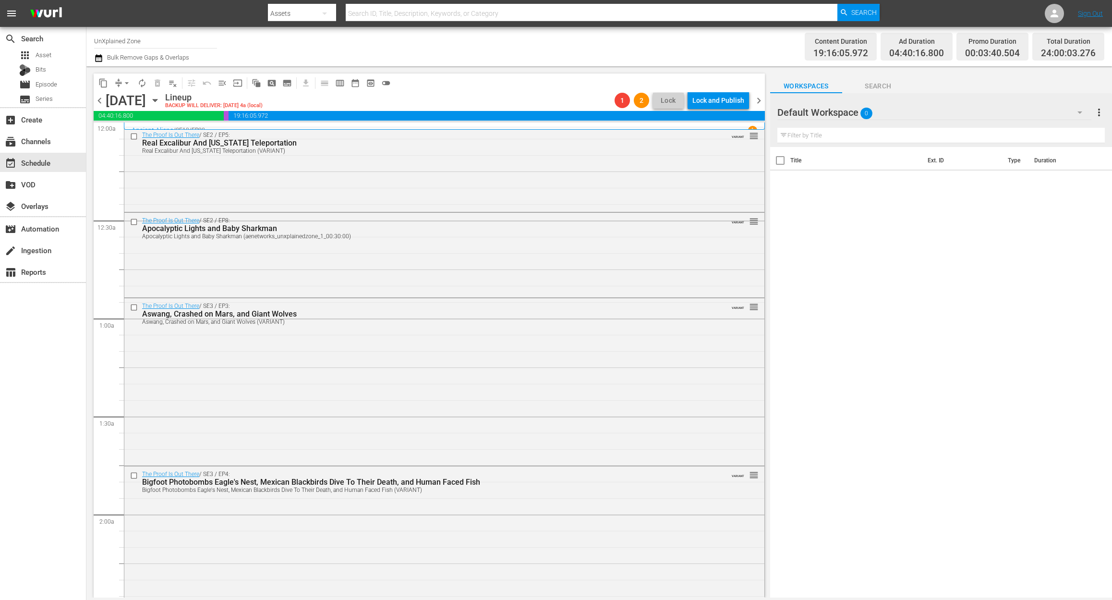
click at [760, 103] on span "chevron_right" at bounding box center [759, 101] width 12 height 12
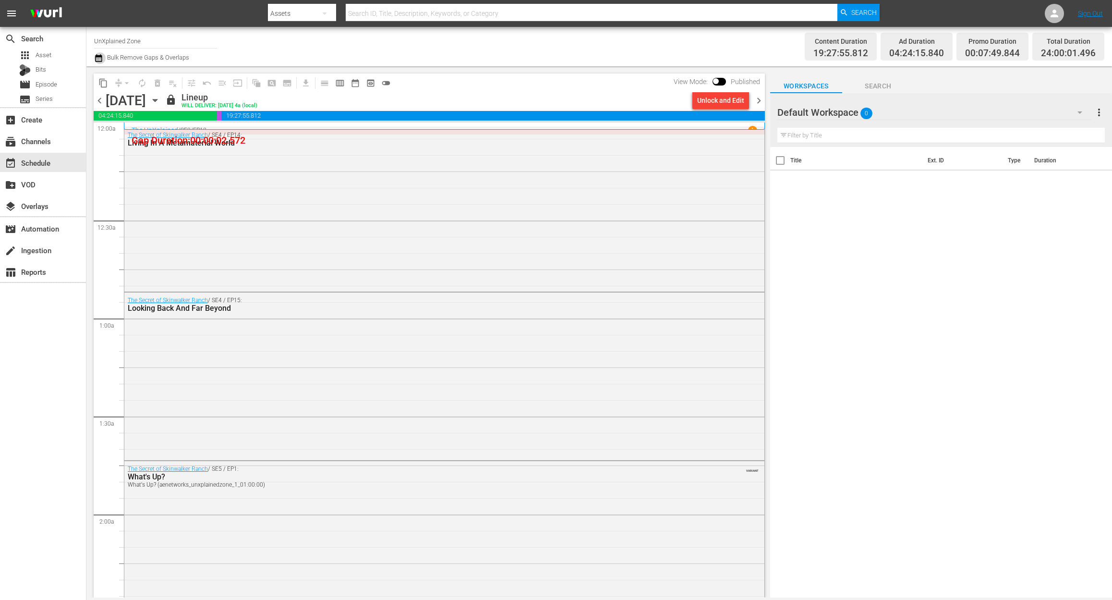
click at [103, 60] on icon "button" at bounding box center [98, 58] width 9 height 12
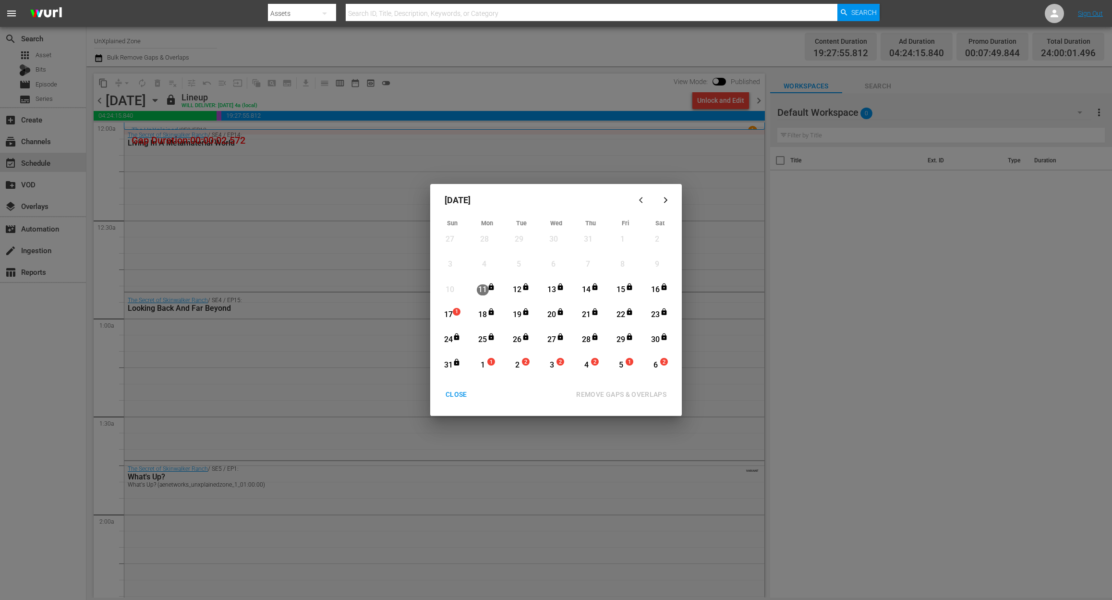
click at [484, 319] on div "18" at bounding box center [483, 314] width 12 height 11
click at [464, 393] on div "CLOSE" at bounding box center [456, 395] width 37 height 12
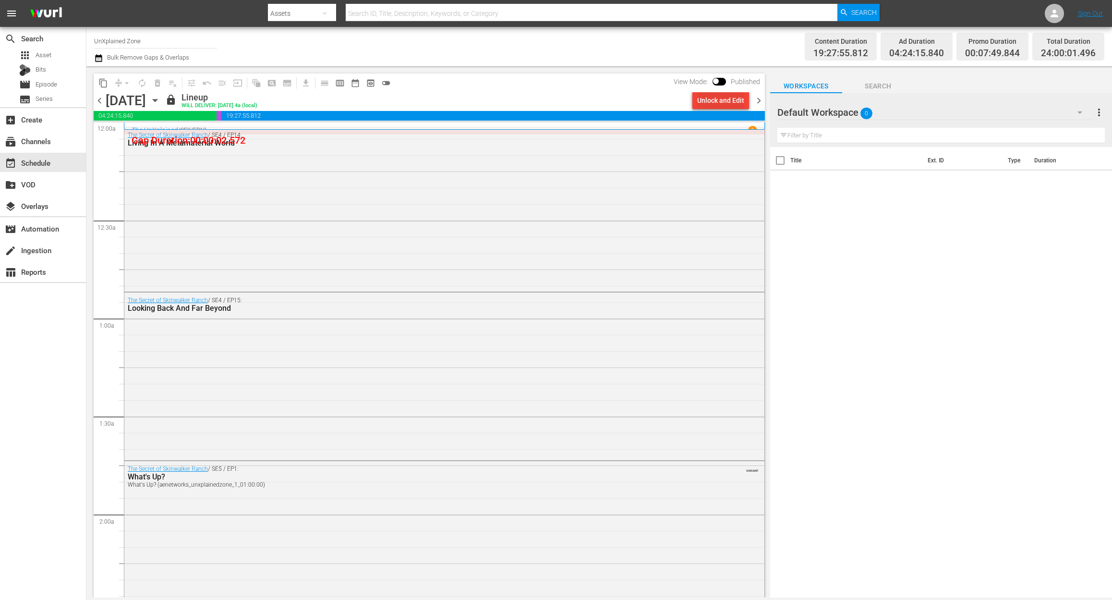
click at [716, 104] on div "Unlock and Edit" at bounding box center [720, 100] width 47 height 17
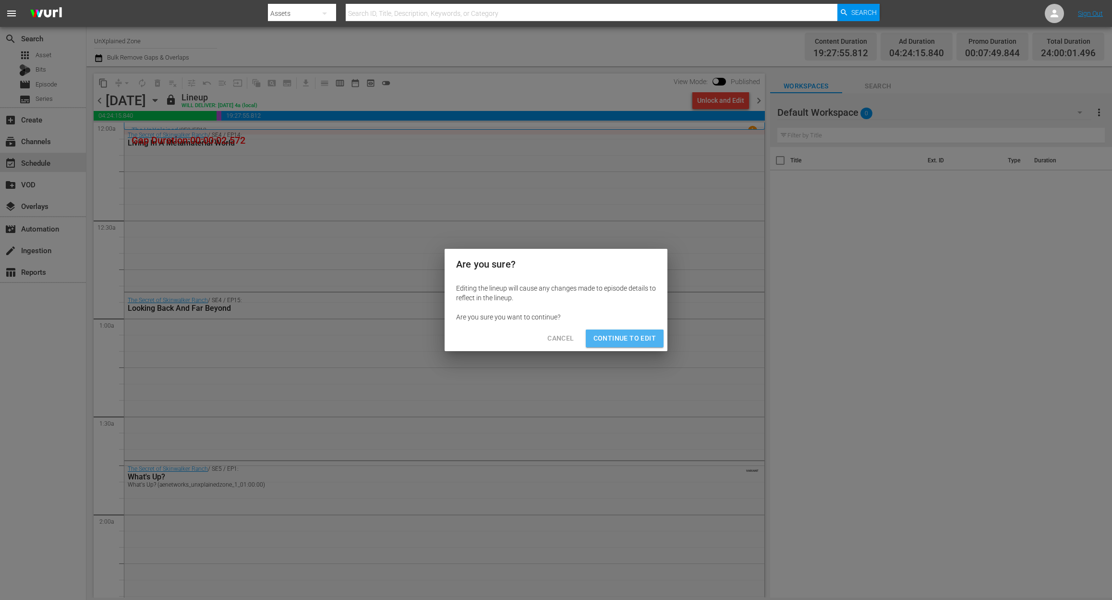
click at [633, 340] on span "Continue to Edit" at bounding box center [625, 338] width 62 height 12
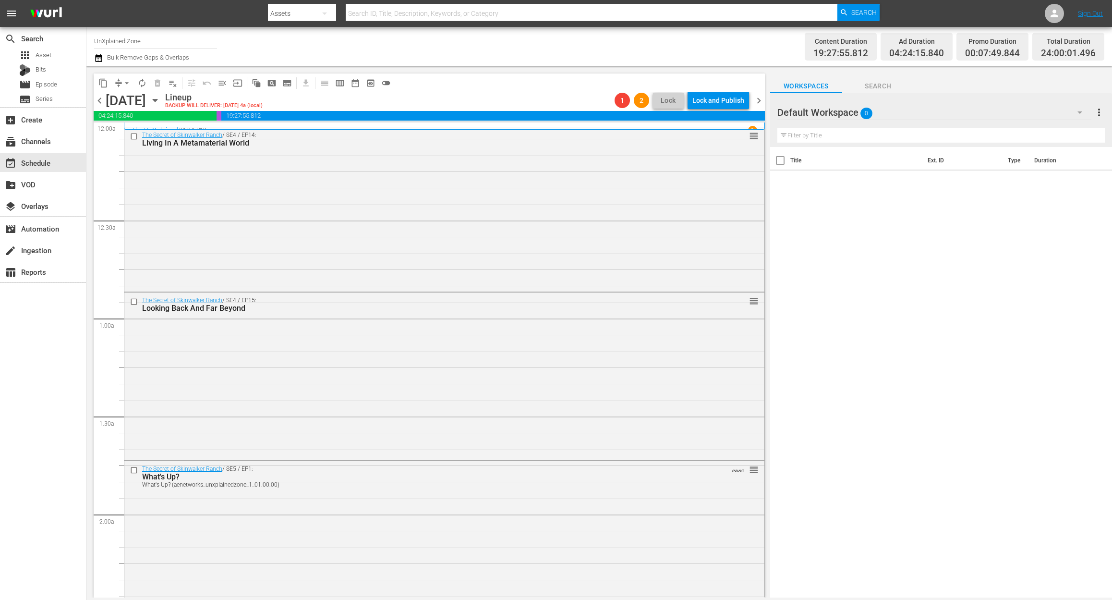
click at [103, 100] on span "chevron_left" at bounding box center [100, 101] width 12 height 12
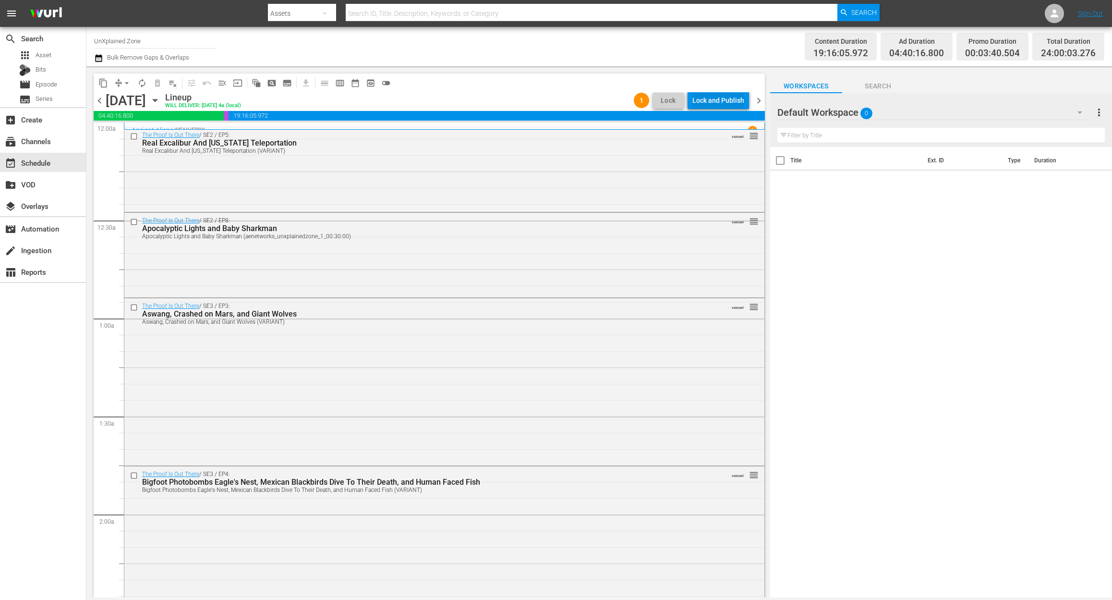
click at [727, 95] on div "Lock and Publish" at bounding box center [719, 100] width 52 height 17
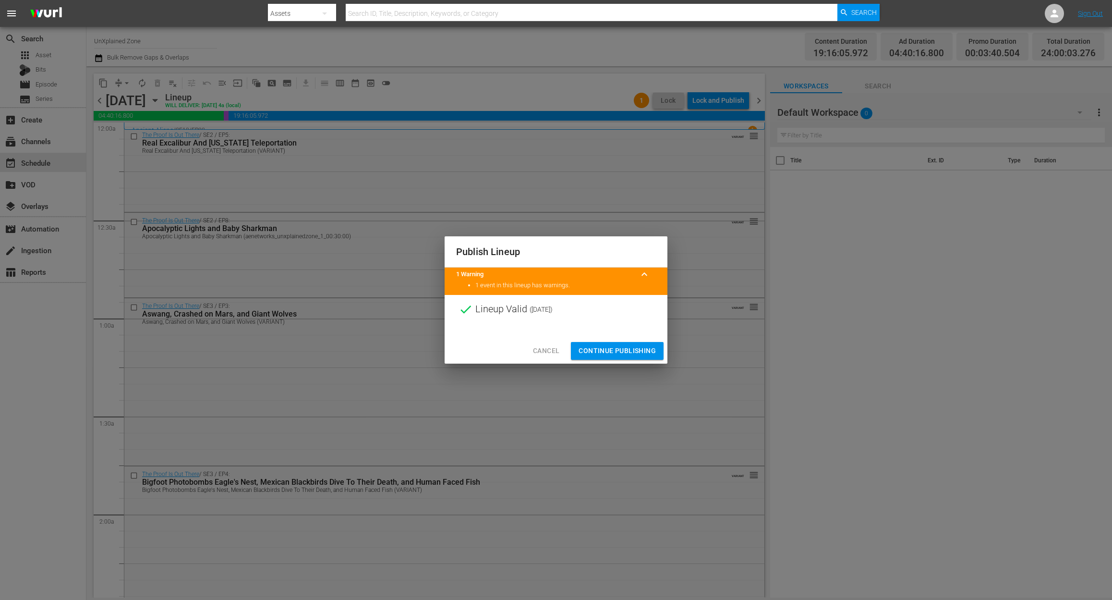
click at [626, 354] on span "Continue Publishing" at bounding box center [617, 351] width 77 height 12
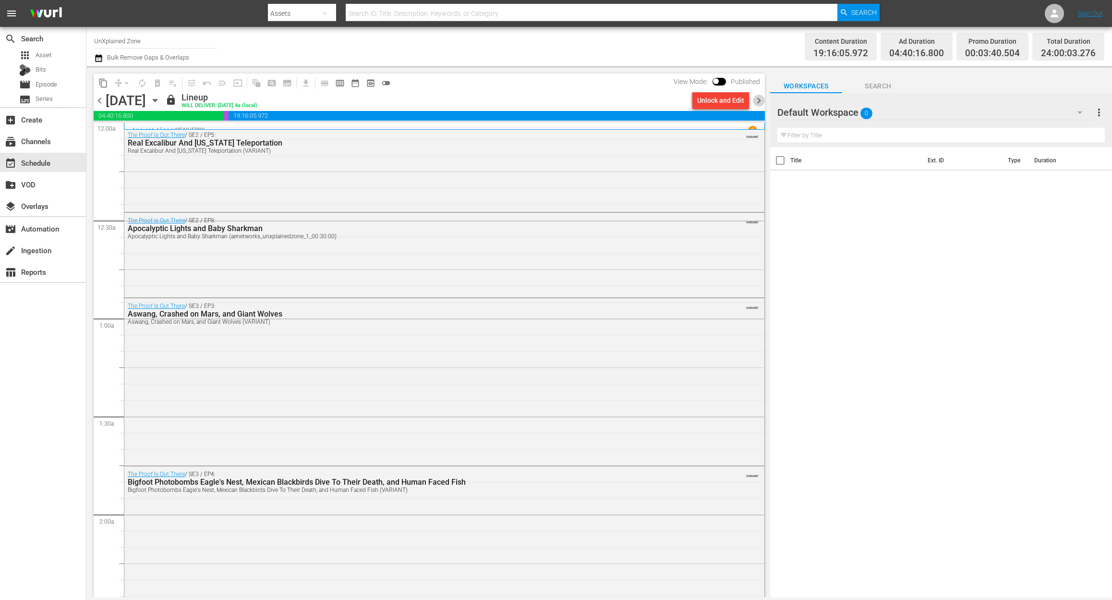
click at [761, 104] on span "chevron_right" at bounding box center [759, 101] width 12 height 12
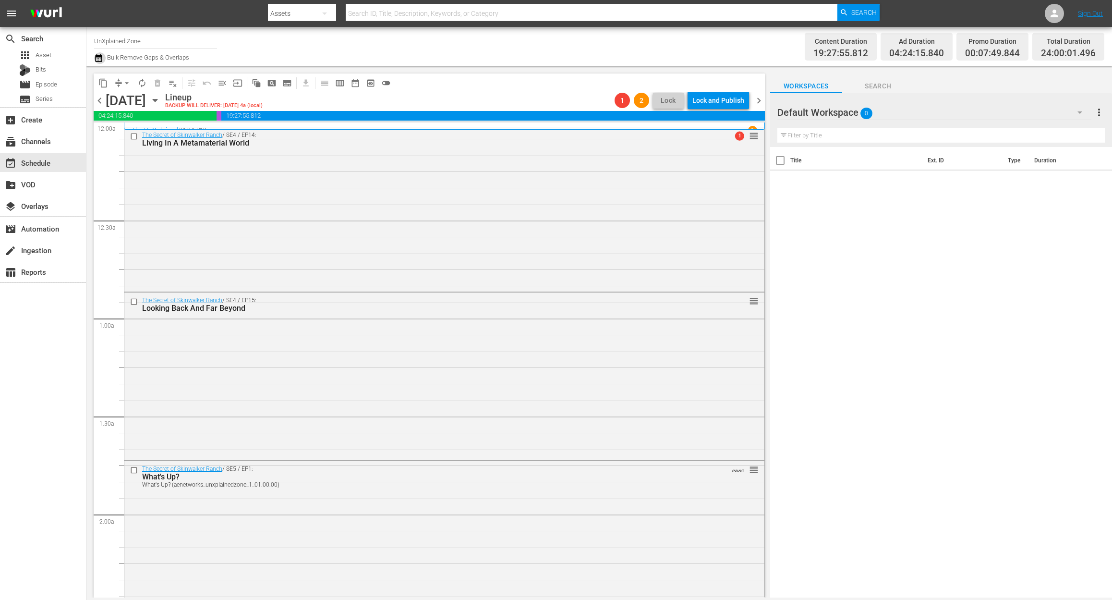
click at [102, 58] on icon "button" at bounding box center [98, 58] width 9 height 12
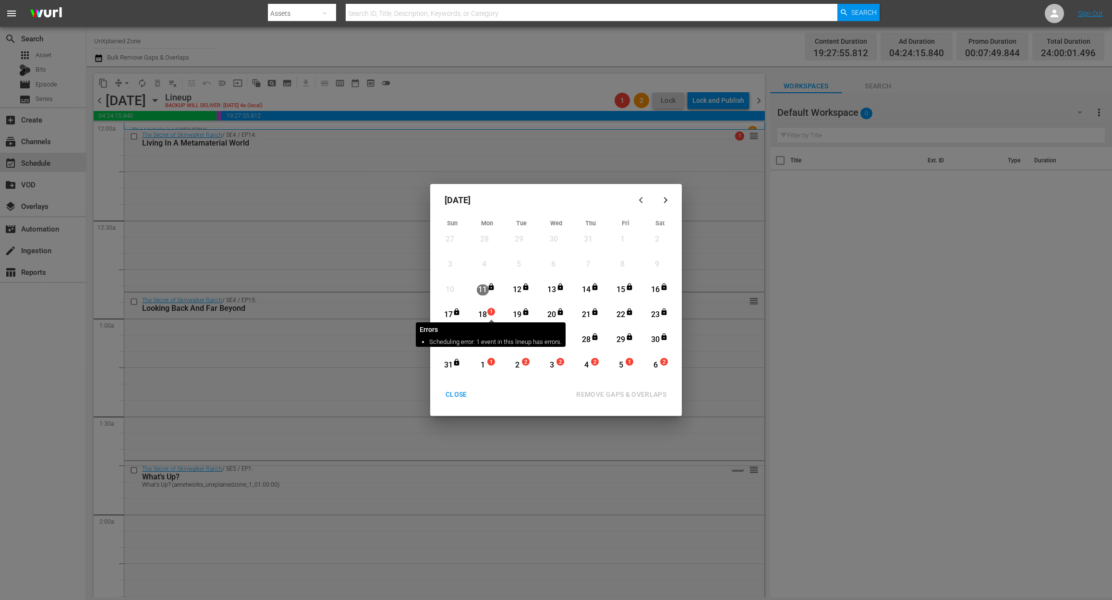
click at [489, 312] on span "1" at bounding box center [491, 312] width 7 height 8
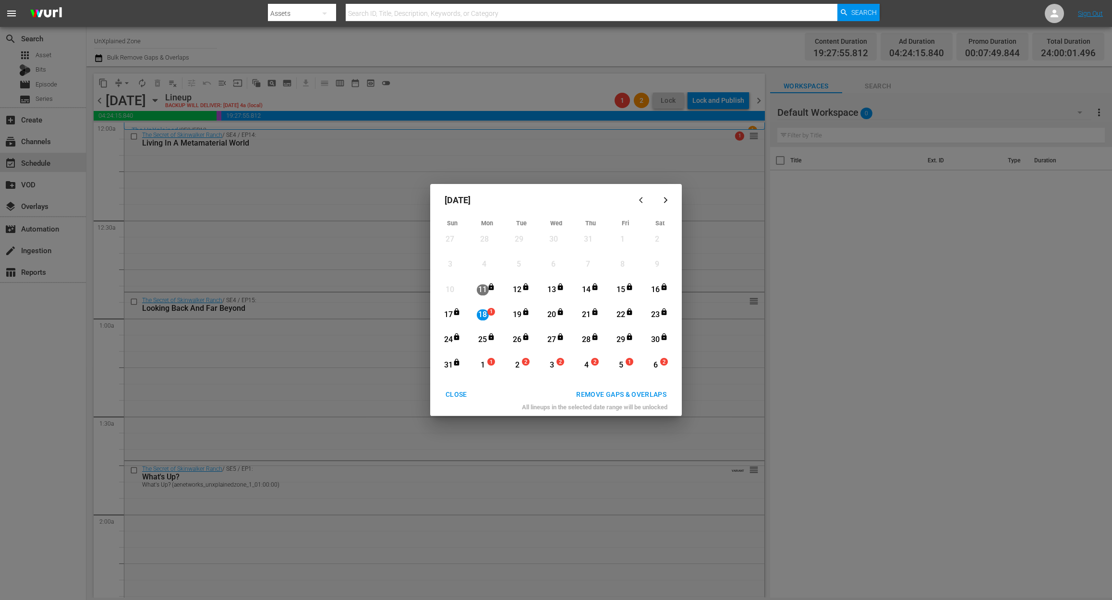
click at [621, 395] on div "REMOVE GAPS & OVERLAPS" at bounding box center [622, 395] width 106 height 12
click at [463, 391] on div "CLOSE" at bounding box center [456, 395] width 37 height 12
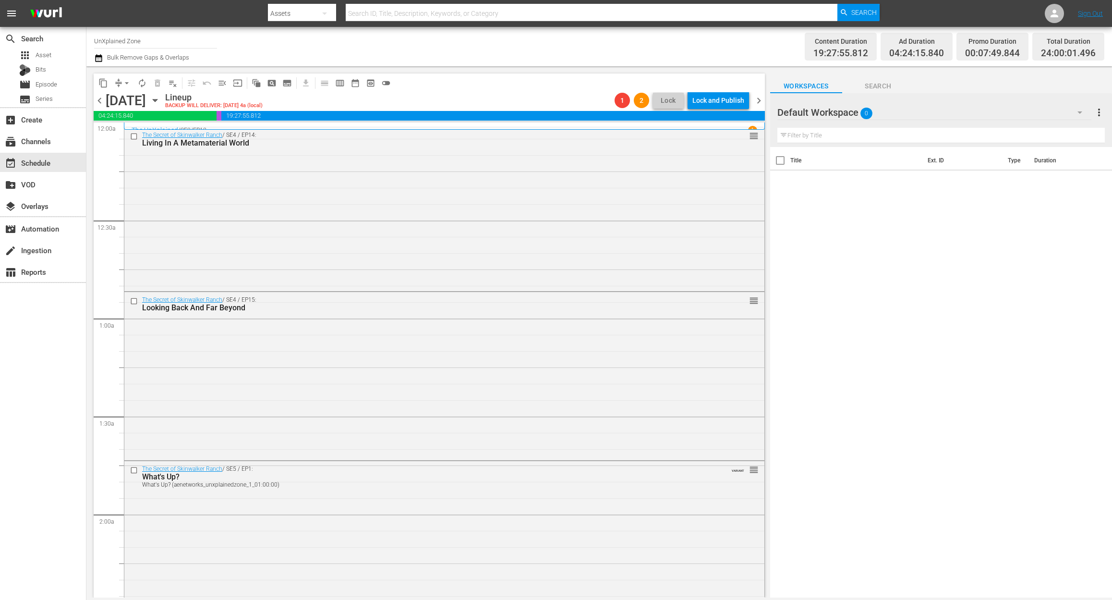
click at [761, 97] on span "chevron_right" at bounding box center [759, 101] width 12 height 12
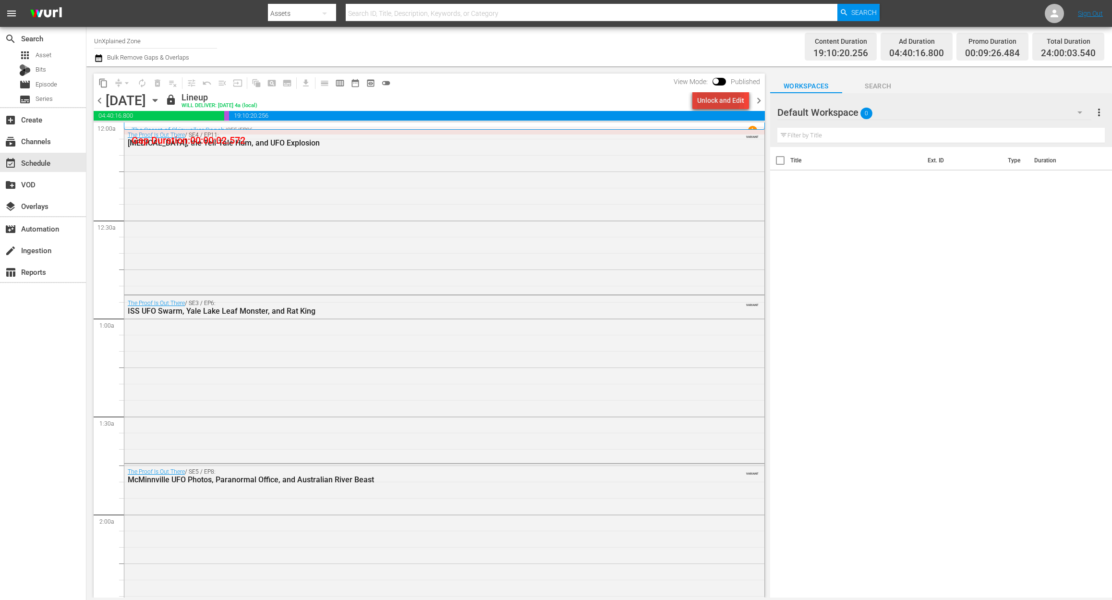
click at [708, 98] on div "Unlock and Edit" at bounding box center [720, 100] width 47 height 17
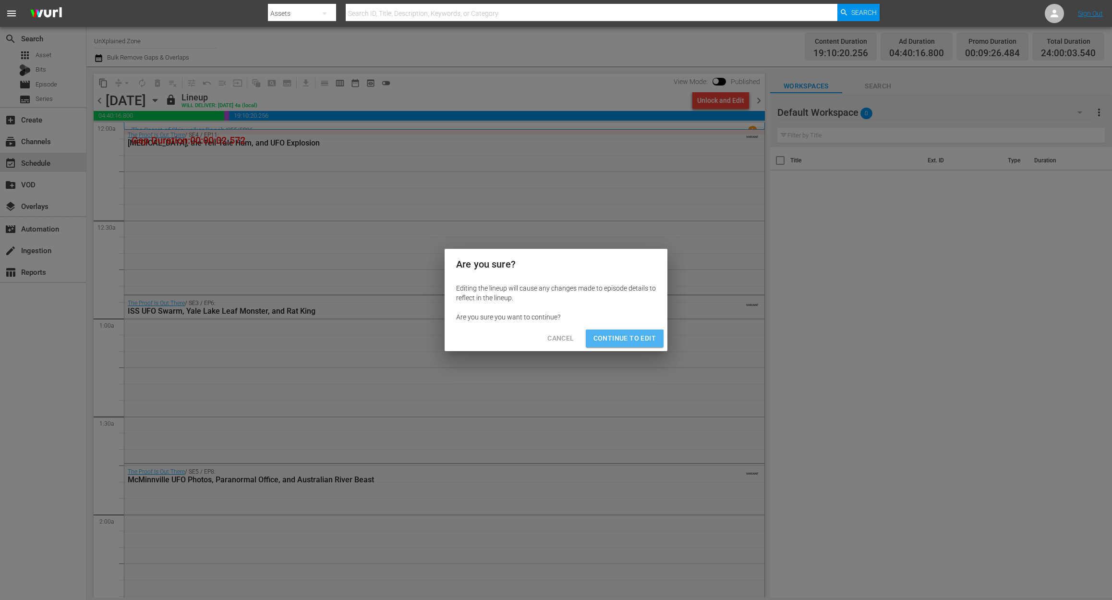
click at [636, 339] on span "Continue to Edit" at bounding box center [625, 338] width 62 height 12
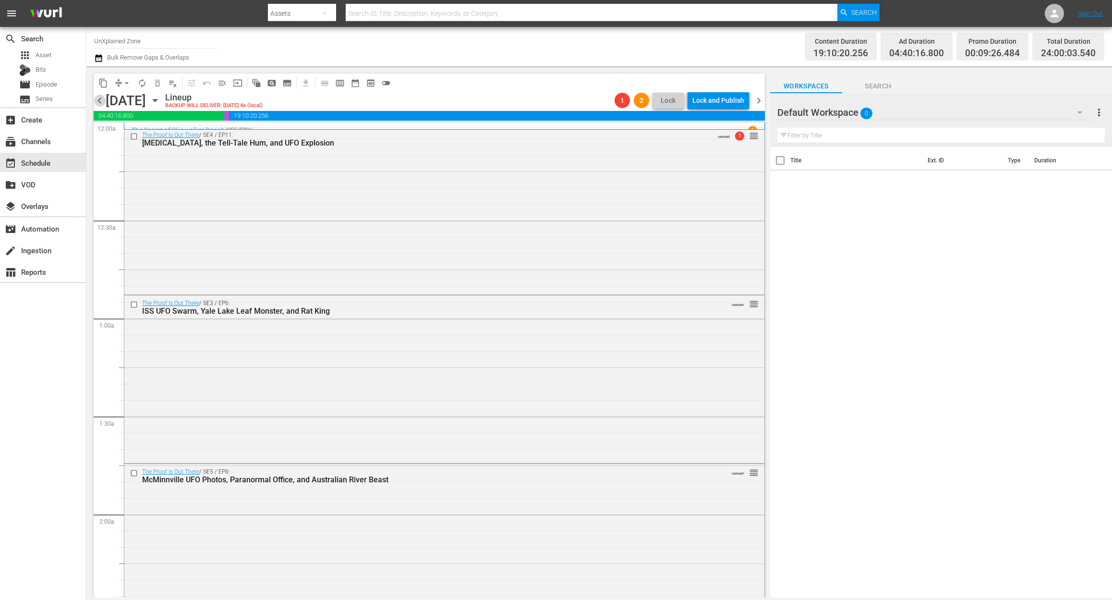
click at [100, 100] on span "chevron_left" at bounding box center [100, 101] width 12 height 12
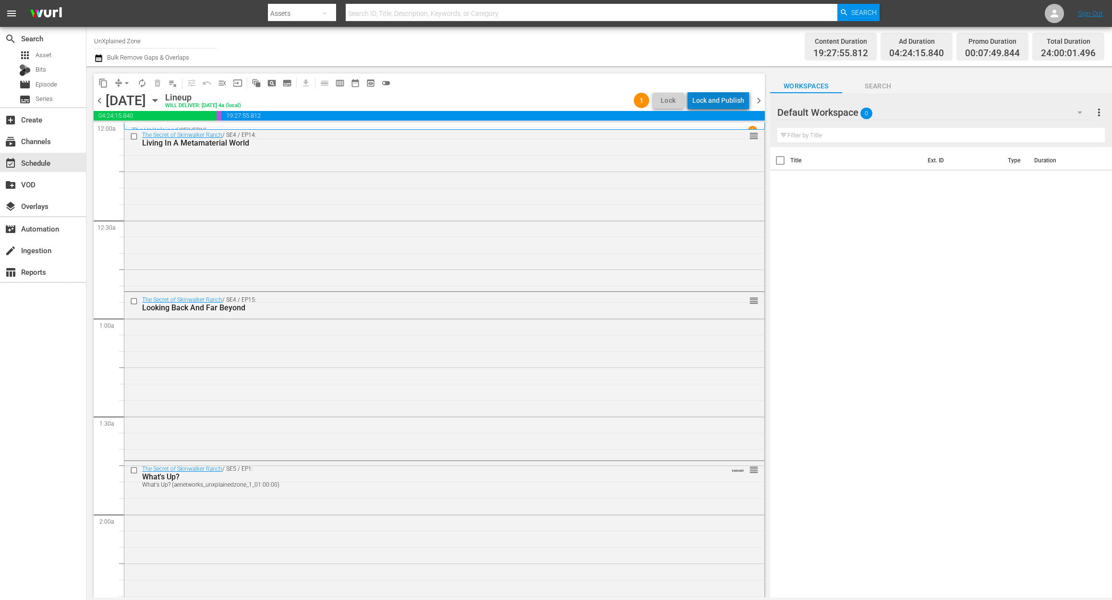
click at [740, 97] on div "Lock and Publish" at bounding box center [719, 100] width 52 height 17
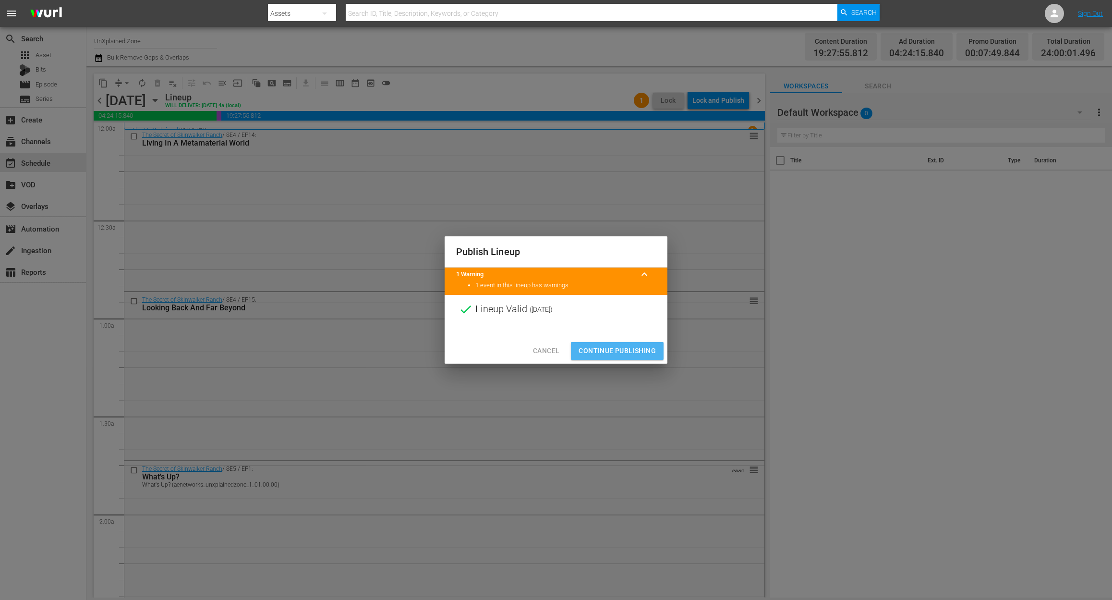
click at [644, 354] on span "Continue Publishing" at bounding box center [617, 351] width 77 height 12
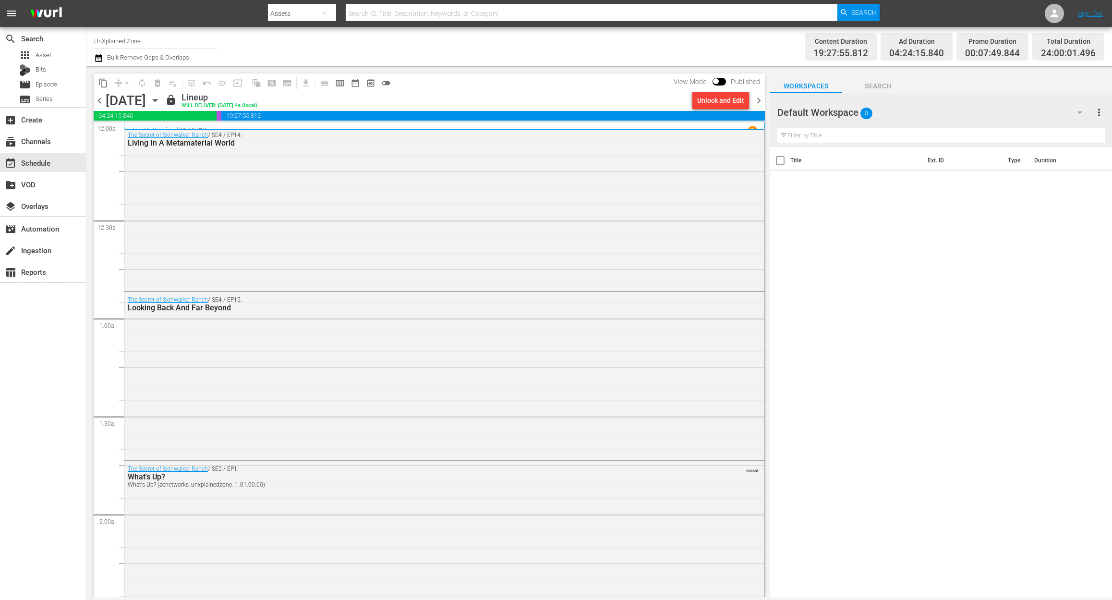
click at [759, 104] on span "chevron_right" at bounding box center [759, 101] width 12 height 12
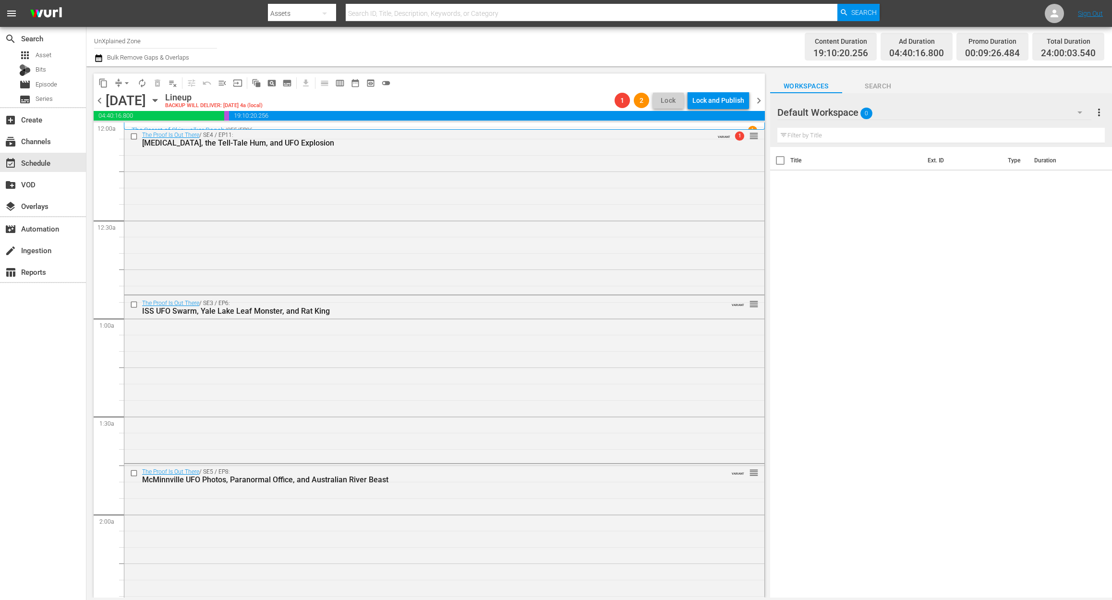
click at [97, 64] on div "Channel Title UnXplained Zone Bulk Remove Gaps & Overlaps Content Duration 19:1…" at bounding box center [599, 46] width 1026 height 39
click at [97, 60] on icon "button" at bounding box center [98, 58] width 9 height 12
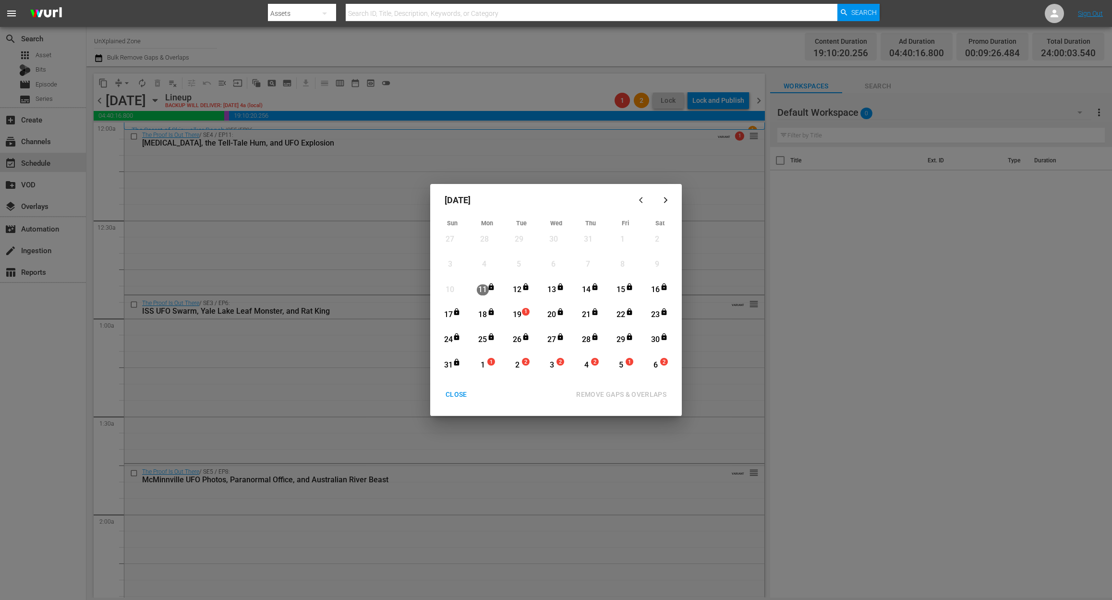
click at [518, 312] on div "19" at bounding box center [518, 314] width 12 height 11
click at [634, 394] on div "REMOVE GAPS & OVERLAPS" at bounding box center [622, 395] width 106 height 12
click at [464, 397] on div "CLOSE" at bounding box center [456, 395] width 37 height 12
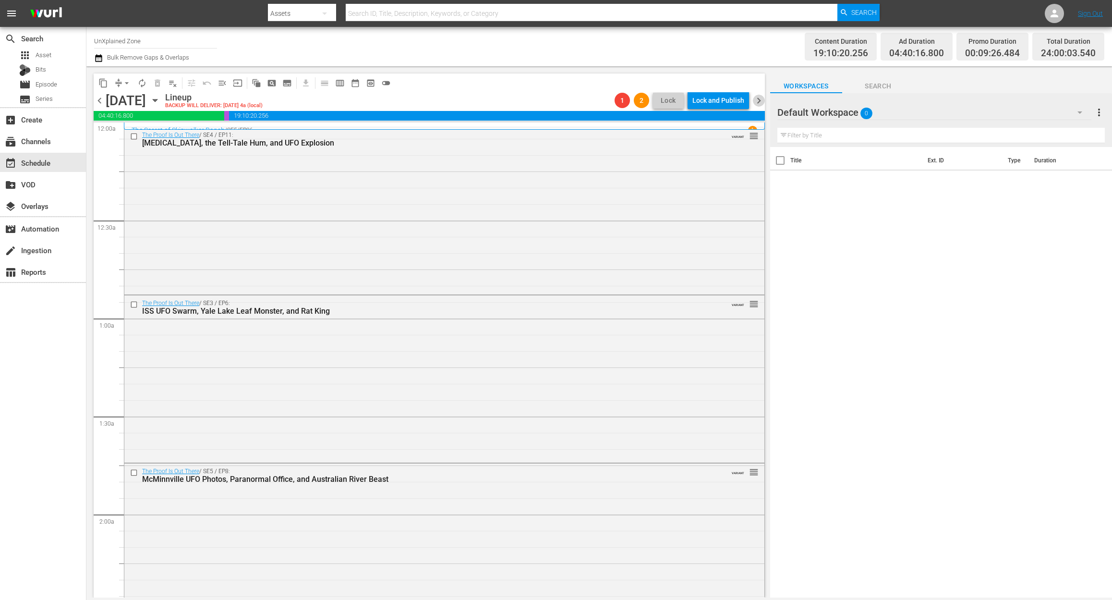
click at [761, 96] on span "chevron_right" at bounding box center [759, 101] width 12 height 12
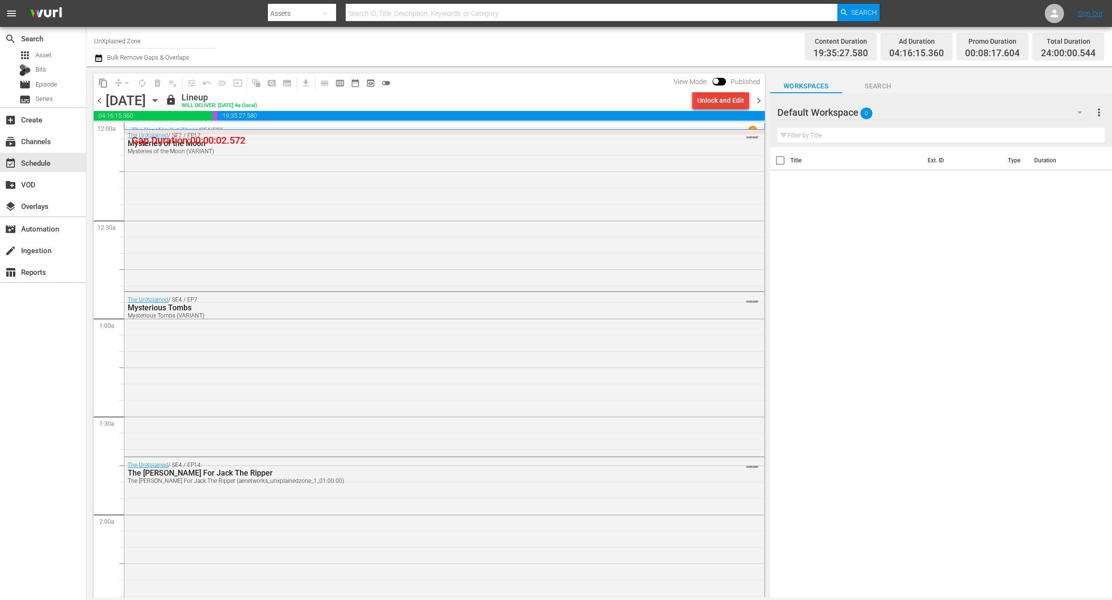
click at [724, 101] on div "Unlock and Edit" at bounding box center [720, 100] width 47 height 17
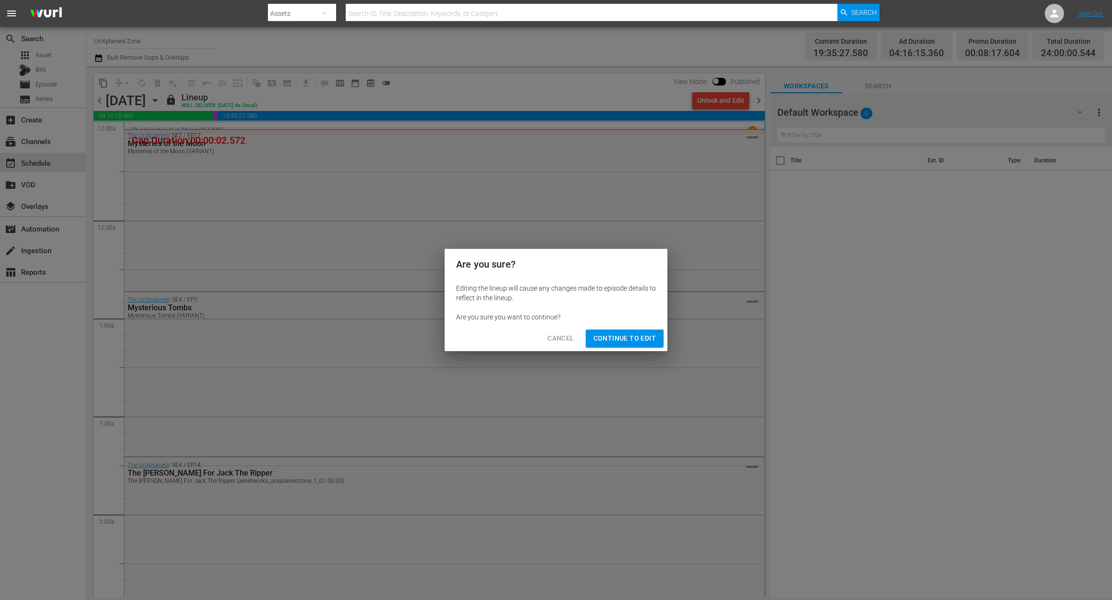
click at [635, 335] on span "Continue to Edit" at bounding box center [625, 338] width 62 height 12
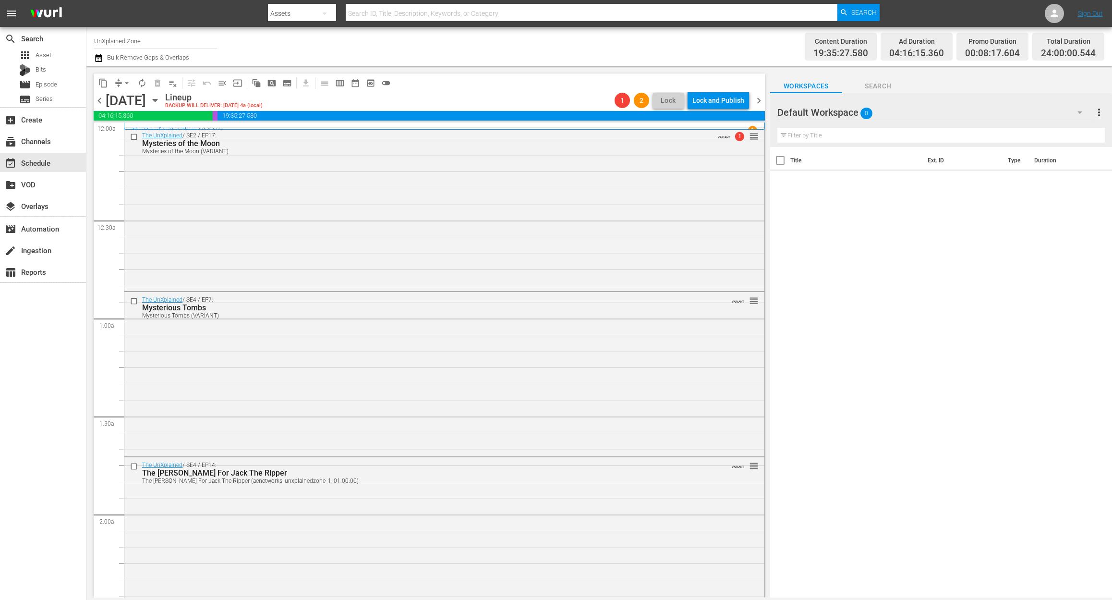
click at [98, 100] on span "chevron_left" at bounding box center [100, 101] width 12 height 12
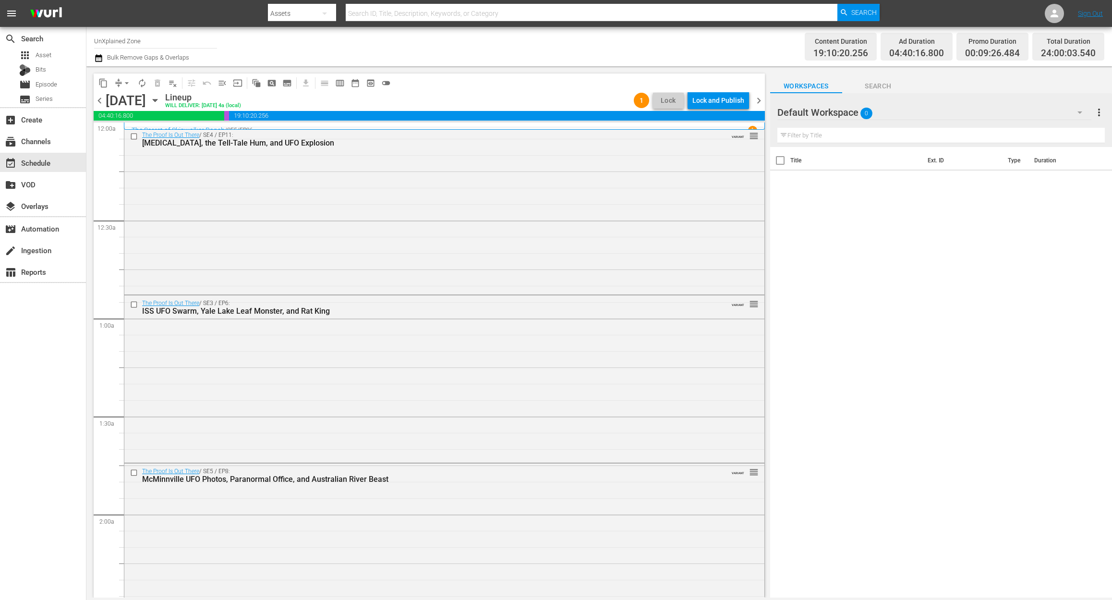
click at [713, 100] on div "Lock and Publish" at bounding box center [719, 100] width 52 height 17
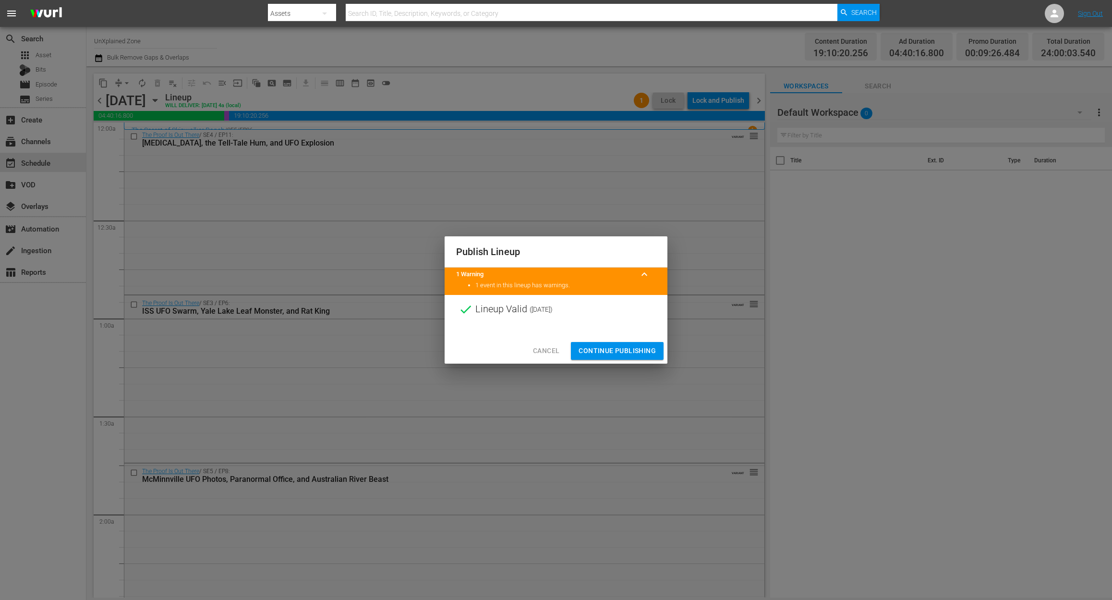
click at [637, 348] on span "Continue Publishing" at bounding box center [617, 351] width 77 height 12
